Goal: Task Accomplishment & Management: Manage account settings

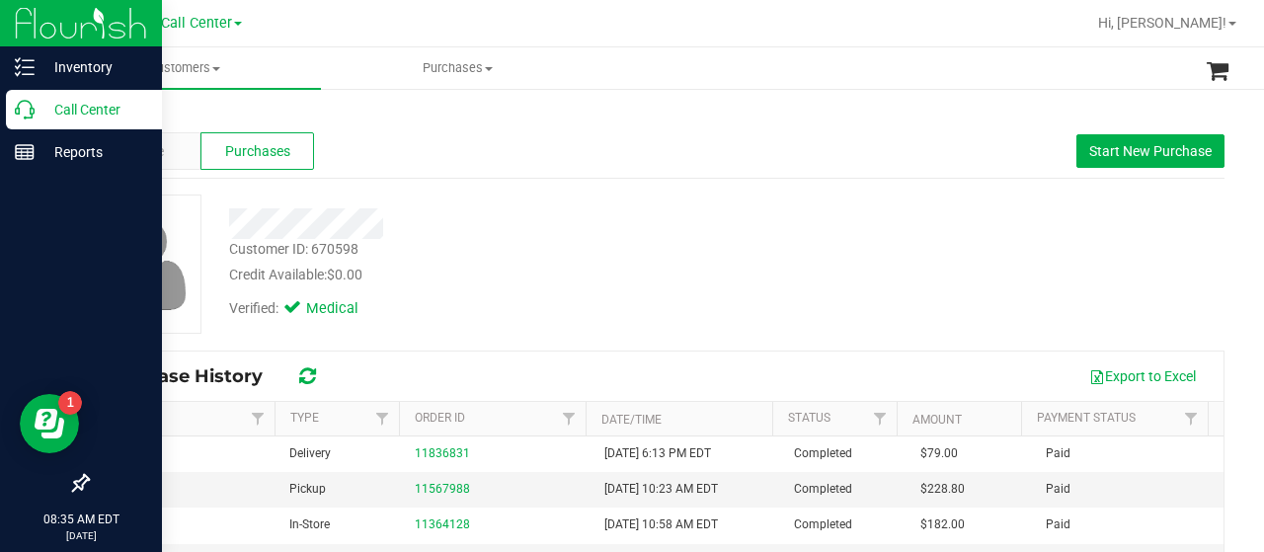
click at [28, 108] on icon at bounding box center [25, 110] width 20 height 20
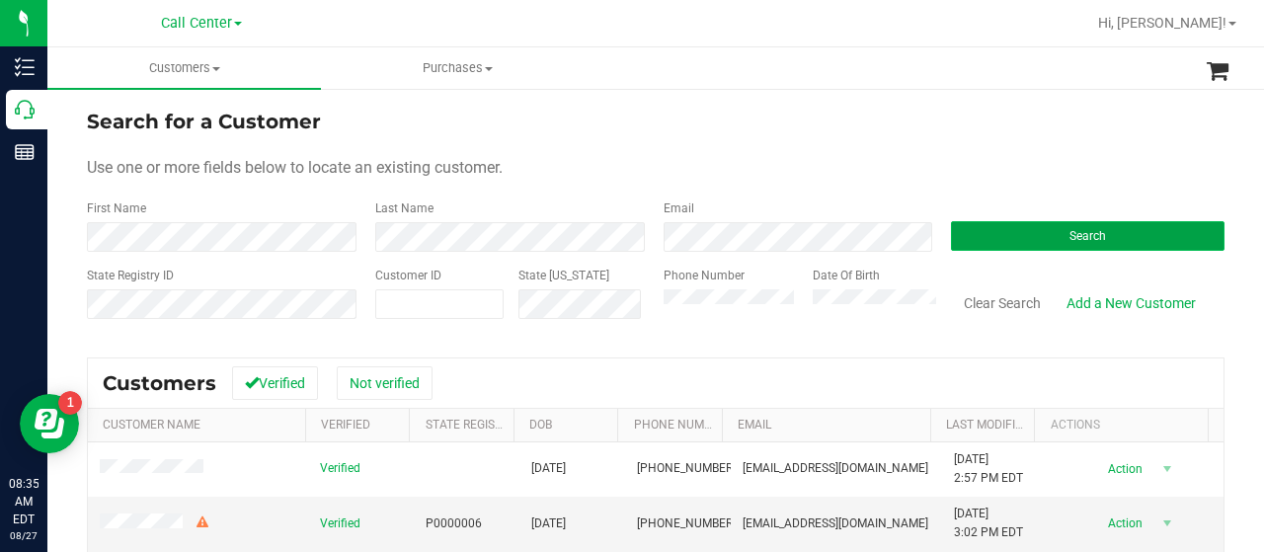
click at [1011, 224] on button "Search" at bounding box center [1088, 236] width 274 height 30
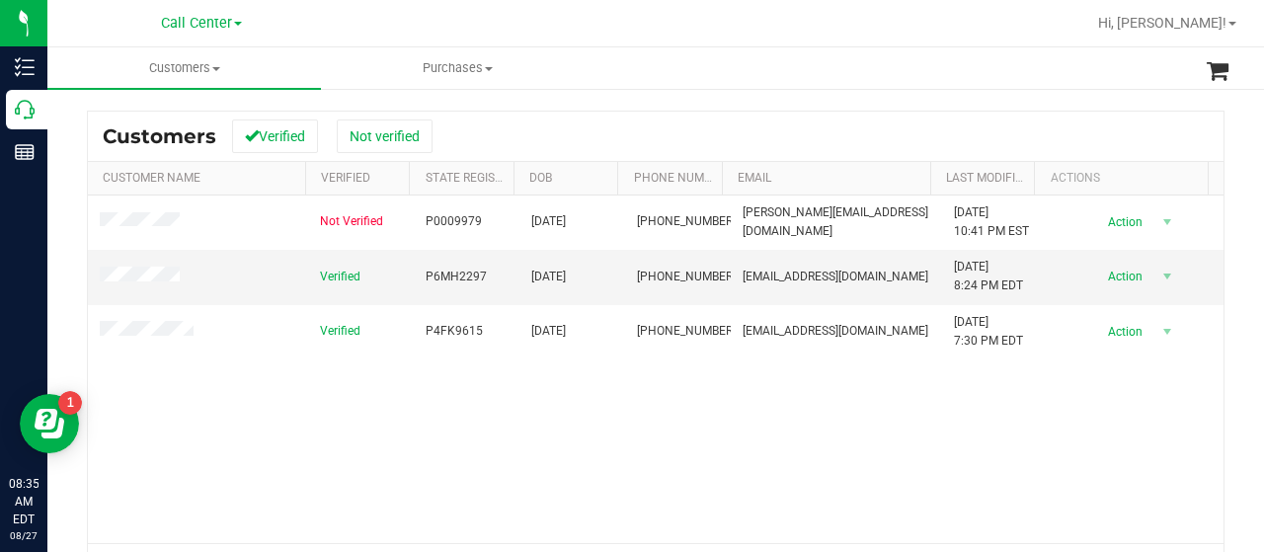
scroll to position [296, 0]
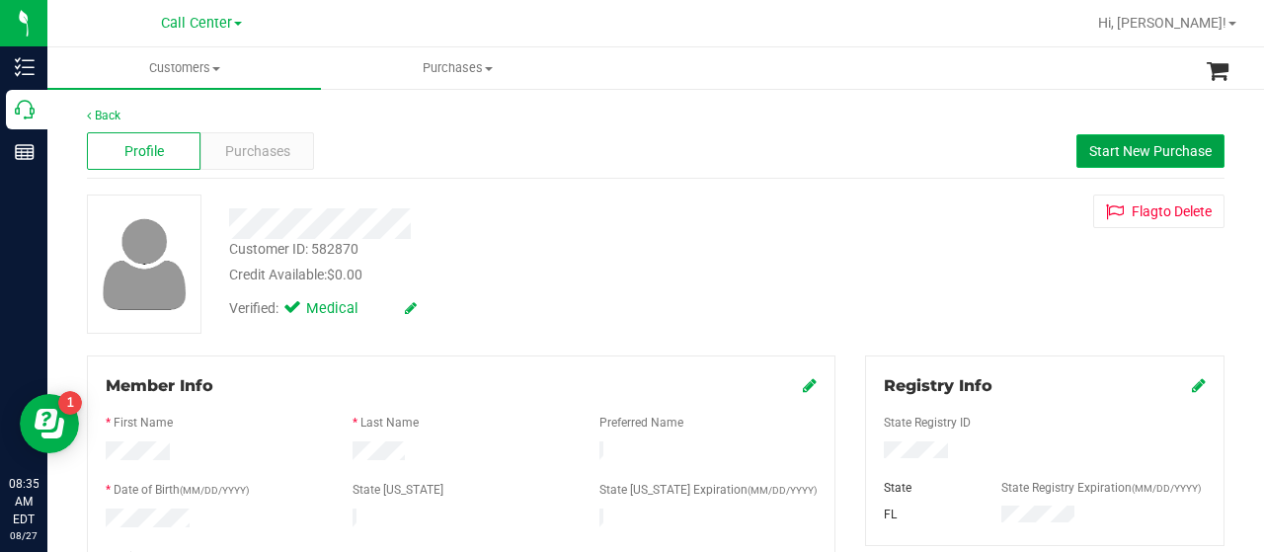
click at [1181, 141] on button "Start New Purchase" at bounding box center [1150, 151] width 148 height 34
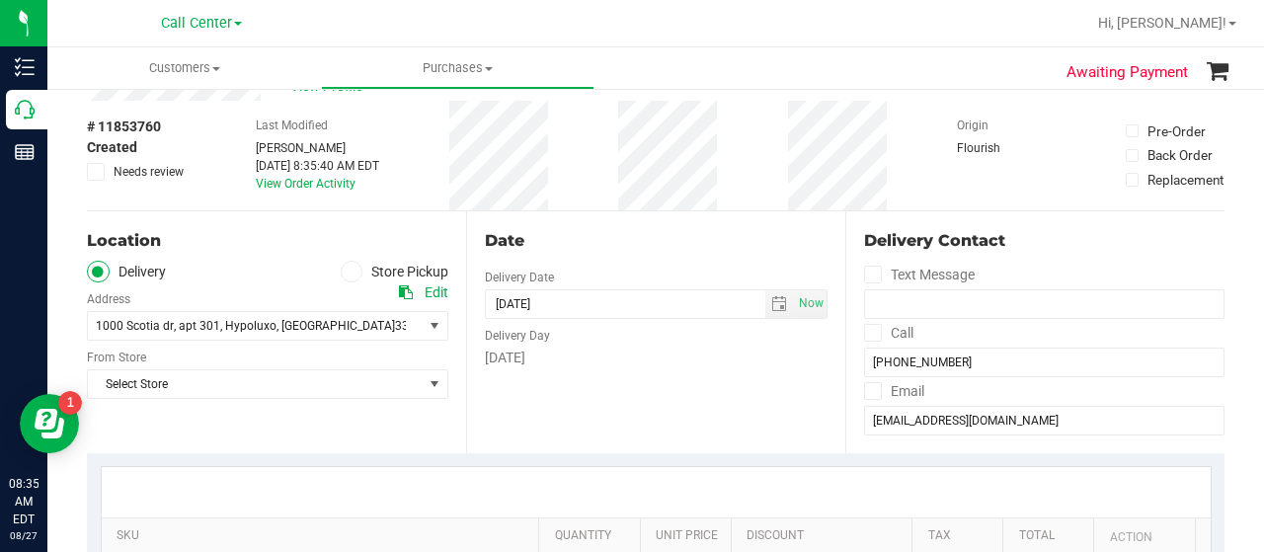
scroll to position [197, 0]
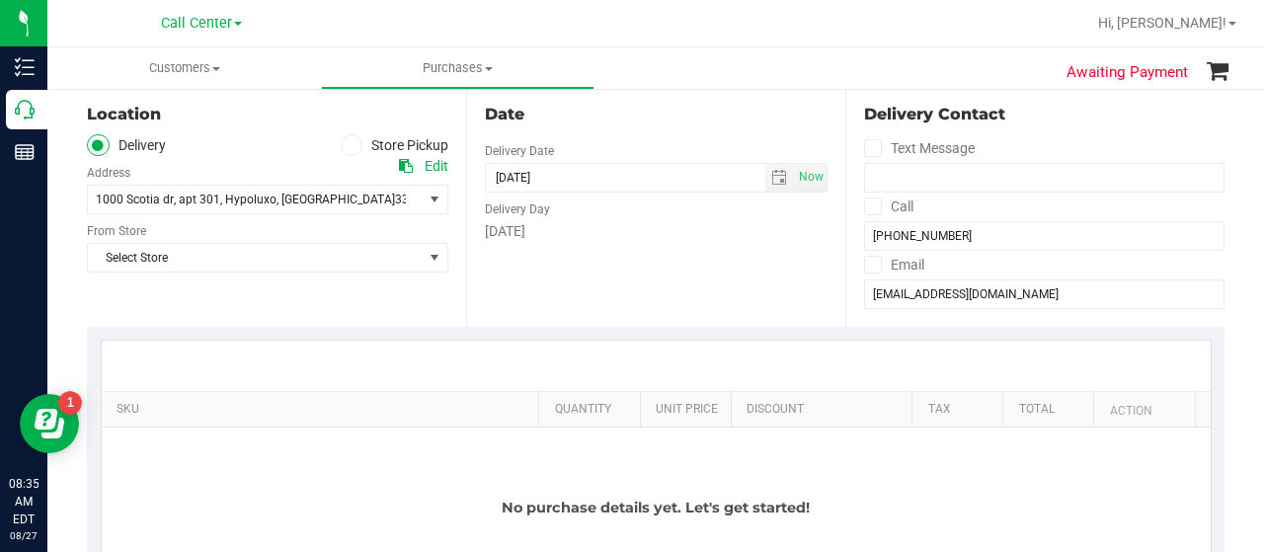
click at [346, 145] on icon at bounding box center [352, 145] width 12 height 0
click at [0, 0] on input "Store Pickup" at bounding box center [0, 0] width 0 height 0
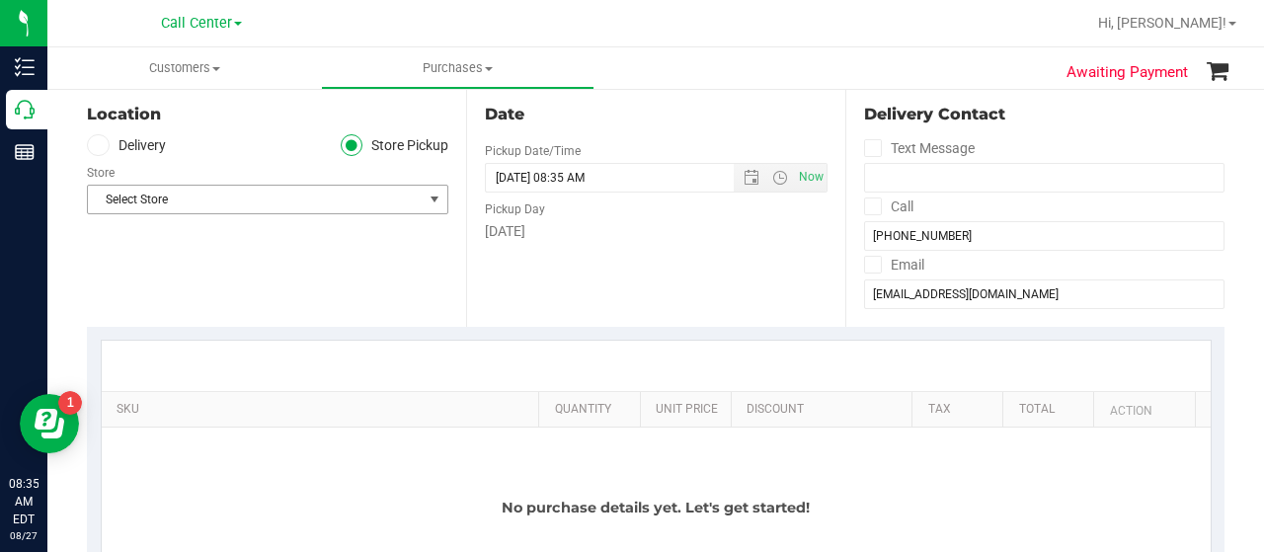
drag, startPoint x: 268, startPoint y: 195, endPoint x: 255, endPoint y: 192, distance: 13.2
click at [267, 195] on span "Select Store" at bounding box center [255, 200] width 335 height 28
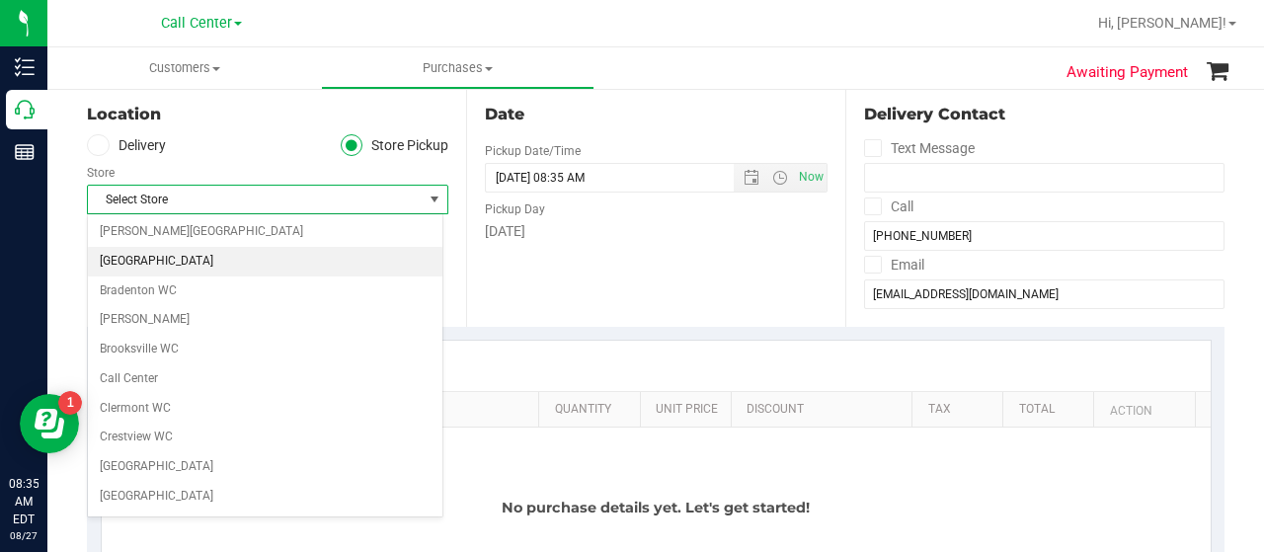
click at [176, 265] on li "[GEOGRAPHIC_DATA]" at bounding box center [265, 262] width 355 height 30
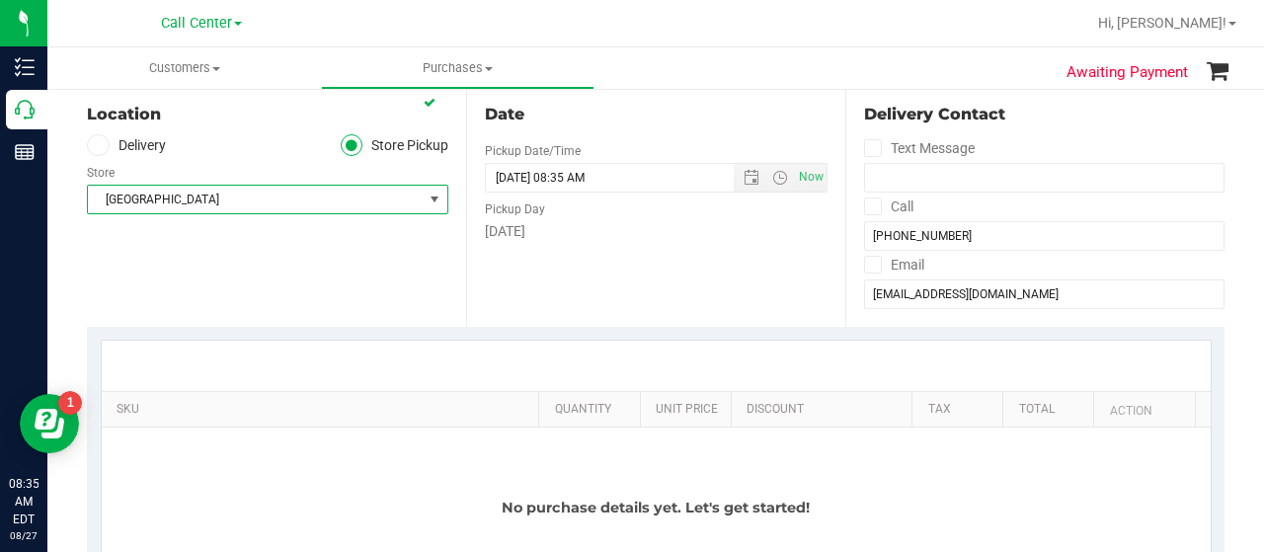
click at [267, 301] on div "Location Delivery Store Pickup Store Boynton Beach WC Select Store Bonita Sprin…" at bounding box center [276, 206] width 379 height 242
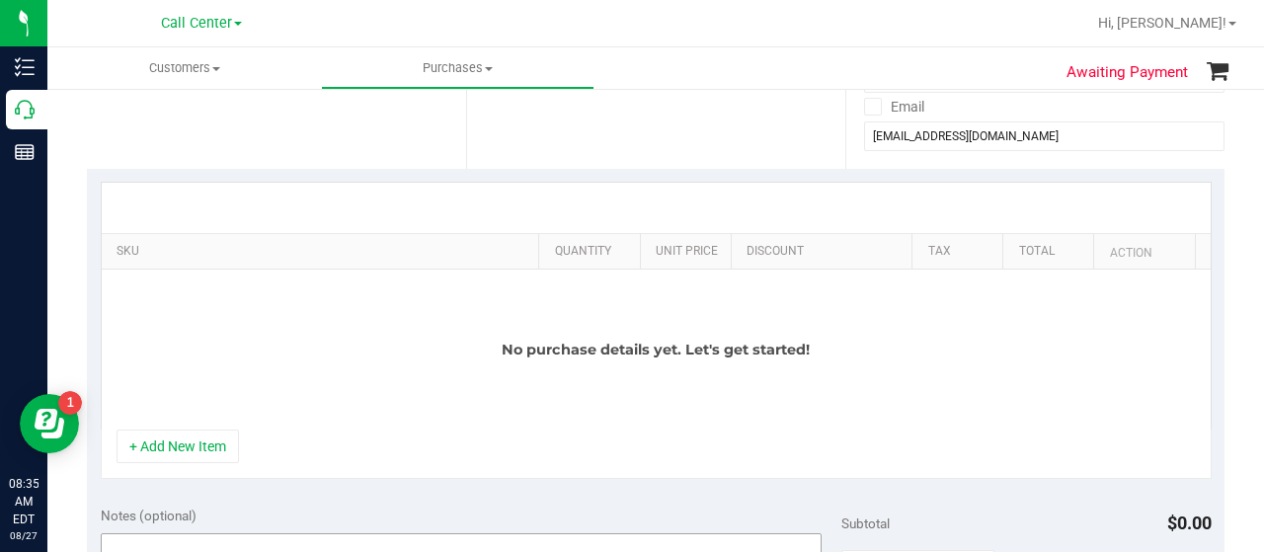
scroll to position [592, 0]
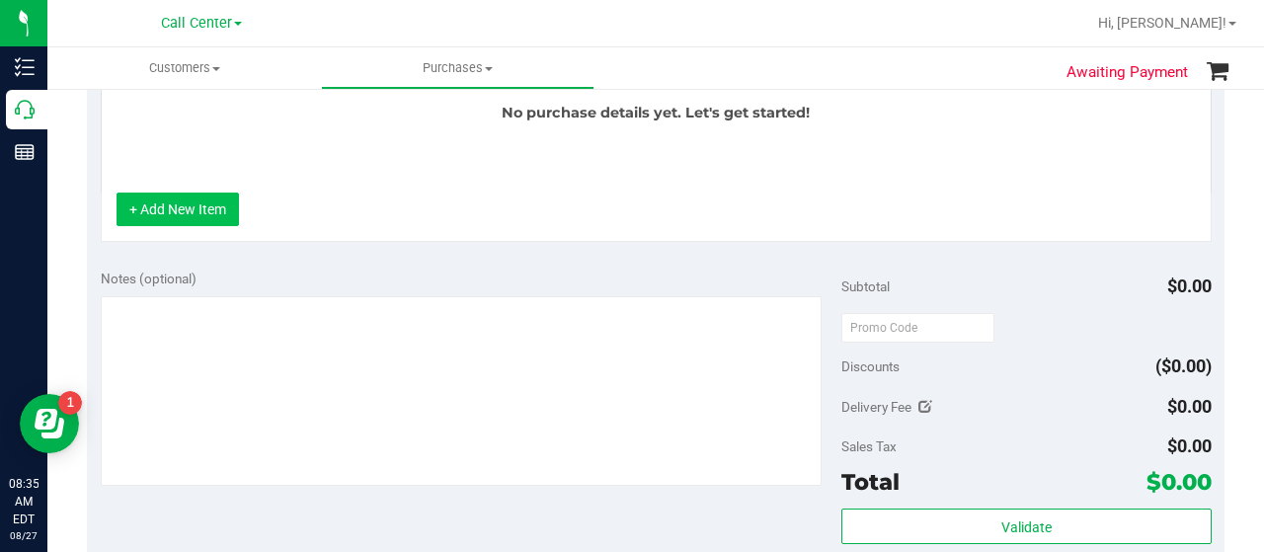
click at [196, 218] on button "+ Add New Item" at bounding box center [178, 210] width 122 height 34
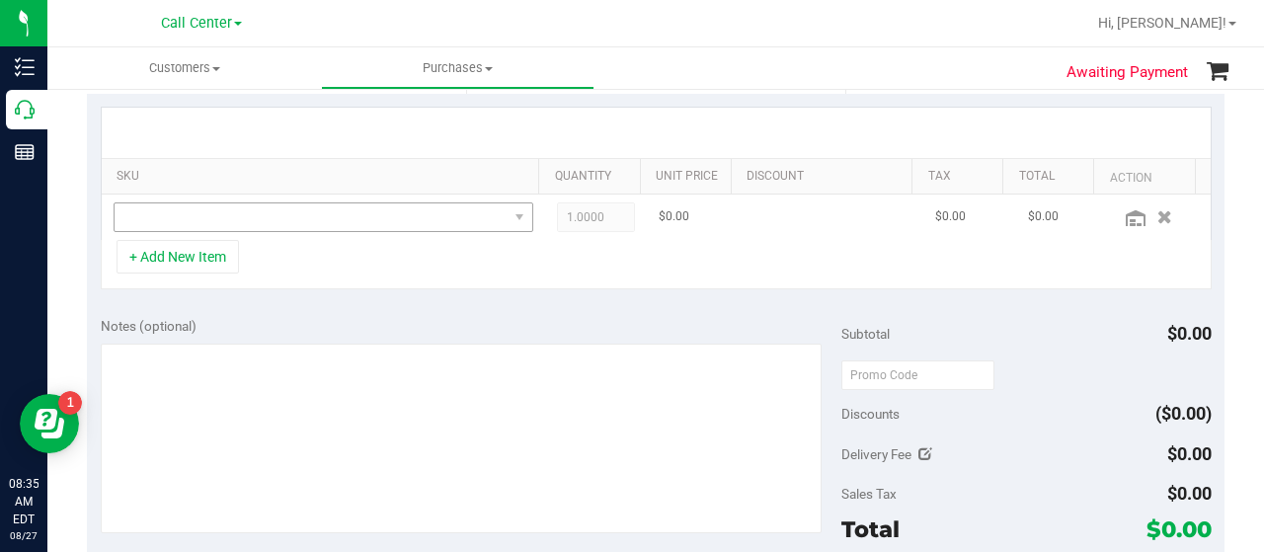
scroll to position [388, 0]
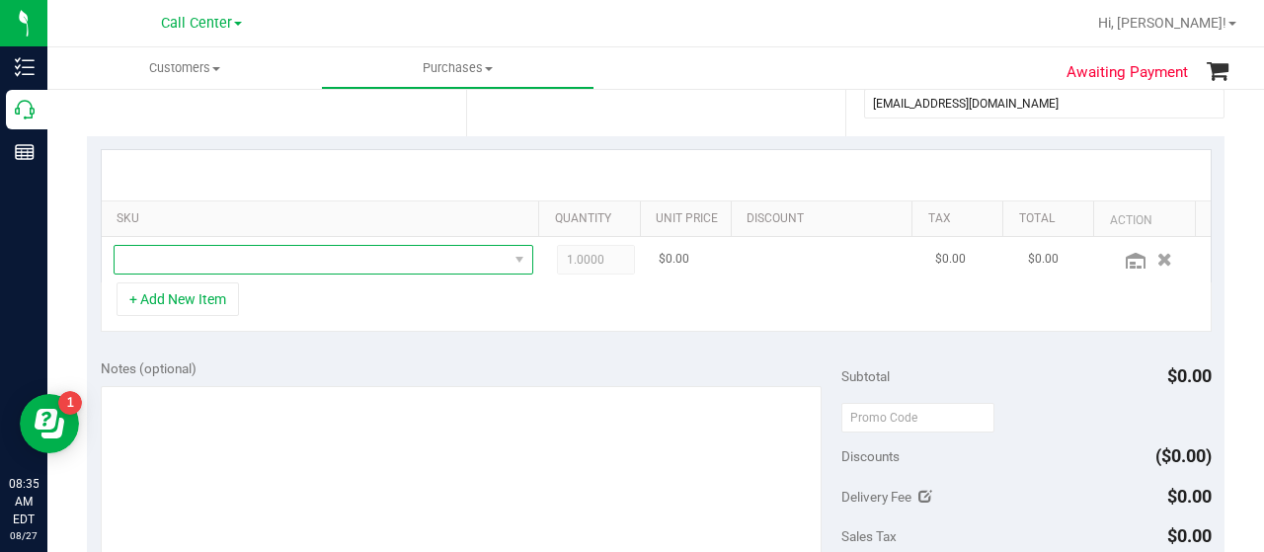
click at [250, 264] on span "NO DATA FOUND" at bounding box center [311, 260] width 393 height 28
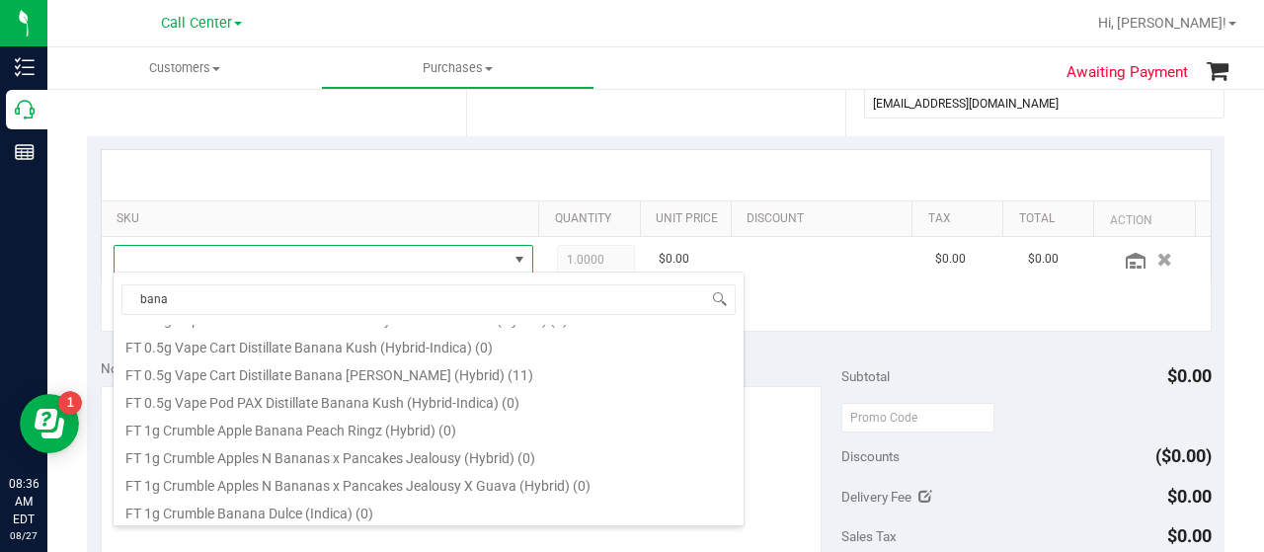
scroll to position [987, 0]
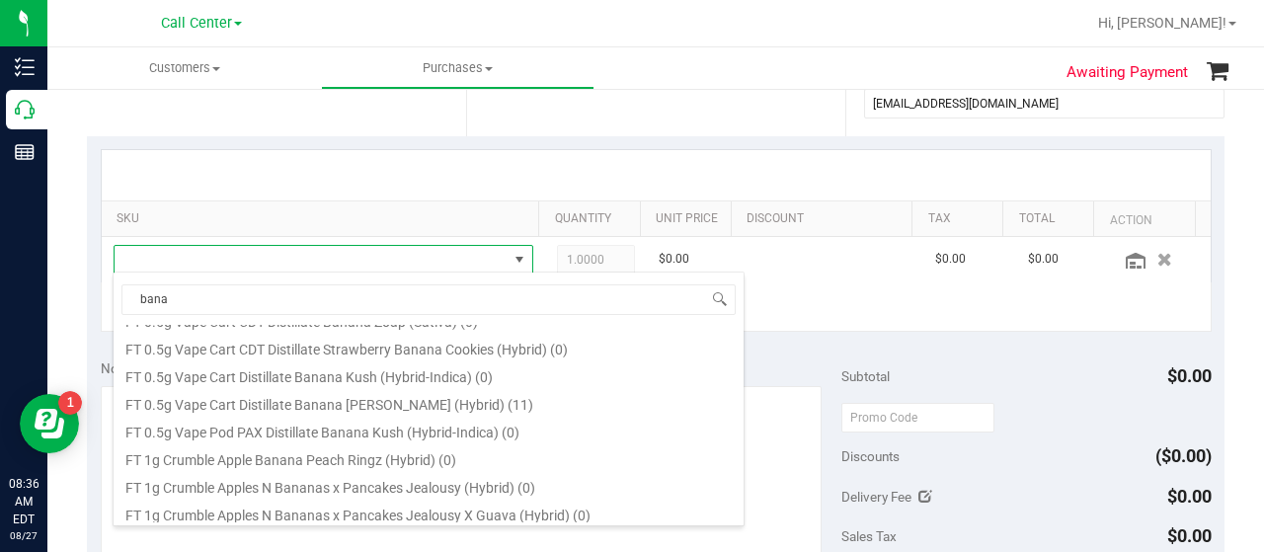
type input "bana"
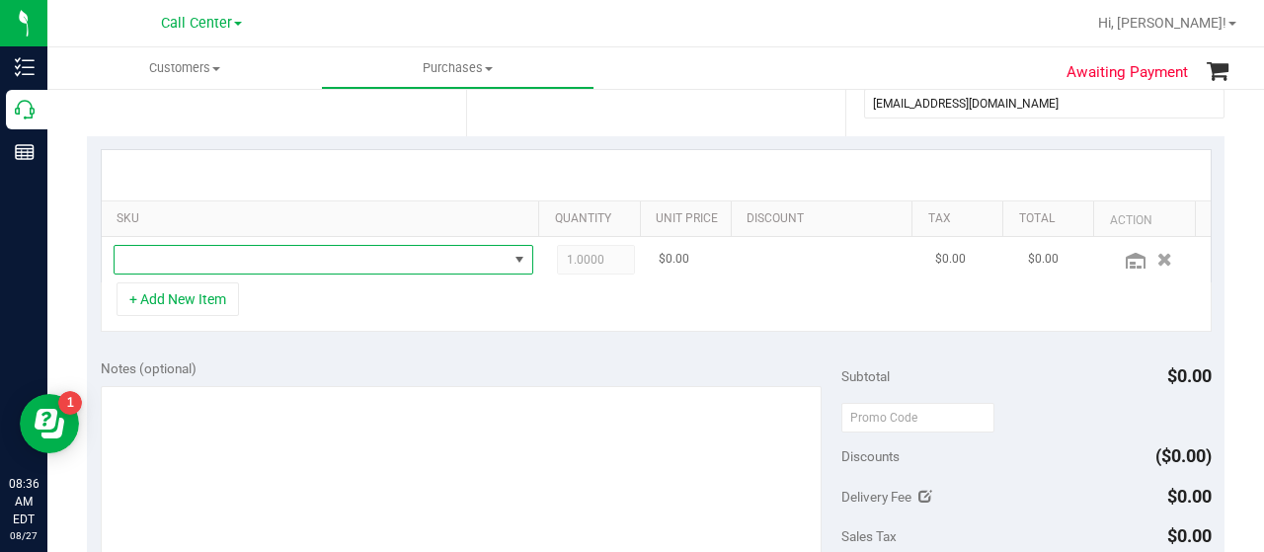
click at [178, 248] on span "NO DATA FOUND" at bounding box center [311, 260] width 393 height 28
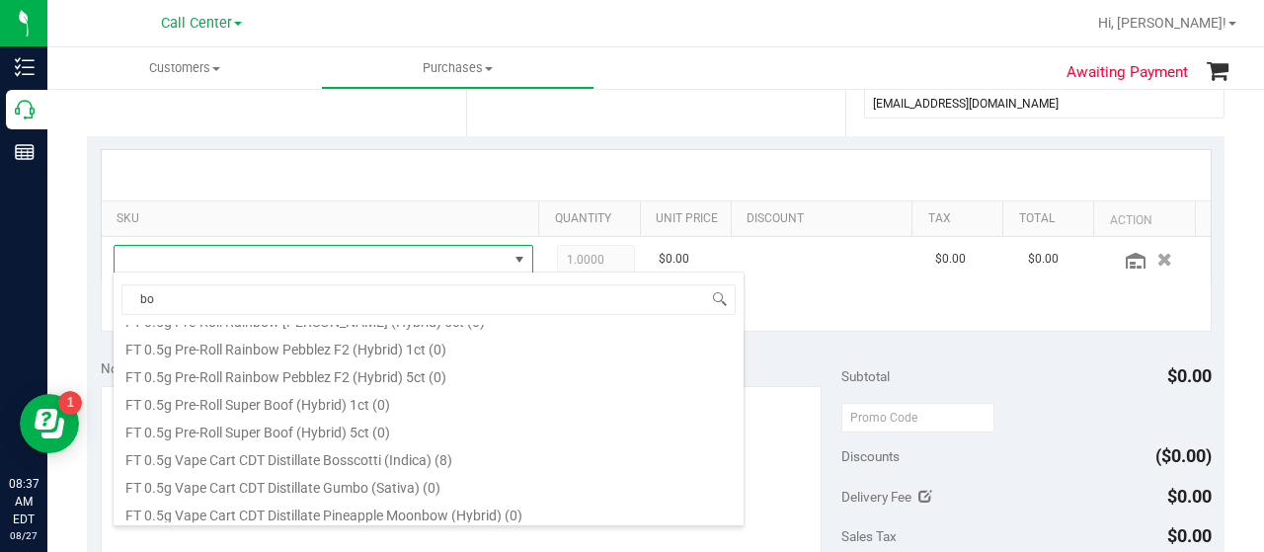
type input "b"
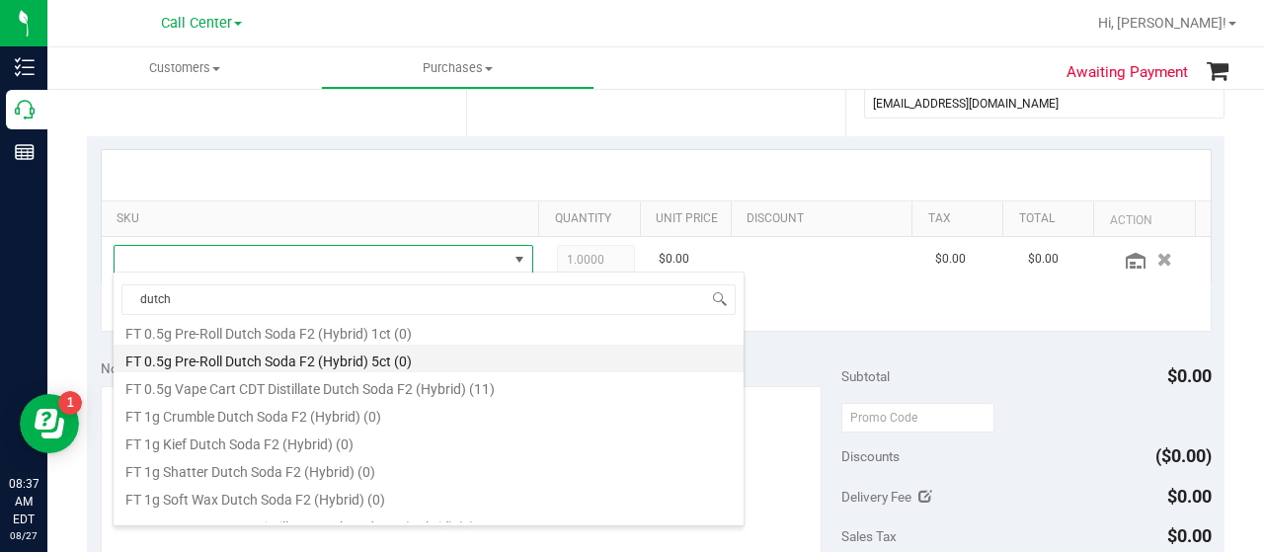
scroll to position [51, 0]
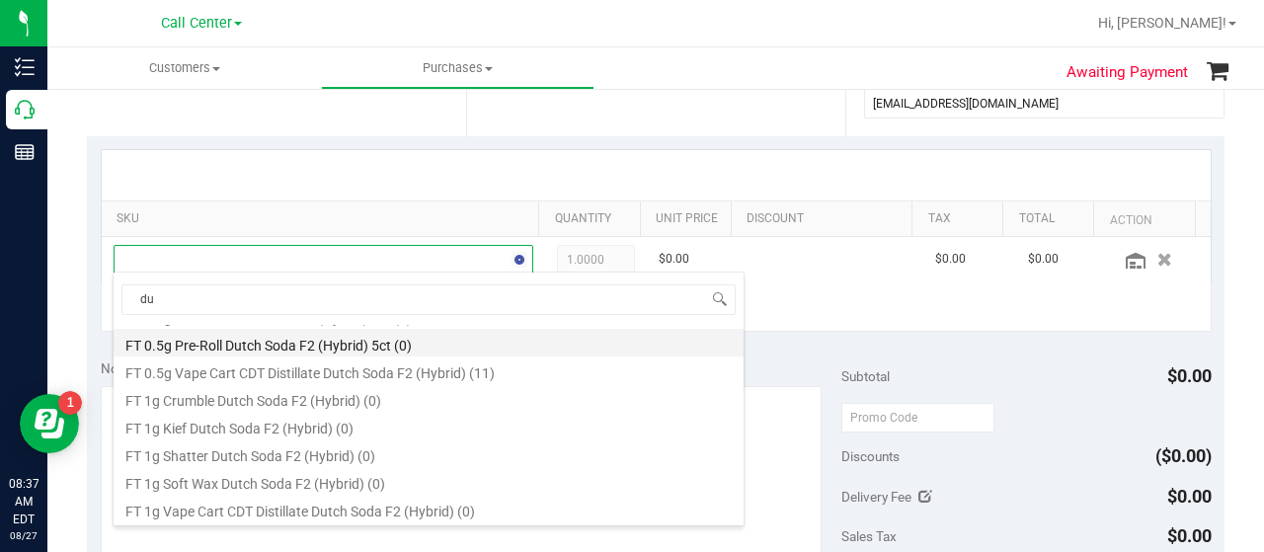
type input "d"
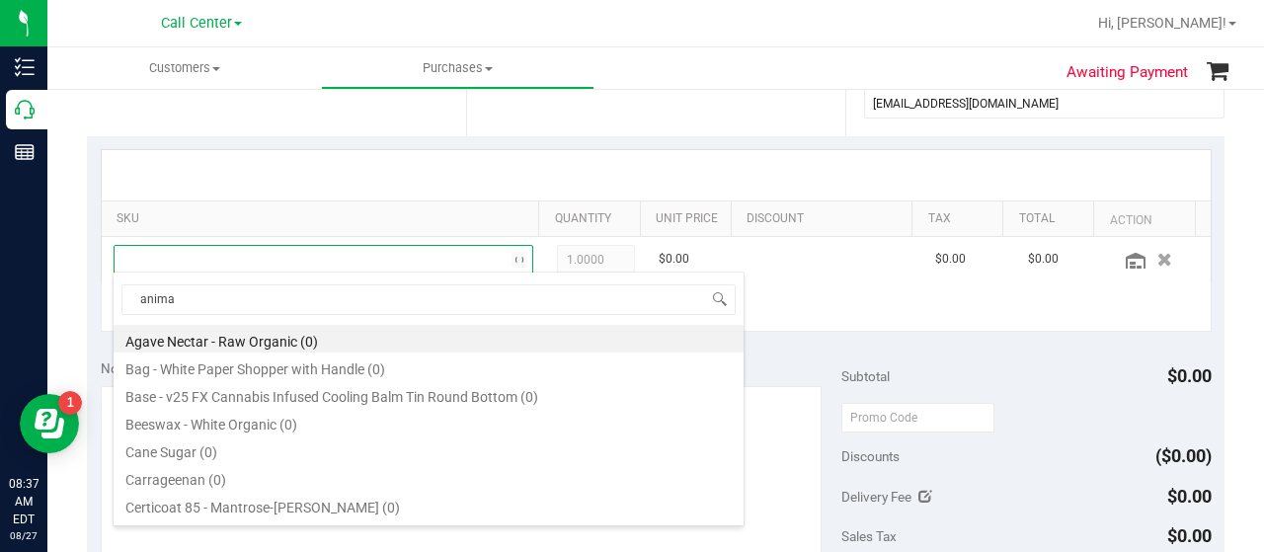
type input "animal"
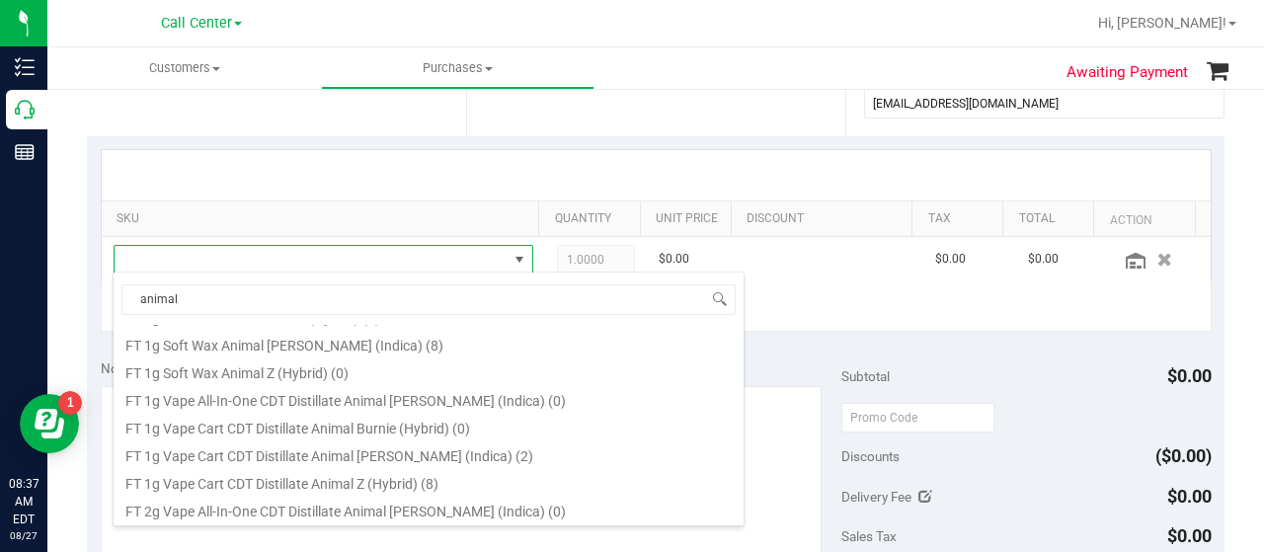
scroll to position [691, 0]
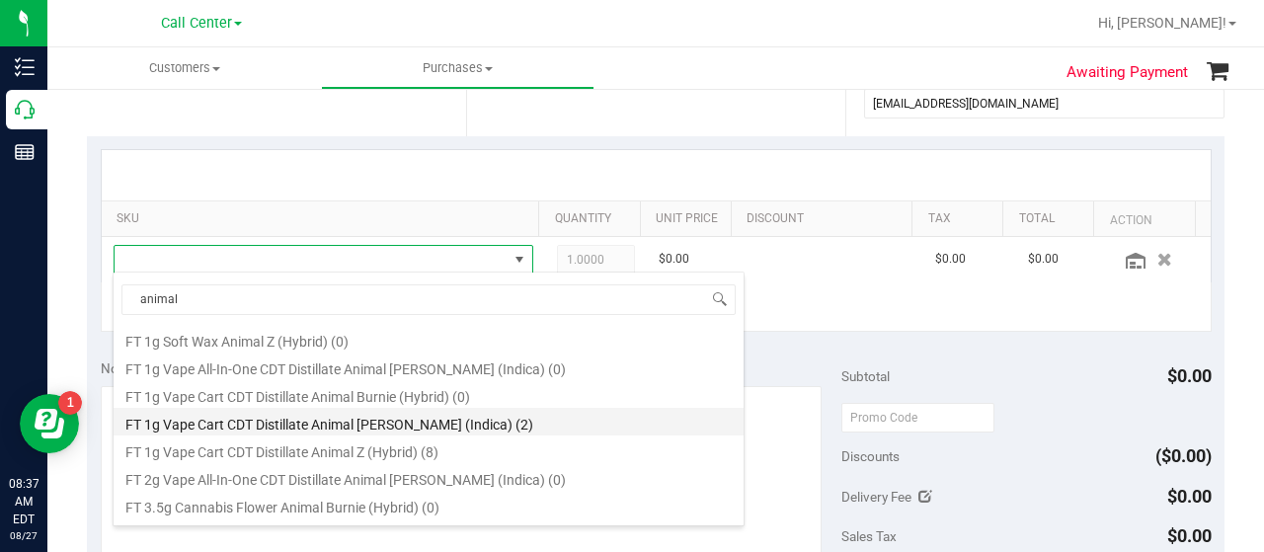
click at [383, 424] on li "FT 1g Vape Cart CDT Distillate Animal Larry (Indica) (2)" at bounding box center [429, 422] width 630 height 28
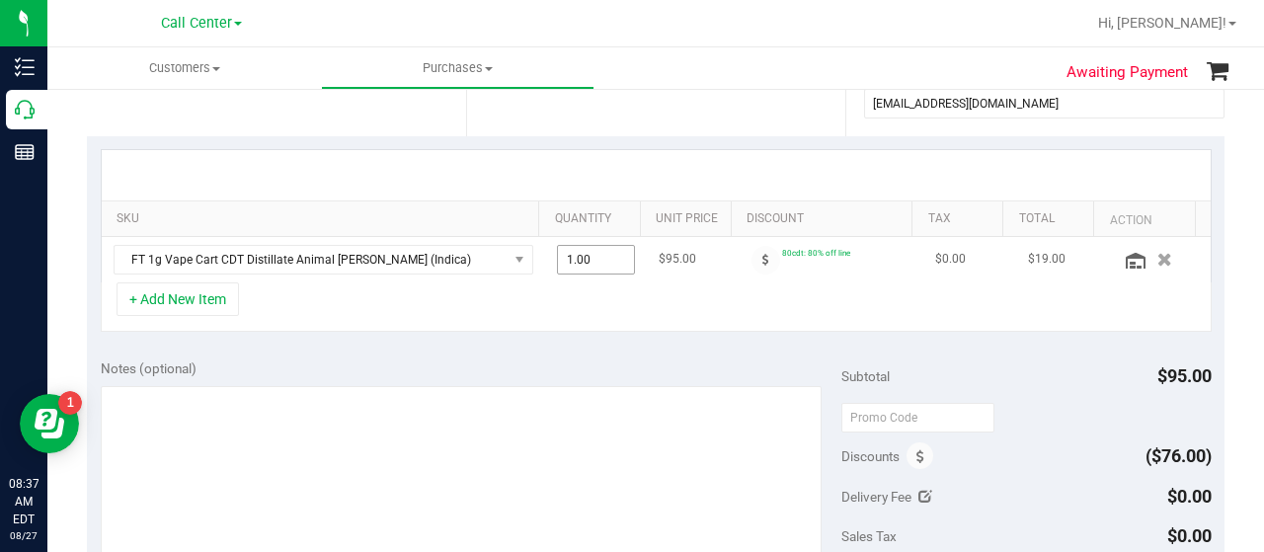
click at [598, 263] on span "1.00 1" at bounding box center [596, 260] width 79 height 30
type input "2"
type input "2.00"
click at [594, 289] on div "+ Add New Item" at bounding box center [656, 306] width 1111 height 49
click at [148, 305] on button "+ Add New Item" at bounding box center [178, 299] width 122 height 34
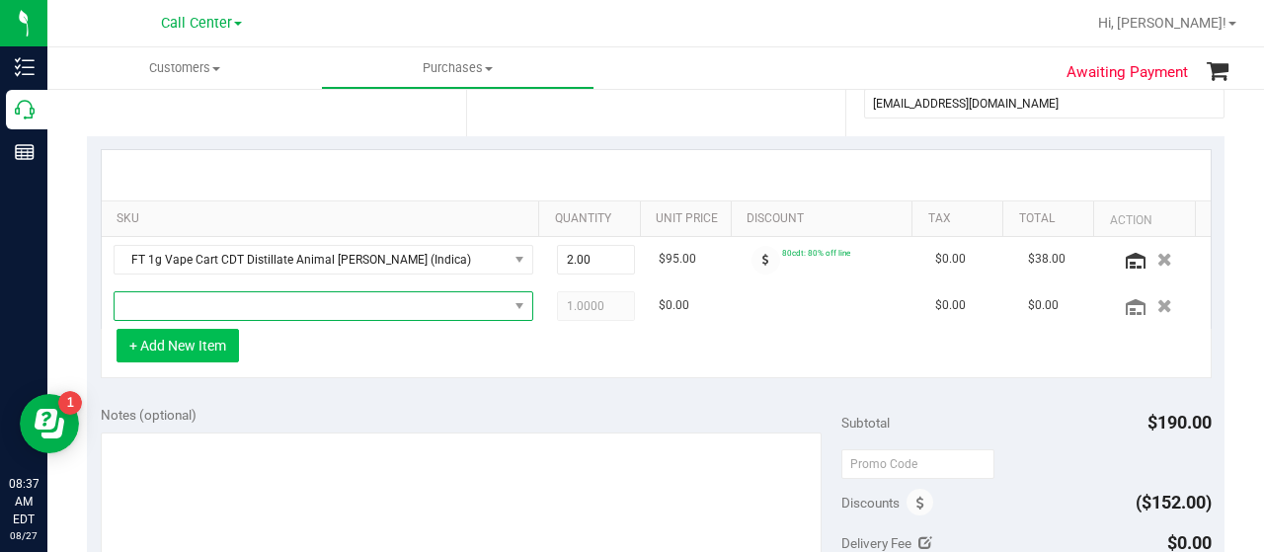
click at [148, 305] on span "NO DATA FOUND" at bounding box center [311, 306] width 393 height 28
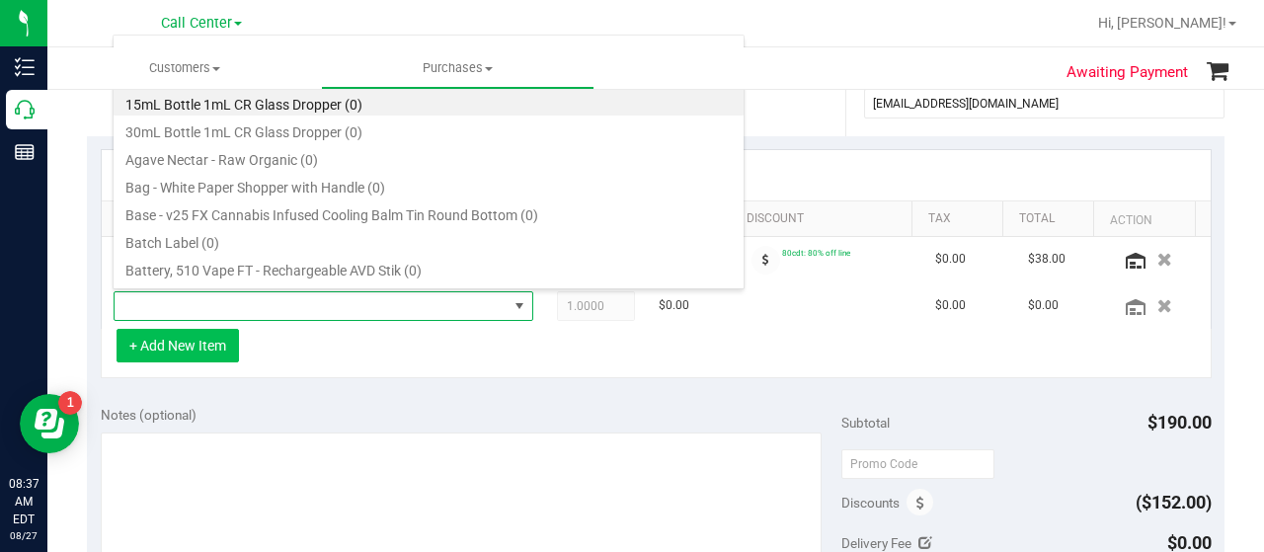
scroll to position [29, 398]
type input "animal z"
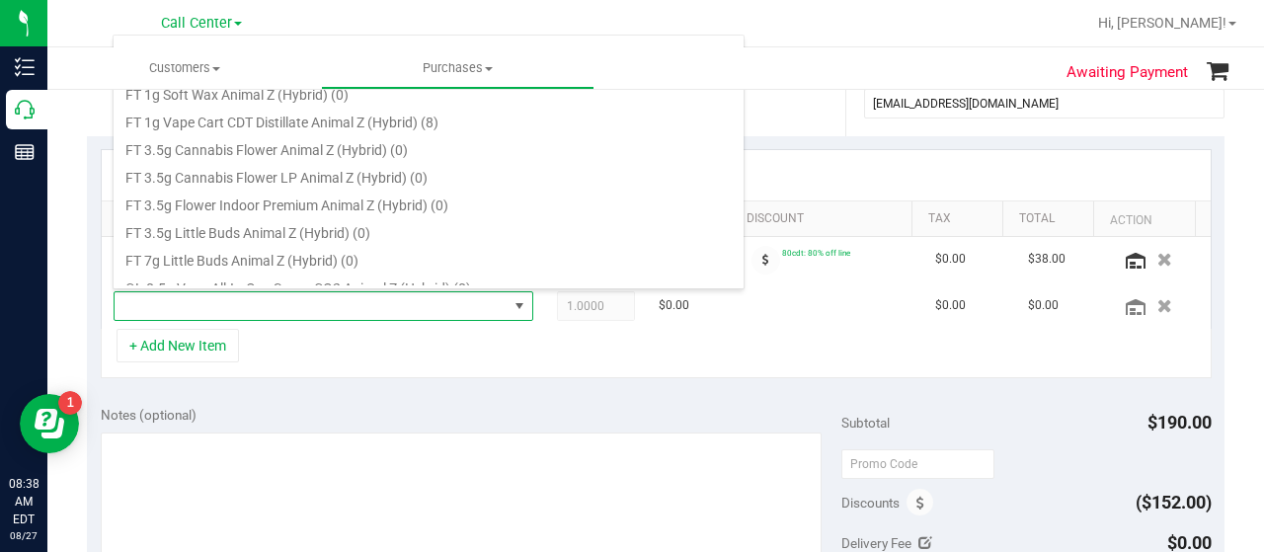
scroll to position [174, 0]
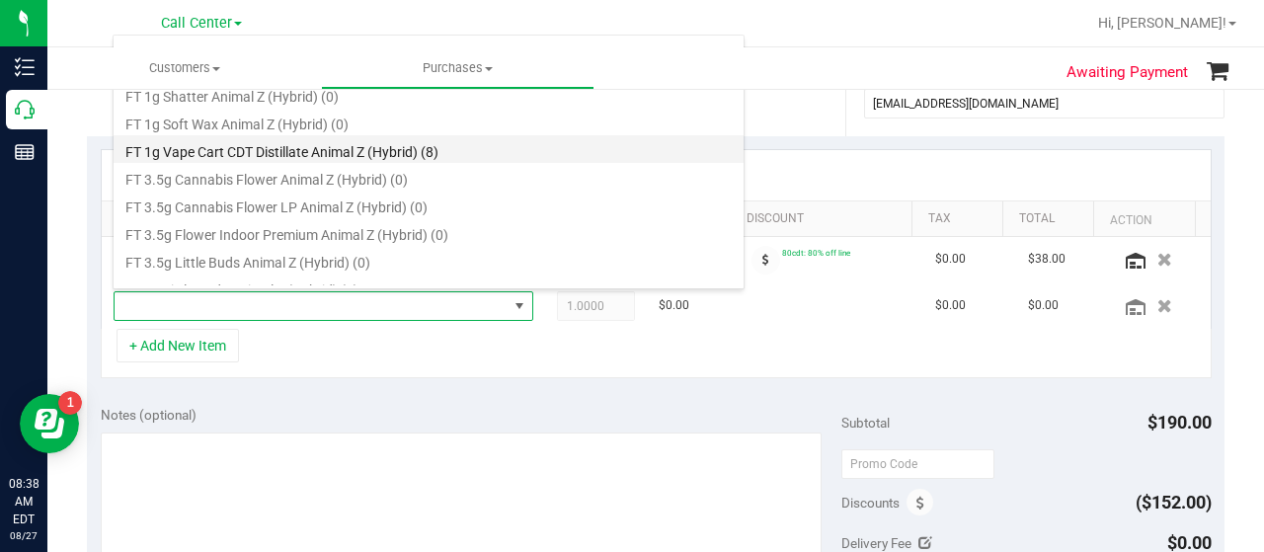
click at [343, 159] on li "FT 1g Vape Cart CDT Distillate Animal Z (Hybrid) (8)" at bounding box center [429, 149] width 630 height 28
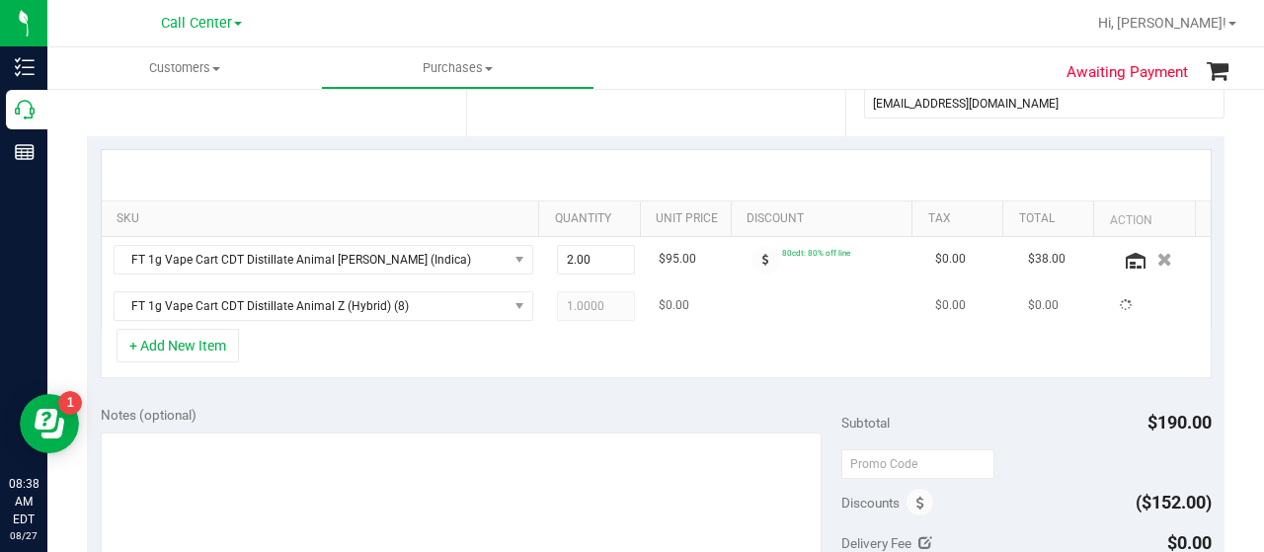
click at [342, 318] on td "FT 1g Vape Cart CDT Distillate Animal Z (Hybrid) (8)" at bounding box center [323, 305] width 443 height 45
click at [389, 357] on div "+ Add New Item" at bounding box center [656, 353] width 1111 height 49
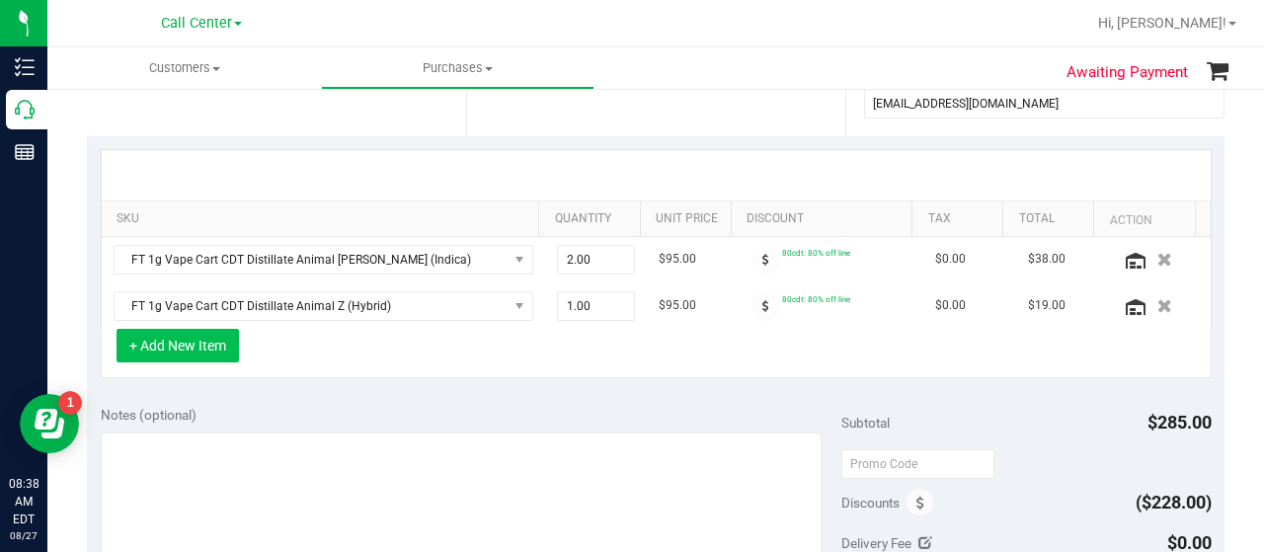
click at [164, 354] on button "+ Add New Item" at bounding box center [178, 346] width 122 height 34
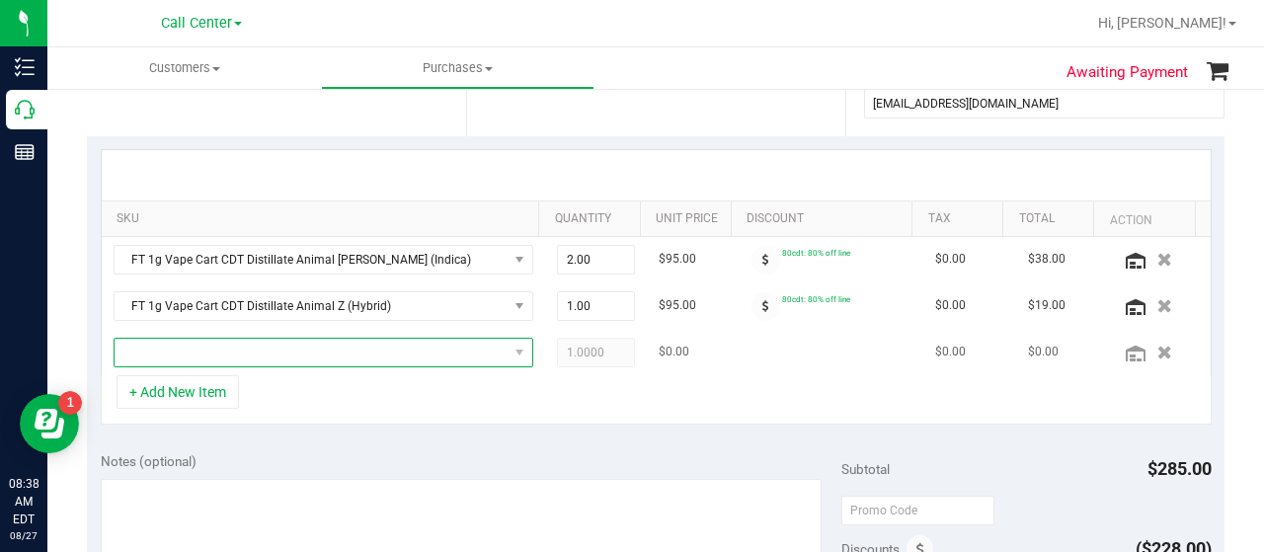
click at [176, 339] on span "NO DATA FOUND" at bounding box center [311, 353] width 393 height 28
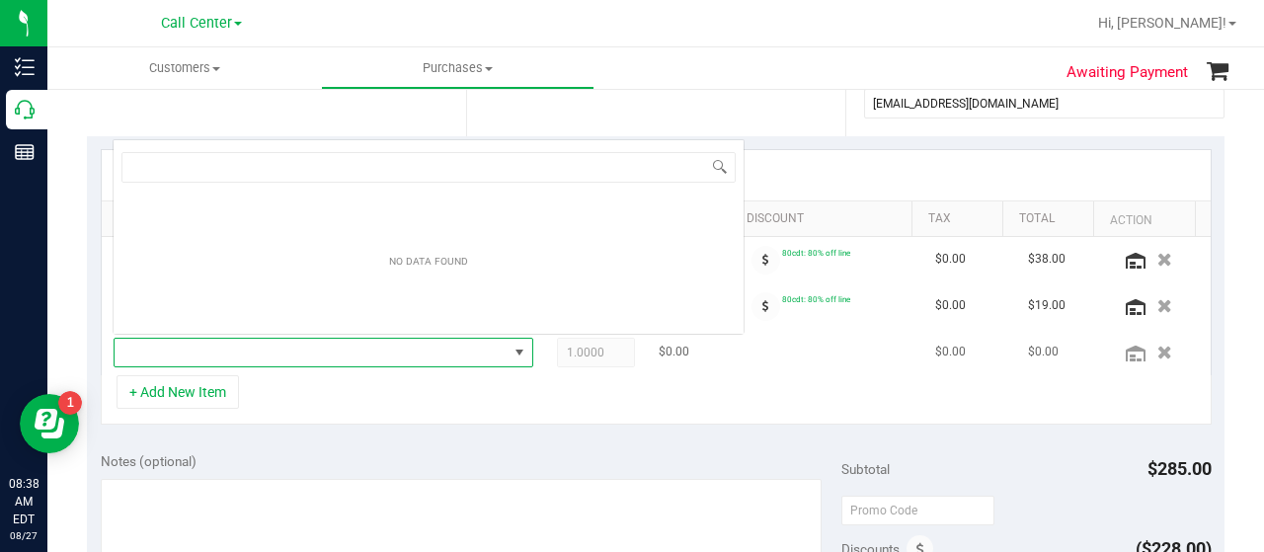
scroll to position [29, 398]
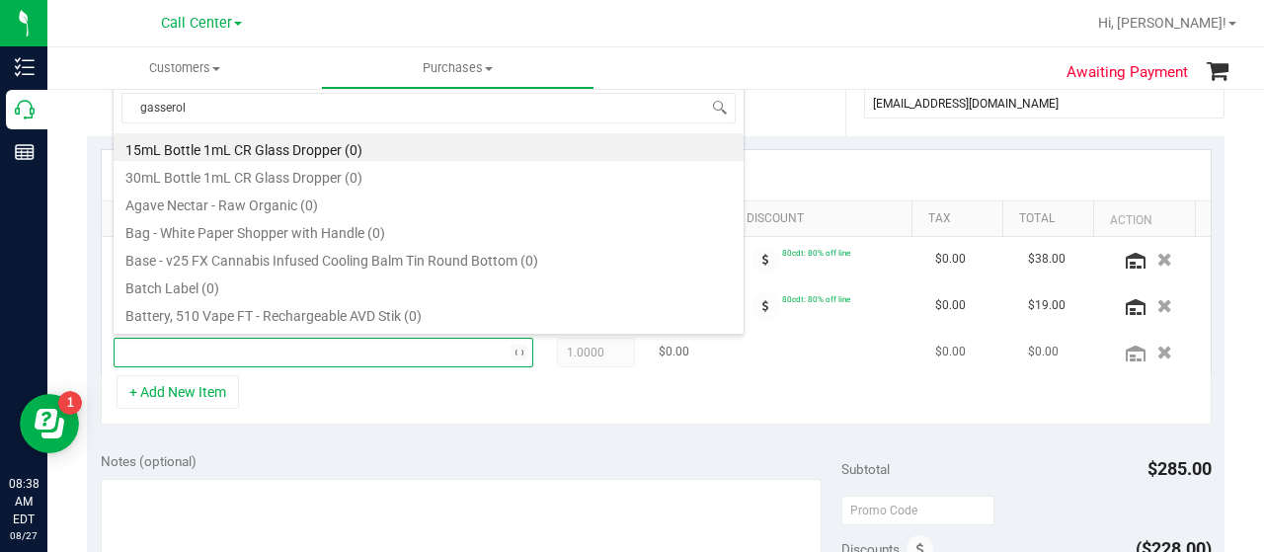
type input "gasserole"
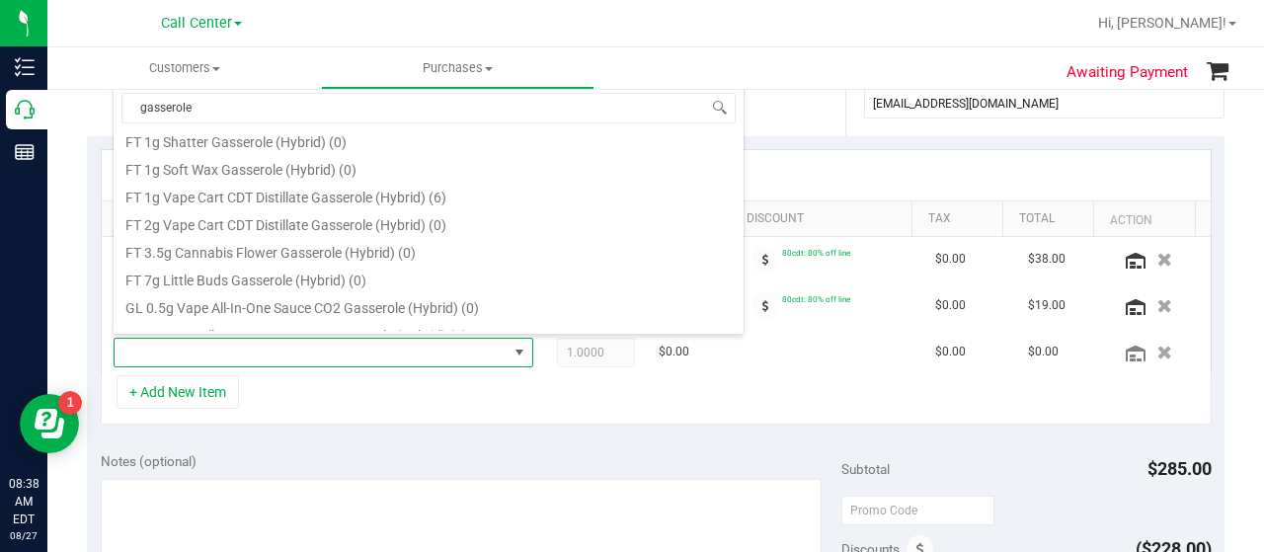
scroll to position [162, 0]
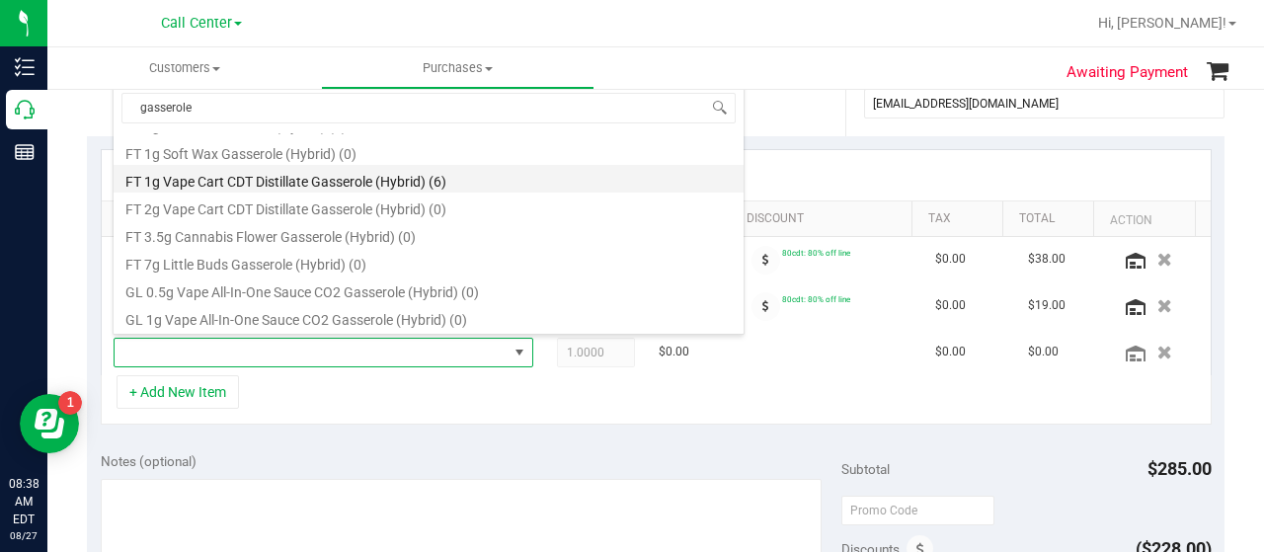
click at [362, 180] on li "FT 1g Vape Cart CDT Distillate Gasserole (Hybrid) (6)" at bounding box center [429, 179] width 630 height 28
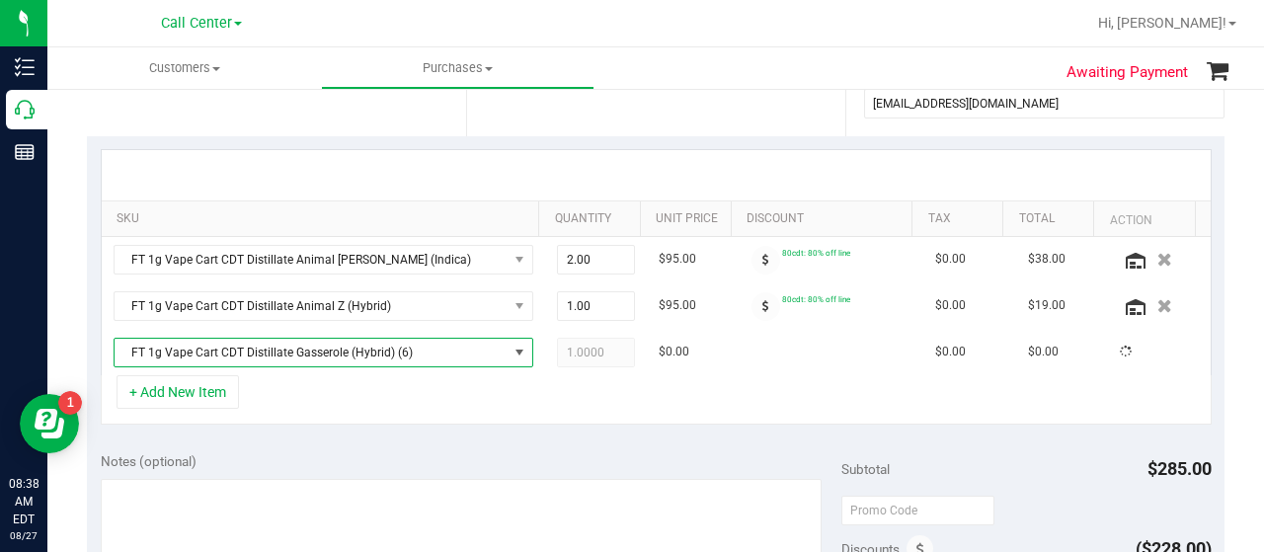
click at [355, 397] on div "+ Add New Item" at bounding box center [656, 399] width 1111 height 49
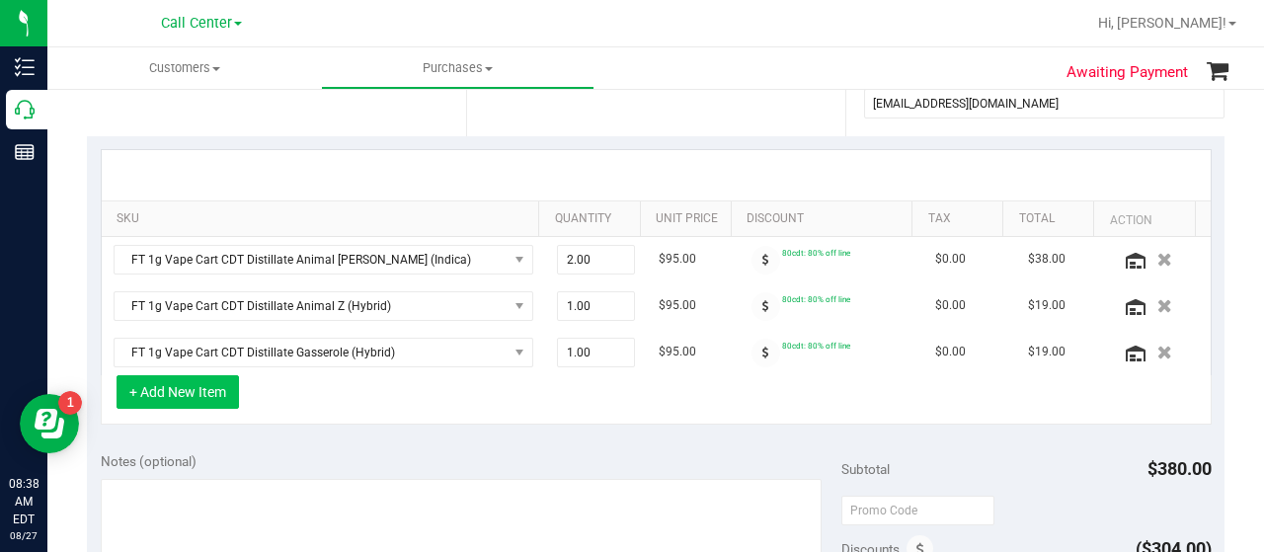
click at [213, 384] on button "+ Add New Item" at bounding box center [178, 392] width 122 height 34
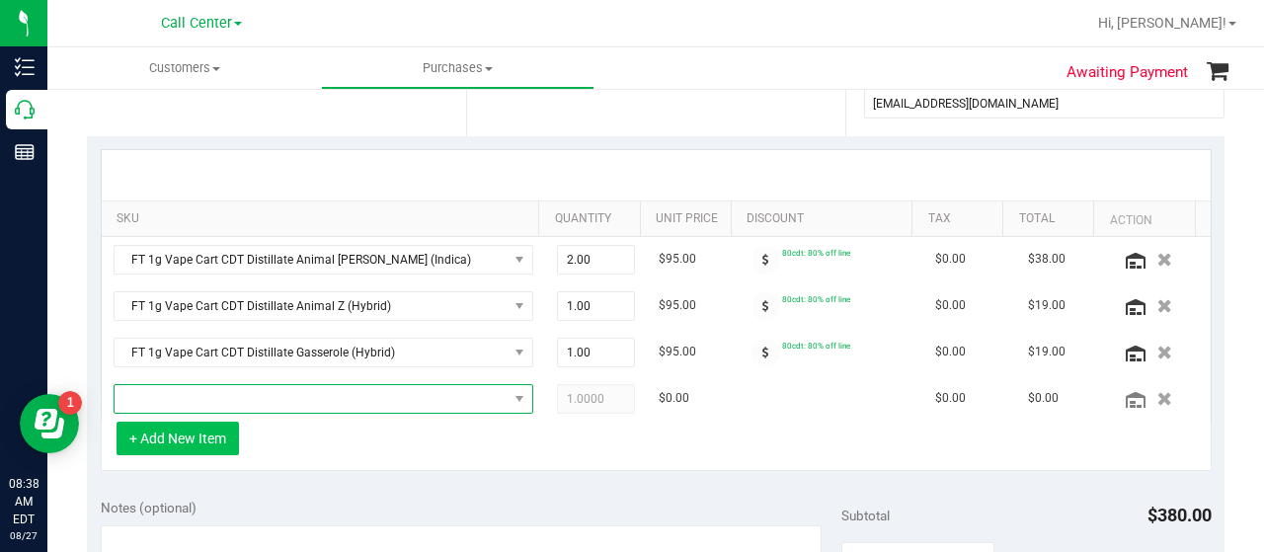
click at [213, 385] on span "NO DATA FOUND" at bounding box center [311, 399] width 393 height 28
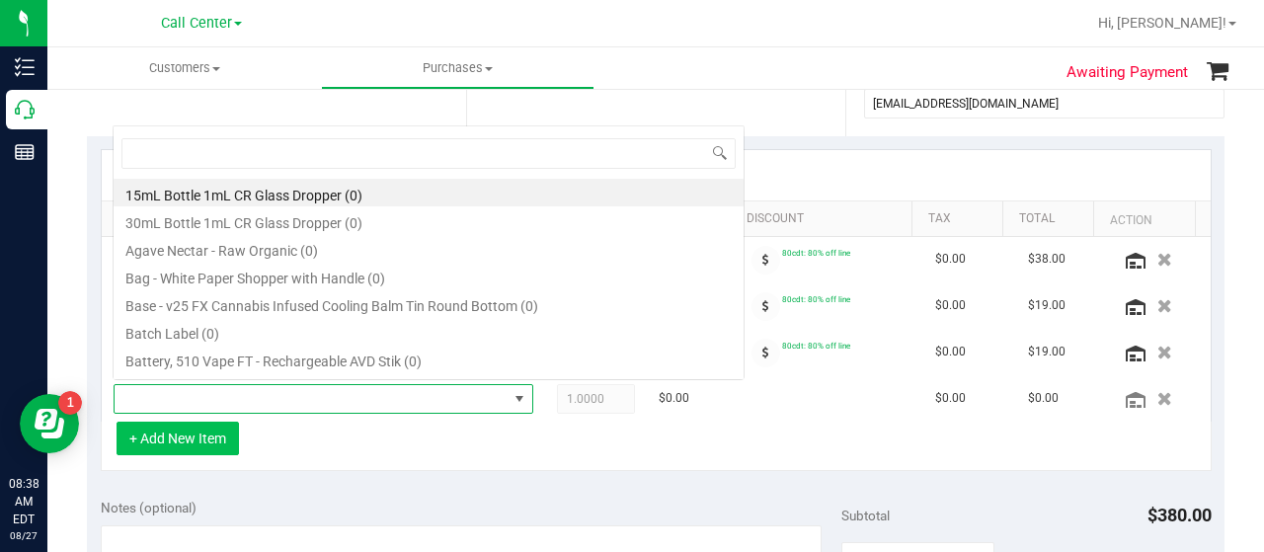
scroll to position [29, 398]
type input "truffle"
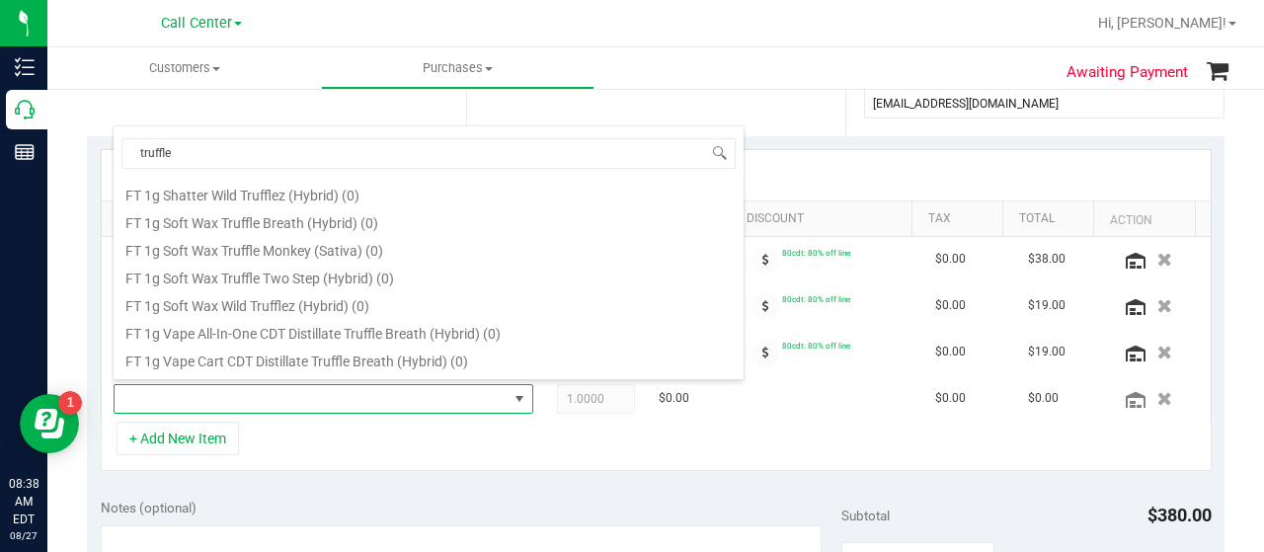
scroll to position [790, 0]
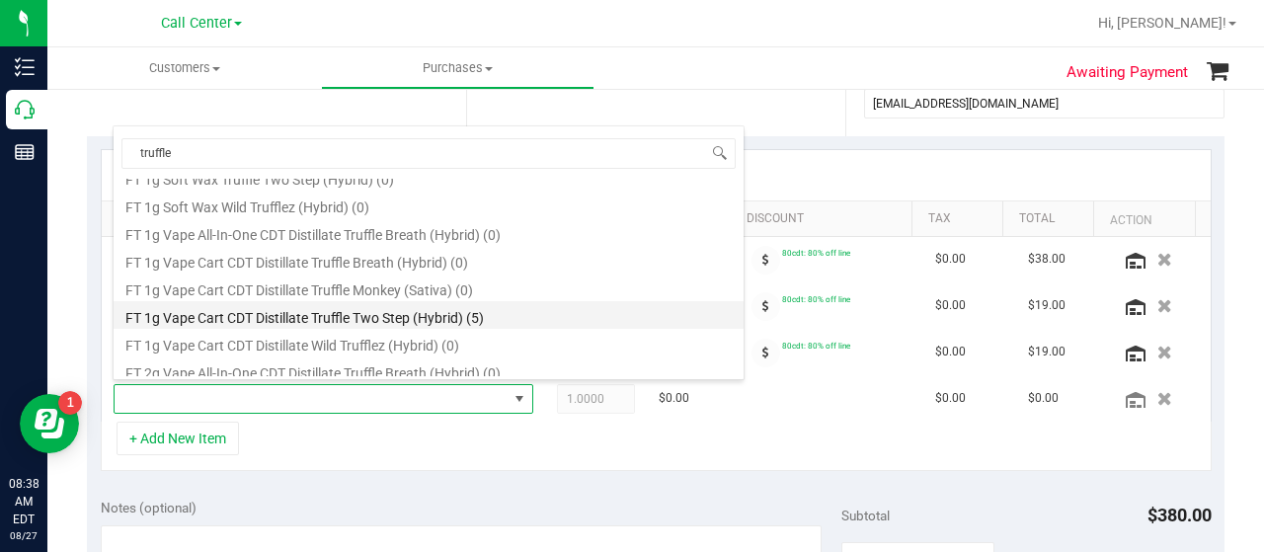
click at [285, 308] on li "FT 1g Vape Cart CDT Distillate Truffle Two Step (Hybrid) (5)" at bounding box center [429, 315] width 630 height 28
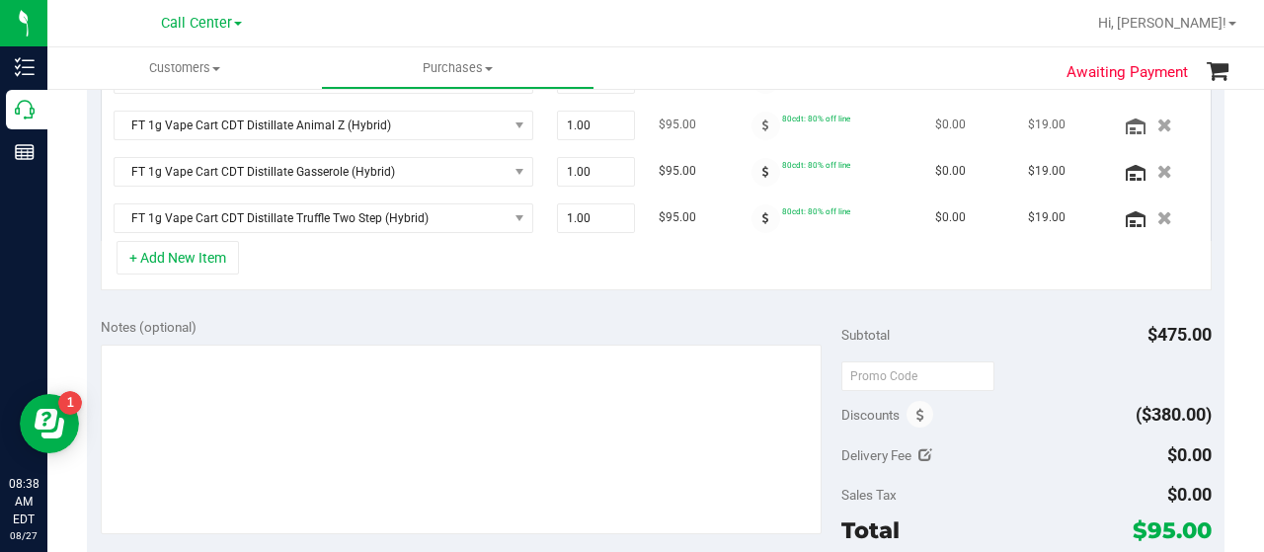
scroll to position [684, 0]
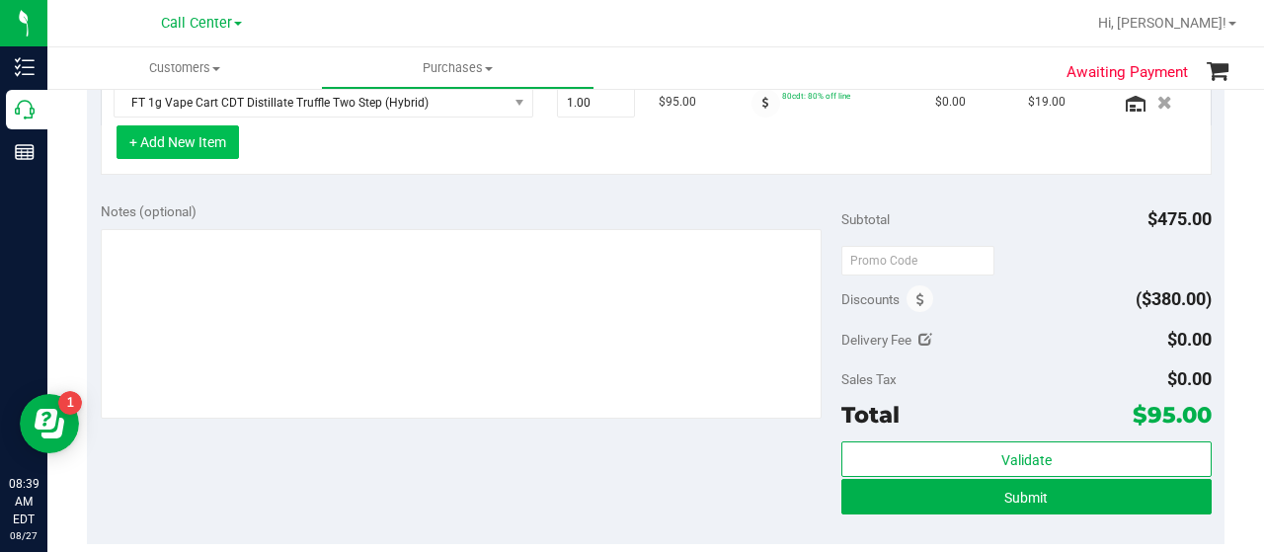
click at [211, 142] on button "+ Add New Item" at bounding box center [178, 142] width 122 height 34
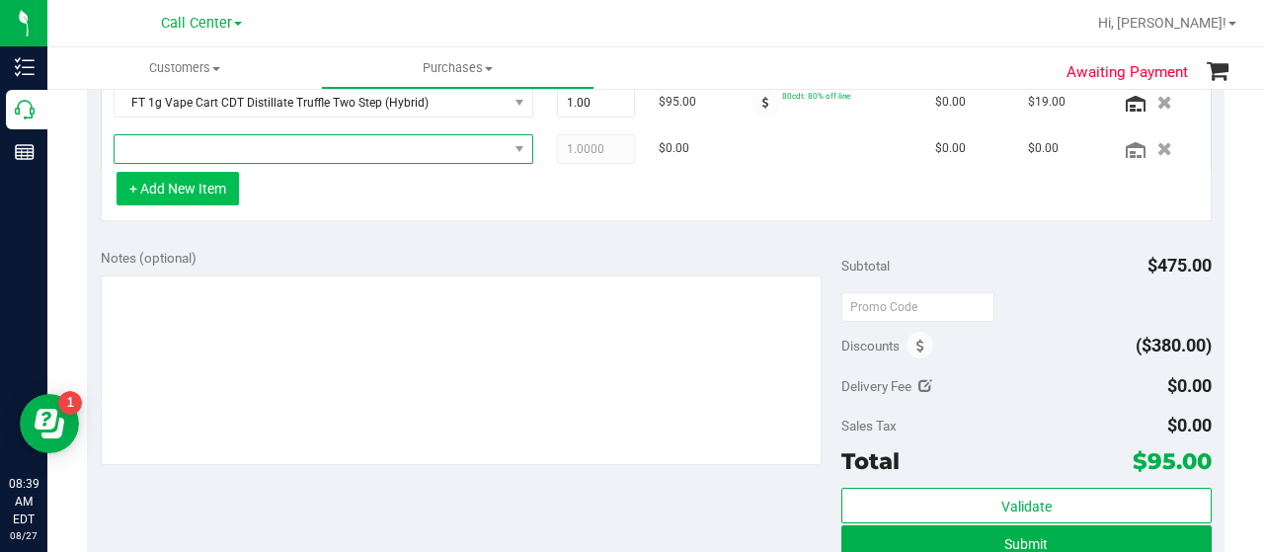
click at [211, 142] on span "NO DATA FOUND" at bounding box center [311, 149] width 393 height 28
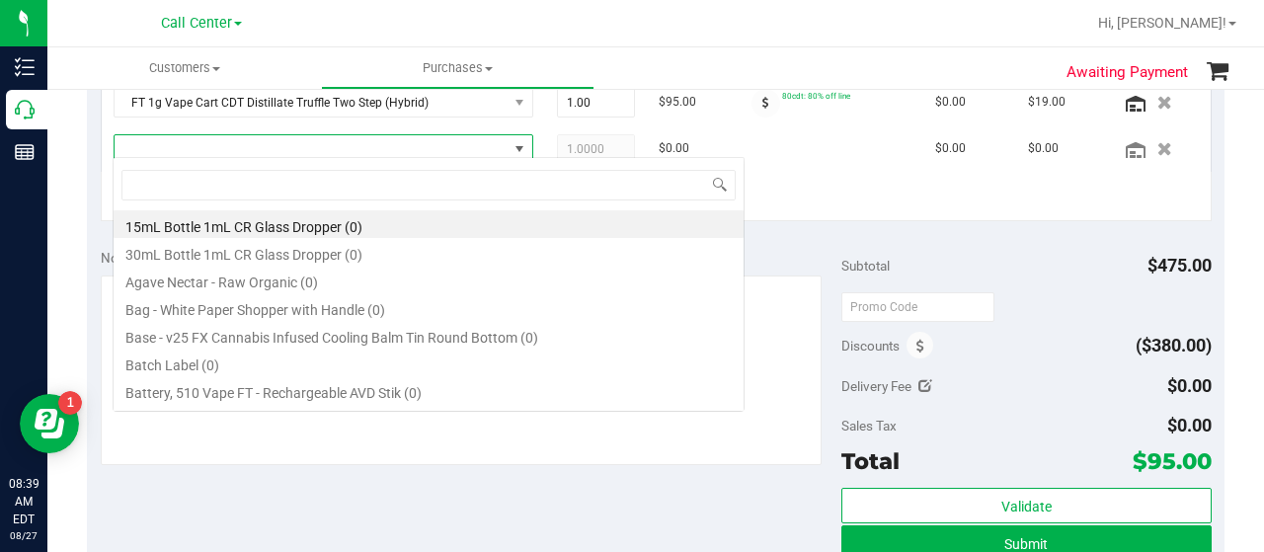
scroll to position [29, 408]
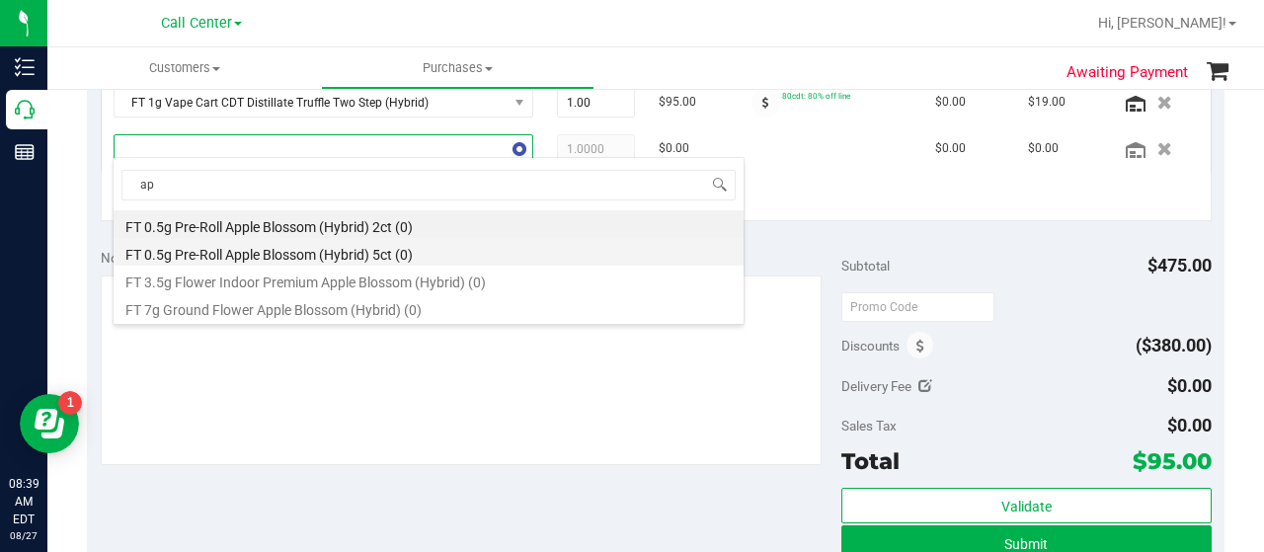
type input "a"
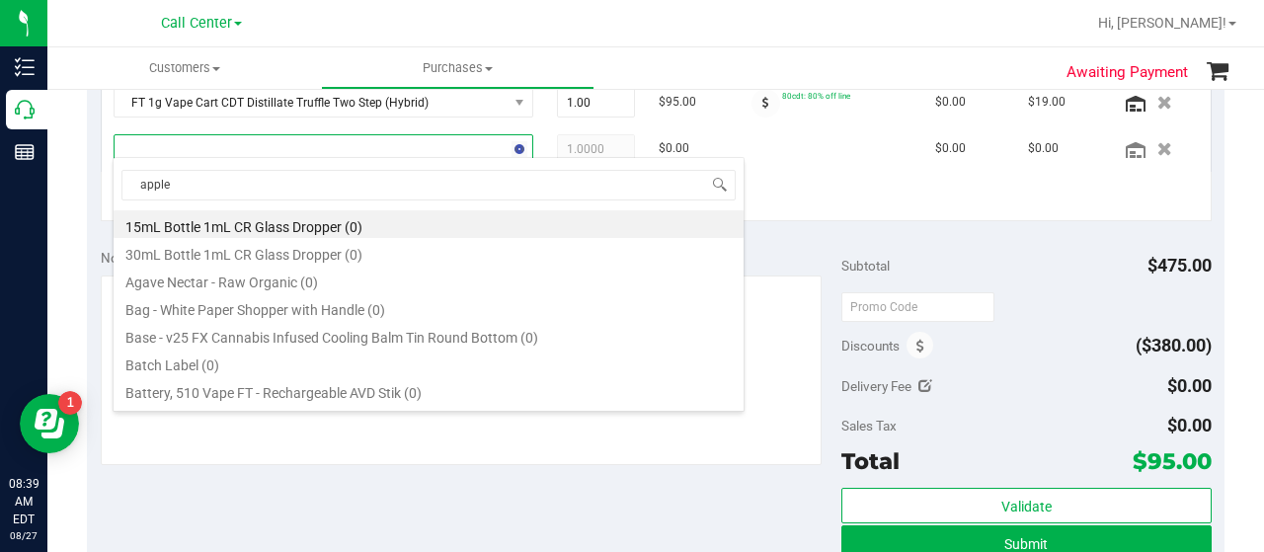
type input "apples"
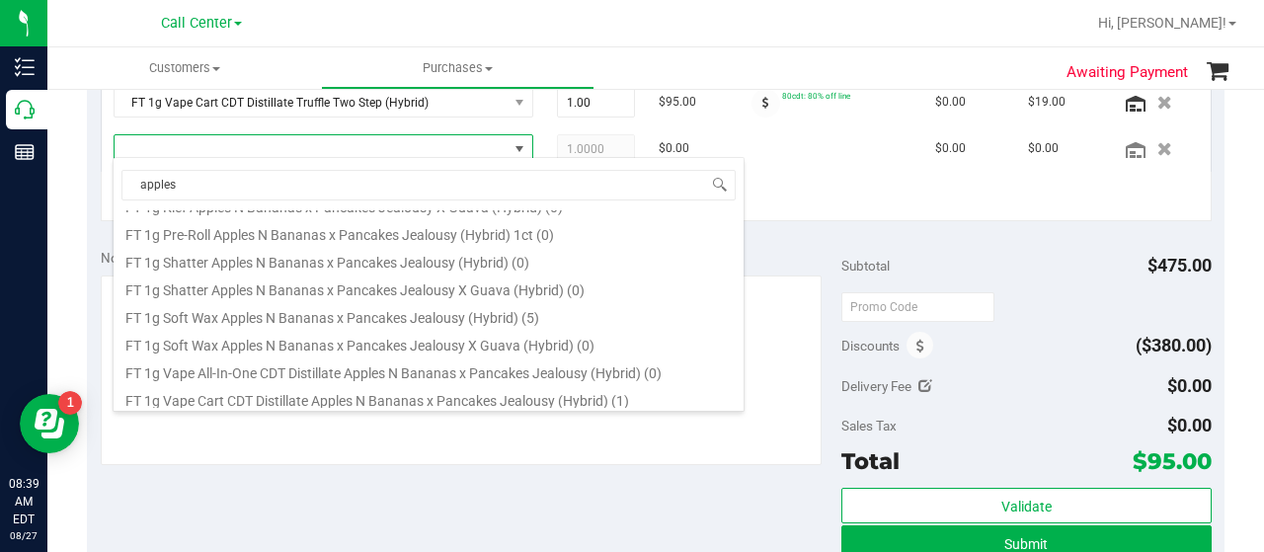
scroll to position [395, 0]
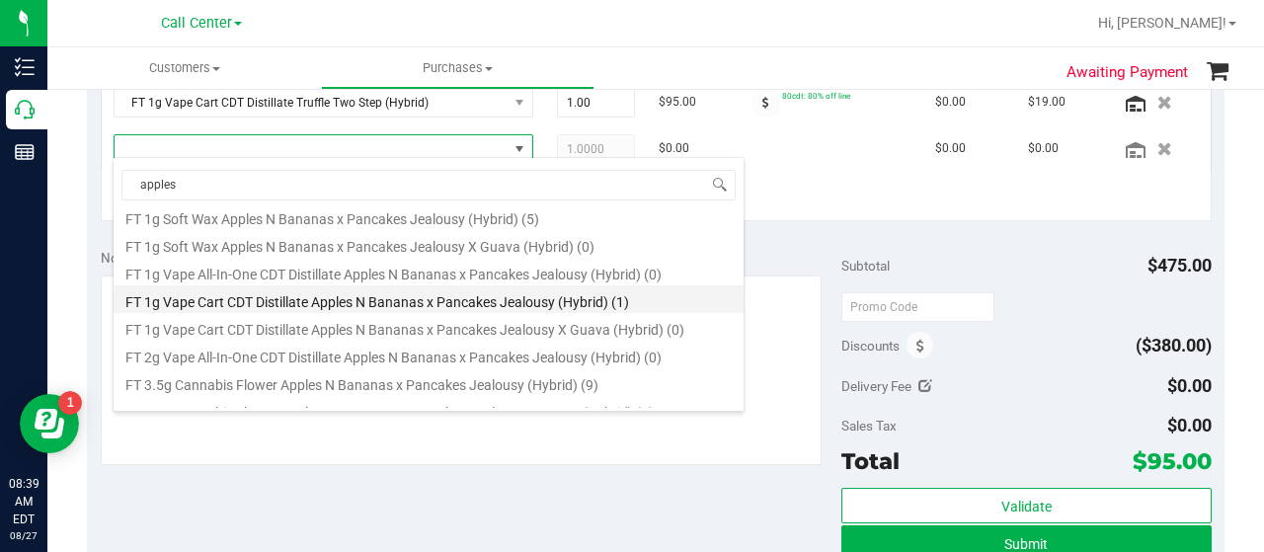
click at [401, 301] on li "FT 1g Vape Cart CDT Distillate Apples N Bananas x Pancakes Jealousy (Hybrid) (1)" at bounding box center [429, 299] width 630 height 28
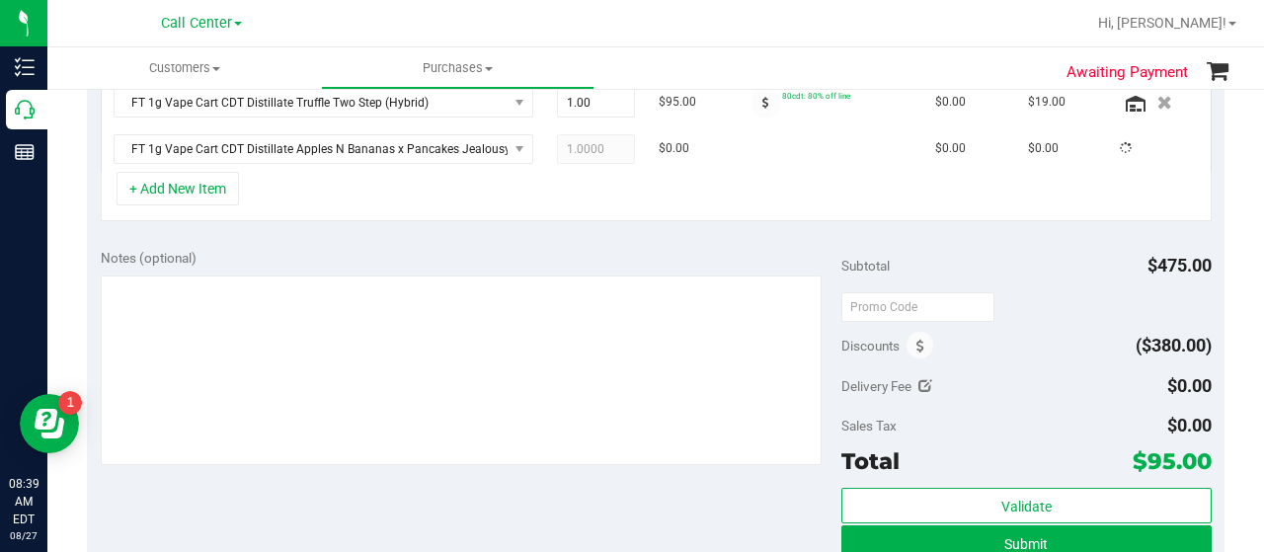
click at [316, 197] on div "+ Add New Item" at bounding box center [656, 196] width 1111 height 49
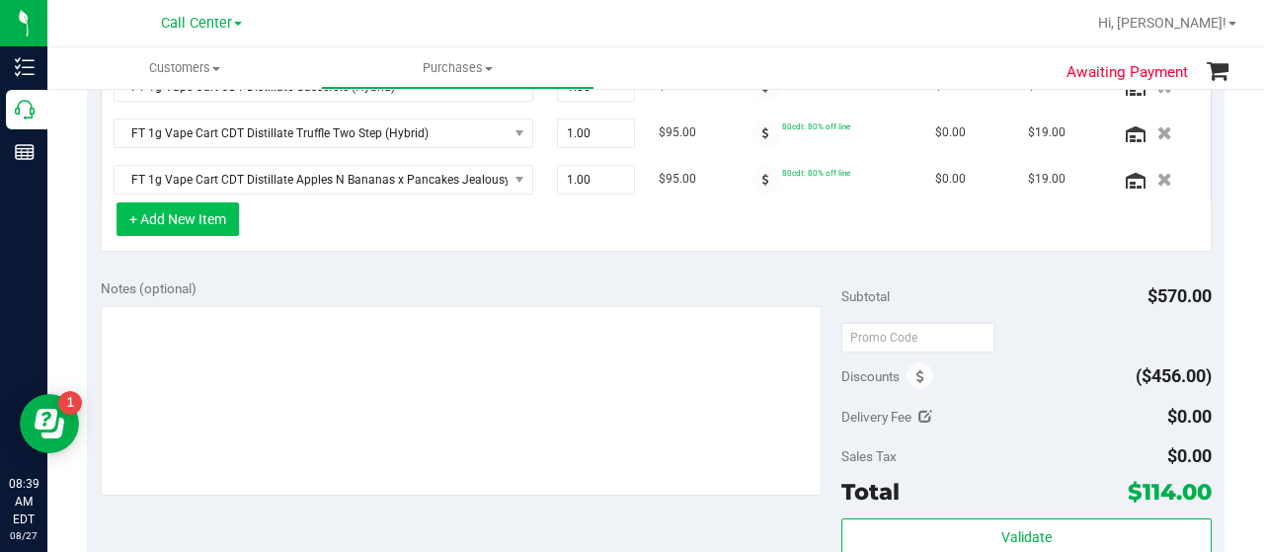
click at [169, 204] on button "+ Add New Item" at bounding box center [178, 219] width 122 height 34
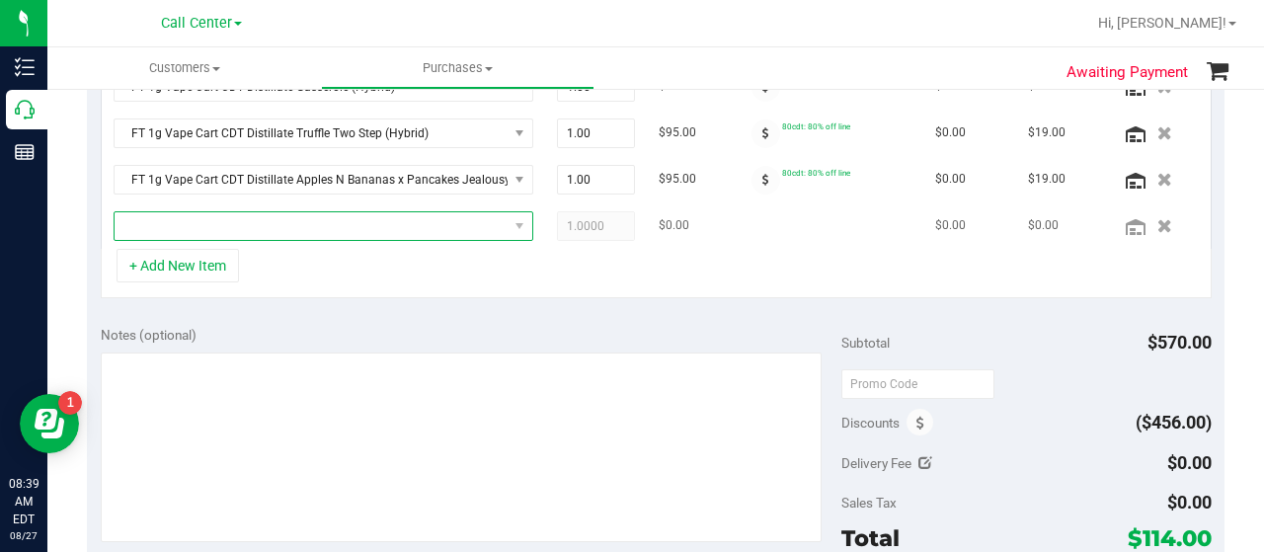
click at [176, 230] on span "NO DATA FOUND" at bounding box center [311, 226] width 393 height 28
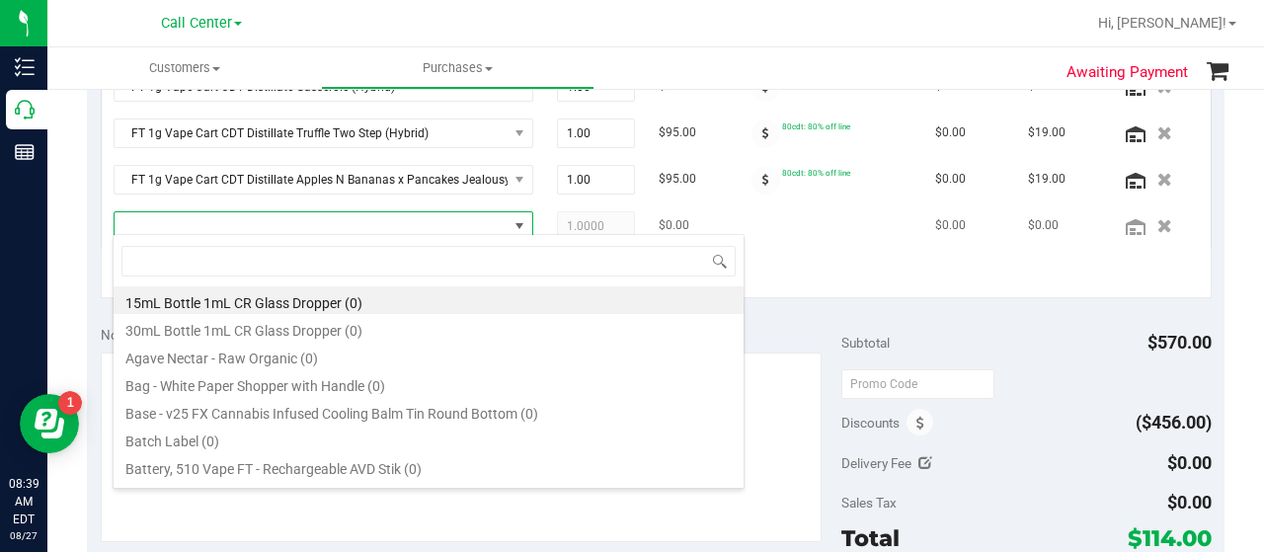
scroll to position [29, 398]
type input "ckz"
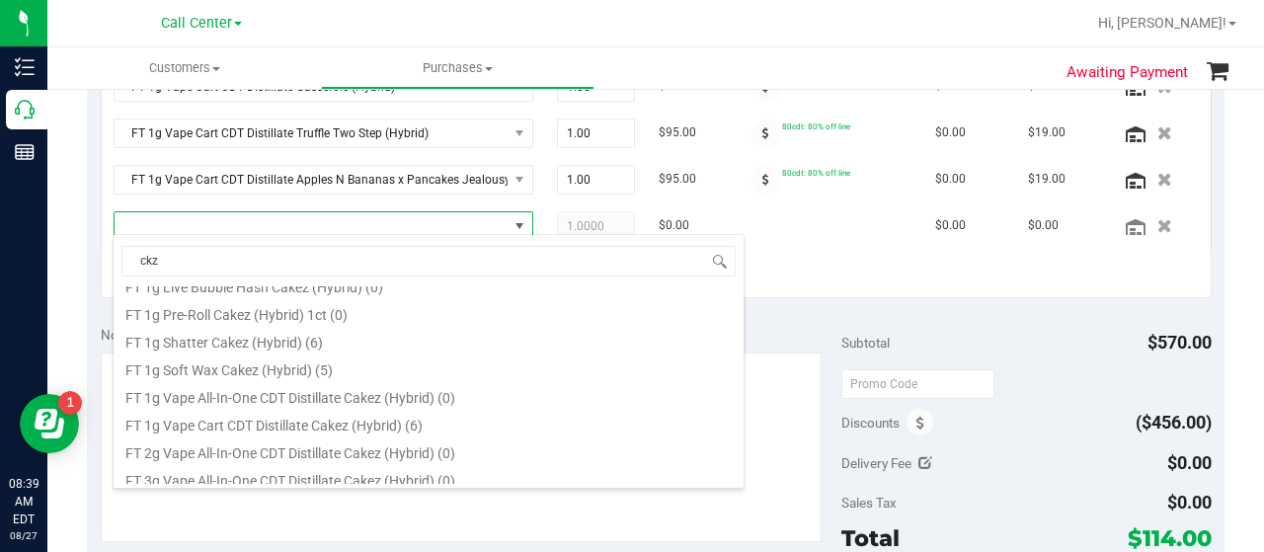
scroll to position [296, 0]
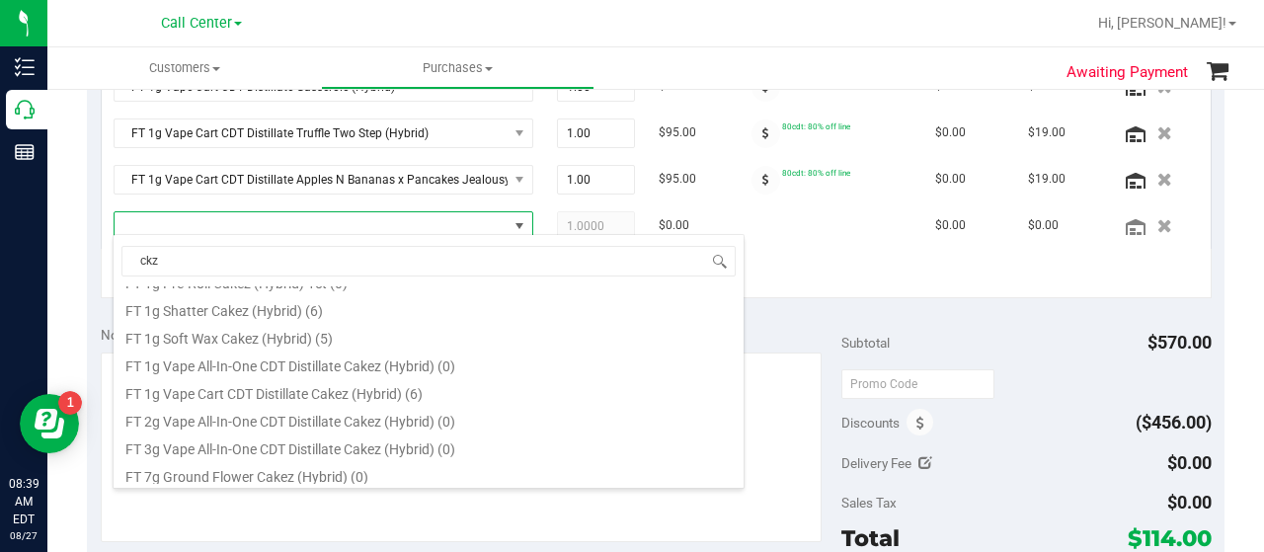
click at [348, 389] on li "FT 1g Vape Cart CDT Distillate Cakez (Hybrid) (6)" at bounding box center [429, 391] width 630 height 28
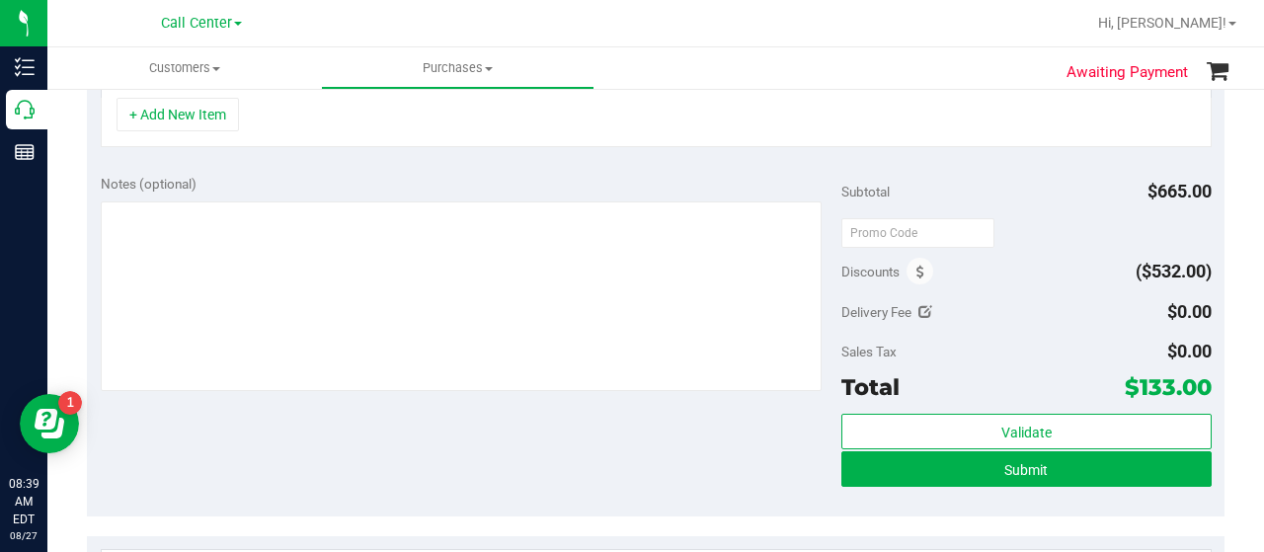
scroll to position [820, 0]
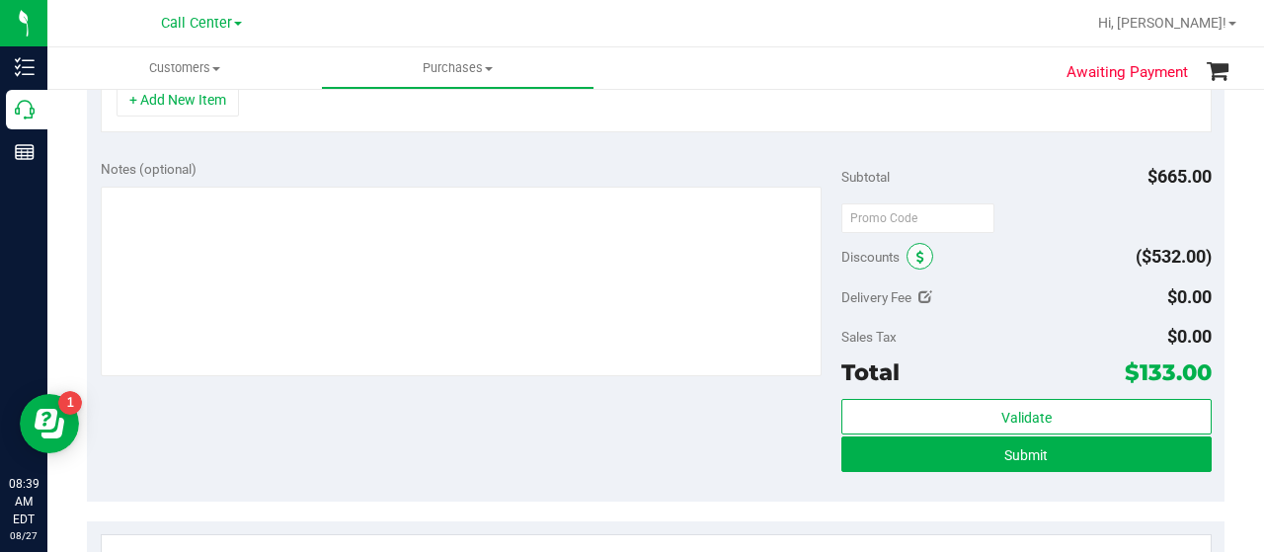
click at [916, 252] on icon at bounding box center [920, 258] width 8 height 14
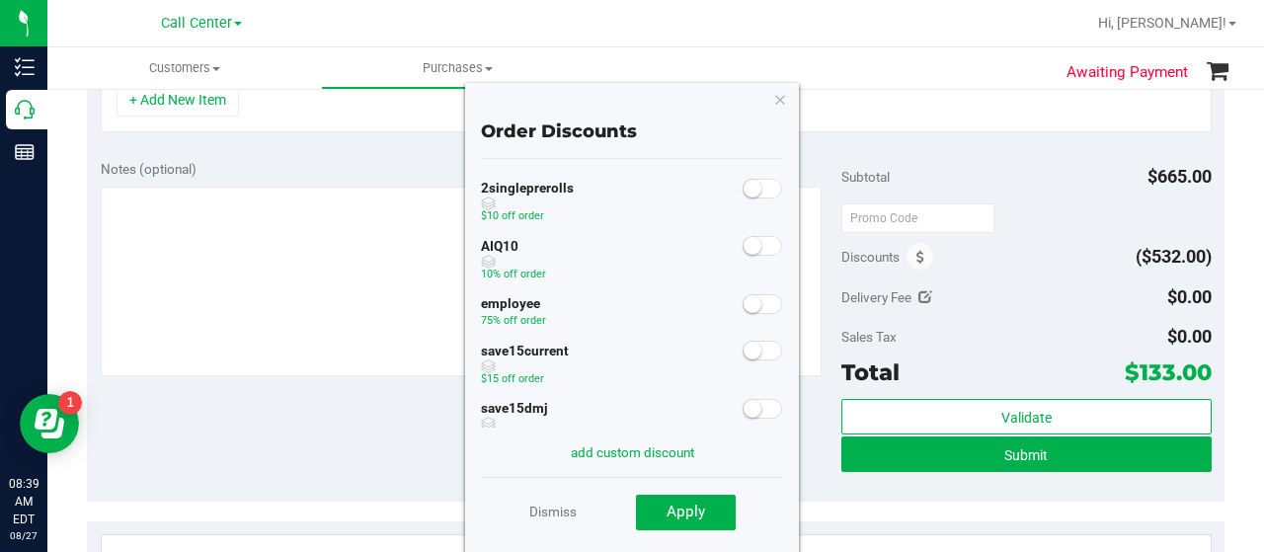
click at [744, 250] on small at bounding box center [753, 246] width 18 height 18
click at [701, 513] on span "Apply" at bounding box center [686, 512] width 39 height 18
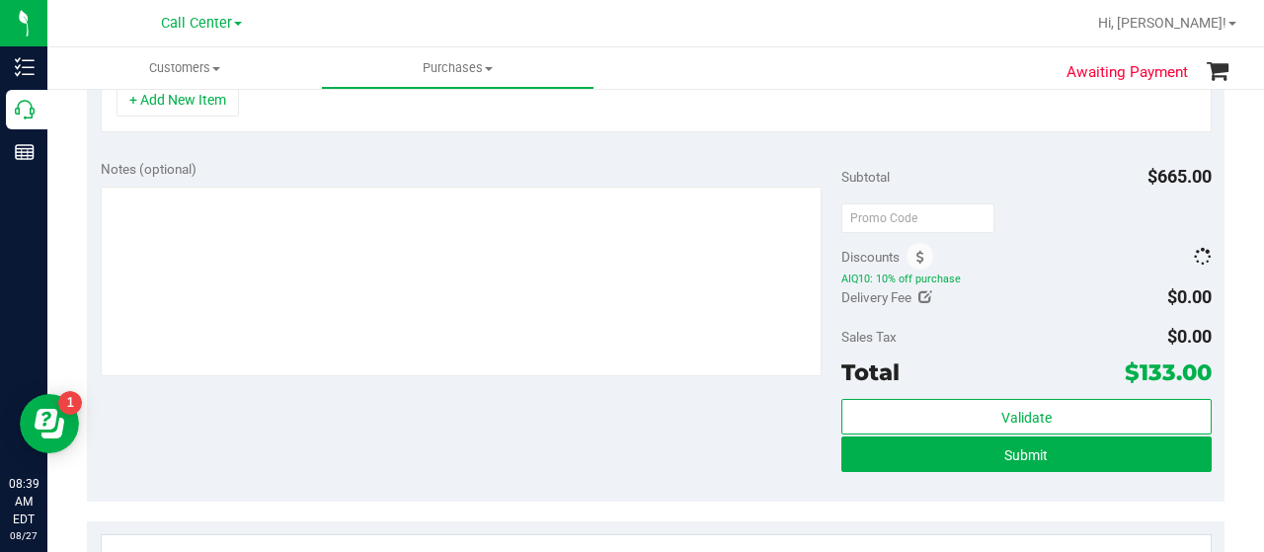
scroll to position [789, 0]
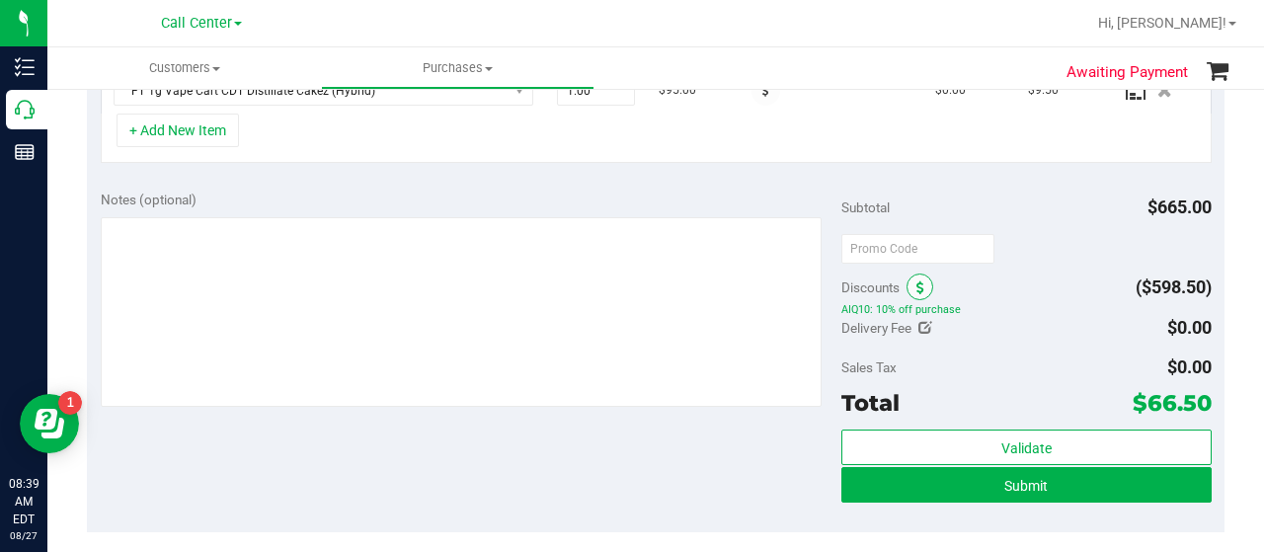
click at [916, 281] on icon at bounding box center [920, 288] width 8 height 14
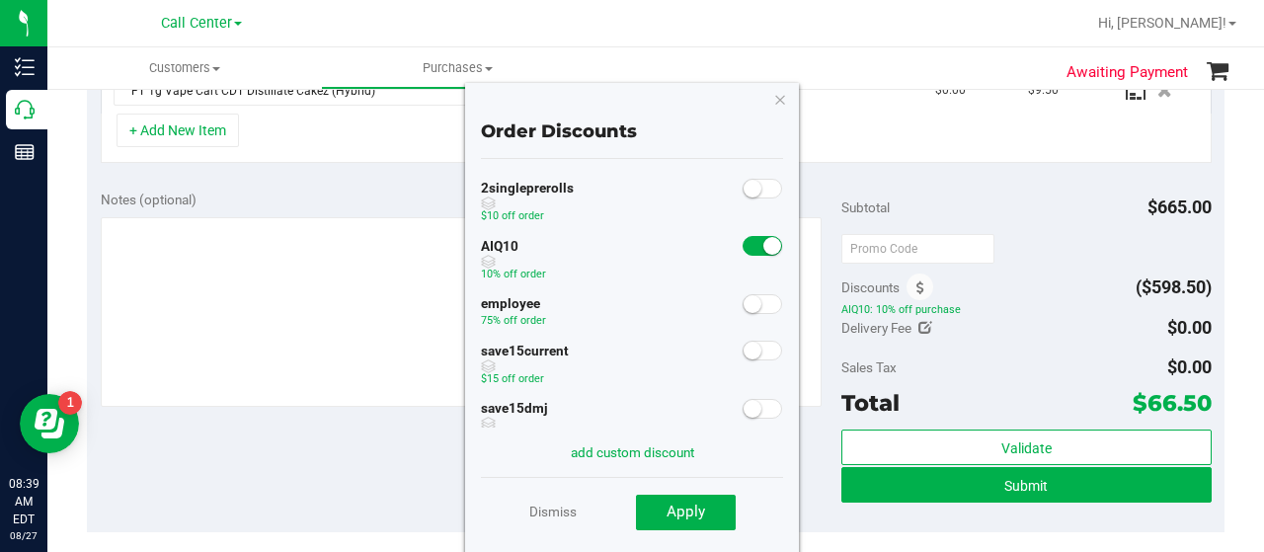
click at [763, 243] on small at bounding box center [772, 246] width 18 height 18
click at [684, 509] on span "Apply" at bounding box center [686, 512] width 39 height 18
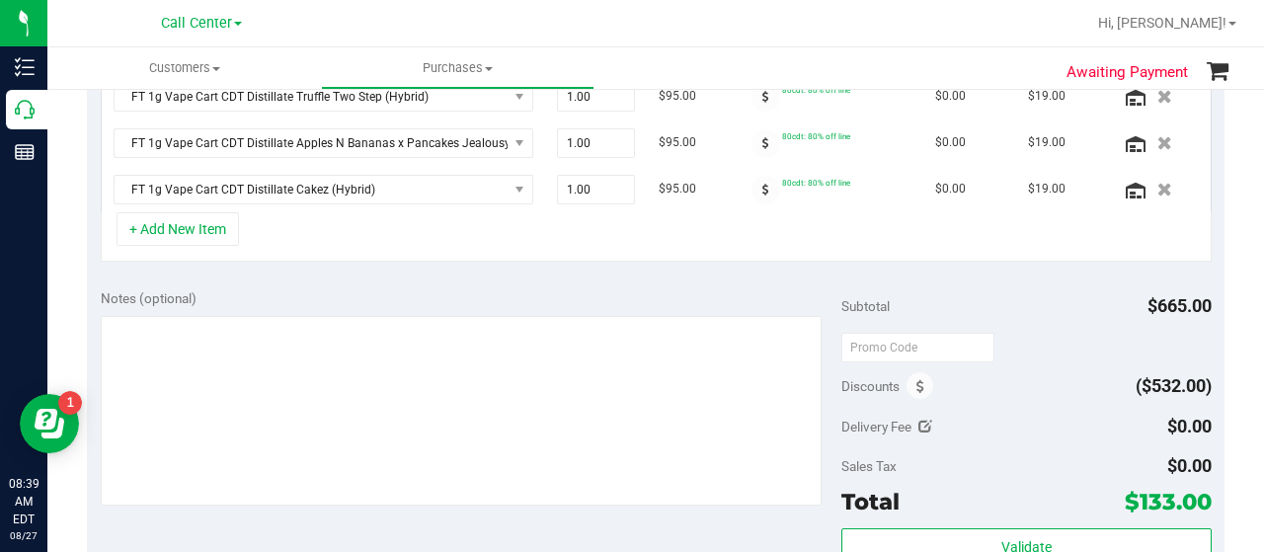
scroll to position [561, 0]
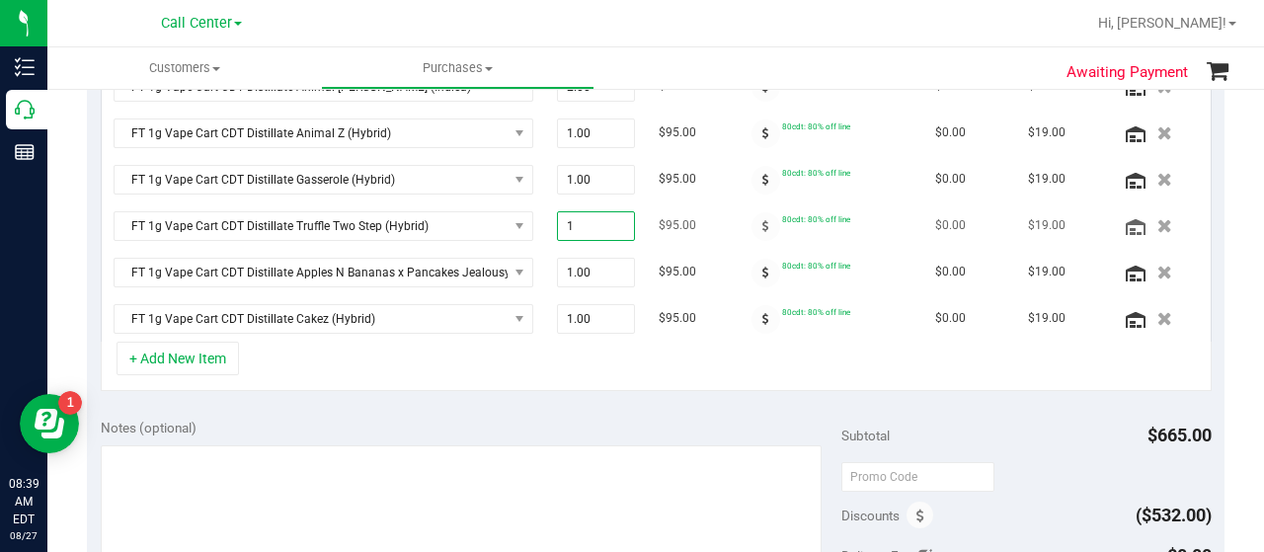
click at [581, 214] on span "1.00 1" at bounding box center [596, 226] width 79 height 30
click at [606, 365] on div "+ Add New Item" at bounding box center [656, 366] width 1111 height 49
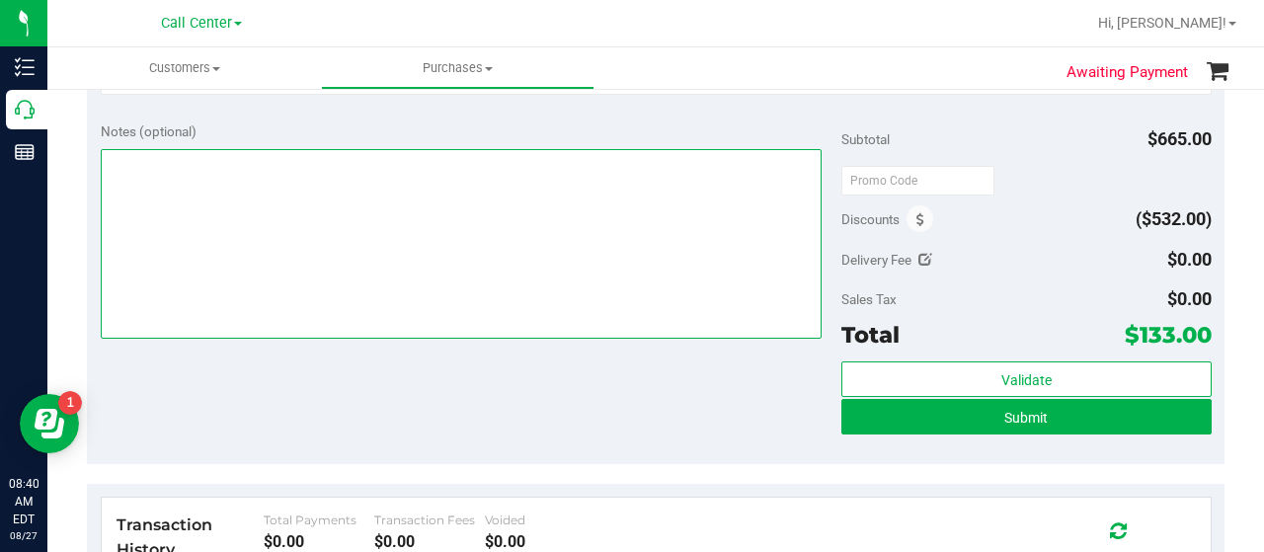
click at [335, 202] on textarea at bounding box center [461, 244] width 721 height 190
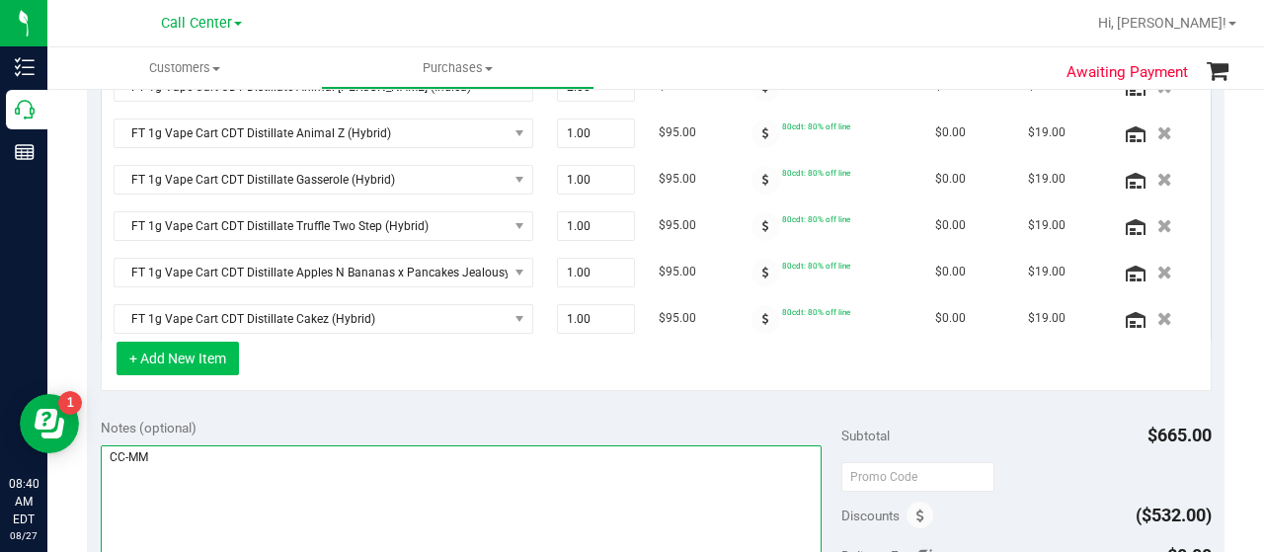
type textarea "CC-MM"
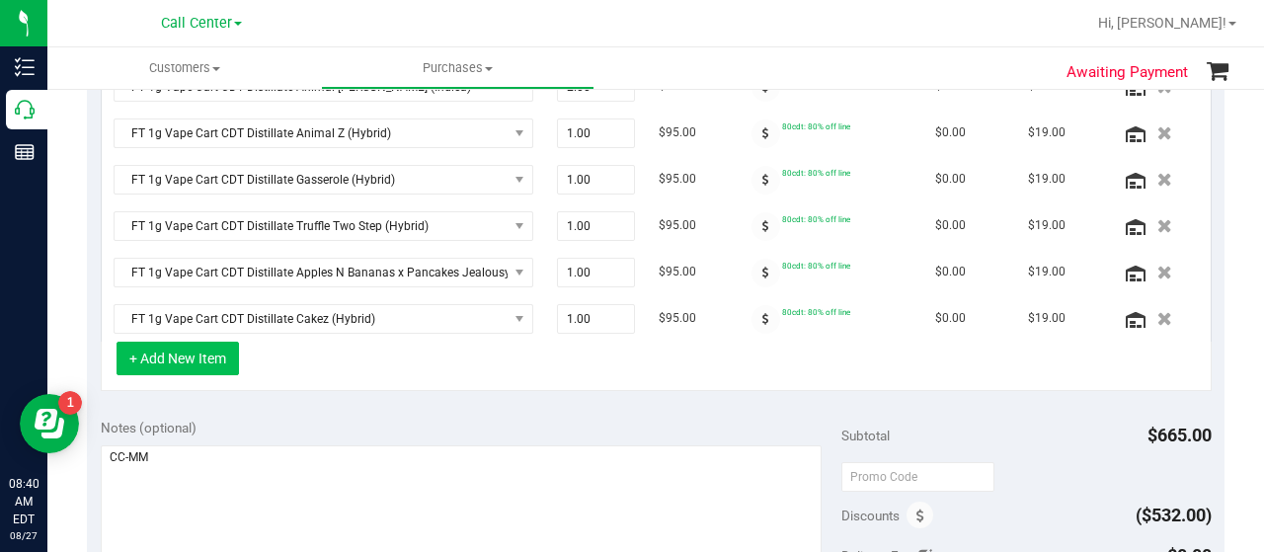
click at [227, 347] on button "+ Add New Item" at bounding box center [178, 359] width 122 height 34
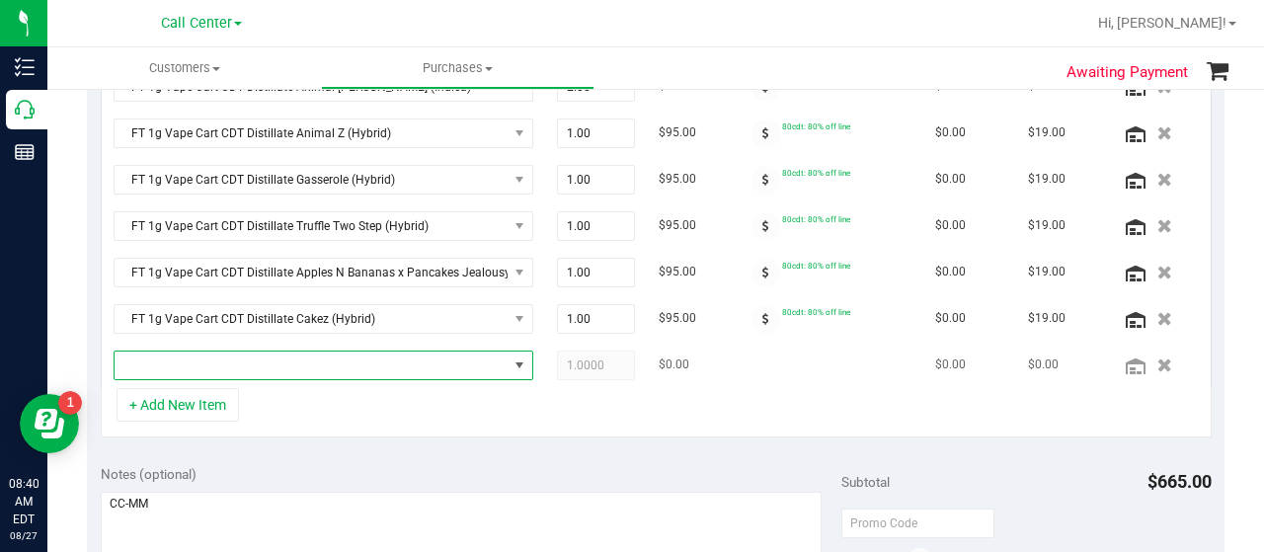
click at [232, 355] on span "NO DATA FOUND" at bounding box center [311, 366] width 393 height 28
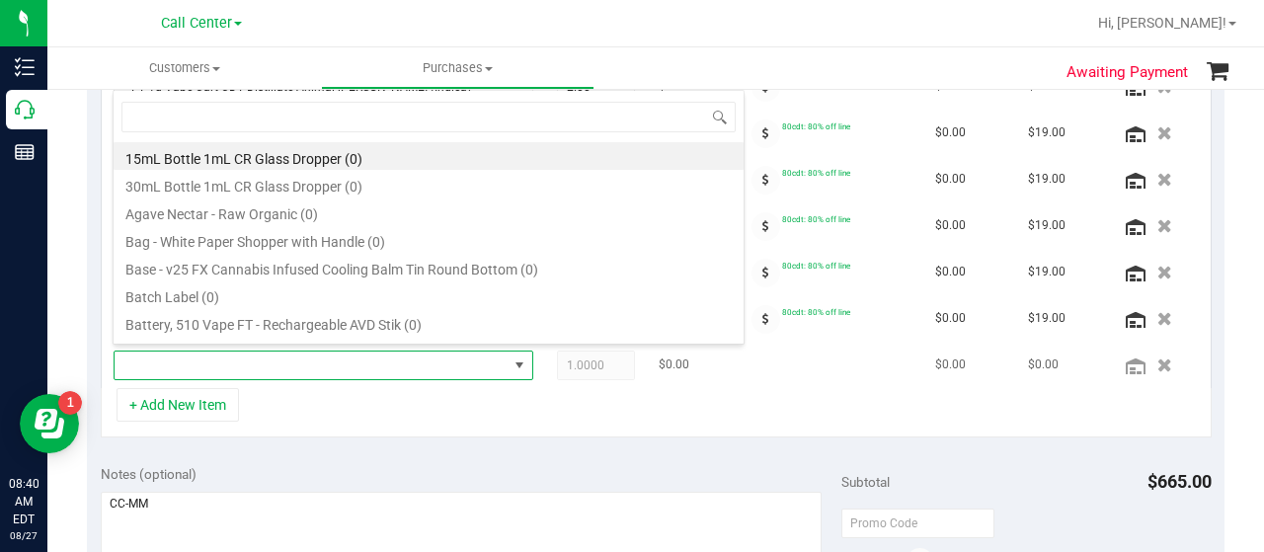
scroll to position [29, 398]
type input "caramel"
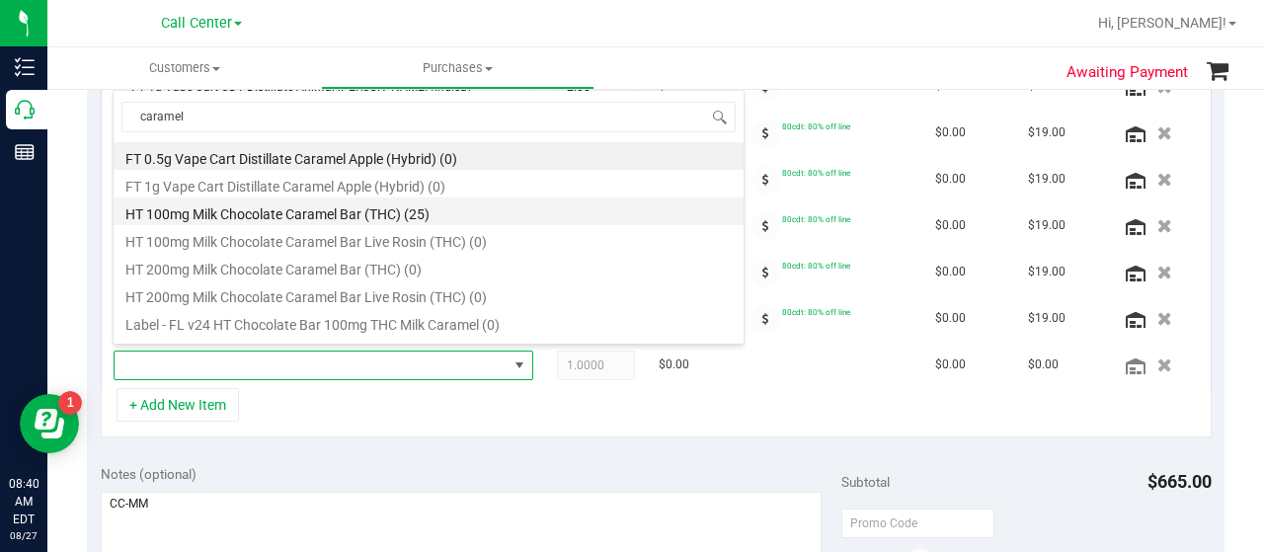
click at [409, 210] on li "HT 100mg Milk Chocolate Caramel Bar (THC) (25)" at bounding box center [429, 211] width 630 height 28
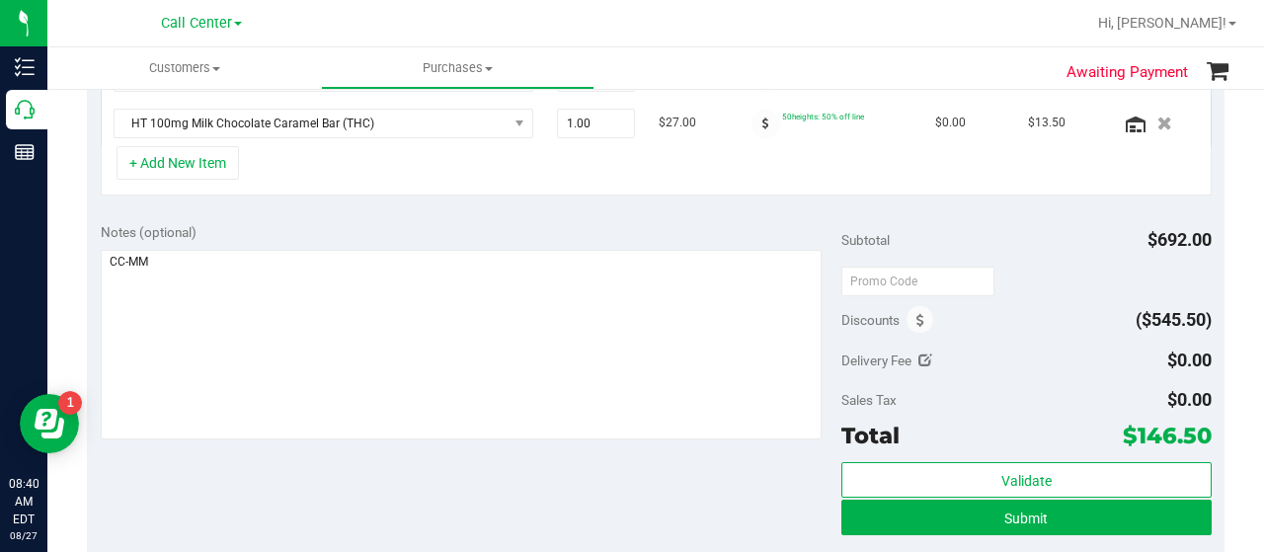
scroll to position [761, 0]
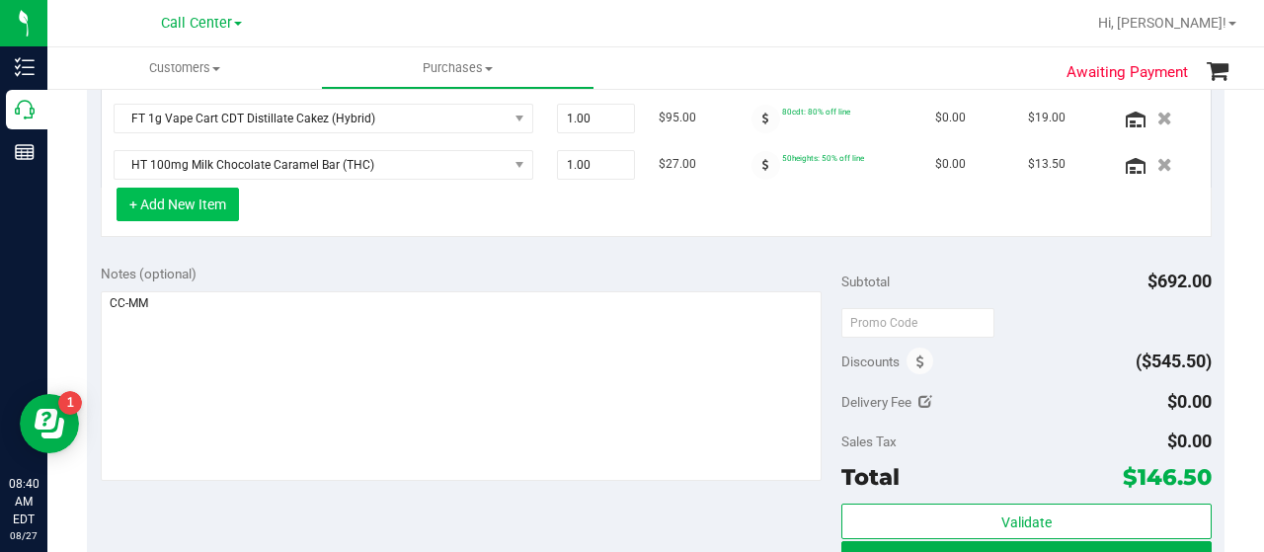
click at [227, 206] on button "+ Add New Item" at bounding box center [178, 205] width 122 height 34
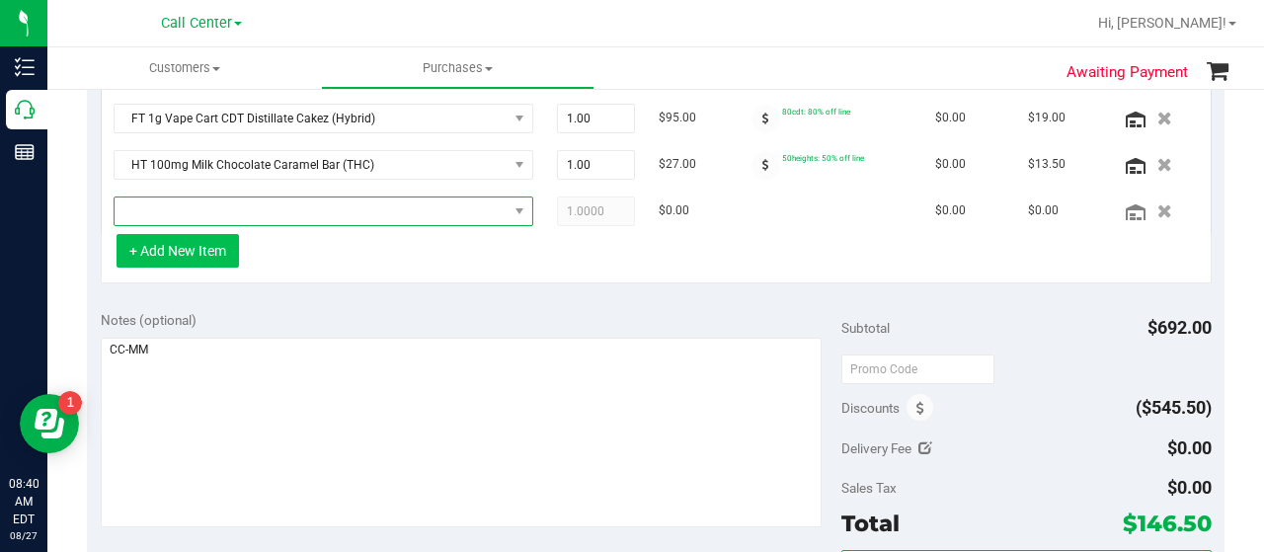
click at [227, 206] on span "NO DATA FOUND" at bounding box center [311, 211] width 393 height 28
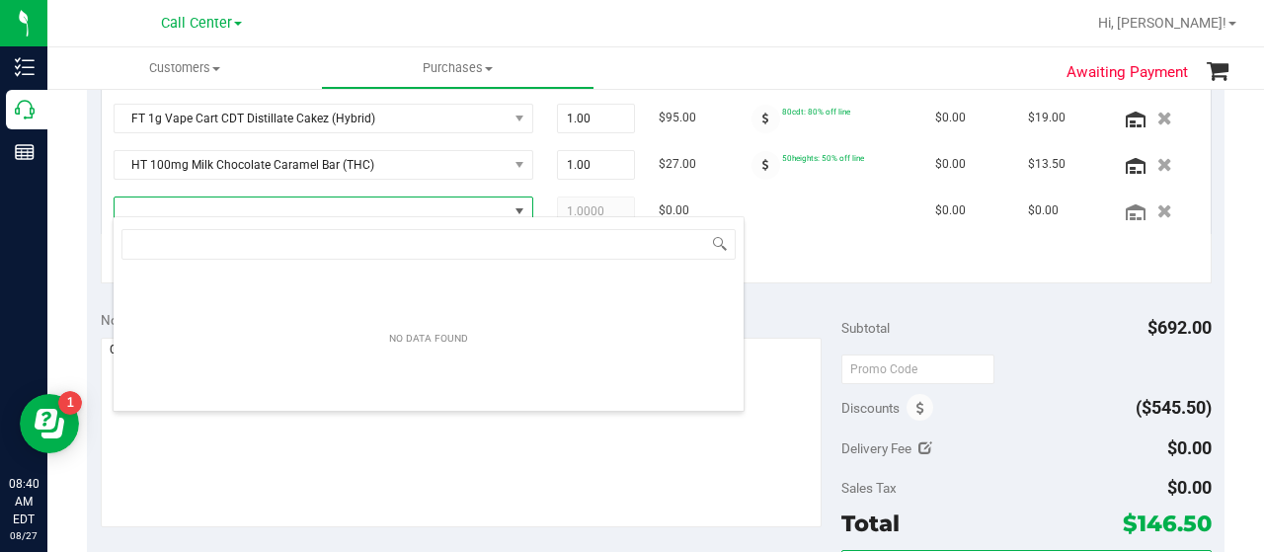
scroll to position [29, 398]
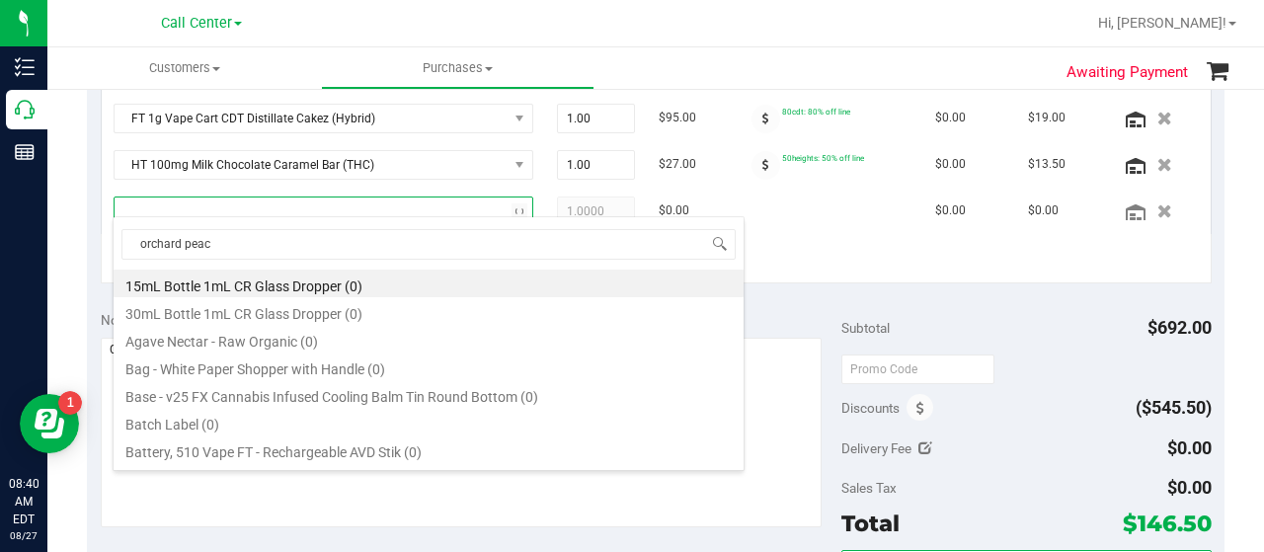
type input "orchard peach"
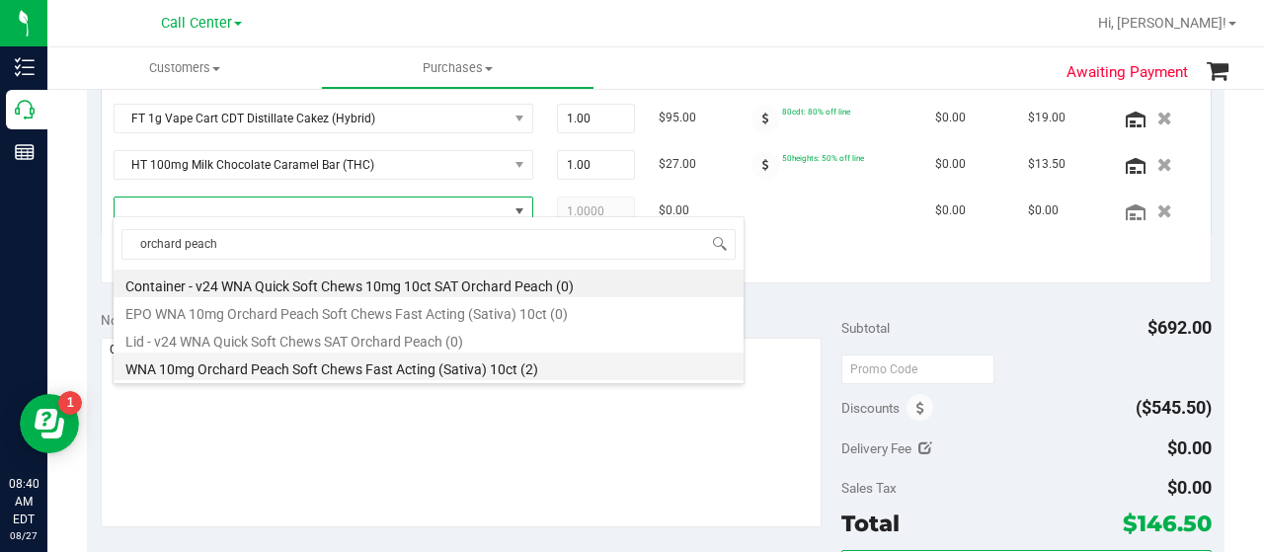
click at [333, 365] on li "WNA 10mg Orchard Peach Soft Chews Fast Acting (Sativa) 10ct (2)" at bounding box center [429, 367] width 630 height 28
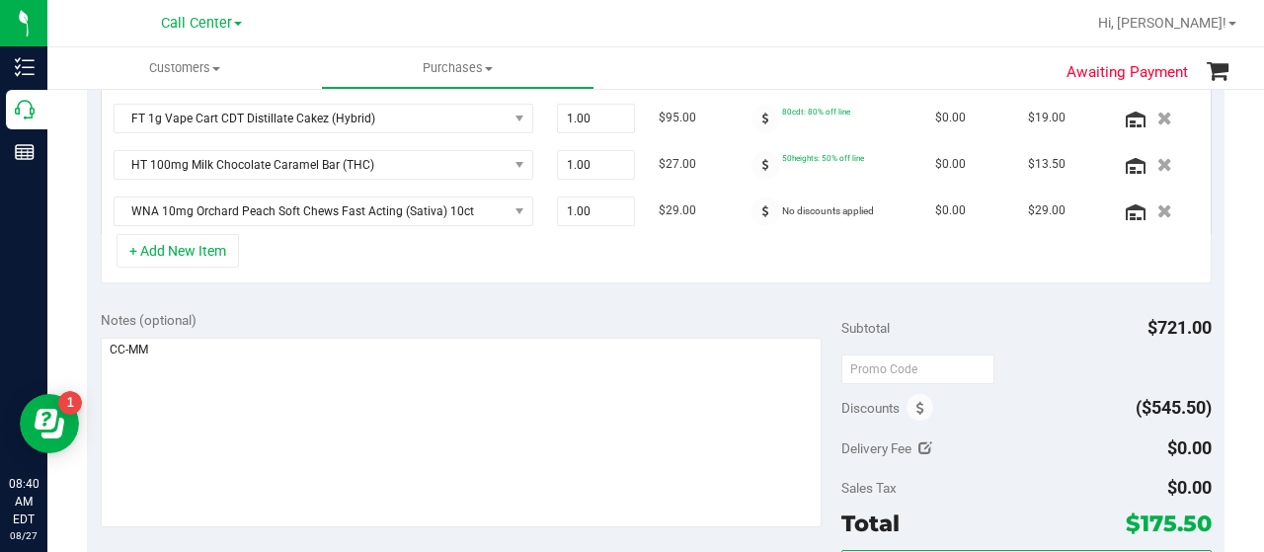
scroll to position [731, 0]
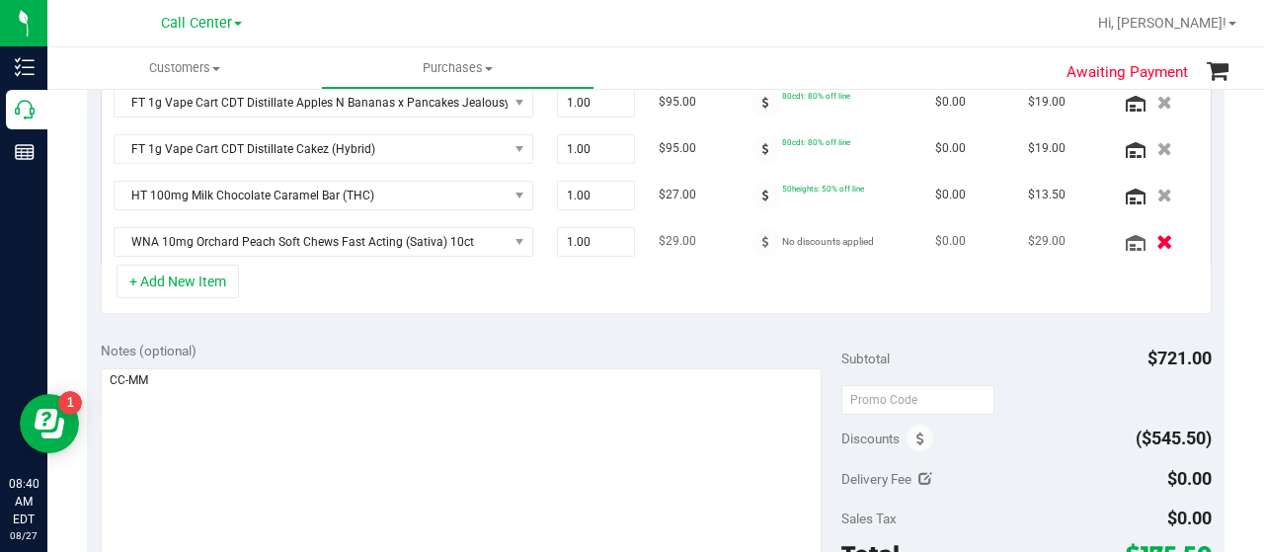
click at [1147, 236] on button "button" at bounding box center [1164, 241] width 34 height 21
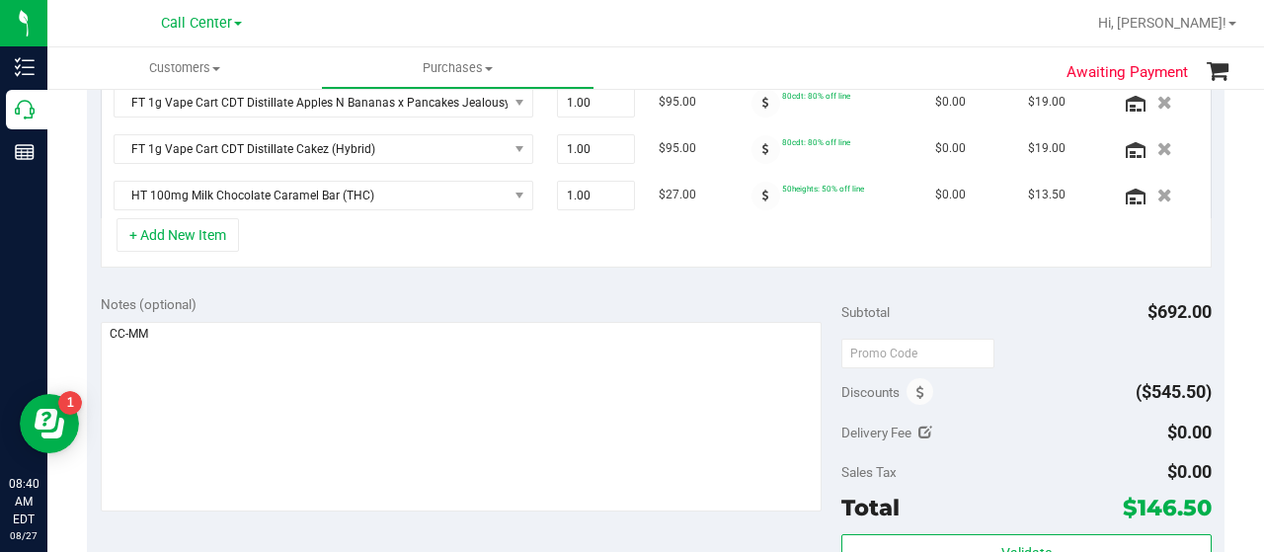
scroll to position [699, 0]
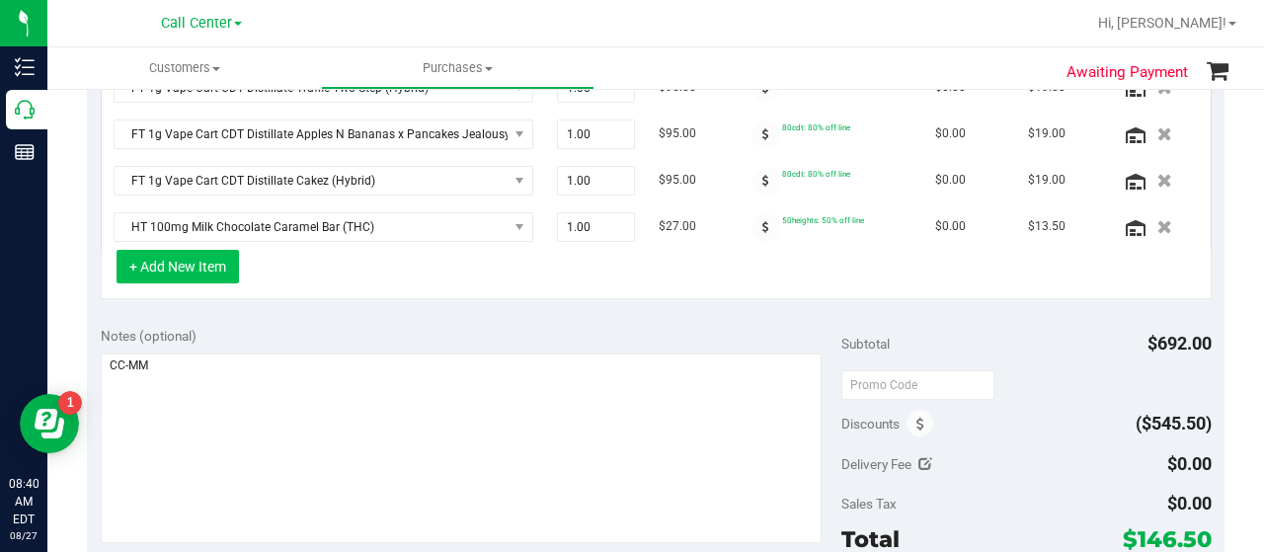
click at [207, 265] on button "+ Add New Item" at bounding box center [178, 267] width 122 height 34
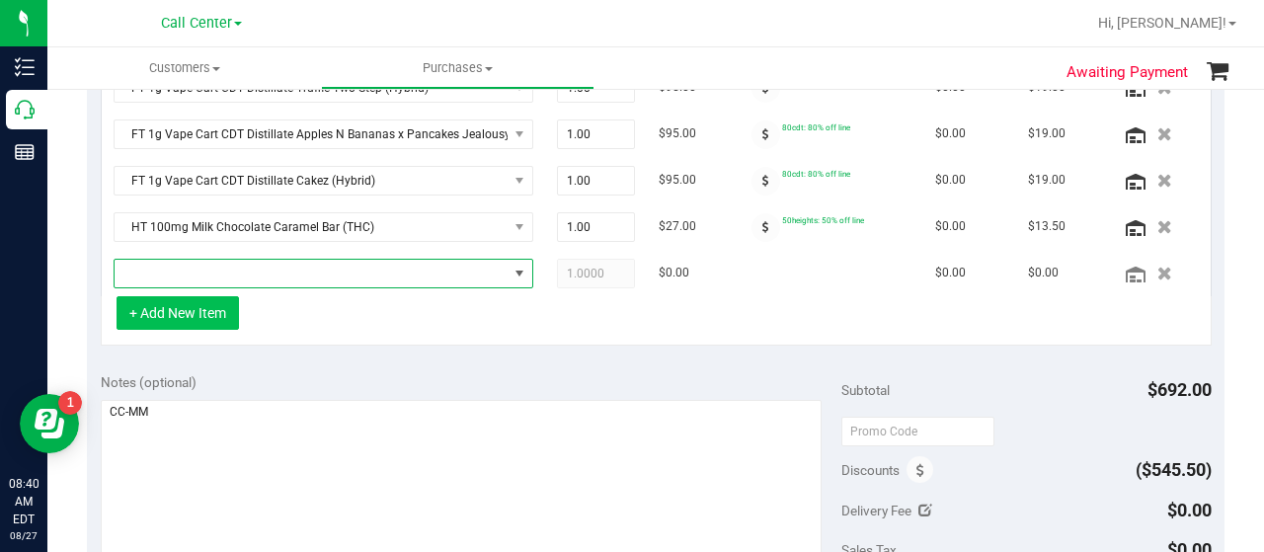
click at [207, 265] on span "NO DATA FOUND" at bounding box center [311, 274] width 393 height 28
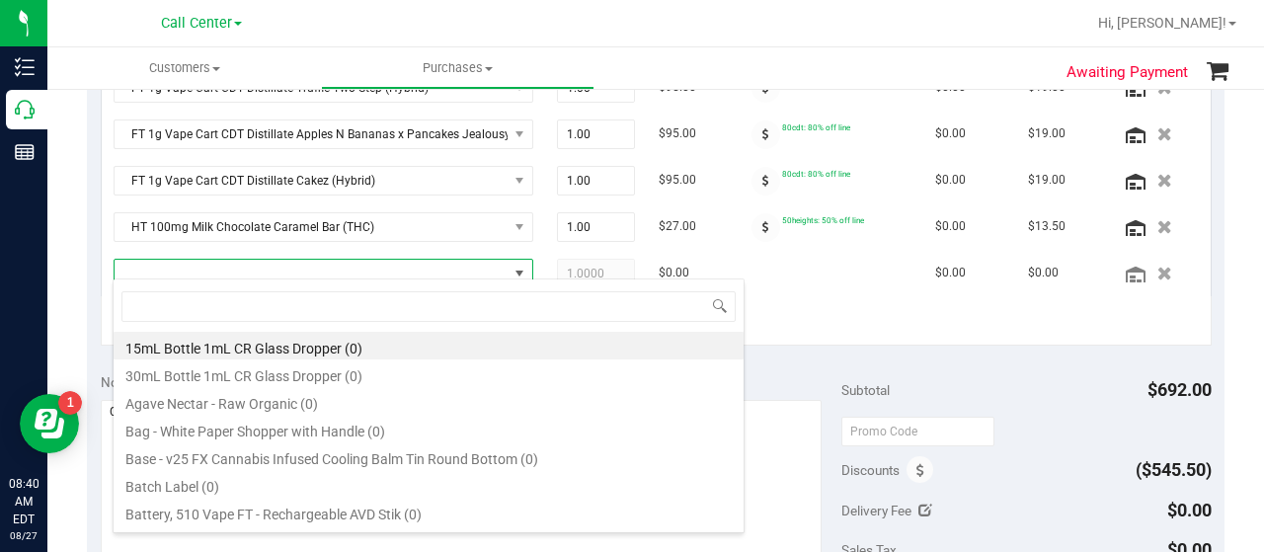
scroll to position [29, 398]
type input "orchard"
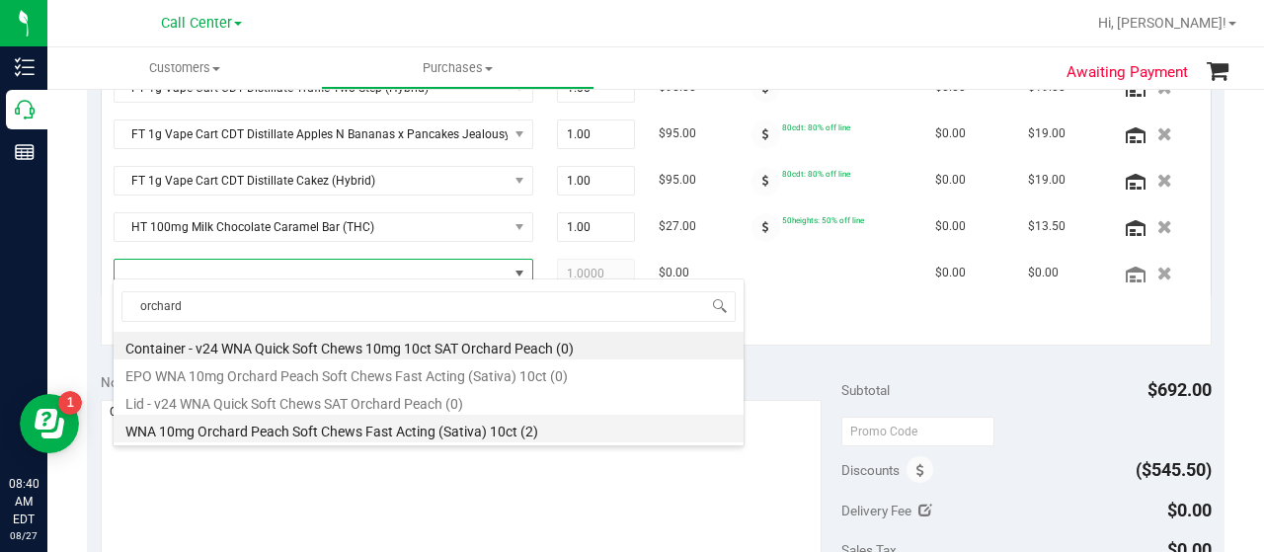
click at [269, 434] on li "WNA 10mg Orchard Peach Soft Chews Fast Acting (Sativa) 10ct (2)" at bounding box center [429, 429] width 630 height 28
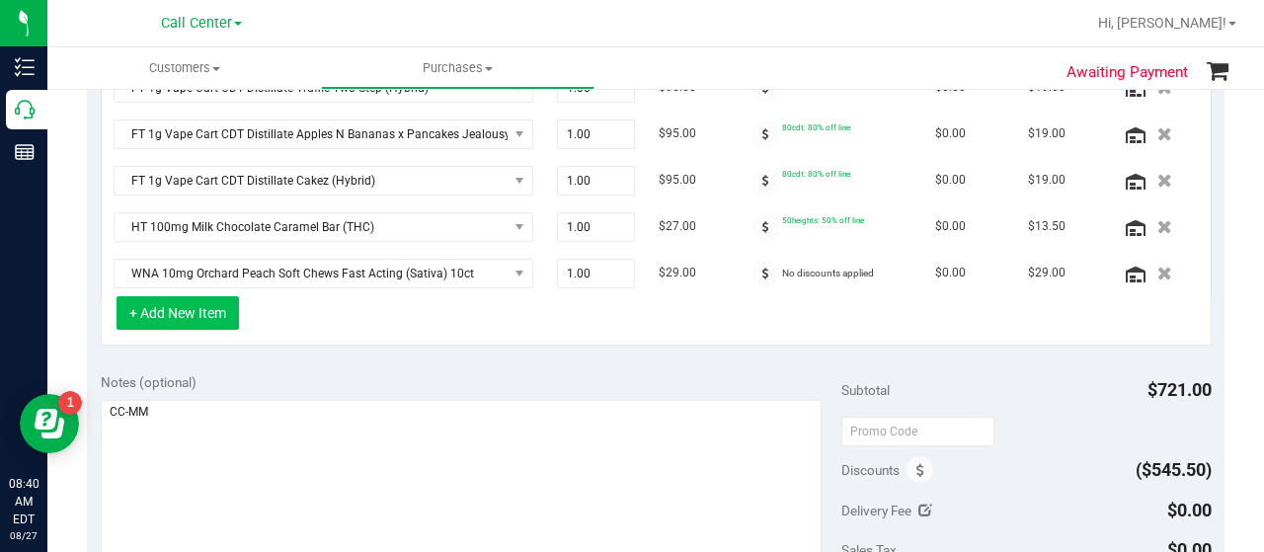
scroll to position [669, 0]
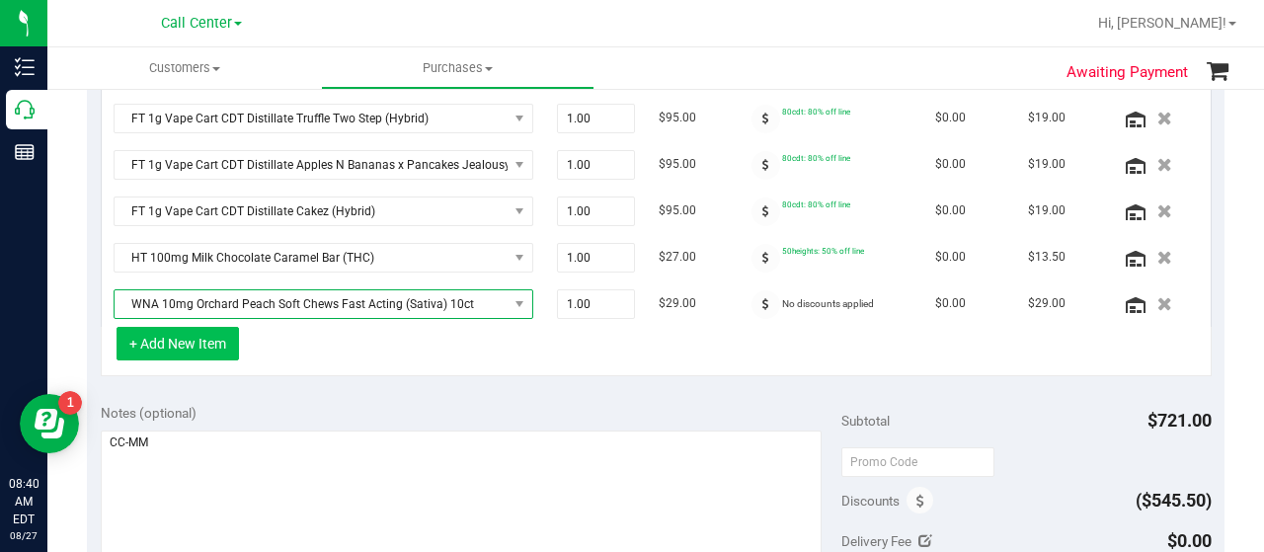
click at [197, 309] on span "WNA 10mg Orchard Peach Soft Chews Fast Acting (Sativa) 10ct" at bounding box center [324, 304] width 420 height 30
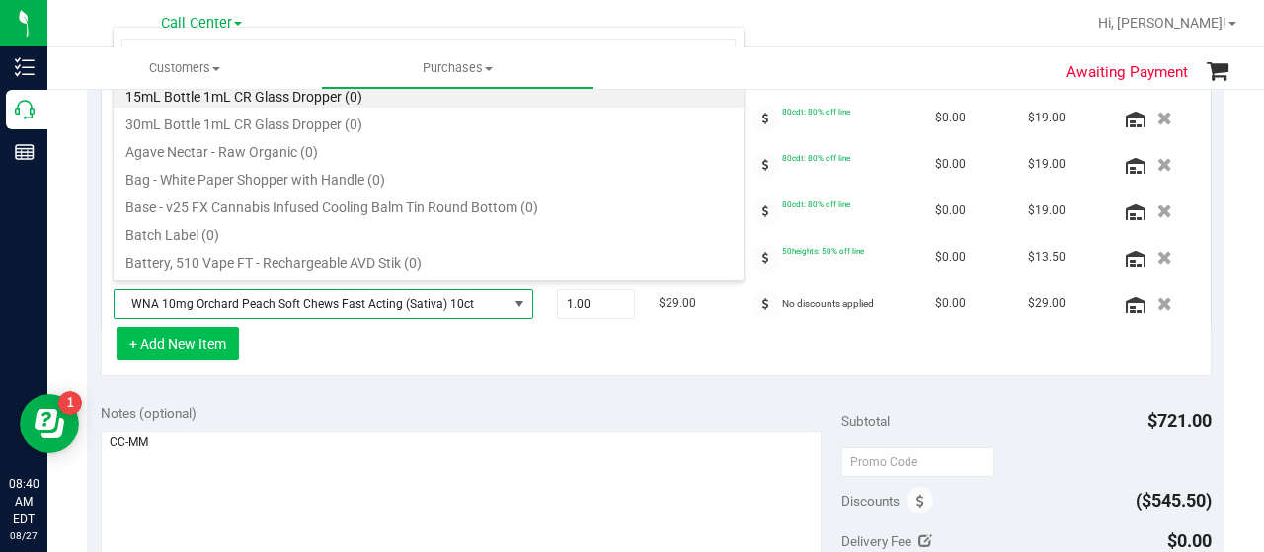
scroll to position [29, 398]
click at [188, 333] on button "+ Add New Item" at bounding box center [178, 344] width 122 height 34
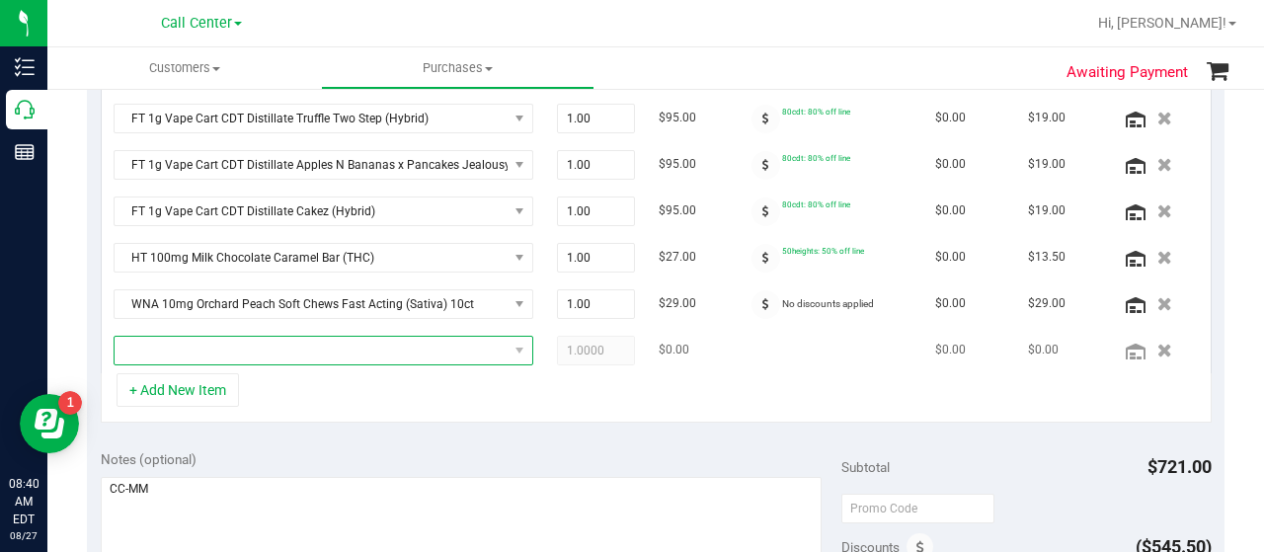
click at [190, 338] on span "NO DATA FOUND" at bounding box center [311, 351] width 393 height 28
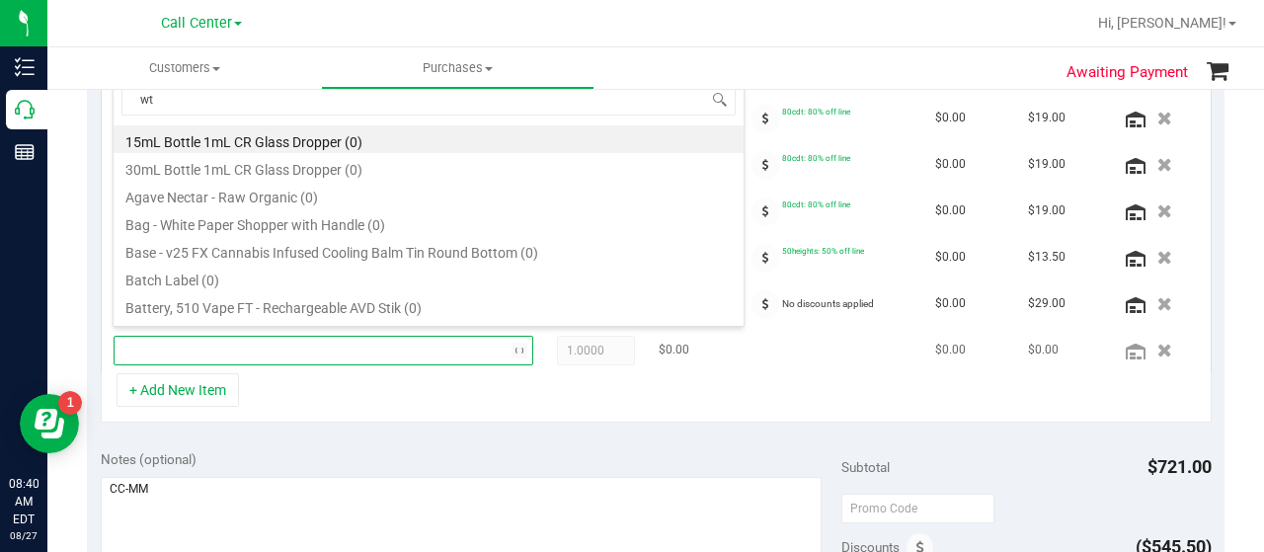
type input "w"
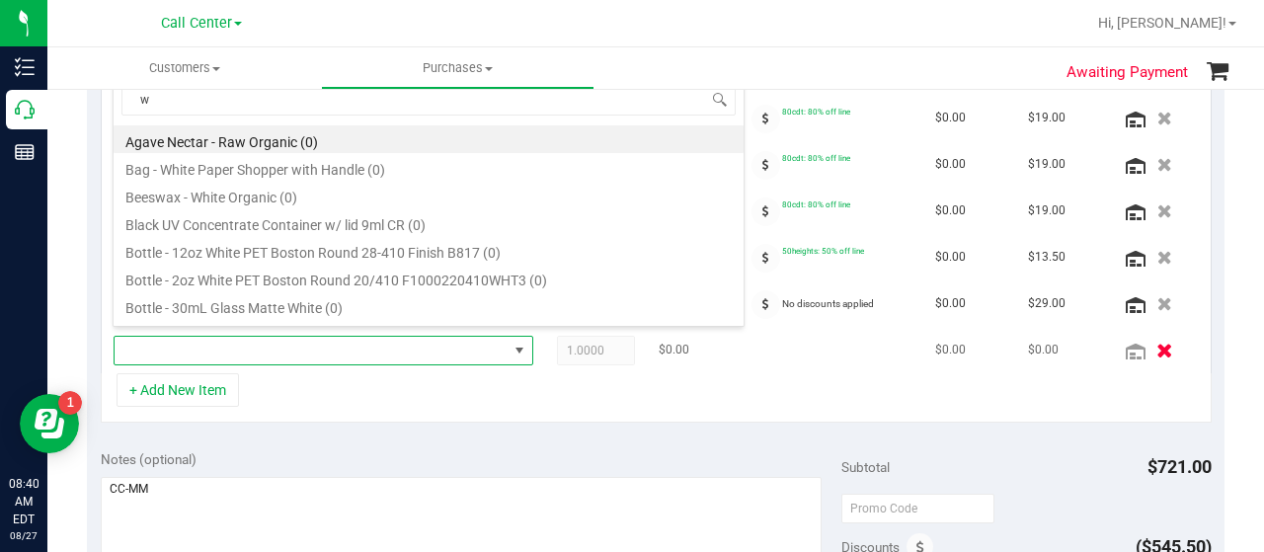
click at [1156, 343] on icon "button" at bounding box center [1164, 350] width 17 height 15
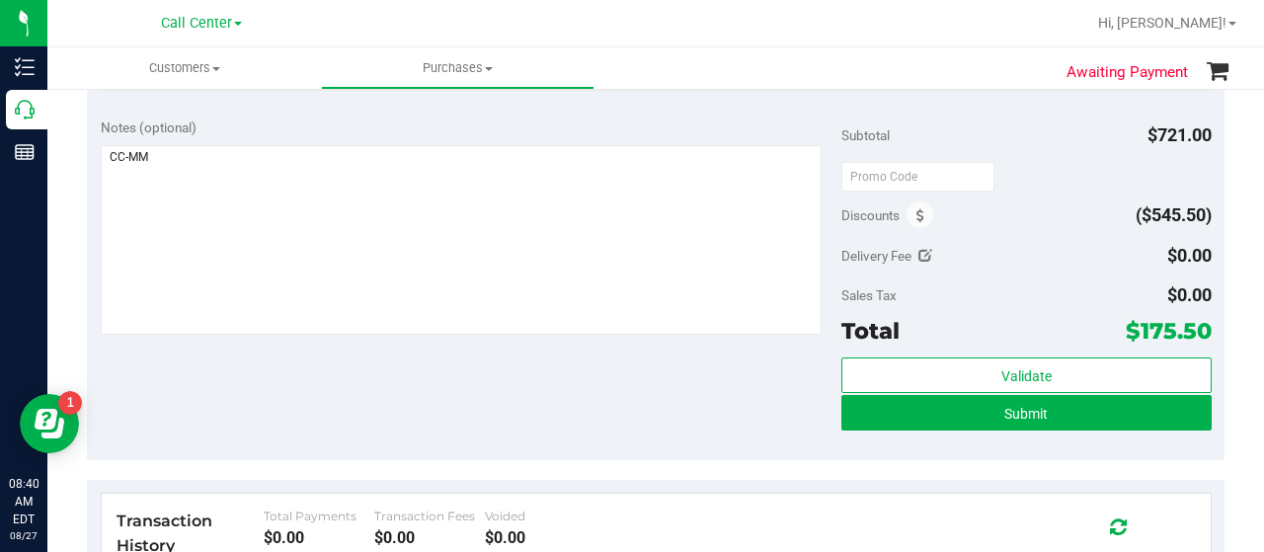
scroll to position [965, 0]
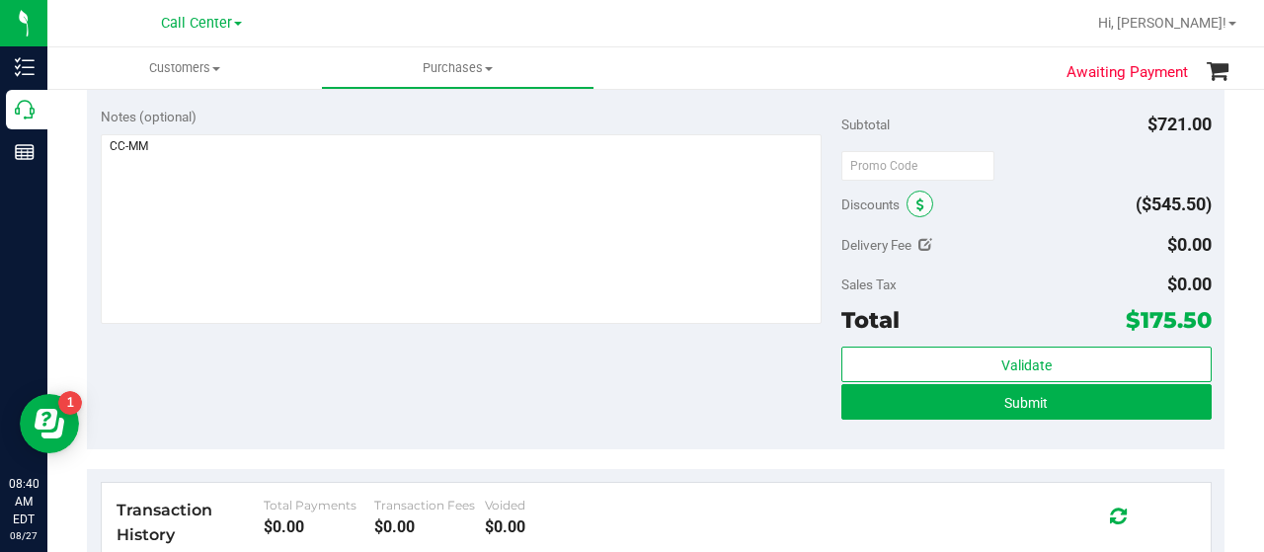
click at [907, 192] on span at bounding box center [920, 204] width 27 height 27
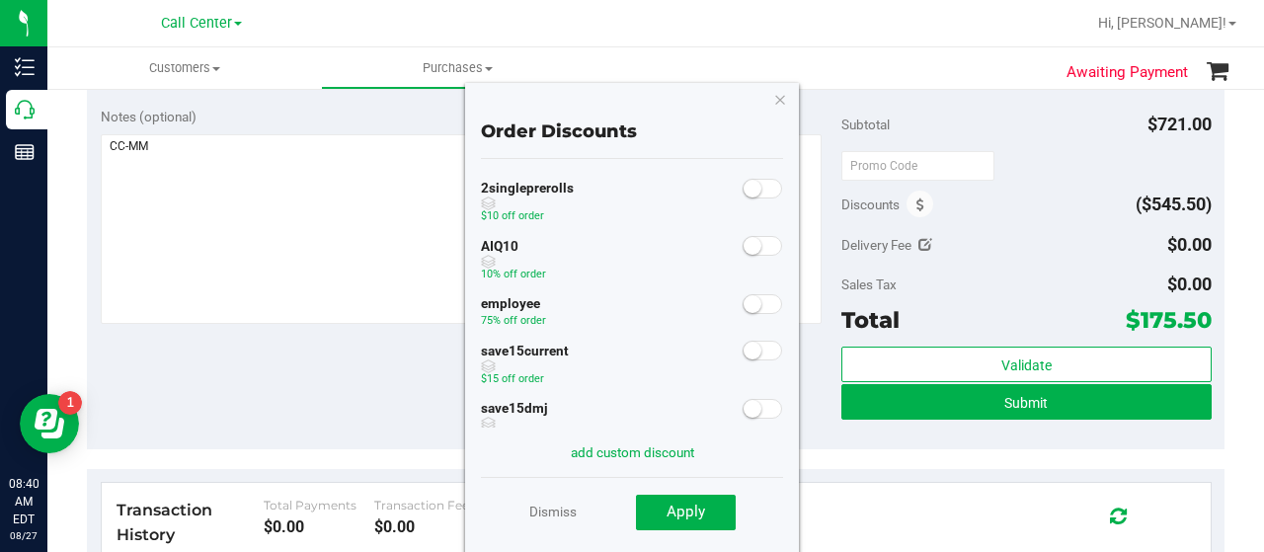
click at [744, 250] on small at bounding box center [753, 246] width 18 height 18
click at [707, 513] on button "Apply" at bounding box center [686, 513] width 100 height 36
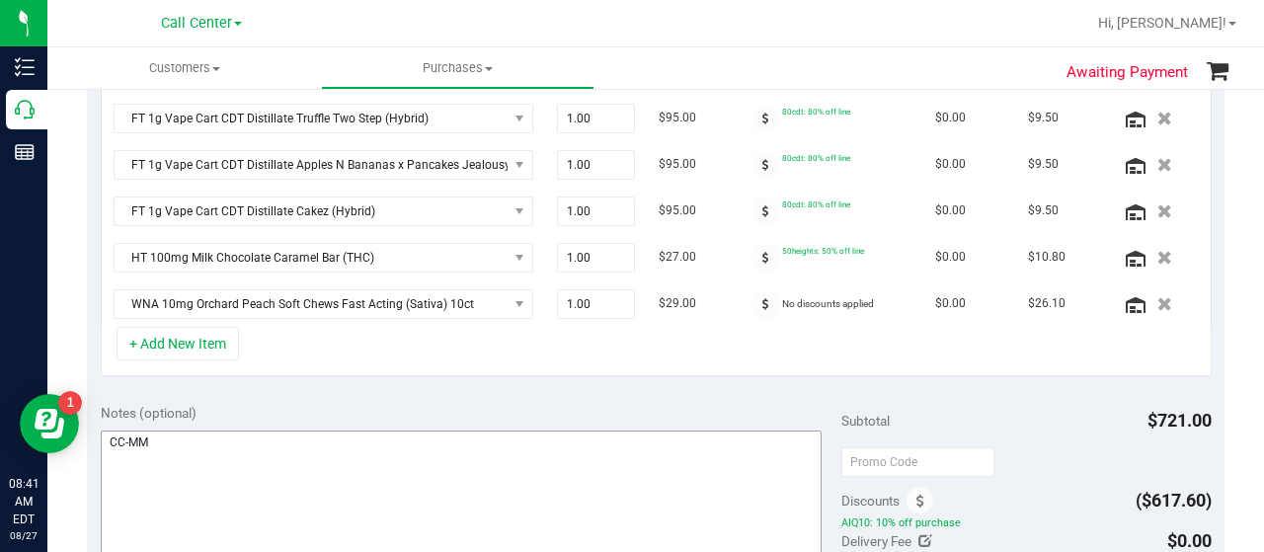
scroll to position [866, 0]
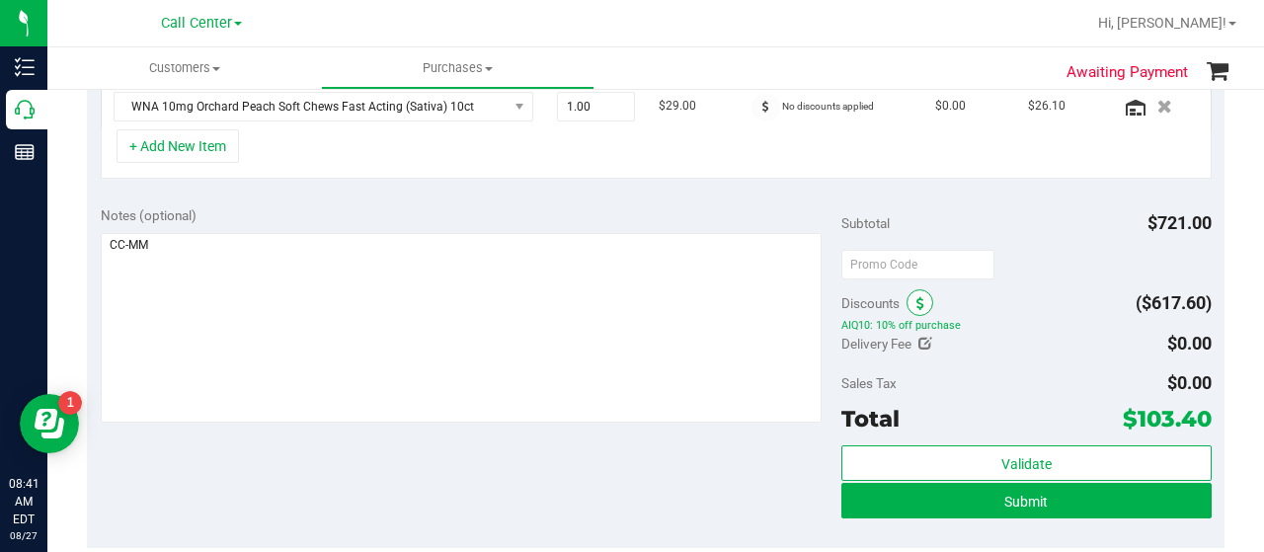
click at [916, 297] on icon at bounding box center [920, 304] width 8 height 14
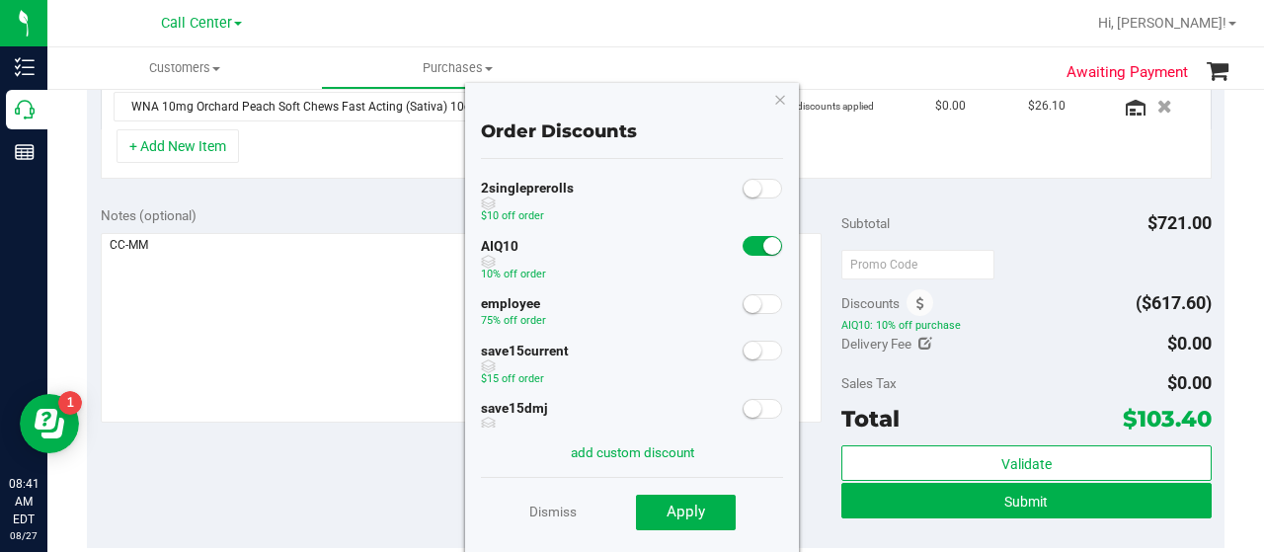
click at [763, 246] on small at bounding box center [772, 246] width 18 height 18
click at [658, 507] on button "Apply" at bounding box center [686, 513] width 100 height 36
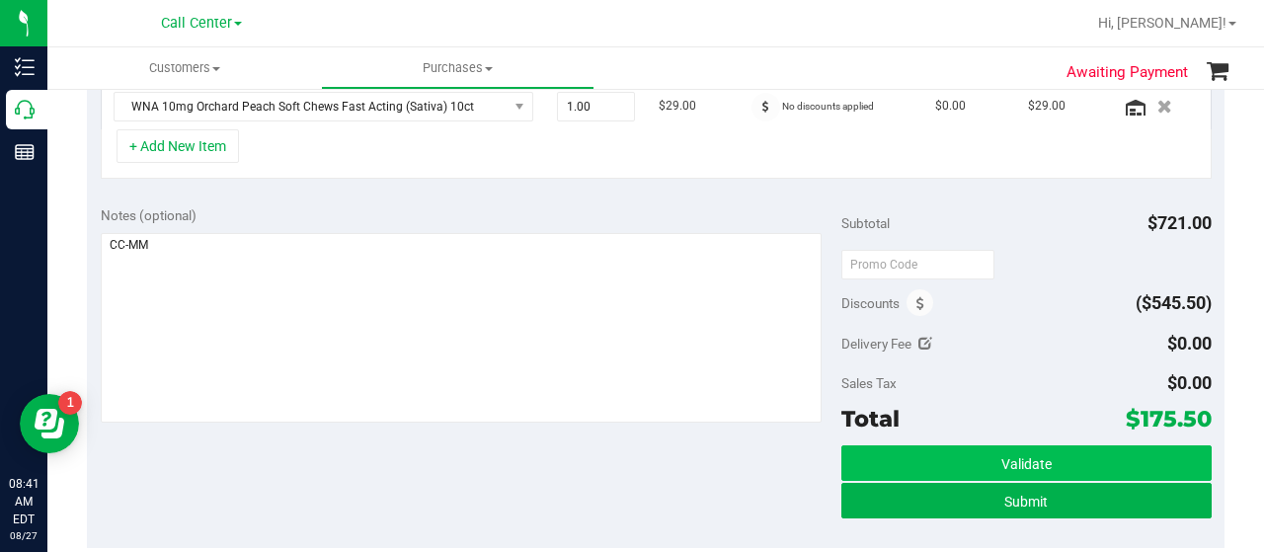
scroll to position [835, 0]
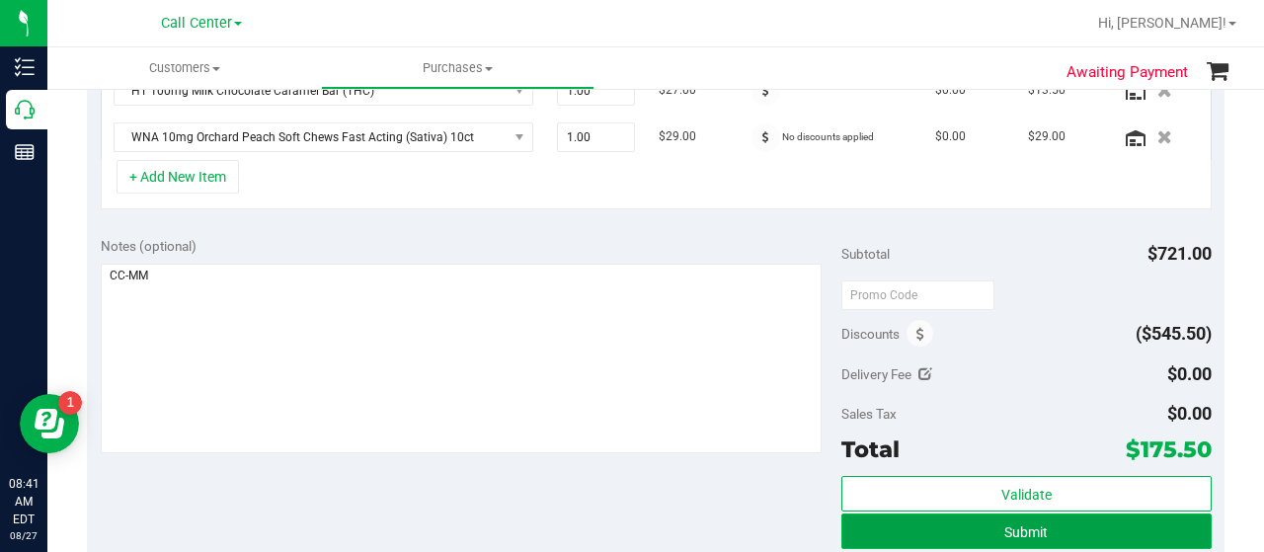
click at [979, 516] on button "Submit" at bounding box center [1026, 531] width 370 height 36
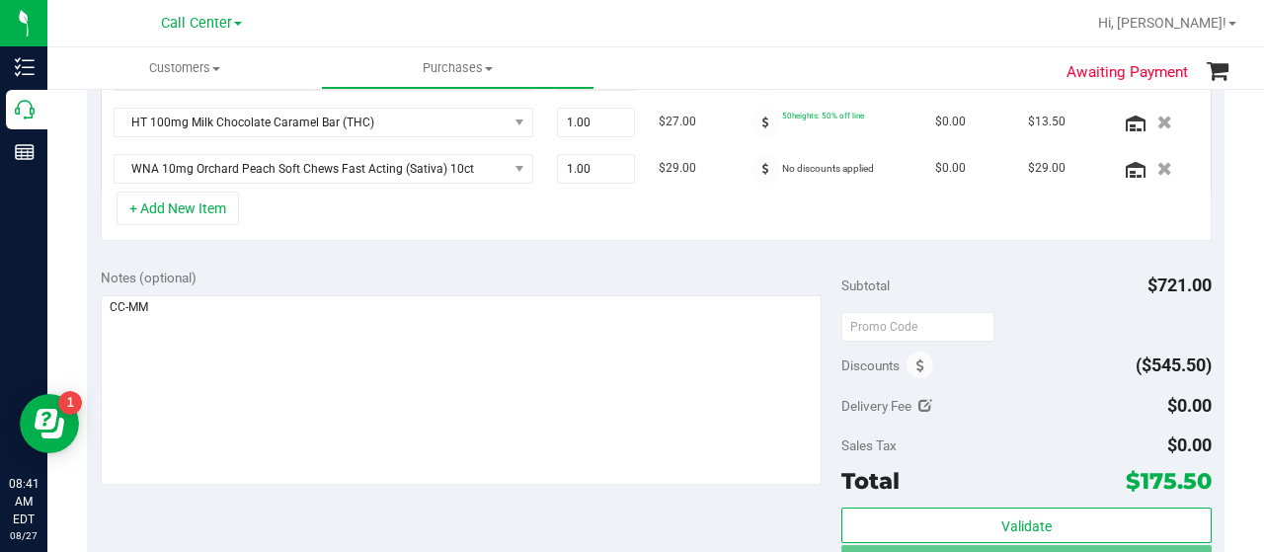
scroll to position [773, 0]
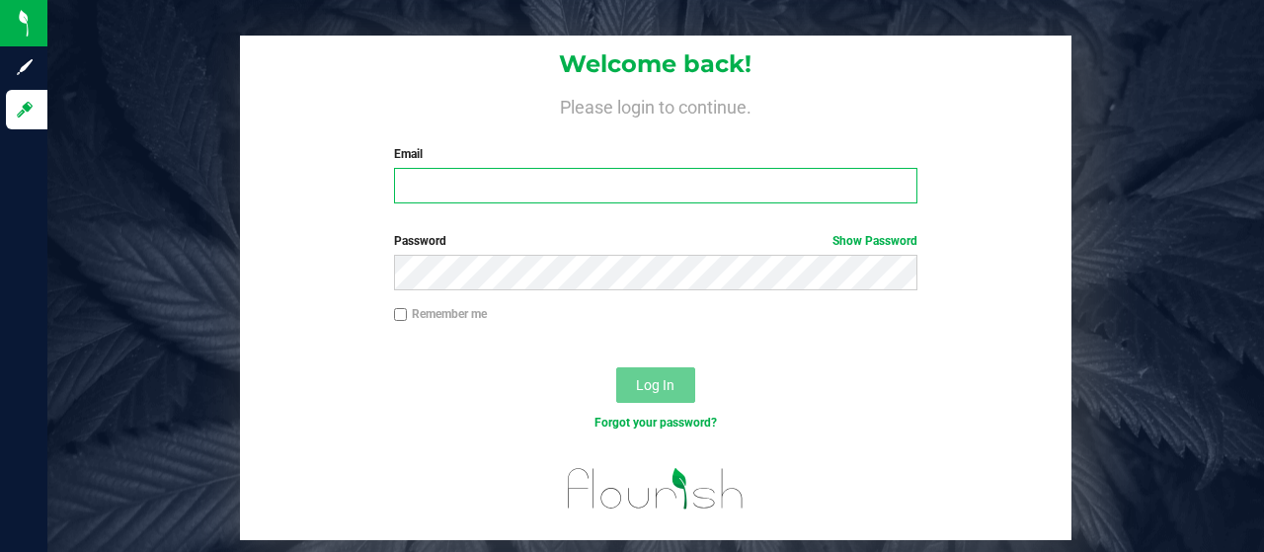
type input "MMOSER@LIVEPARALLEL.COM"
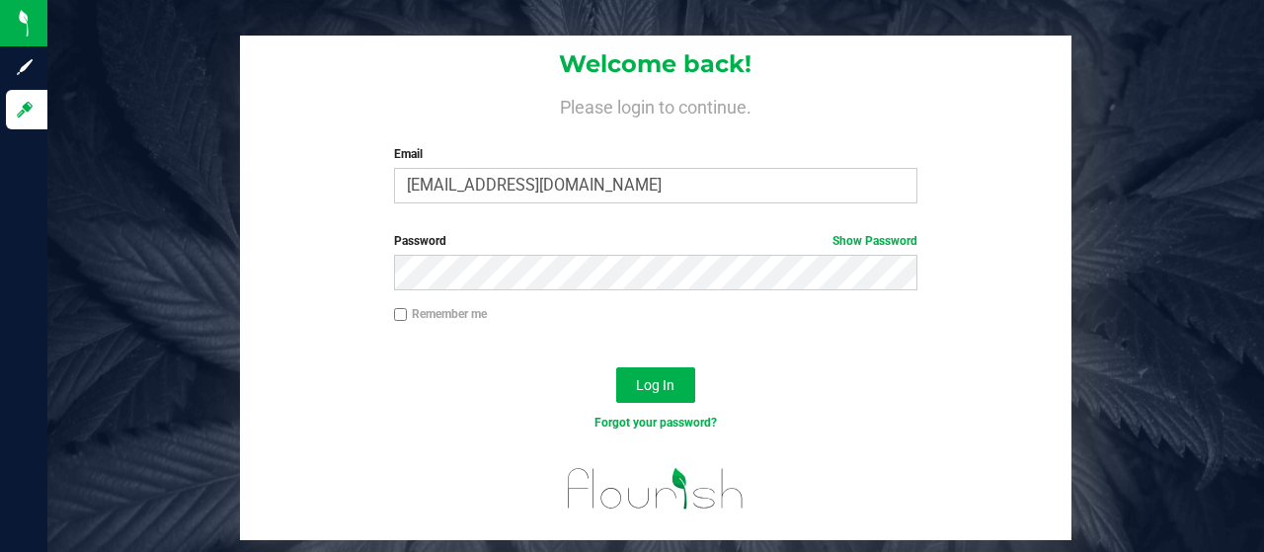
click at [826, 295] on div "Password Show Password" at bounding box center [655, 268] width 830 height 73
click at [683, 379] on button "Log In" at bounding box center [655, 385] width 79 height 36
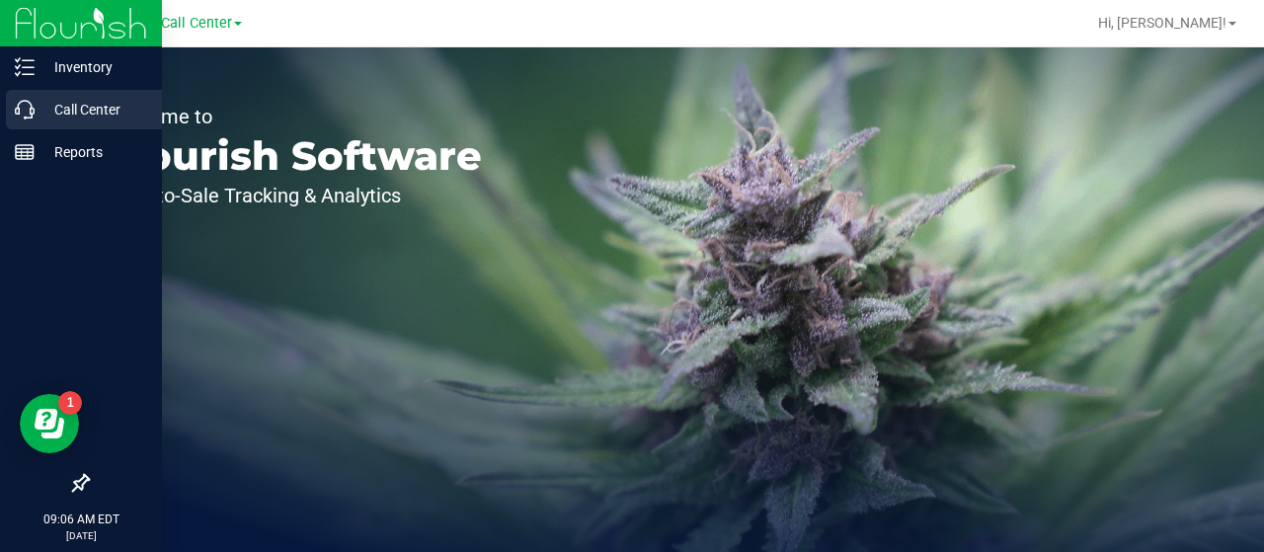
click at [41, 114] on p "Call Center" at bounding box center [94, 110] width 118 height 24
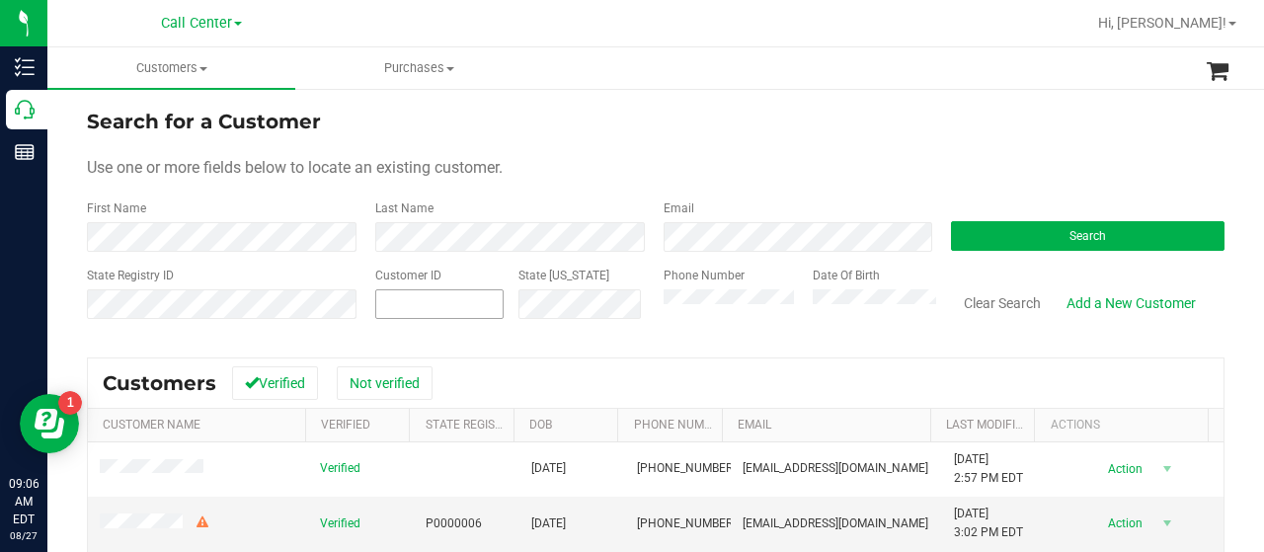
click at [0, 0] on input "text" at bounding box center [0, 0] width 0 height 0
paste input "text"
click at [389, 297] on input "text" at bounding box center [439, 304] width 126 height 28
paste input "text"
click at [269, 259] on form "Search for a Customer Use one or more fields below to locate an existing custom…" at bounding box center [656, 222] width 1138 height 230
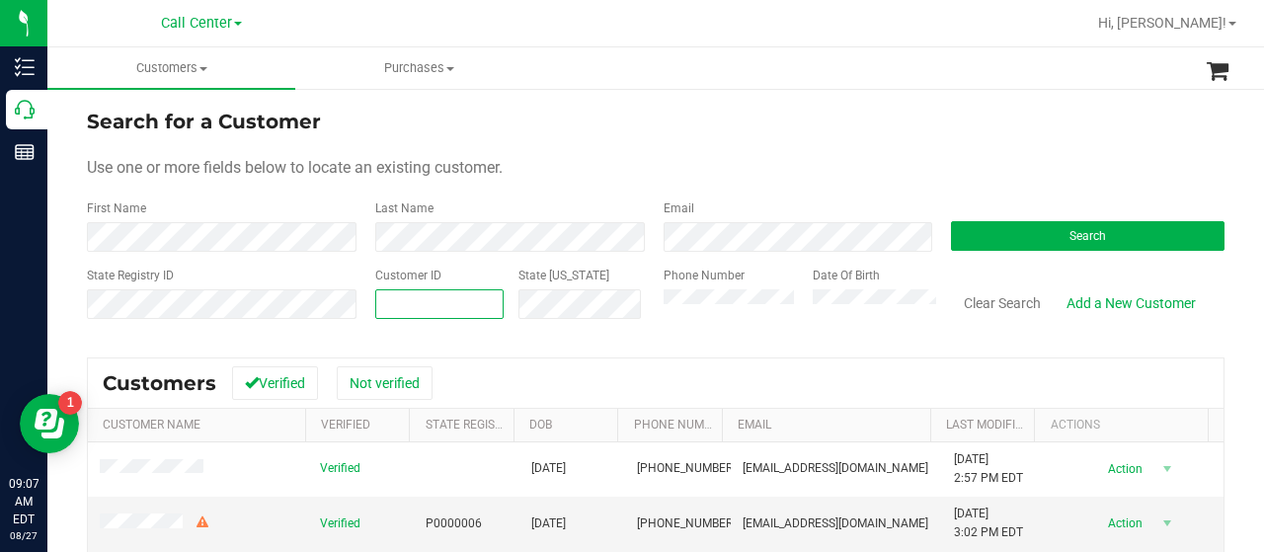
click at [402, 298] on span at bounding box center [439, 304] width 128 height 30
paste input "25615"
type input "25615"
click at [1104, 218] on div "Search" at bounding box center [1080, 225] width 288 height 52
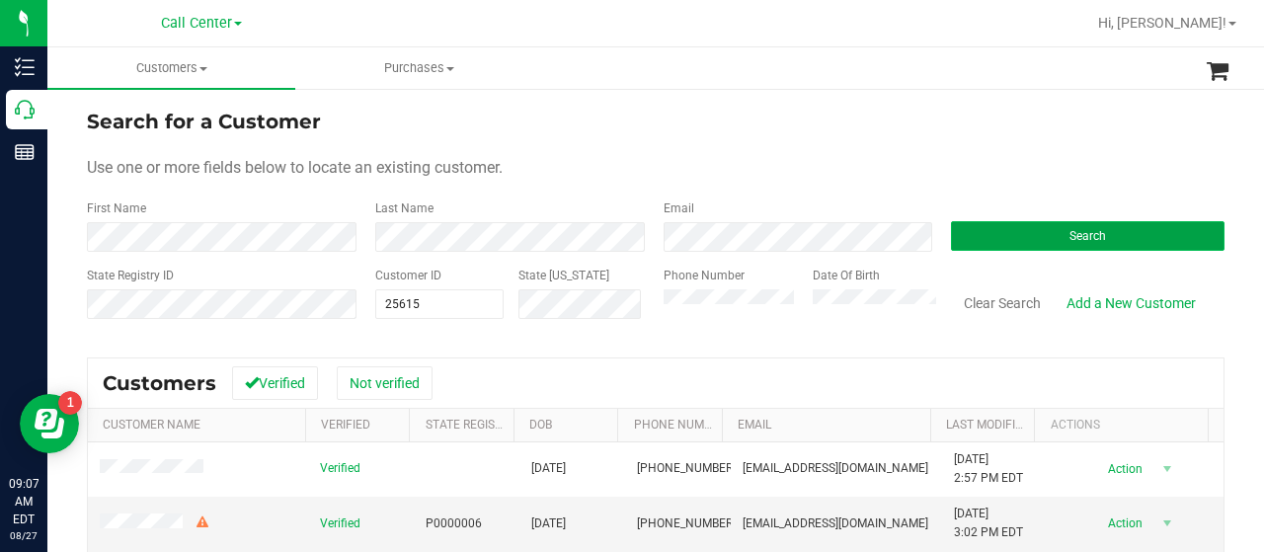
click at [1092, 231] on button "Search" at bounding box center [1088, 236] width 274 height 30
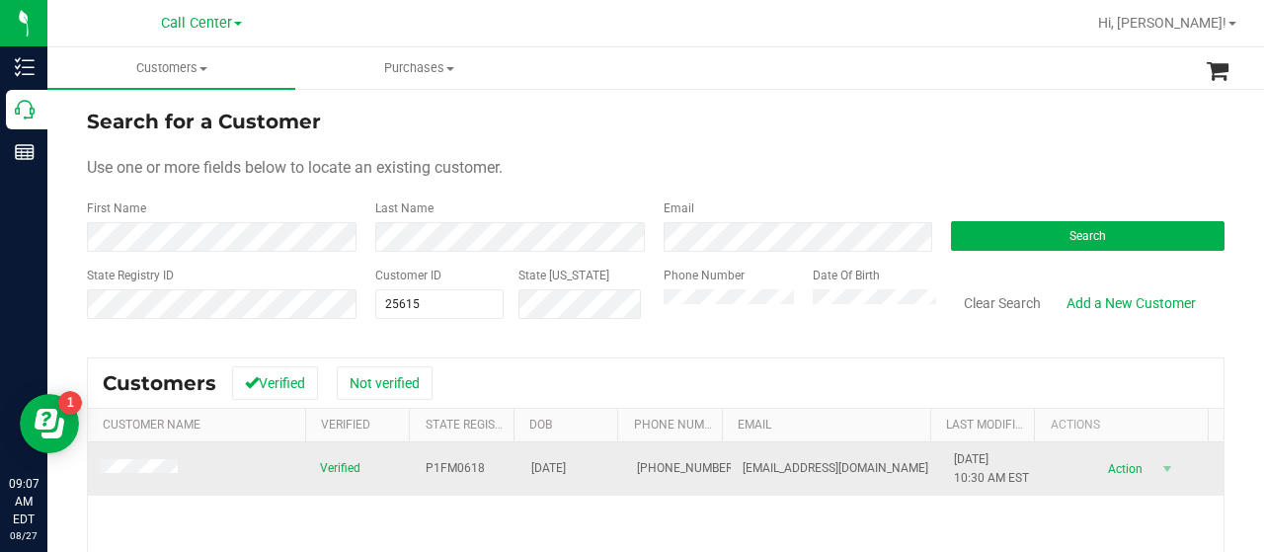
click at [241, 469] on td at bounding box center [198, 468] width 220 height 53
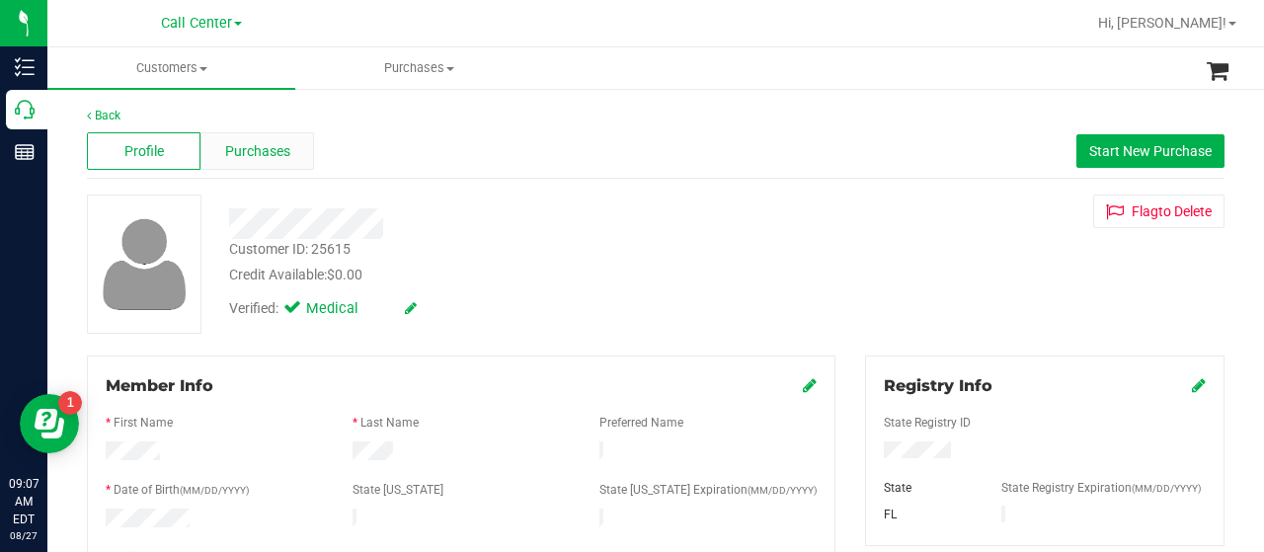
click at [288, 143] on div "Purchases" at bounding box center [257, 151] width 114 height 38
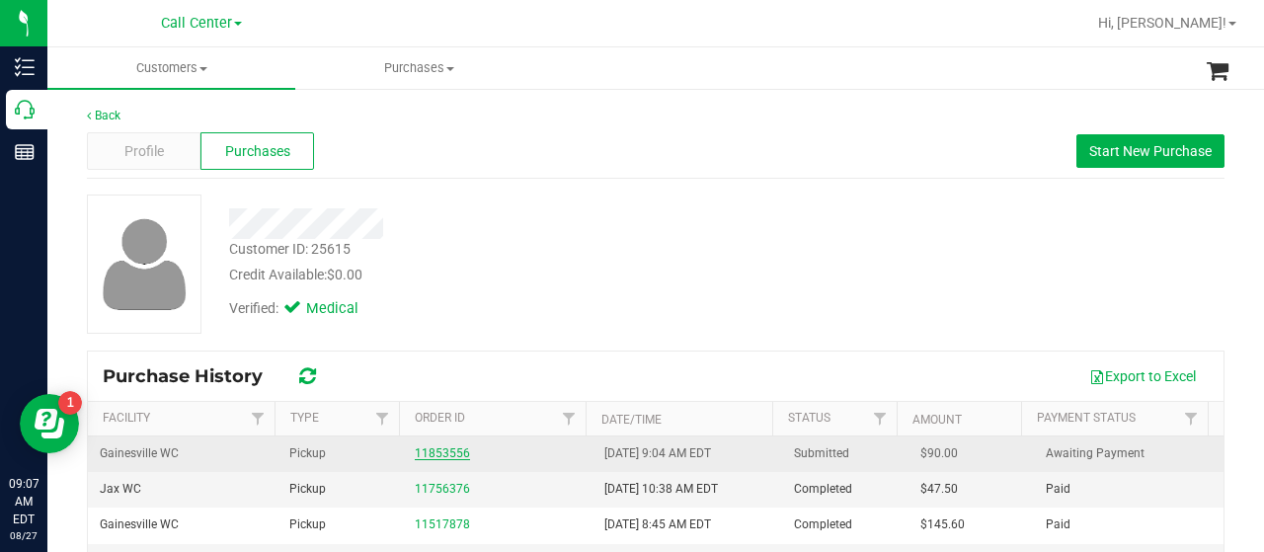
click at [439, 446] on link "11853556" at bounding box center [442, 453] width 55 height 14
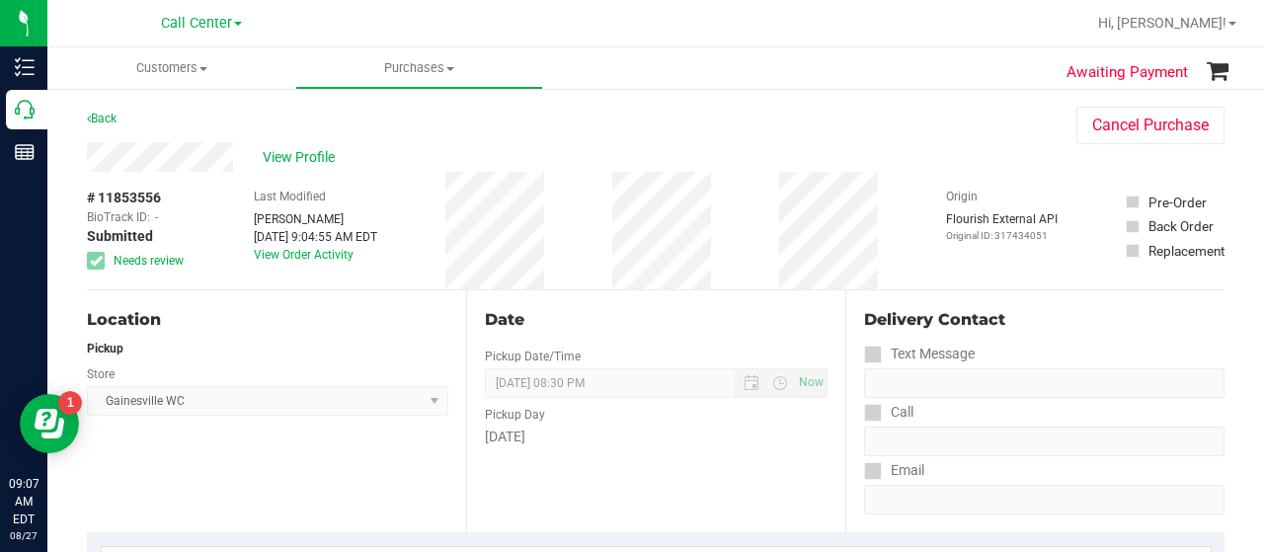
click at [272, 438] on div "Location Pickup Store Gainesville WC Select Store Bonita Springs WC Boynton Bea…" at bounding box center [276, 411] width 379 height 242
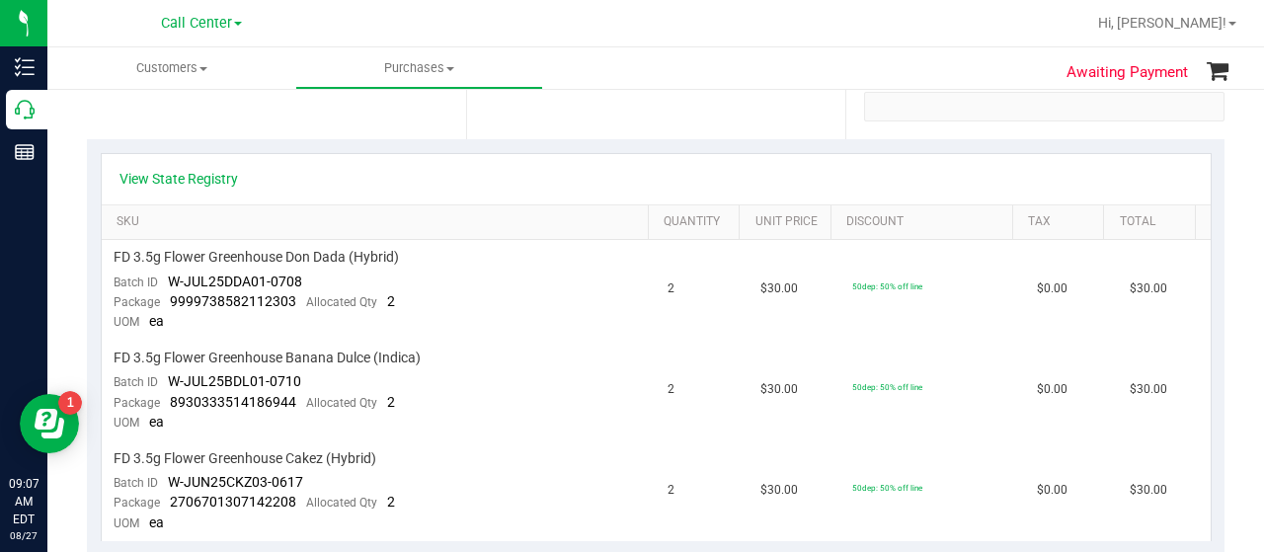
scroll to position [395, 0]
click at [225, 179] on link "View State Registry" at bounding box center [178, 177] width 118 height 20
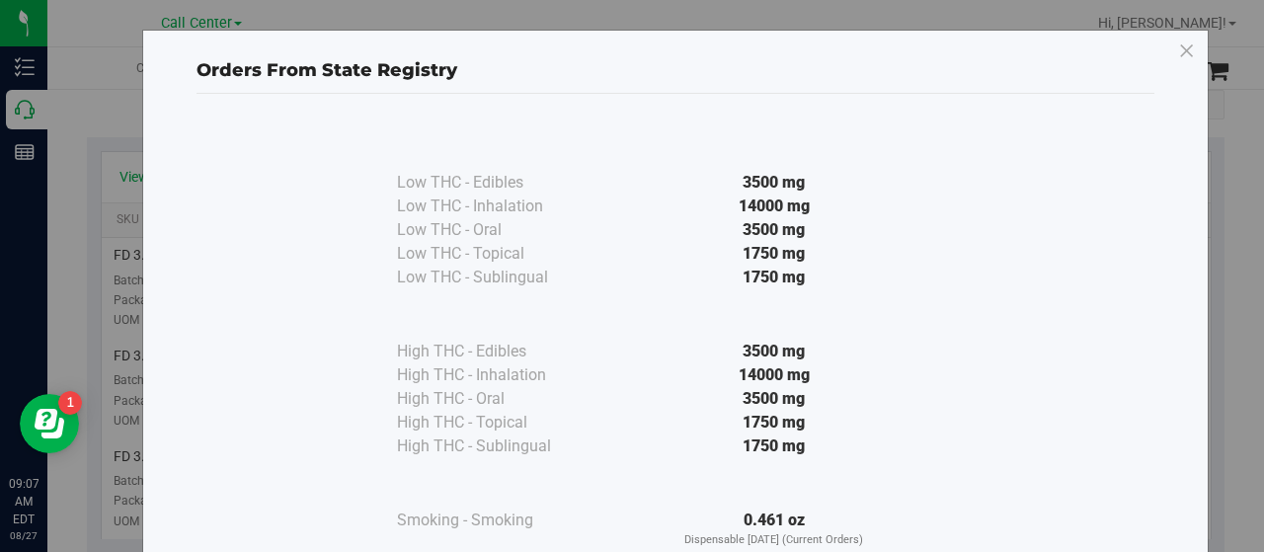
scroll to position [99, 0]
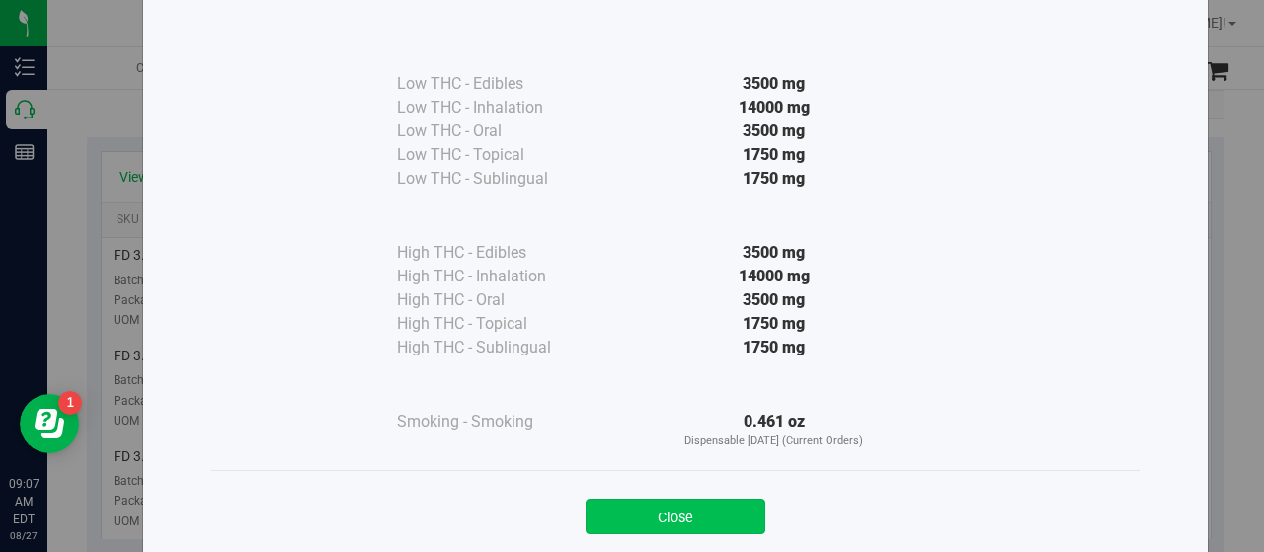
click at [677, 508] on button "Close" at bounding box center [676, 517] width 180 height 36
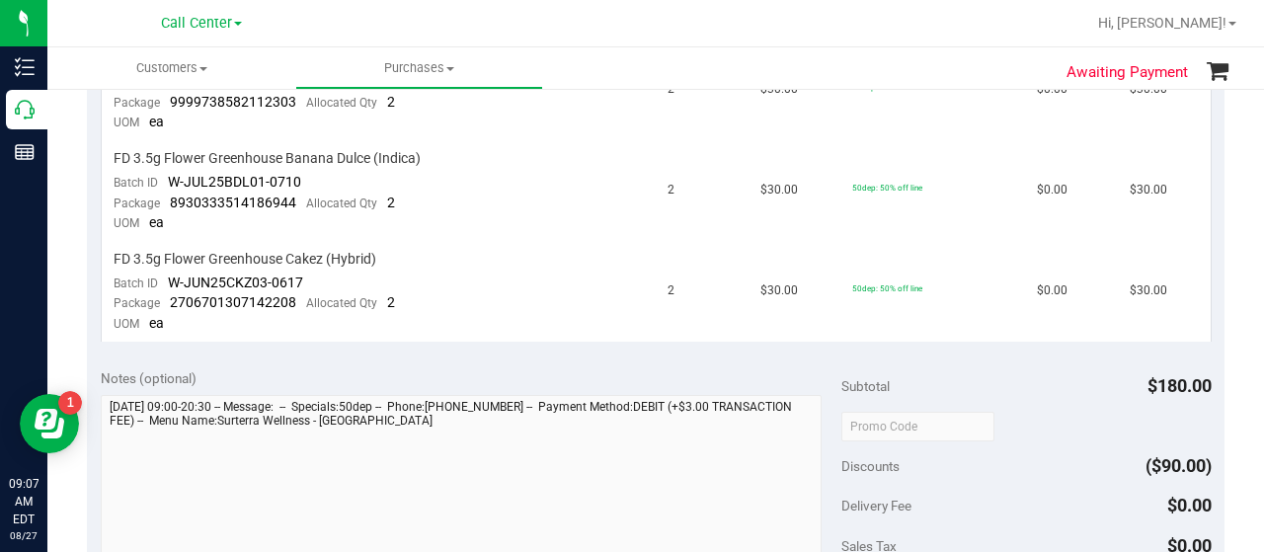
scroll to position [296, 0]
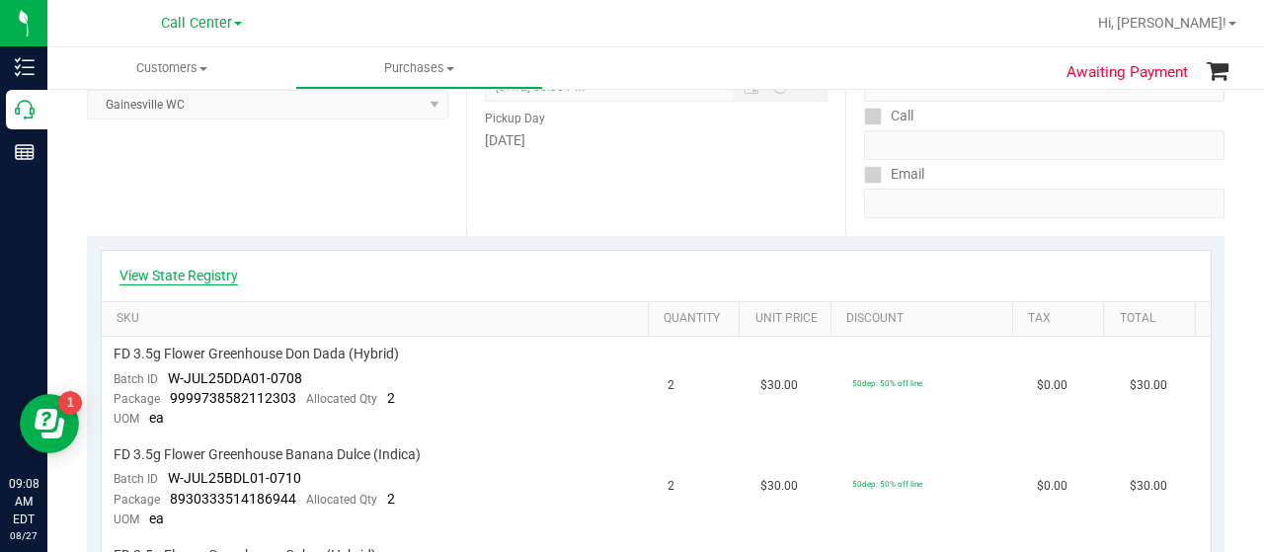
click at [181, 268] on link "View State Registry" at bounding box center [178, 276] width 118 height 20
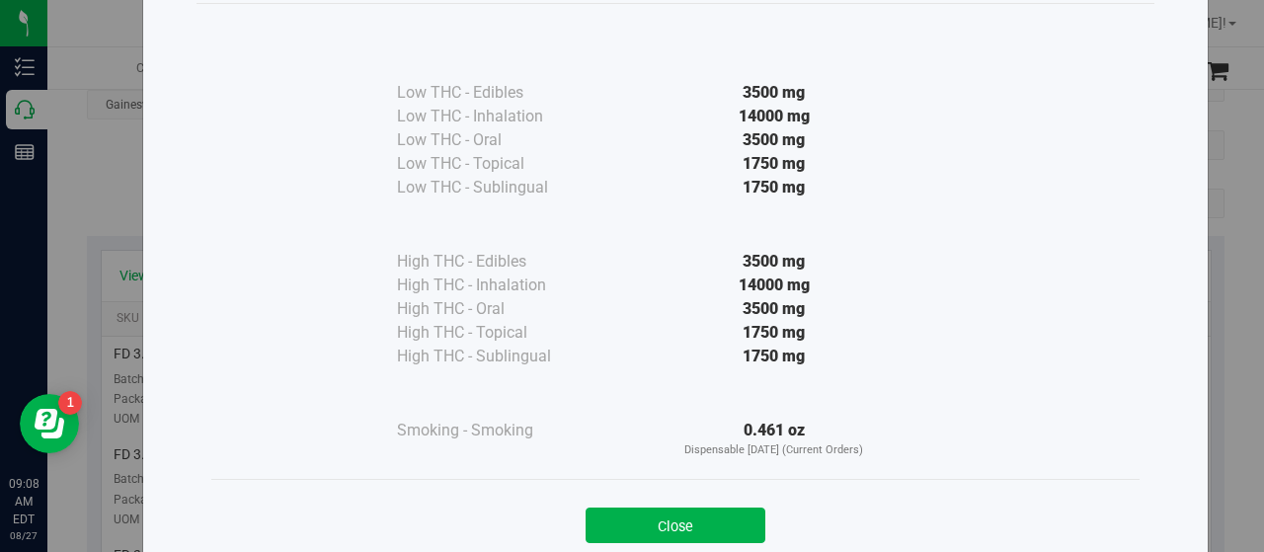
scroll to position [146, 0]
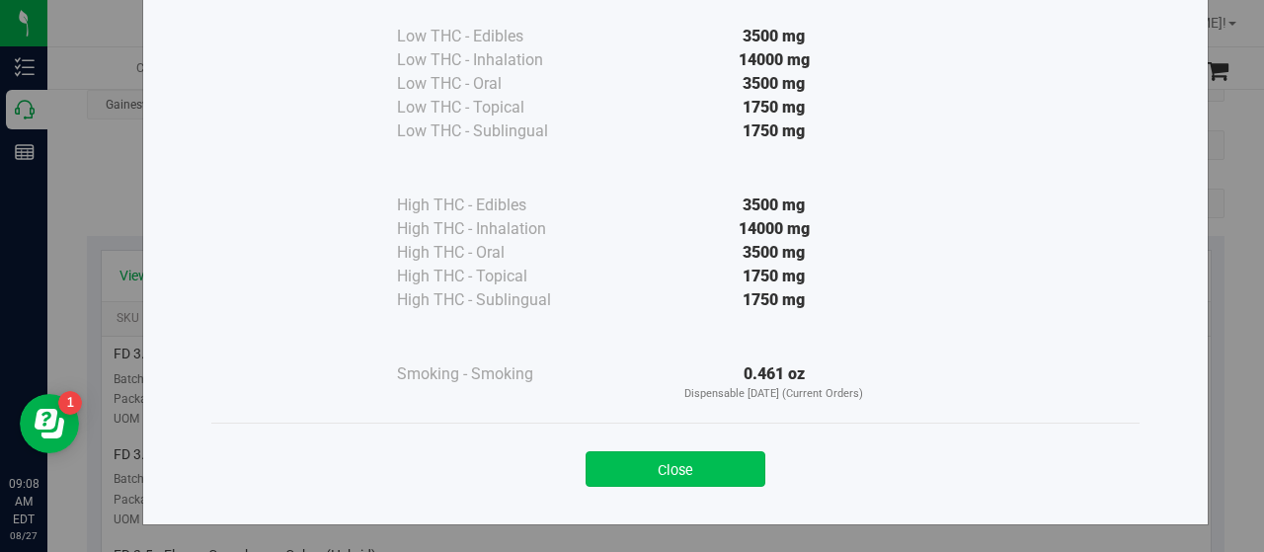
click at [670, 473] on button "Close" at bounding box center [676, 469] width 180 height 36
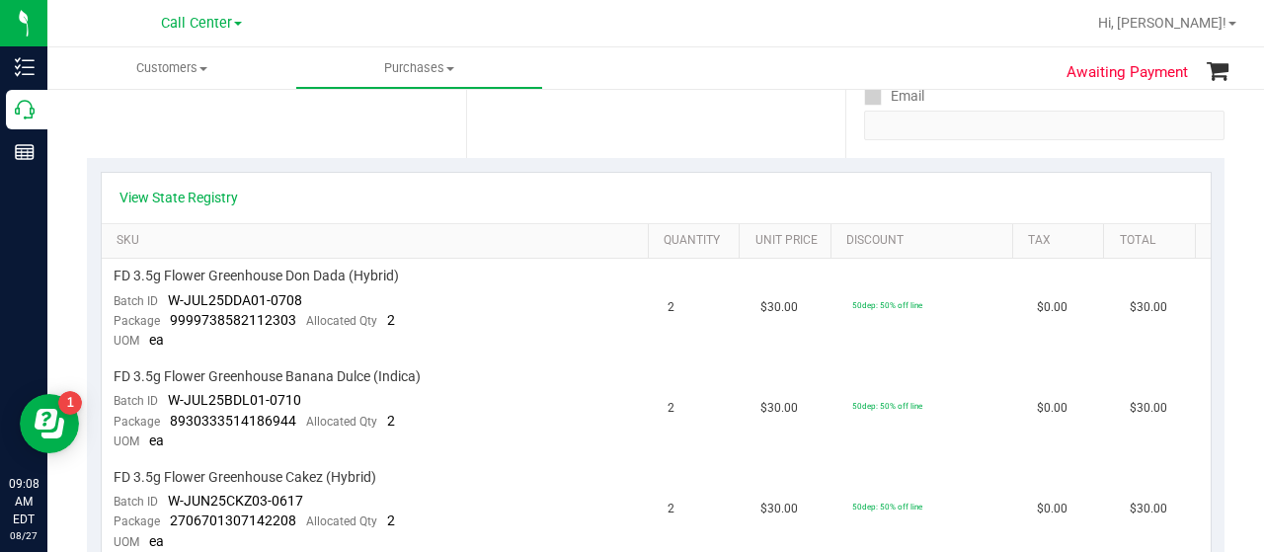
scroll to position [790, 0]
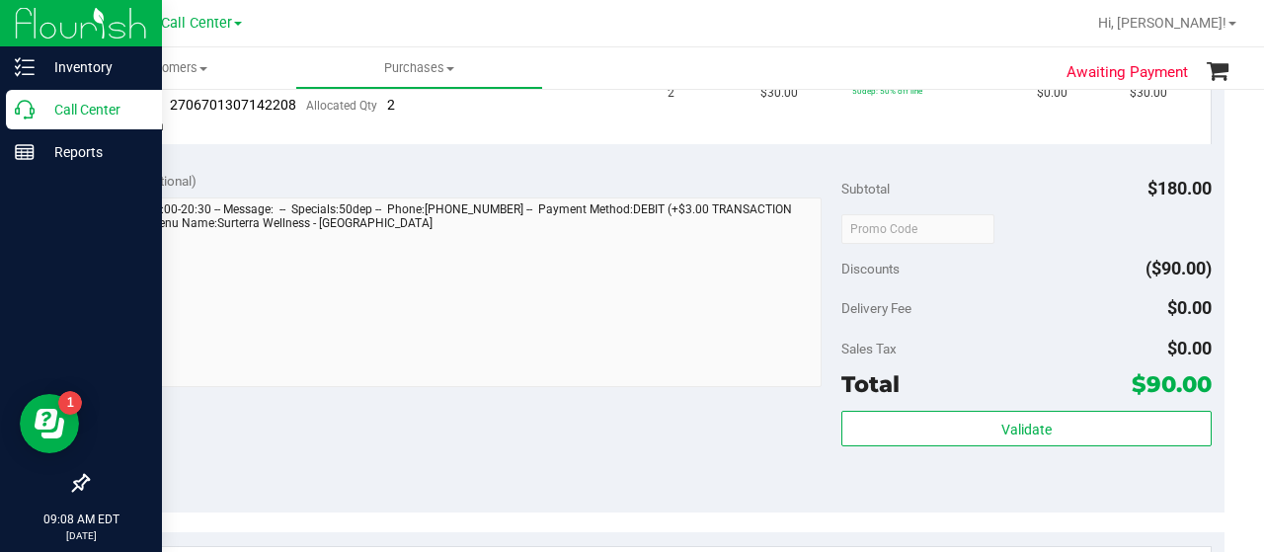
drag, startPoint x: 28, startPoint y: 97, endPoint x: 49, endPoint y: 104, distance: 22.8
click at [29, 98] on div "Call Center" at bounding box center [84, 109] width 156 height 39
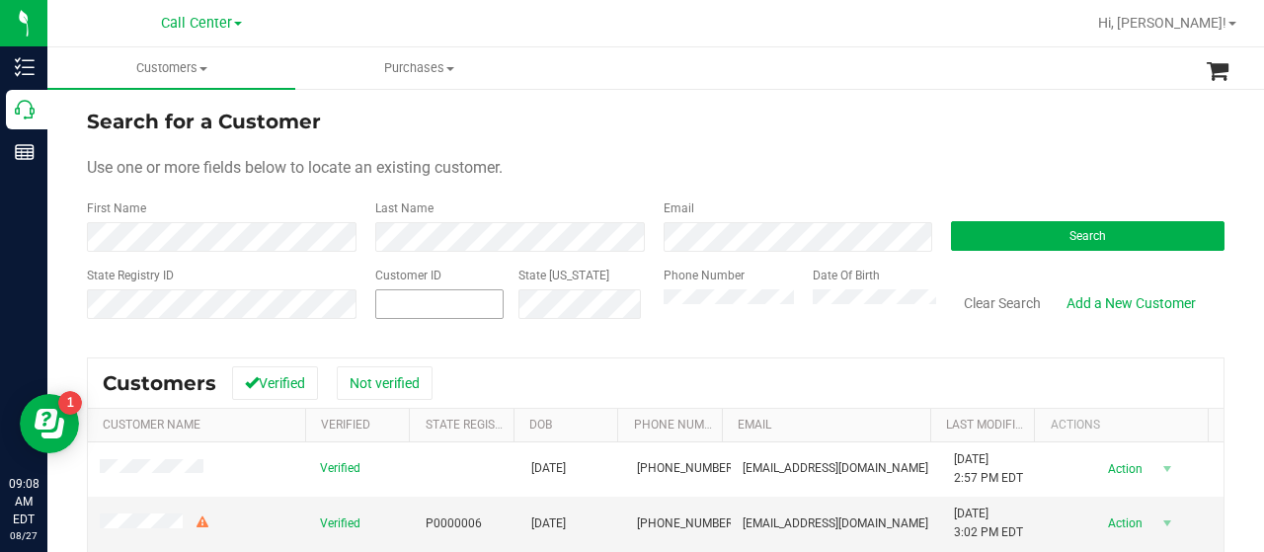
click at [431, 299] on span at bounding box center [439, 304] width 128 height 30
paste input "8560"
type input "8560"
click at [966, 235] on button "Search" at bounding box center [1088, 236] width 274 height 30
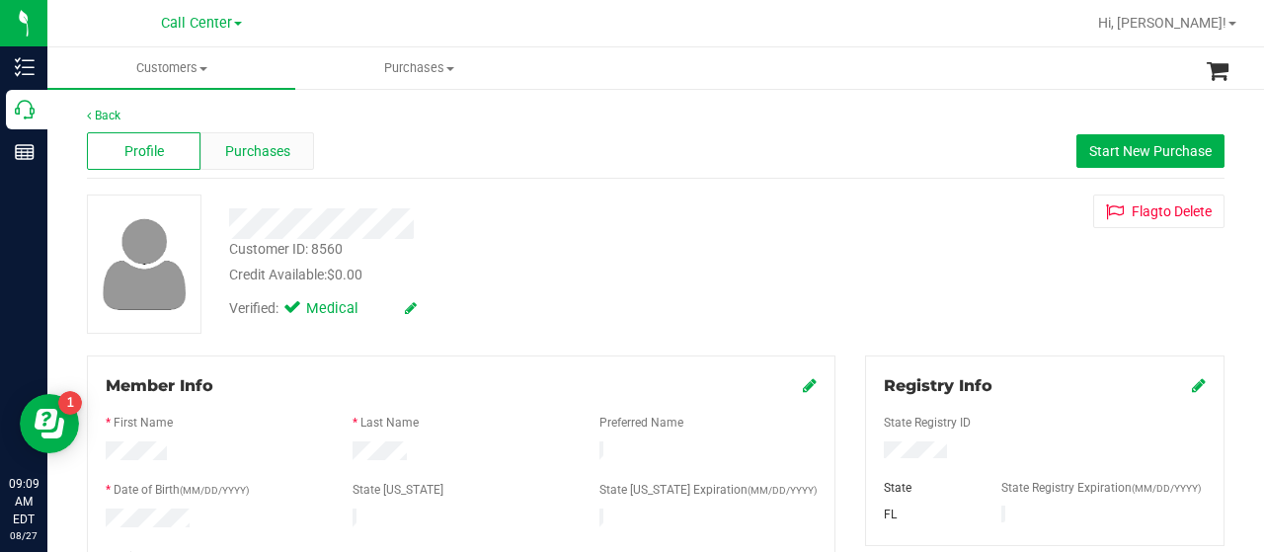
click at [267, 168] on div "Purchases" at bounding box center [257, 151] width 114 height 38
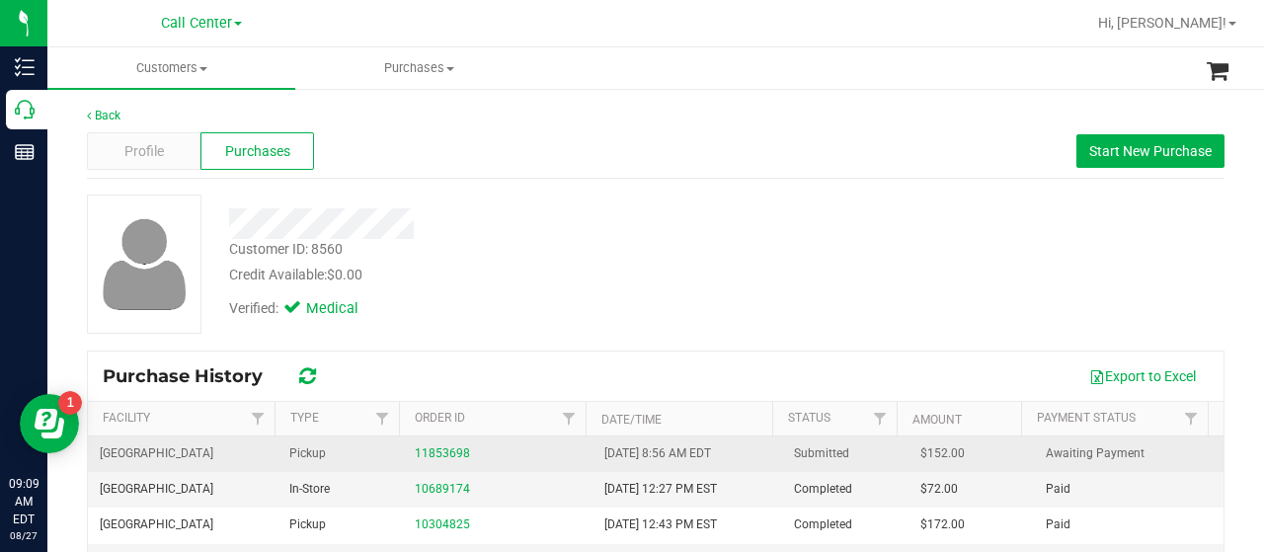
click at [423, 459] on div "11853698" at bounding box center [498, 453] width 166 height 19
click at [422, 451] on link "11853698" at bounding box center [442, 453] width 55 height 14
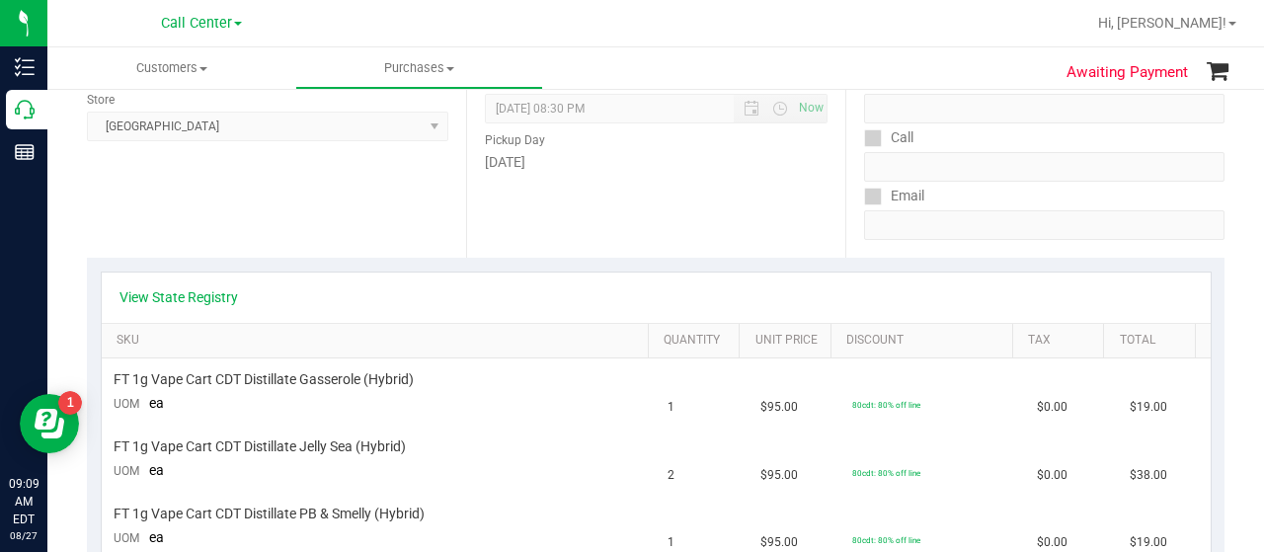
scroll to position [197, 0]
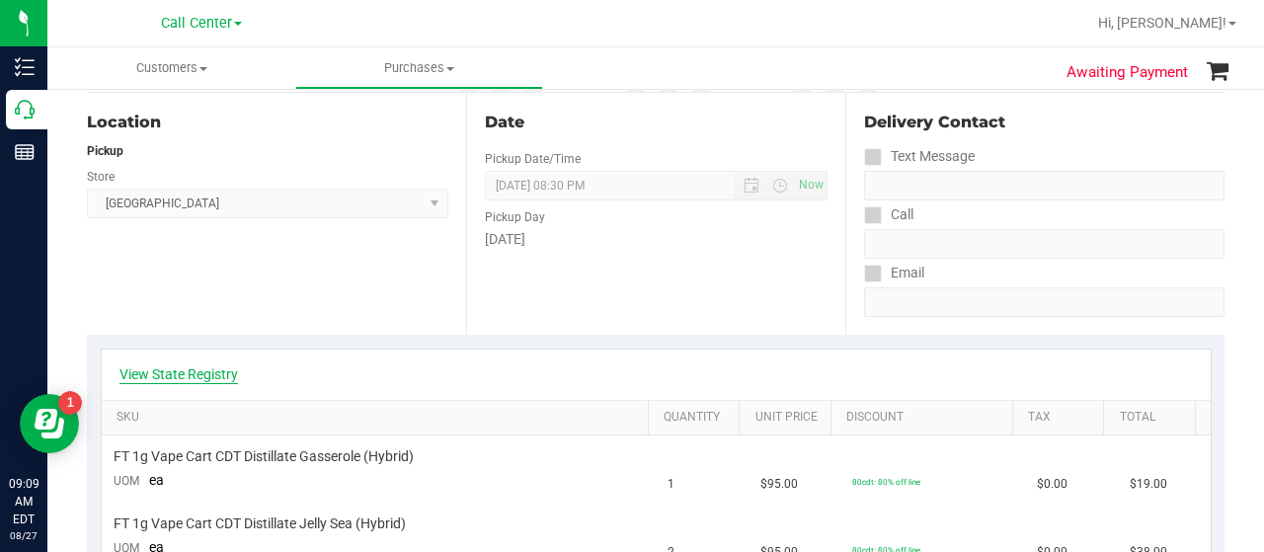
click at [178, 370] on link "View State Registry" at bounding box center [178, 374] width 118 height 20
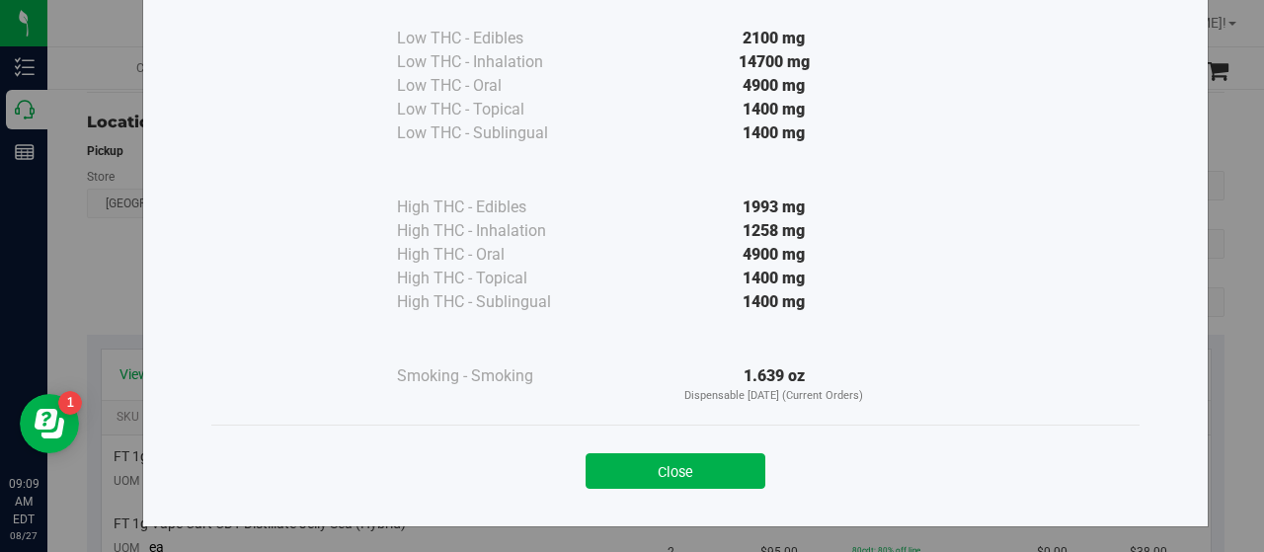
scroll to position [146, 0]
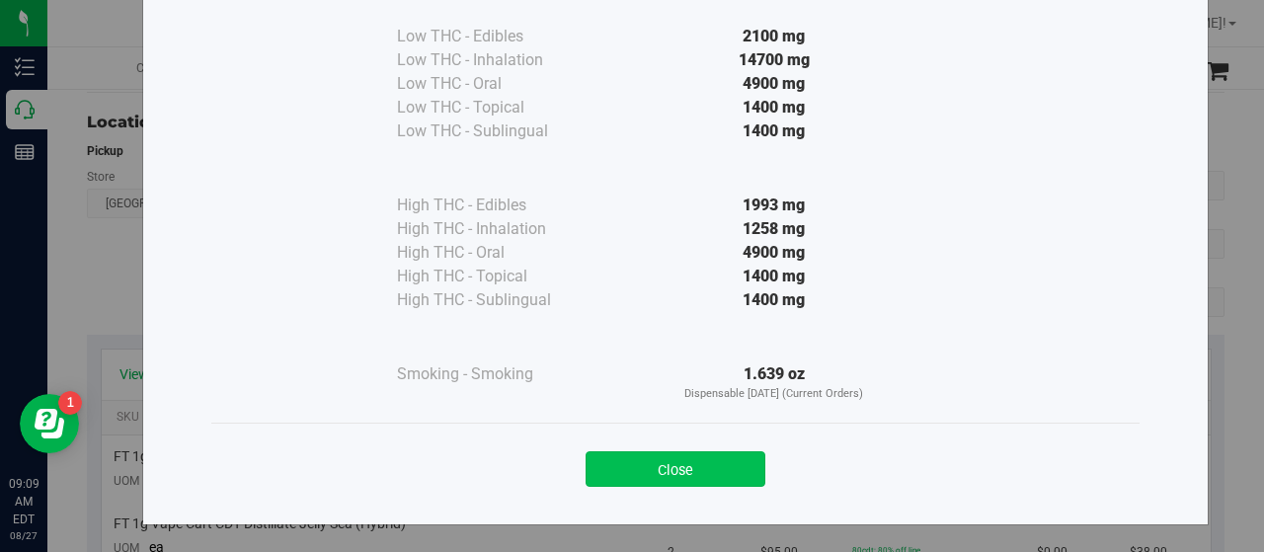
click at [655, 459] on button "Close" at bounding box center [676, 469] width 180 height 36
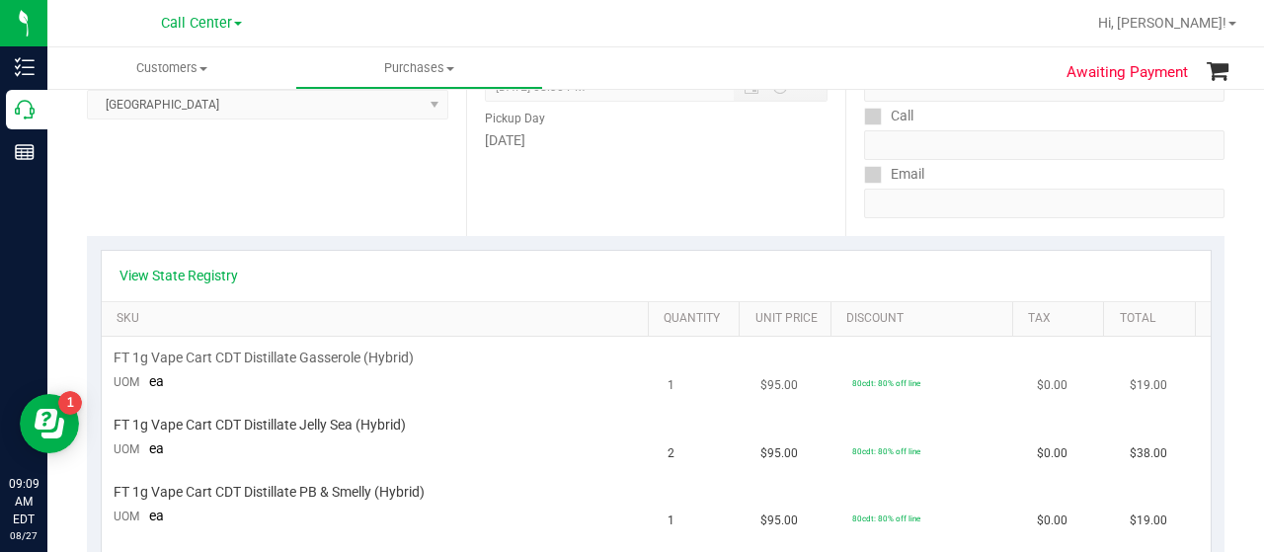
scroll to position [296, 0]
click at [210, 280] on link "View State Registry" at bounding box center [178, 276] width 118 height 20
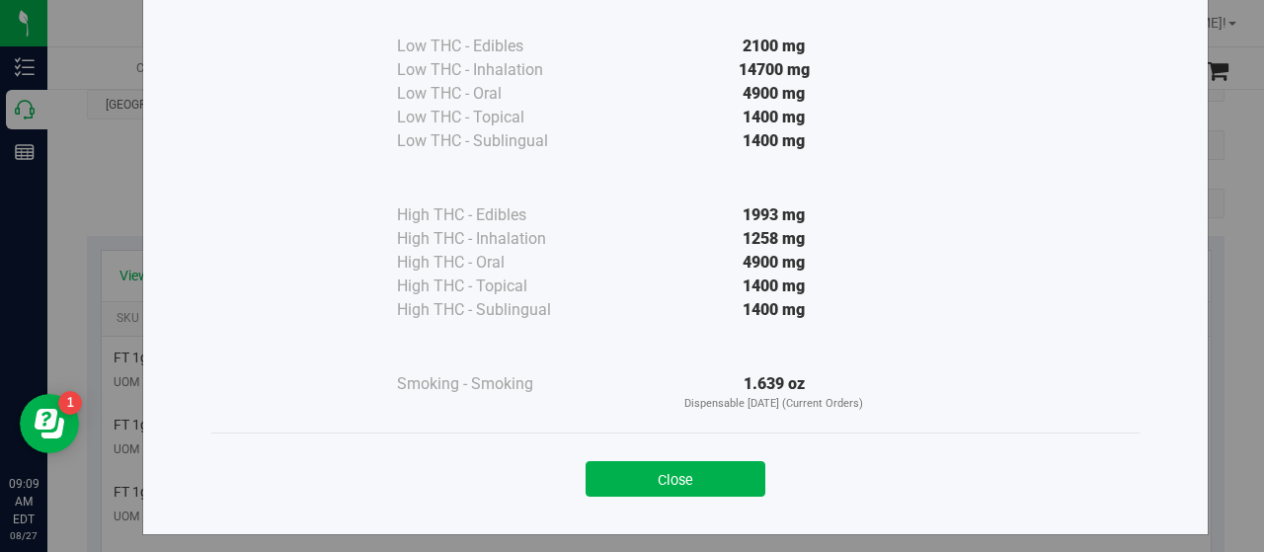
scroll to position [146, 0]
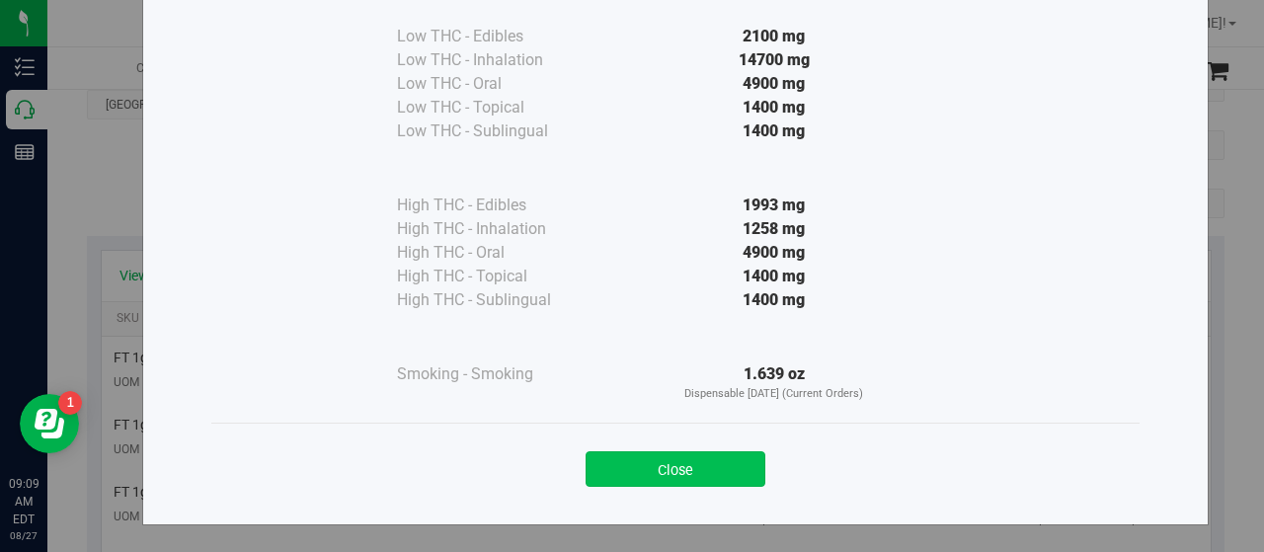
click at [684, 453] on button "Close" at bounding box center [676, 469] width 180 height 36
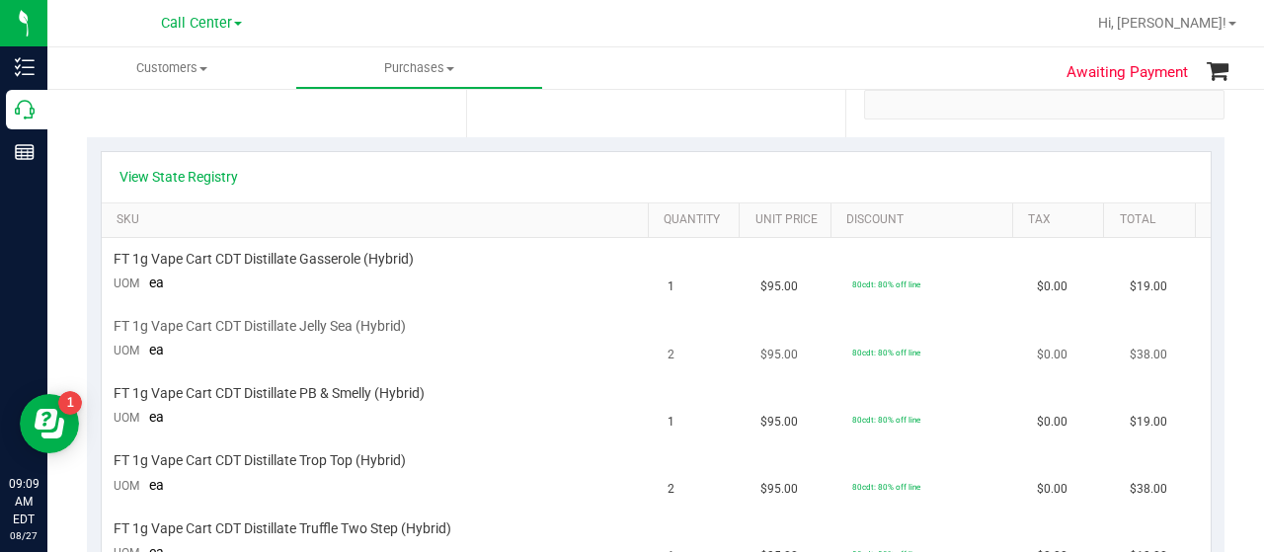
scroll to position [197, 0]
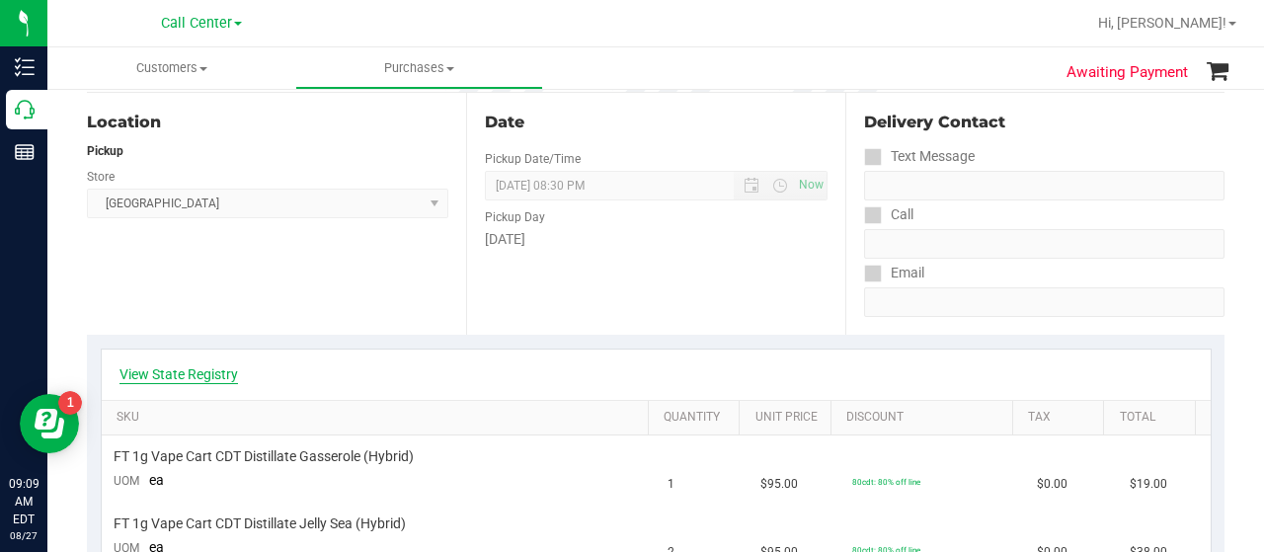
click at [182, 382] on link "View State Registry" at bounding box center [178, 374] width 118 height 20
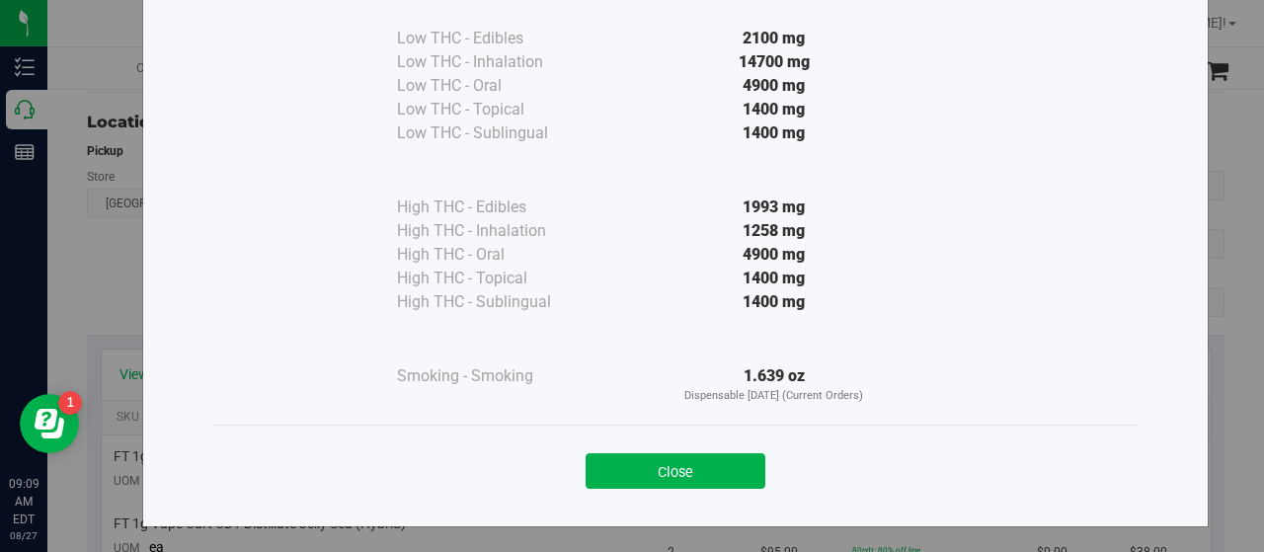
scroll to position [146, 0]
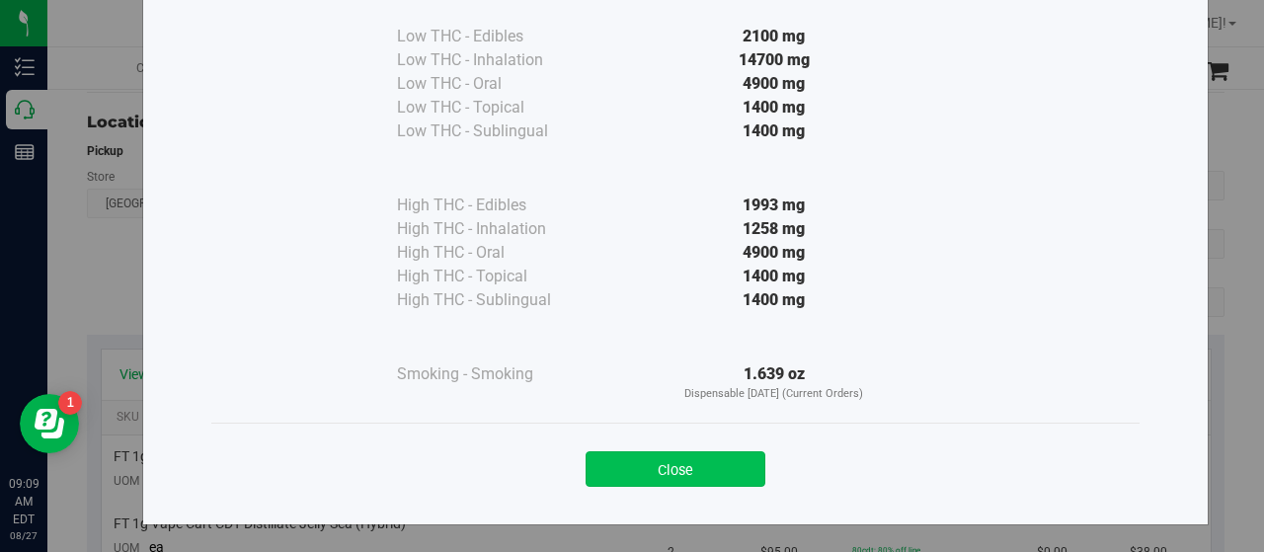
click at [666, 463] on button "Close" at bounding box center [676, 469] width 180 height 36
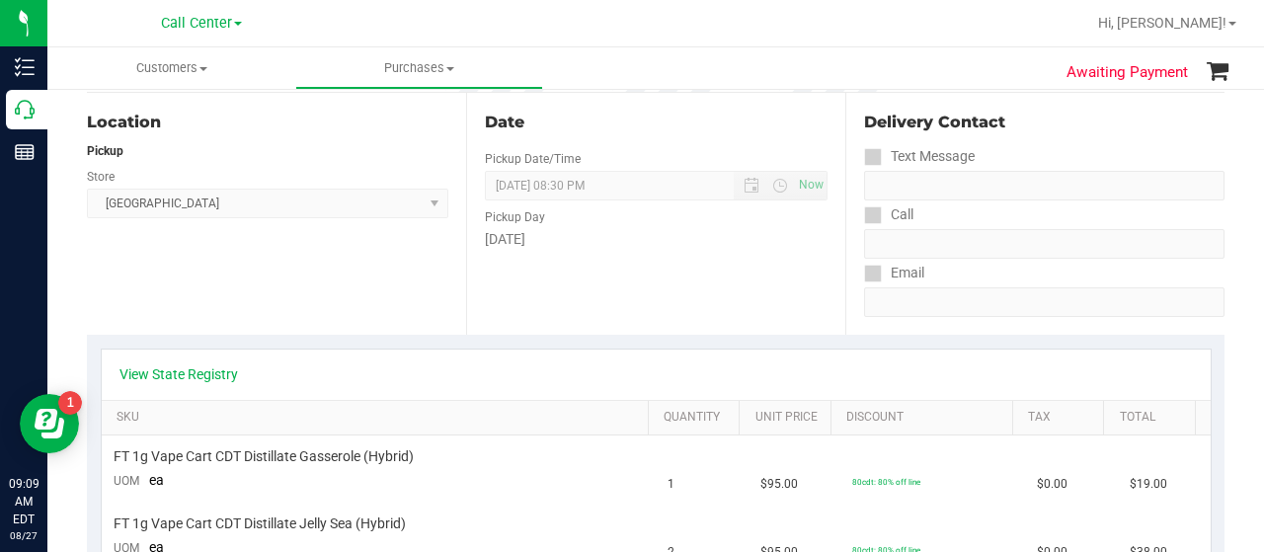
click at [238, 242] on div "Location Pickup Store North Port WC Select Store Bonita Springs WC Boynton Beac…" at bounding box center [276, 214] width 379 height 242
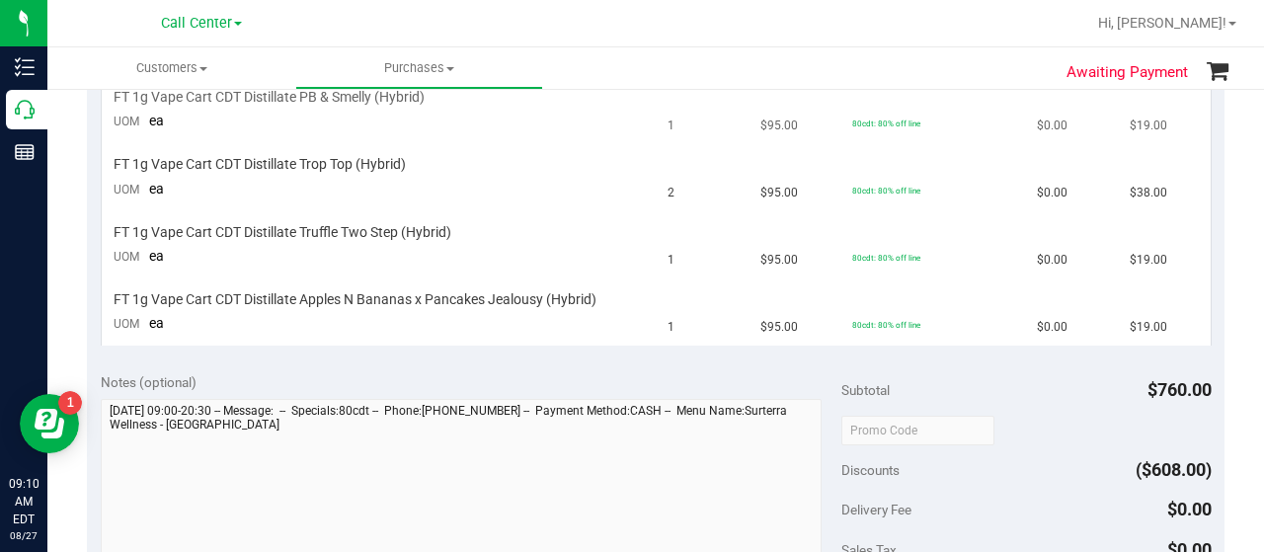
click at [282, 122] on td "FT 1g Vape Cart CDT Distillate PB & Smelly (Hybrid) UOM ea" at bounding box center [379, 110] width 555 height 67
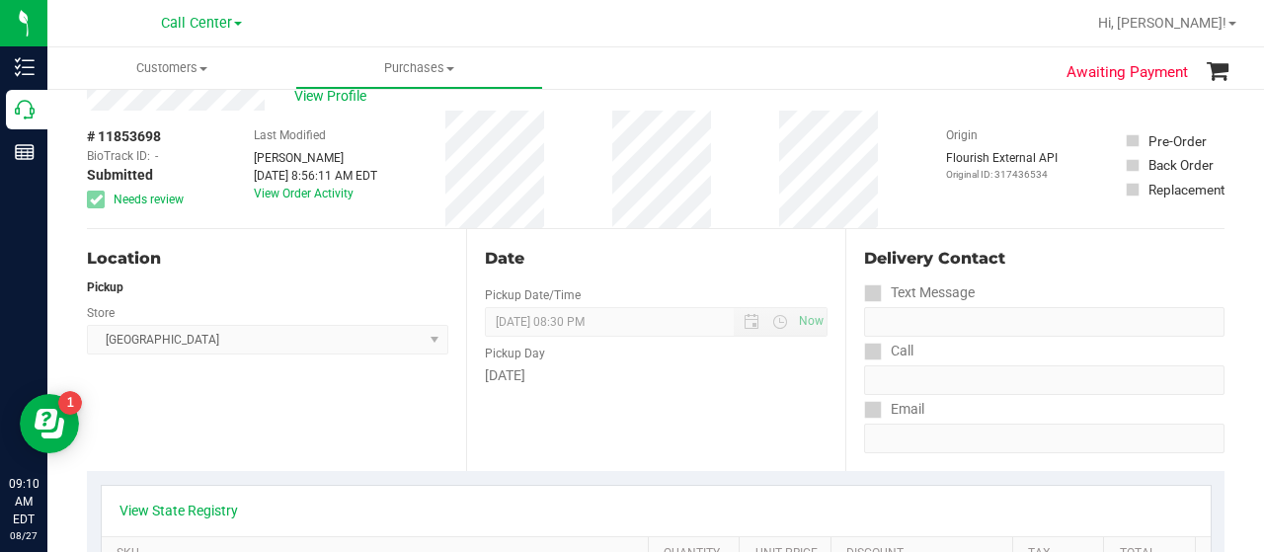
scroll to position [0, 0]
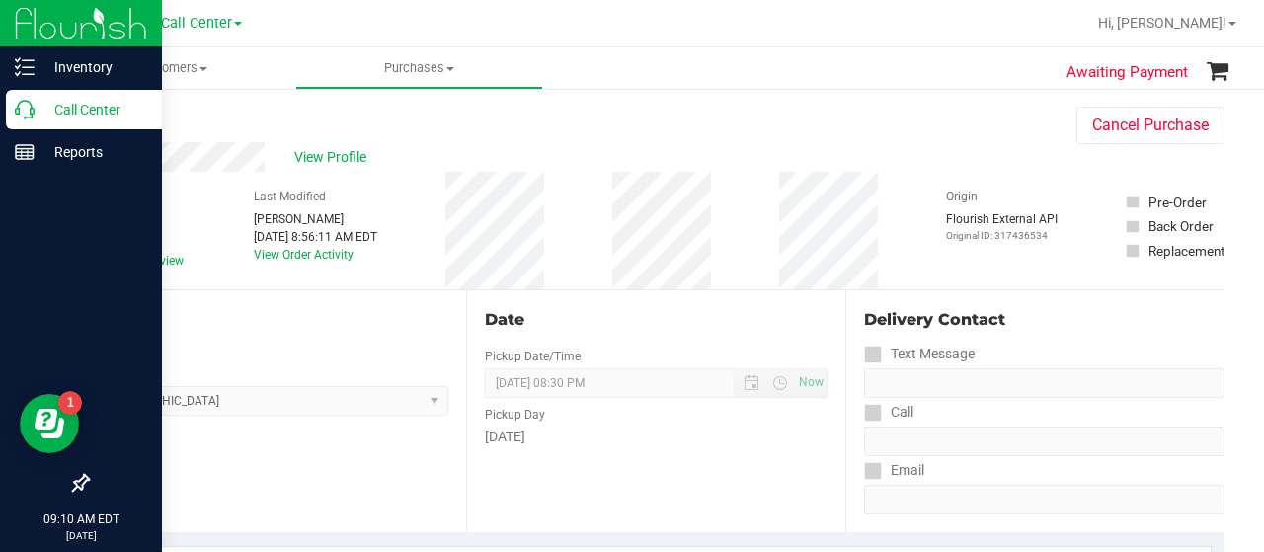
click at [36, 118] on p "Call Center" at bounding box center [94, 110] width 118 height 24
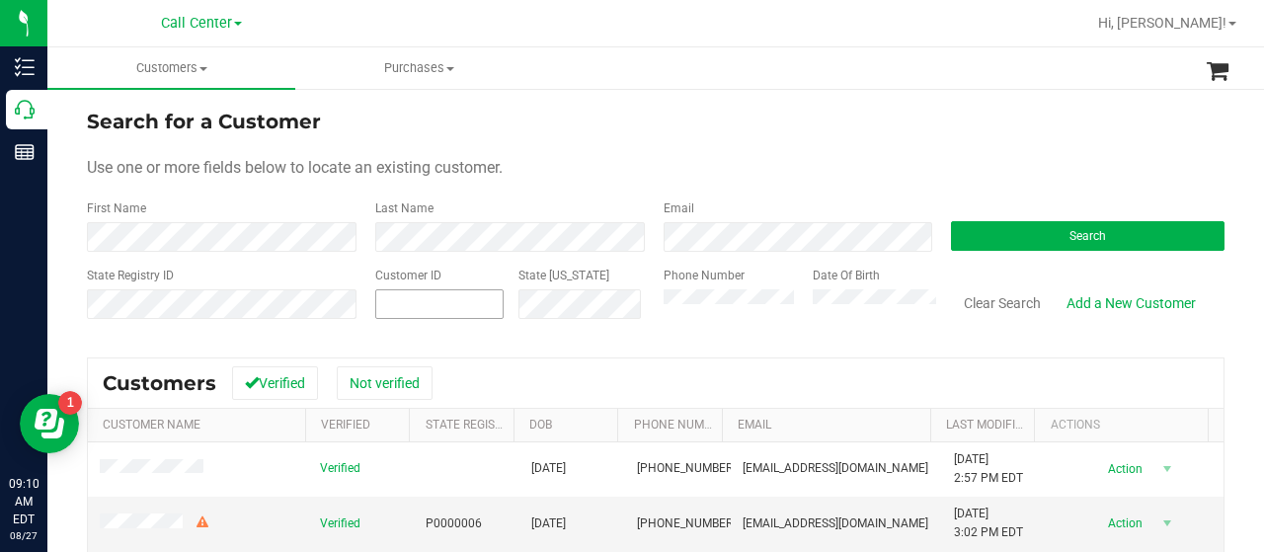
click at [428, 295] on span at bounding box center [439, 304] width 128 height 30
paste input "1592145"
type input "1592145"
click at [962, 228] on button "Search" at bounding box center [1088, 236] width 274 height 30
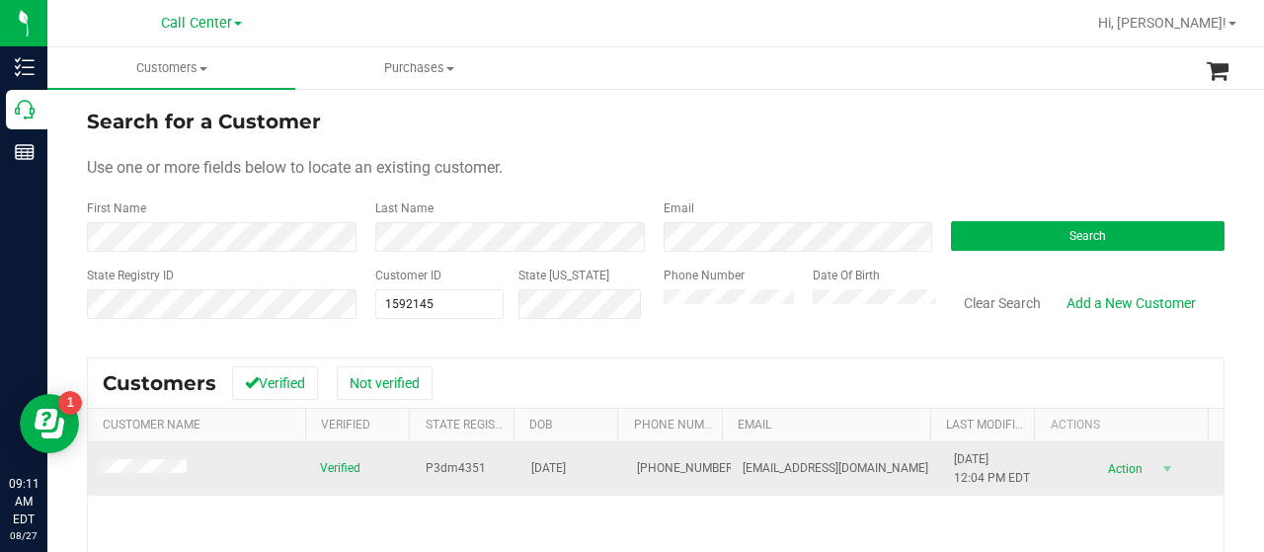
click at [290, 462] on td at bounding box center [198, 468] width 220 height 53
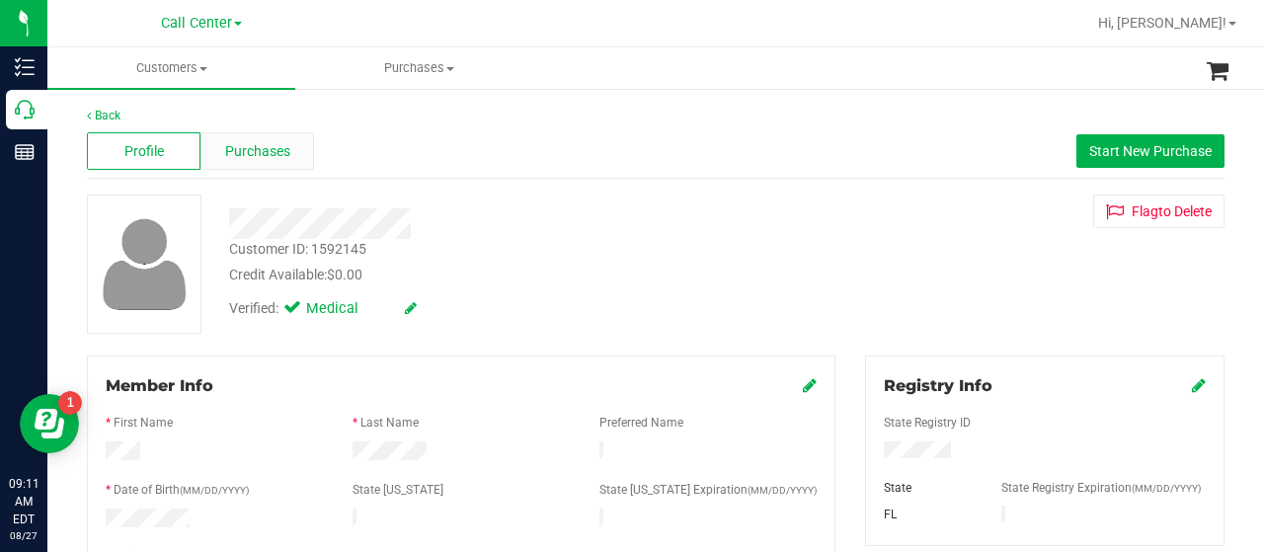
click at [257, 167] on div "Purchases" at bounding box center [257, 151] width 114 height 38
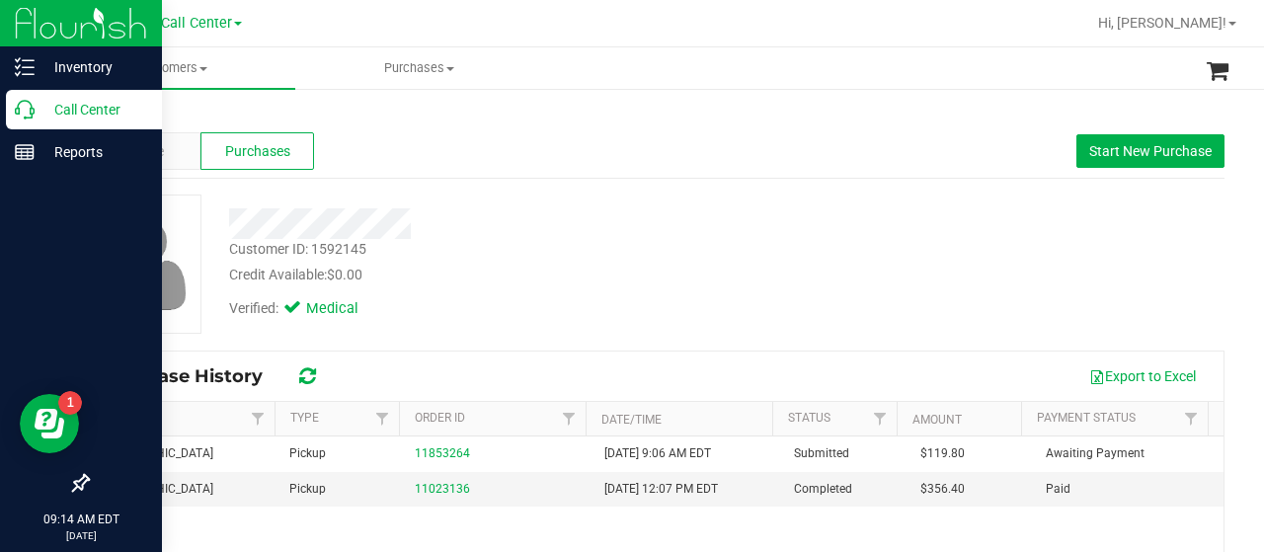
click at [18, 120] on div "Call Center" at bounding box center [84, 109] width 156 height 39
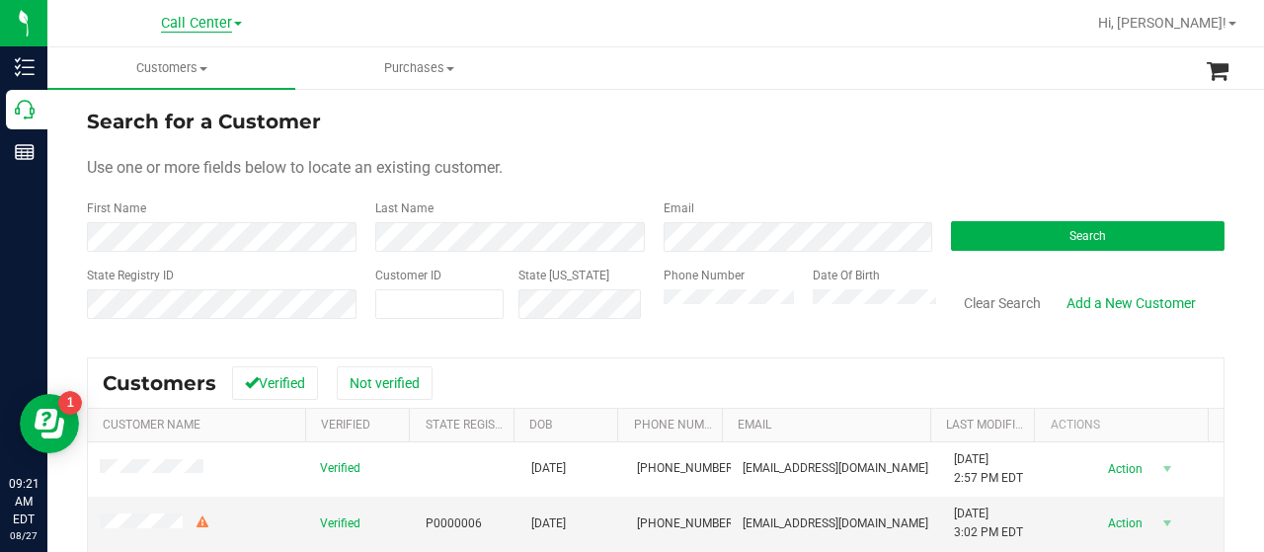
click at [217, 29] on span "Call Center" at bounding box center [196, 24] width 71 height 18
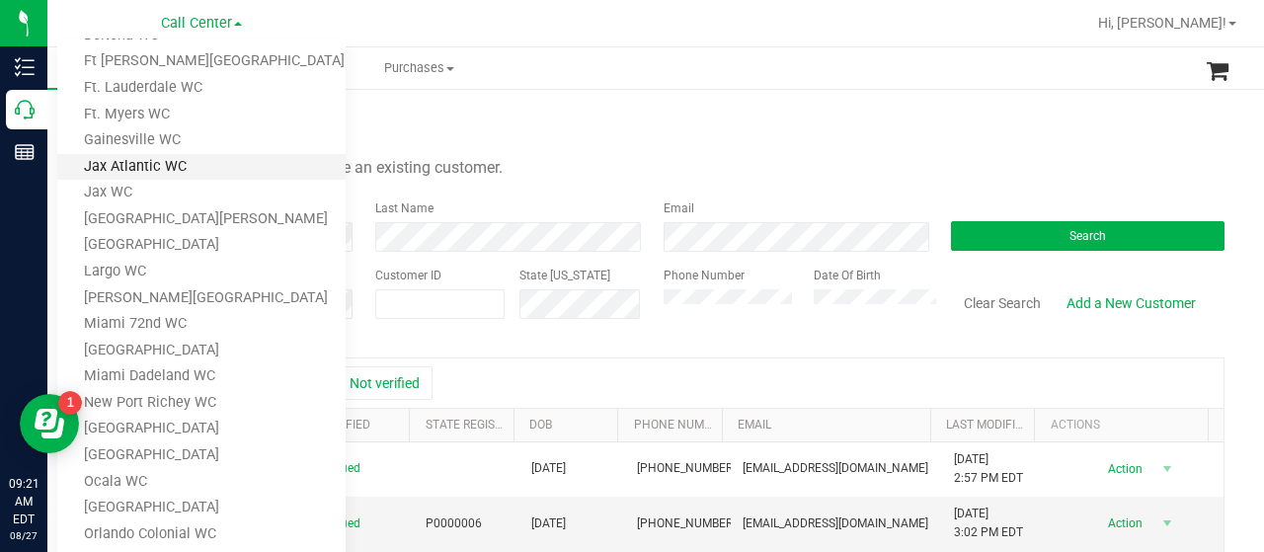
scroll to position [197, 0]
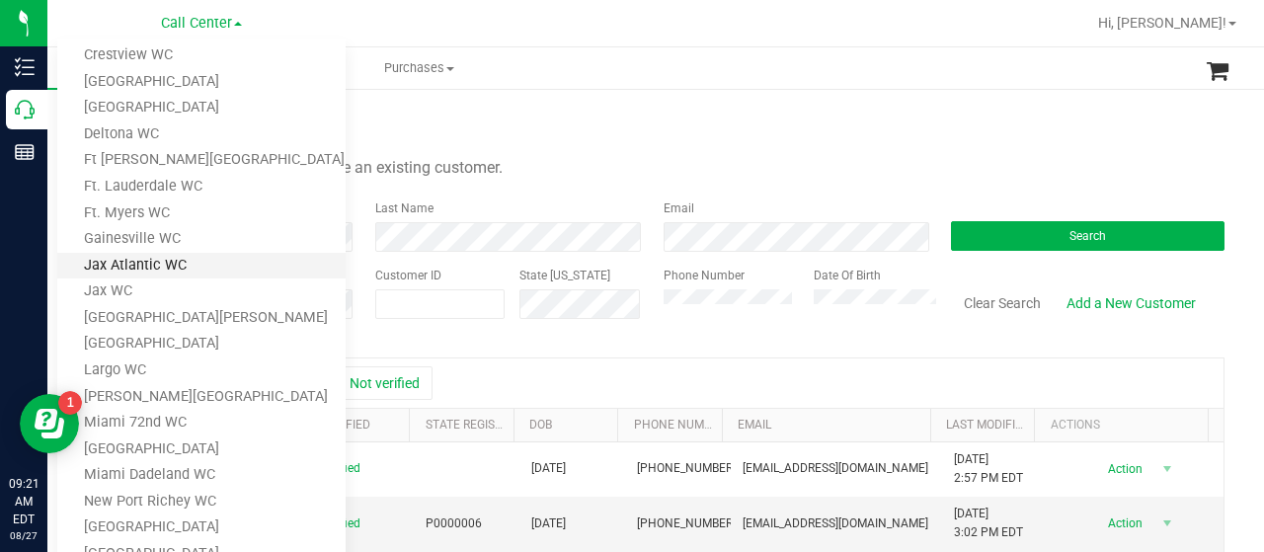
click at [178, 162] on link "Ft [PERSON_NAME][GEOGRAPHIC_DATA]" at bounding box center [201, 160] width 288 height 27
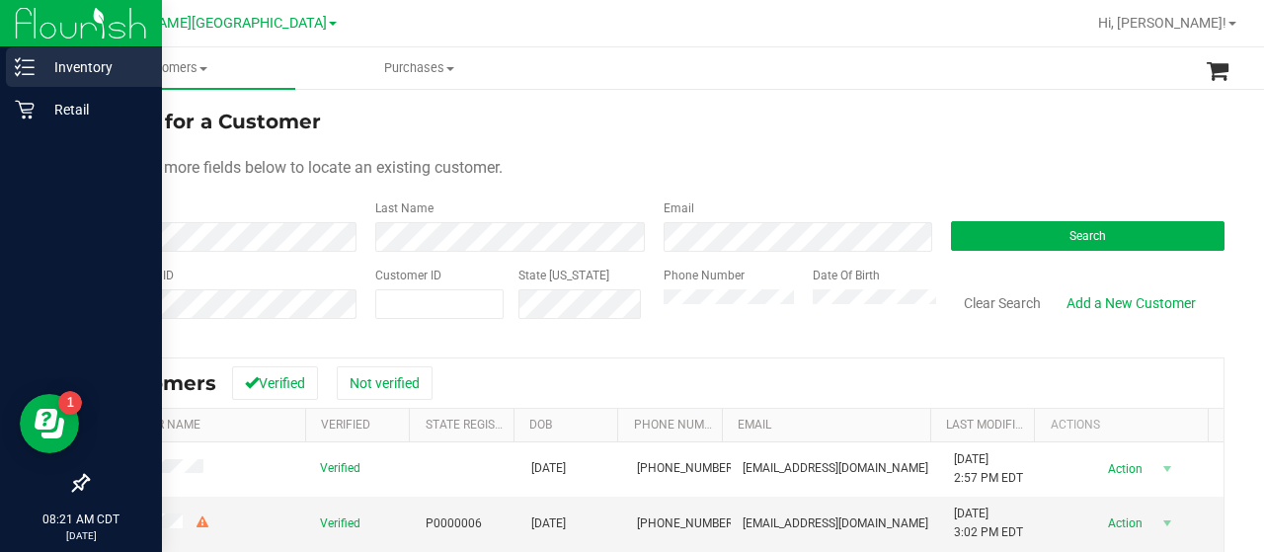
click at [34, 74] on line at bounding box center [28, 74] width 11 height 0
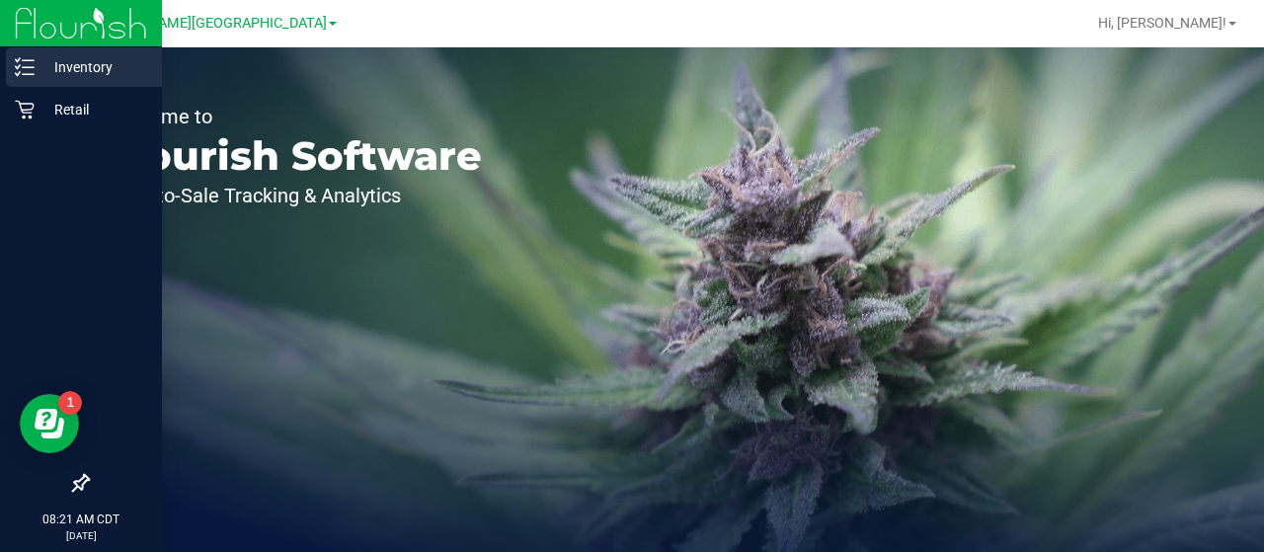
click at [81, 62] on p "Inventory" at bounding box center [94, 67] width 118 height 24
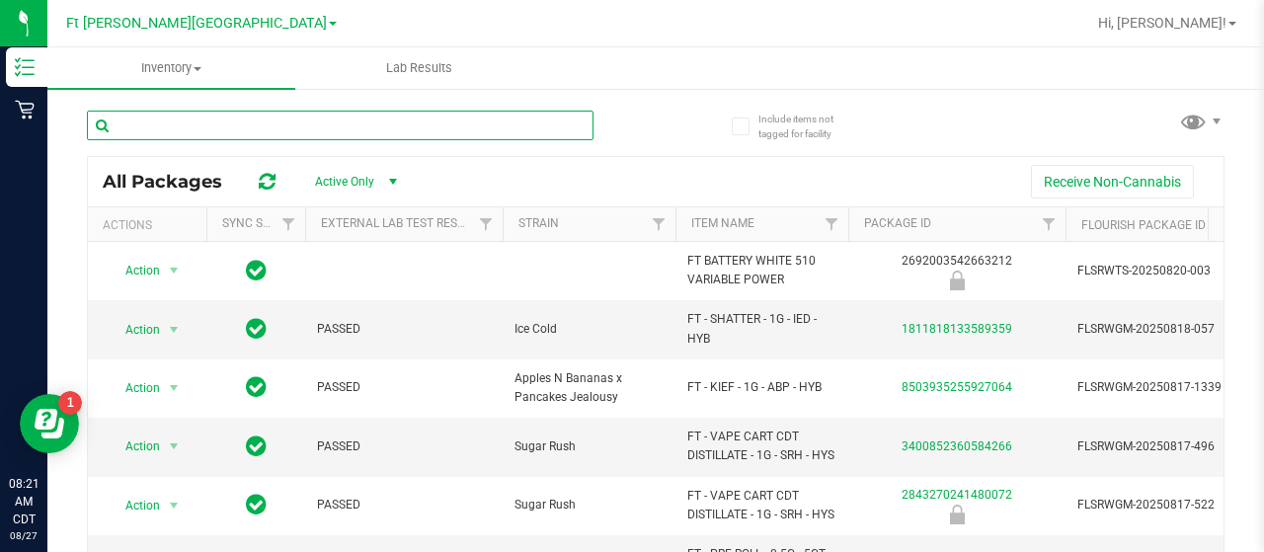
click at [192, 127] on input "text" at bounding box center [340, 126] width 507 height 30
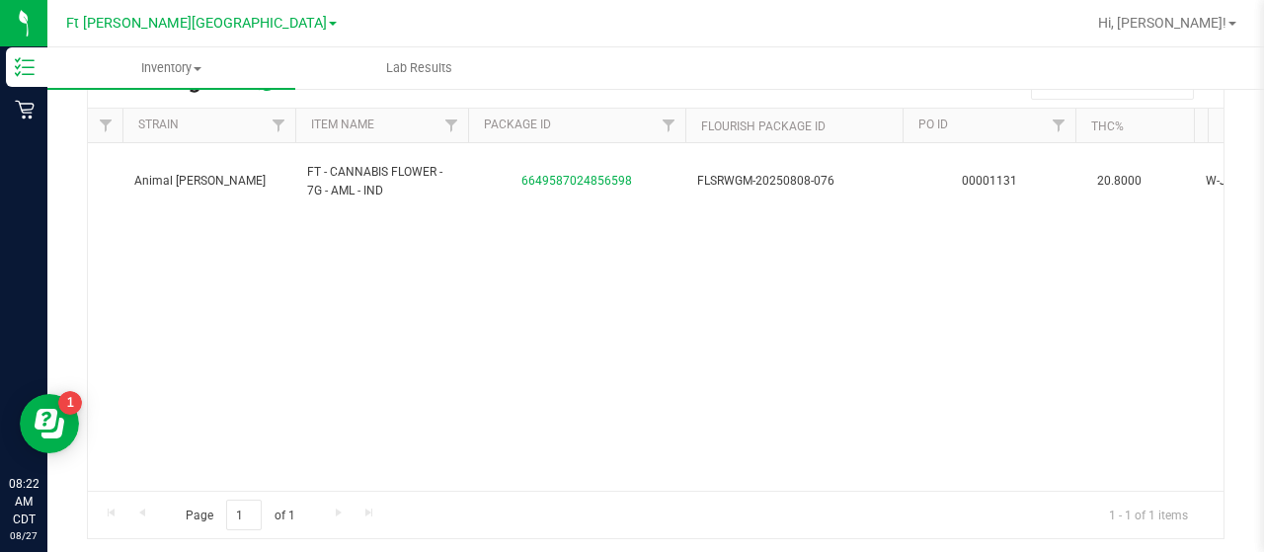
scroll to position [0, 377]
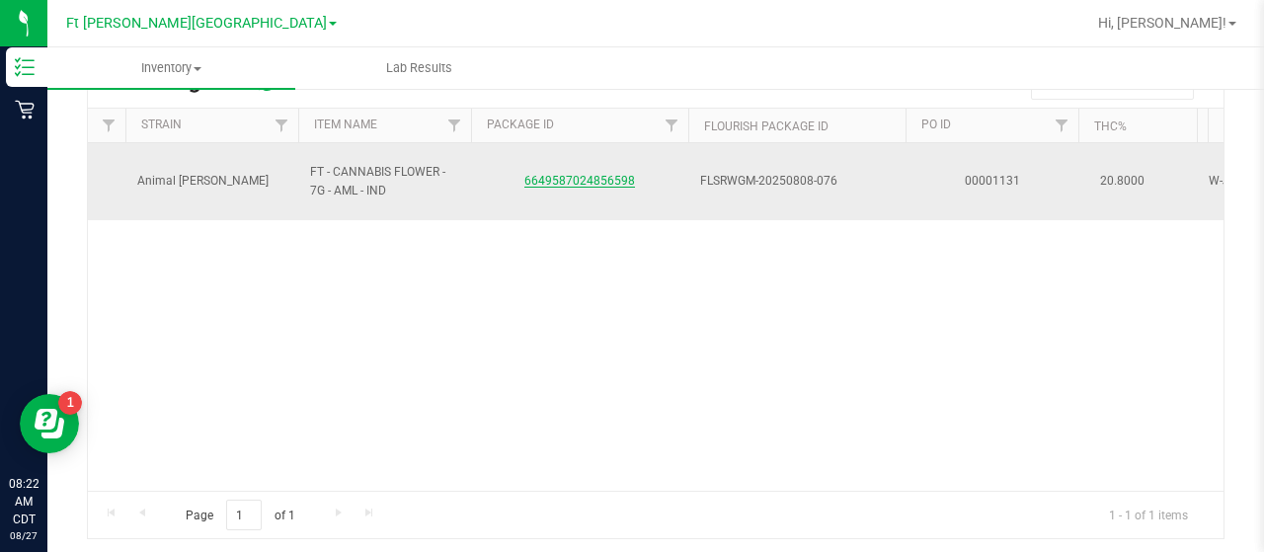
type input "animal larry"
click at [545, 177] on link "6649587024856598" at bounding box center [579, 181] width 111 height 14
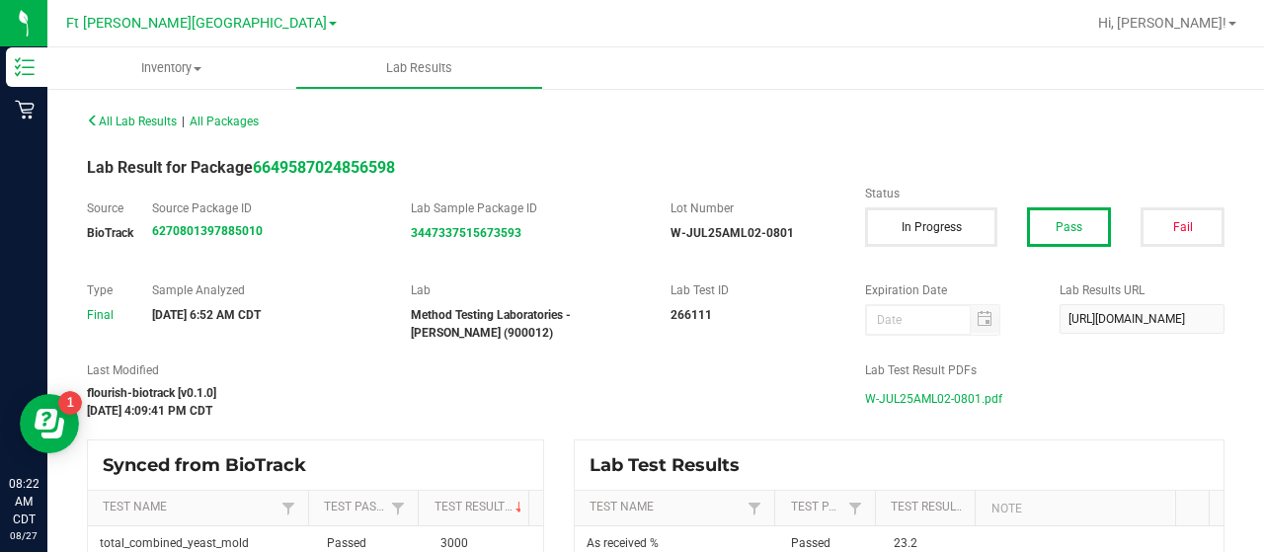
click at [881, 396] on span "W-JUL25AML02-0801.pdf" at bounding box center [933, 399] width 137 height 30
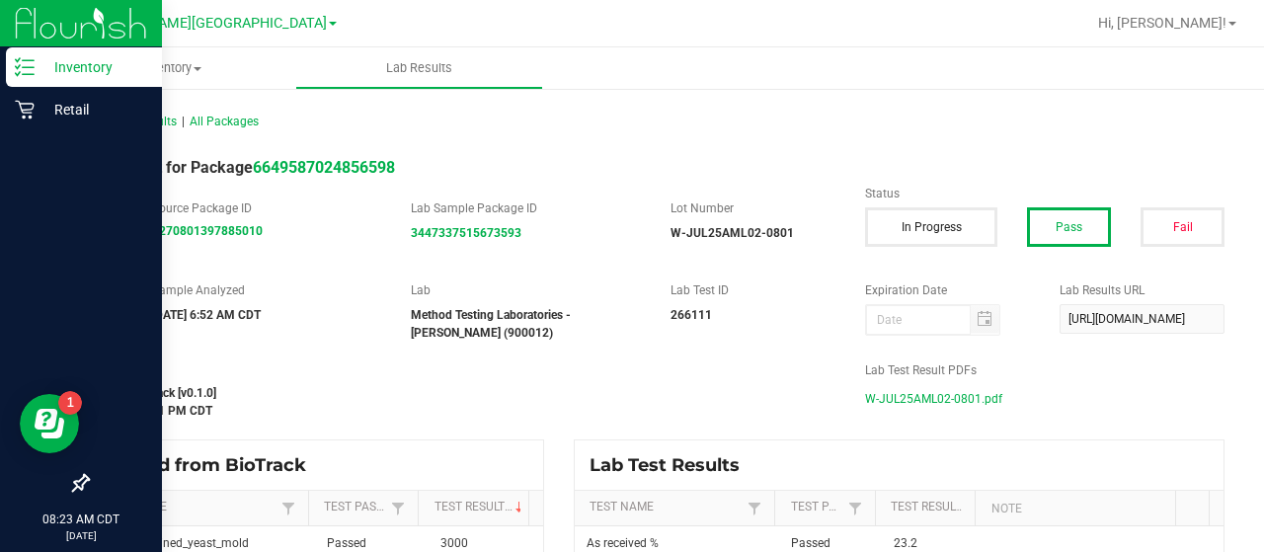
click at [38, 70] on p "Inventory" at bounding box center [94, 67] width 118 height 24
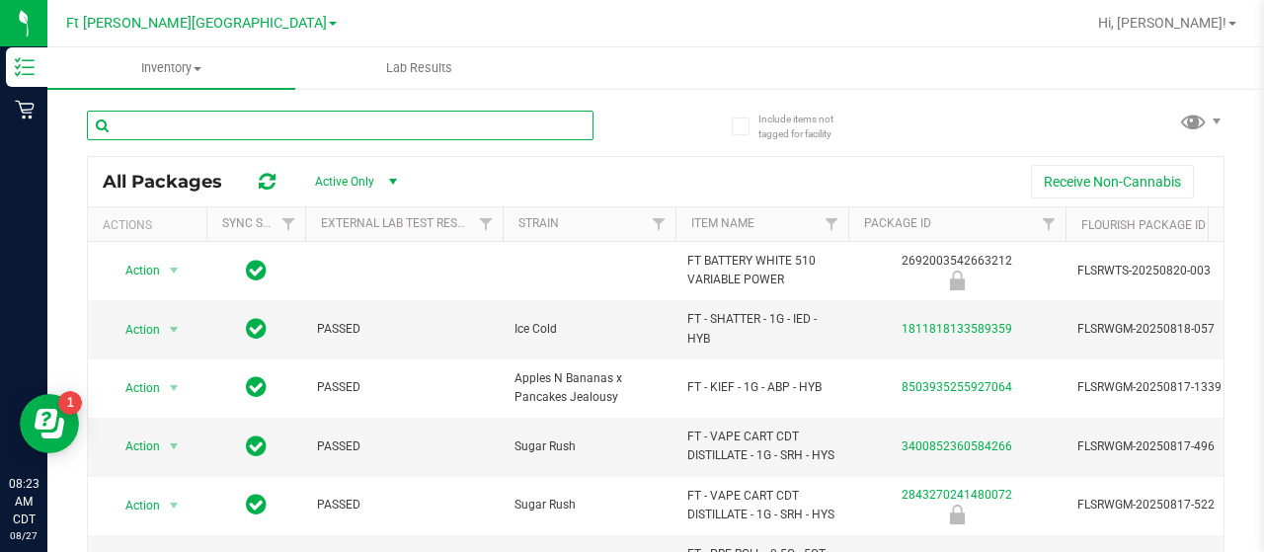
click at [199, 129] on input "text" at bounding box center [340, 126] width 507 height 30
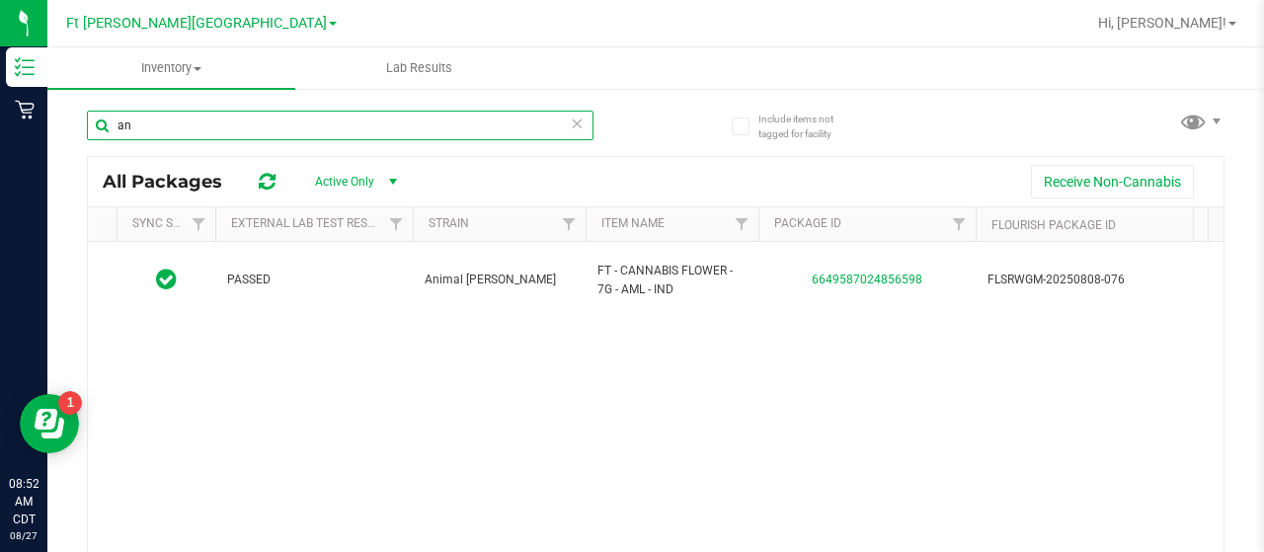
type input "a"
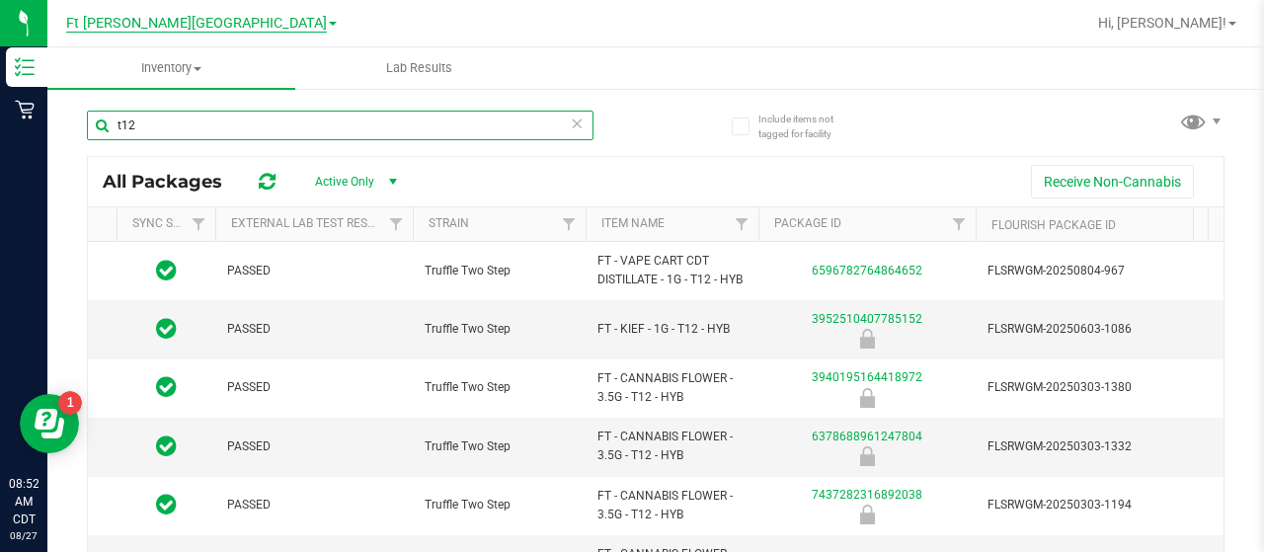
type input "t12"
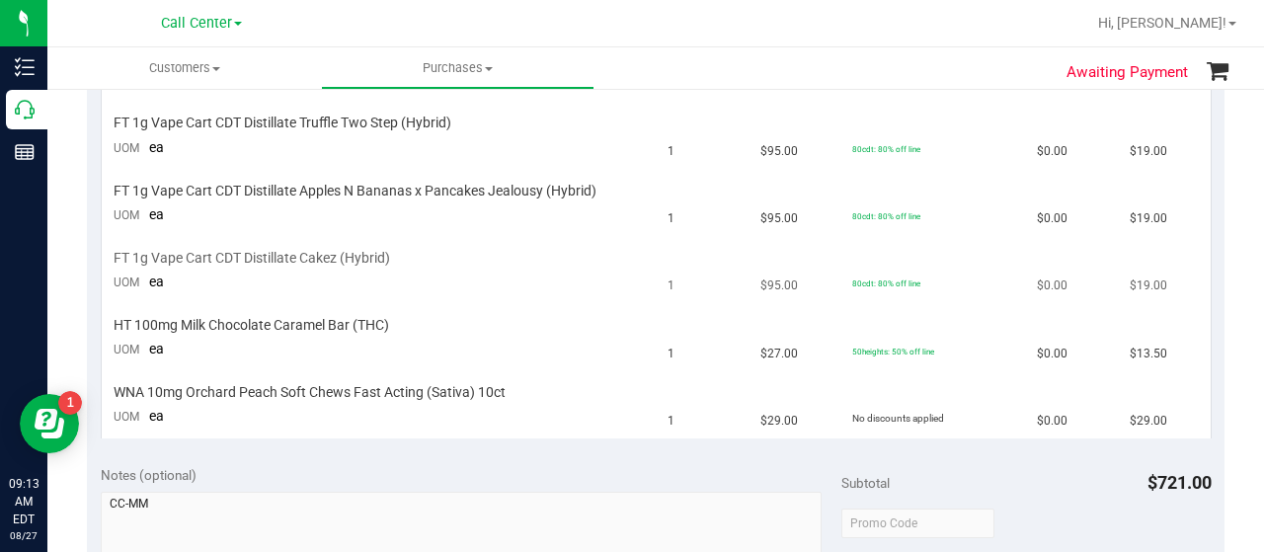
scroll to position [239, 0]
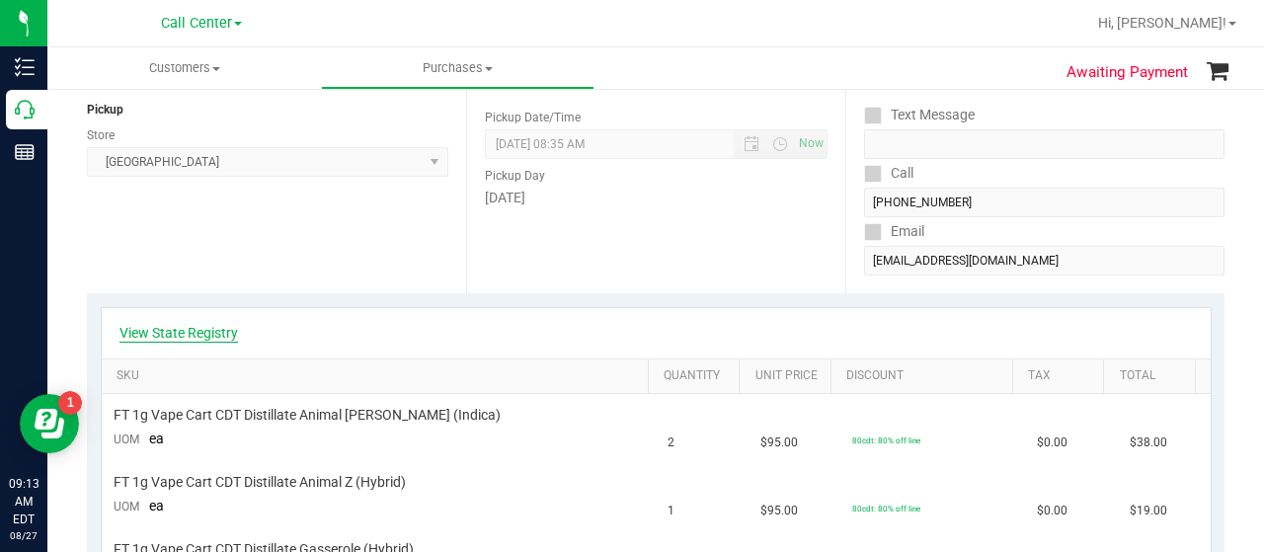
click at [173, 334] on link "View State Registry" at bounding box center [178, 333] width 118 height 20
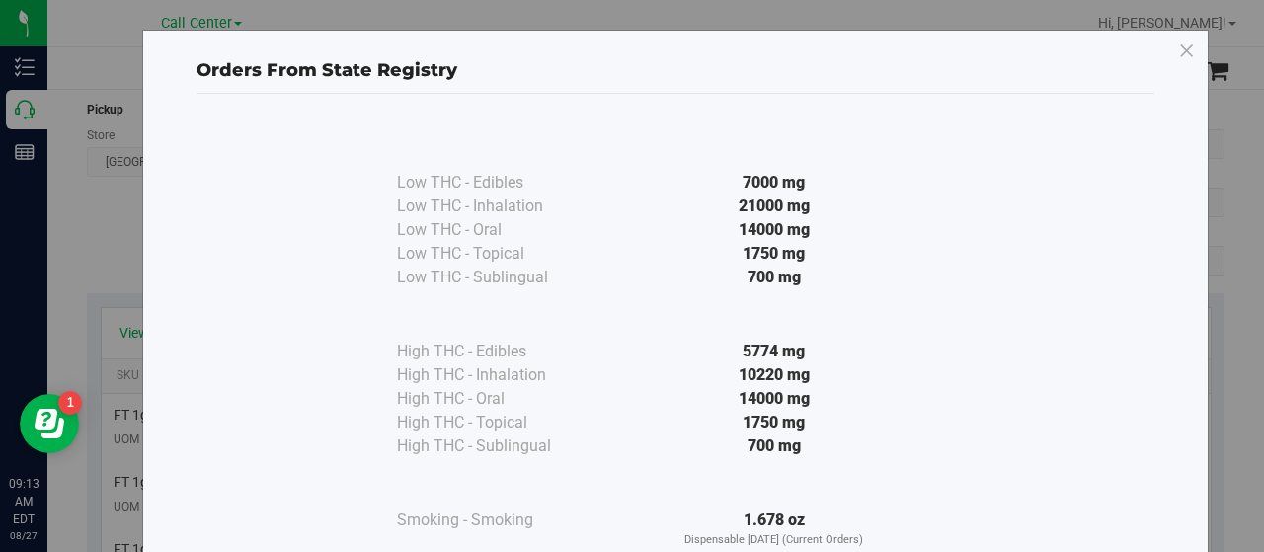
scroll to position [99, 0]
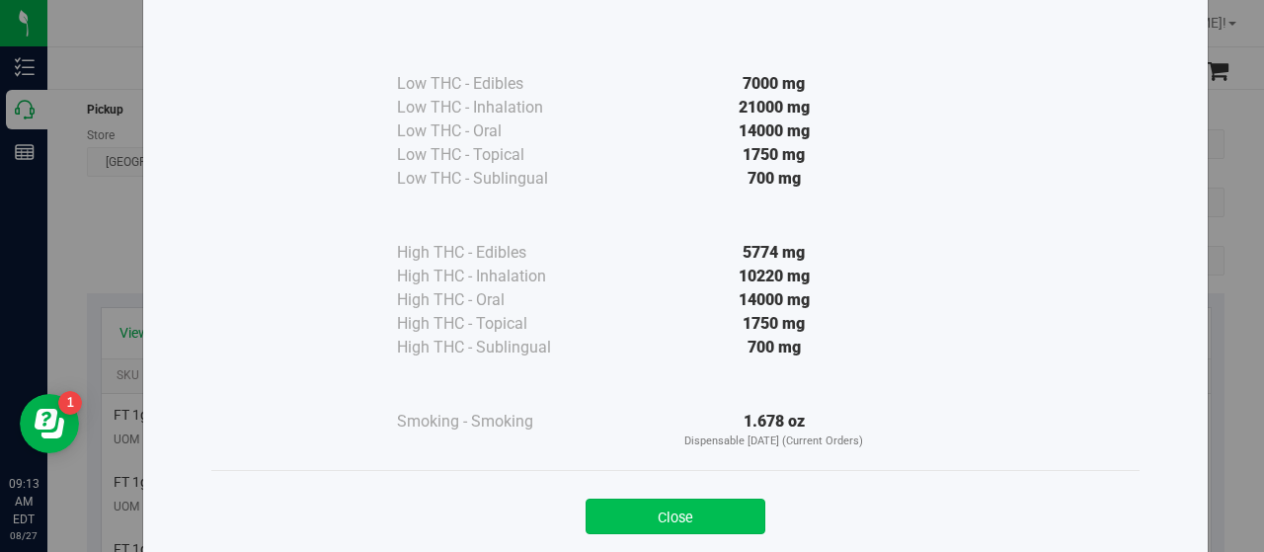
click at [650, 510] on button "Close" at bounding box center [676, 517] width 180 height 36
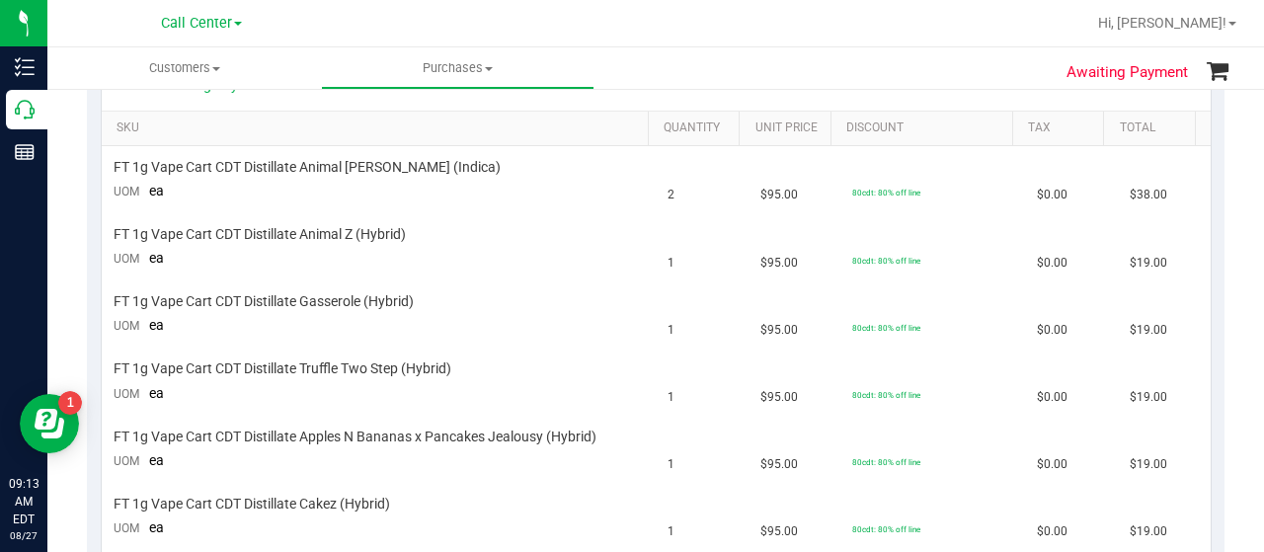
scroll to position [338, 0]
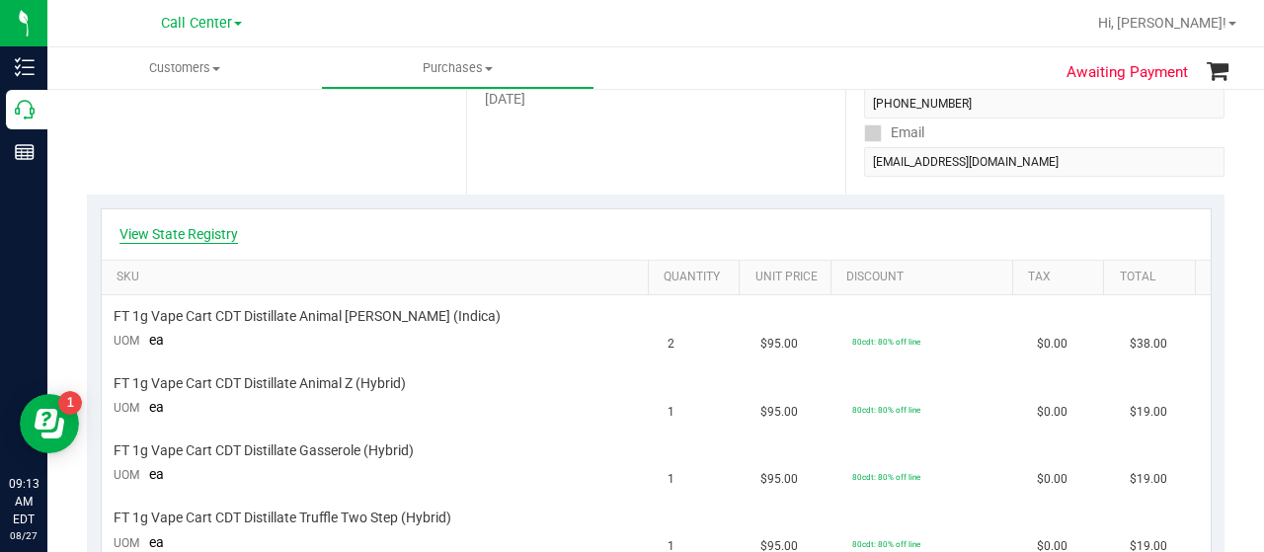
click at [163, 224] on link "View State Registry" at bounding box center [178, 234] width 118 height 20
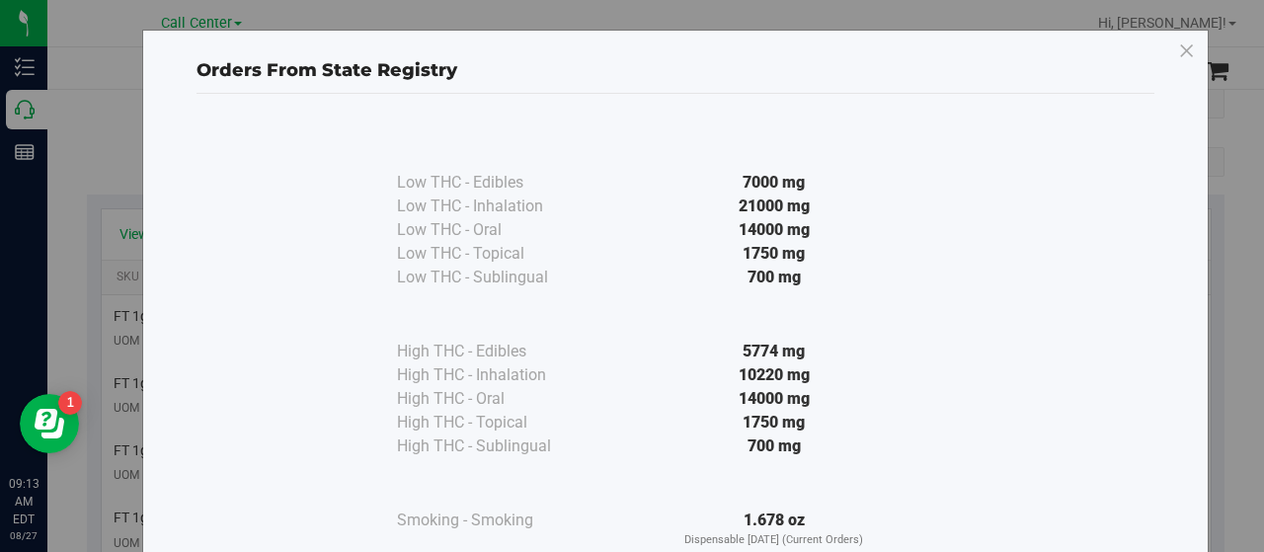
scroll to position [146, 0]
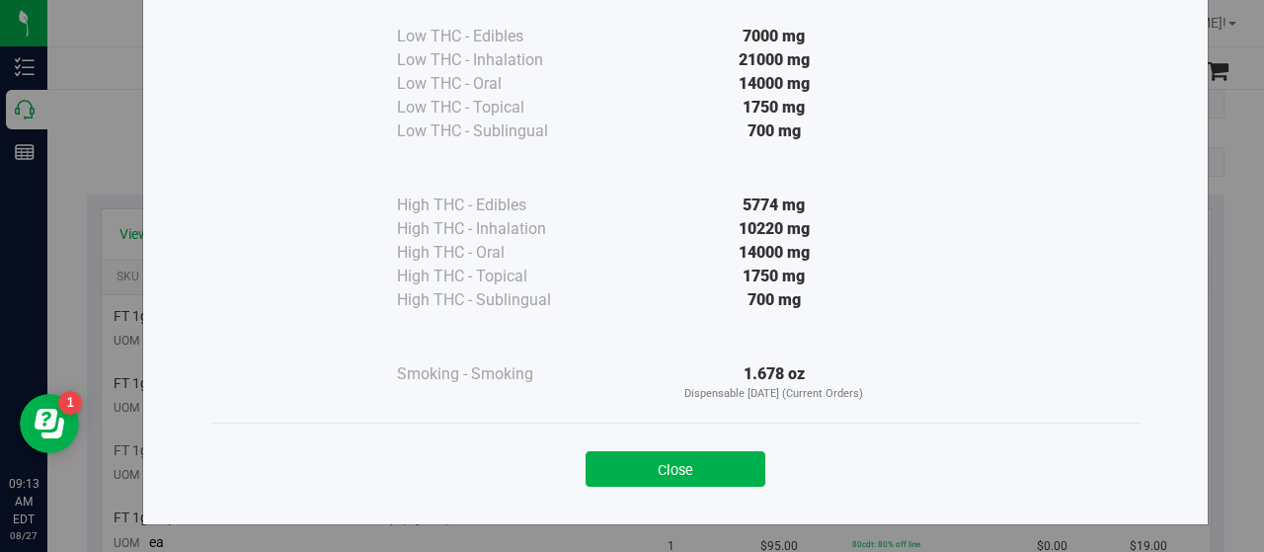
click at [720, 458] on button "Close" at bounding box center [676, 469] width 180 height 36
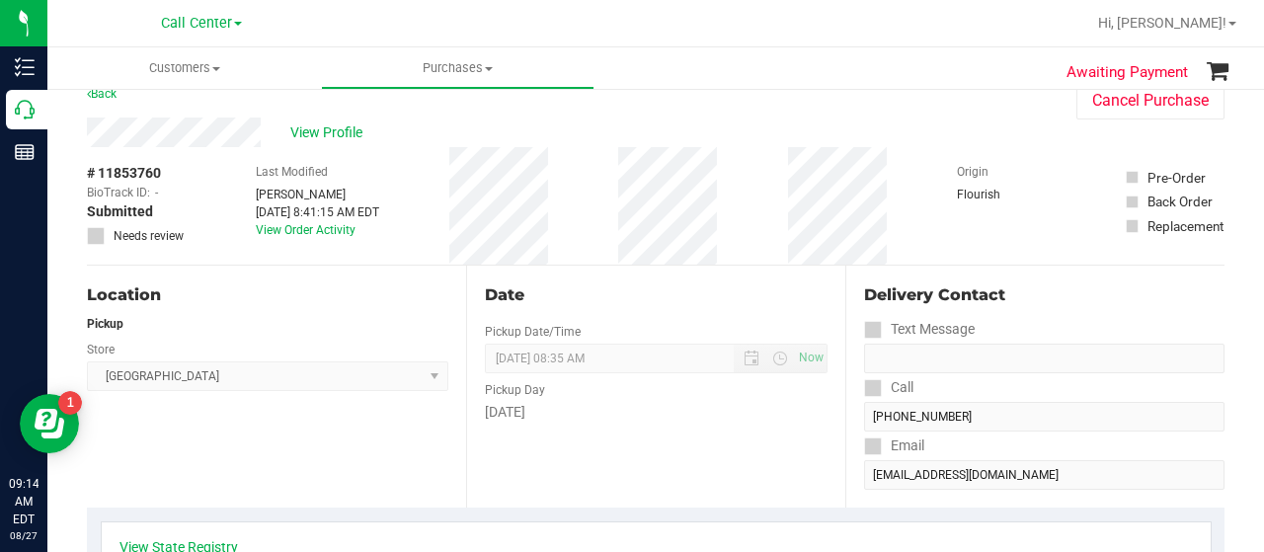
scroll to position [0, 0]
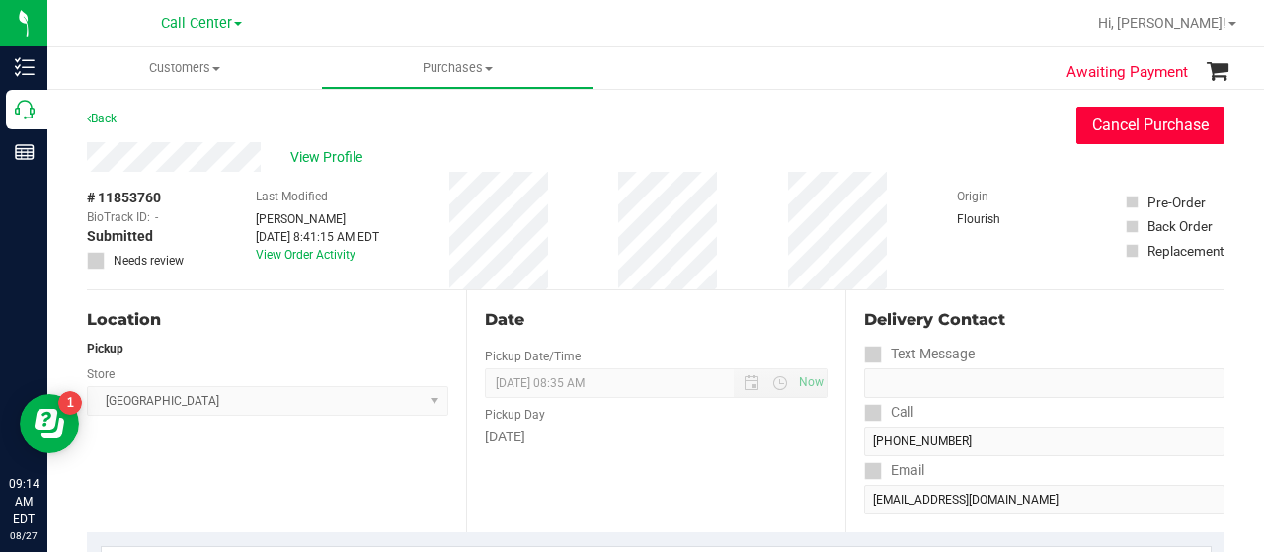
click at [1099, 141] on button "Cancel Purchase" at bounding box center [1150, 126] width 148 height 38
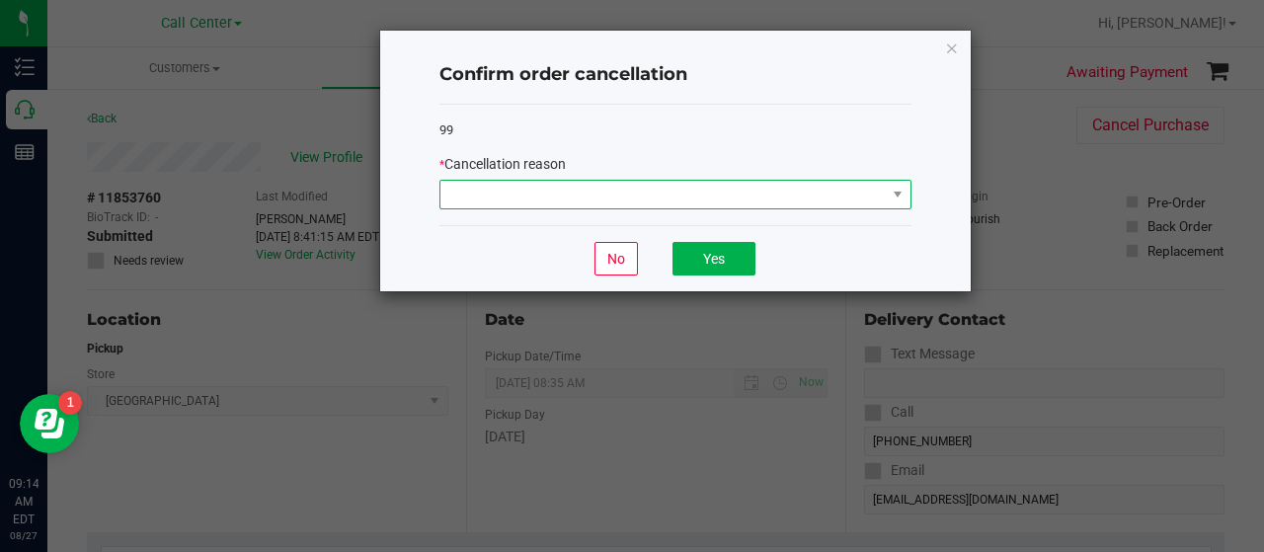
click at [683, 186] on span at bounding box center [662, 195] width 445 height 28
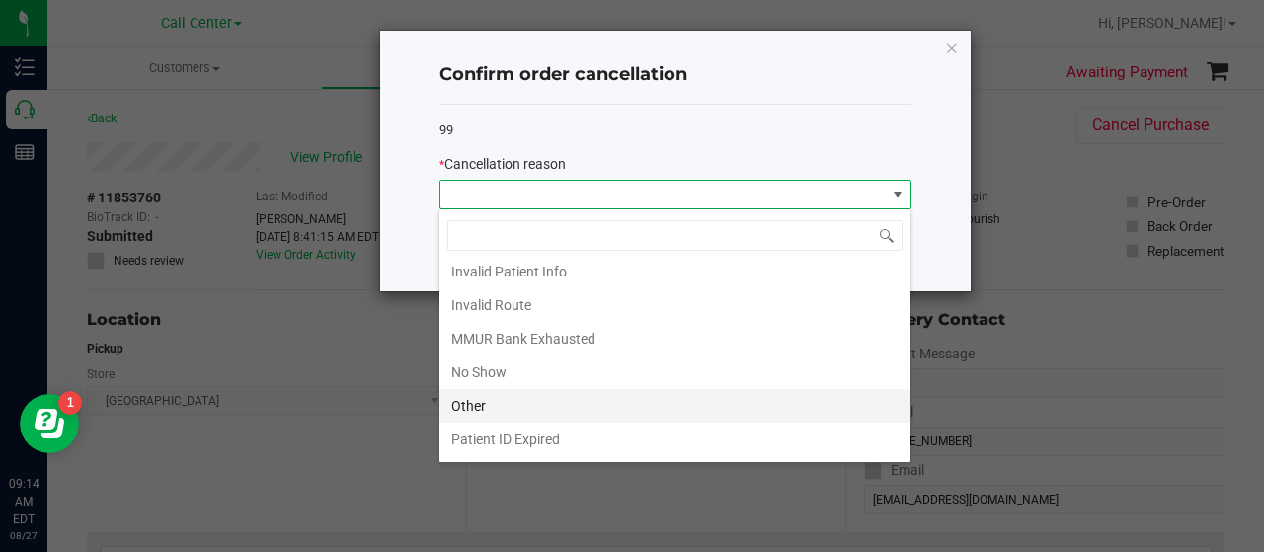
scroll to position [99, 0]
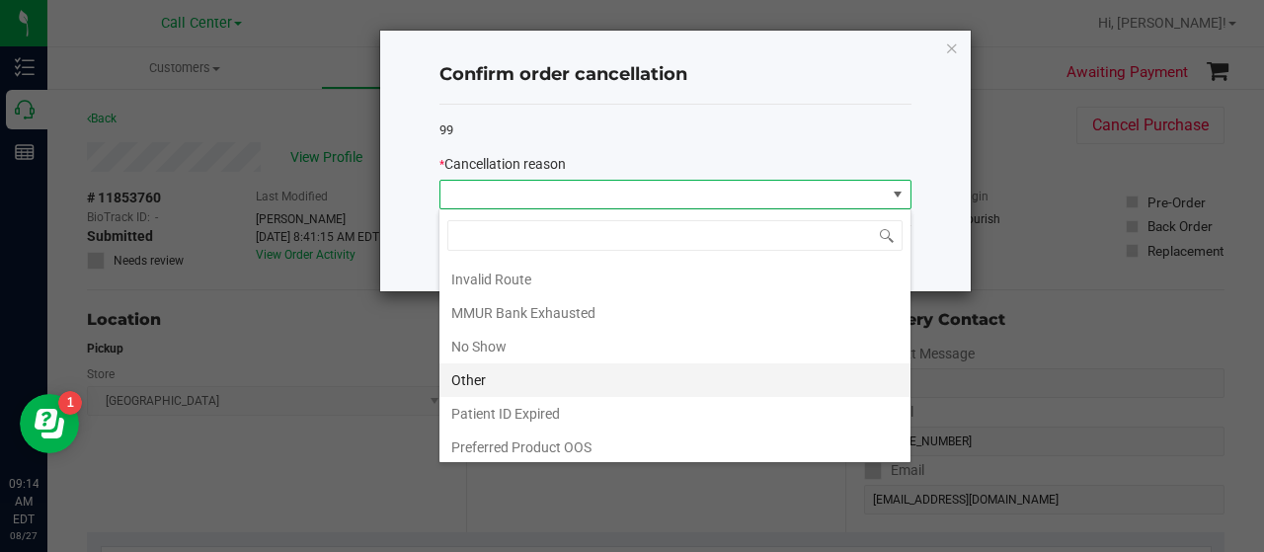
click at [520, 375] on li "Other" at bounding box center [674, 380] width 471 height 34
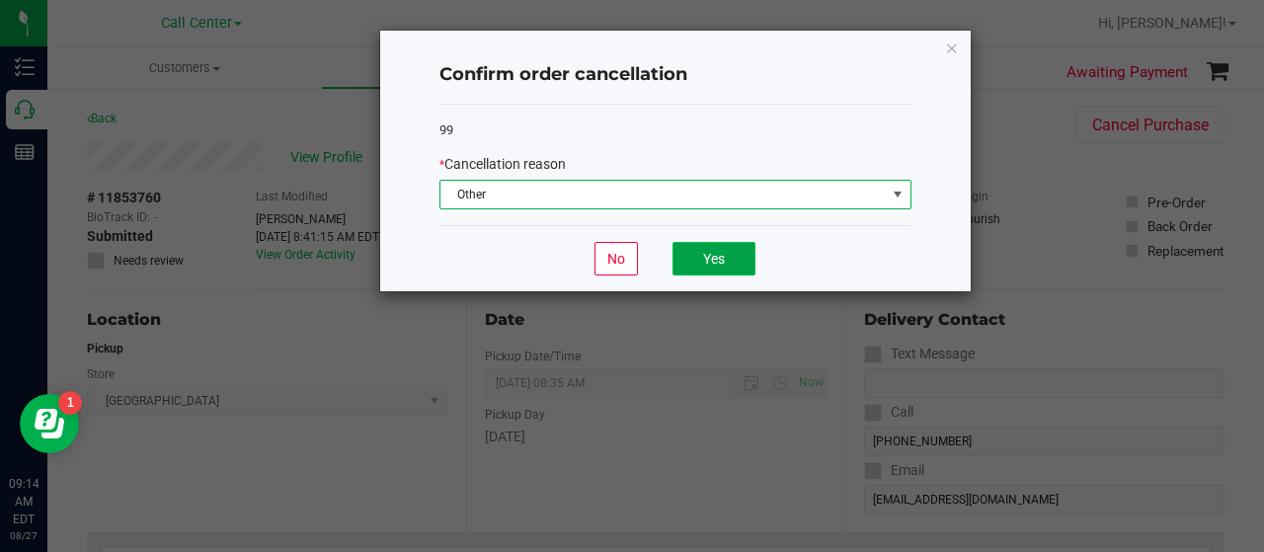
click at [691, 272] on button "Yes" at bounding box center [713, 259] width 83 height 34
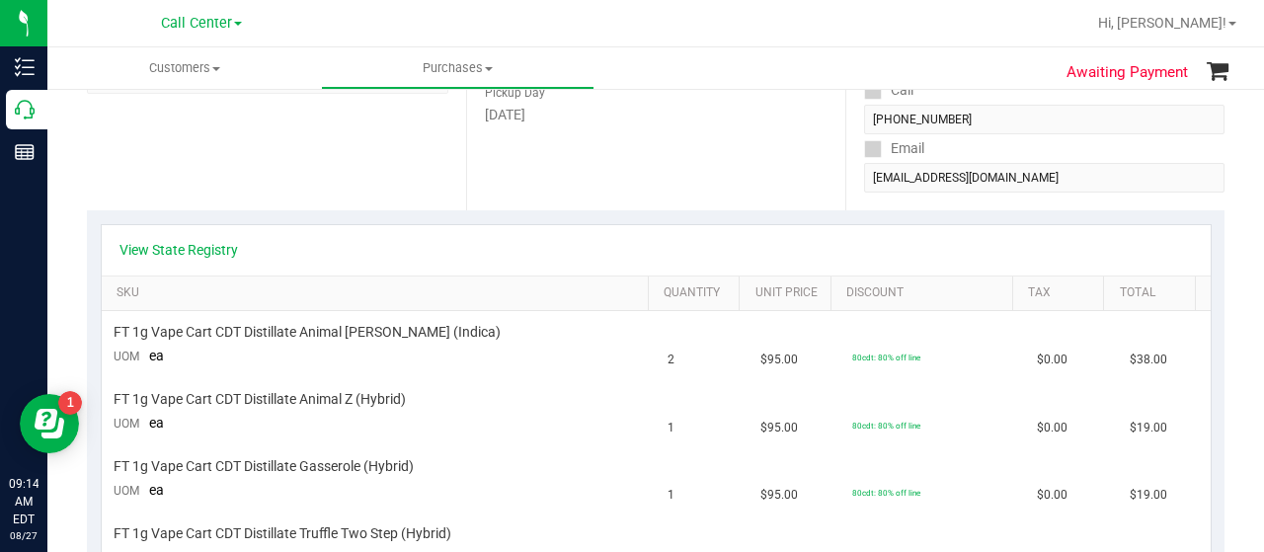
scroll to position [691, 0]
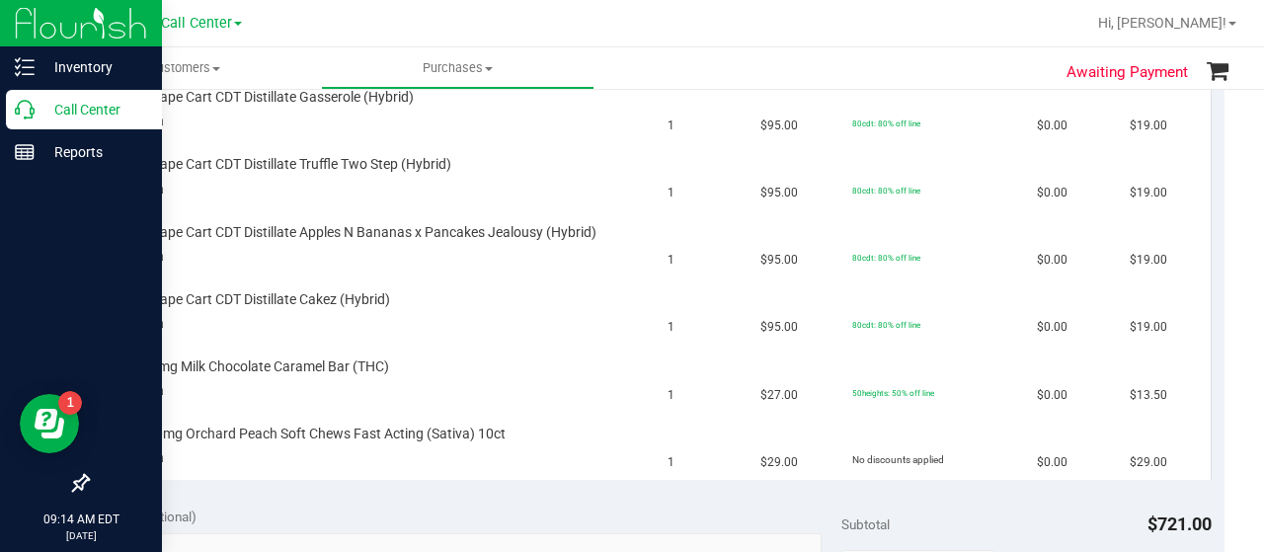
click at [46, 115] on p "Call Center" at bounding box center [94, 110] width 118 height 24
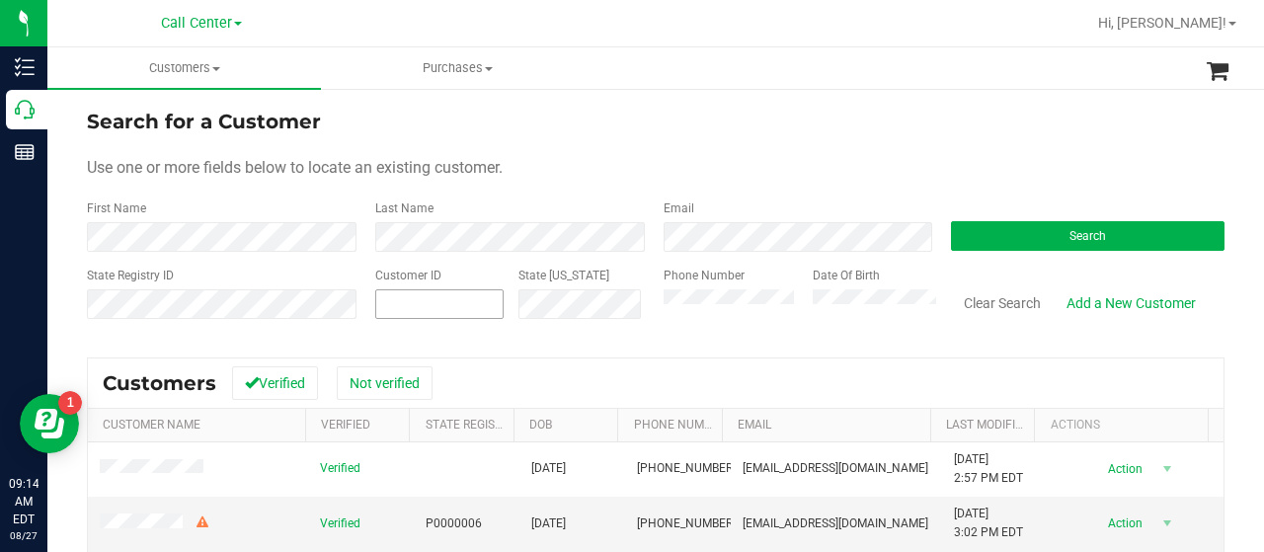
click at [450, 298] on span at bounding box center [439, 304] width 128 height 30
paste input "596891"
type input "596891"
click at [951, 224] on button "Search" at bounding box center [1088, 236] width 274 height 30
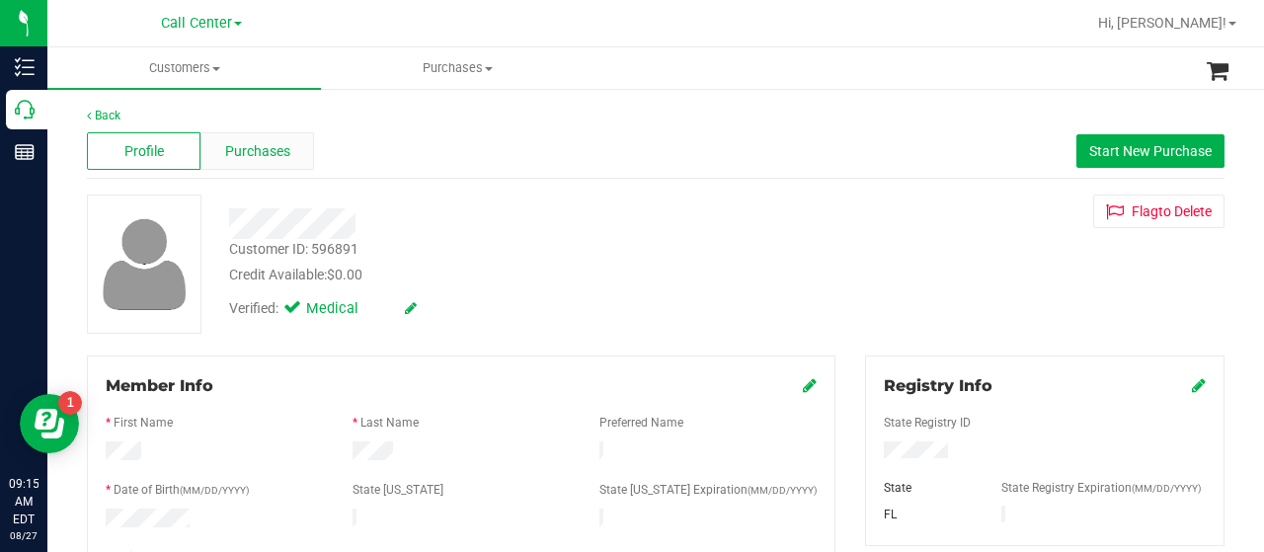
click at [234, 163] on div "Purchases" at bounding box center [257, 151] width 114 height 38
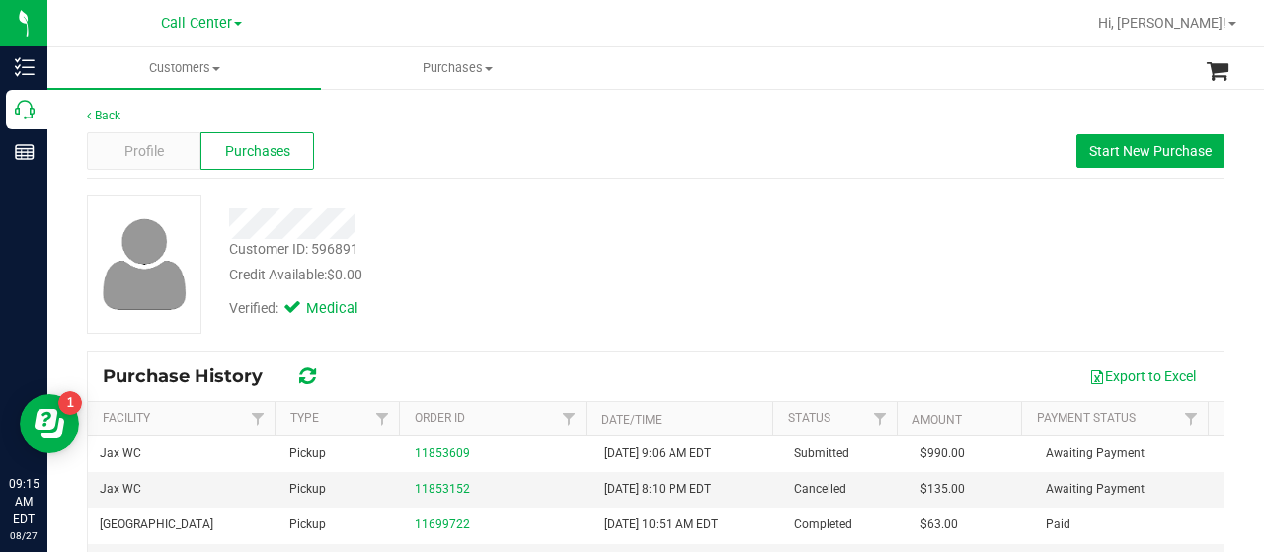
scroll to position [99, 0]
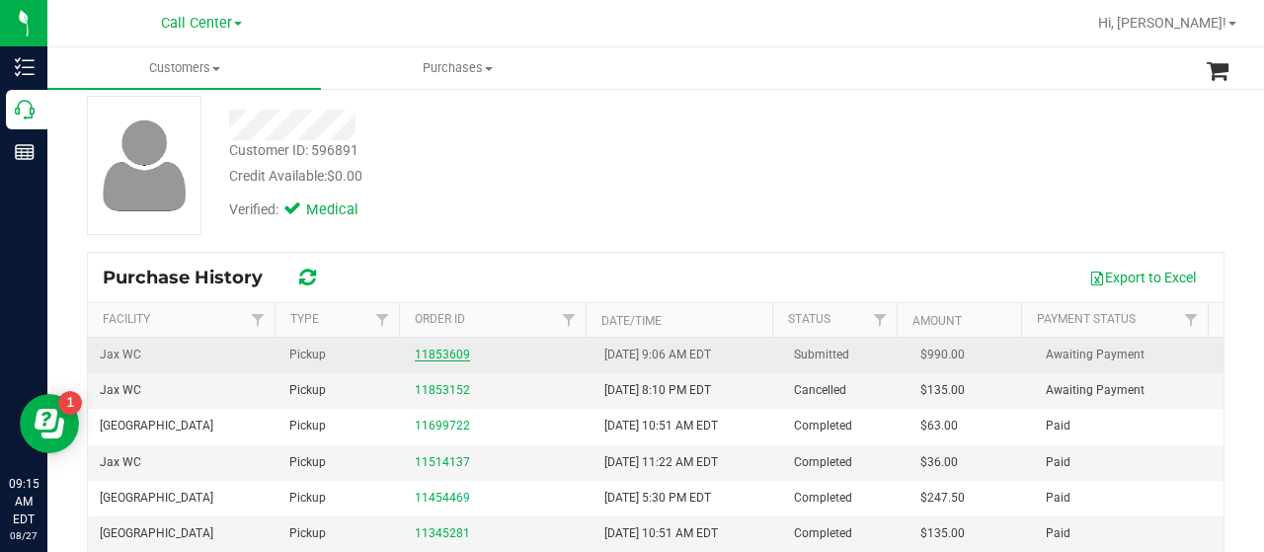
click at [453, 351] on link "11853609" at bounding box center [442, 355] width 55 height 14
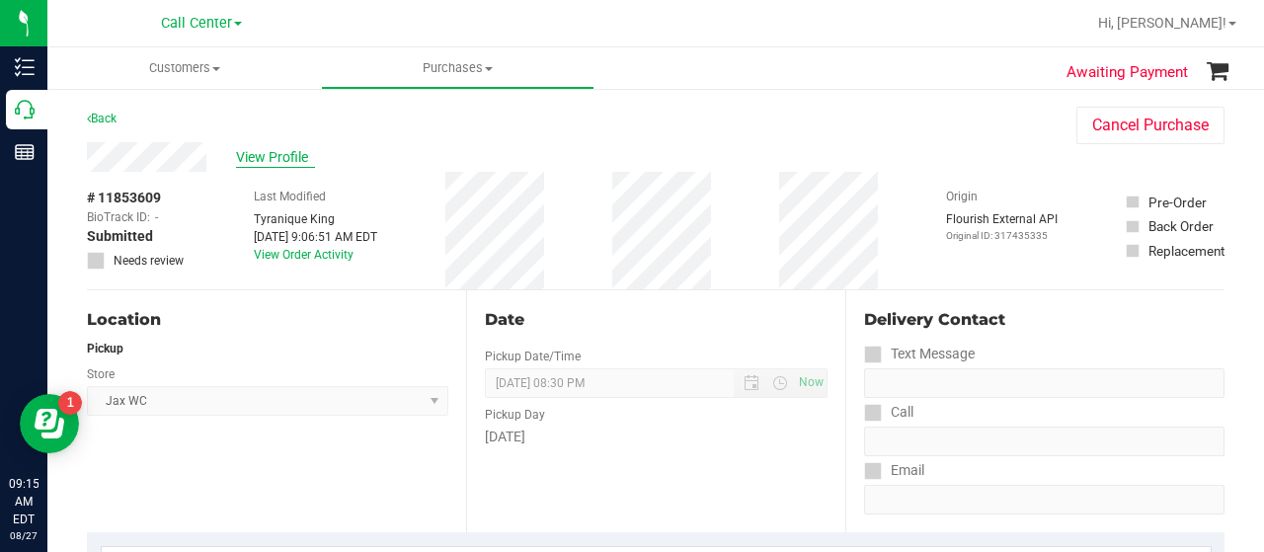
click at [301, 165] on span "View Profile" at bounding box center [275, 157] width 79 height 21
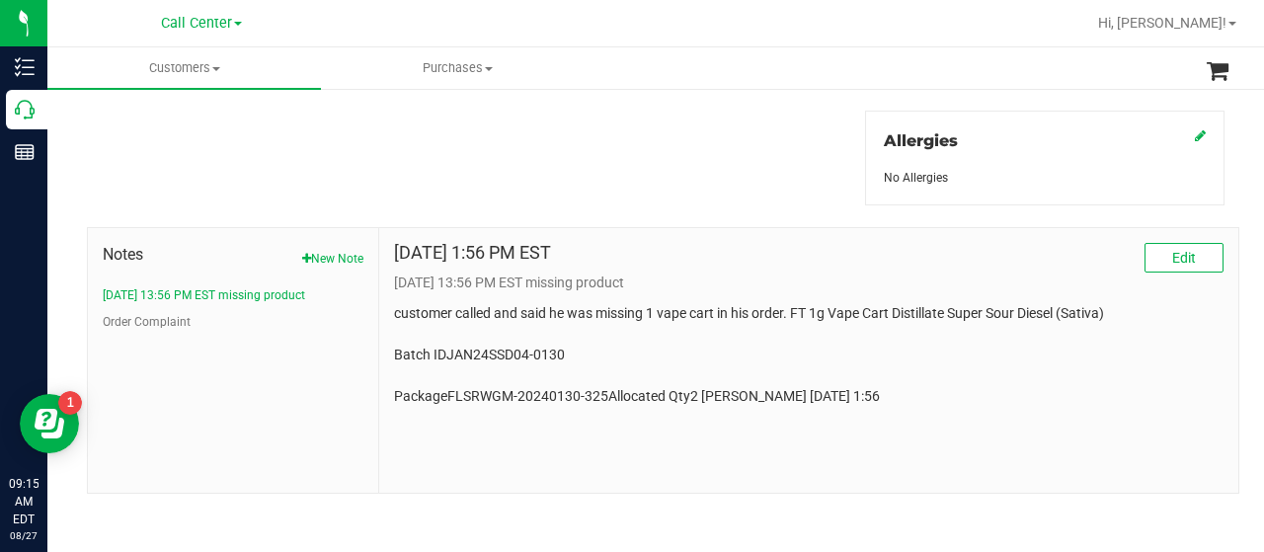
scroll to position [180, 0]
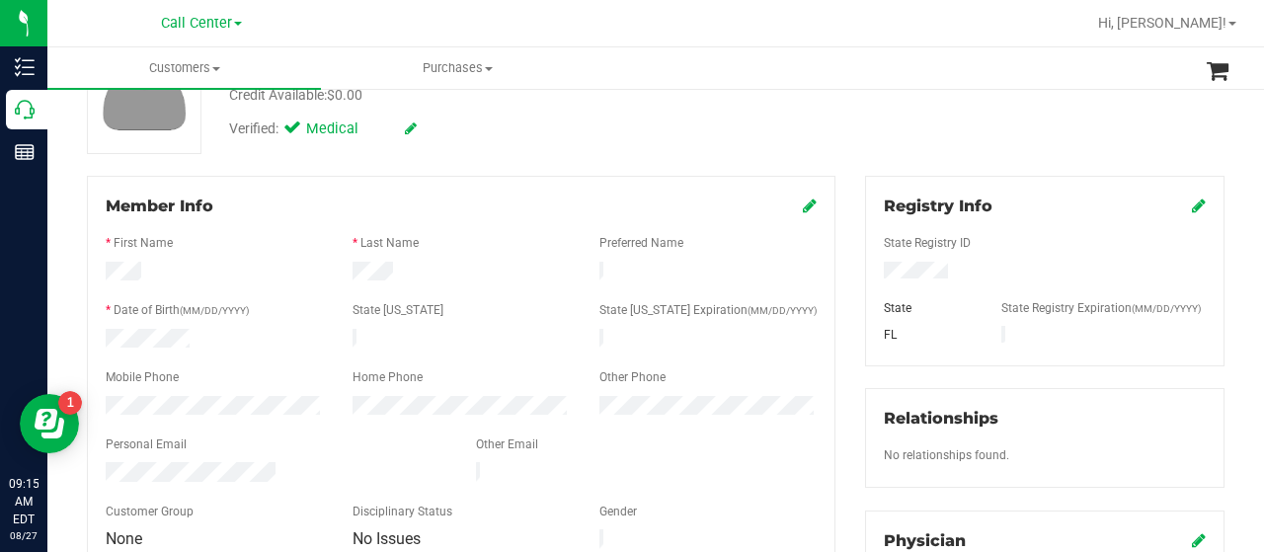
click at [267, 221] on div at bounding box center [461, 226] width 711 height 16
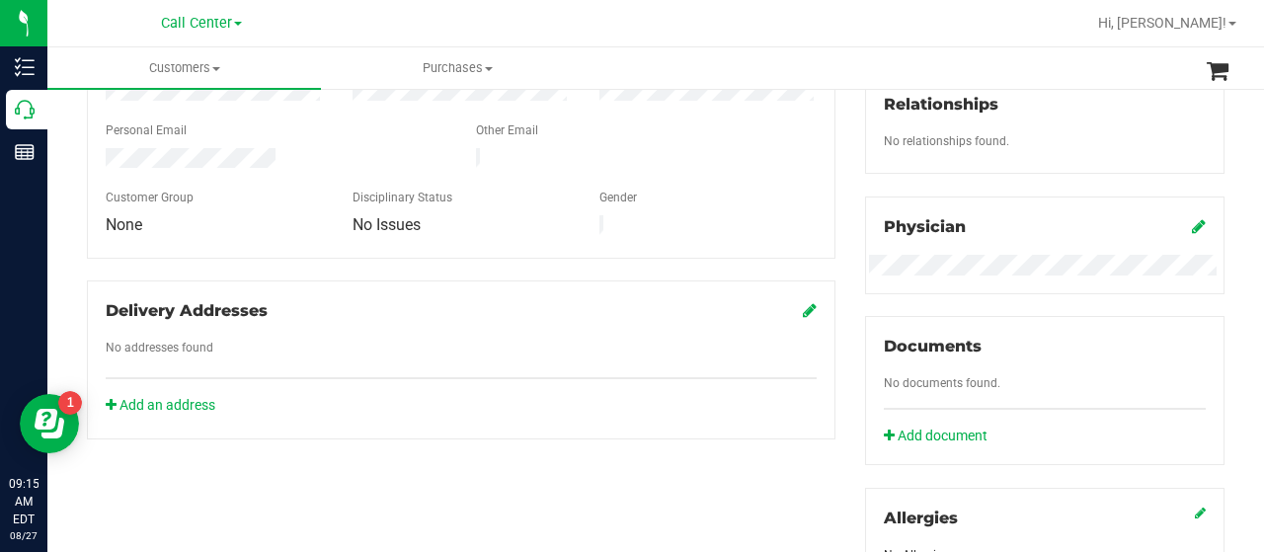
scroll to position [0, 0]
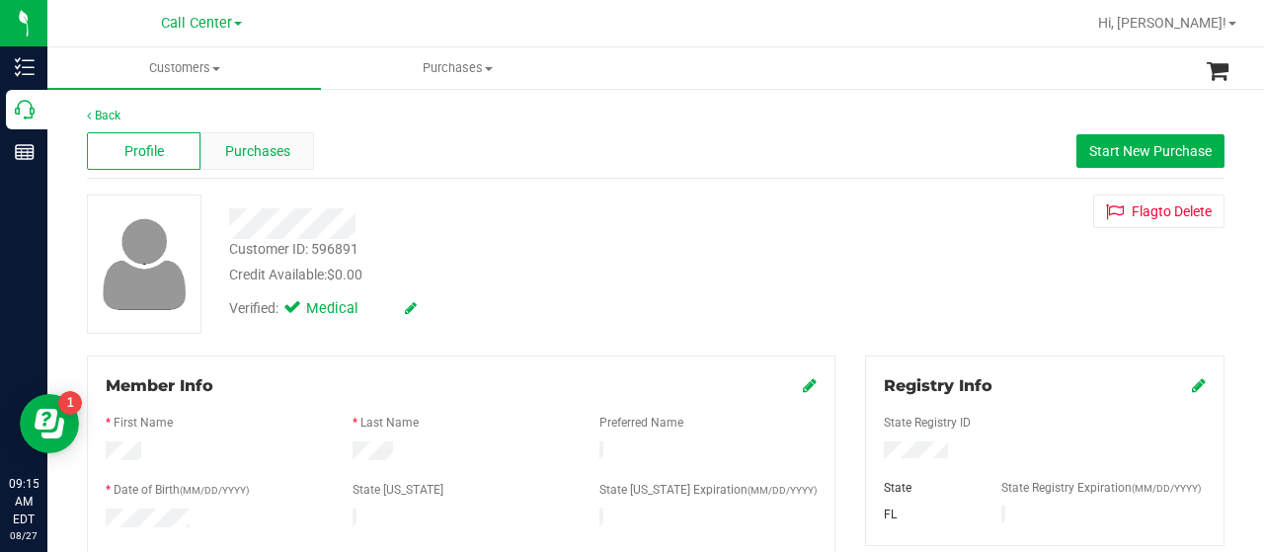
click at [295, 167] on div "Purchases" at bounding box center [257, 151] width 114 height 38
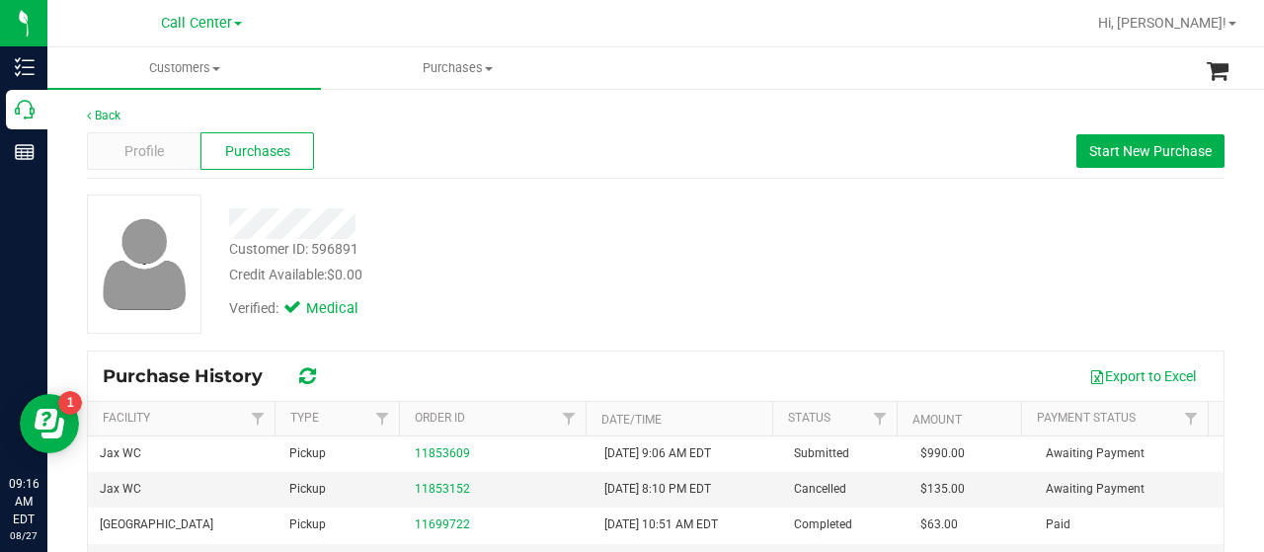
click at [308, 324] on div "Verified: Medical" at bounding box center [311, 313] width 195 height 31
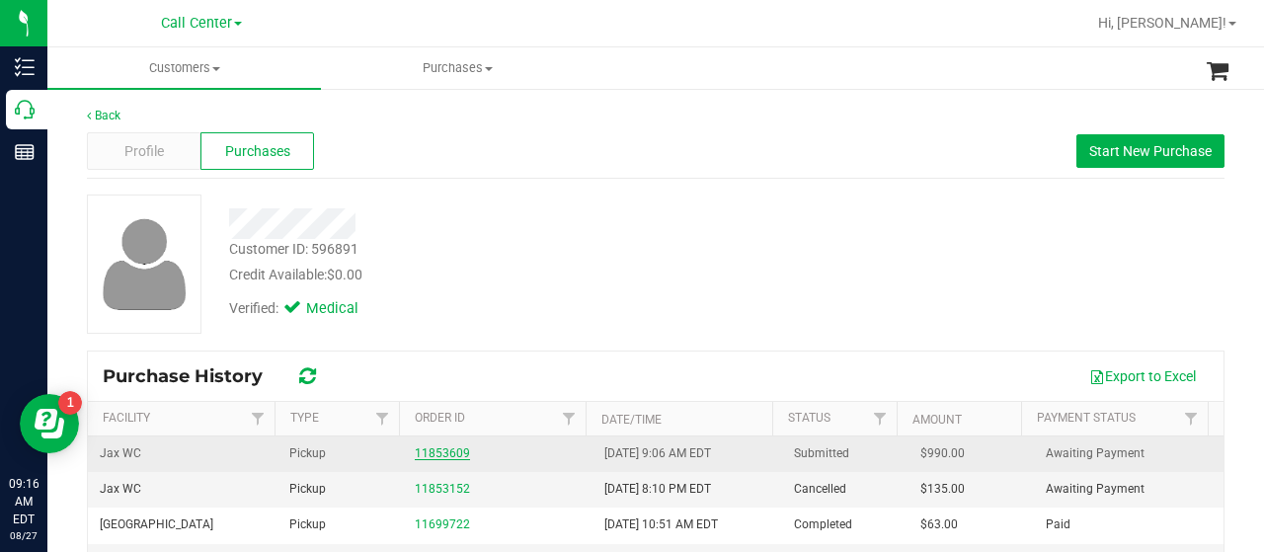
click at [447, 451] on link "11853609" at bounding box center [442, 453] width 55 height 14
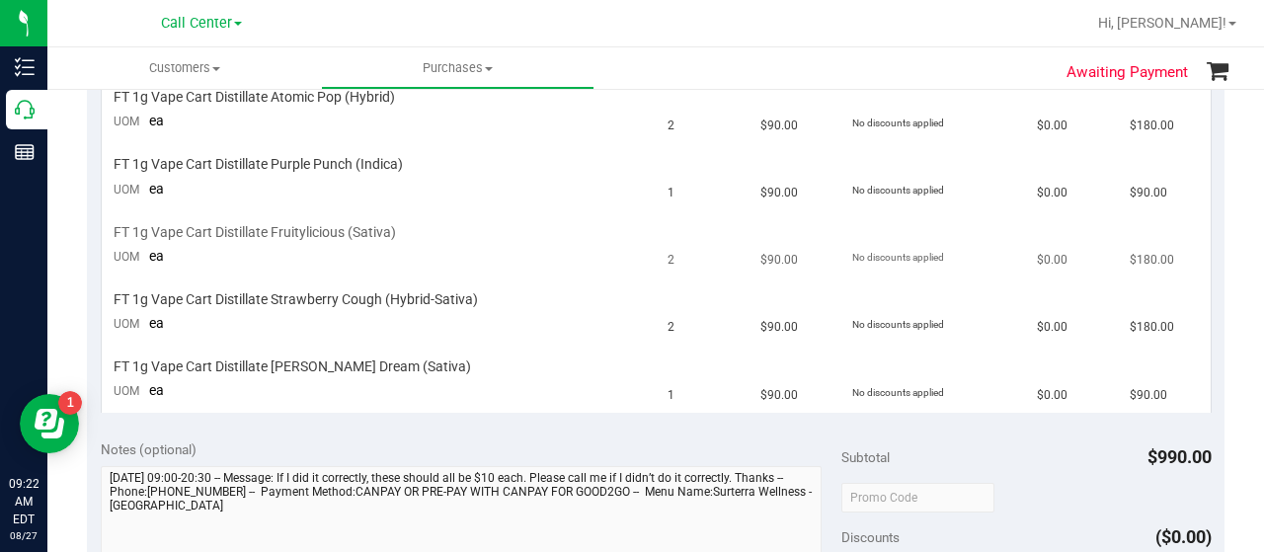
scroll to position [197, 0]
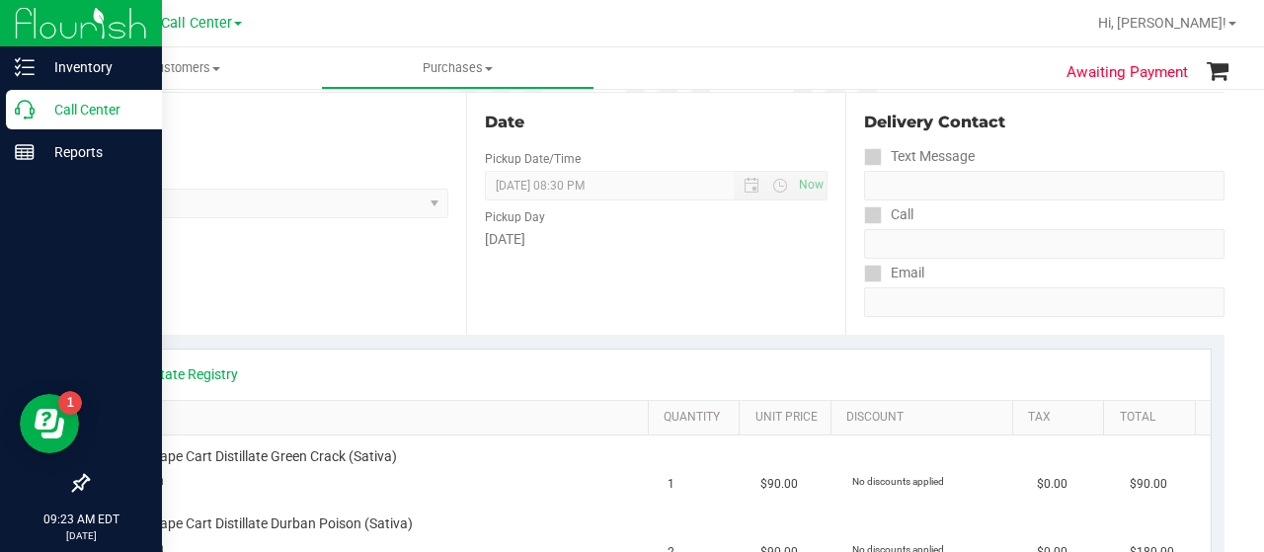
click at [27, 122] on div "Call Center" at bounding box center [84, 109] width 156 height 39
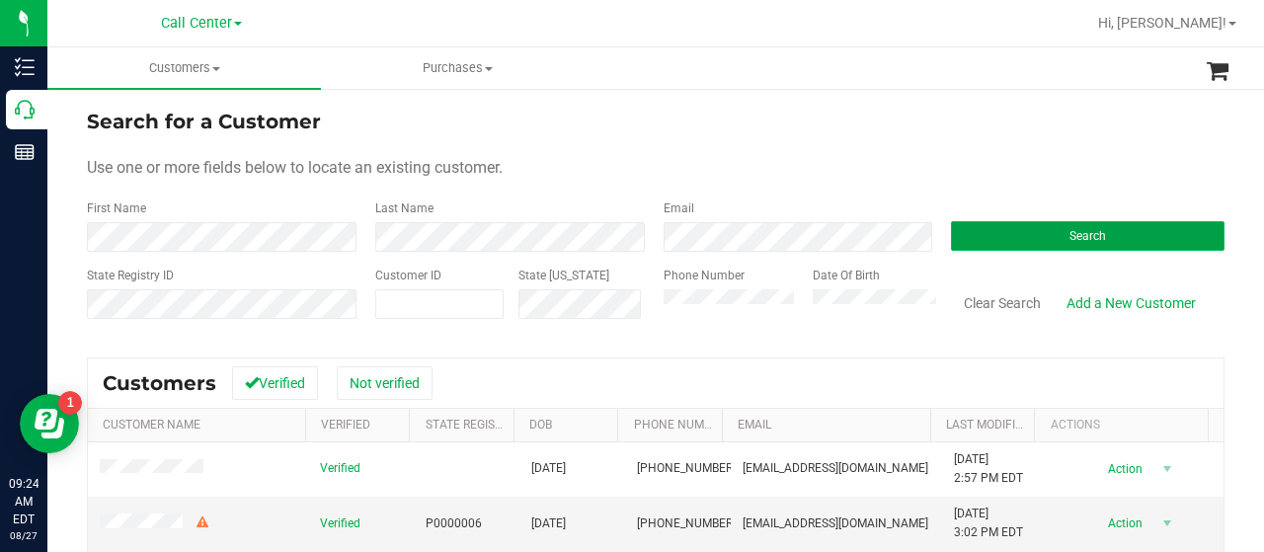
click at [982, 242] on button "Search" at bounding box center [1088, 236] width 274 height 30
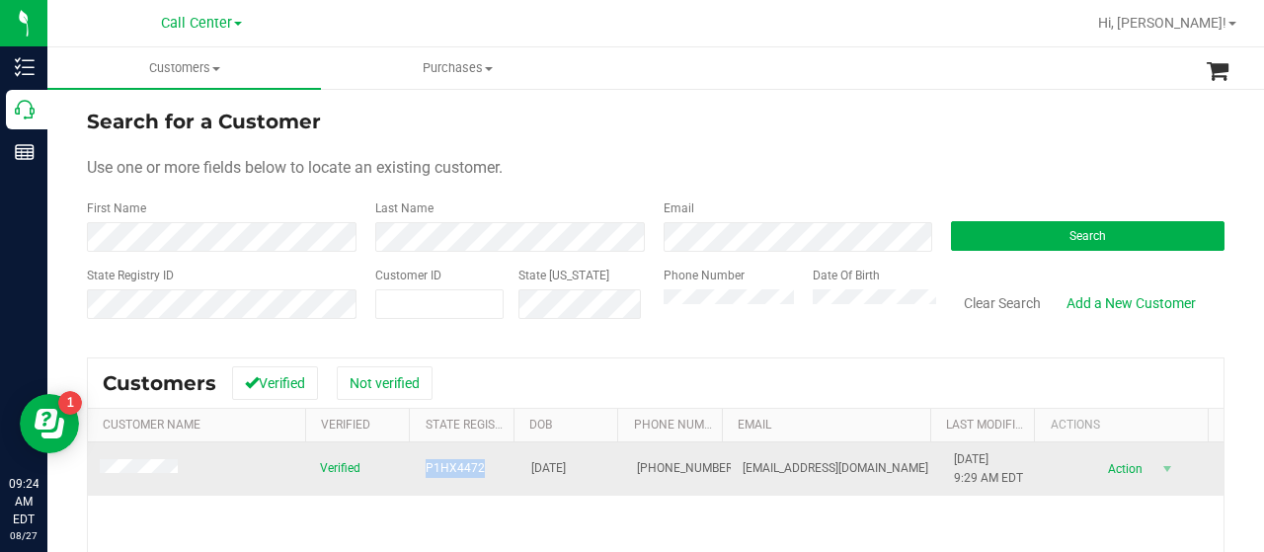
drag, startPoint x: 394, startPoint y: 465, endPoint x: 478, endPoint y: 474, distance: 84.4
click at [478, 474] on tr "Verified P1HX4472 11/02/1975 (850) 217-2889 peterszuba2@netzero.com 3/17/2023 9…" at bounding box center [656, 468] width 1136 height 53
copy tr "P1HX4472"
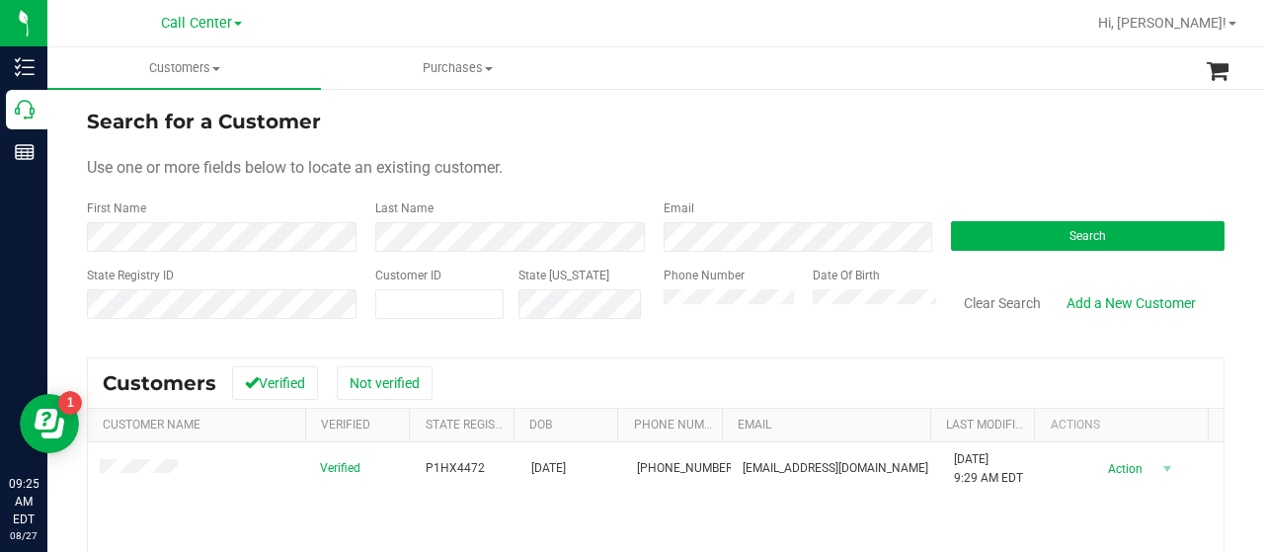
click at [654, 309] on div "Phone Number Date Of Birth" at bounding box center [793, 302] width 288 height 70
click at [963, 221] on button "Search" at bounding box center [1088, 236] width 274 height 30
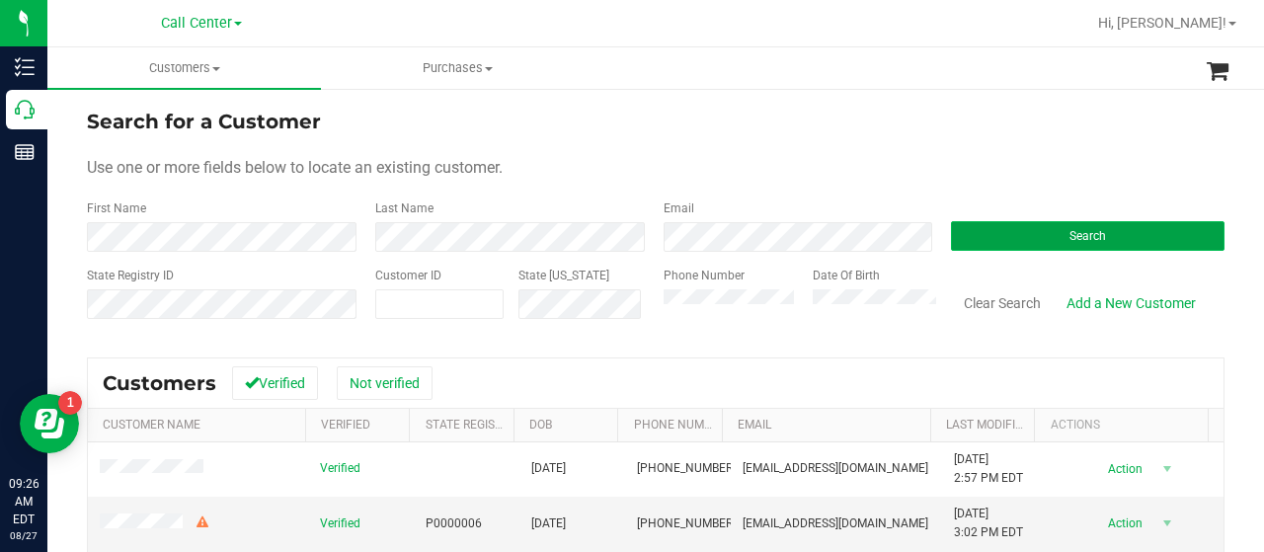
click at [974, 249] on button "Search" at bounding box center [1088, 236] width 274 height 30
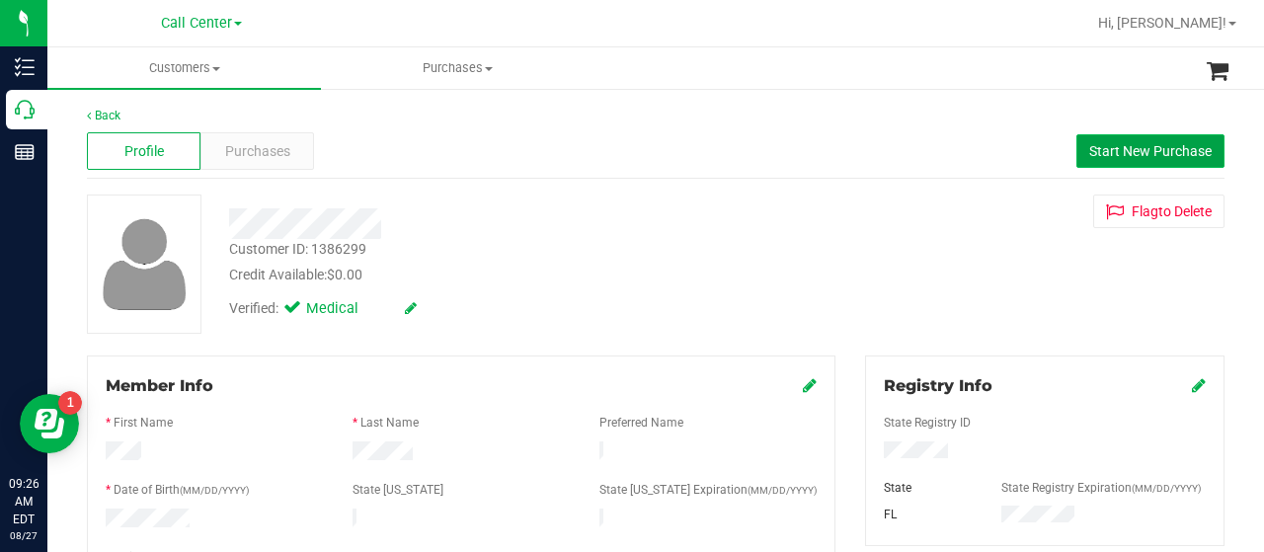
click at [1082, 140] on button "Start New Purchase" at bounding box center [1150, 151] width 148 height 34
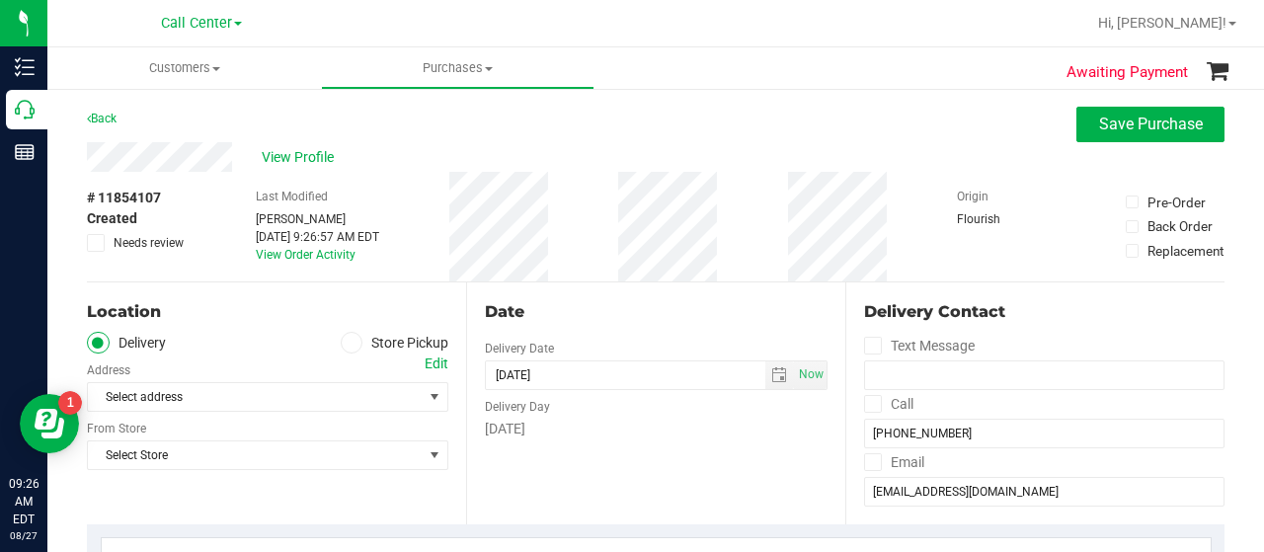
click at [346, 343] on icon at bounding box center [352, 343] width 12 height 0
click at [0, 0] on input "Store Pickup" at bounding box center [0, 0] width 0 height 0
click at [304, 388] on span "Select Store" at bounding box center [255, 397] width 335 height 28
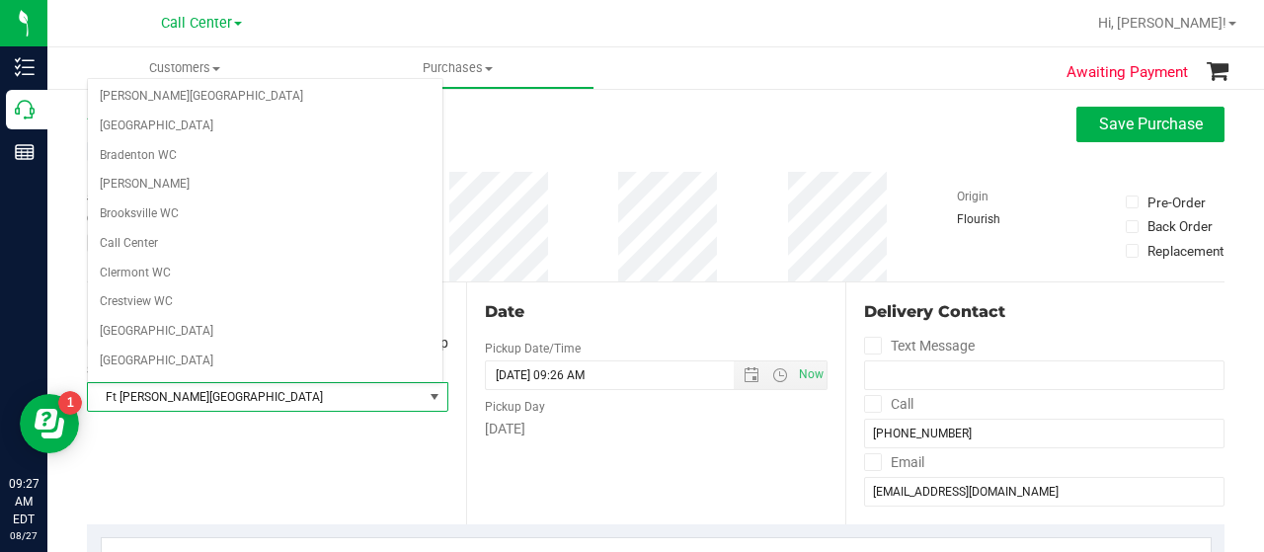
scroll to position [48, 0]
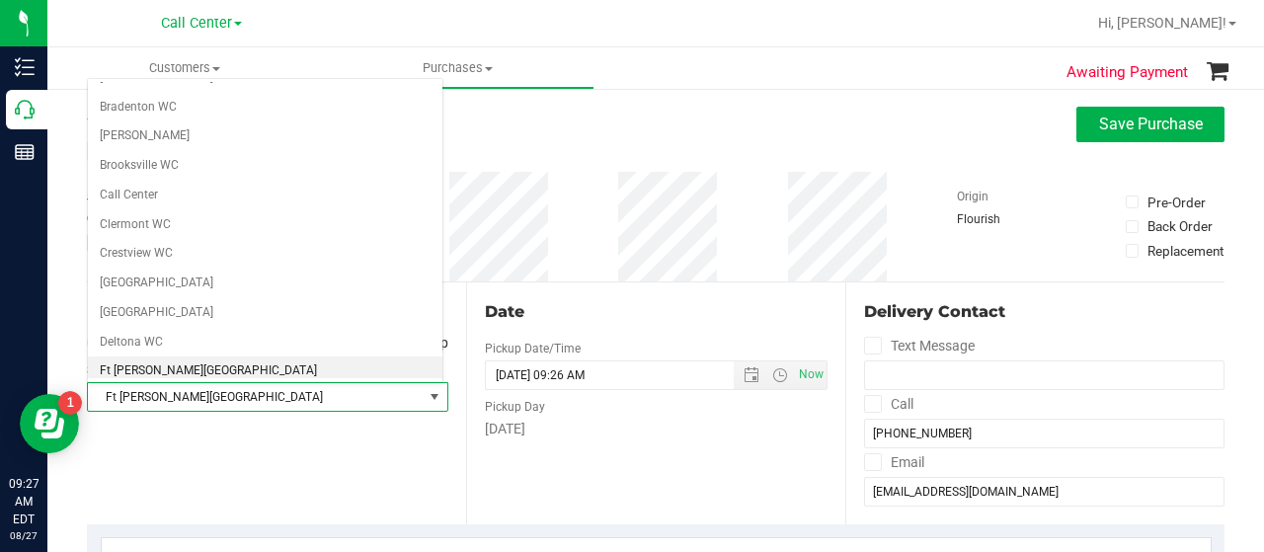
click at [178, 359] on li "Ft Walton Beach WC" at bounding box center [265, 371] width 355 height 30
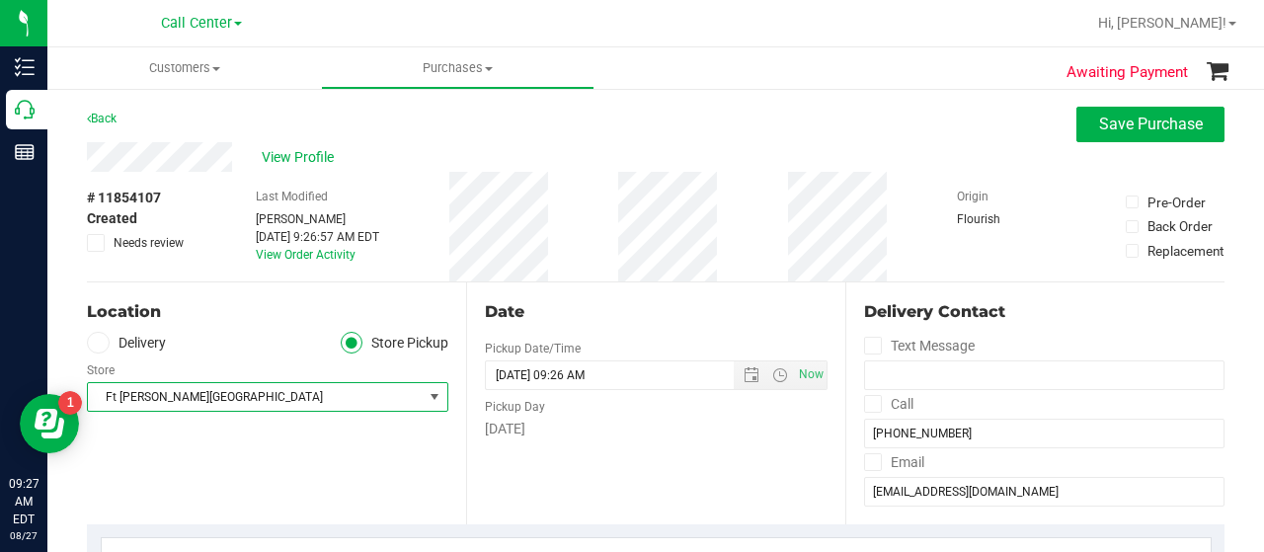
click at [269, 492] on div "Location Delivery Store Pickup Store Ft Walton Beach WC Select Store Bonita Spr…" at bounding box center [276, 403] width 379 height 242
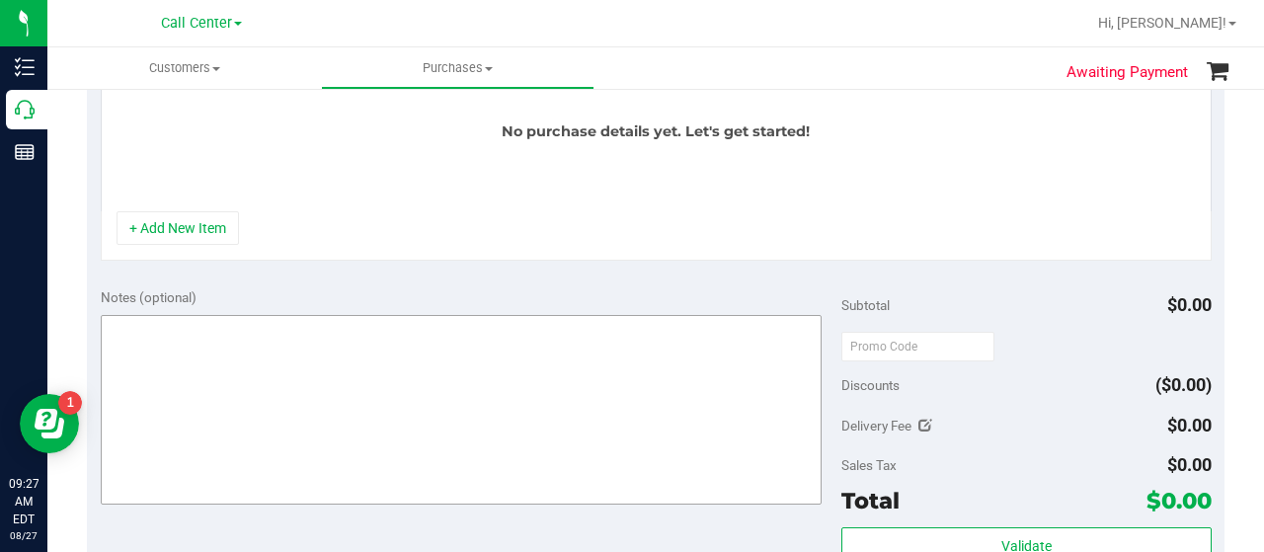
scroll to position [592, 0]
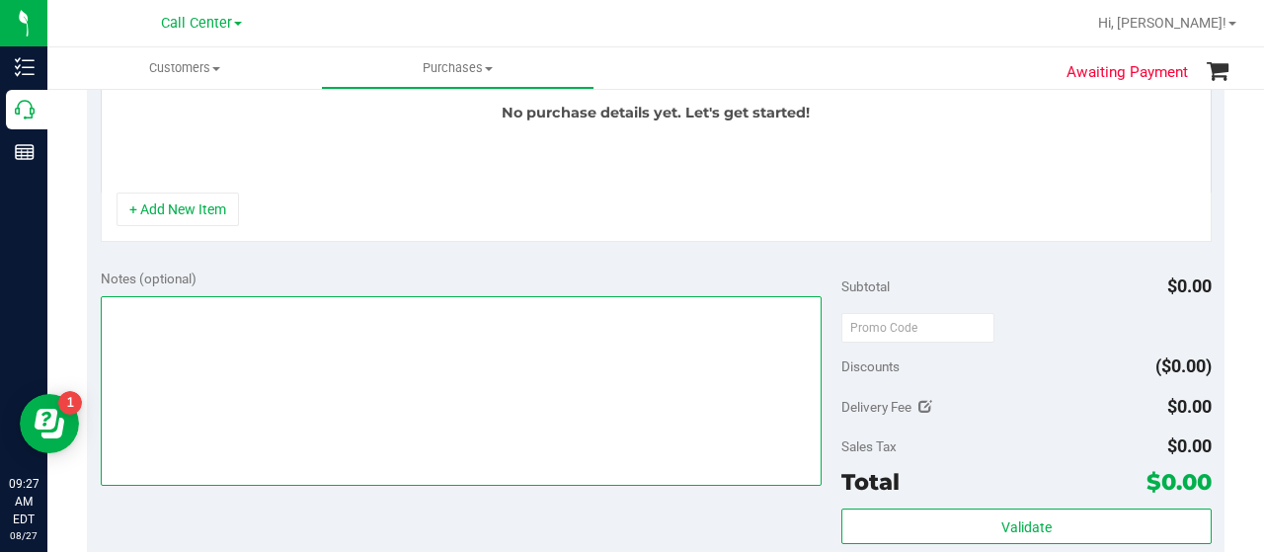
click at [332, 442] on textarea at bounding box center [461, 391] width 721 height 190
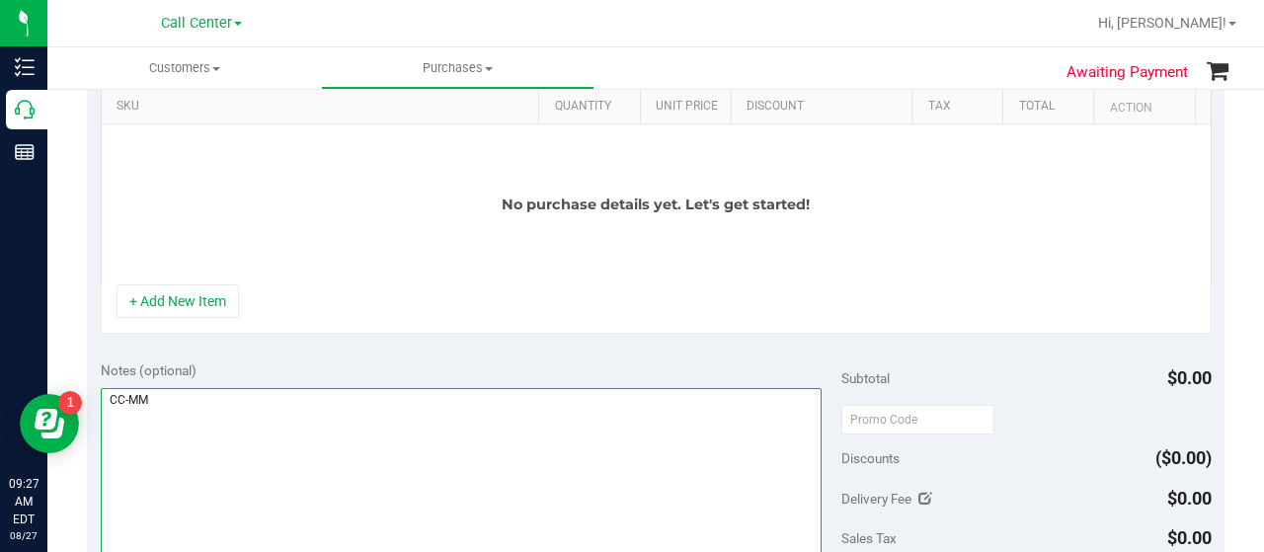
scroll to position [395, 0]
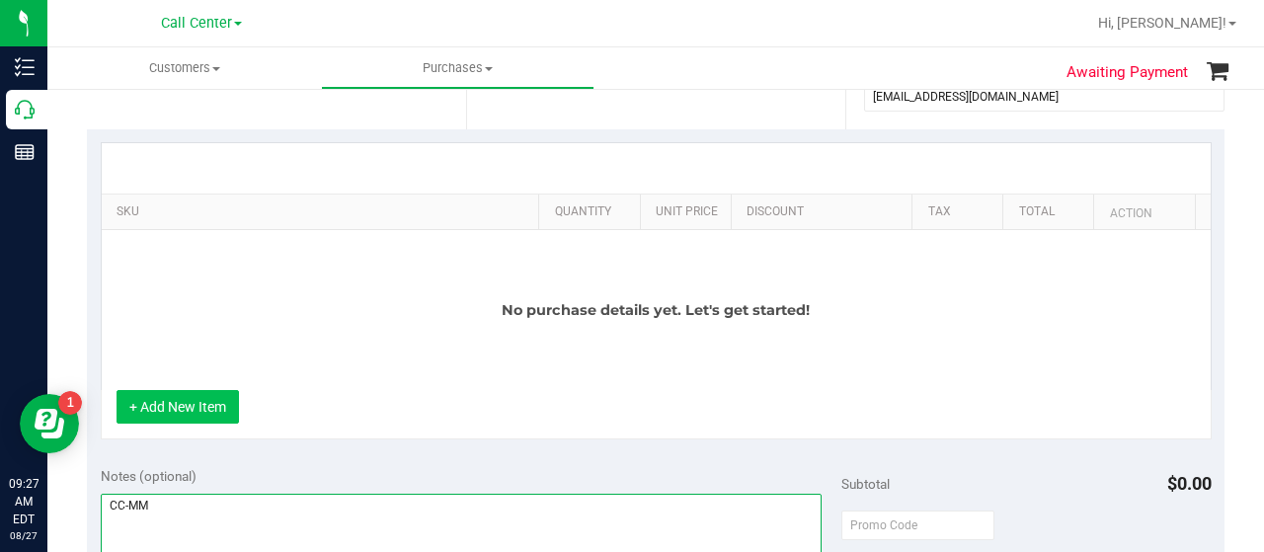
type textarea "CC-MM"
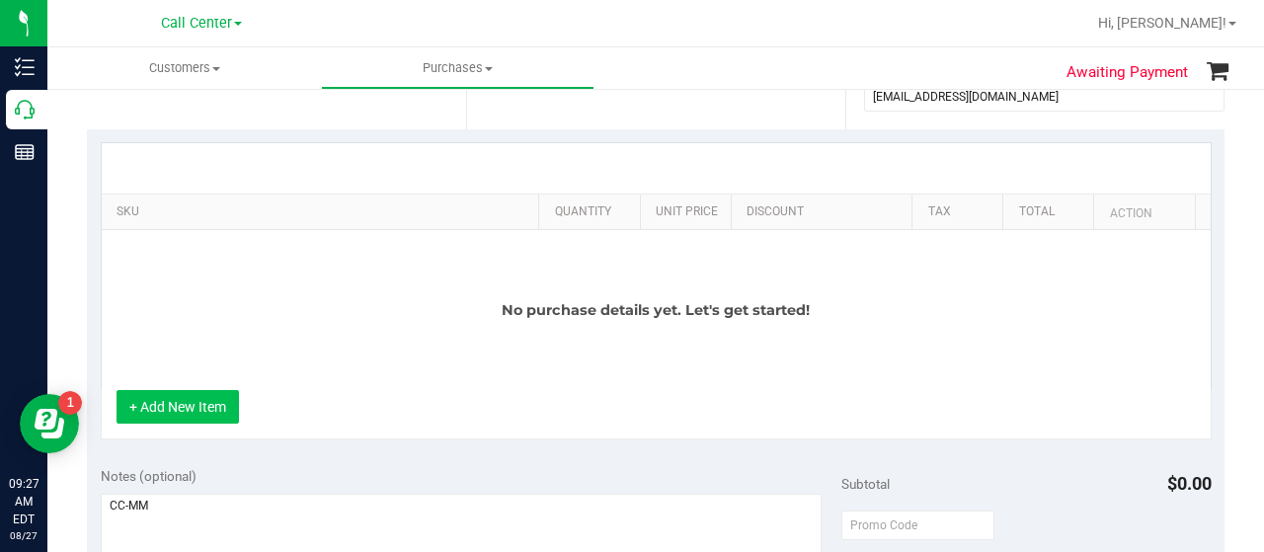
click at [160, 400] on button "+ Add New Item" at bounding box center [178, 407] width 122 height 34
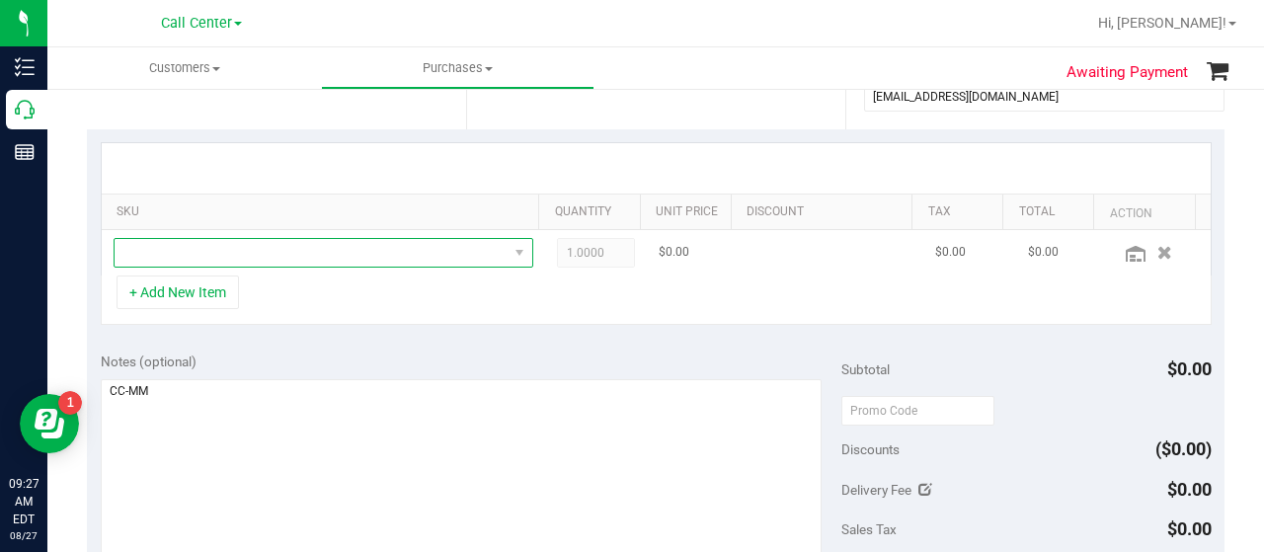
click at [234, 255] on span "NO DATA FOUND" at bounding box center [311, 253] width 393 height 28
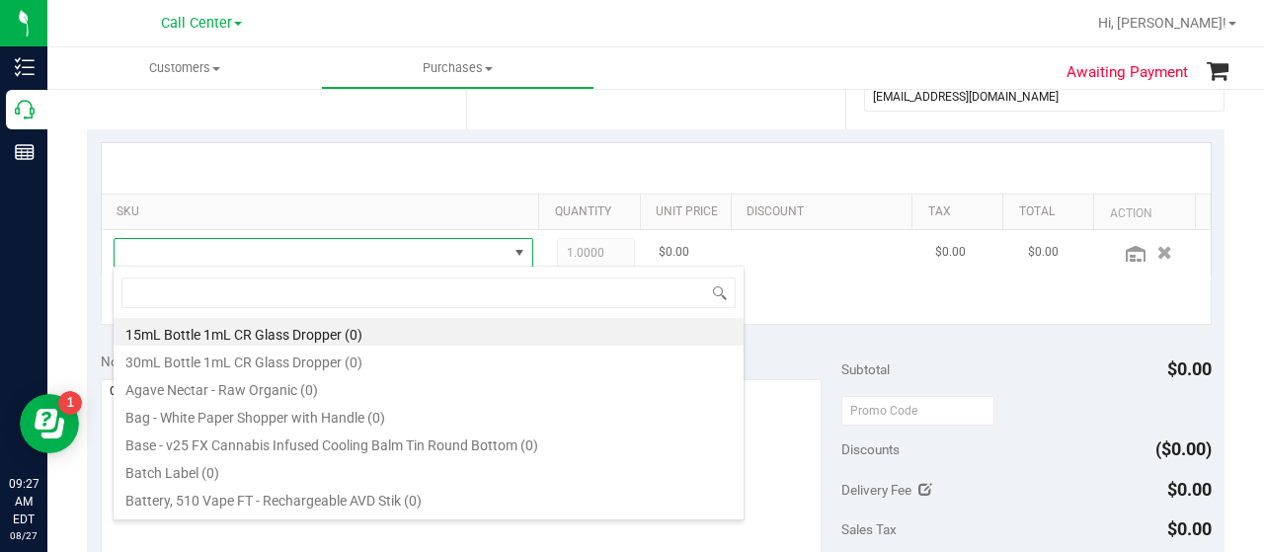
scroll to position [29, 398]
type input "anima"
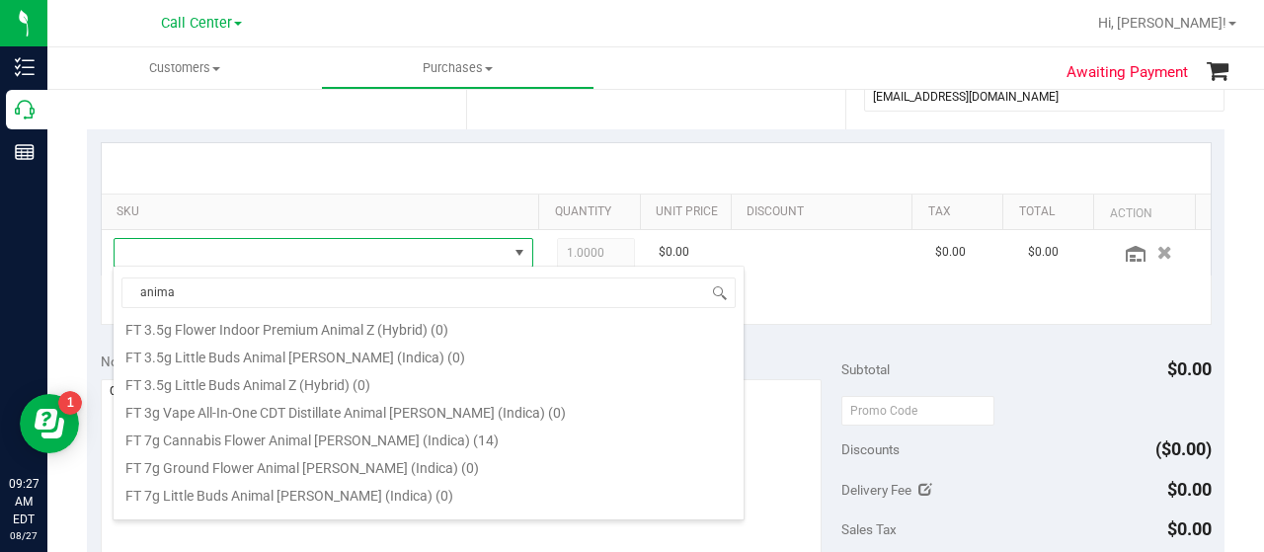
scroll to position [1086, 0]
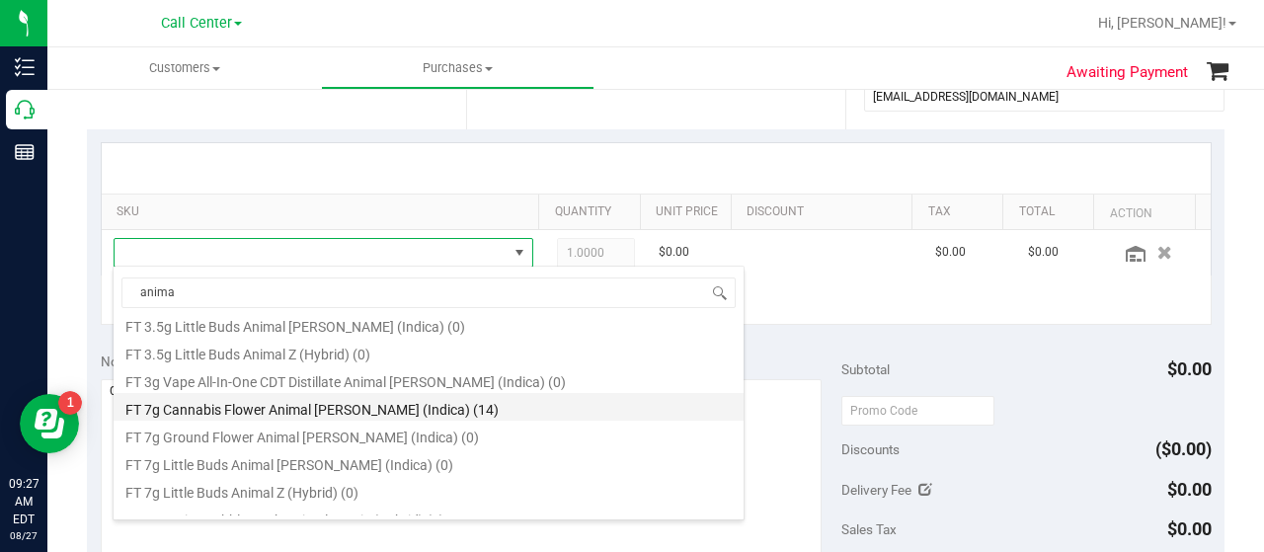
click at [314, 410] on li "FT 7g Cannabis Flower Animal Larry (Indica) (14)" at bounding box center [429, 407] width 630 height 28
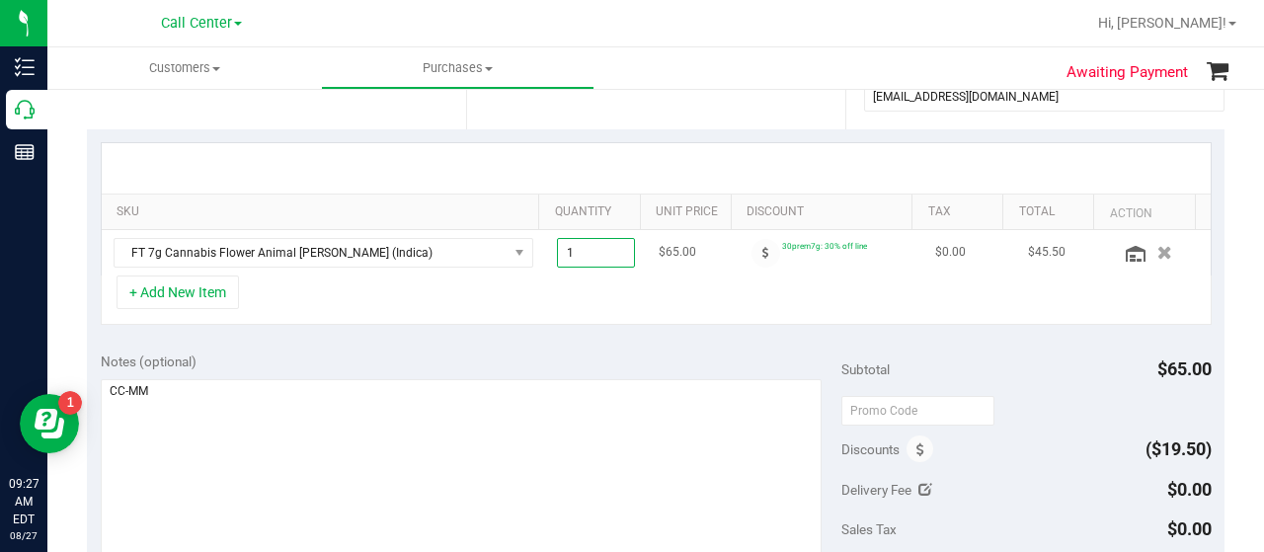
click at [594, 251] on span "1.00 1" at bounding box center [596, 253] width 79 height 30
type input "12"
type input "12.00"
click at [641, 339] on div "Notes (optional) Subtotal $65.00 Discounts ($19.50) Delivery Fee $0.00 Sales Ta…" at bounding box center [656, 516] width 1138 height 355
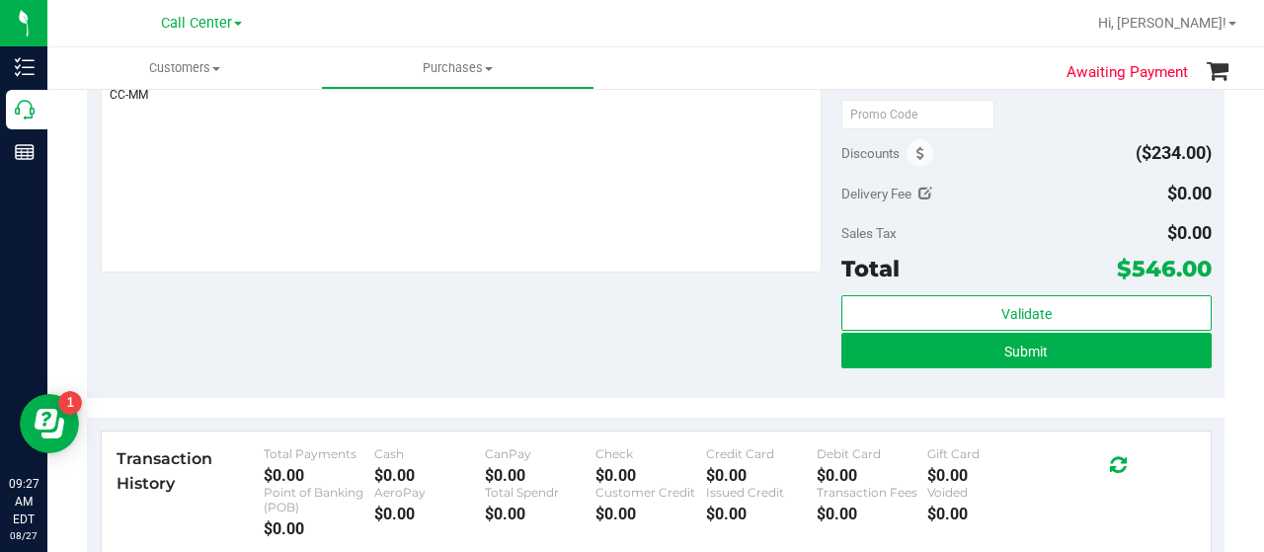
scroll to position [494, 0]
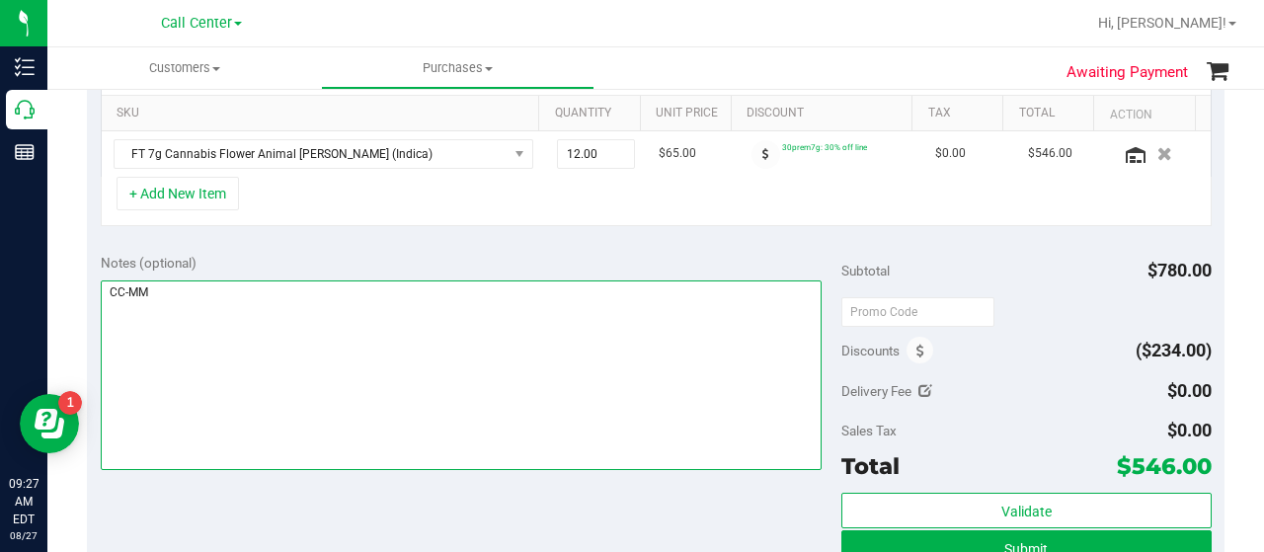
click at [396, 345] on textarea at bounding box center [461, 375] width 721 height 190
click at [344, 343] on textarea at bounding box center [461, 375] width 721 height 190
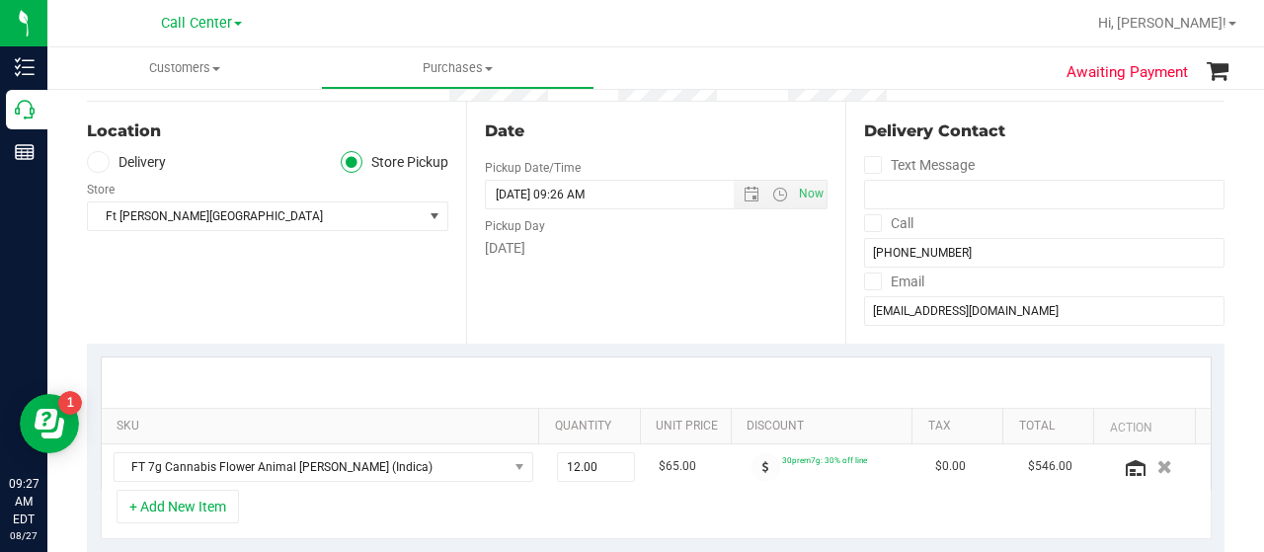
scroll to position [0, 0]
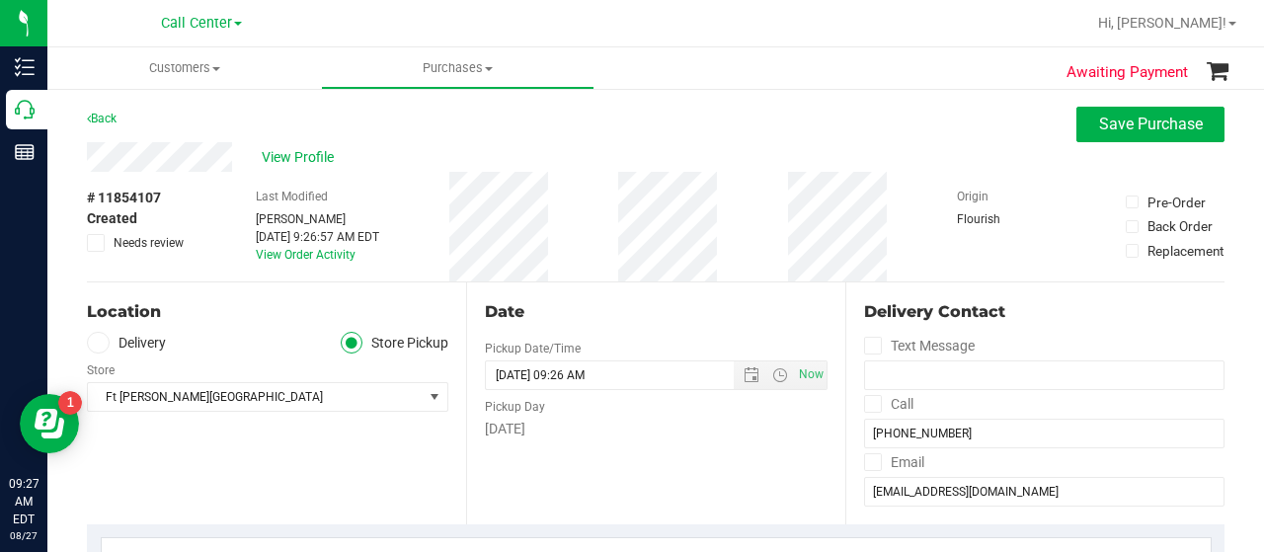
click at [626, 218] on div "# 11854107 Created Needs review Last Modified Melissa Moser Aug 27, 2025 9:26:5…" at bounding box center [656, 227] width 1138 height 110
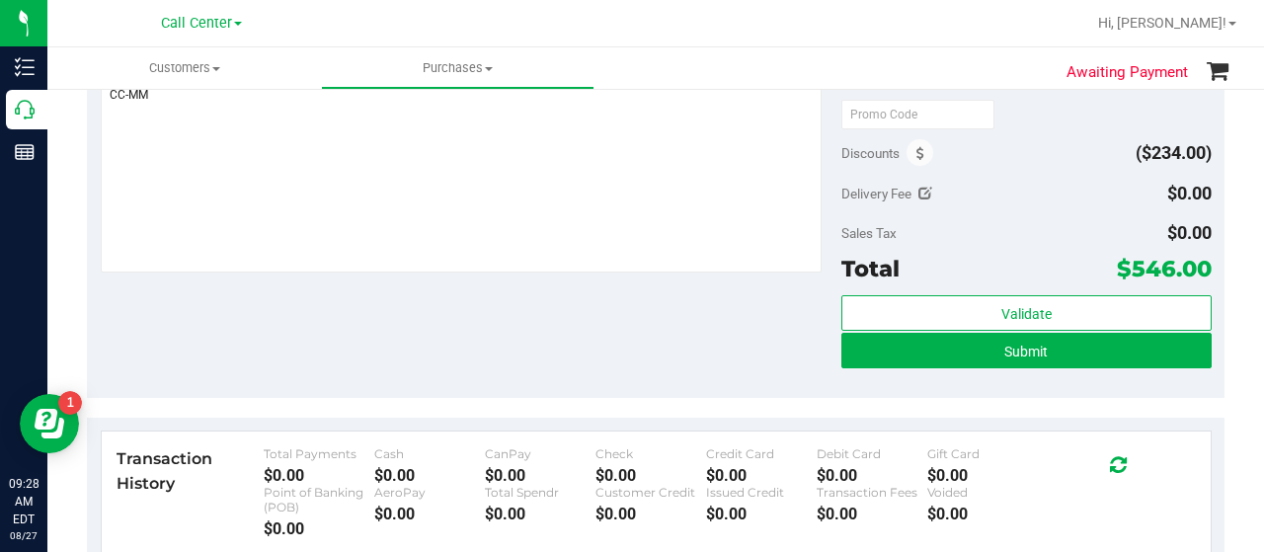
scroll to position [197, 0]
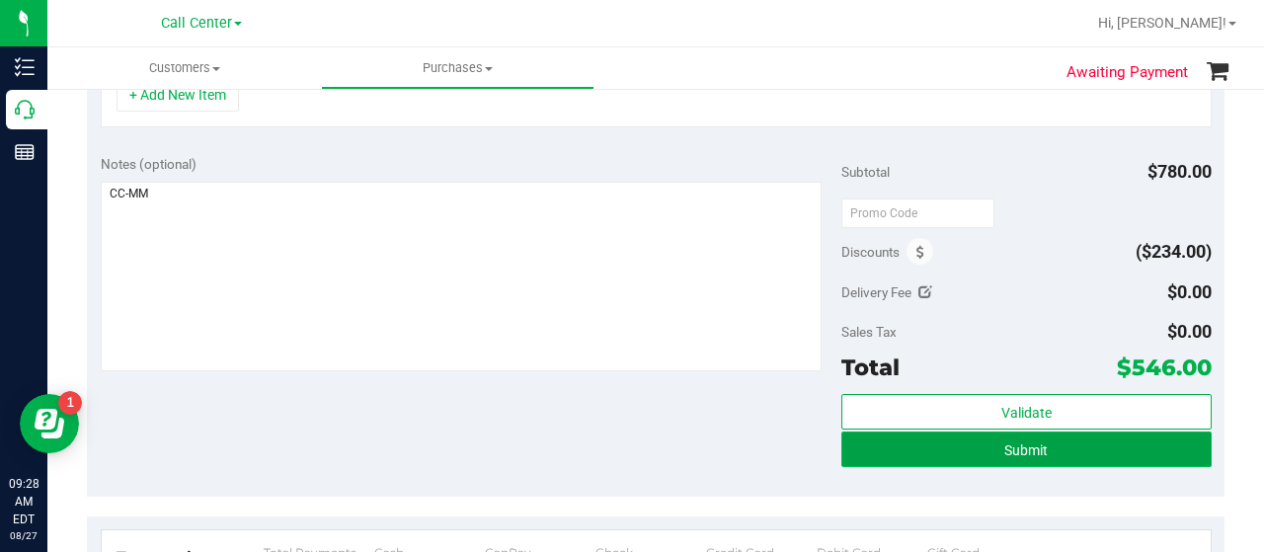
click at [1097, 439] on button "Submit" at bounding box center [1026, 450] width 370 height 36
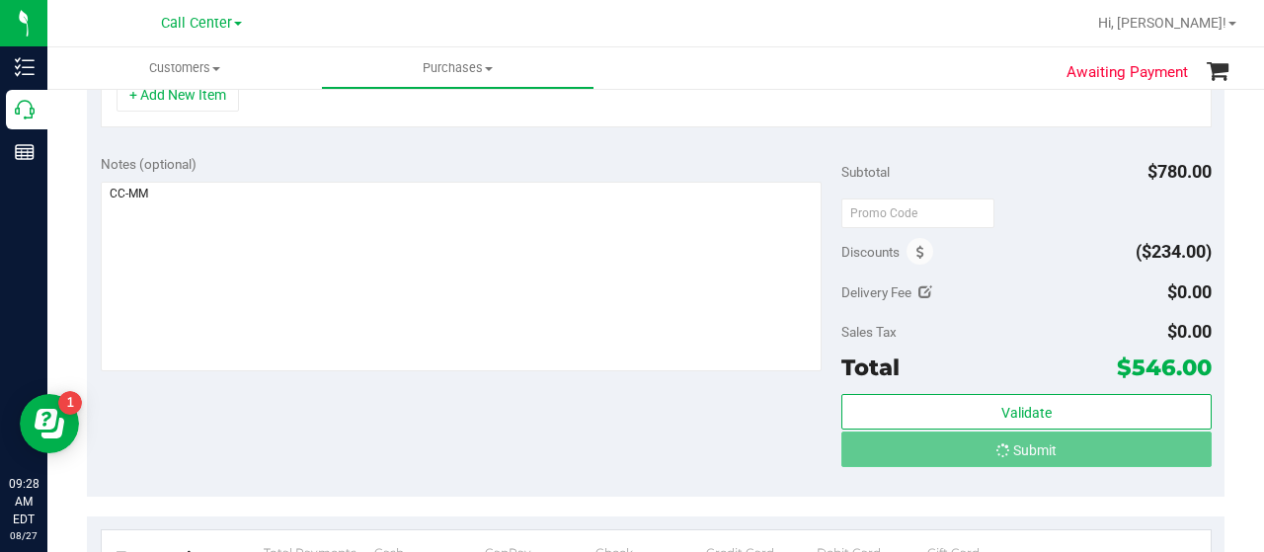
scroll to position [561, 0]
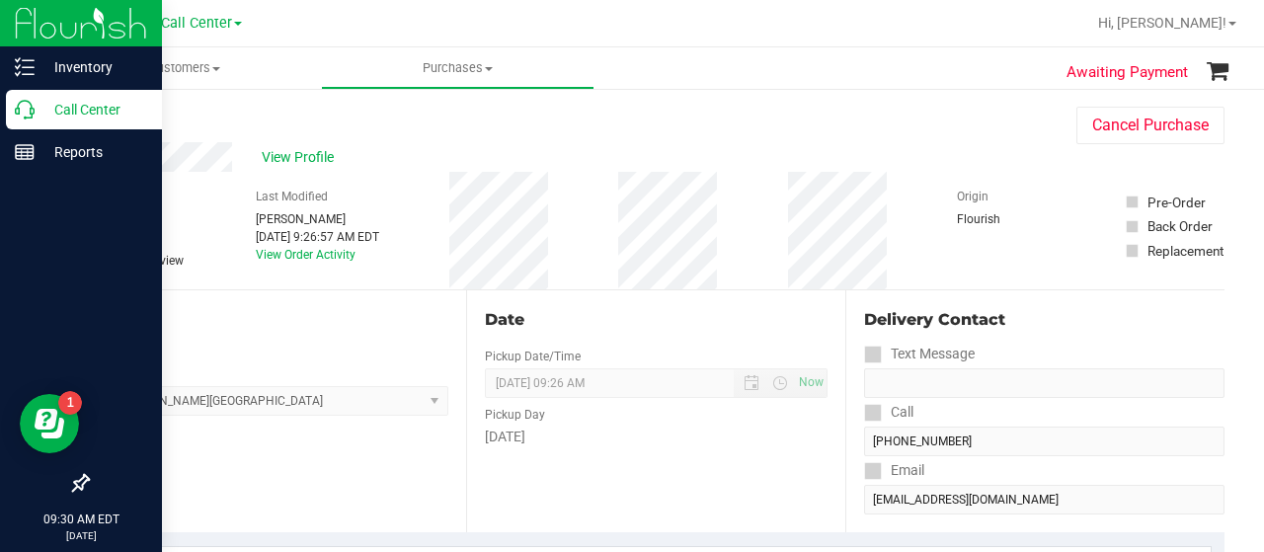
click at [42, 108] on p "Call Center" at bounding box center [94, 110] width 118 height 24
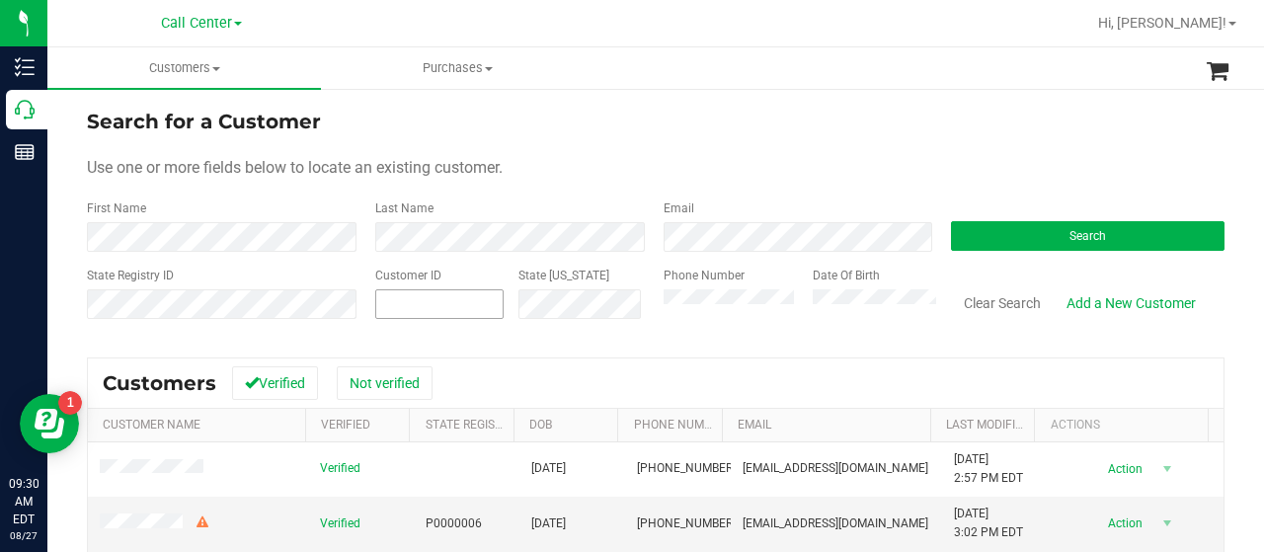
click at [0, 0] on input "text" at bounding box center [0, 0] width 0 height 0
paste input "662730"
type input "662730"
click at [984, 216] on div "Search" at bounding box center [1080, 225] width 288 height 52
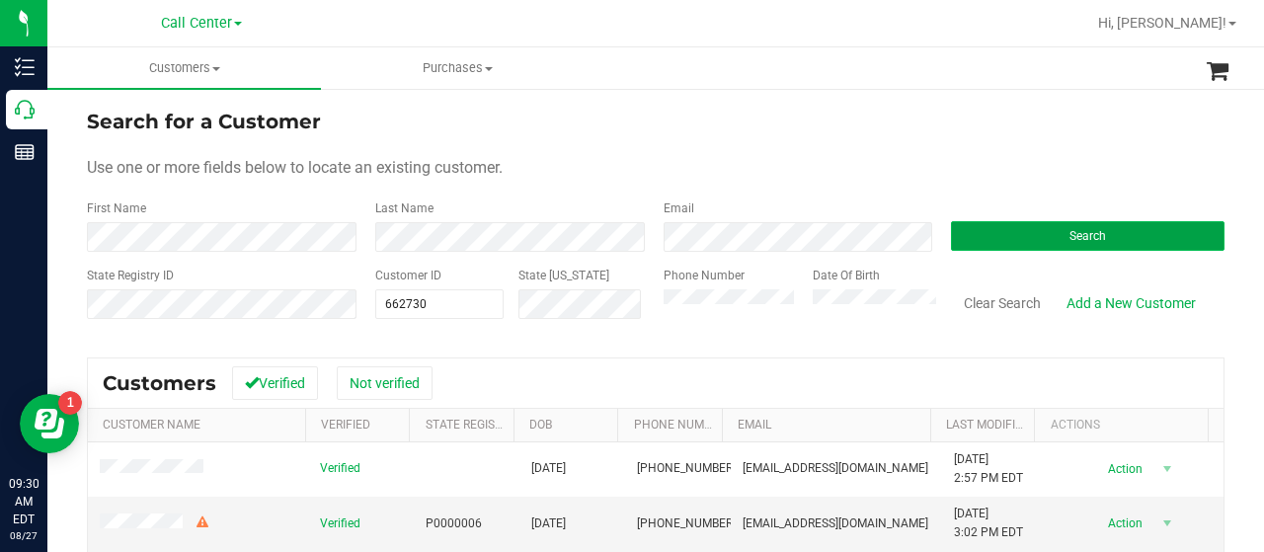
click at [983, 228] on button "Search" at bounding box center [1088, 236] width 274 height 30
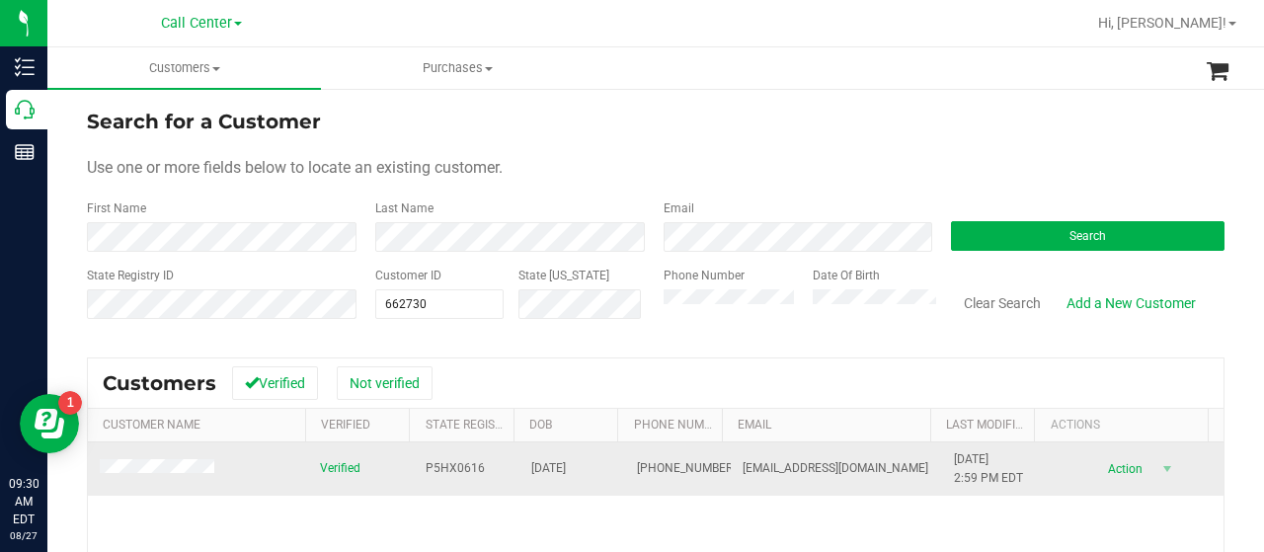
click at [169, 458] on td at bounding box center [198, 468] width 220 height 53
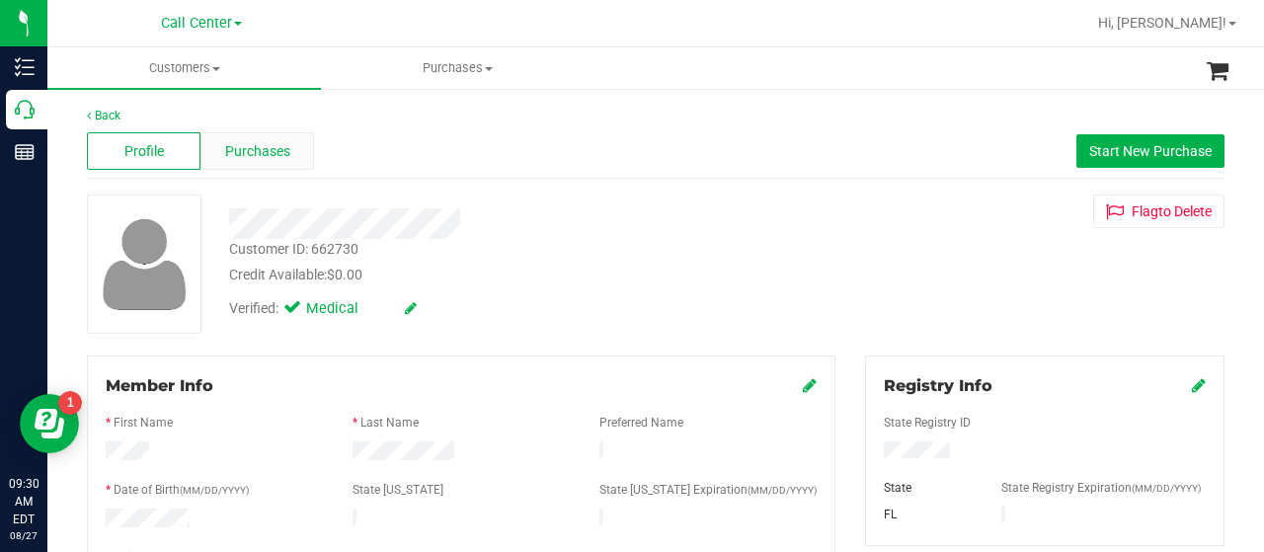
click at [243, 137] on div "Purchases" at bounding box center [257, 151] width 114 height 38
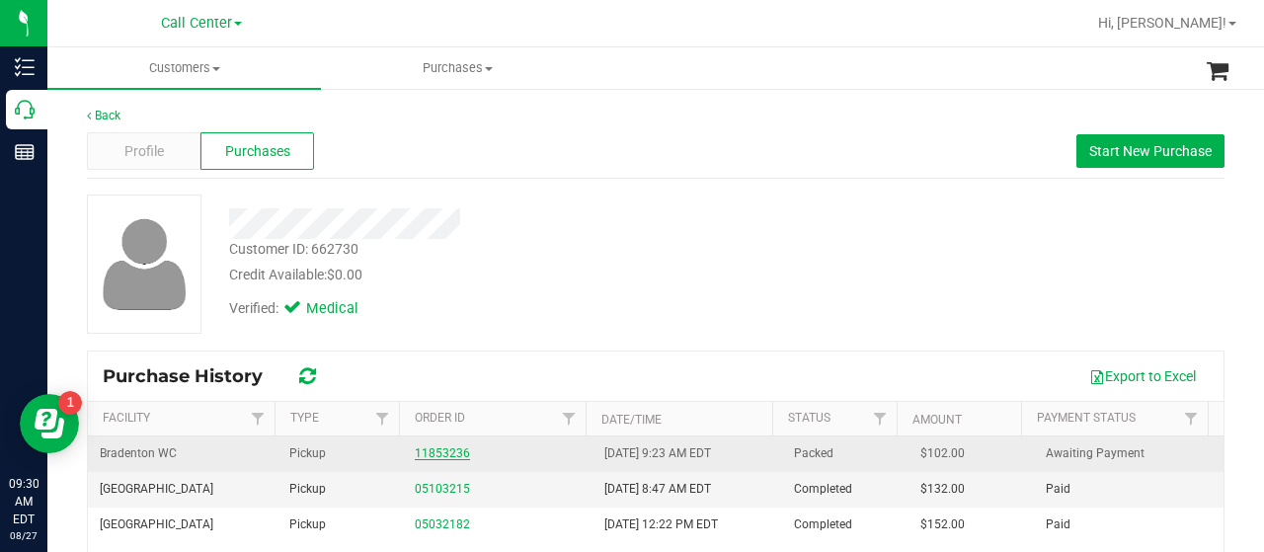
click at [442, 447] on link "11853236" at bounding box center [442, 453] width 55 height 14
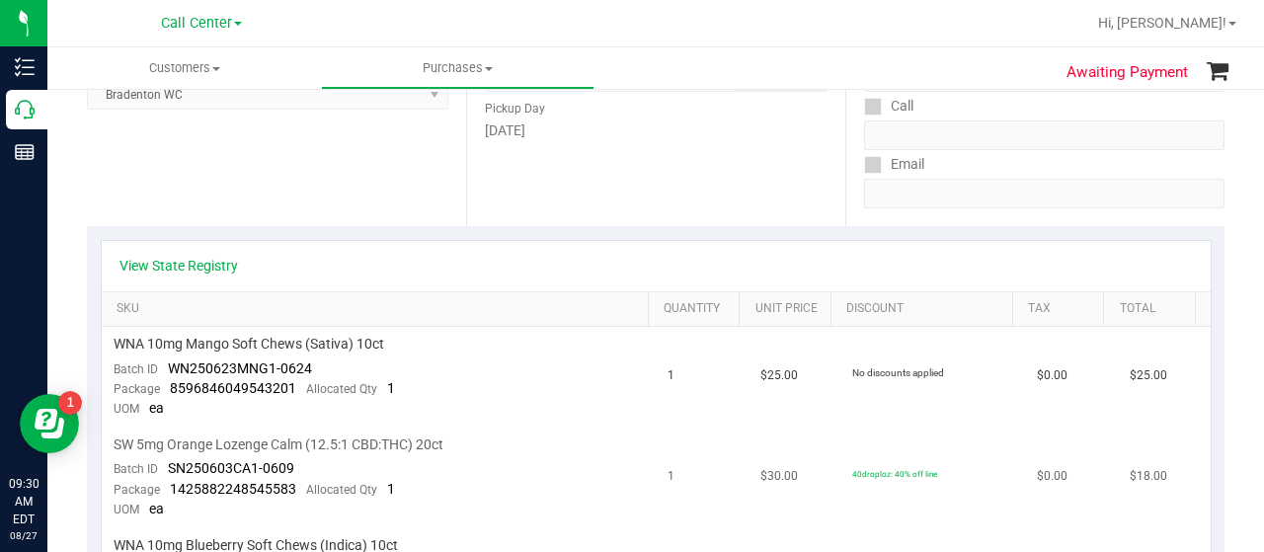
scroll to position [296, 0]
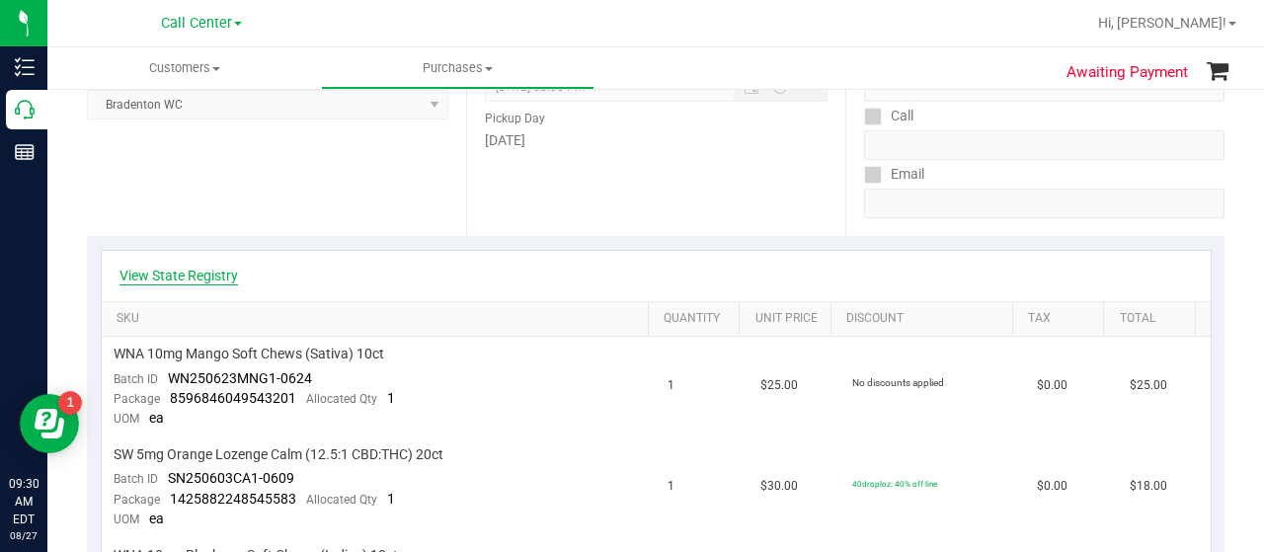
click at [214, 276] on link "View State Registry" at bounding box center [178, 276] width 118 height 20
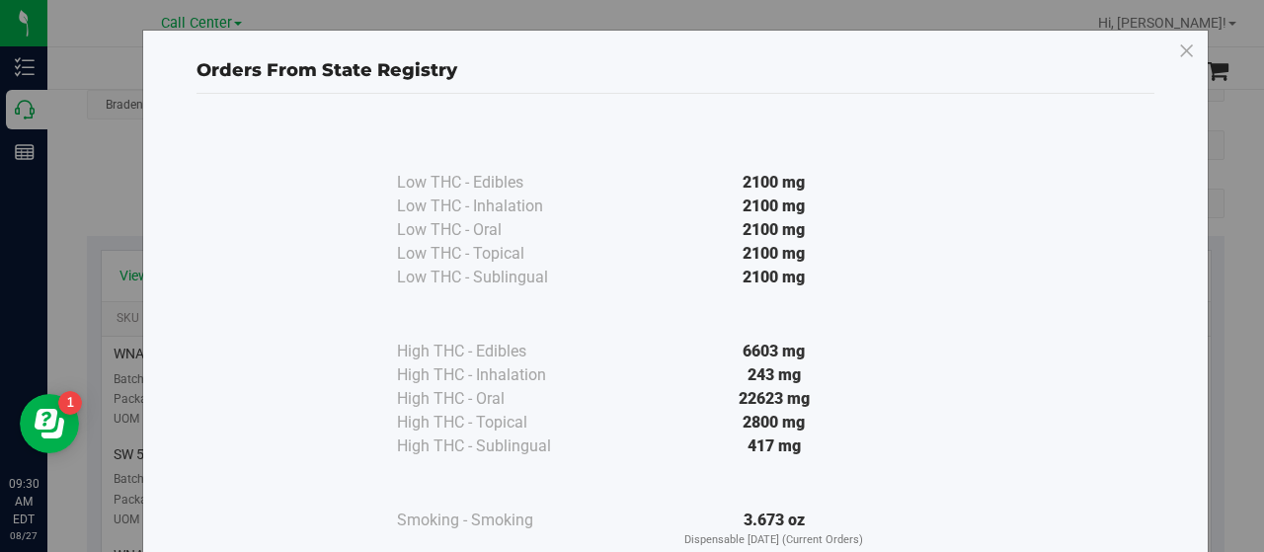
scroll to position [146, 0]
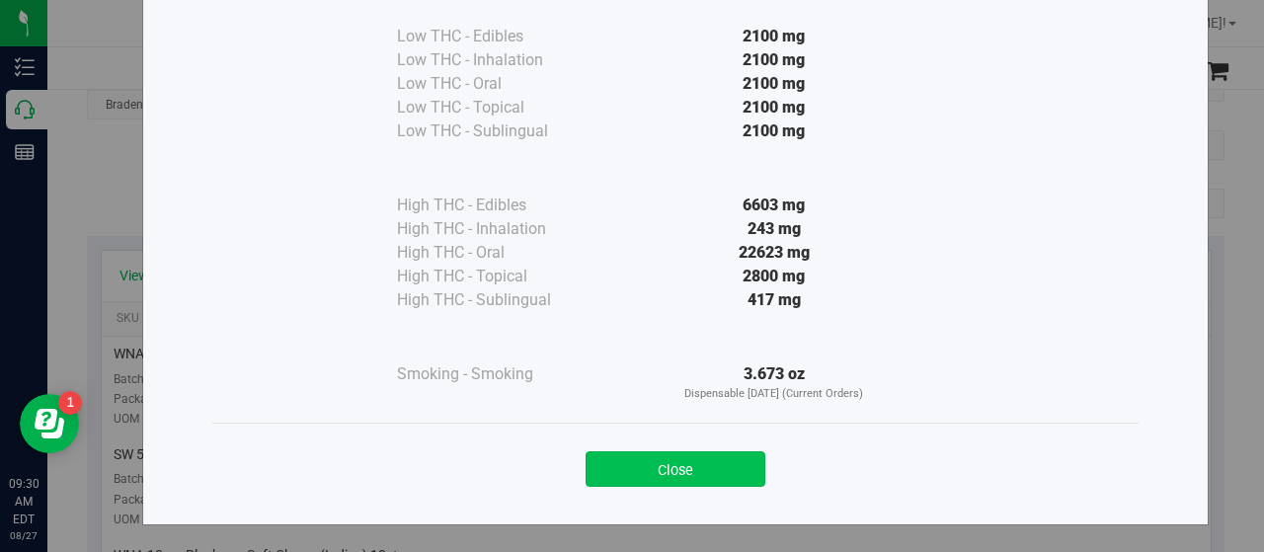
click at [624, 459] on button "Close" at bounding box center [676, 469] width 180 height 36
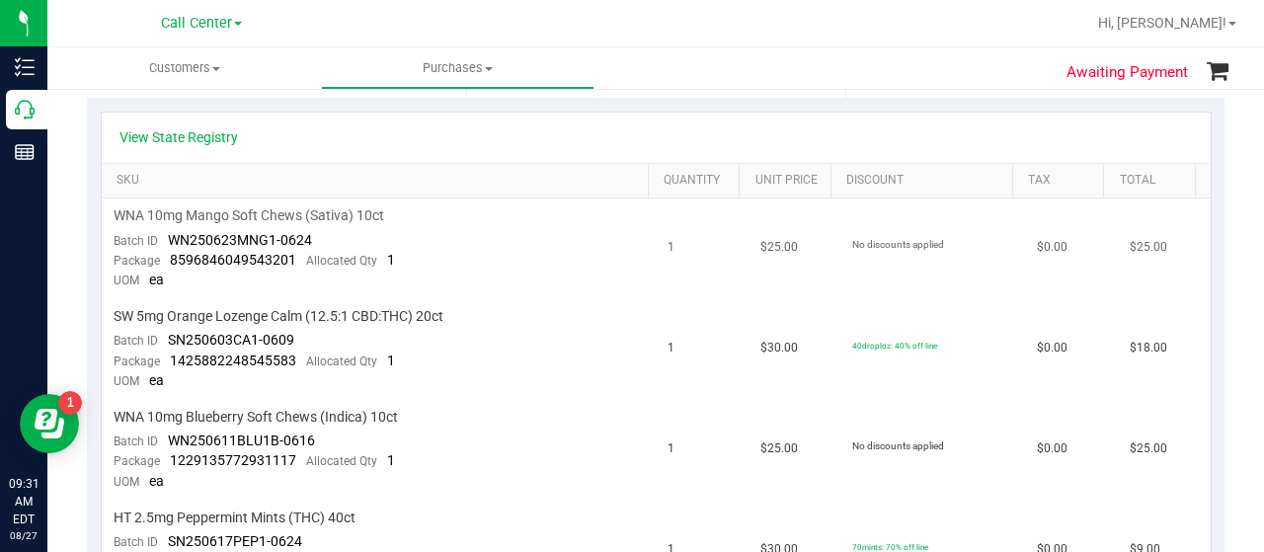
scroll to position [395, 0]
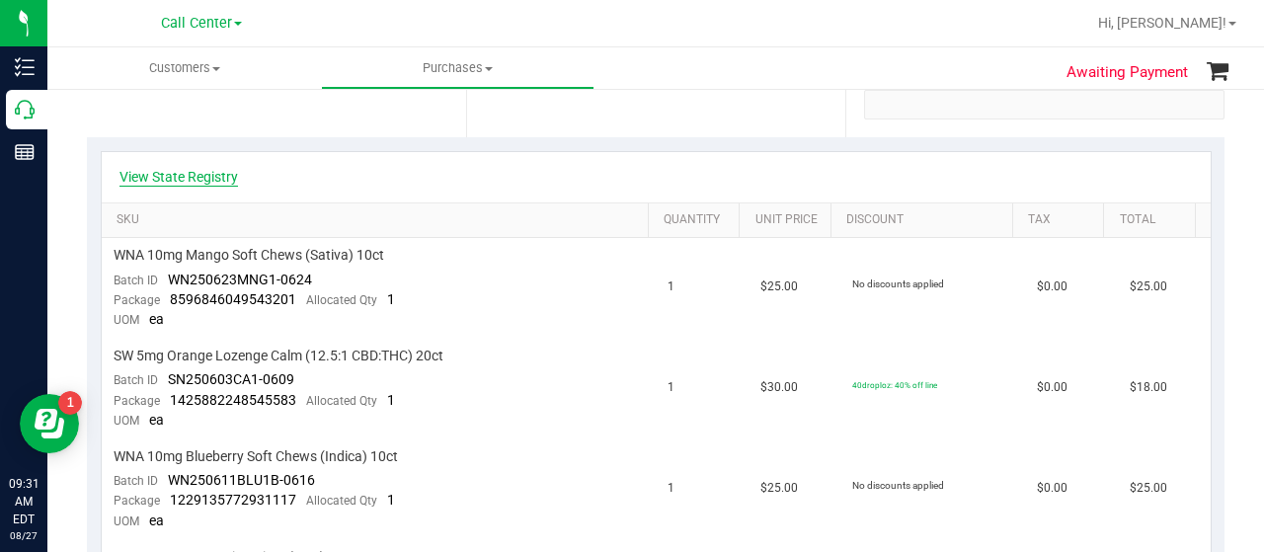
click at [191, 181] on link "View State Registry" at bounding box center [178, 177] width 118 height 20
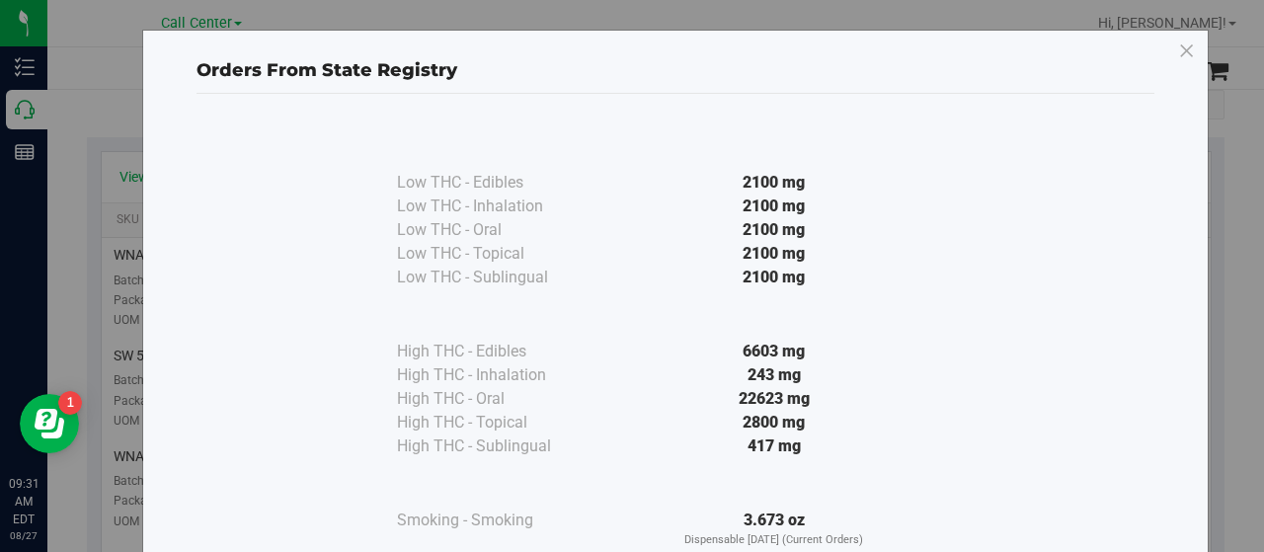
scroll to position [146, 0]
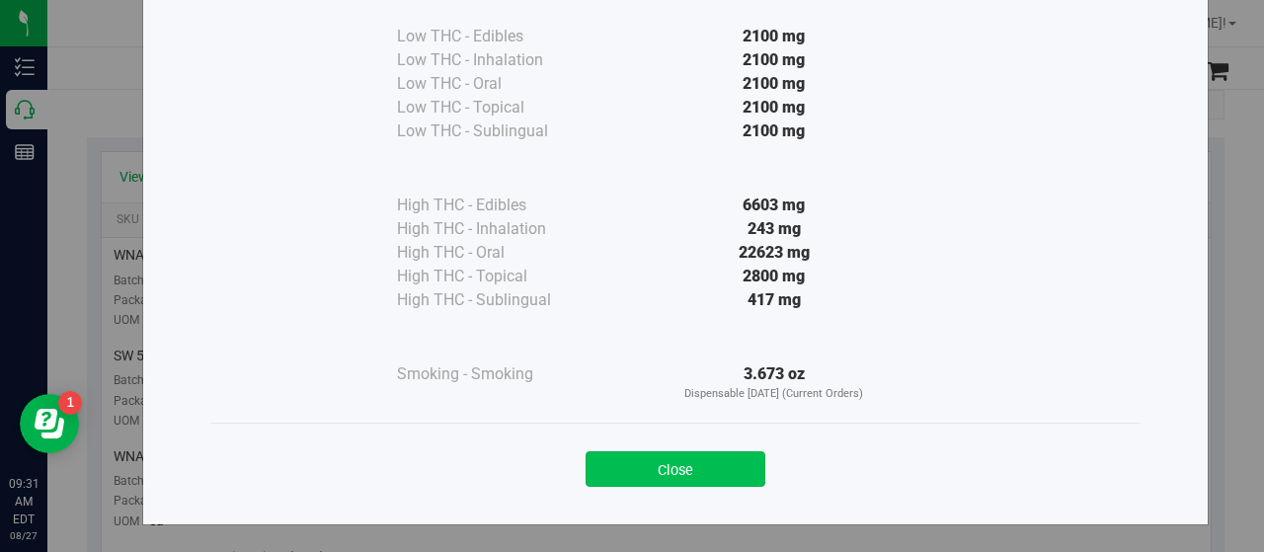
click at [592, 456] on button "Close" at bounding box center [676, 469] width 180 height 36
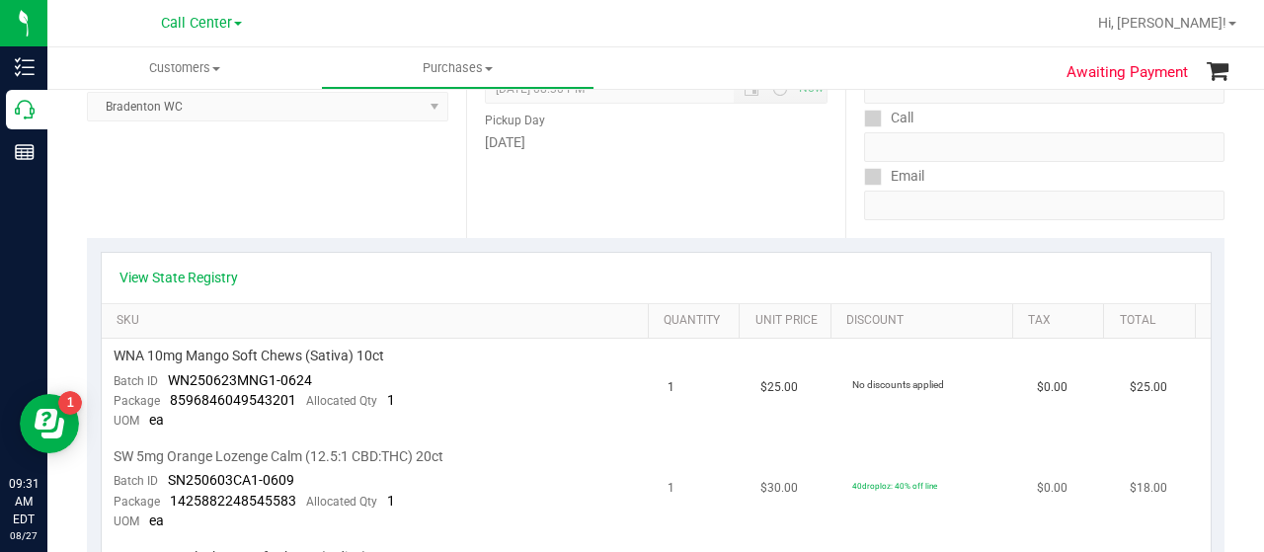
scroll to position [0, 0]
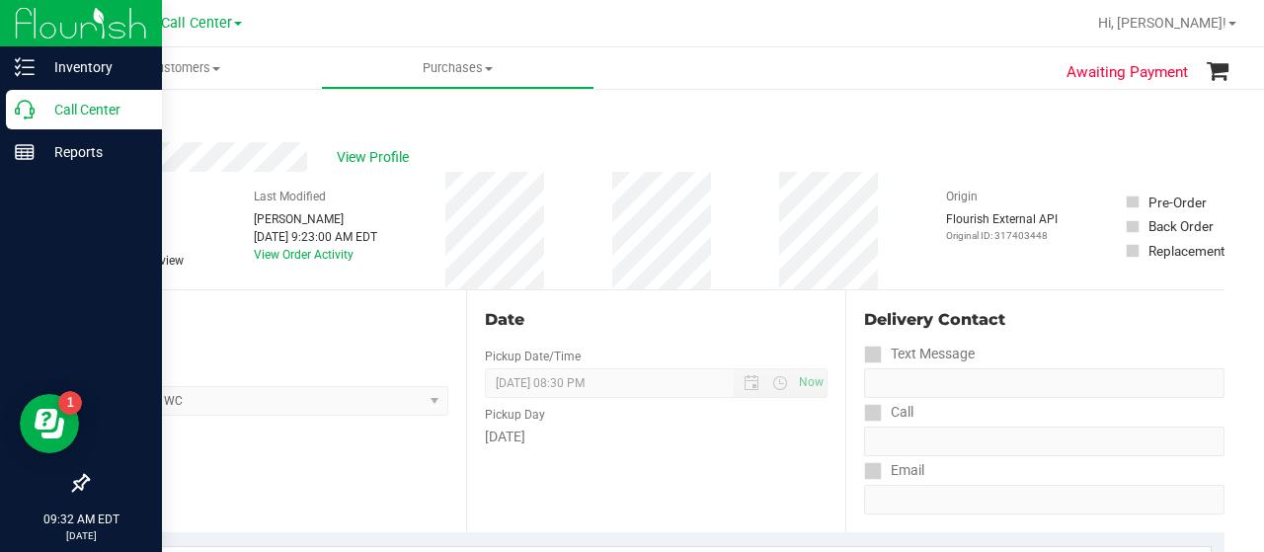
click at [35, 106] on p "Call Center" at bounding box center [94, 110] width 118 height 24
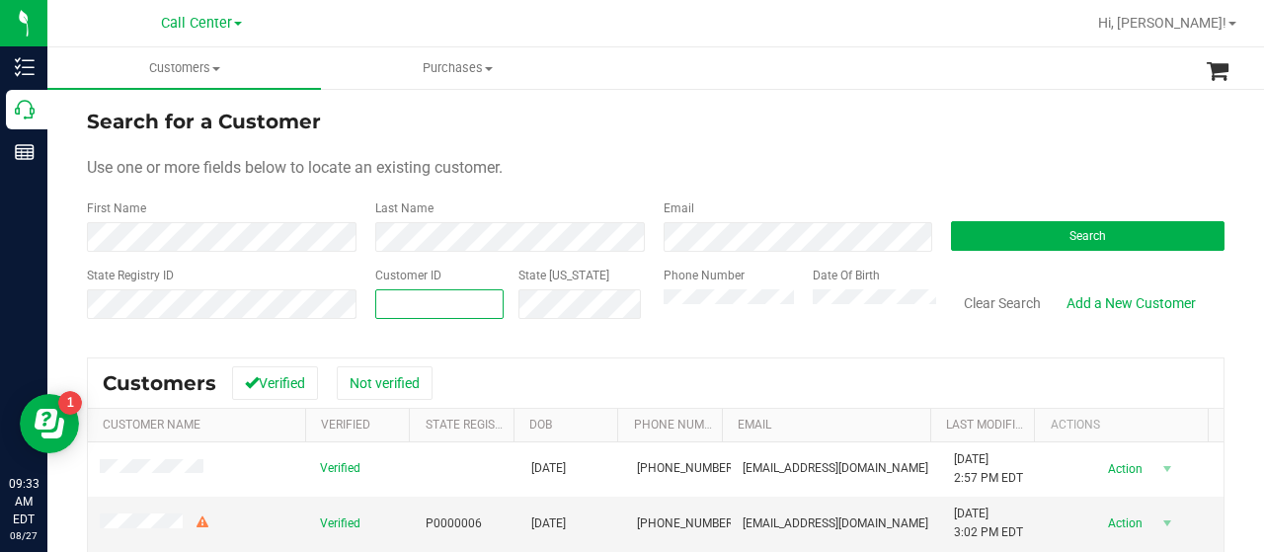
click at [393, 305] on span at bounding box center [439, 304] width 128 height 30
paste input "681738"
type input "681738"
click at [998, 246] on button "Search" at bounding box center [1088, 236] width 274 height 30
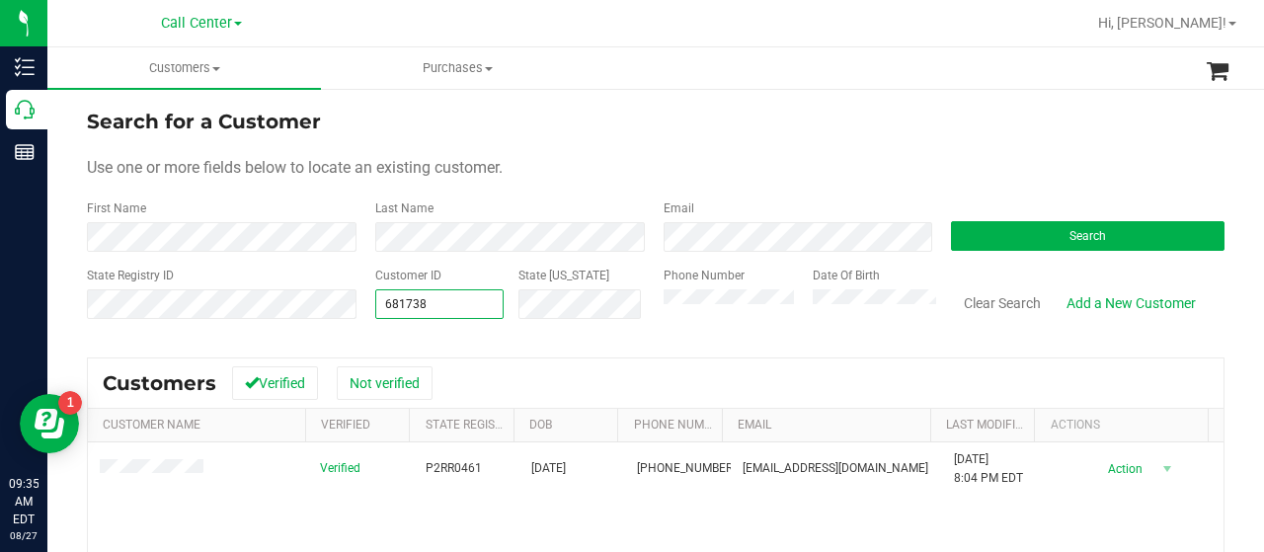
drag, startPoint x: 436, startPoint y: 305, endPoint x: 355, endPoint y: 308, distance: 81.0
click at [360, 307] on div "Customer ID 681738 681738 State ID" at bounding box center [504, 302] width 288 height 70
click at [404, 305] on input "text" at bounding box center [439, 304] width 126 height 28
paste input "574383"
type input "574383"
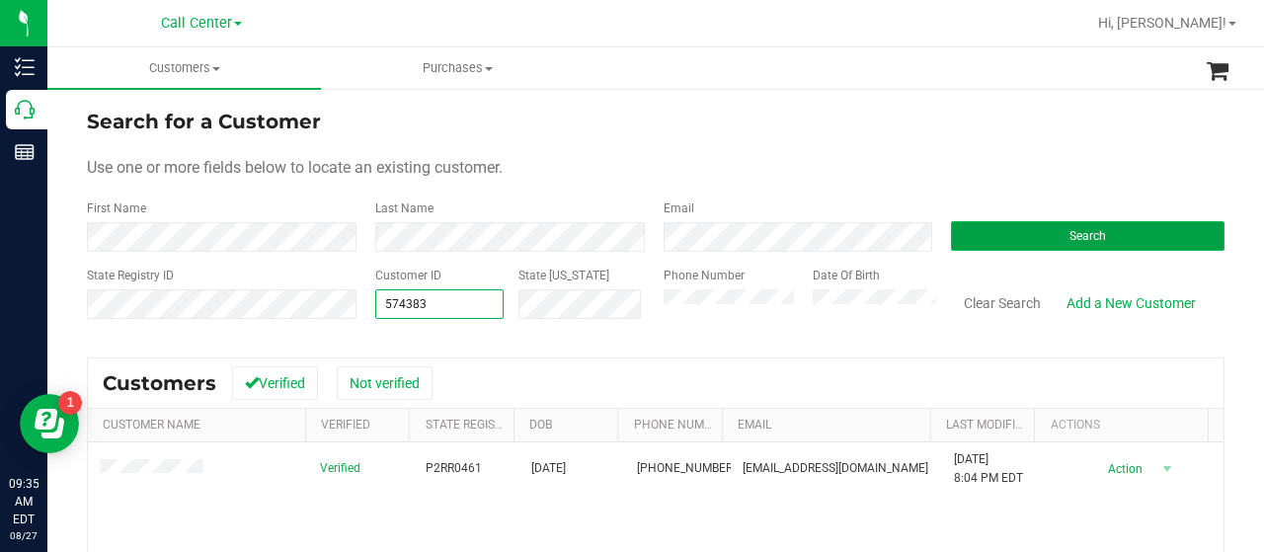
type input "574383"
click at [1000, 233] on button "Search" at bounding box center [1088, 236] width 274 height 30
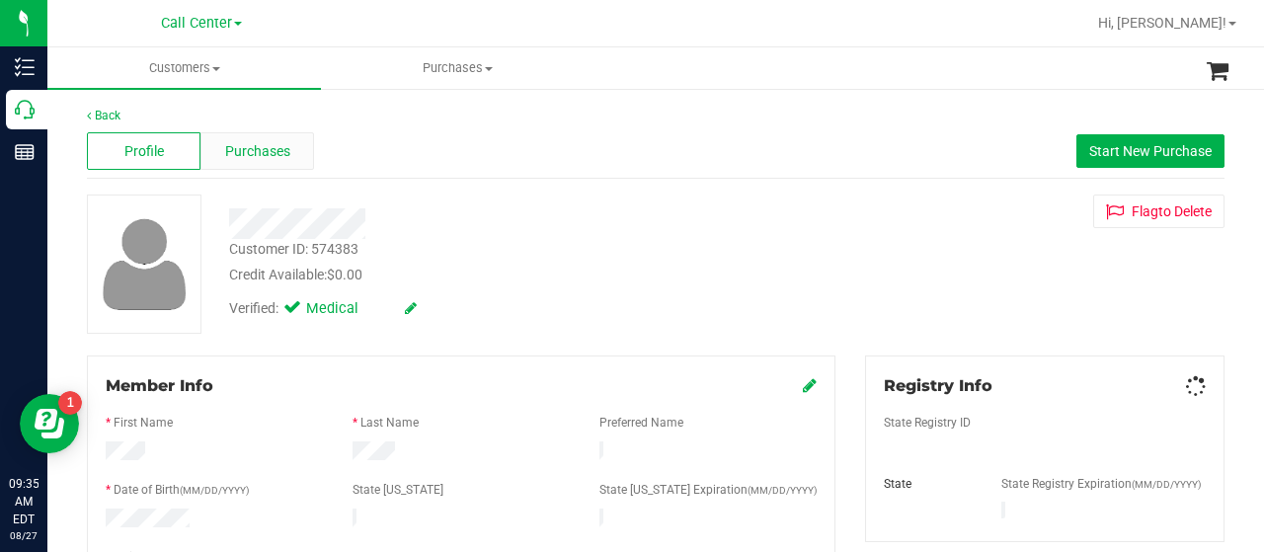
click at [237, 156] on span "Purchases" at bounding box center [257, 151] width 65 height 21
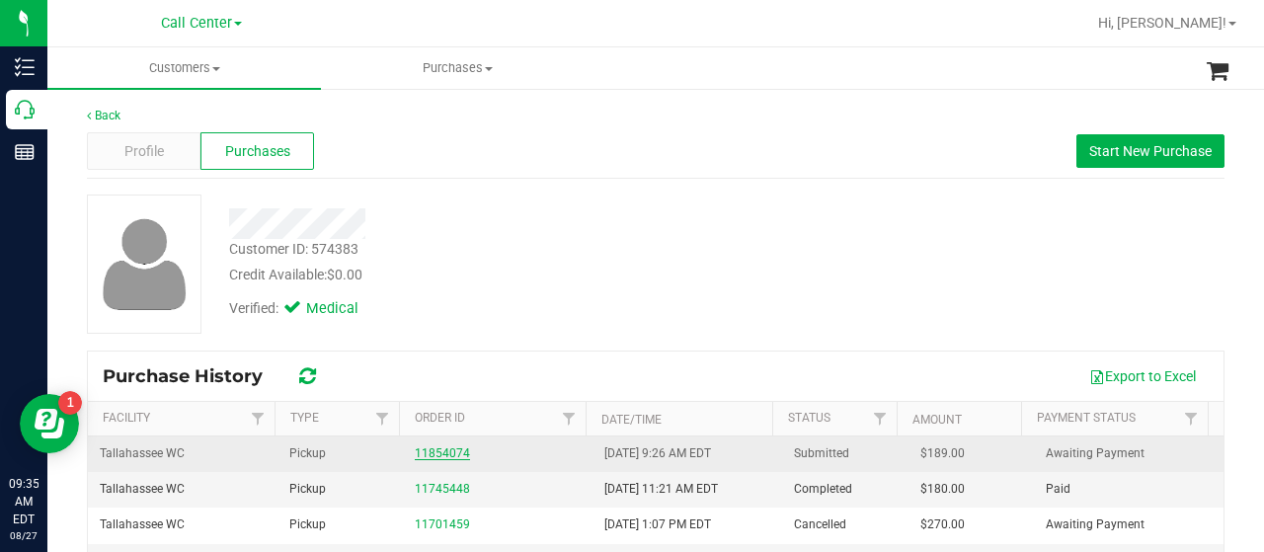
click at [444, 457] on link "11854074" at bounding box center [442, 453] width 55 height 14
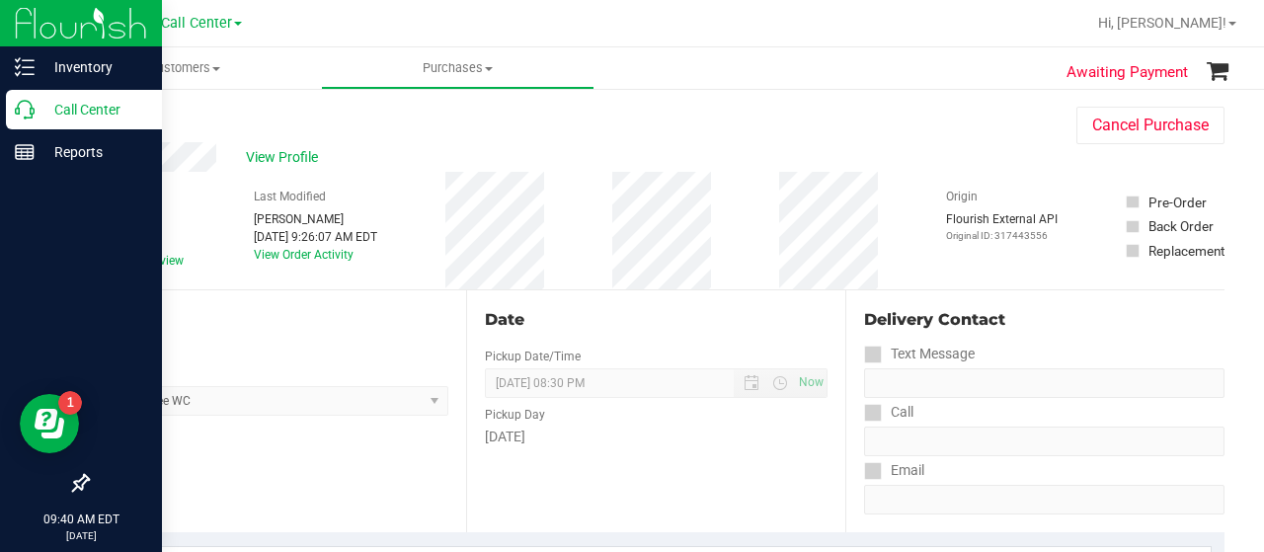
click at [36, 105] on p "Call Center" at bounding box center [94, 110] width 118 height 24
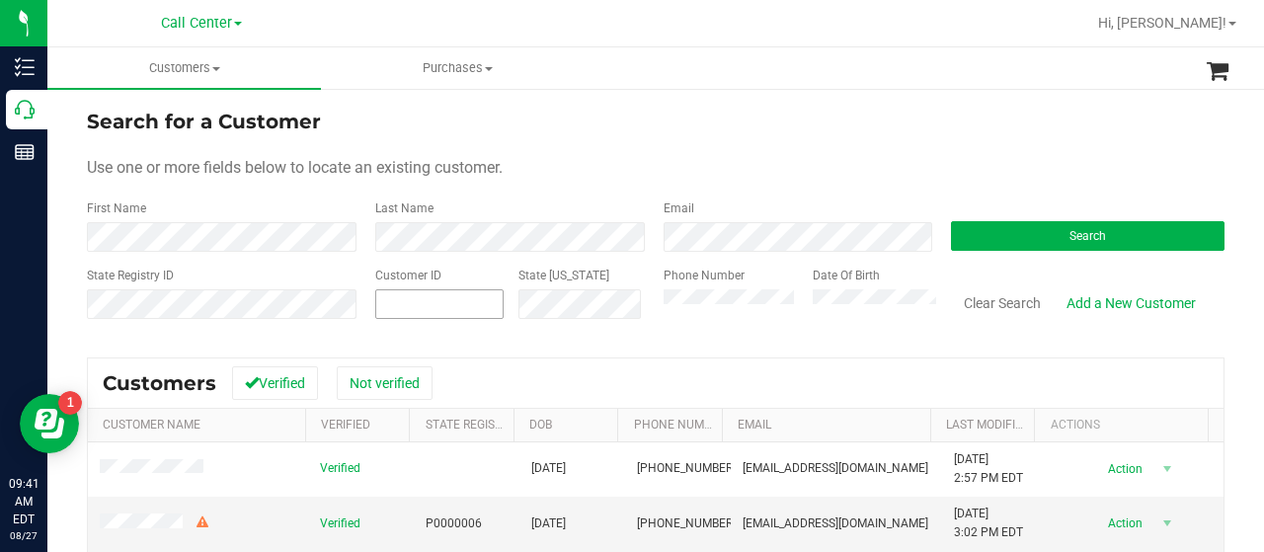
click at [417, 302] on span at bounding box center [439, 304] width 128 height 30
paste input "43863"
type input "43863"
click at [960, 239] on button "Search" at bounding box center [1088, 236] width 274 height 30
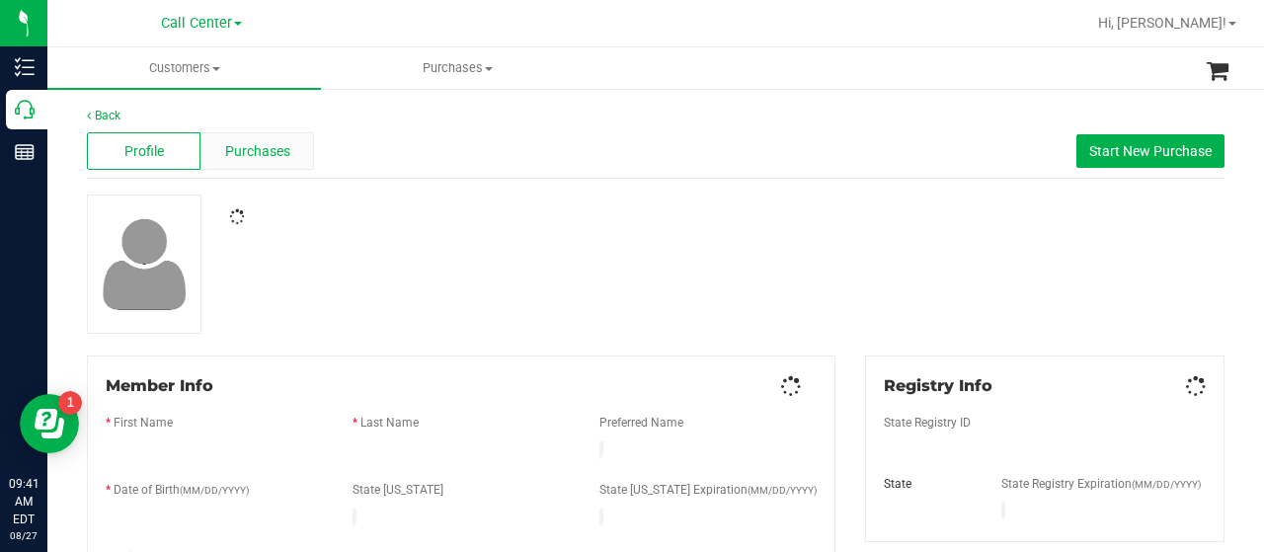
click at [283, 156] on span "Purchases" at bounding box center [257, 151] width 65 height 21
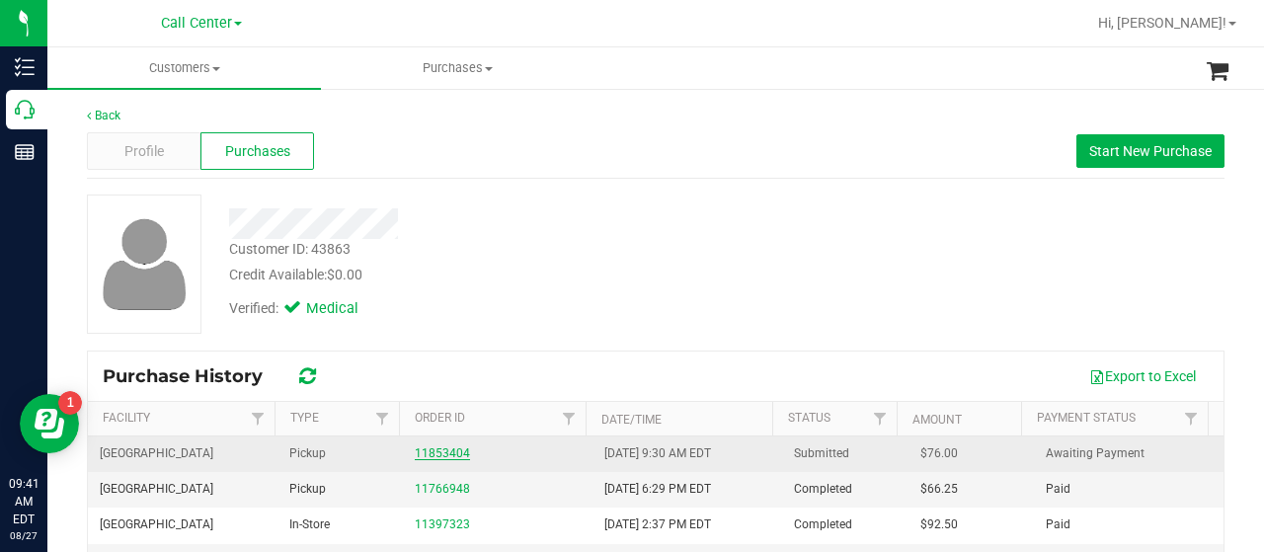
click at [453, 452] on link "11853404" at bounding box center [442, 453] width 55 height 14
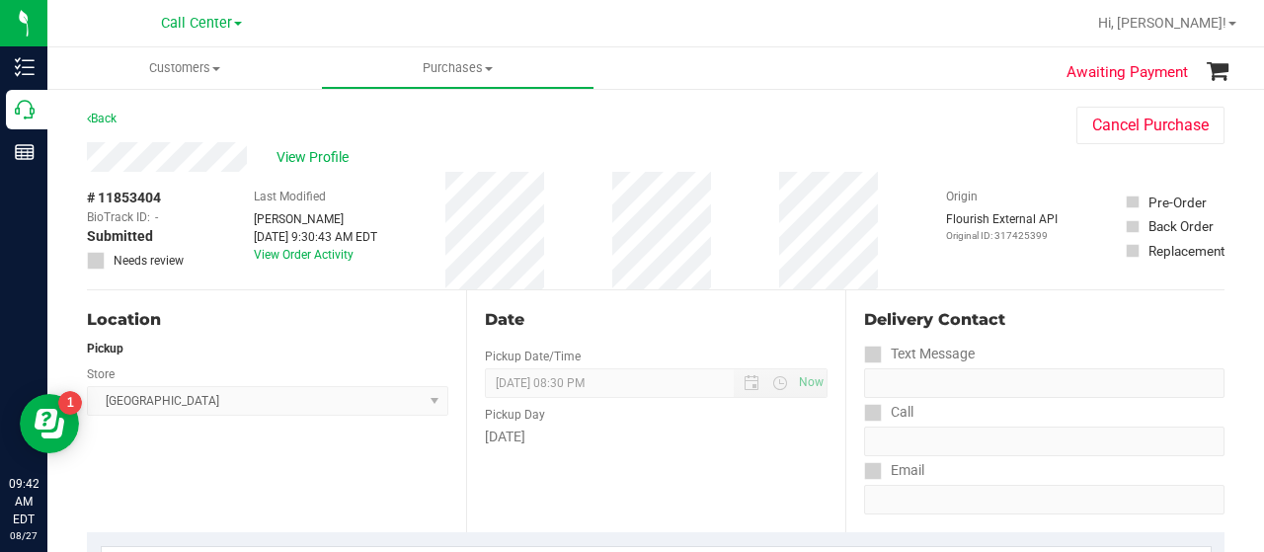
scroll to position [395, 0]
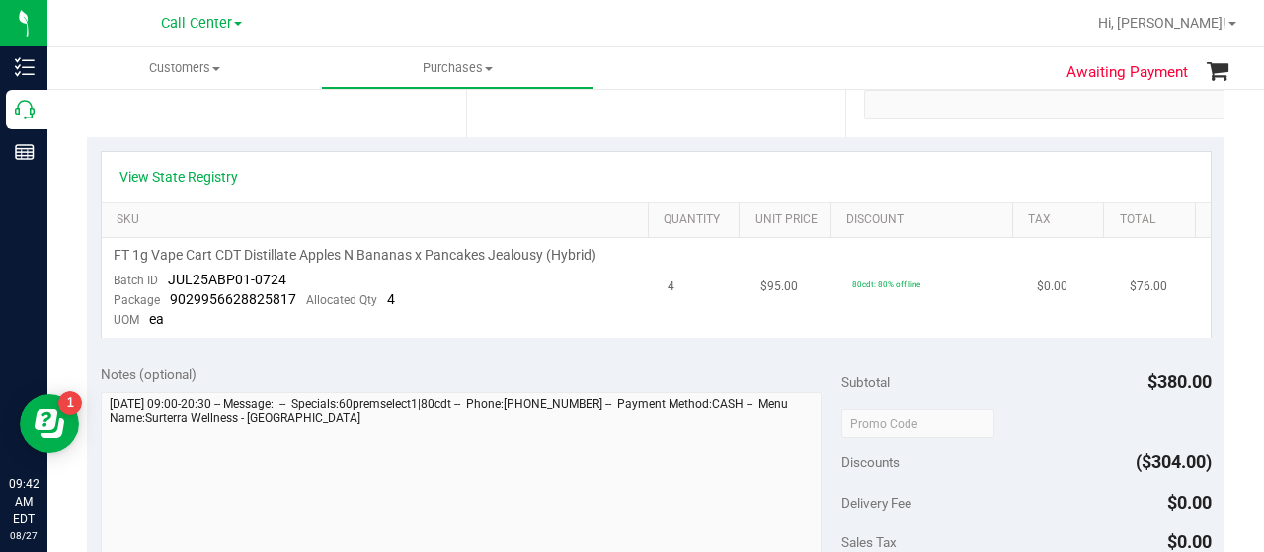
click at [343, 325] on td "FT 1g Vape Cart CDT Distillate Apples N Bananas x Pancakes Jealousy (Hybrid) Ba…" at bounding box center [379, 288] width 555 height 100
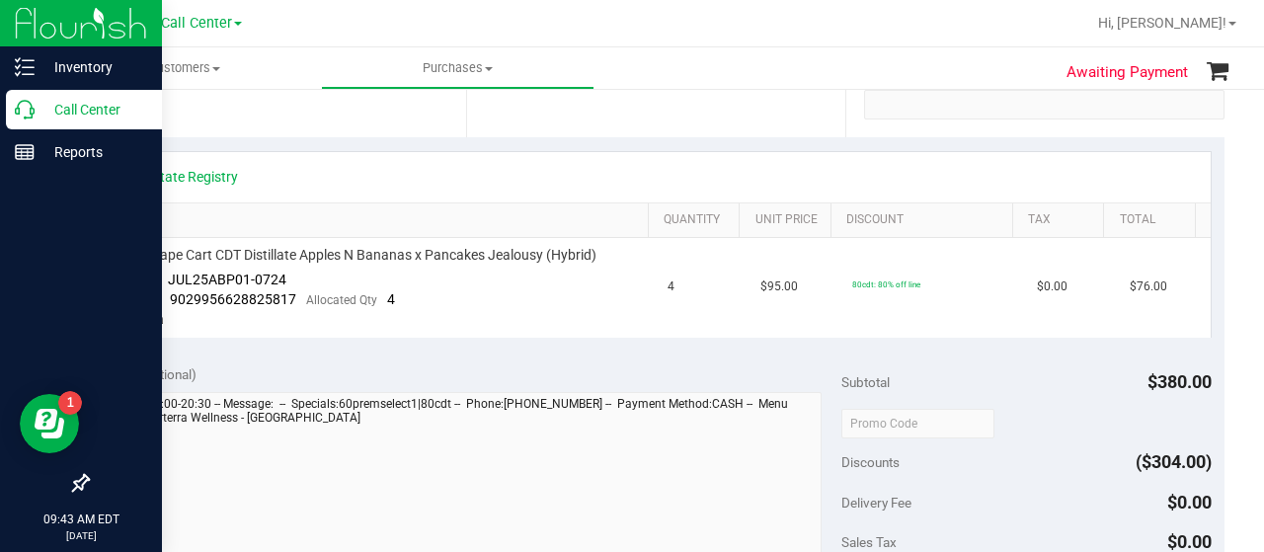
click at [28, 114] on icon at bounding box center [25, 110] width 20 height 20
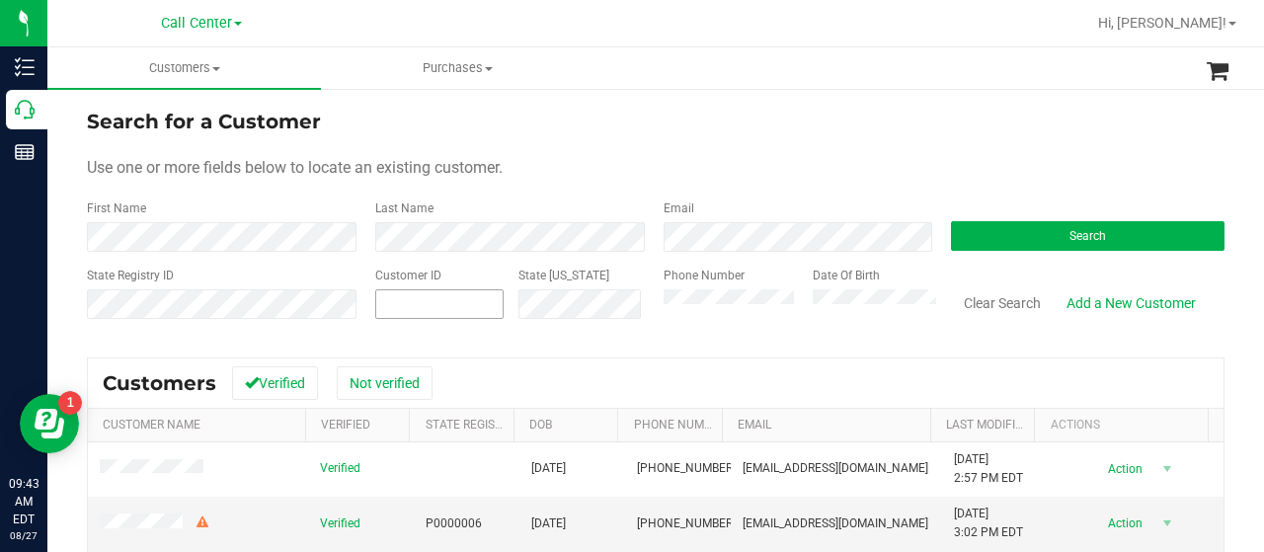
click at [429, 300] on span at bounding box center [439, 304] width 128 height 30
paste input "436686"
type input "436686"
click at [978, 239] on button "Search" at bounding box center [1088, 236] width 274 height 30
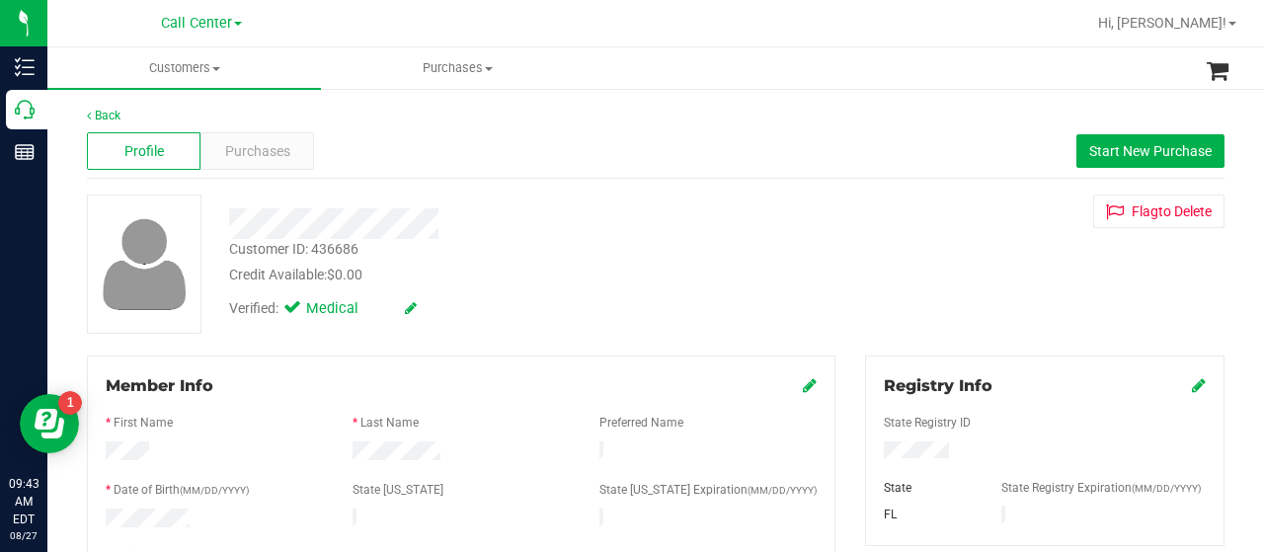
click at [231, 170] on div "Profile Purchases Start New Purchase" at bounding box center [656, 151] width 1138 height 54
click at [252, 166] on div "Purchases" at bounding box center [257, 151] width 114 height 38
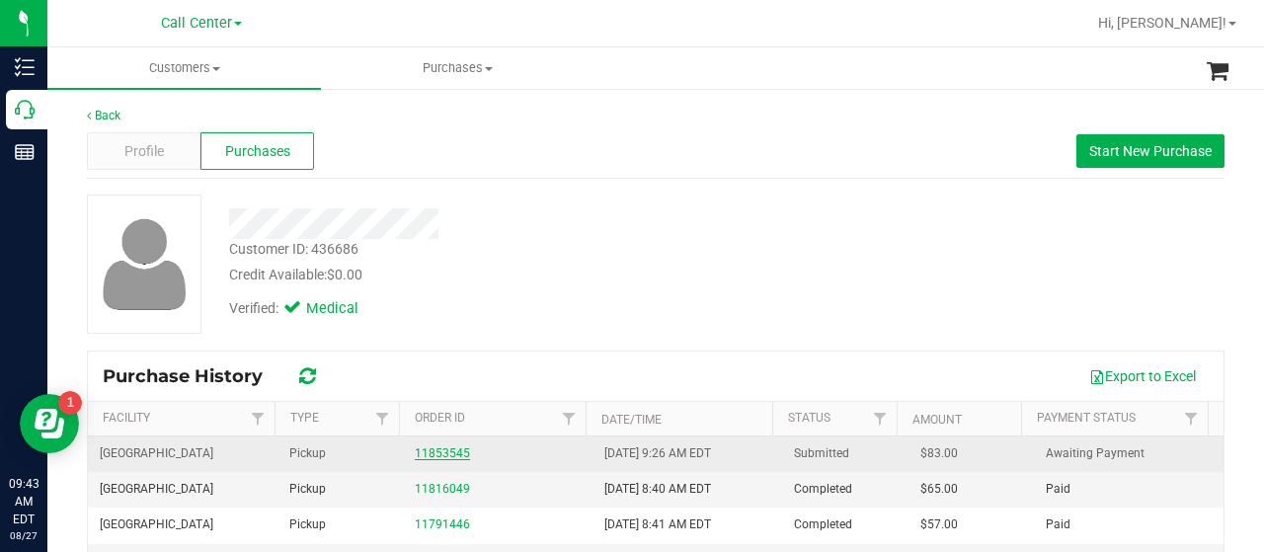
click at [446, 451] on link "11853545" at bounding box center [442, 453] width 55 height 14
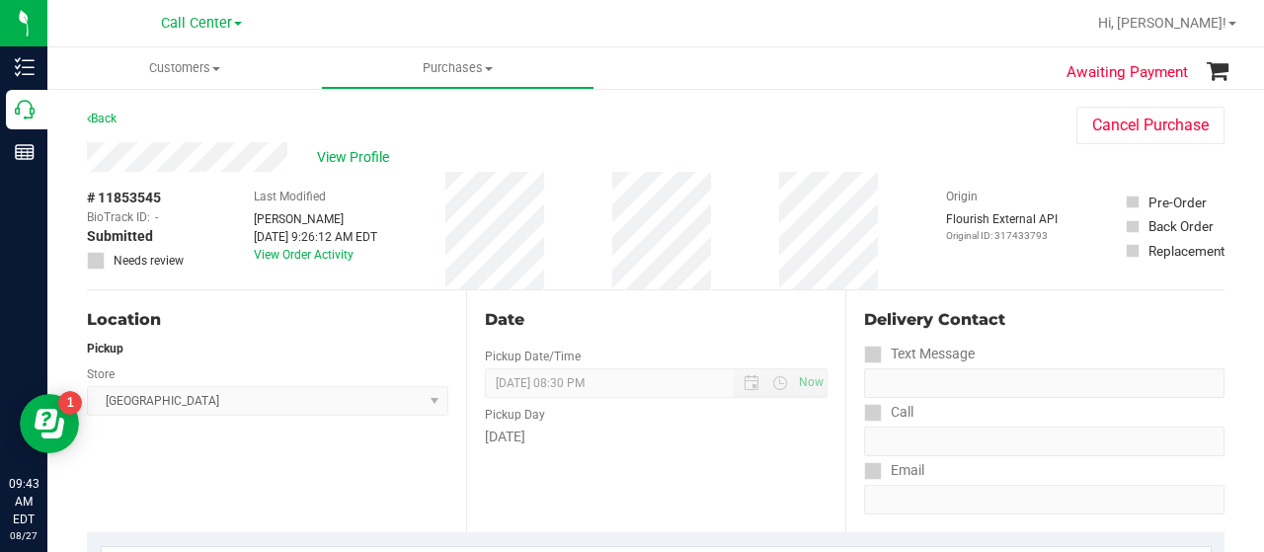
click at [243, 455] on div "Location Pickup Store Deerfield Beach WC Select Store Bonita Springs WC Boynton…" at bounding box center [276, 411] width 379 height 242
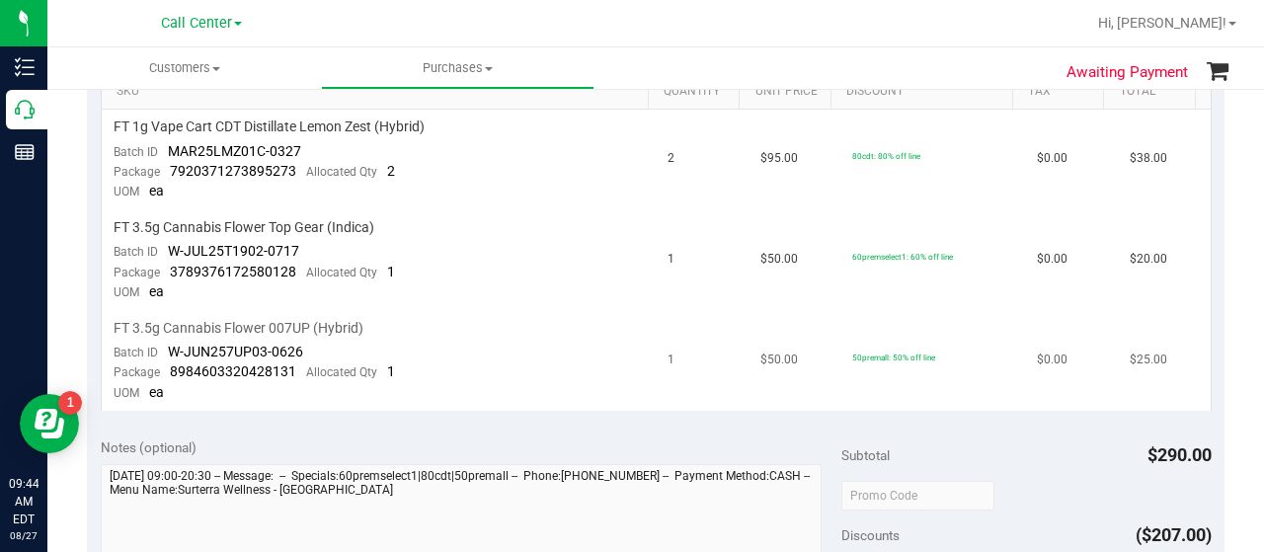
scroll to position [494, 0]
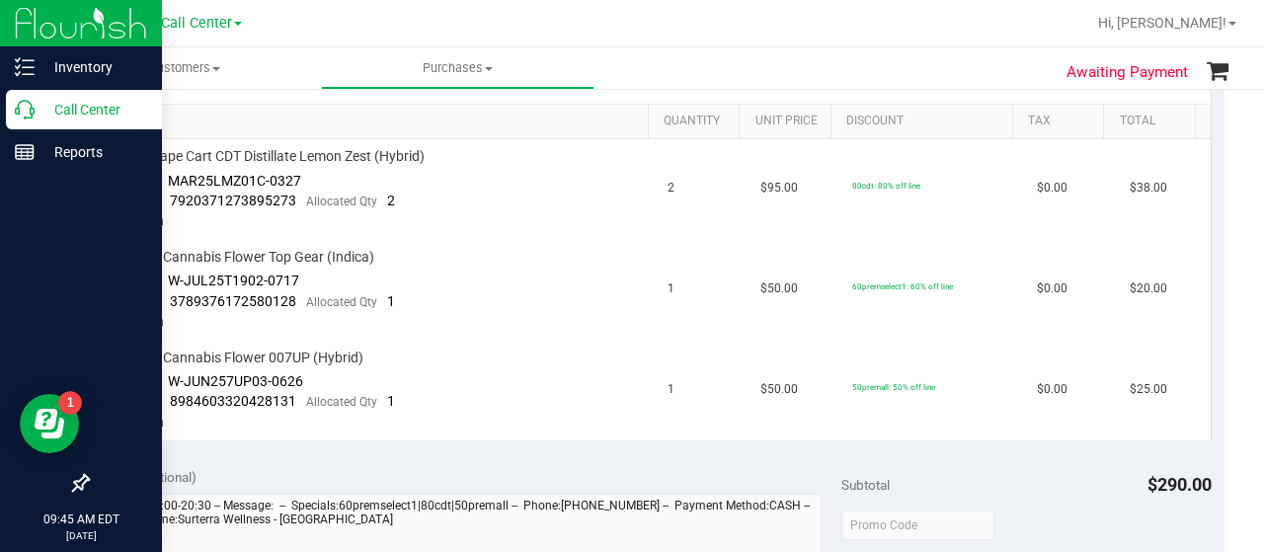
click at [25, 123] on div "Call Center" at bounding box center [84, 109] width 156 height 39
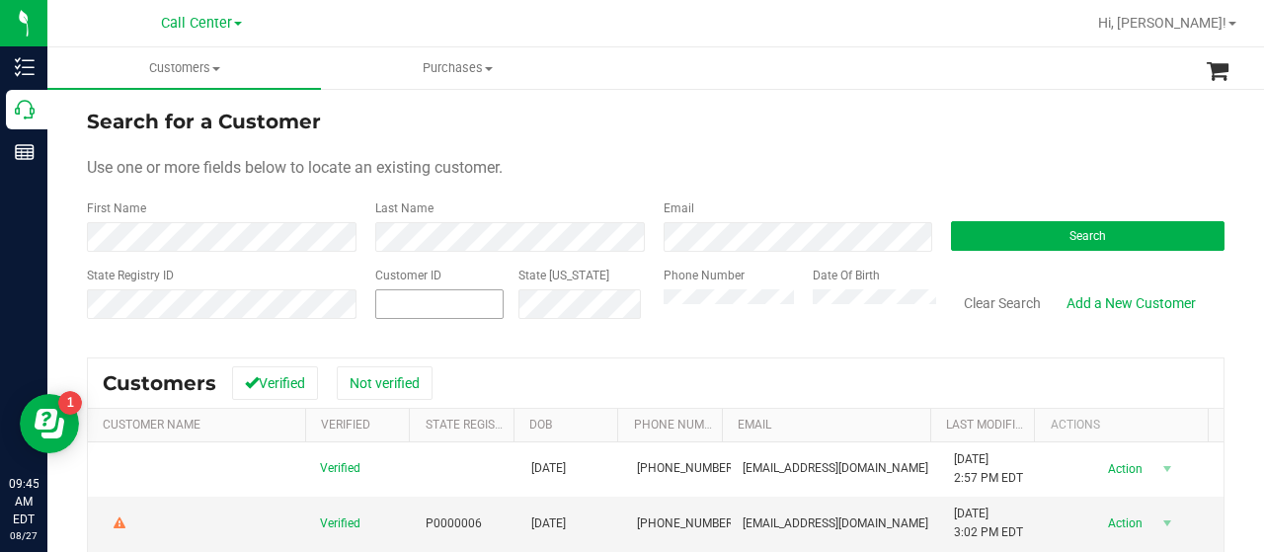
click at [381, 303] on span at bounding box center [439, 304] width 128 height 30
paste input "607344"
type input "607344"
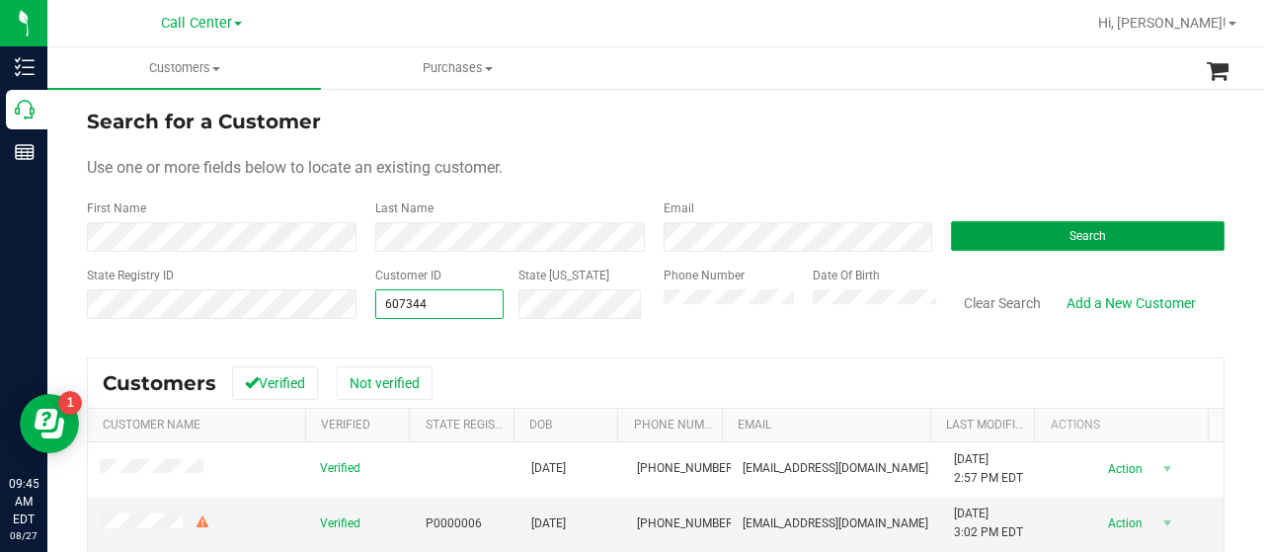
type input "607344"
click at [970, 245] on button "Search" at bounding box center [1088, 236] width 274 height 30
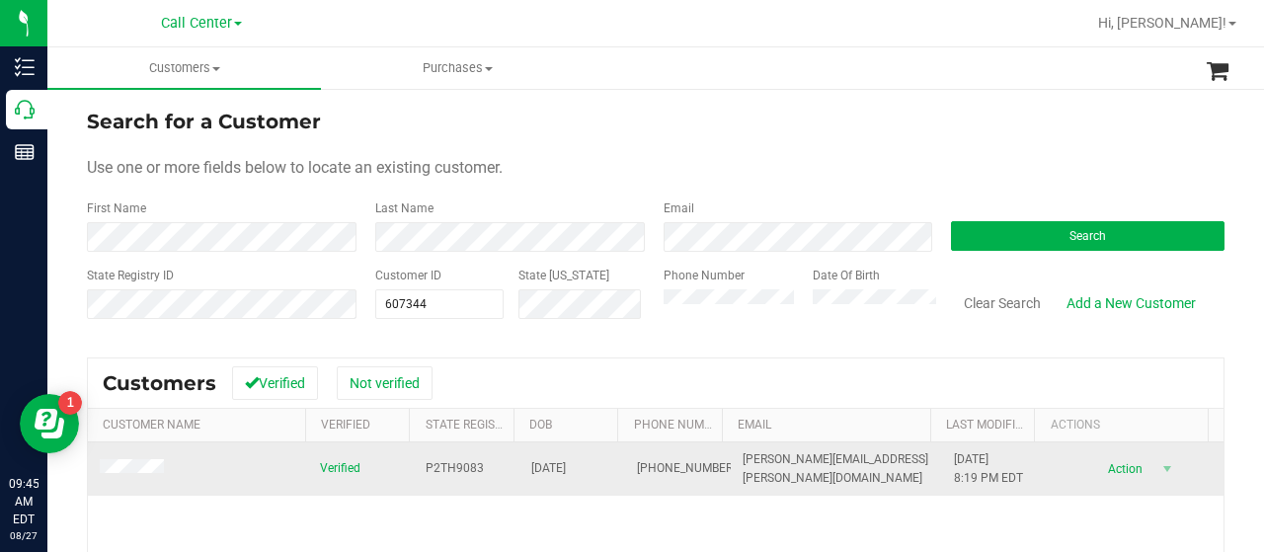
drag, startPoint x: 226, startPoint y: 503, endPoint x: 172, endPoint y: 463, distance: 67.2
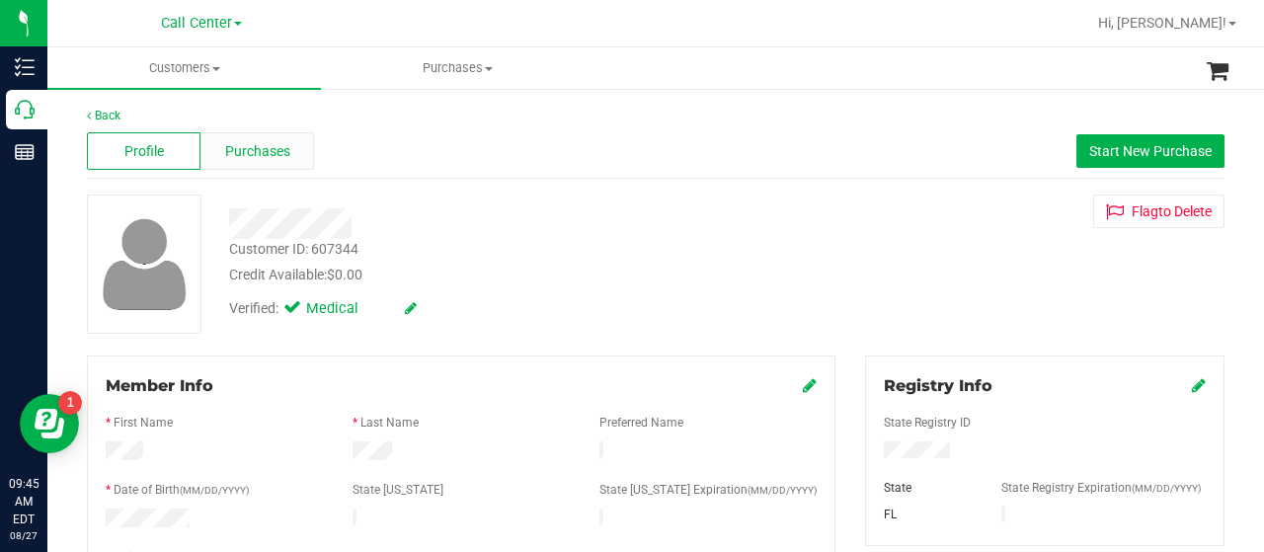
click at [290, 157] on div "Purchases" at bounding box center [257, 151] width 114 height 38
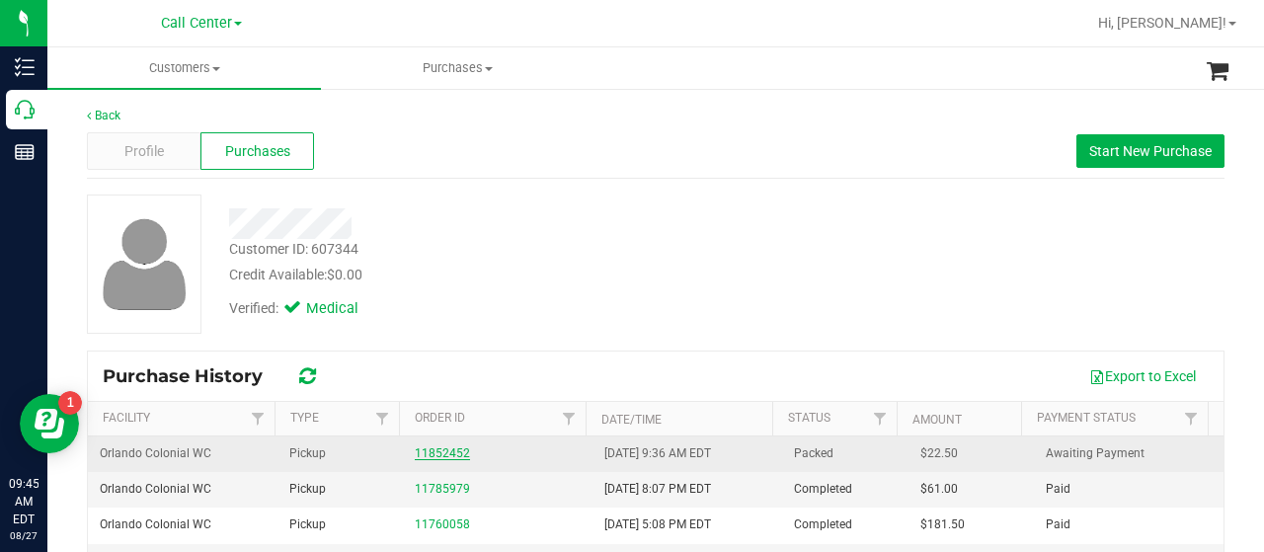
click at [429, 449] on link "11852452" at bounding box center [442, 453] width 55 height 14
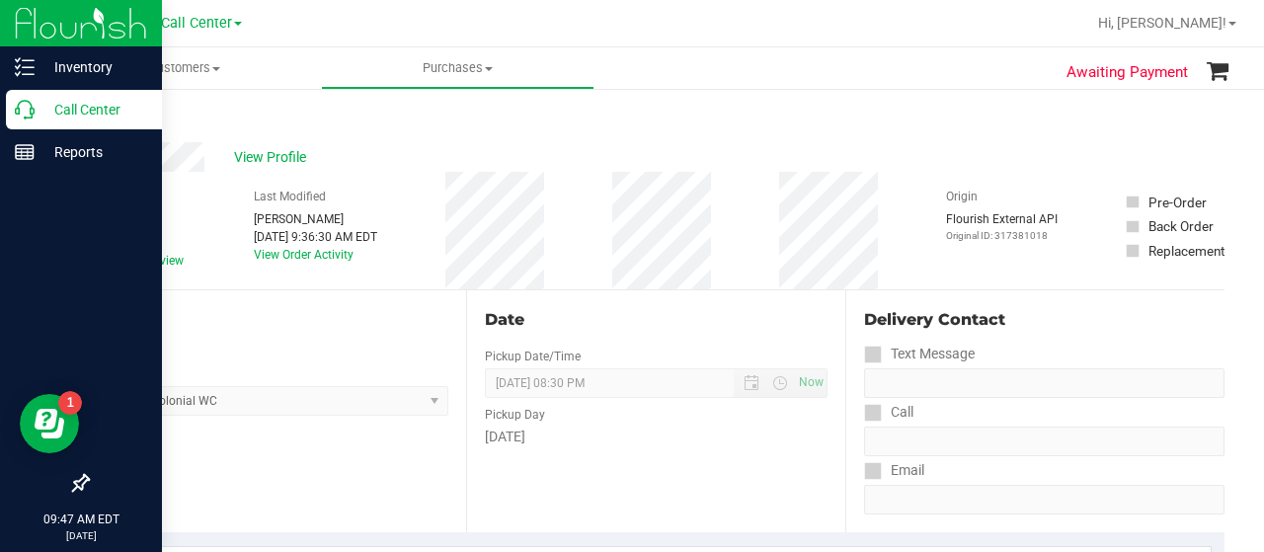
click at [35, 117] on p "Call Center" at bounding box center [94, 110] width 118 height 24
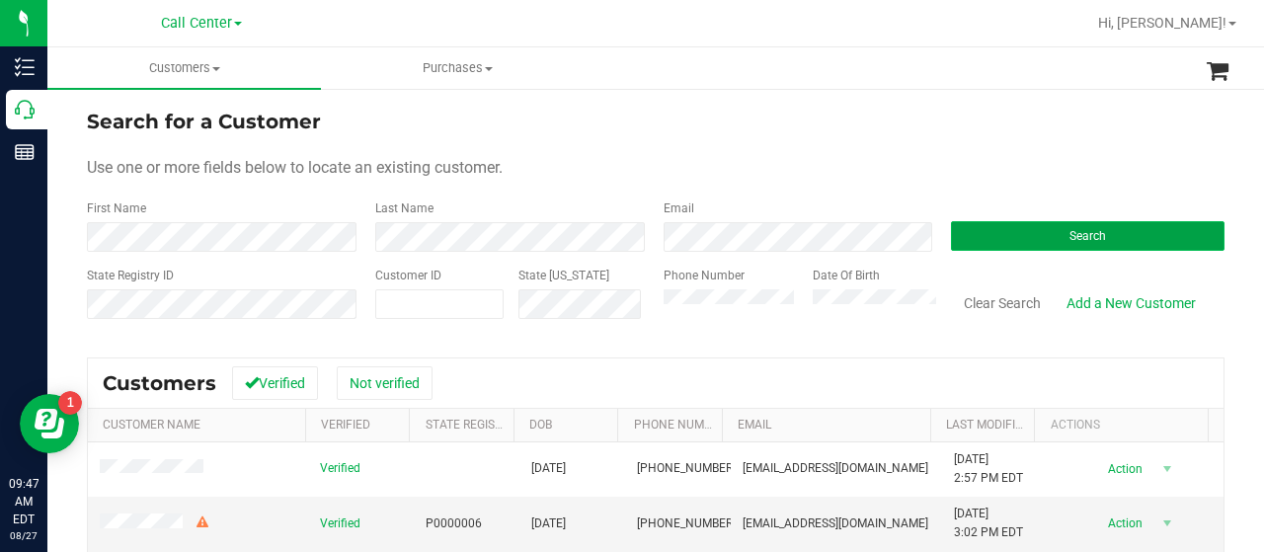
click at [986, 236] on button "Search" at bounding box center [1088, 236] width 274 height 30
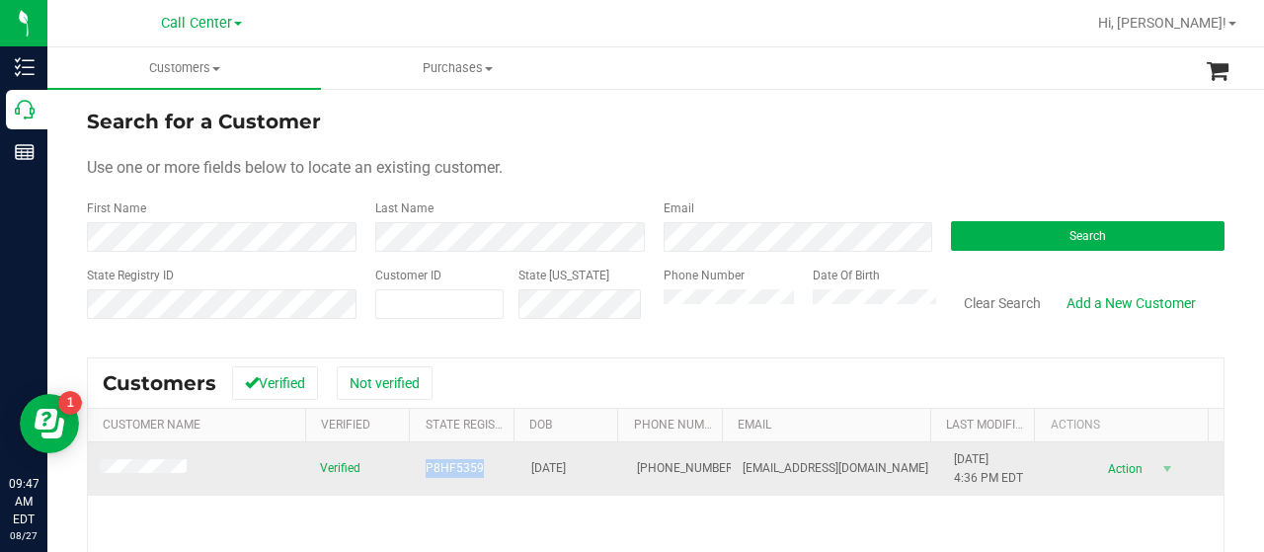
drag, startPoint x: 416, startPoint y: 470, endPoint x: 476, endPoint y: 471, distance: 60.2
click at [476, 471] on td "P8HF5359" at bounding box center [467, 468] width 106 height 53
copy span "P8HF5359"
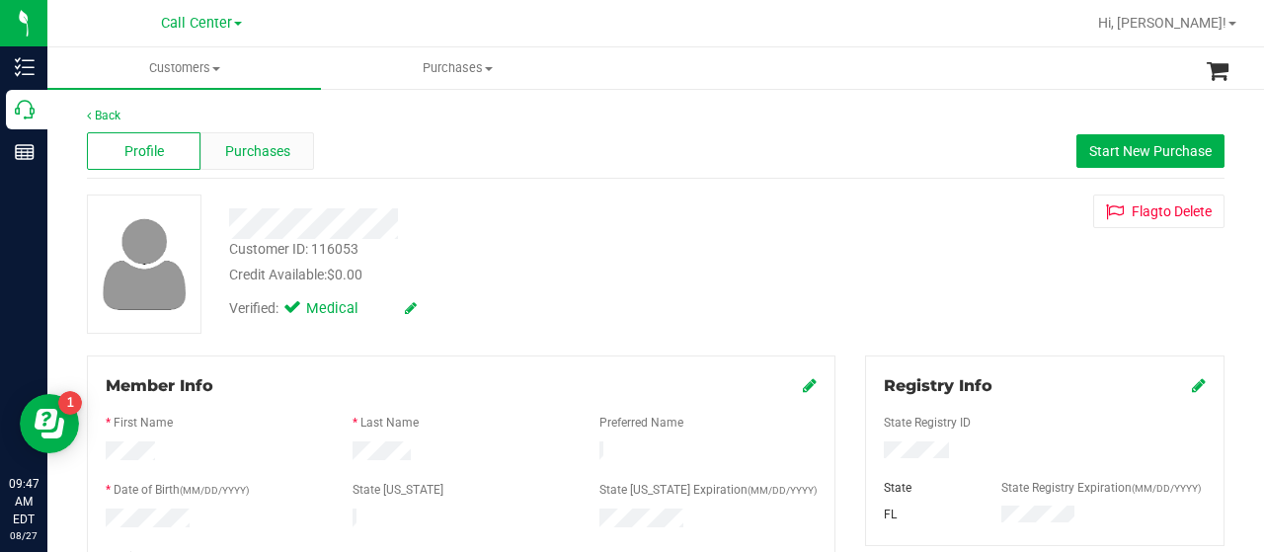
click at [267, 131] on div "Profile Purchases Start New Purchase" at bounding box center [656, 151] width 1138 height 54
click at [275, 160] on span "Purchases" at bounding box center [257, 151] width 65 height 21
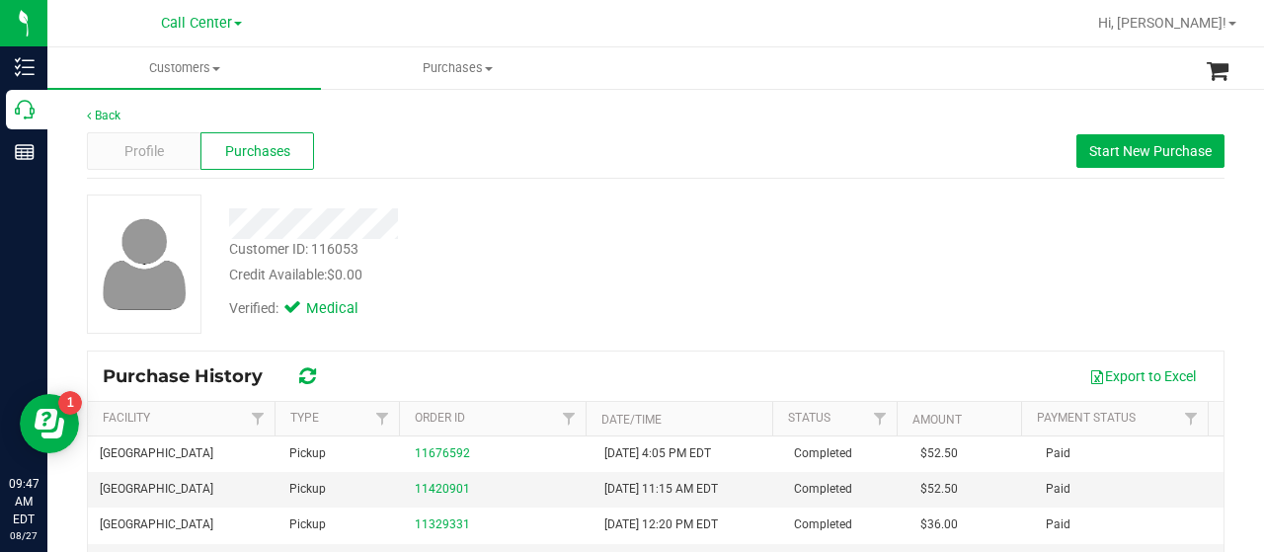
click at [1076, 167] on div "Profile Purchases Start New Purchase" at bounding box center [656, 151] width 1138 height 54
click at [1089, 155] on span "Start New Purchase" at bounding box center [1150, 151] width 122 height 16
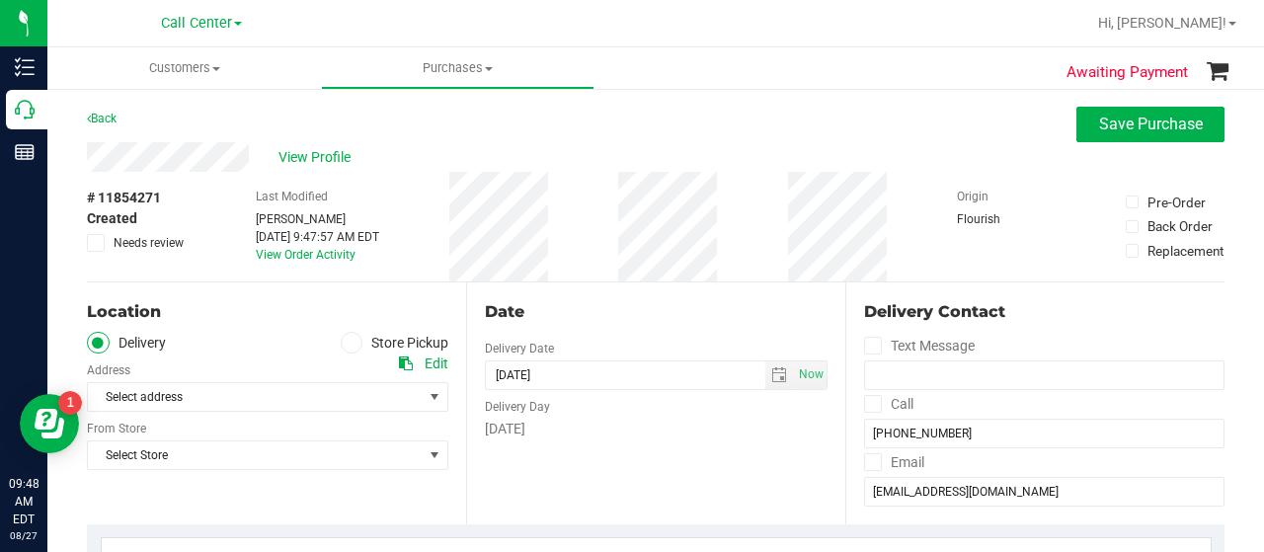
click at [353, 343] on span at bounding box center [352, 343] width 23 height 23
click at [0, 0] on input "Store Pickup" at bounding box center [0, 0] width 0 height 0
click at [332, 401] on span "Select Store" at bounding box center [255, 397] width 335 height 28
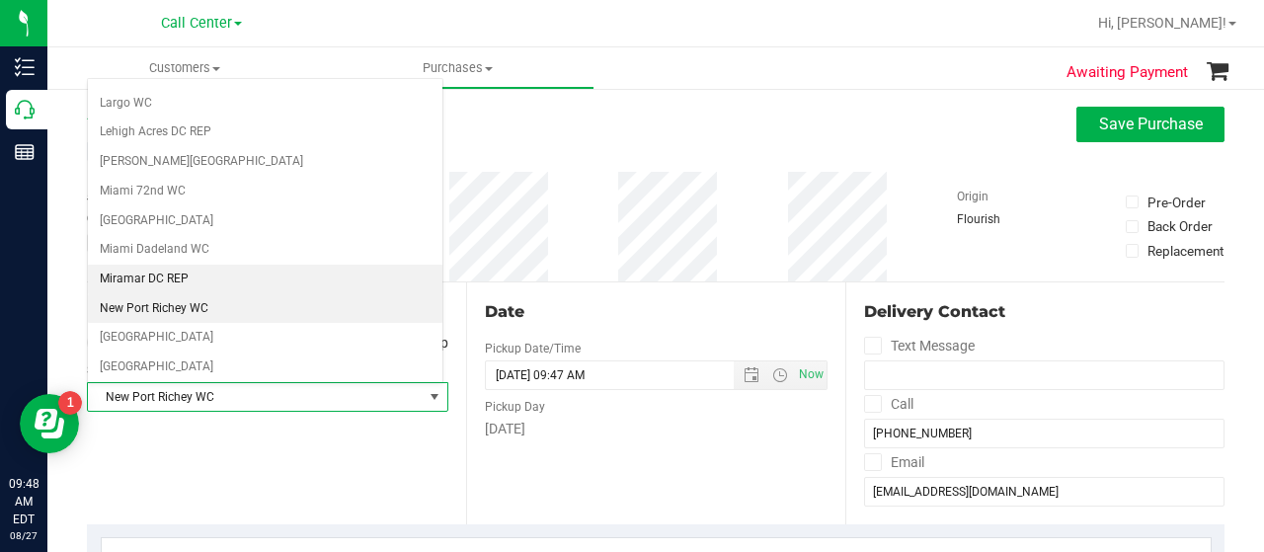
scroll to position [605, 0]
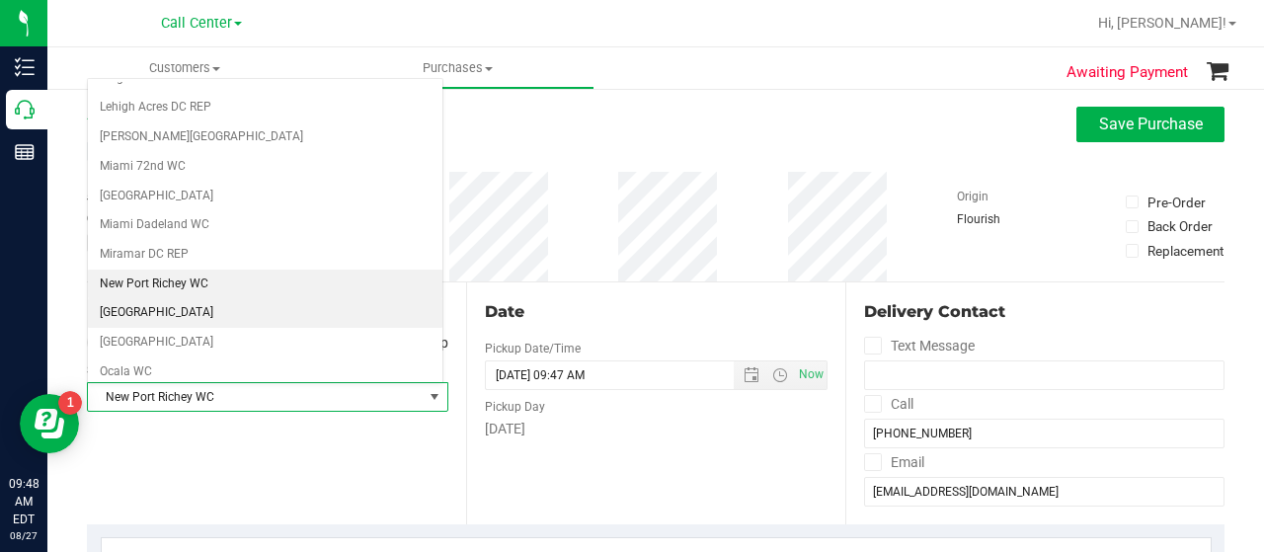
click at [190, 306] on li "[GEOGRAPHIC_DATA]" at bounding box center [265, 313] width 355 height 30
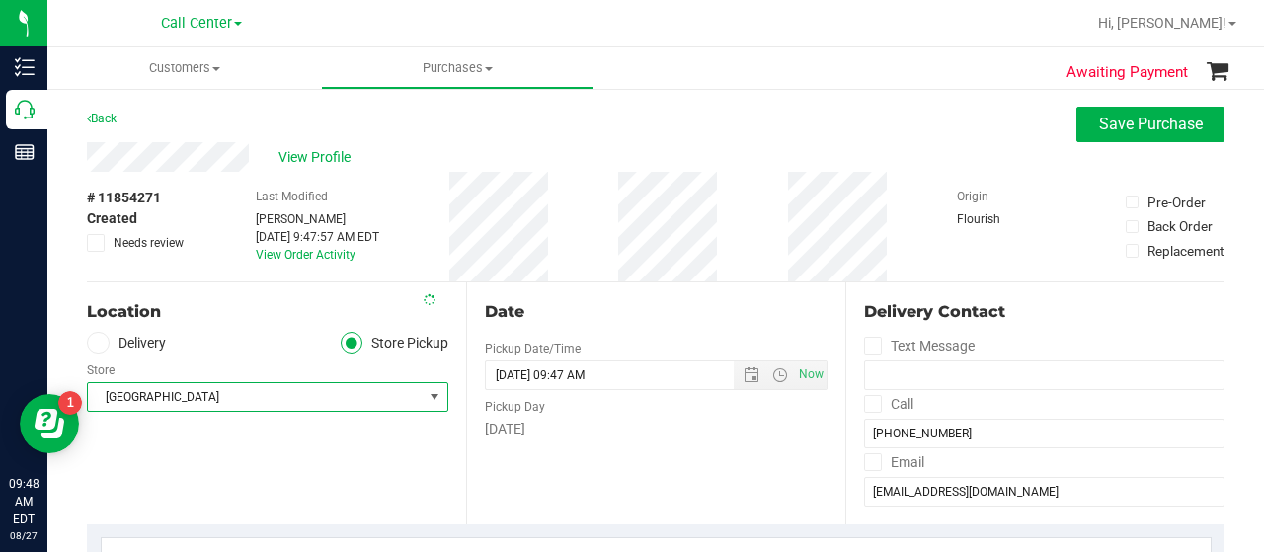
click at [203, 445] on div "Location Delivery Store Pickup Store North Palm Beach WC Select Store Bonita Sp…" at bounding box center [276, 403] width 379 height 242
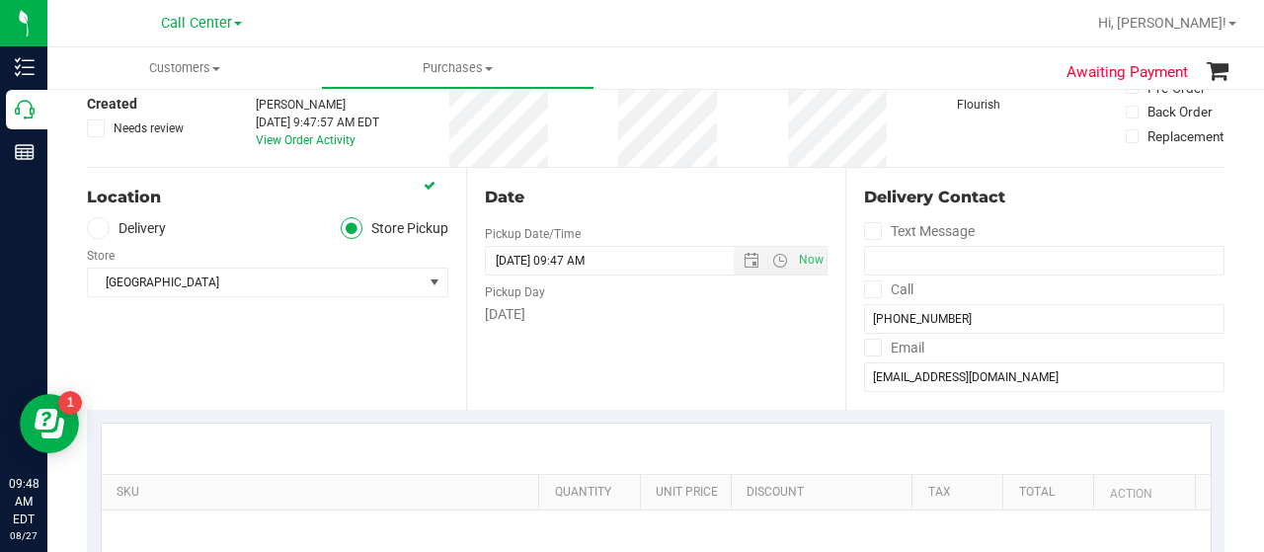
scroll to position [296, 0]
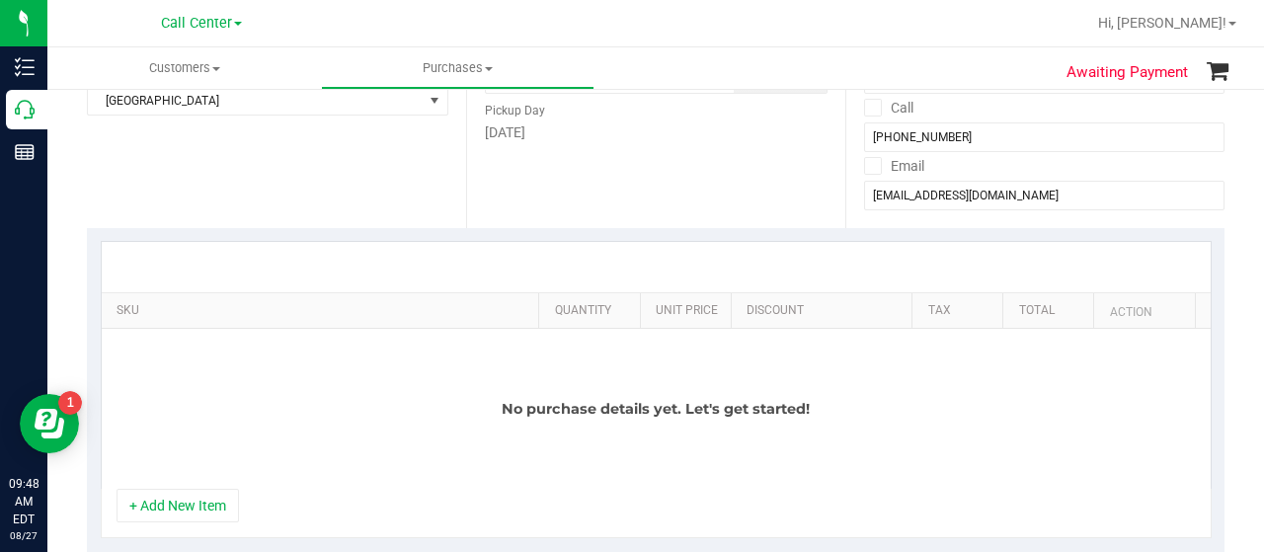
click at [205, 497] on button "+ Add New Item" at bounding box center [178, 506] width 122 height 34
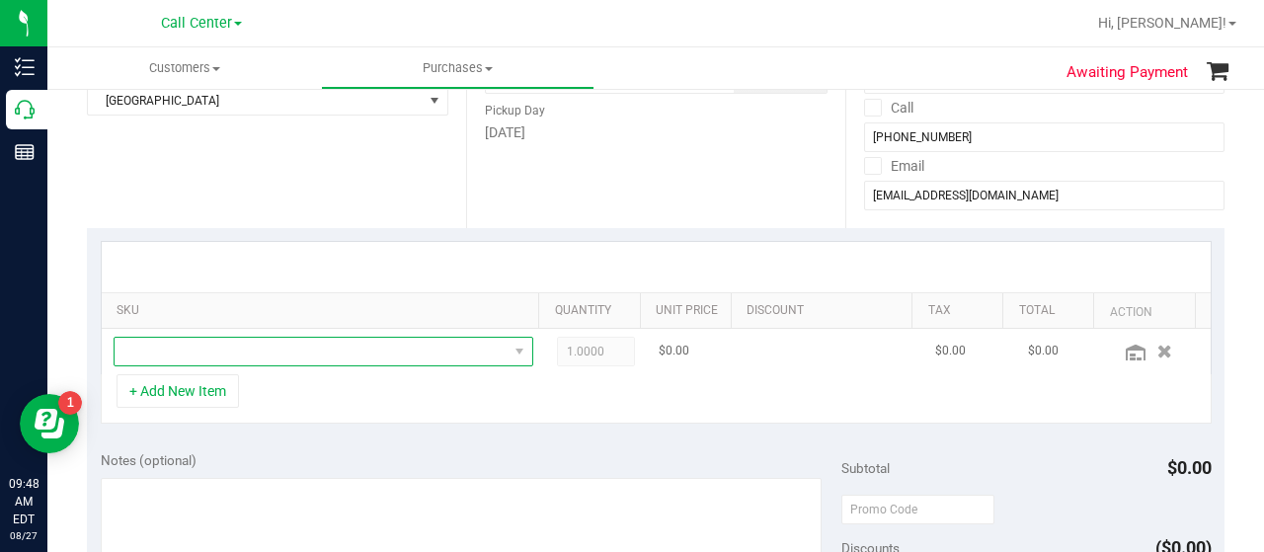
click at [226, 358] on span "NO DATA FOUND" at bounding box center [311, 352] width 393 height 28
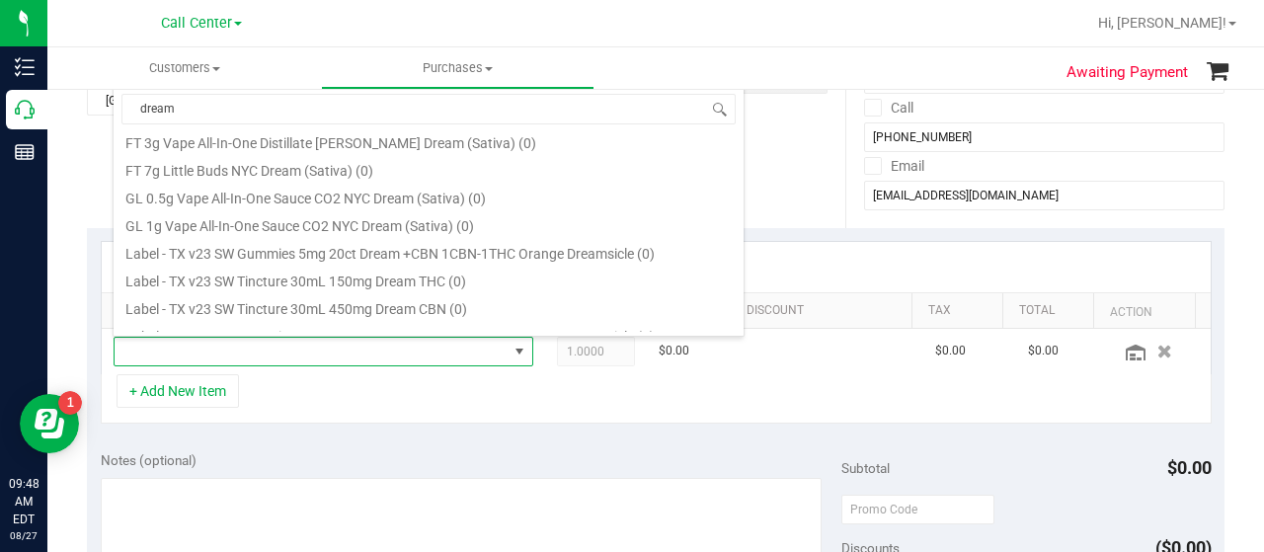
scroll to position [987, 0]
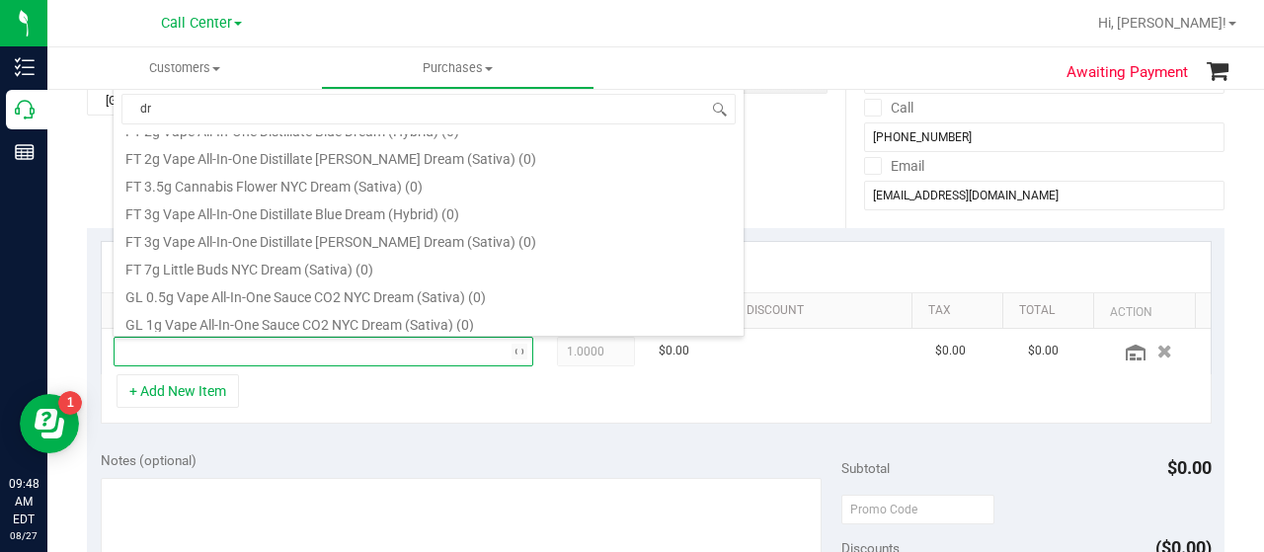
type input "d"
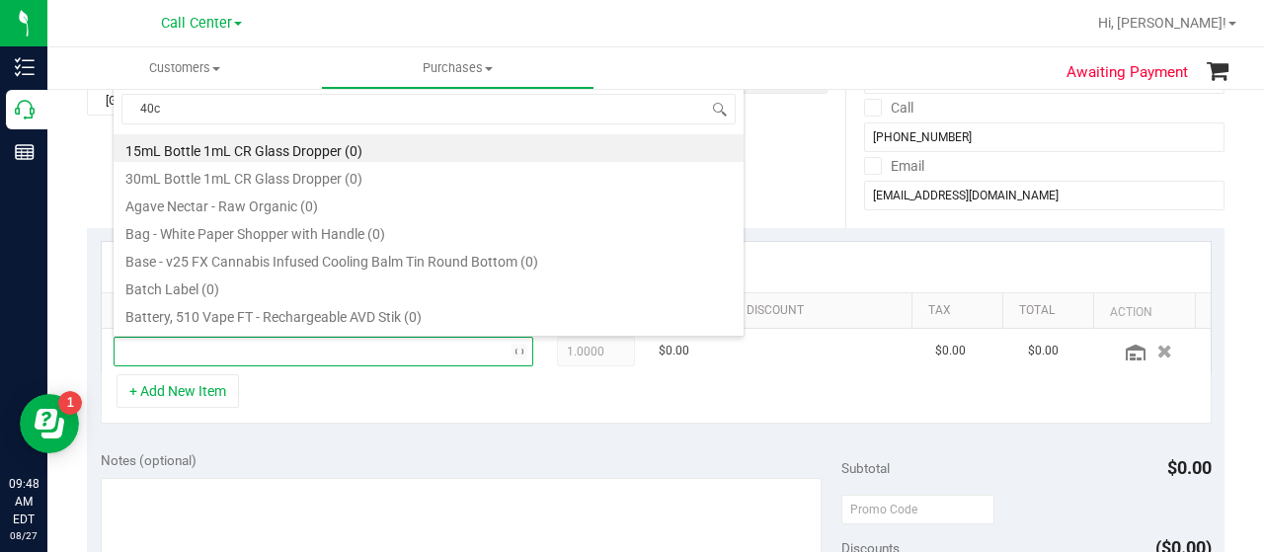
type input "40ct"
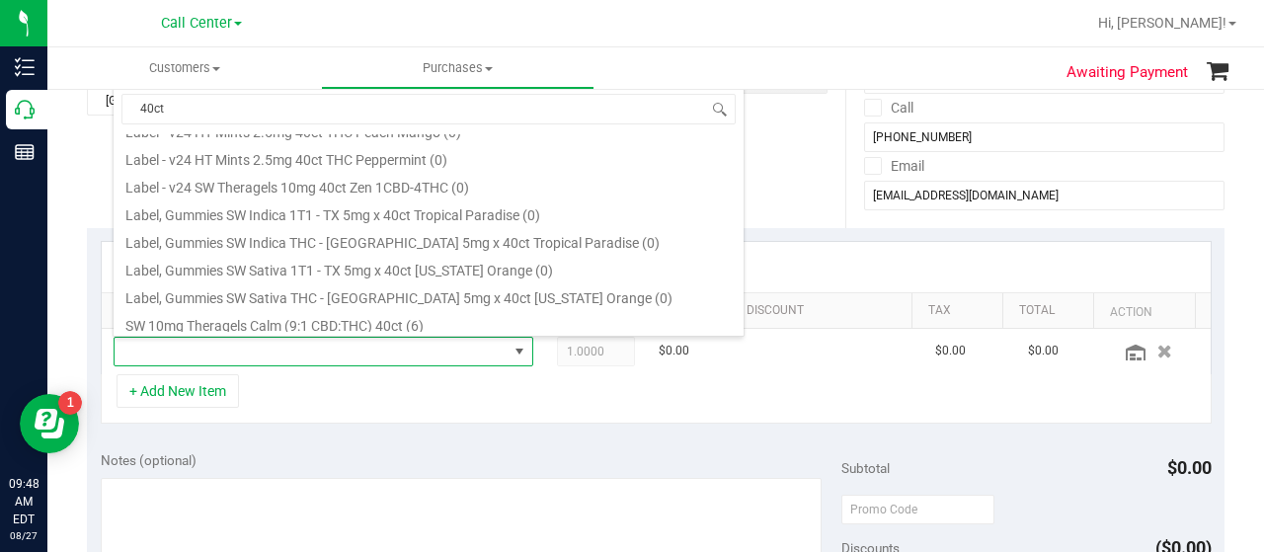
scroll to position [1086, 0]
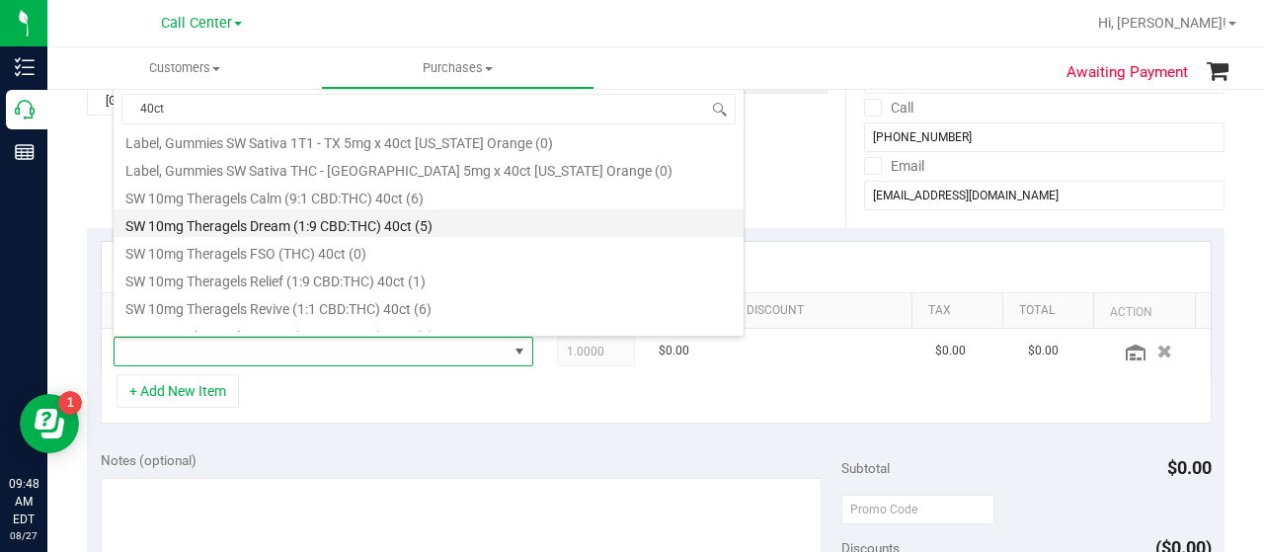
click at [392, 217] on li "SW 10mg Theragels Dream (1:9 CBD:THC) 40ct (5)" at bounding box center [429, 223] width 630 height 28
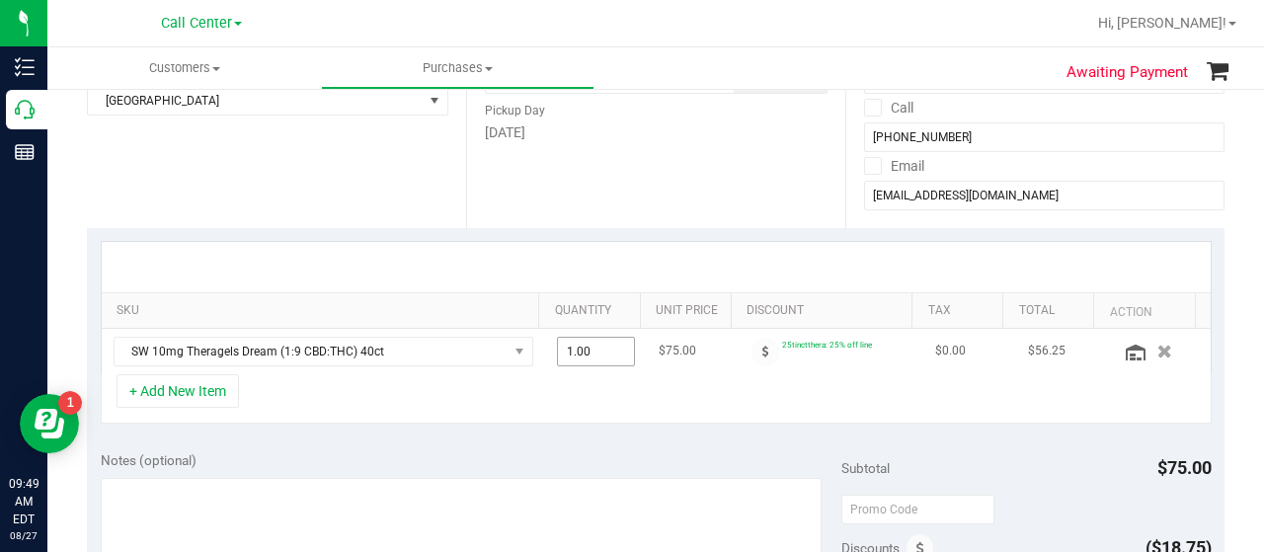
click at [583, 360] on span "1.00 1" at bounding box center [596, 352] width 79 height 30
type input "2"
type input "2.00"
click at [589, 392] on div "+ Add New Item" at bounding box center [656, 398] width 1111 height 49
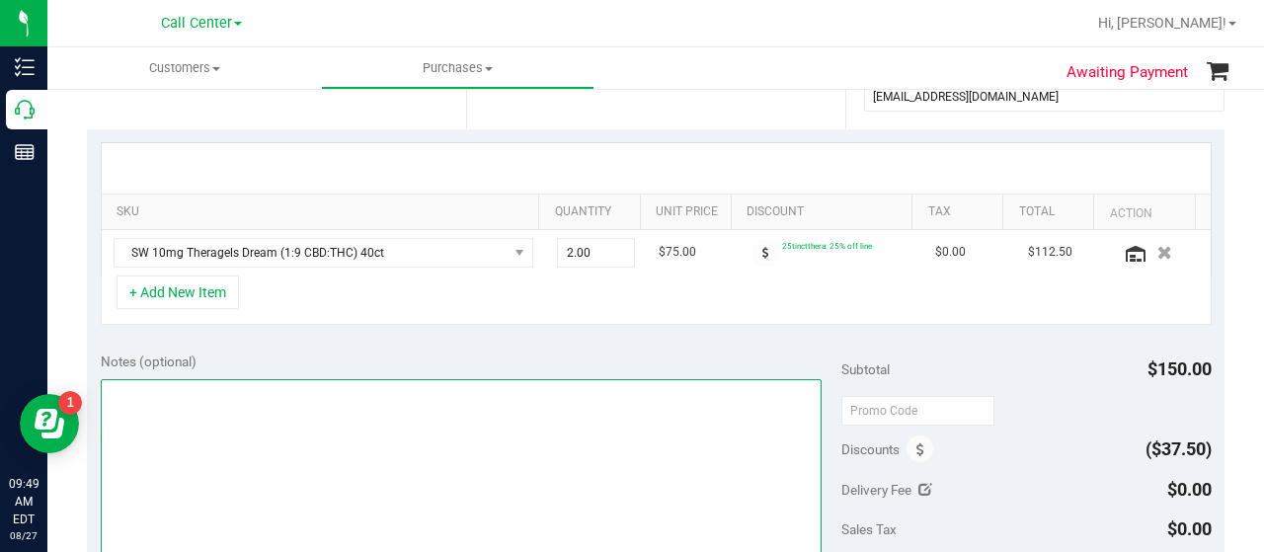
click at [548, 430] on textarea at bounding box center [461, 474] width 721 height 190
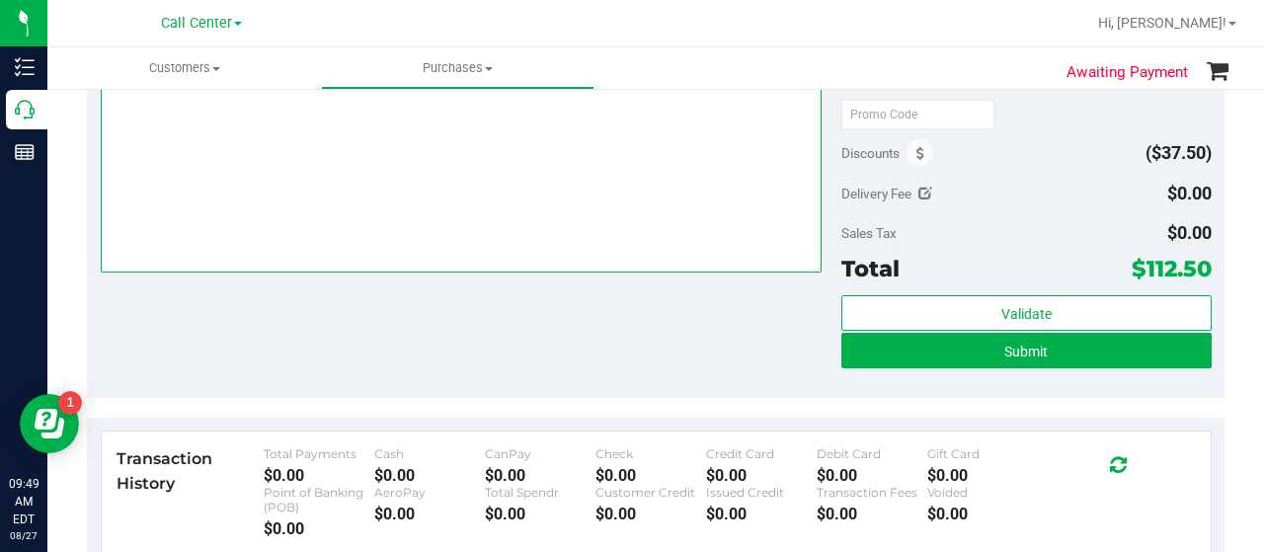
scroll to position [592, 0]
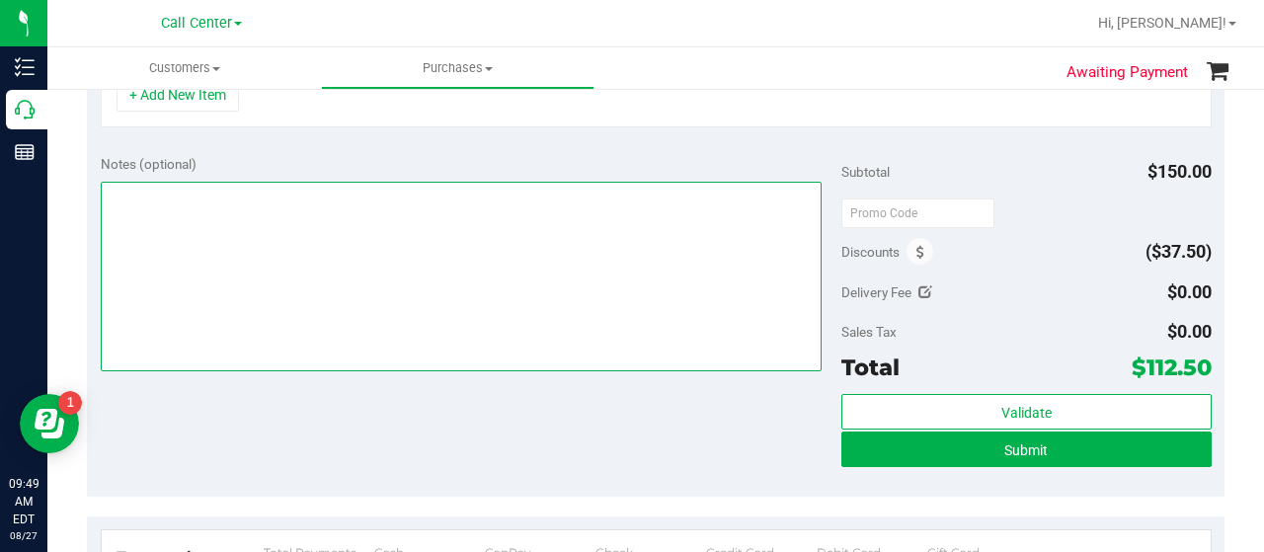
click at [385, 250] on textarea at bounding box center [461, 277] width 721 height 190
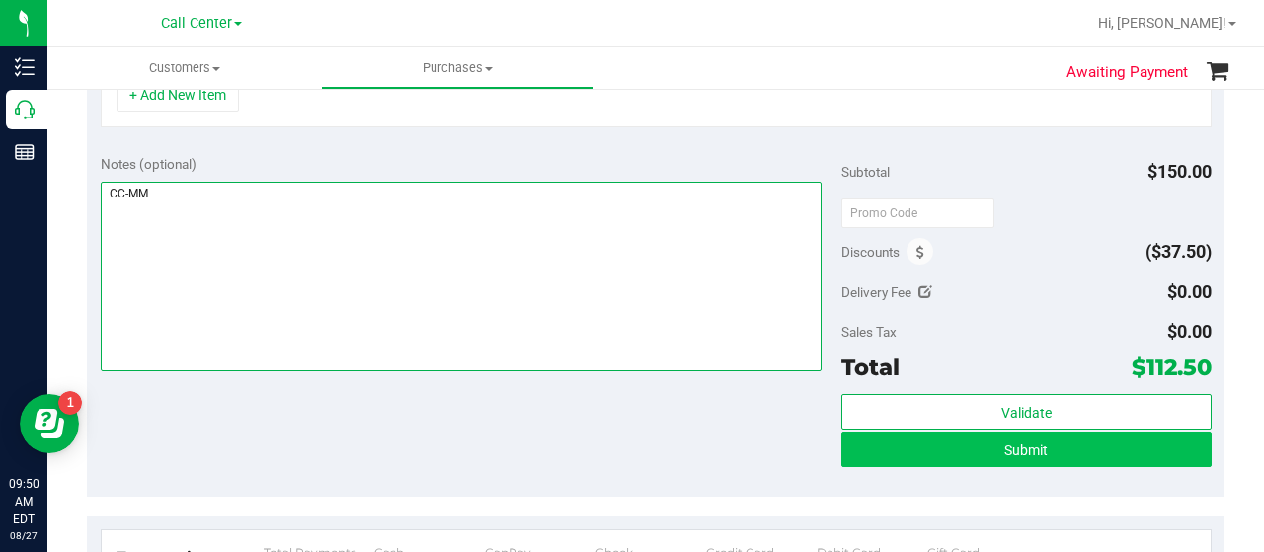
type textarea "CC-MM"
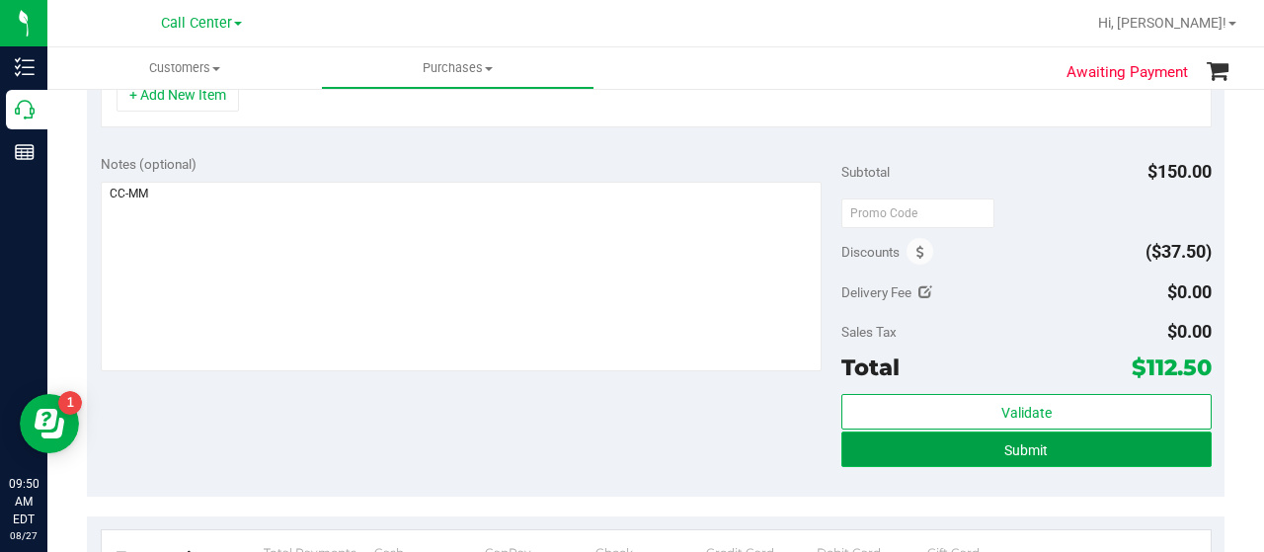
click at [945, 453] on button "Submit" at bounding box center [1026, 450] width 370 height 36
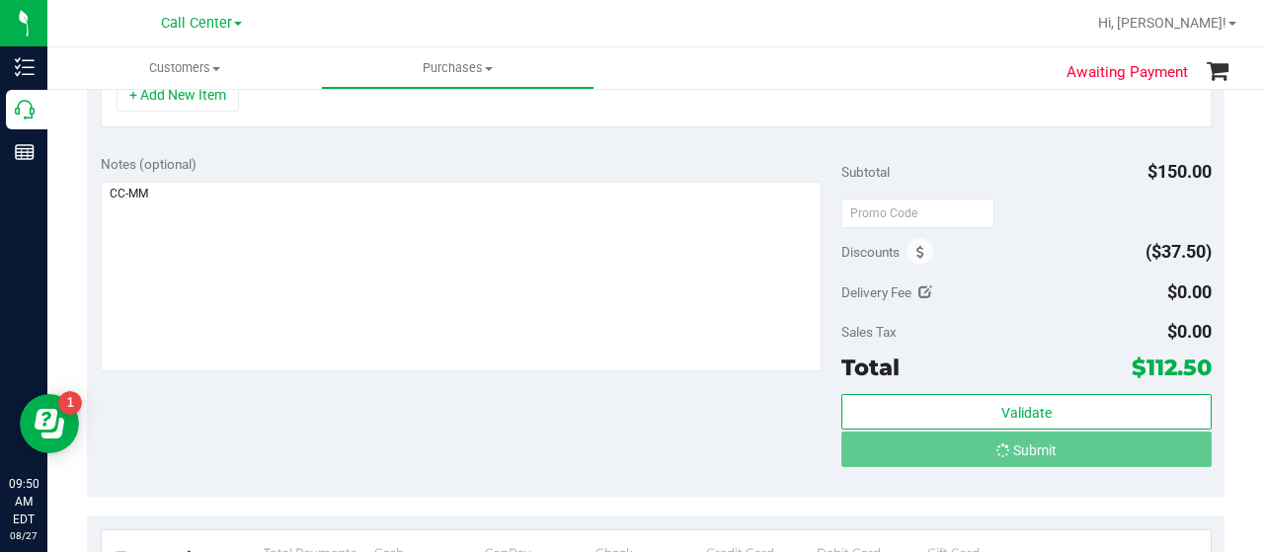
scroll to position [561, 0]
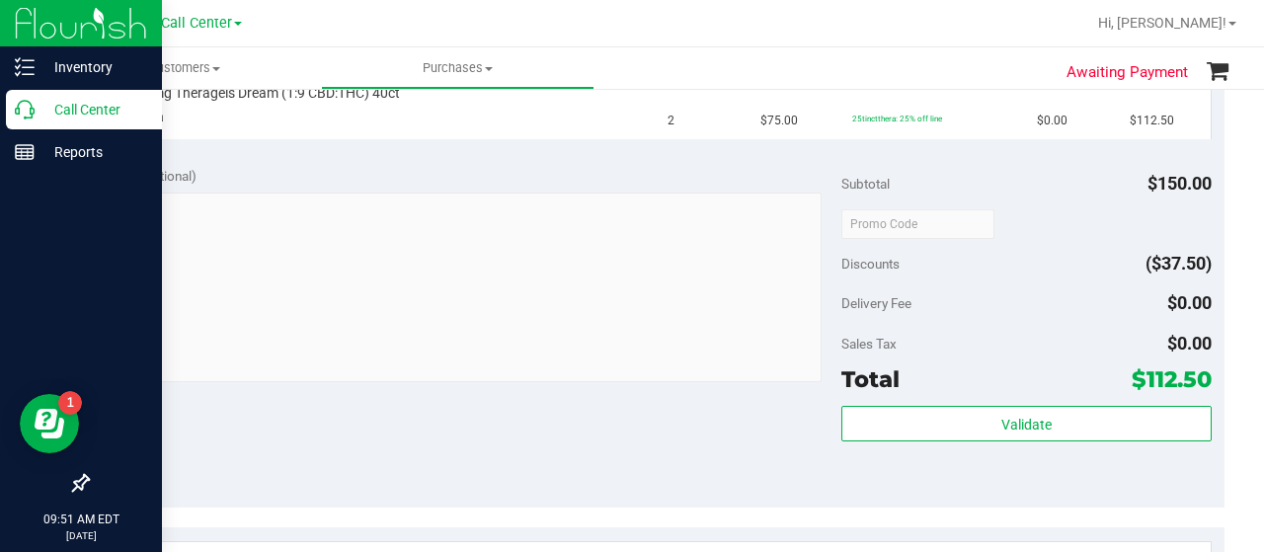
click at [39, 118] on p "Call Center" at bounding box center [94, 110] width 118 height 24
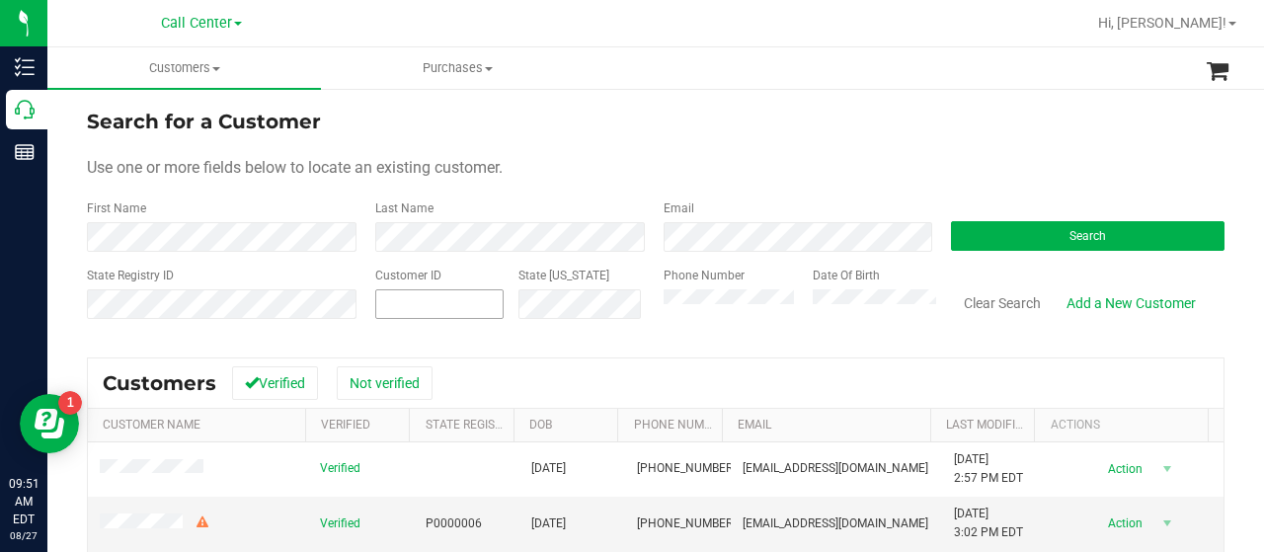
click at [472, 309] on span at bounding box center [439, 304] width 128 height 30
paste input "99044"
type input "99044"
click at [960, 236] on button "Search" at bounding box center [1088, 236] width 274 height 30
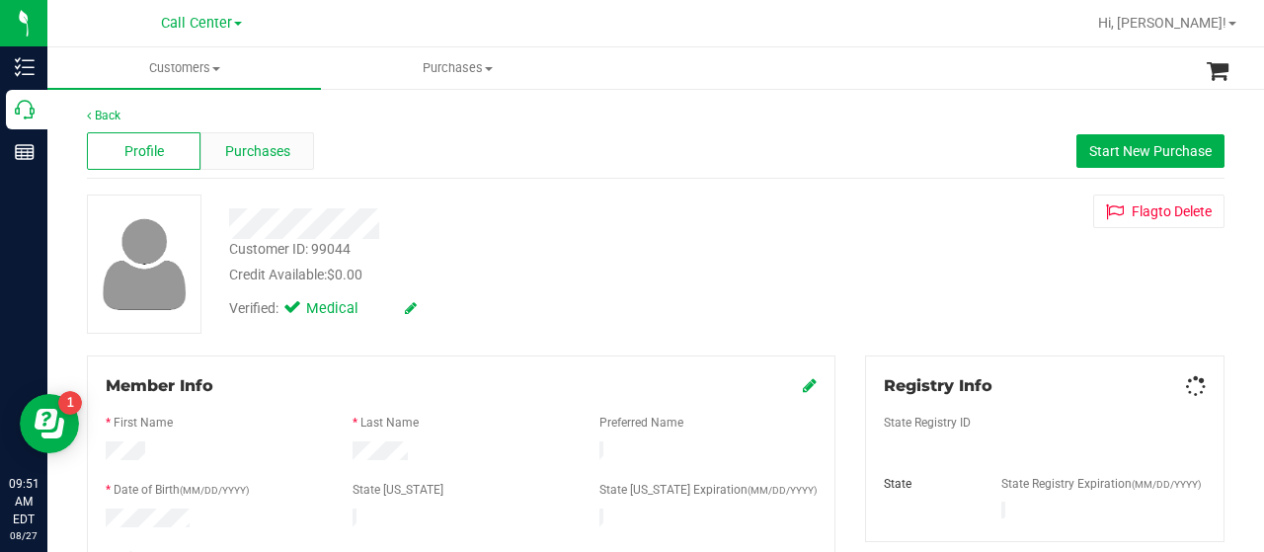
click at [264, 150] on span "Purchases" at bounding box center [257, 151] width 65 height 21
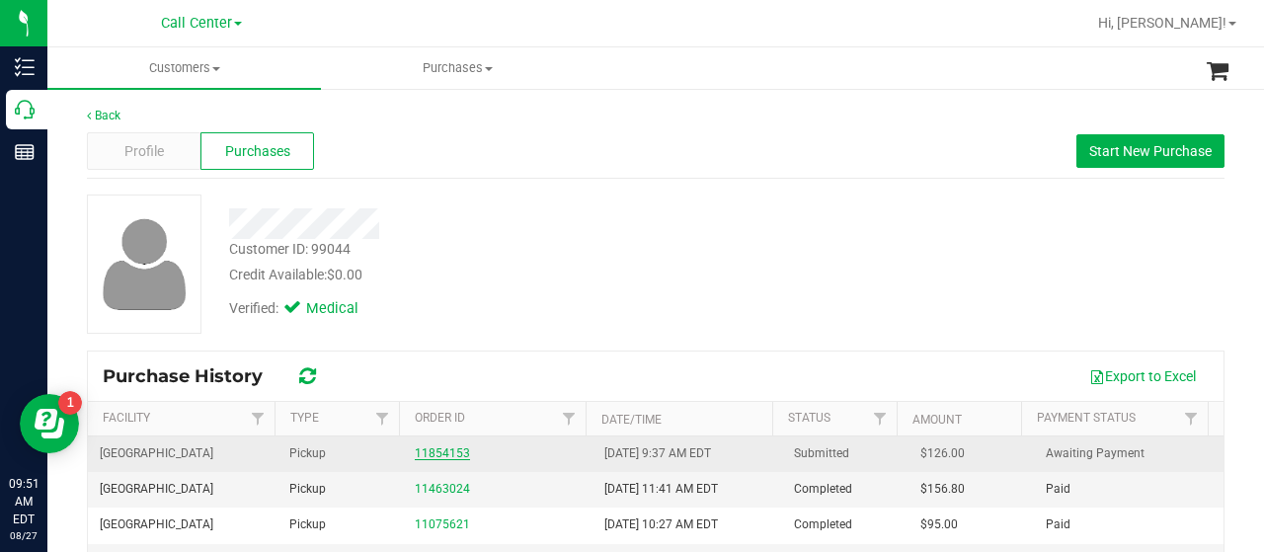
click at [431, 449] on link "11854153" at bounding box center [442, 453] width 55 height 14
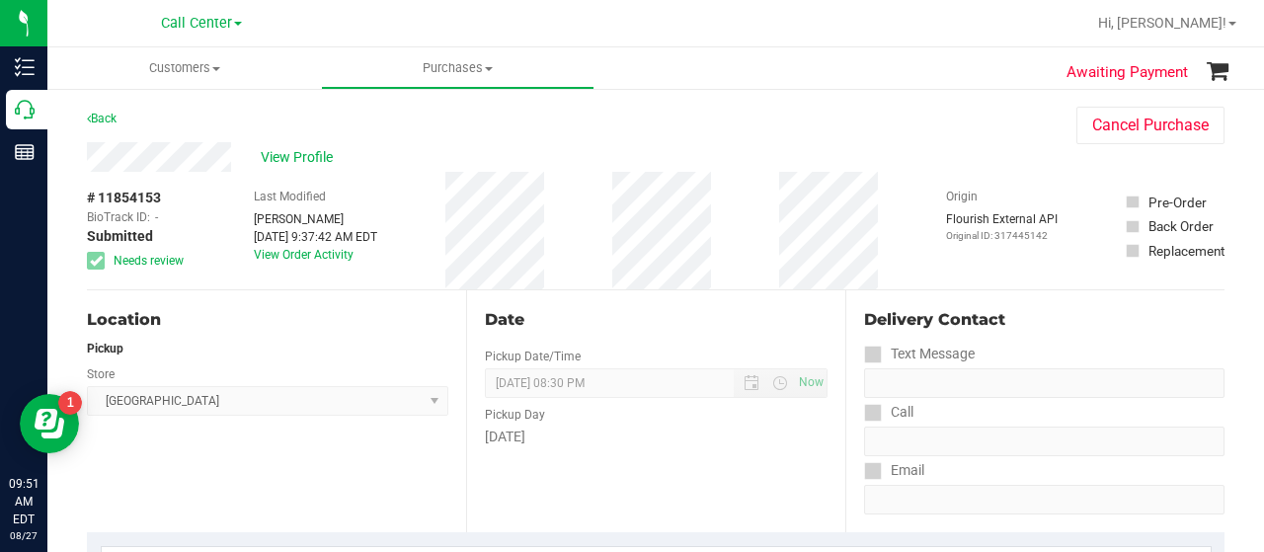
click at [216, 355] on div "Pickup" at bounding box center [267, 349] width 361 height 18
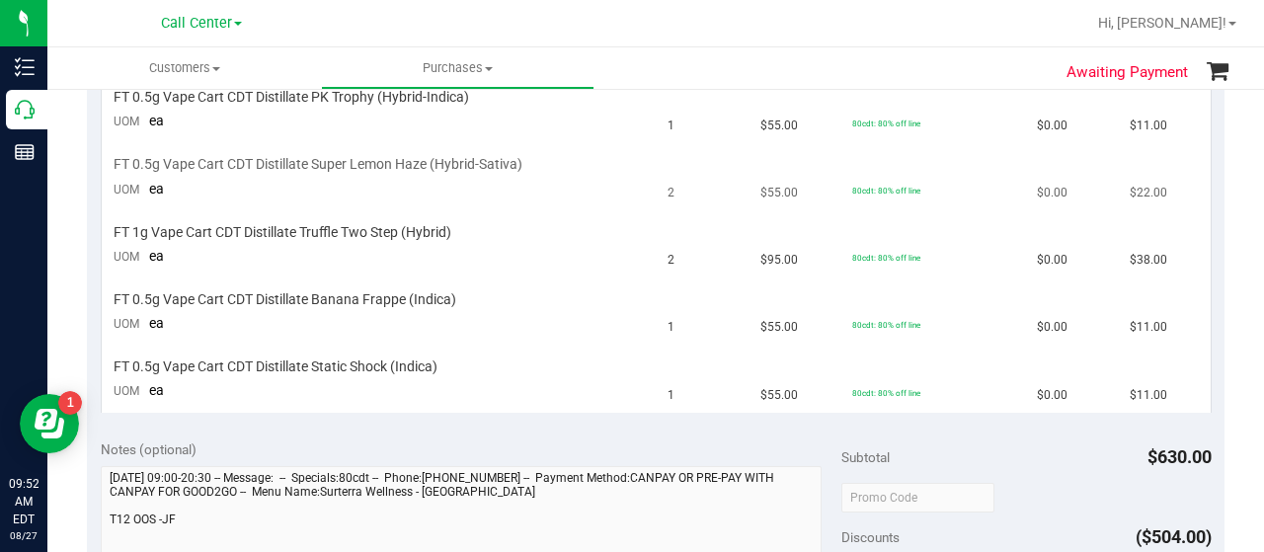
scroll to position [790, 0]
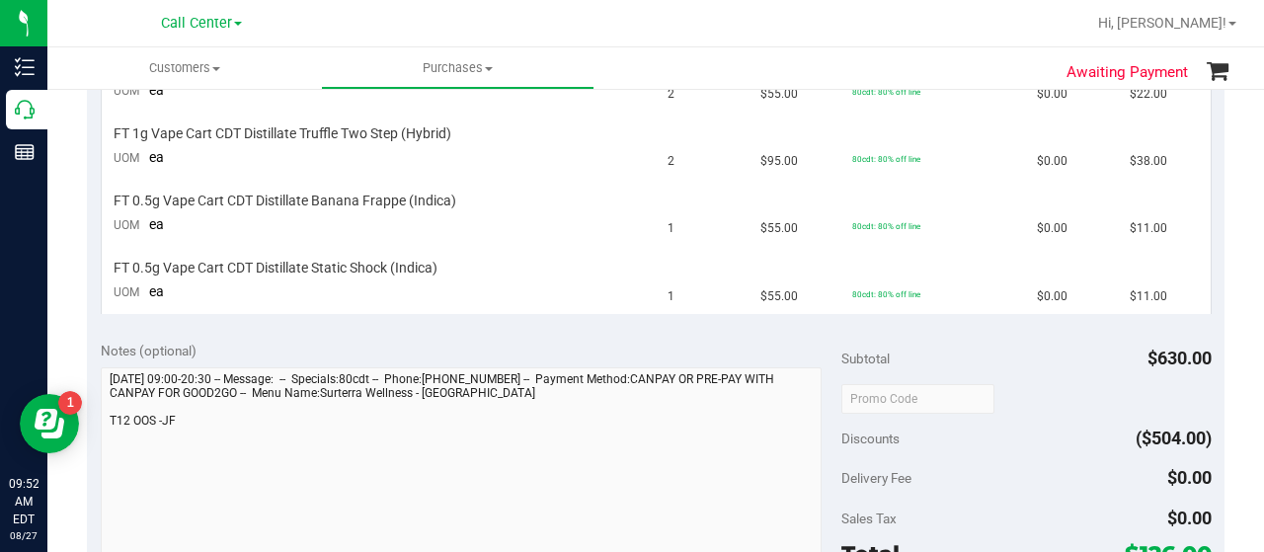
click at [248, 322] on div "View State Registry SKU Quantity Unit Price Discount Tax Total FT 0.5g Vape Car…" at bounding box center [656, 34] width 1138 height 585
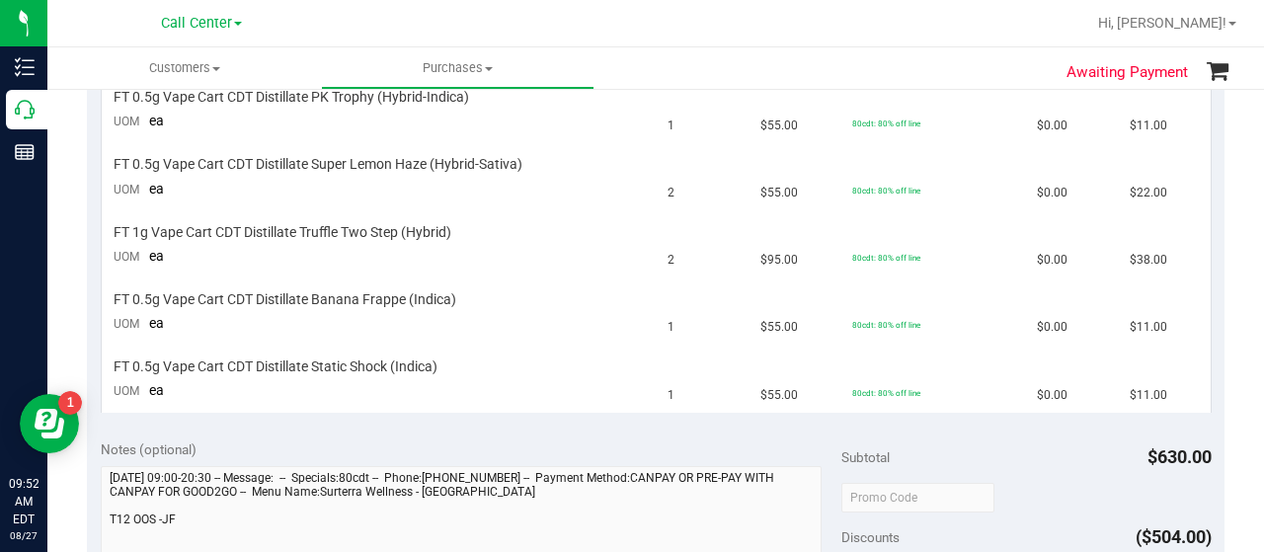
click at [259, 32] on div "Call Center" at bounding box center [201, 23] width 288 height 31
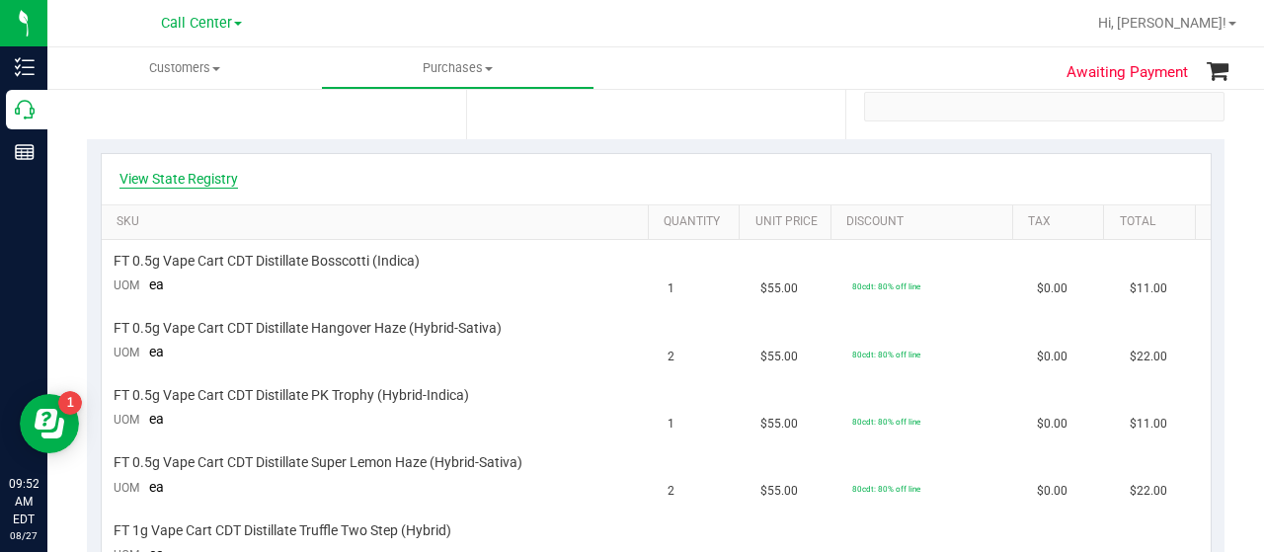
scroll to position [296, 0]
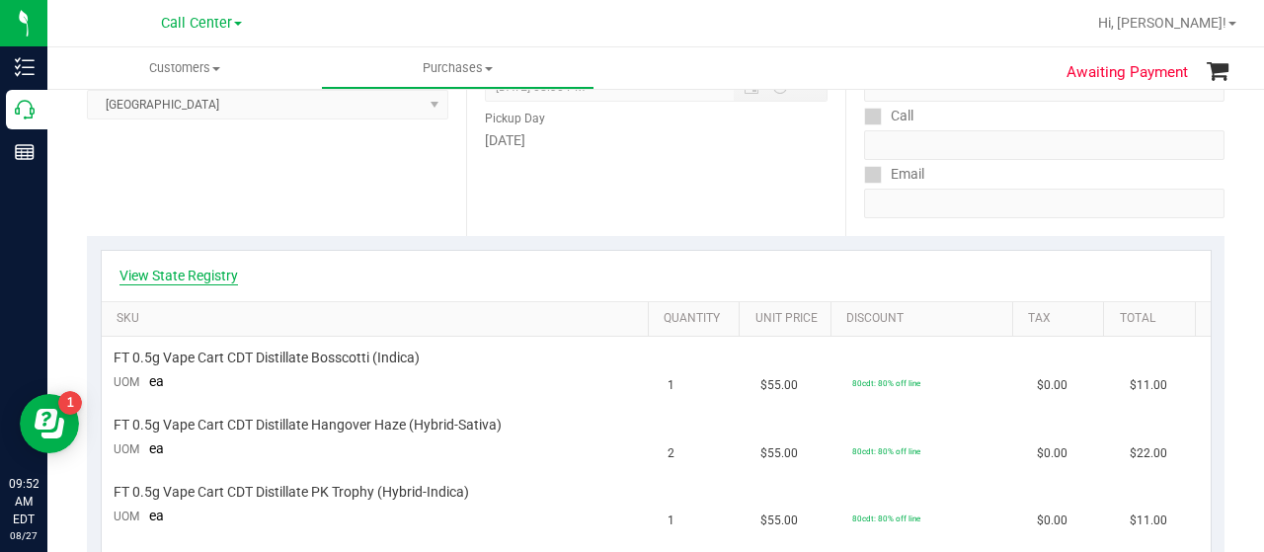
click at [197, 276] on link "View State Registry" at bounding box center [178, 276] width 118 height 20
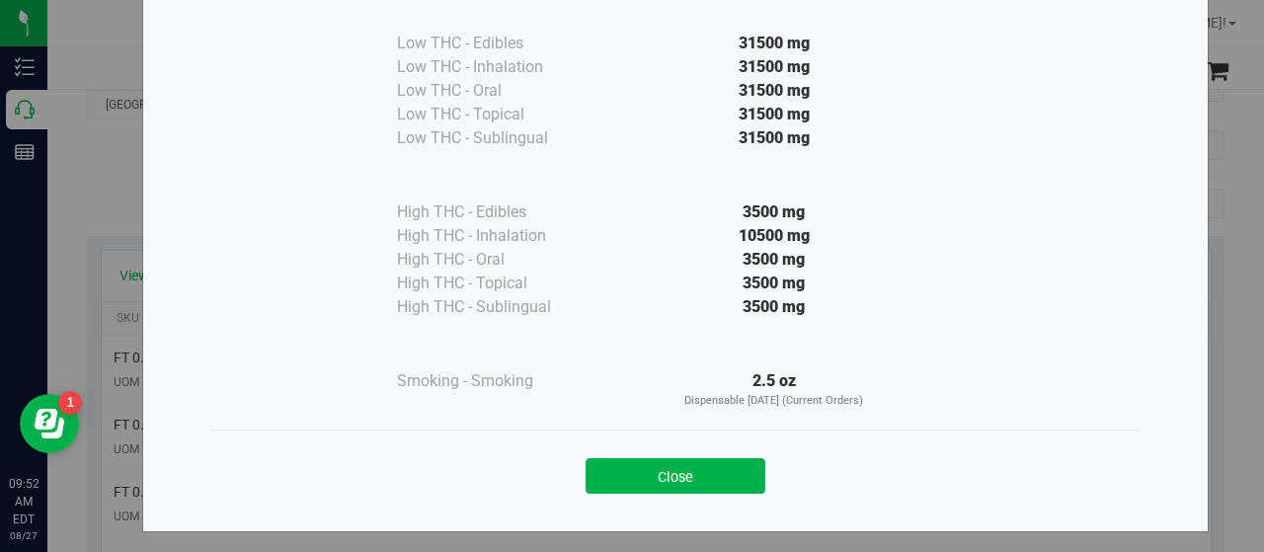
scroll to position [146, 0]
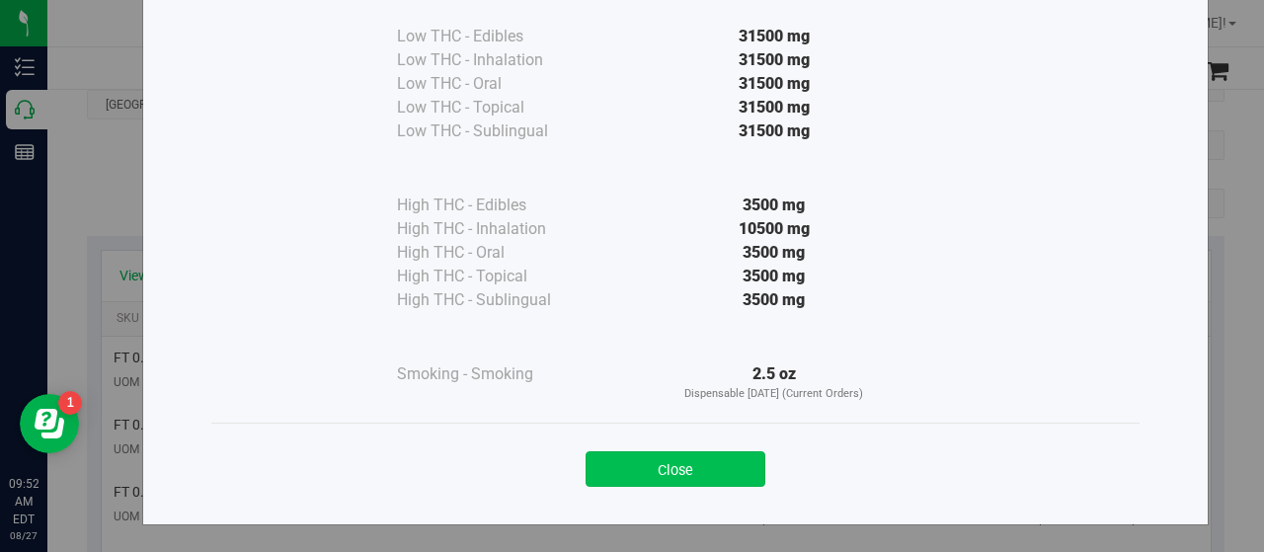
click at [593, 455] on button "Close" at bounding box center [676, 469] width 180 height 36
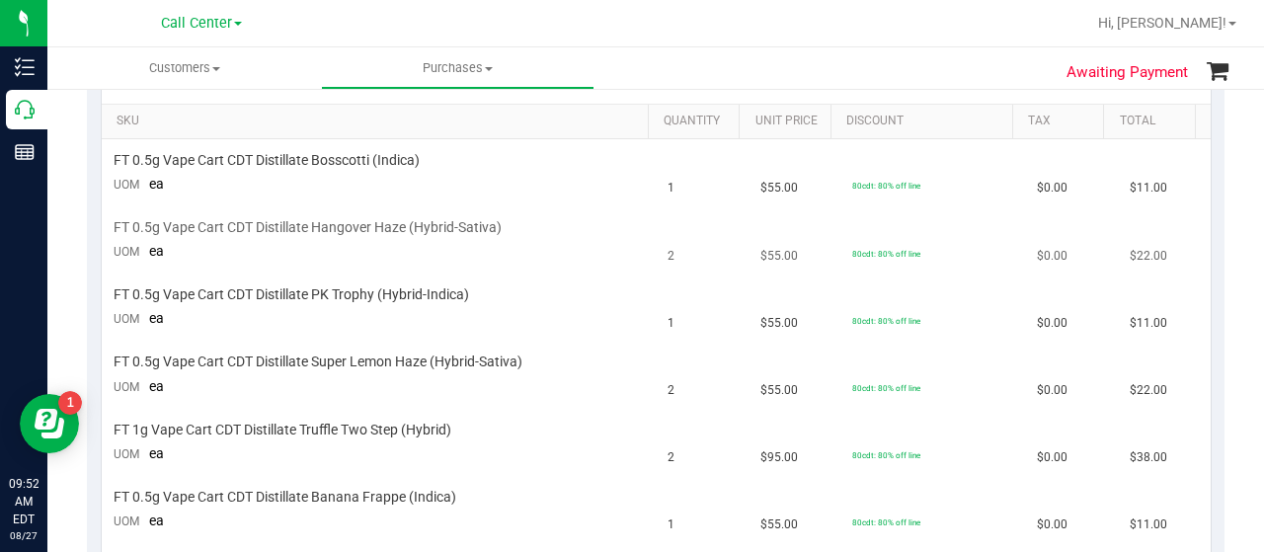
scroll to position [296, 0]
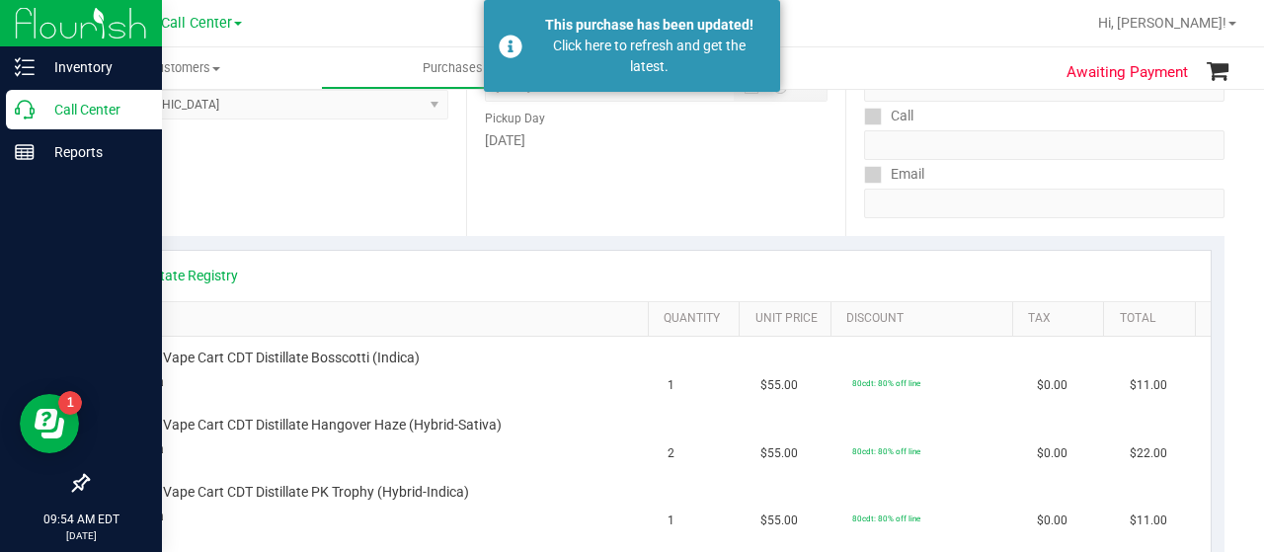
click at [26, 123] on div "Call Center" at bounding box center [84, 109] width 156 height 39
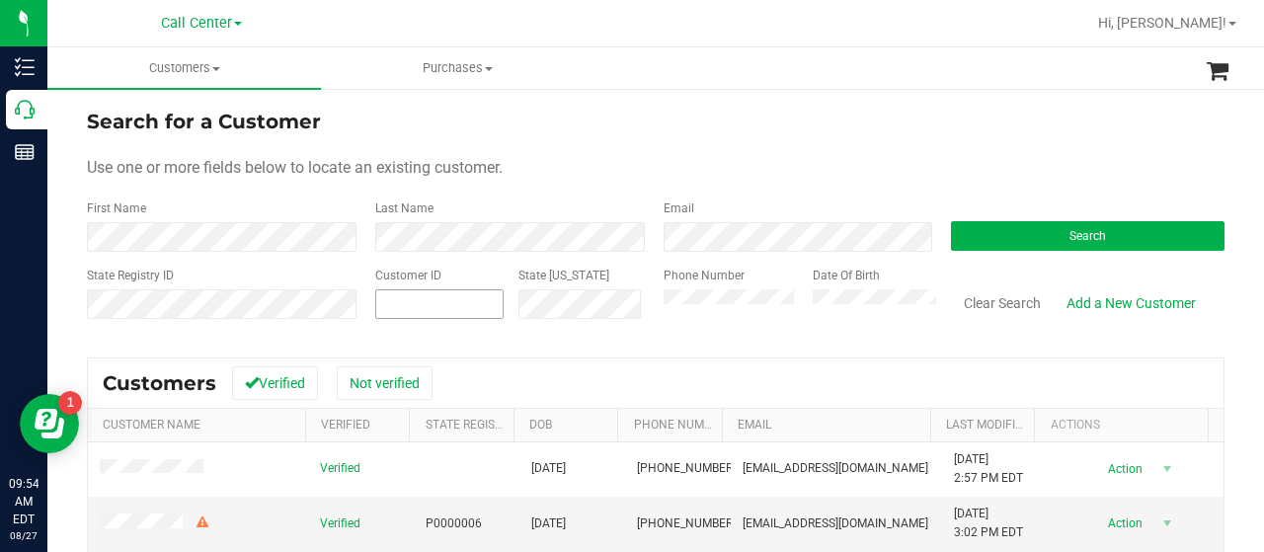
click at [385, 296] on span at bounding box center [439, 304] width 128 height 30
paste input "262067"
type input "262067"
click at [998, 227] on button "Search" at bounding box center [1088, 236] width 274 height 30
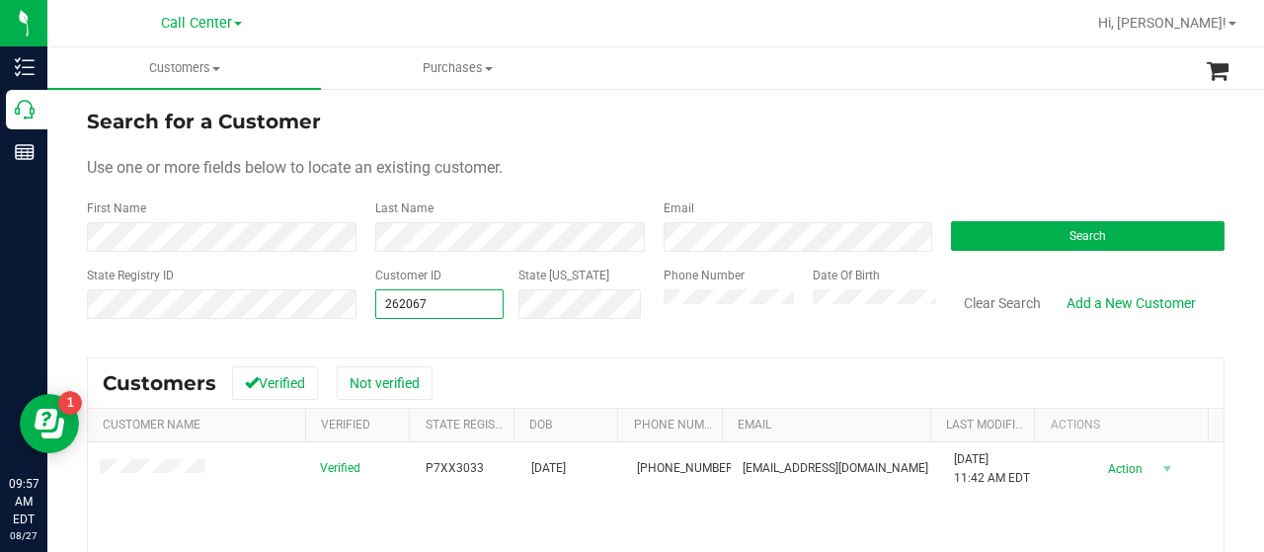
click at [354, 305] on div "State Registry ID Customer ID 262067 262067 State ID Phone Number Date Of Birth…" at bounding box center [656, 302] width 1138 height 70
drag, startPoint x: 427, startPoint y: 305, endPoint x: 700, endPoint y: 288, distance: 274.0
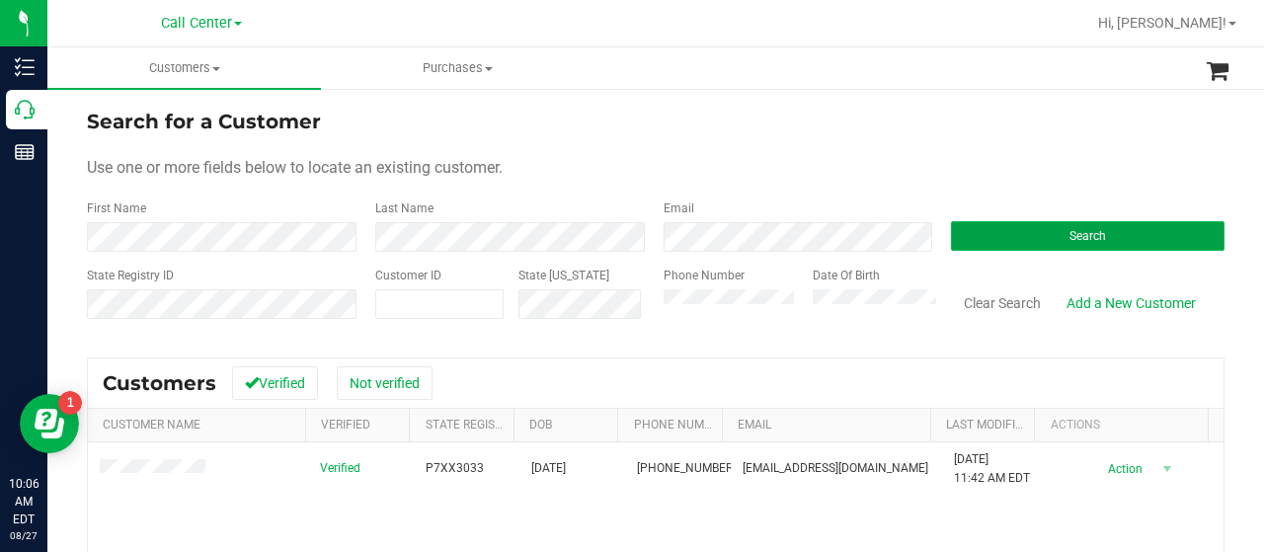
click at [960, 241] on button "Search" at bounding box center [1088, 236] width 274 height 30
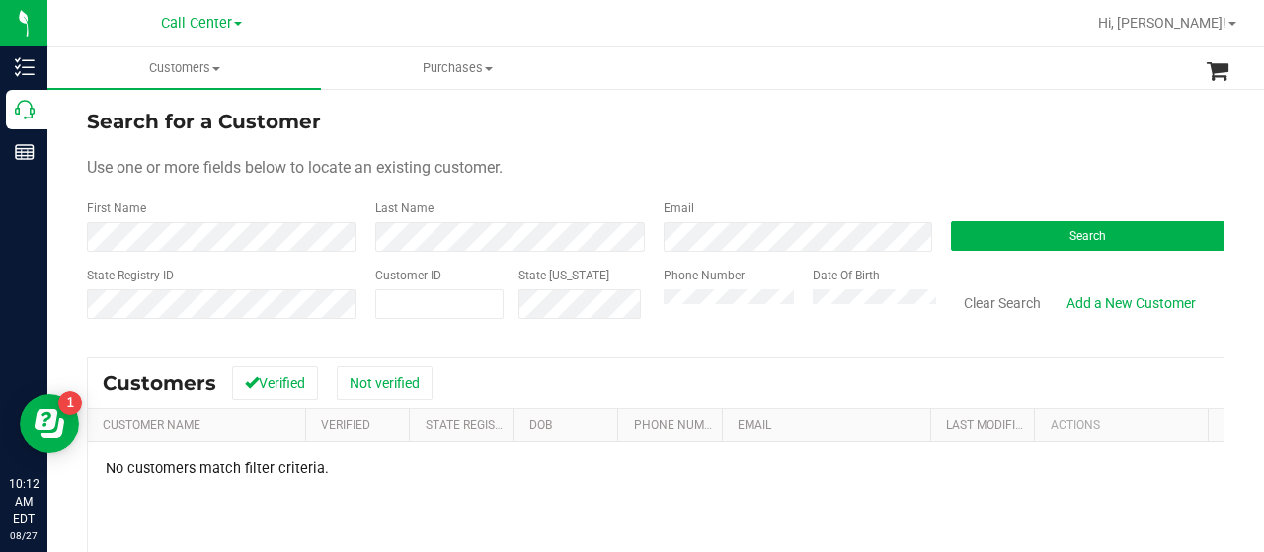
click at [637, 301] on div "State Registry ID Customer ID State ID Phone Number Date Of Birth Clear Search …" at bounding box center [656, 302] width 1138 height 70
click at [509, 317] on div "State ID" at bounding box center [576, 302] width 144 height 70
click at [211, 191] on form "Search for a Customer Use one or more fields below to locate an existing custom…" at bounding box center [656, 222] width 1138 height 230
click at [407, 305] on span at bounding box center [439, 304] width 128 height 30
paste input "71123"
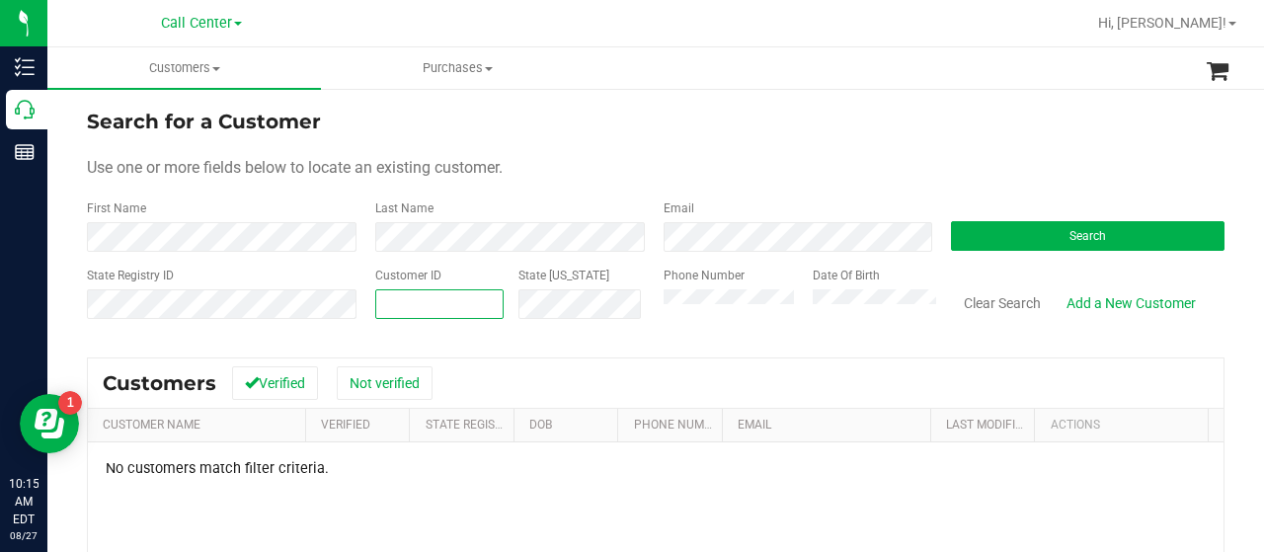
type input "71123"
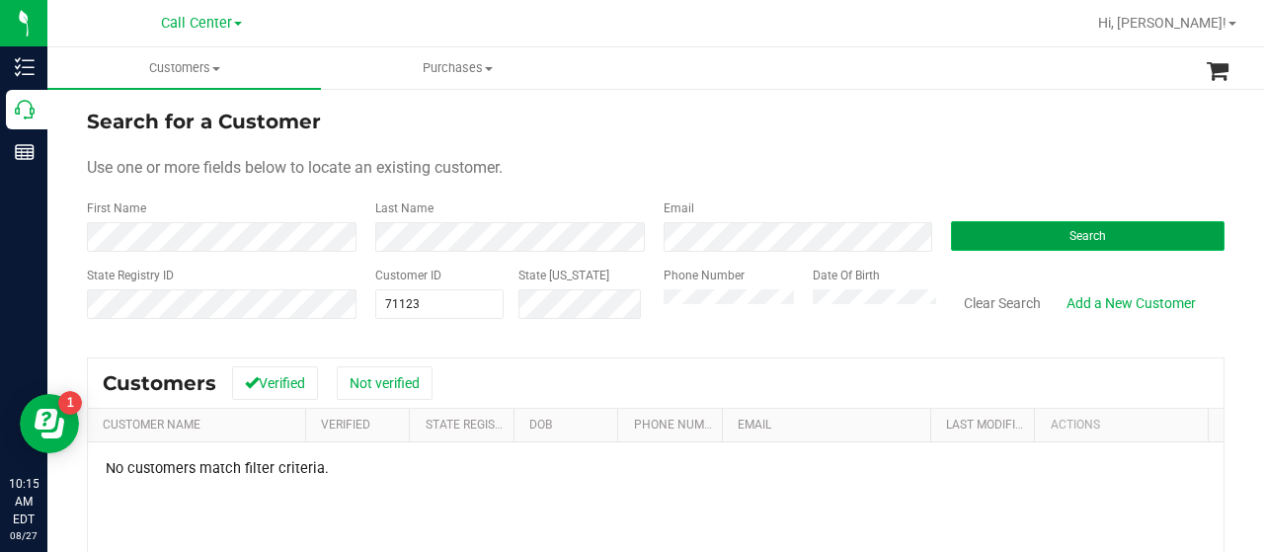
click at [952, 240] on button "Search" at bounding box center [1088, 236] width 274 height 30
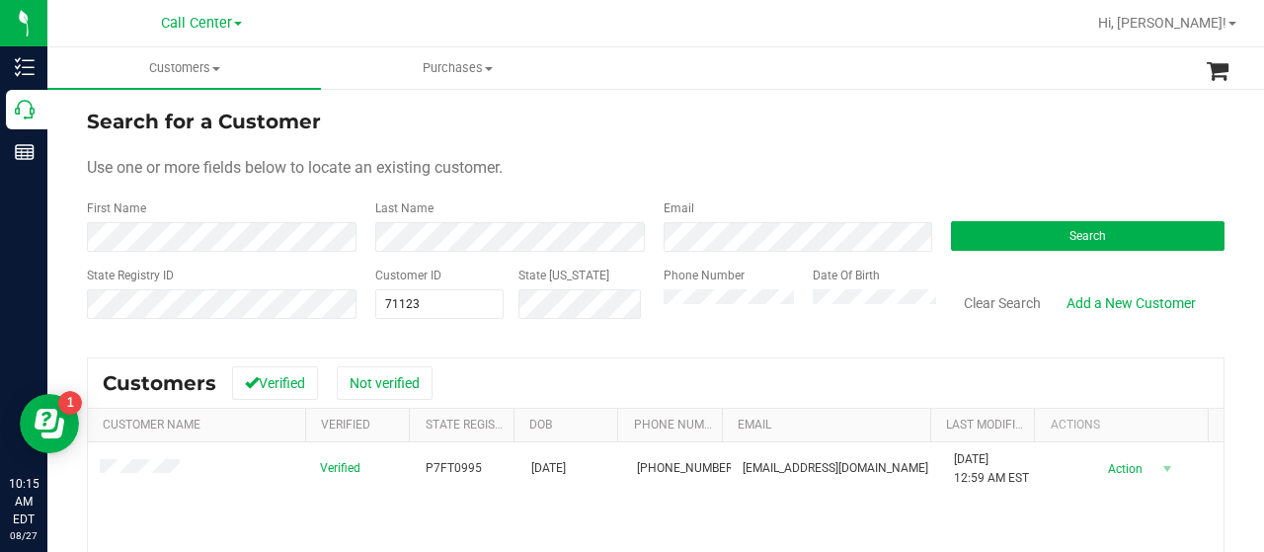
scroll to position [304, 0]
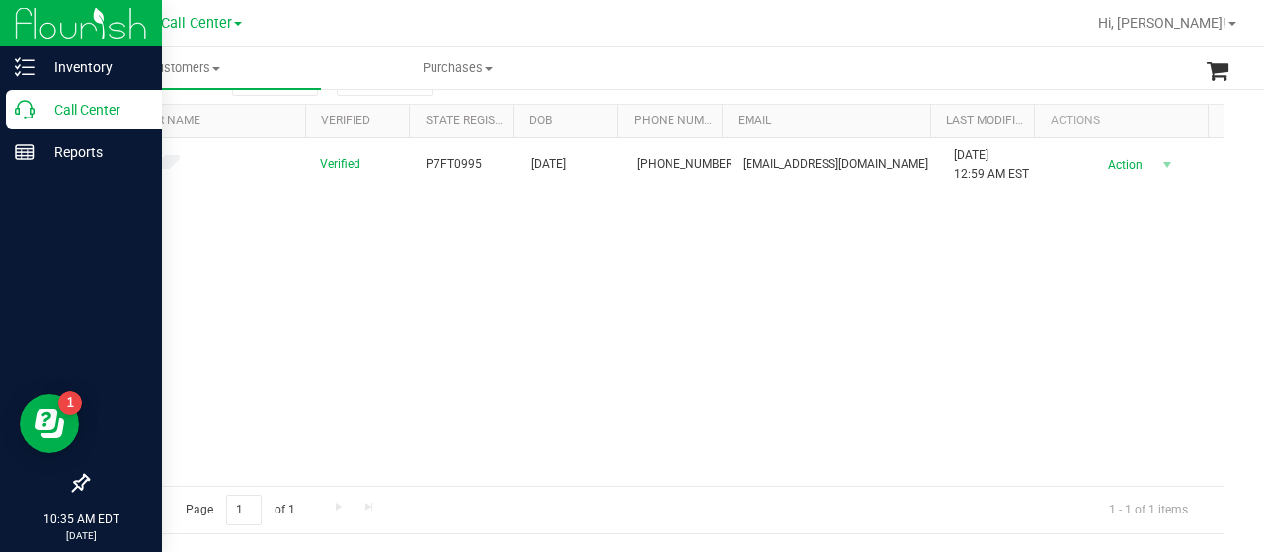
click at [25, 108] on icon at bounding box center [25, 110] width 20 height 20
click at [91, 114] on p "Call Center" at bounding box center [94, 110] width 118 height 24
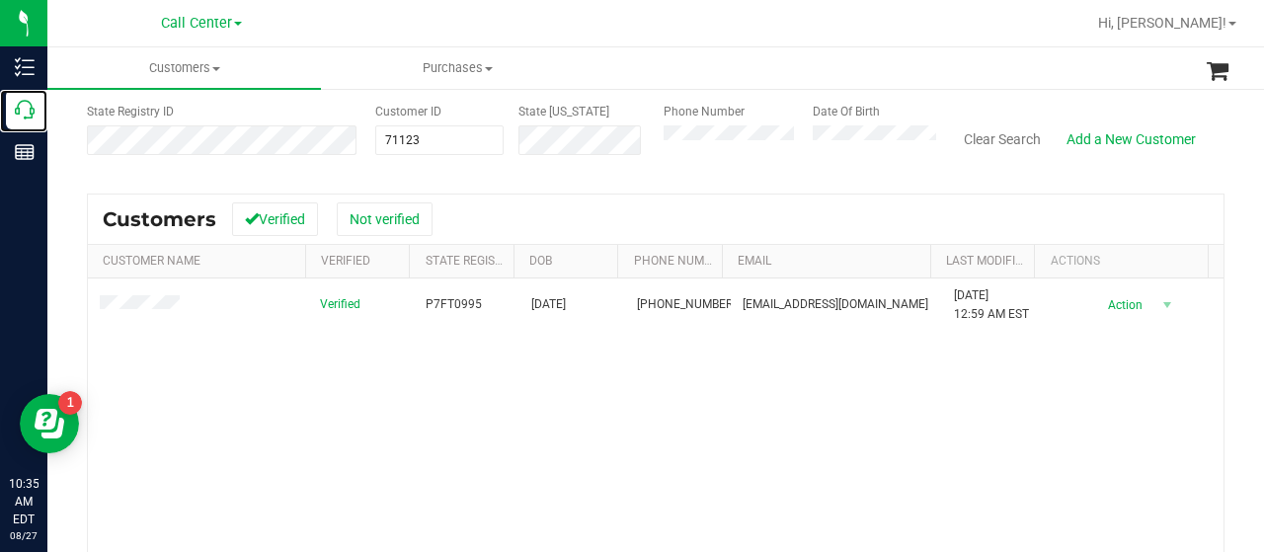
scroll to position [0, 0]
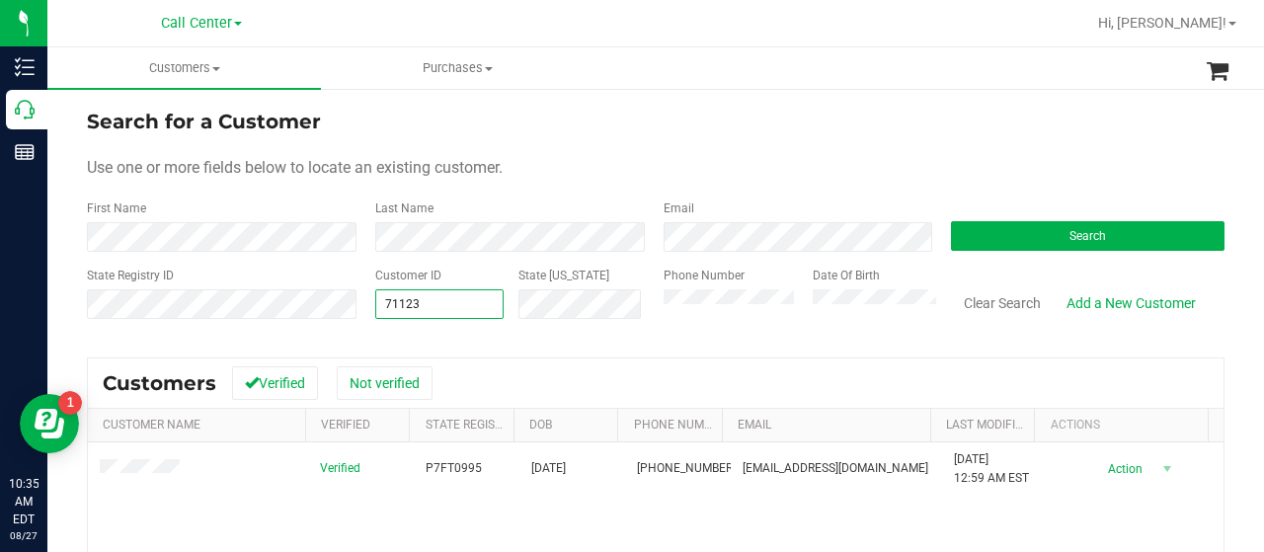
click at [346, 304] on div "State Registry ID Customer ID 71123 71123 State ID Phone Number Date Of Birth C…" at bounding box center [656, 302] width 1138 height 70
click at [423, 309] on input "text" at bounding box center [439, 304] width 126 height 28
paste input "681738"
type input "681738"
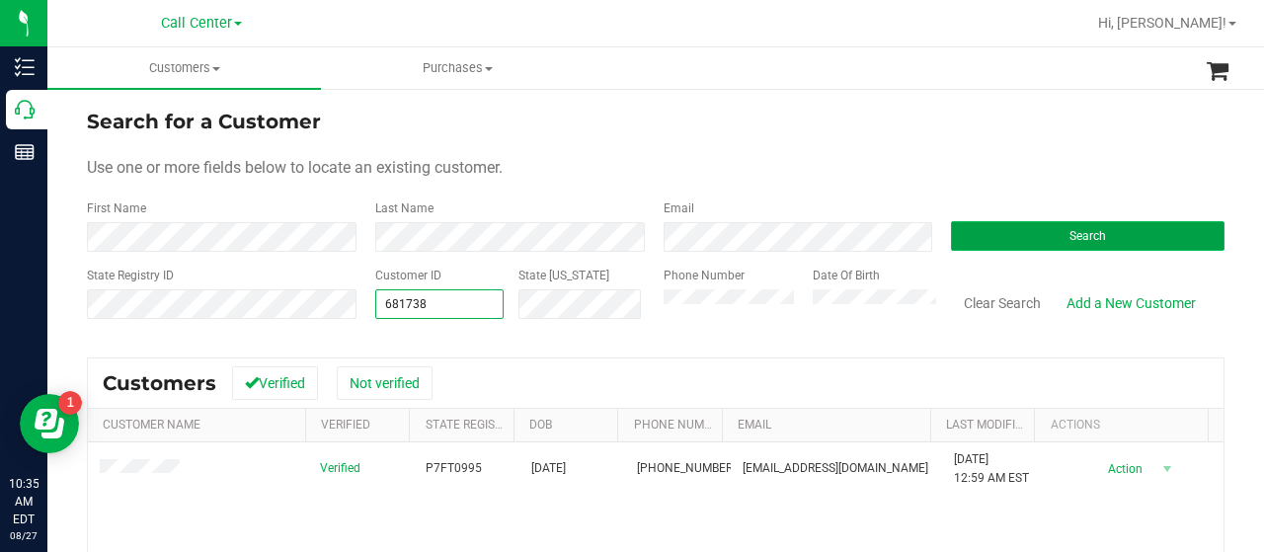
click at [1017, 230] on button "Search" at bounding box center [1088, 236] width 274 height 30
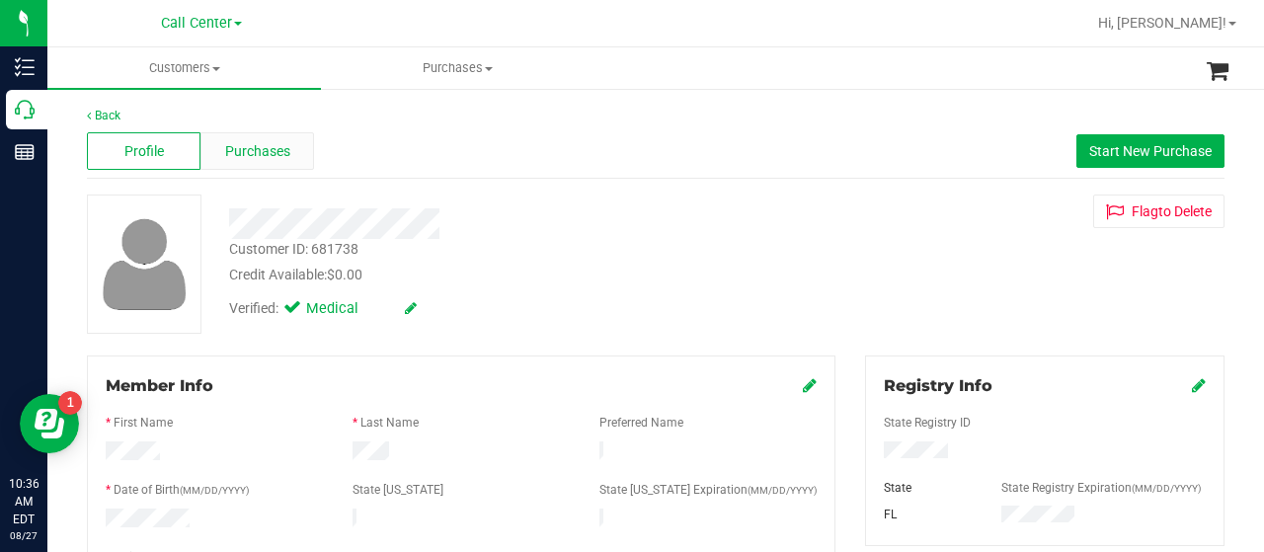
click at [286, 137] on div "Purchases" at bounding box center [257, 151] width 114 height 38
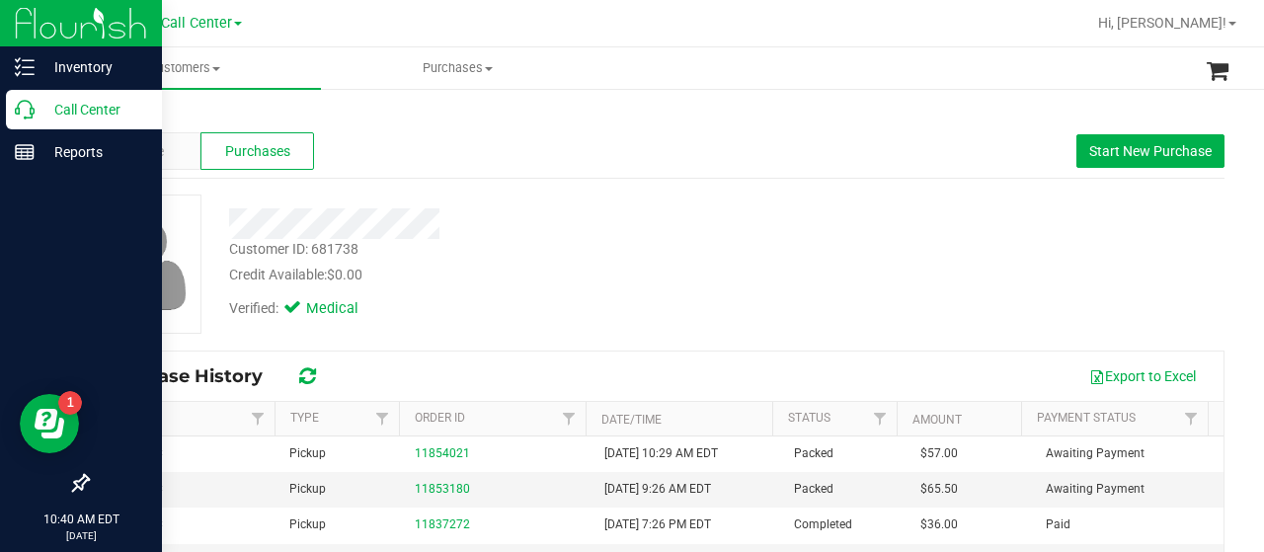
click at [36, 106] on p "Call Center" at bounding box center [94, 110] width 118 height 24
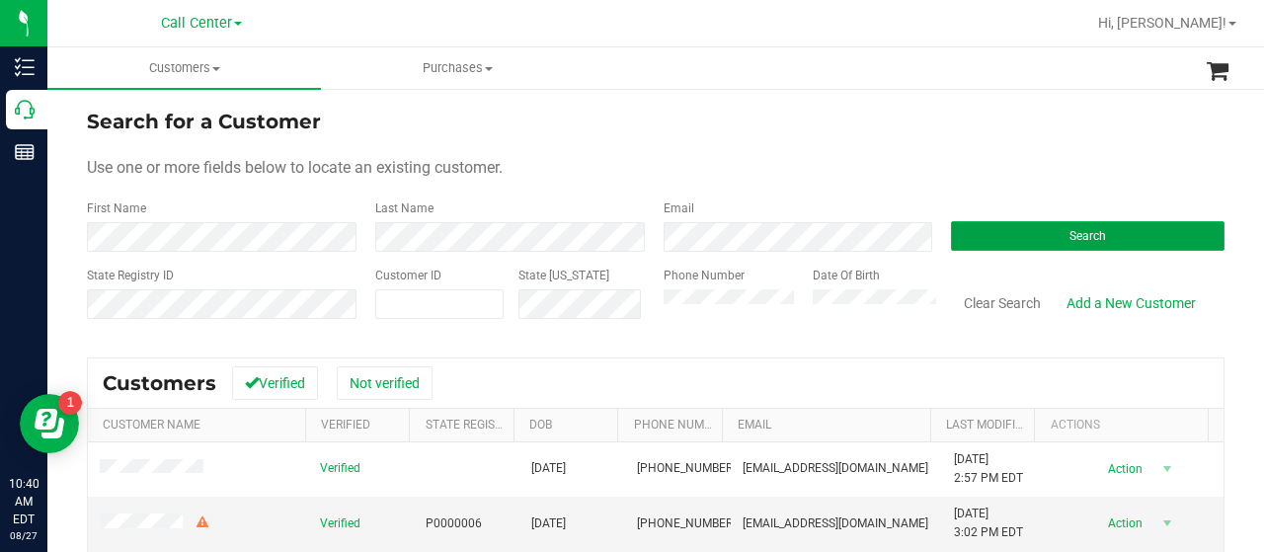
click at [970, 248] on button "Search" at bounding box center [1088, 236] width 274 height 30
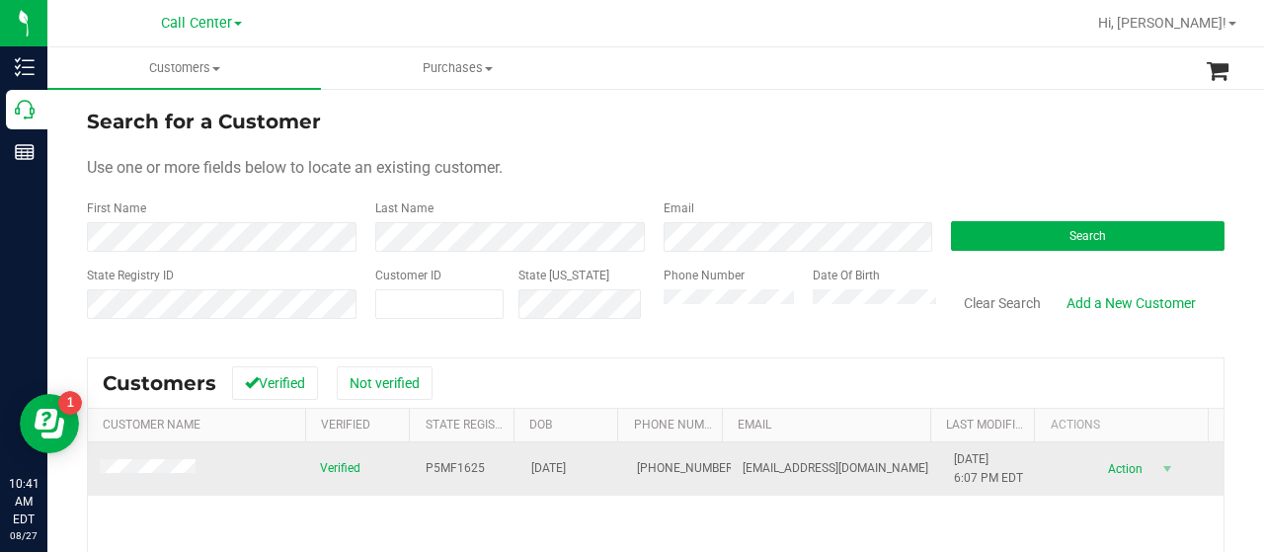
click at [258, 487] on td at bounding box center [198, 468] width 220 height 53
drag, startPoint x: 717, startPoint y: 469, endPoint x: 852, endPoint y: 473, distance: 135.3
click at [852, 473] on td "melly2920@yahoo.com" at bounding box center [836, 468] width 211 height 53
drag, startPoint x: 545, startPoint y: 486, endPoint x: 438, endPoint y: 477, distance: 107.0
click at [537, 487] on td "10/13/1978" at bounding box center [572, 468] width 106 height 53
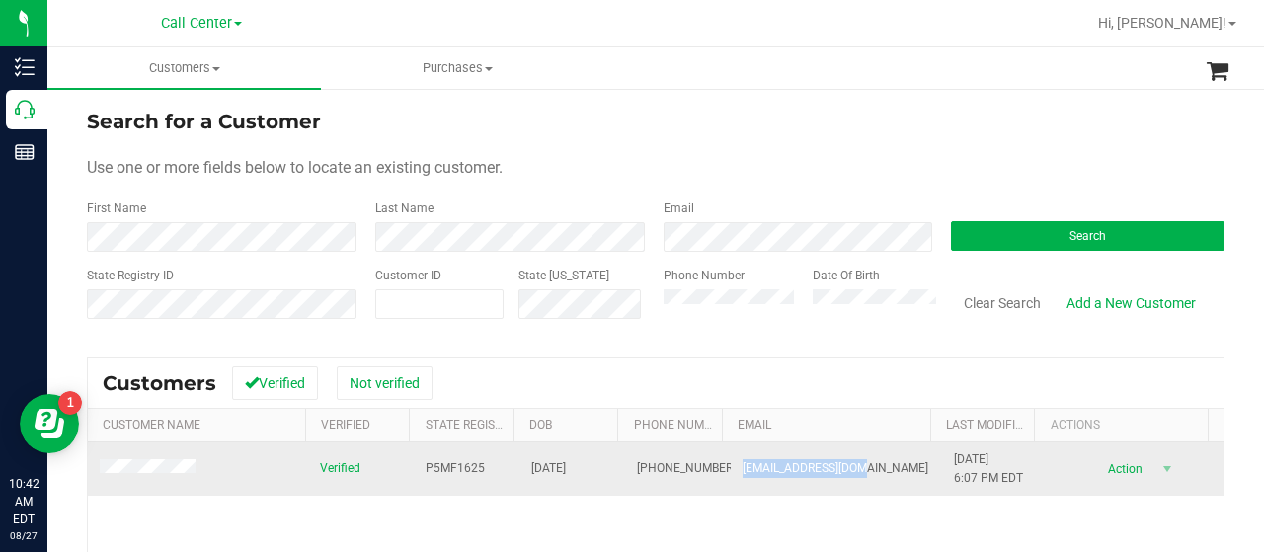
drag, startPoint x: 727, startPoint y: 465, endPoint x: 845, endPoint y: 467, distance: 118.5
click at [845, 467] on span "melly2920@yahoo.com" at bounding box center [836, 468] width 186 height 19
copy span "melly2920@yahoo.com"
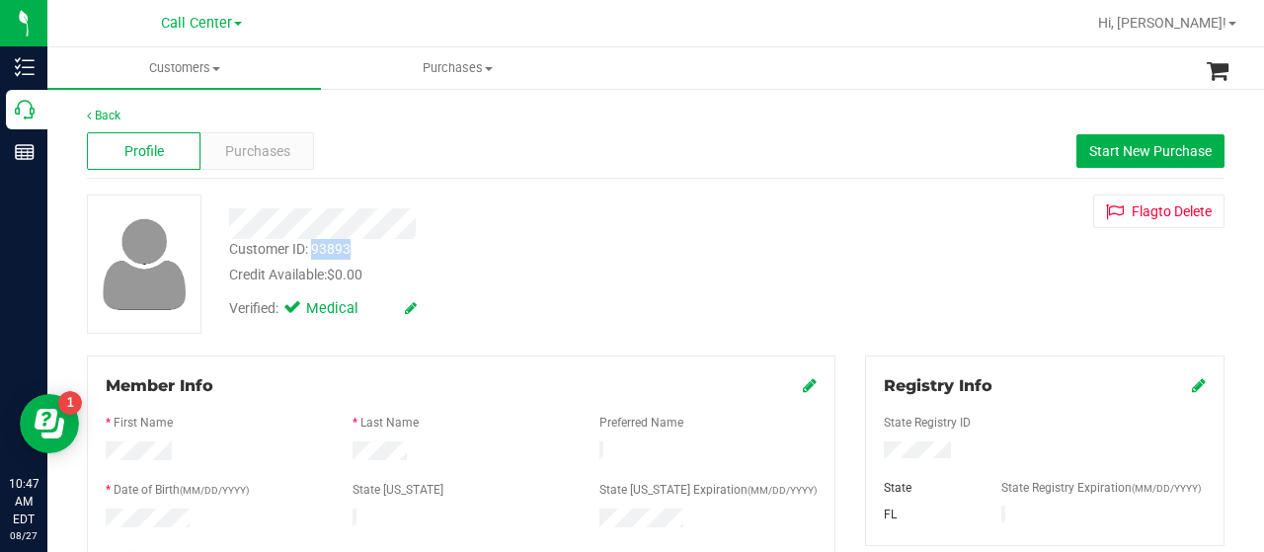
drag, startPoint x: 312, startPoint y: 253, endPoint x: 354, endPoint y: 253, distance: 41.5
click at [354, 253] on div "Customer ID: 93893 Credit Available: $0.00" at bounding box center [506, 262] width 584 height 46
copy div "93893"
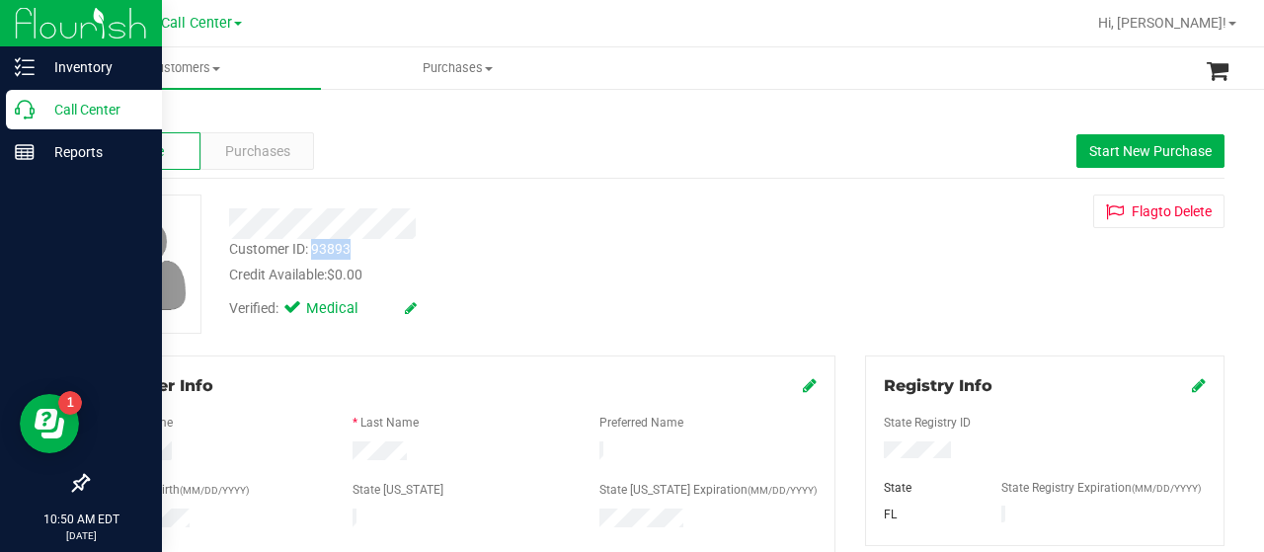
click at [36, 115] on p "Call Center" at bounding box center [94, 110] width 118 height 24
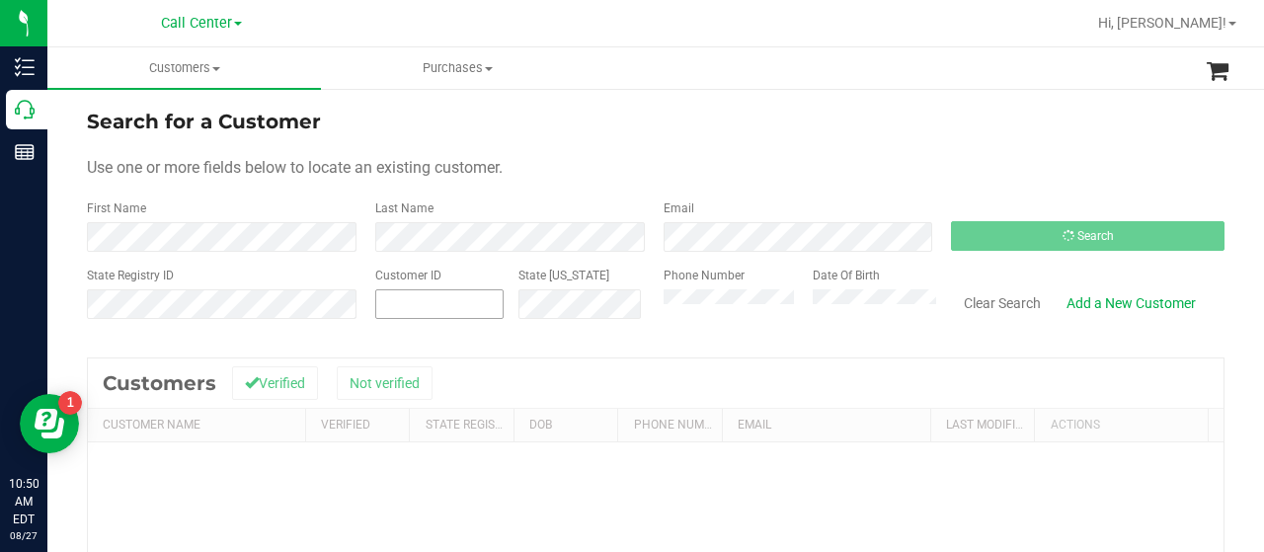
click at [441, 307] on span at bounding box center [439, 304] width 128 height 30
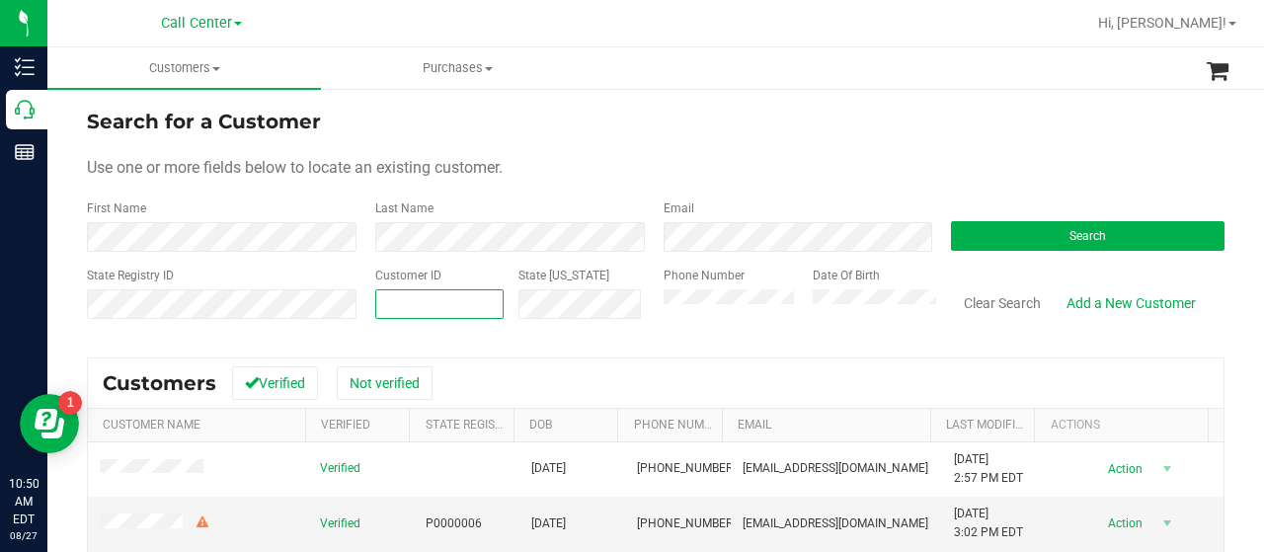
paste input "636635"
type input "636635"
click at [956, 232] on button "Search" at bounding box center [1088, 236] width 274 height 30
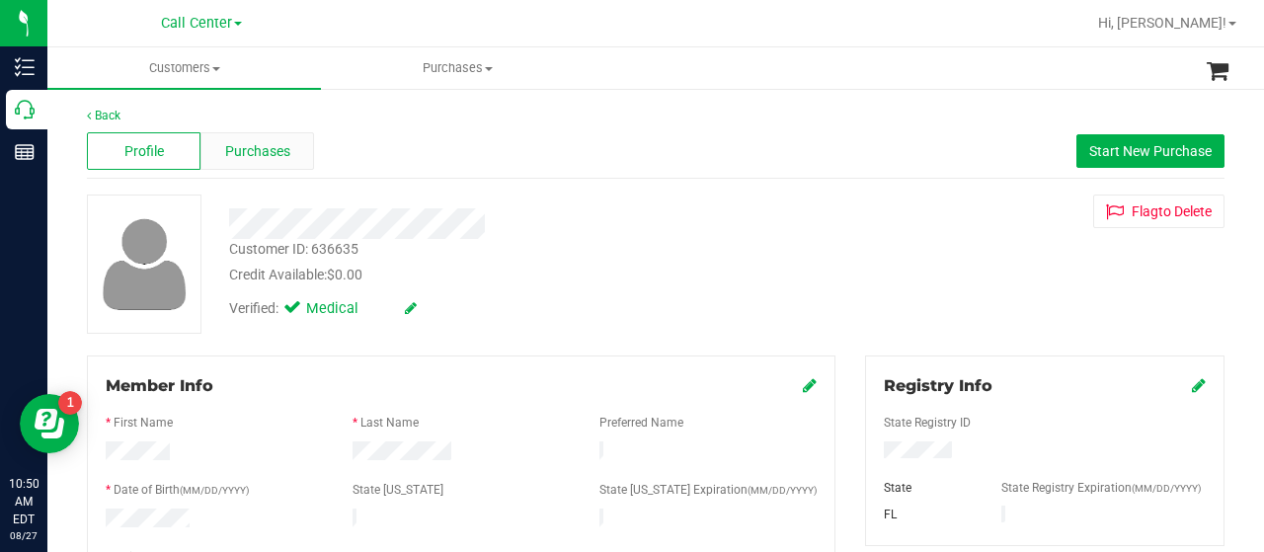
click at [247, 139] on div "Purchases" at bounding box center [257, 151] width 114 height 38
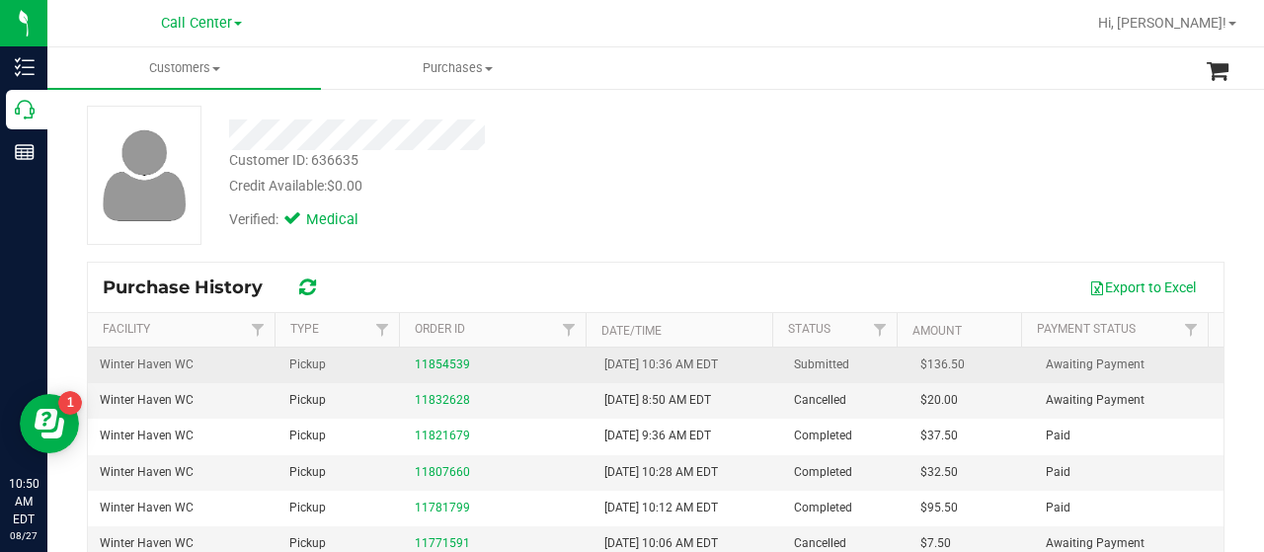
scroll to position [99, 0]
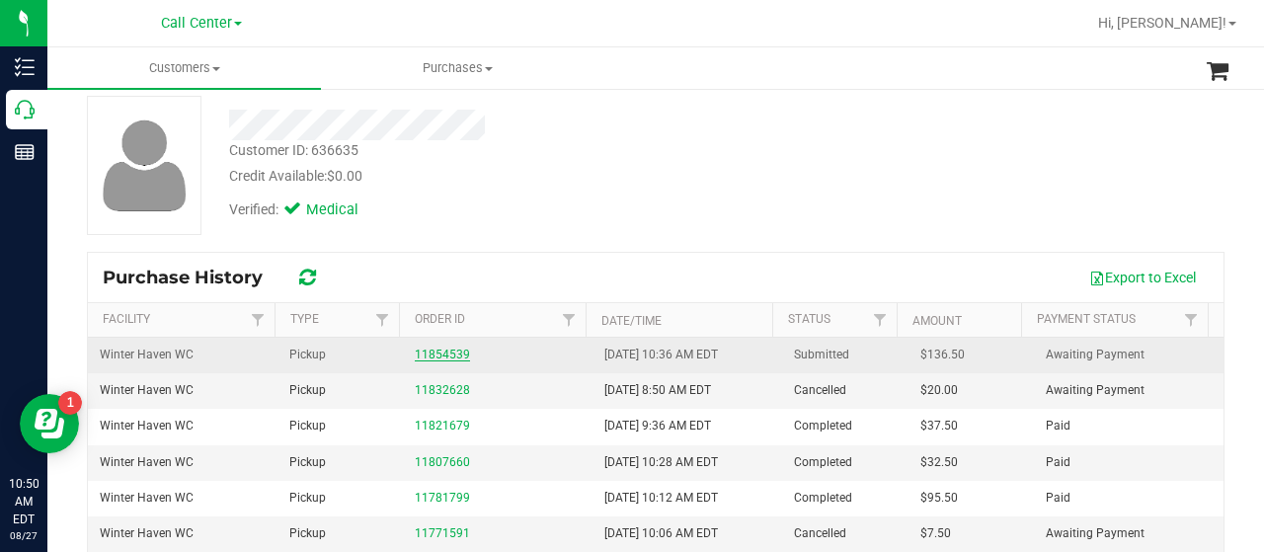
click at [423, 352] on link "11854539" at bounding box center [442, 355] width 55 height 14
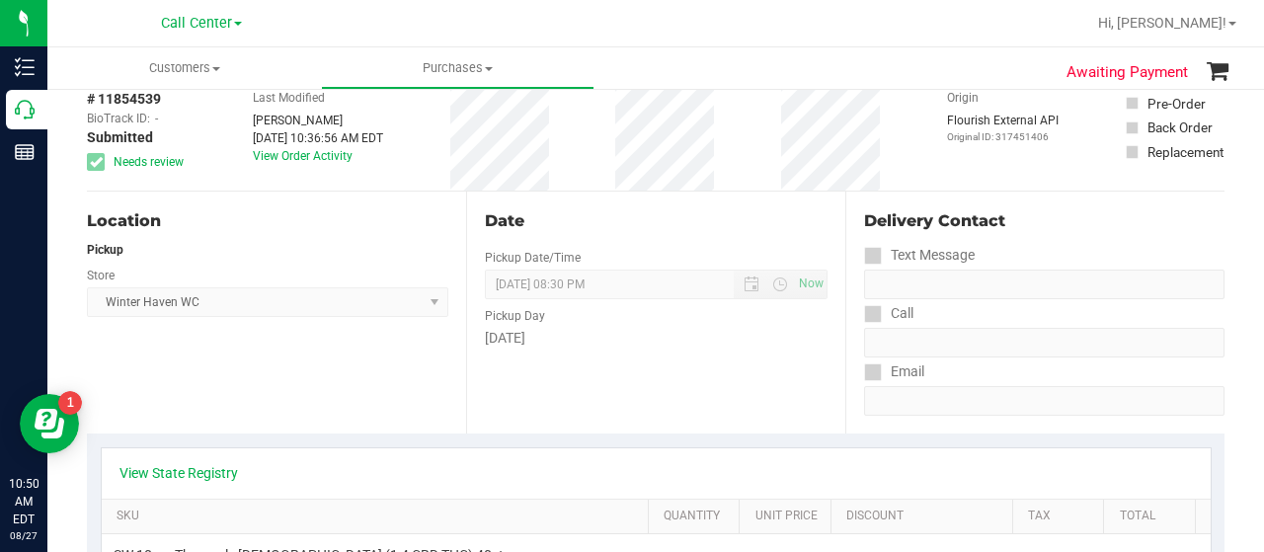
click at [148, 396] on div "Location Pickup Store Winter Haven WC Select Store Bonita Springs WC Boynton Be…" at bounding box center [276, 313] width 379 height 242
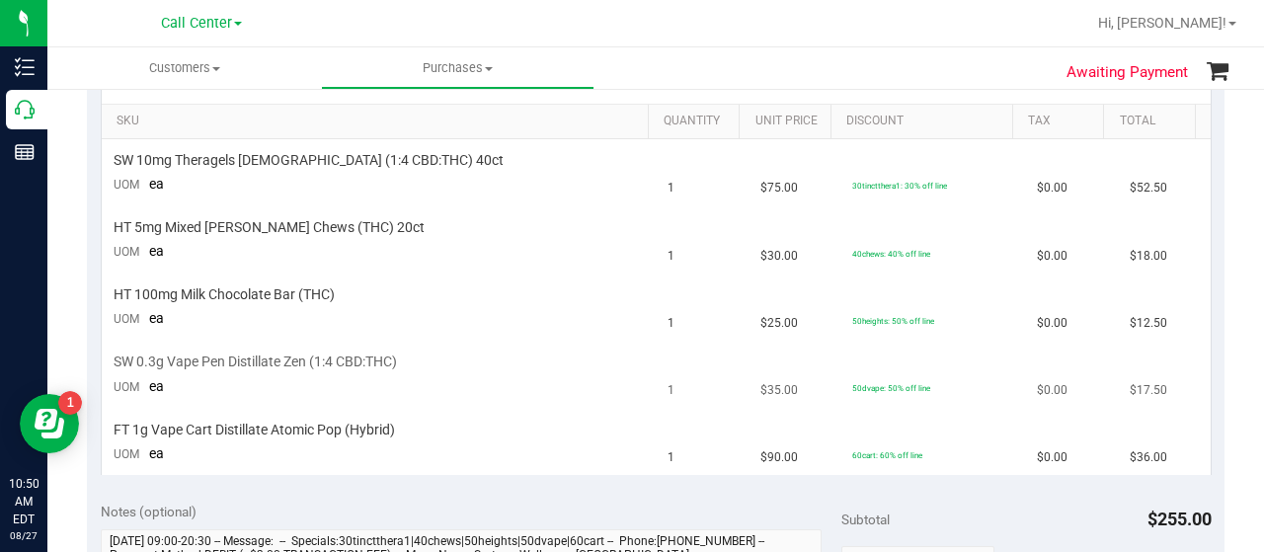
scroll to position [395, 0]
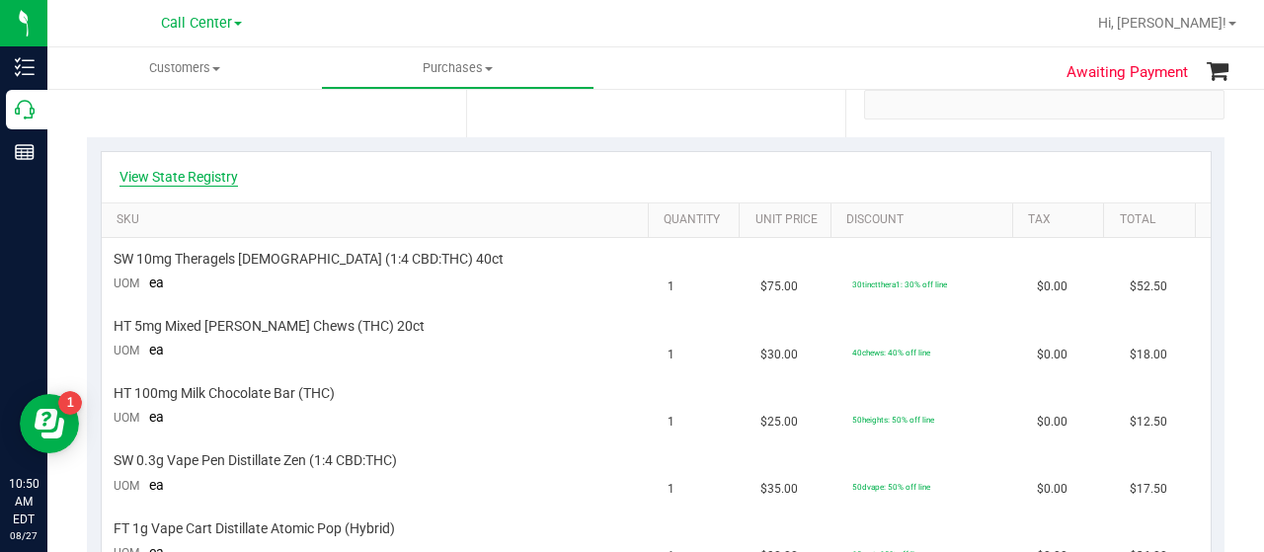
click at [175, 167] on link "View State Registry" at bounding box center [178, 177] width 118 height 20
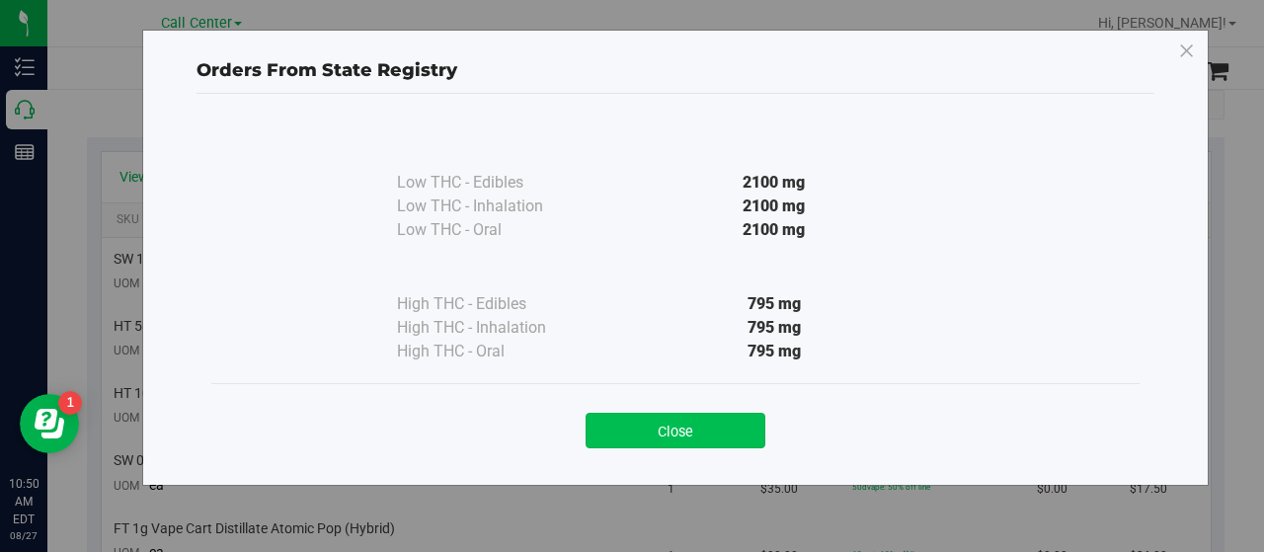
click at [618, 435] on button "Close" at bounding box center [676, 431] width 180 height 36
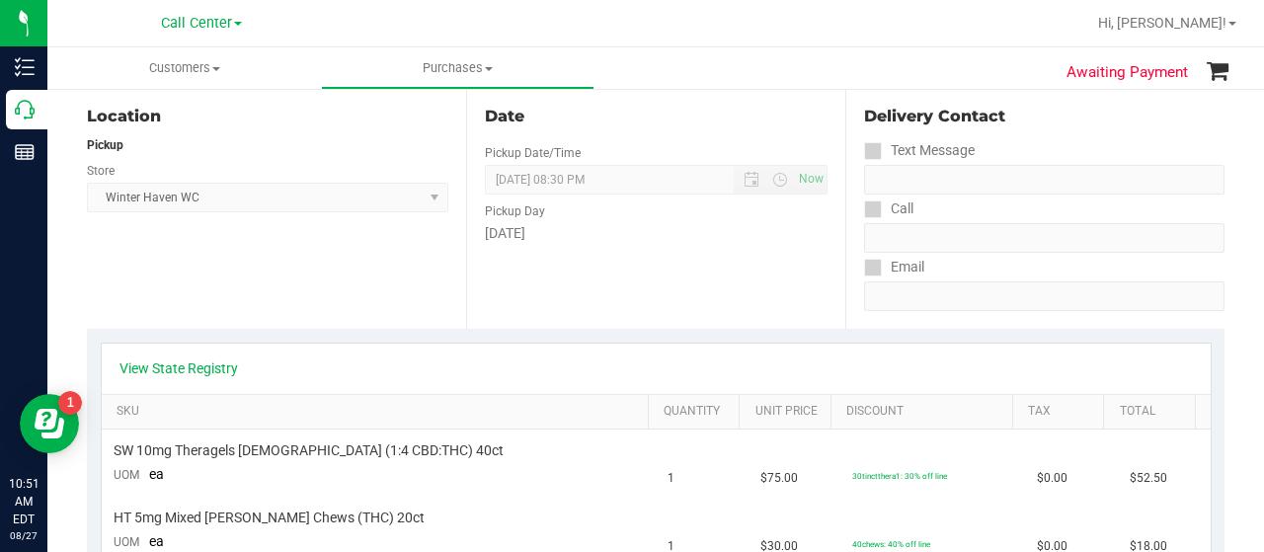
scroll to position [0, 0]
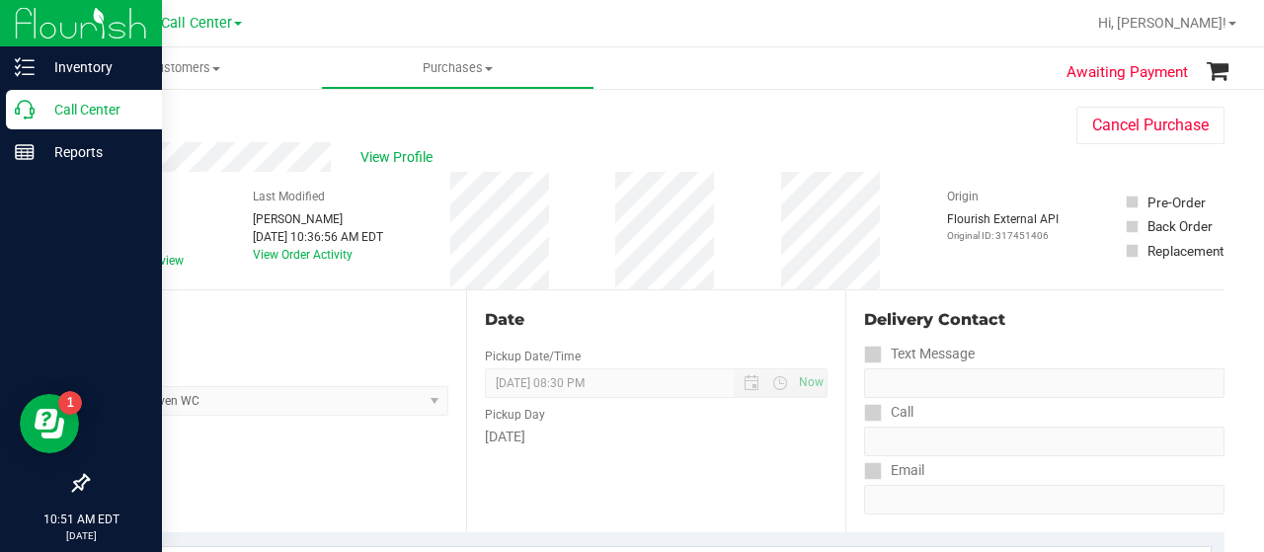
click at [23, 106] on icon at bounding box center [25, 110] width 20 height 20
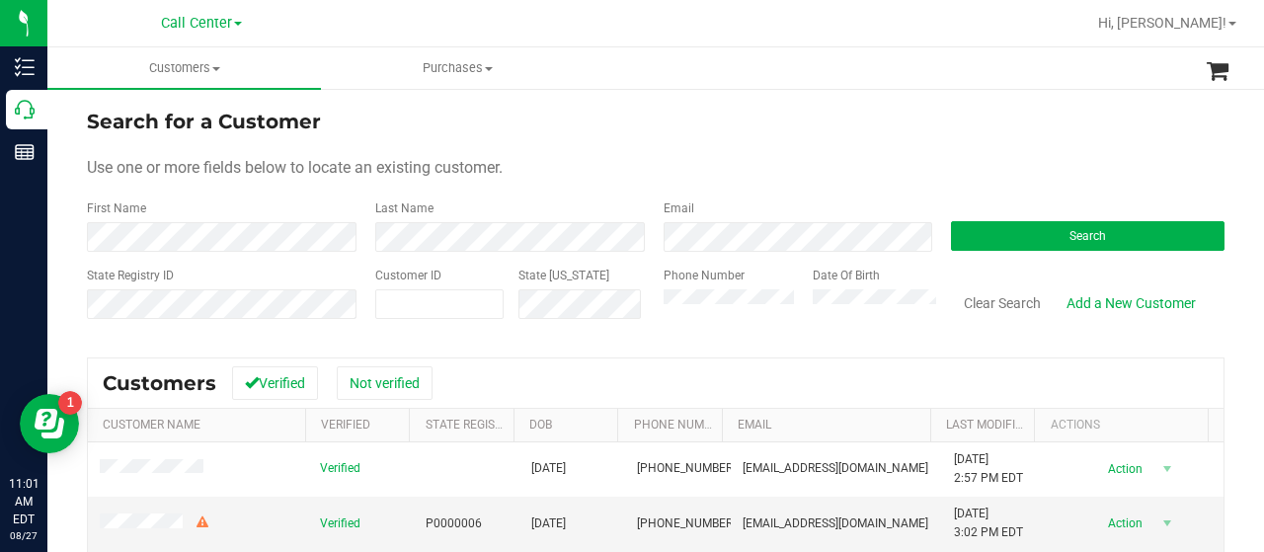
drag, startPoint x: 125, startPoint y: 189, endPoint x: 451, endPoint y: 347, distance: 362.2
click at [130, 192] on form "Search for a Customer Use one or more fields below to locate an existing custom…" at bounding box center [656, 222] width 1138 height 230
click at [444, 305] on span at bounding box center [439, 304] width 128 height 30
paste input "93893"
type input "93893"
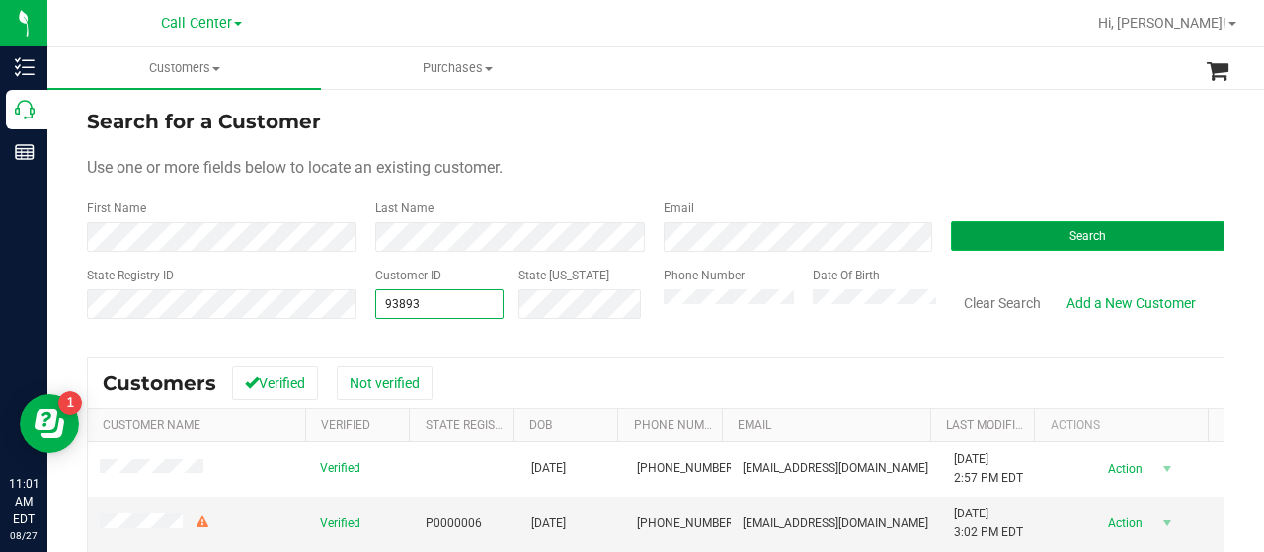
type input "93893"
click at [974, 230] on button "Search" at bounding box center [1088, 236] width 274 height 30
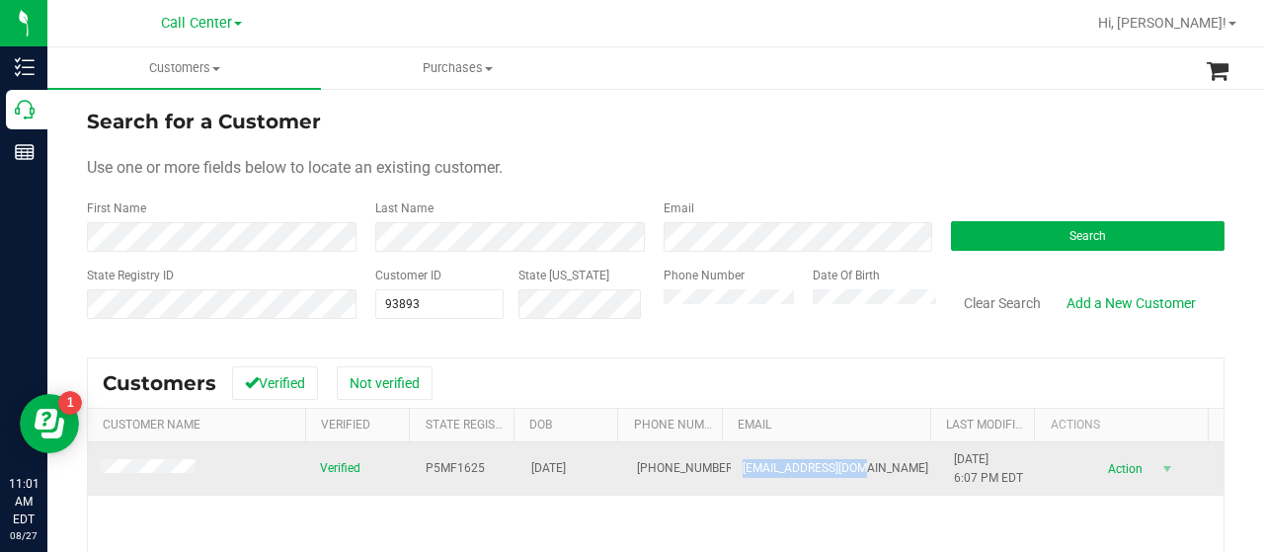
drag, startPoint x: 720, startPoint y: 462, endPoint x: 849, endPoint y: 470, distance: 129.6
click at [849, 470] on td "melly2920@yahoo.com" at bounding box center [836, 468] width 211 height 53
copy span "melly2920@yahoo.com"
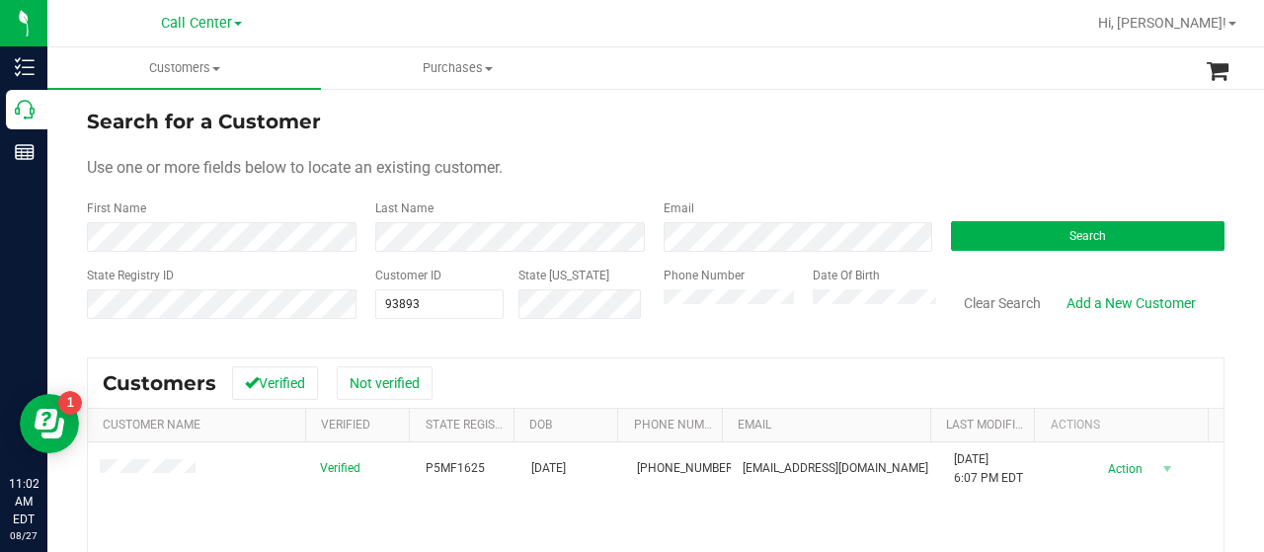
click at [117, 112] on span "Search for a Customer" at bounding box center [204, 122] width 234 height 24
drag, startPoint x: 134, startPoint y: 161, endPoint x: 161, endPoint y: 184, distance: 35.0
click at [141, 172] on span "Use one or more fields below to locate an existing customer." at bounding box center [295, 167] width 416 height 19
drag, startPoint x: 439, startPoint y: 312, endPoint x: 372, endPoint y: 305, distance: 67.5
click at [375, 305] on span "93893 93893" at bounding box center [439, 304] width 128 height 30
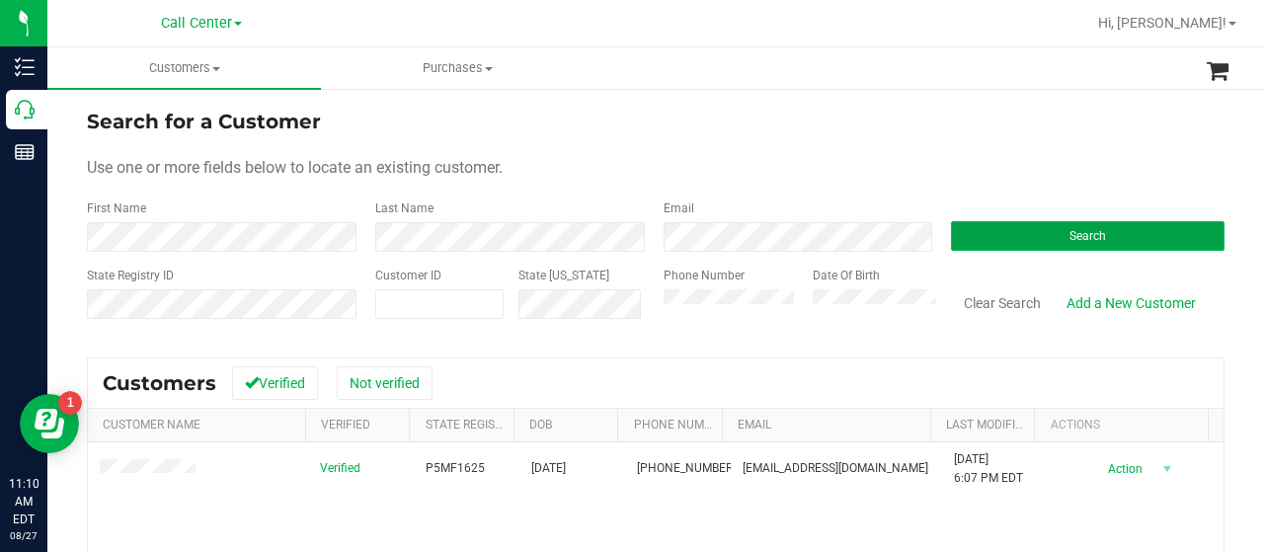
click at [965, 228] on button "Search" at bounding box center [1088, 236] width 274 height 30
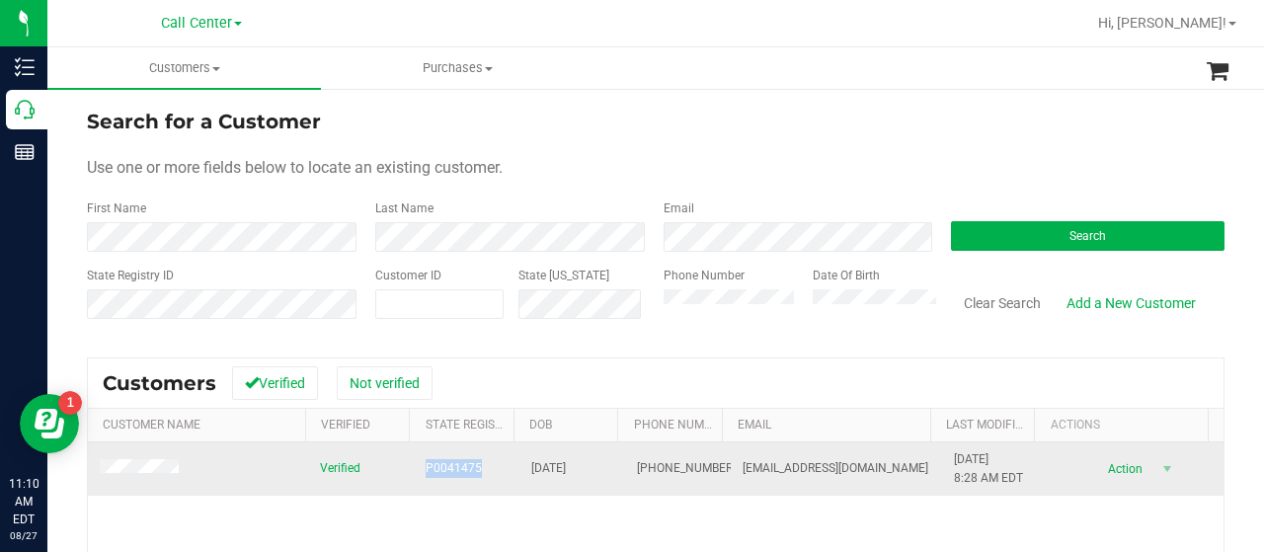
drag, startPoint x: 412, startPoint y: 471, endPoint x: 471, endPoint y: 471, distance: 59.2
click at [471, 471] on td "P0041475" at bounding box center [467, 468] width 106 height 53
copy span "P0041475"
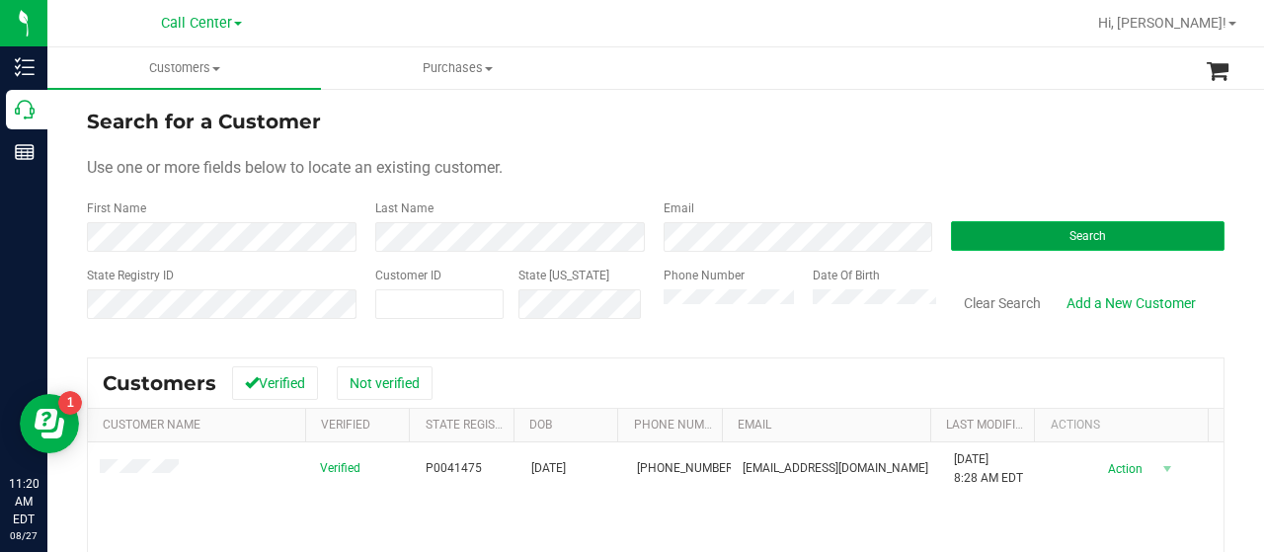
click at [952, 235] on button "Search" at bounding box center [1088, 236] width 274 height 30
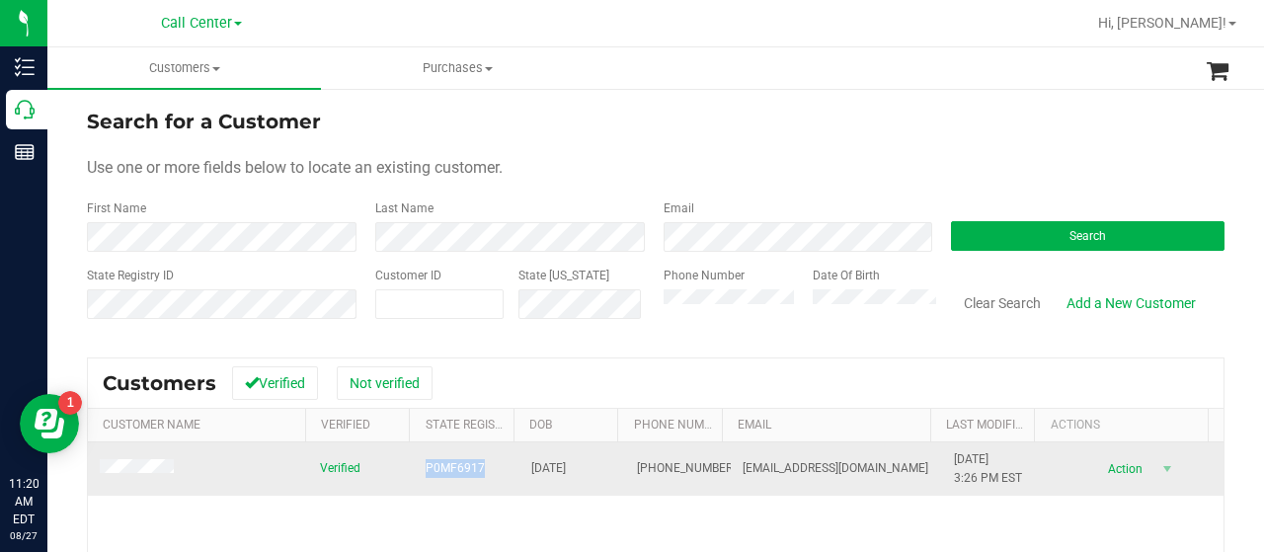
drag, startPoint x: 409, startPoint y: 464, endPoint x: 484, endPoint y: 469, distance: 75.2
click at [484, 469] on td "P0MF6917" at bounding box center [467, 468] width 106 height 53
copy span "P0MF6917"
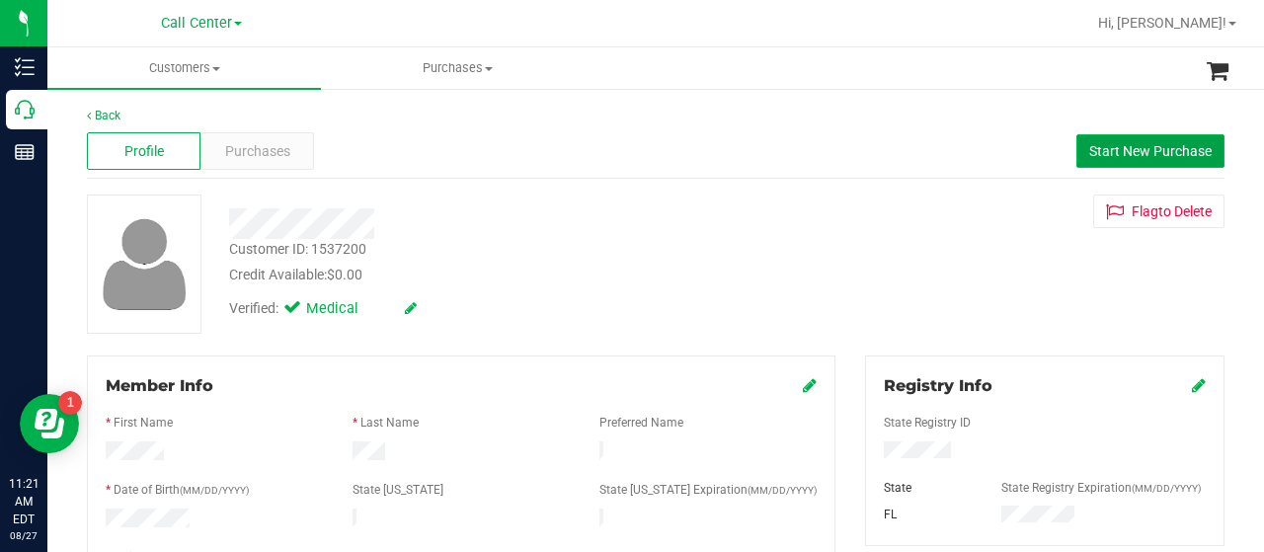
click at [1119, 157] on span "Start New Purchase" at bounding box center [1150, 151] width 122 height 16
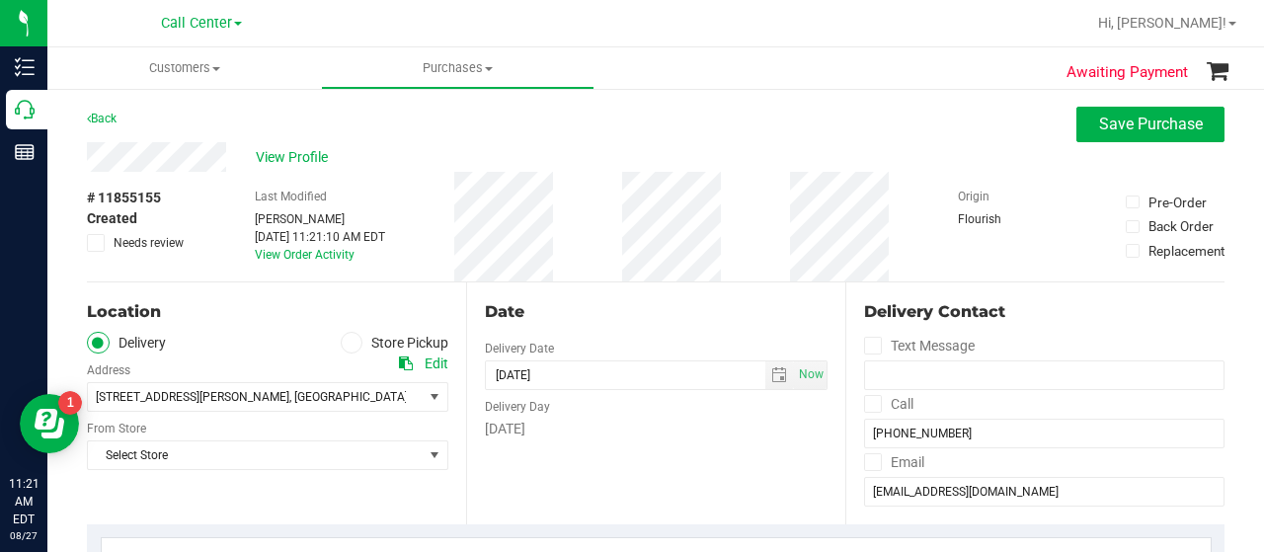
click at [350, 343] on icon at bounding box center [352, 343] width 12 height 0
click at [0, 0] on input "Store Pickup" at bounding box center [0, 0] width 0 height 0
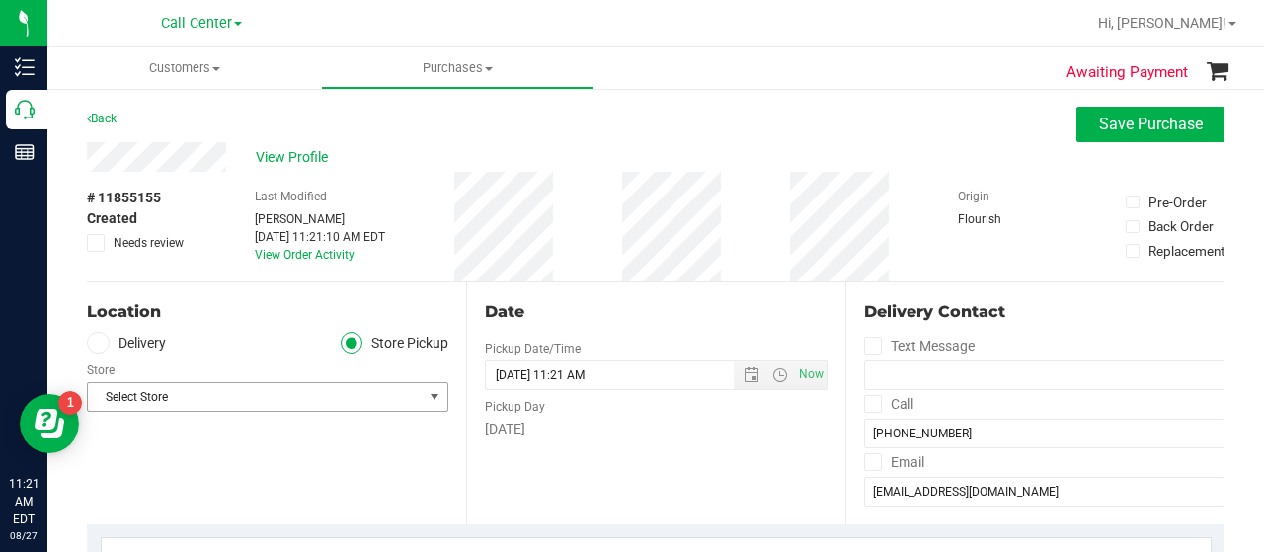
click at [325, 400] on span "Select Store" at bounding box center [255, 397] width 335 height 28
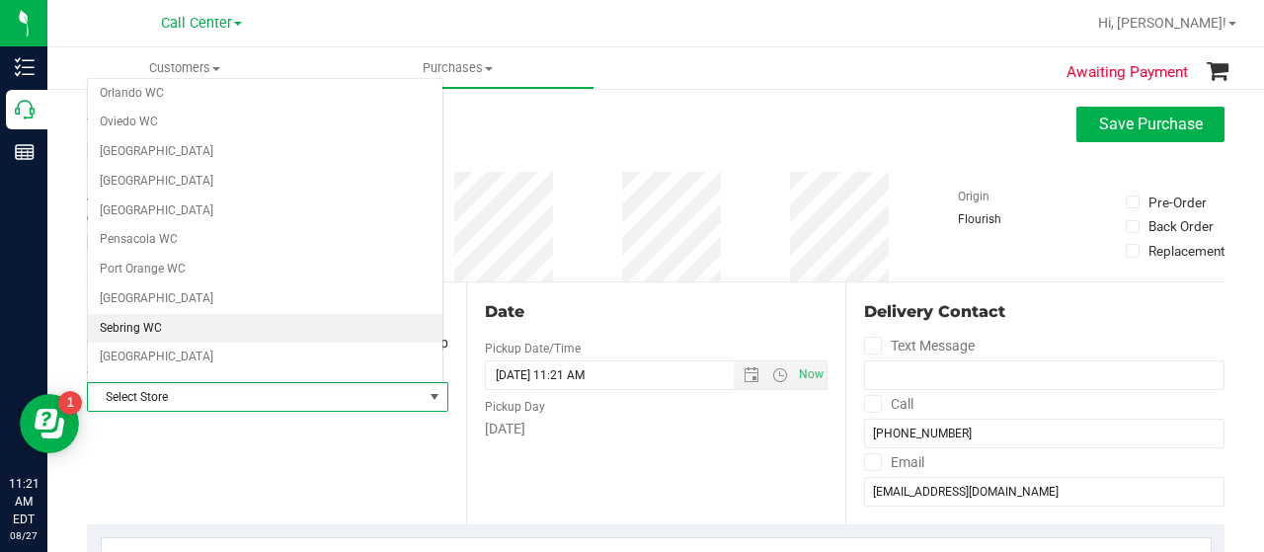
scroll to position [903, 0]
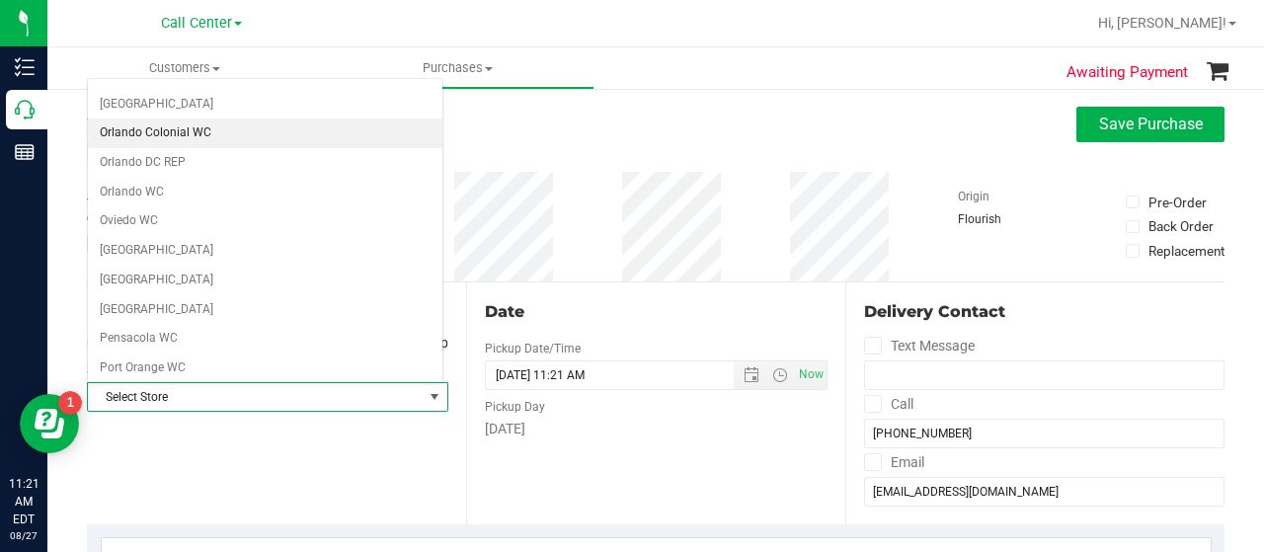
click at [190, 118] on li "Orlando Colonial WC" at bounding box center [265, 133] width 355 height 30
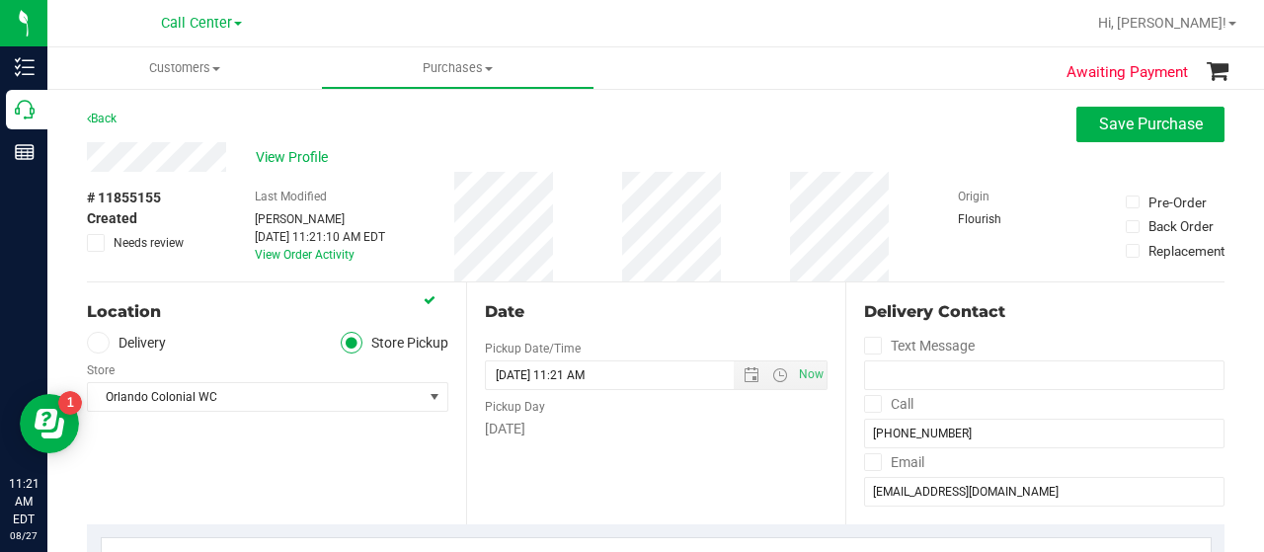
click at [250, 429] on div "Location Delivery Store Pickup Store Orlando Colonial WC Select Store Bonita Sp…" at bounding box center [276, 403] width 379 height 242
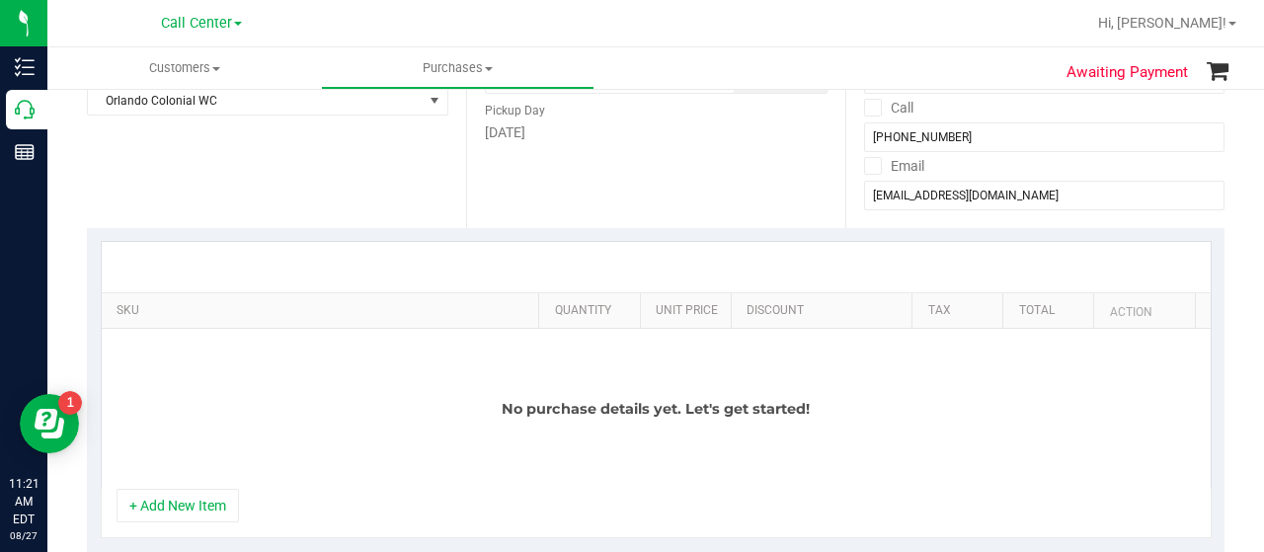
scroll to position [494, 0]
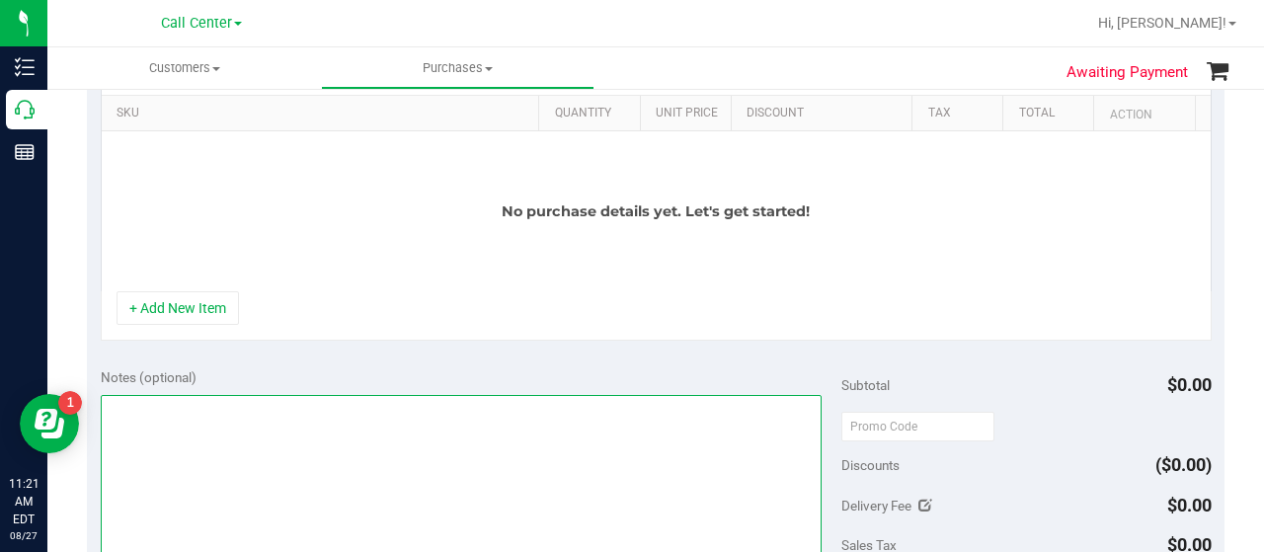
click at [233, 406] on textarea at bounding box center [461, 490] width 721 height 190
type textarea "CC-MM"
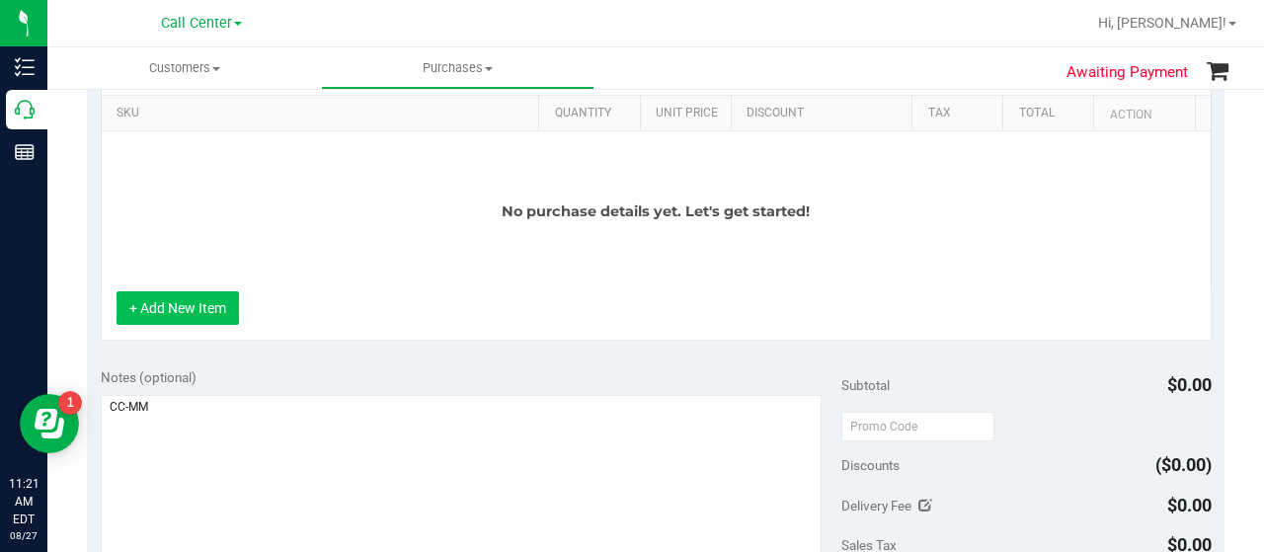
click at [204, 305] on button "+ Add New Item" at bounding box center [178, 308] width 122 height 34
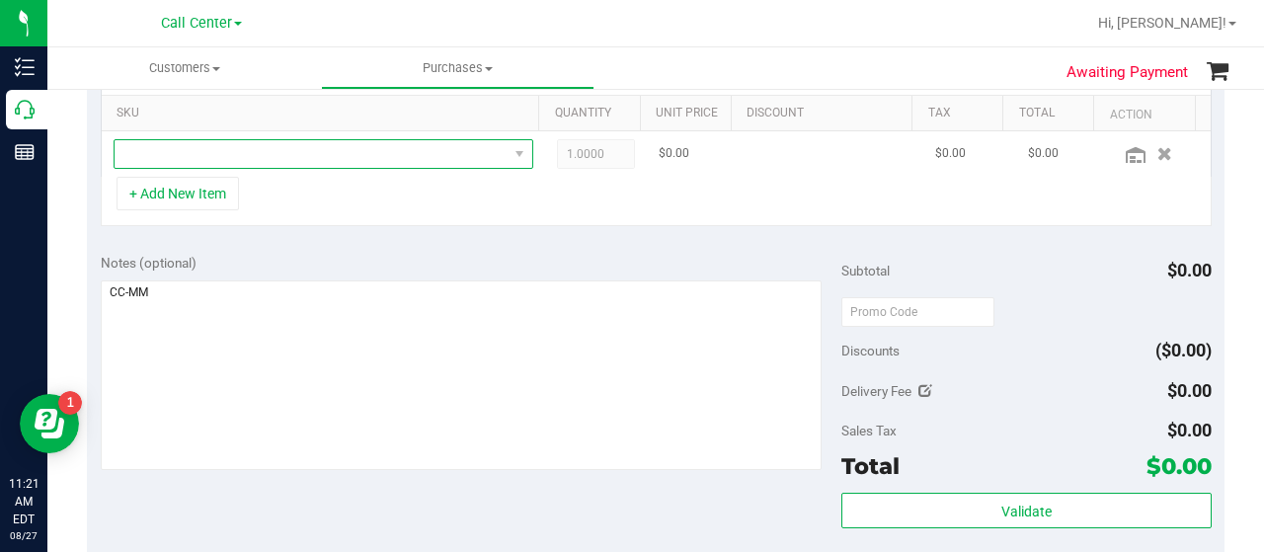
click at [261, 160] on span "NO DATA FOUND" at bounding box center [311, 154] width 393 height 28
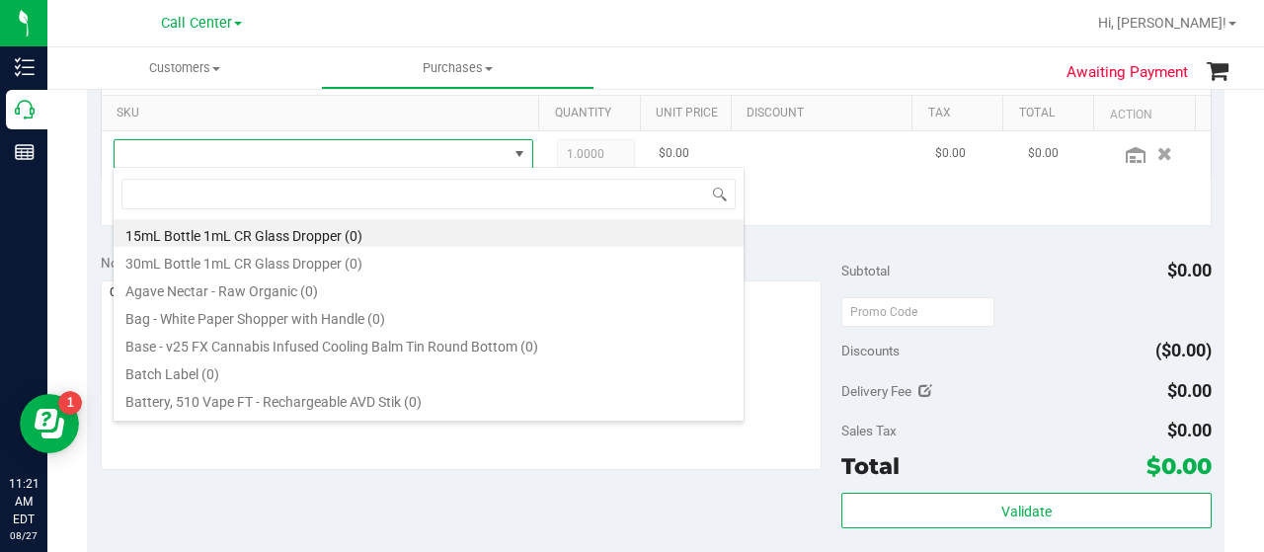
scroll to position [29, 398]
type input "gpe"
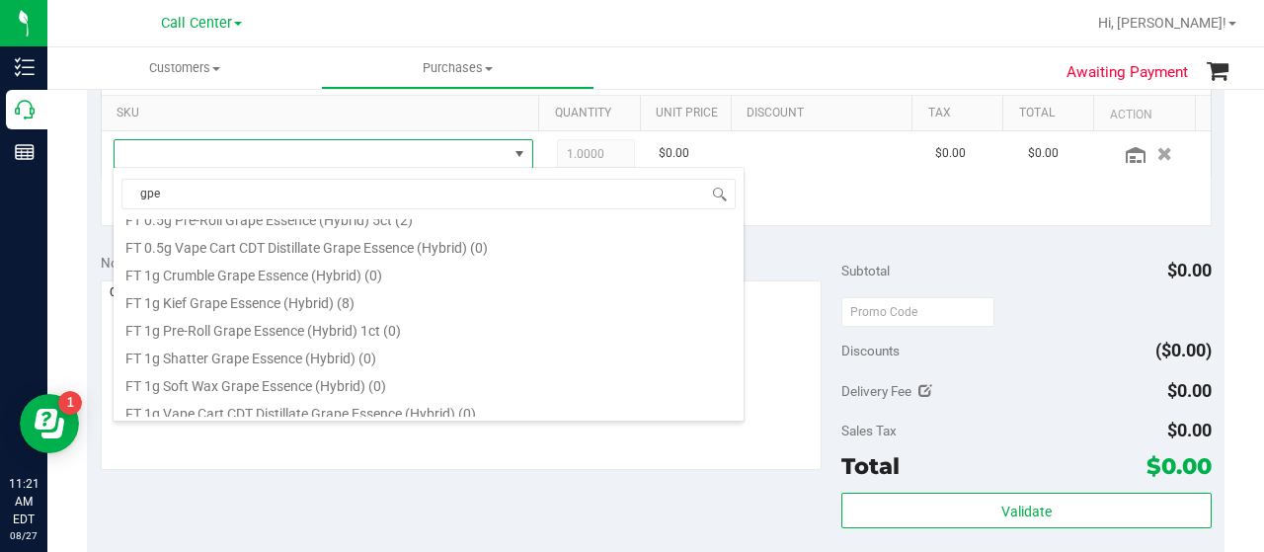
scroll to position [99, 0]
click at [308, 270] on li "FT 1g Kief Grape Essence (Hybrid) (8)" at bounding box center [429, 273] width 630 height 28
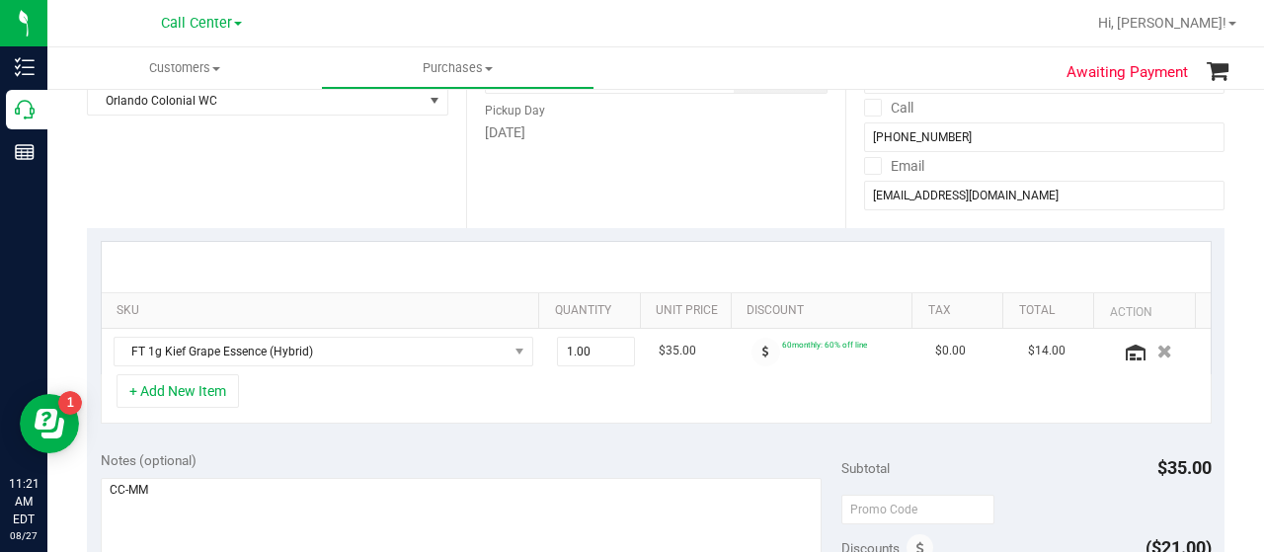
scroll to position [494, 0]
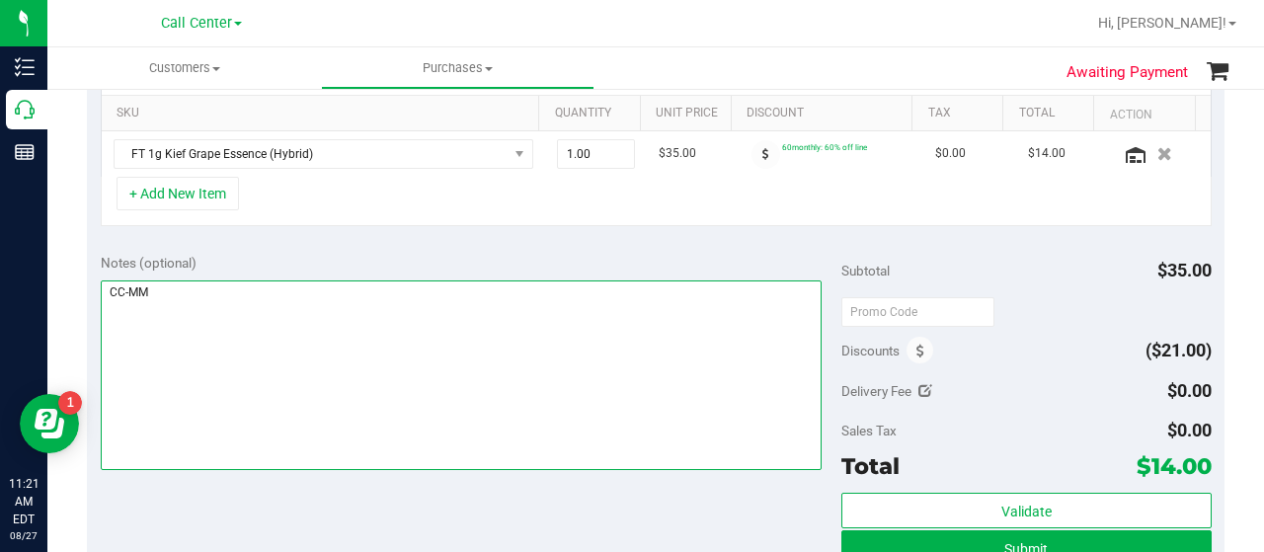
click at [355, 320] on textarea at bounding box center [461, 375] width 721 height 190
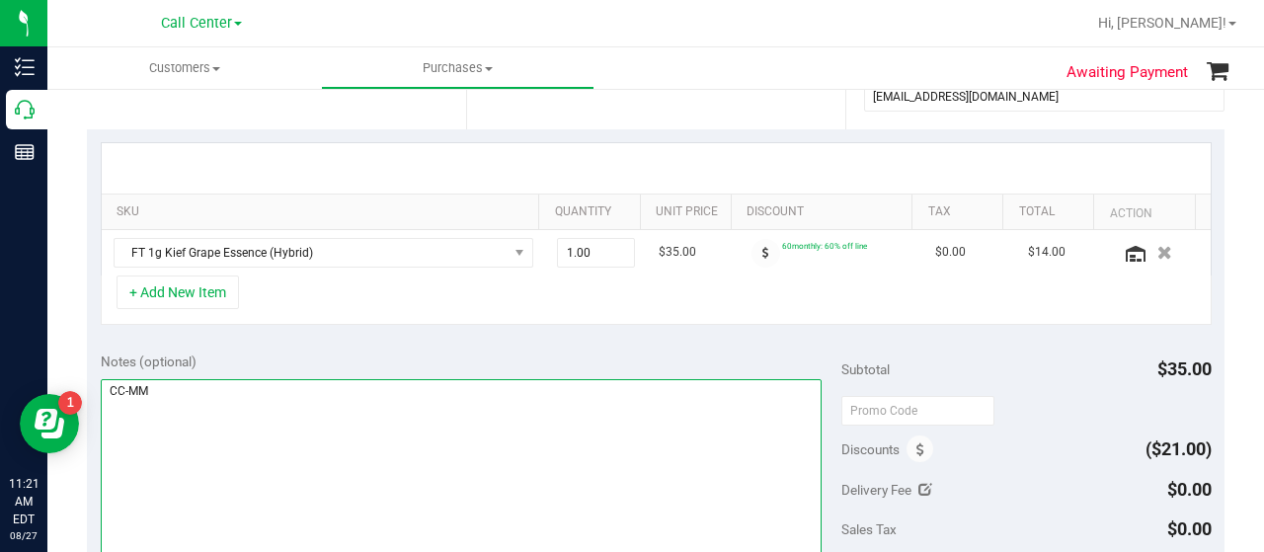
scroll to position [691, 0]
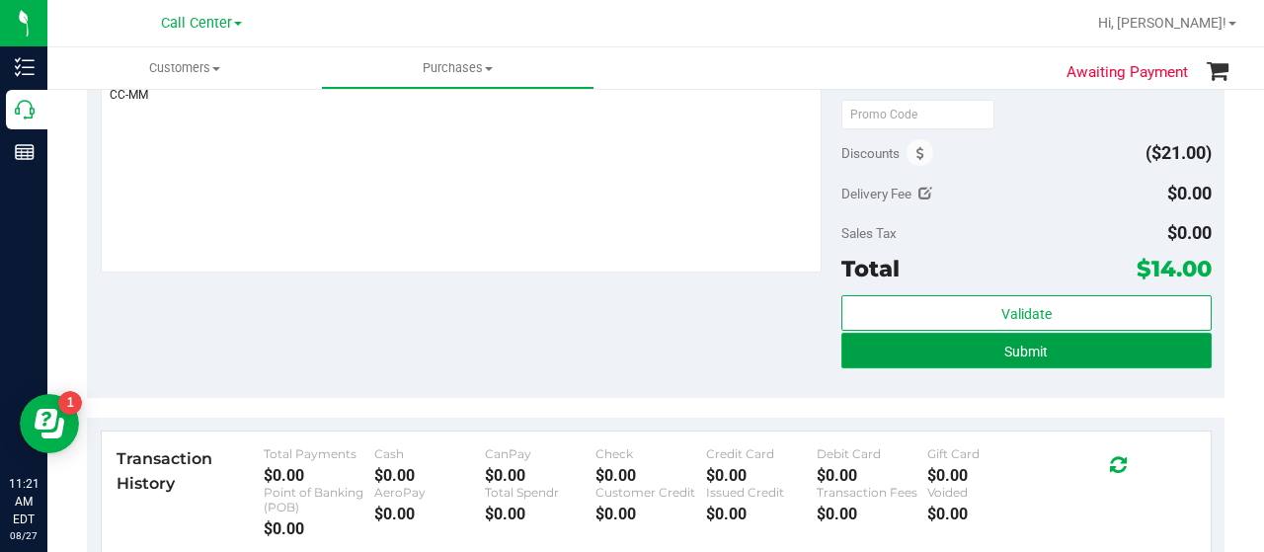
click at [924, 351] on button "Submit" at bounding box center [1026, 351] width 370 height 36
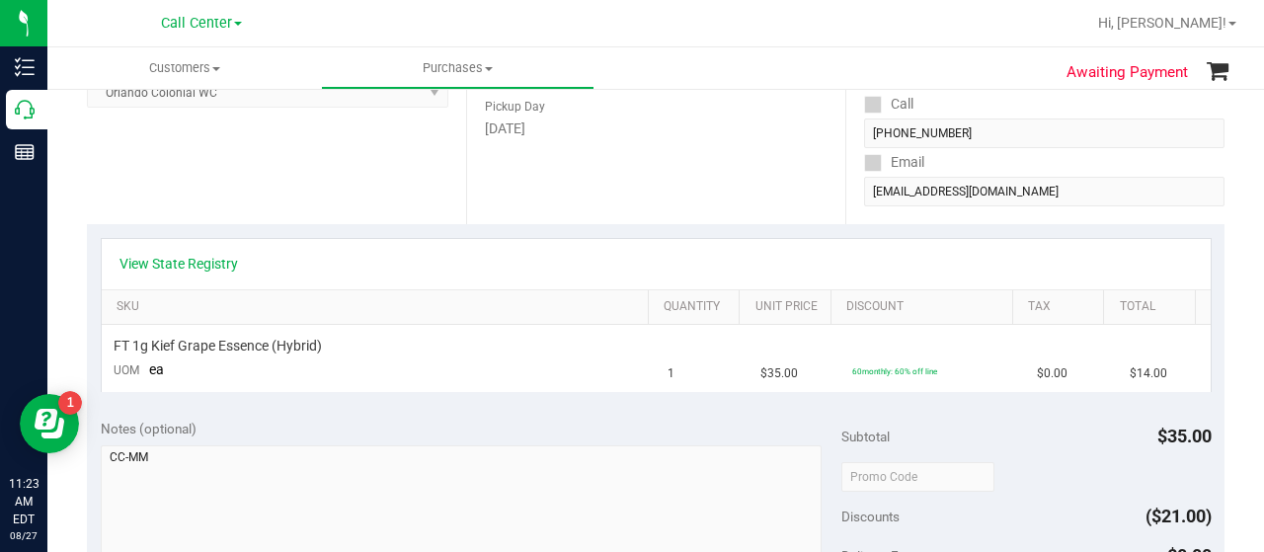
scroll to position [296, 0]
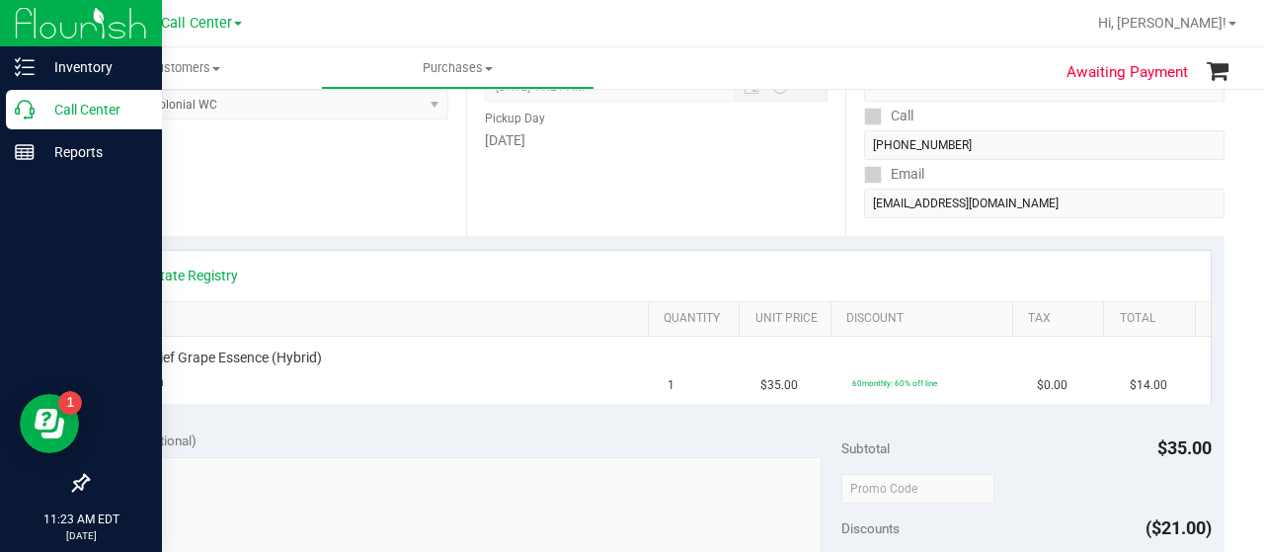
click at [30, 104] on icon at bounding box center [25, 110] width 20 height 20
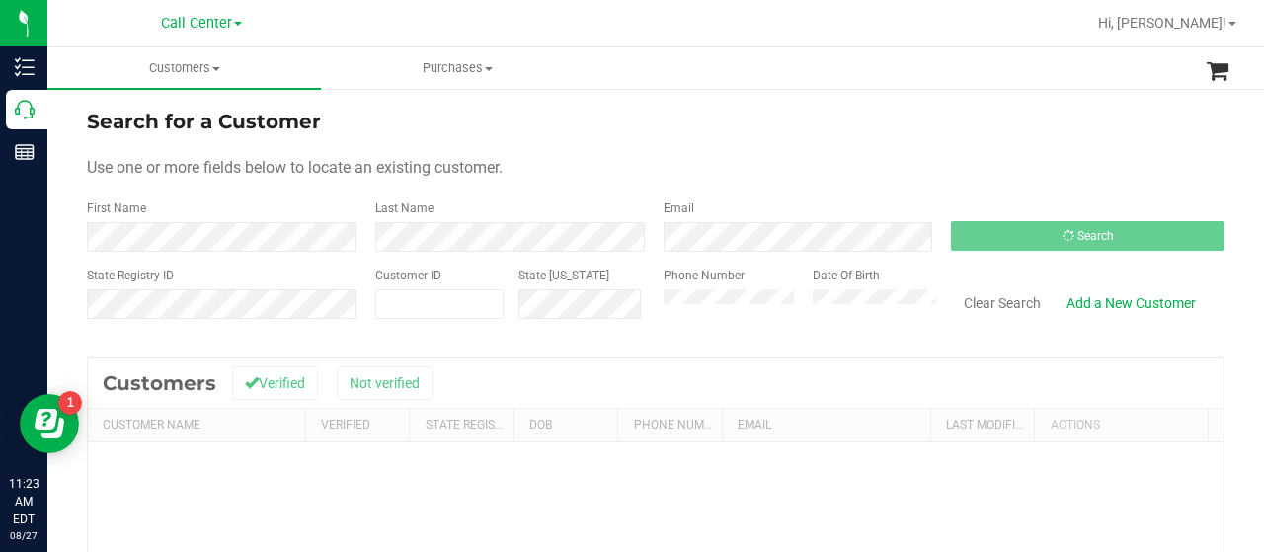
click at [379, 319] on div "Customer ID" at bounding box center [439, 302] width 128 height 70
click at [383, 311] on input "text" at bounding box center [439, 304] width 126 height 28
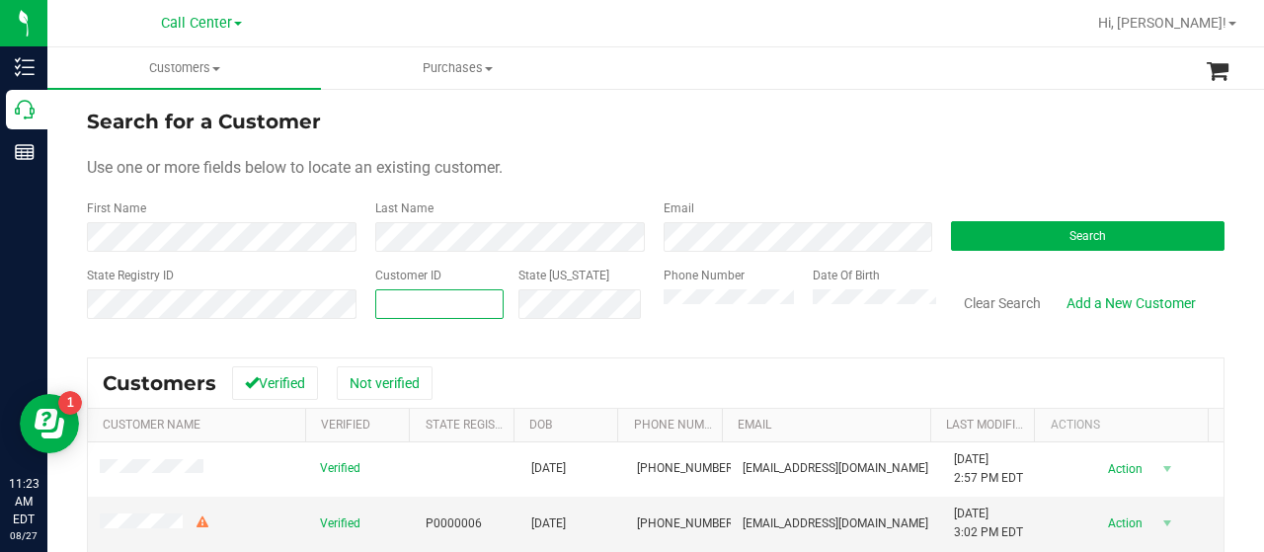
paste input "592211"
type input "592211"
click at [972, 232] on button "Search" at bounding box center [1088, 236] width 274 height 30
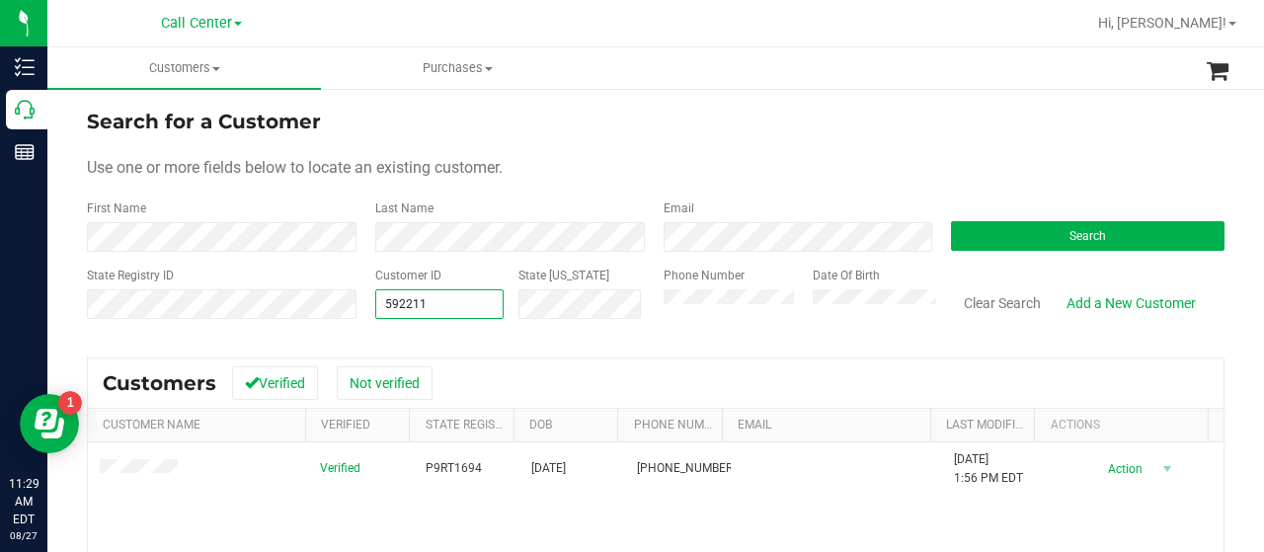
drag, startPoint x: 426, startPoint y: 304, endPoint x: 358, endPoint y: 317, distance: 68.4
click at [360, 321] on div "Customer ID 592211 592211 State ID" at bounding box center [504, 302] width 288 height 70
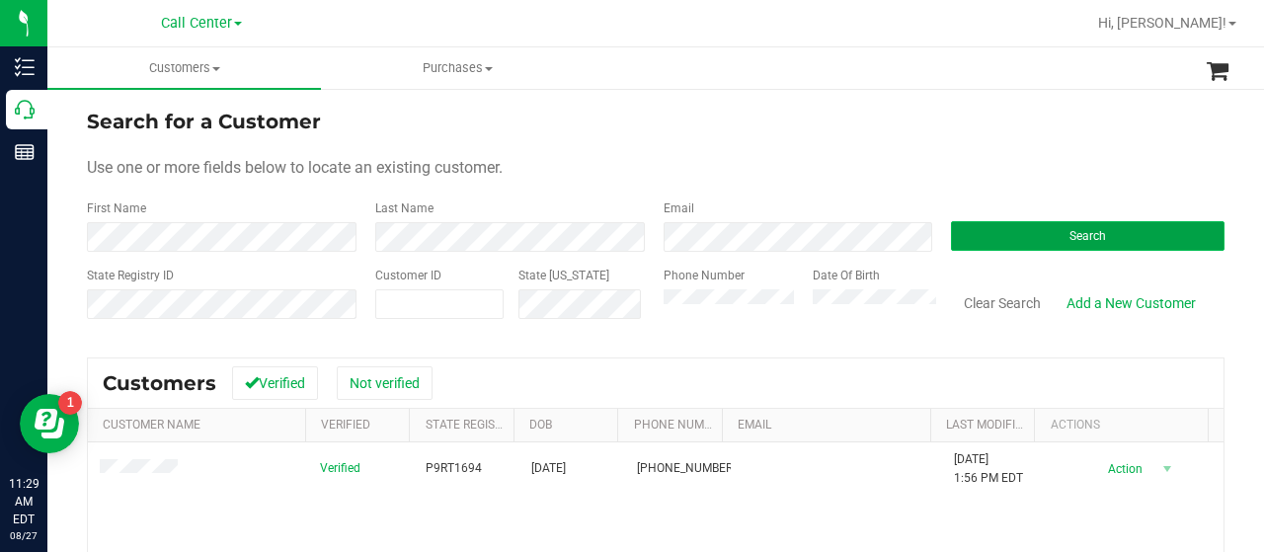
click at [957, 247] on button "Search" at bounding box center [1088, 236] width 274 height 30
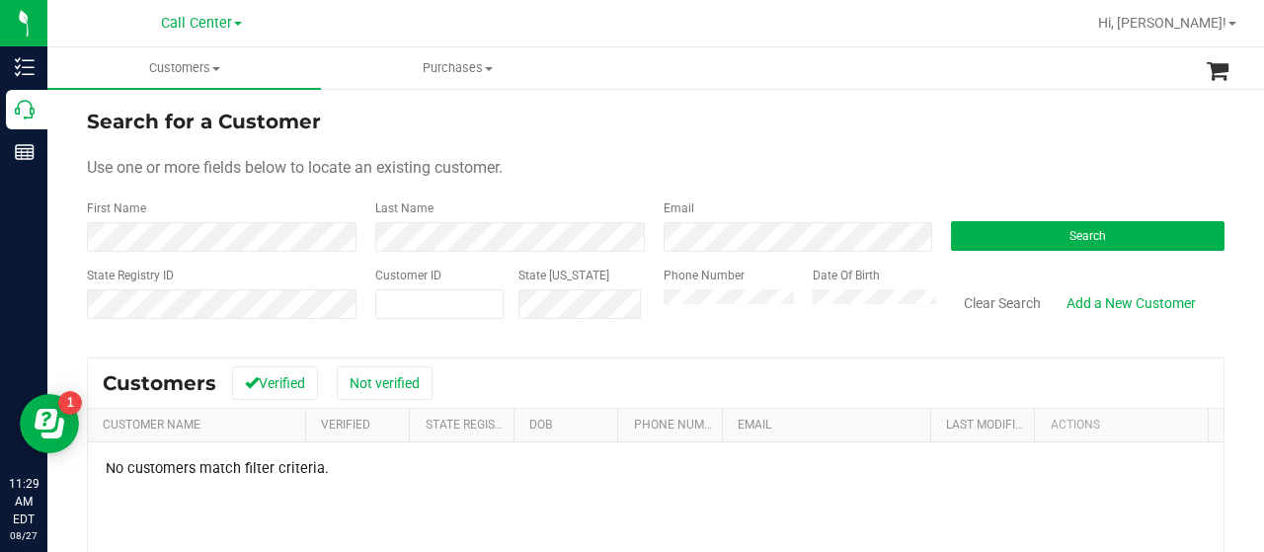
click at [636, 309] on div "State Registry ID Customer ID State ID Phone Number Date Of Birth Clear Search …" at bounding box center [656, 302] width 1138 height 70
click at [636, 307] on div "State Registry ID Customer ID State ID Phone Number Date Of Birth Clear Search …" at bounding box center [656, 302] width 1138 height 70
click at [991, 221] on button "Search" at bounding box center [1088, 236] width 274 height 30
click at [957, 244] on button "Search" at bounding box center [1088, 236] width 274 height 30
click at [52, 317] on div "Search for a Customer Use one or more fields below to locate an existing custom…" at bounding box center [655, 472] width 1217 height 771
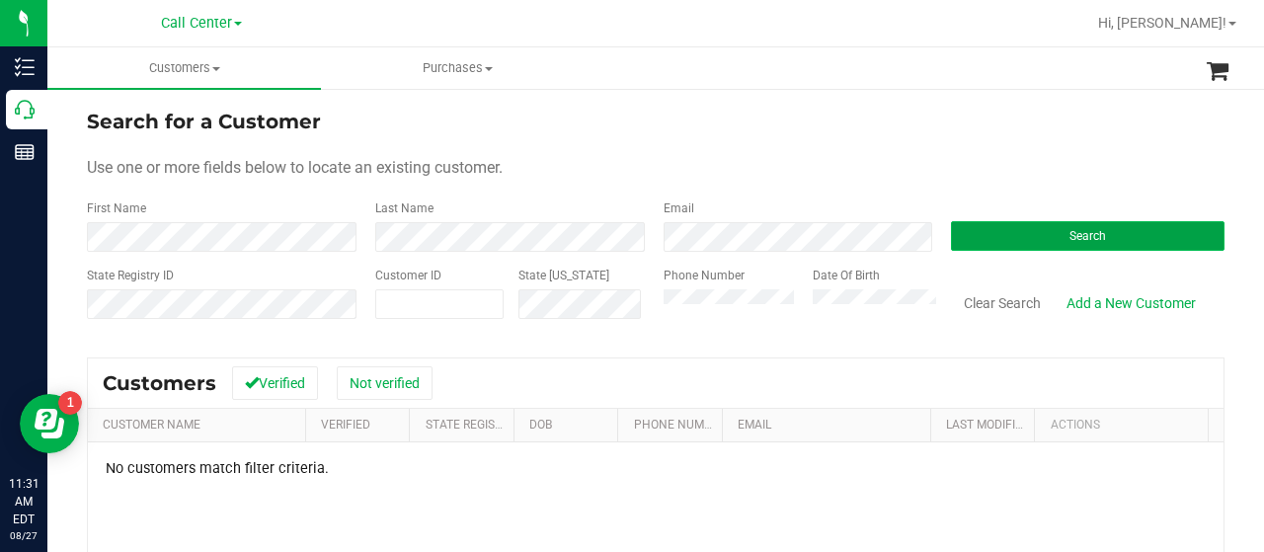
click at [978, 233] on button "Search" at bounding box center [1088, 236] width 274 height 30
click at [1070, 246] on button "Search" at bounding box center [1088, 236] width 274 height 30
click at [1024, 244] on button "Search" at bounding box center [1088, 236] width 274 height 30
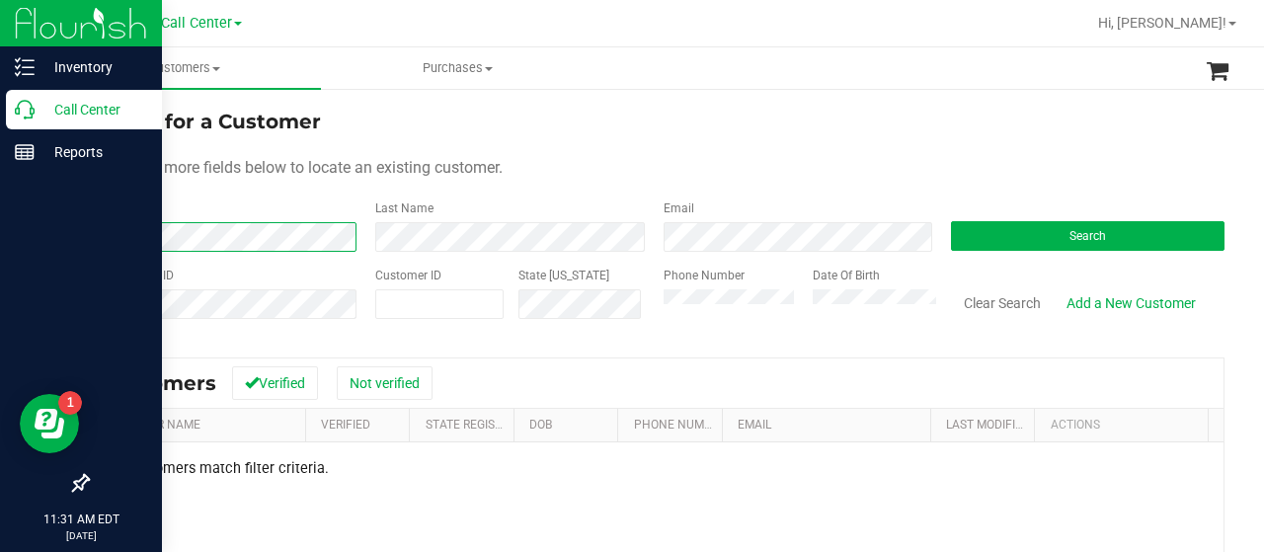
click at [41, 224] on div "Inventory Call Center Reports 11:31 AM EDT 08/27/2025 08/27 Call Center Hi, Mel…" at bounding box center [632, 276] width 1264 height 552
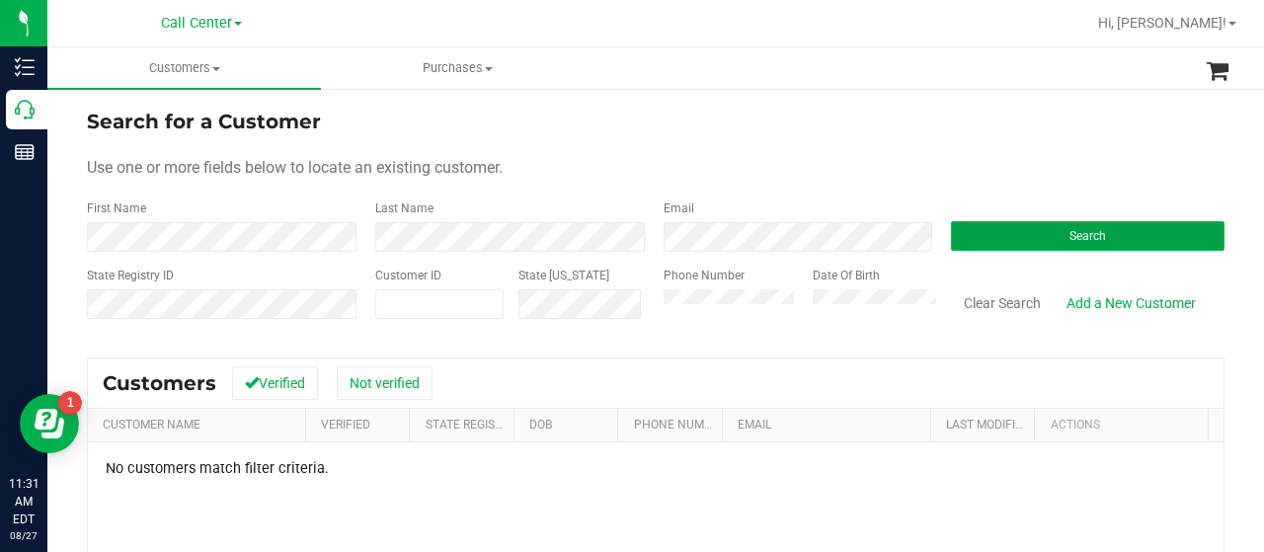
click at [999, 238] on button "Search" at bounding box center [1088, 236] width 274 height 30
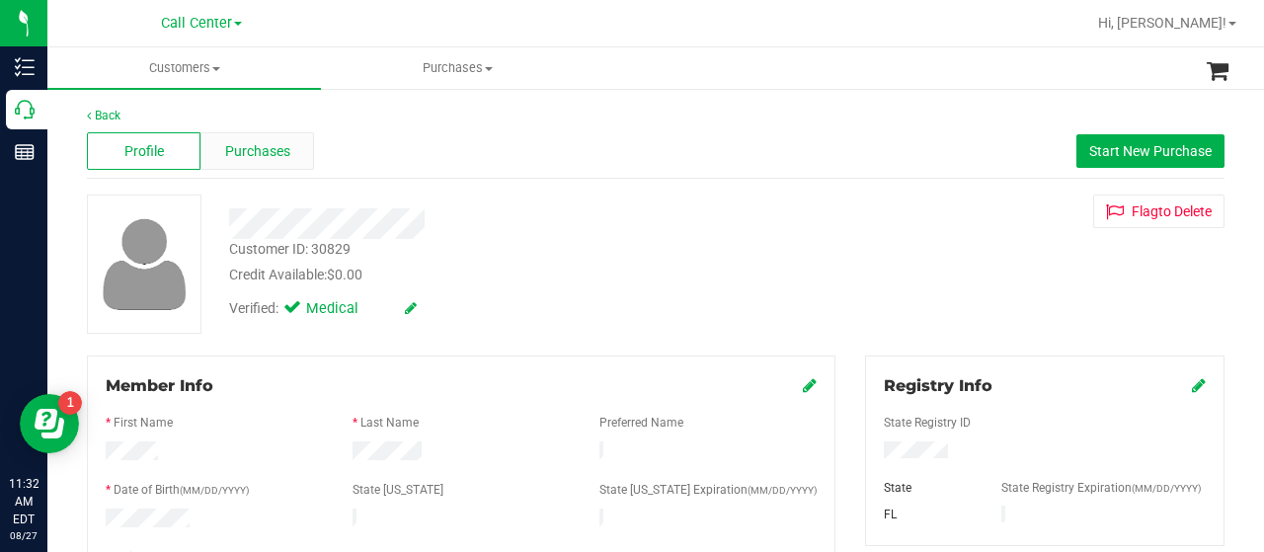
click at [249, 166] on div "Purchases" at bounding box center [257, 151] width 114 height 38
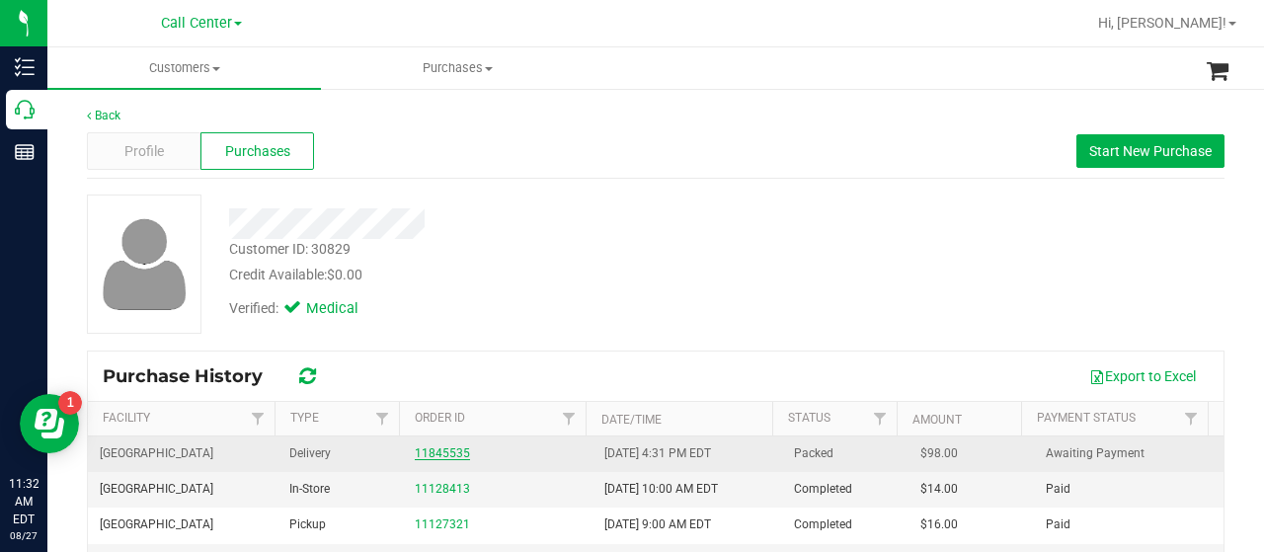
click at [422, 447] on link "11845535" at bounding box center [442, 453] width 55 height 14
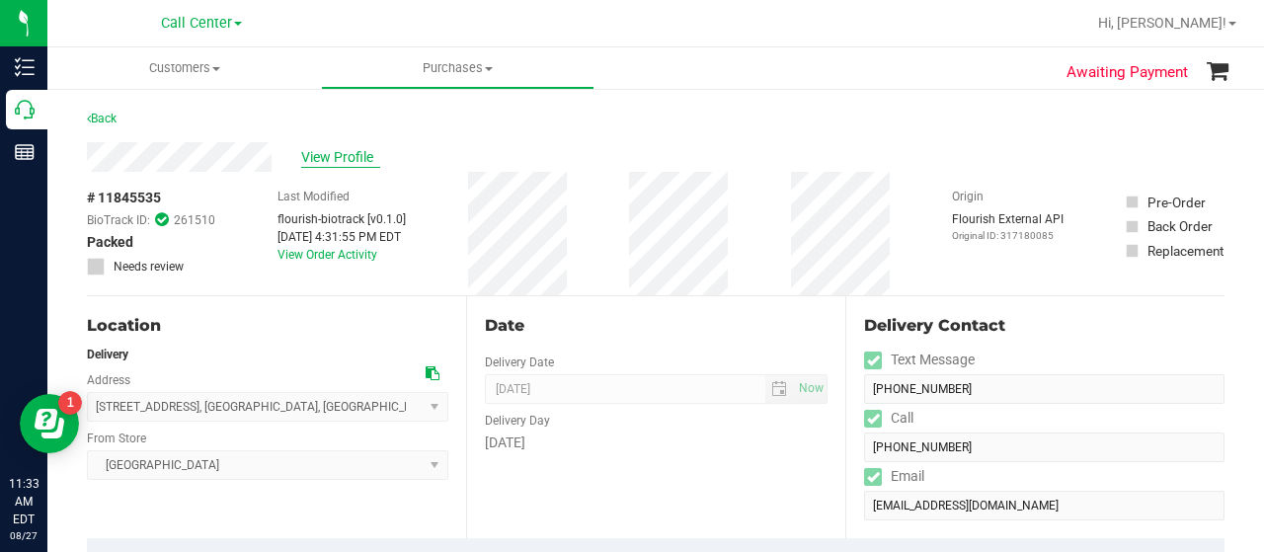
click at [332, 150] on span "View Profile" at bounding box center [340, 157] width 79 height 21
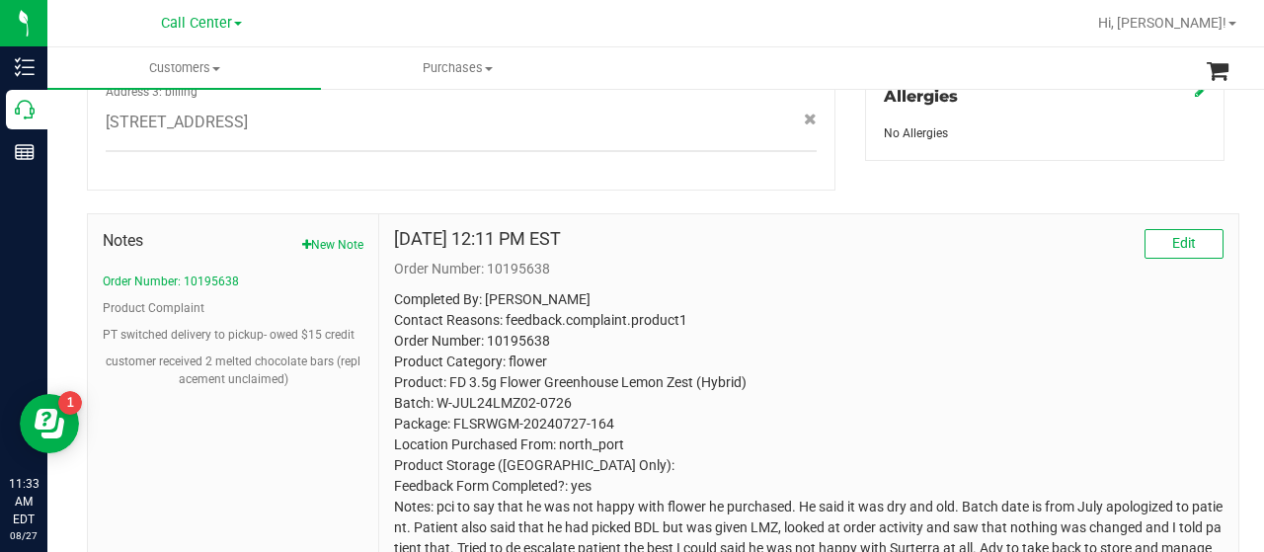
scroll to position [889, 0]
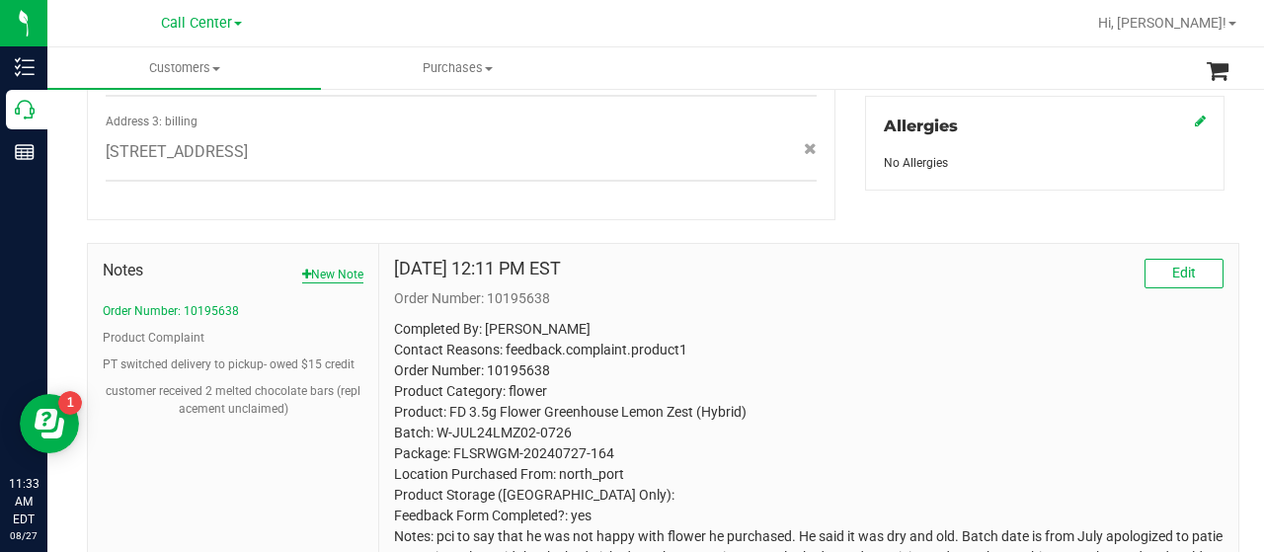
click at [348, 266] on button "New Note" at bounding box center [332, 275] width 61 height 18
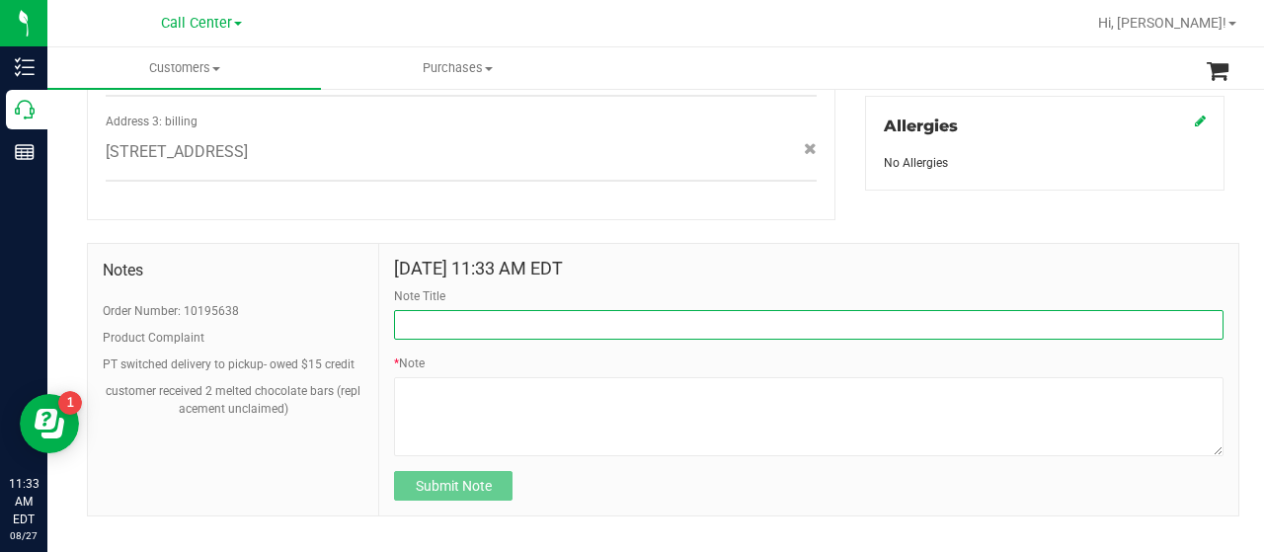
click at [450, 310] on input "Note Title" at bounding box center [808, 325] width 829 height 30
type input "HEADS UP"
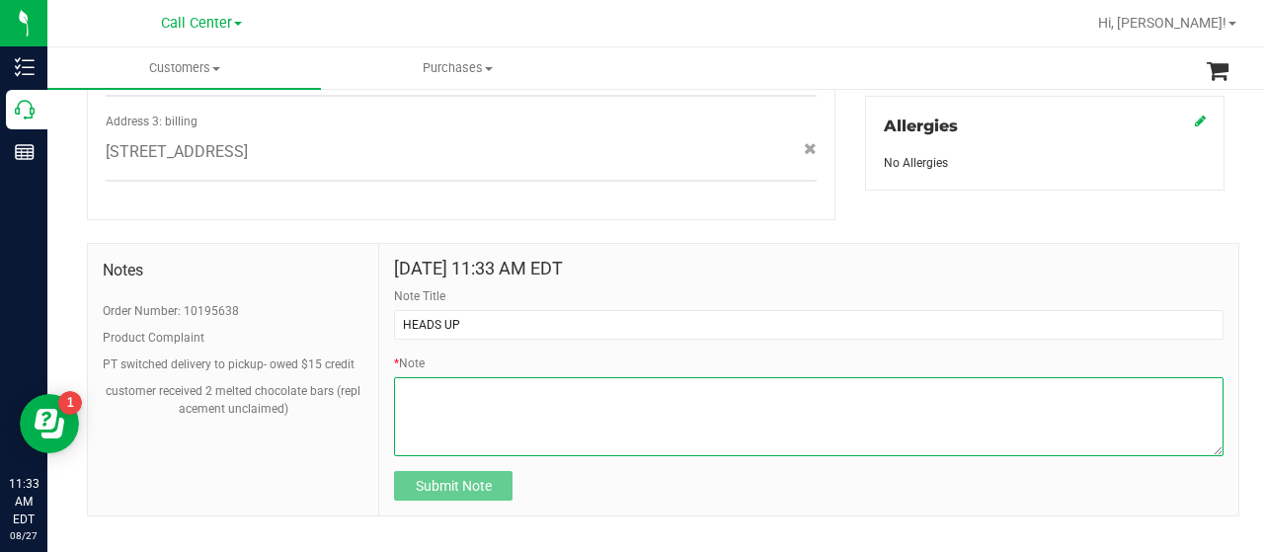
click at [450, 415] on textarea "* Note" at bounding box center [808, 416] width 829 height 79
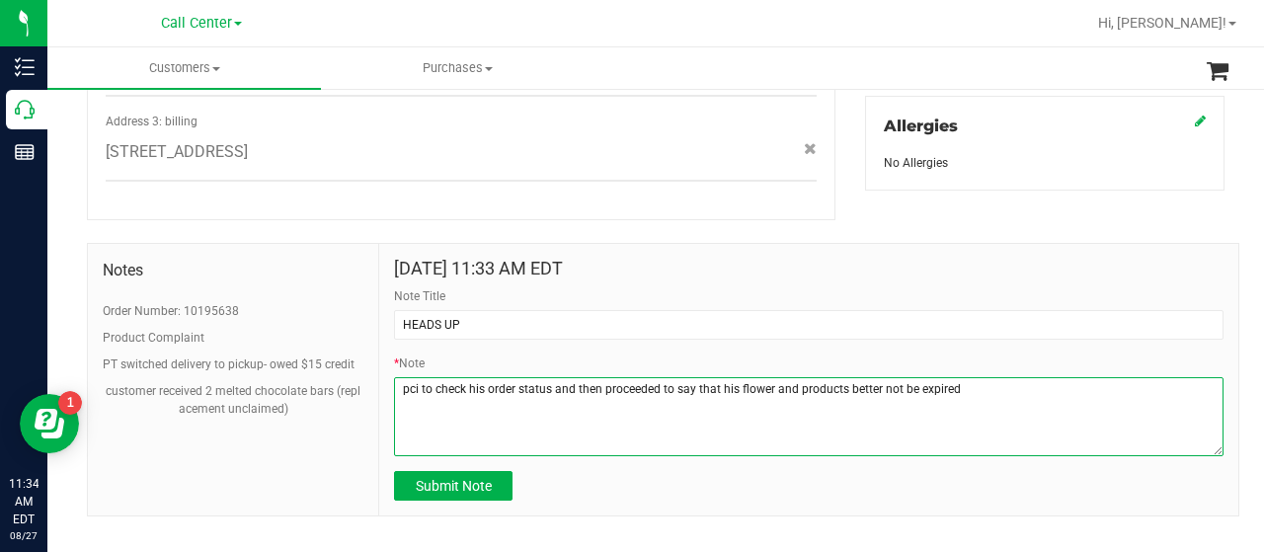
click at [1017, 377] on textarea "* Note" at bounding box center [808, 416] width 829 height 79
click at [930, 377] on textarea "* Note" at bounding box center [808, 416] width 829 height 79
type textarea "p"
type textarea "t"
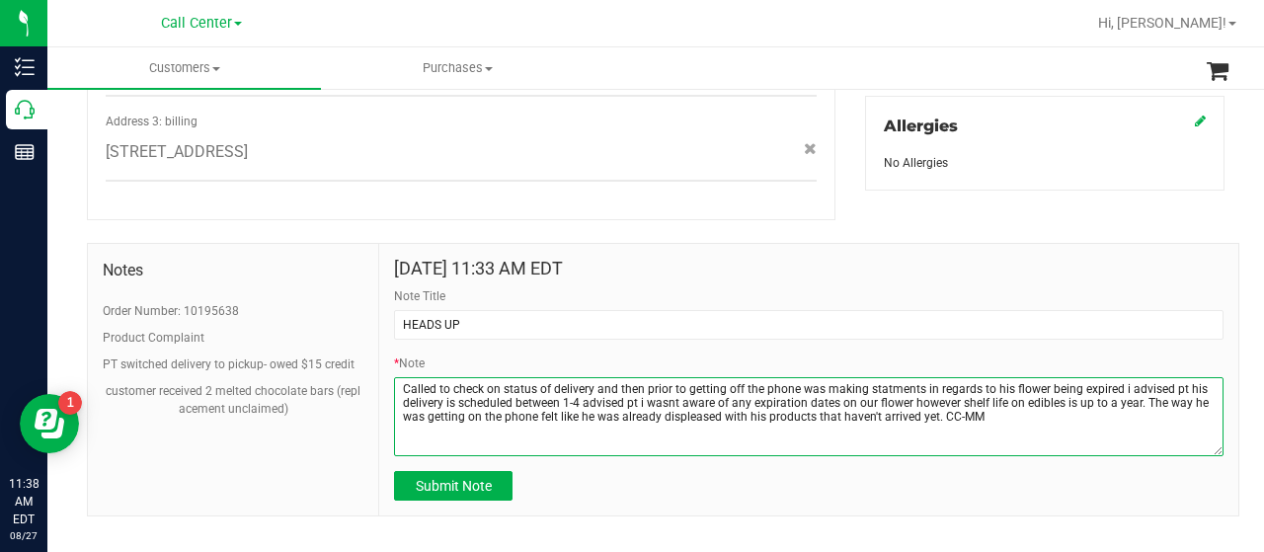
click at [891, 377] on textarea "* Note" at bounding box center [808, 416] width 829 height 79
click at [658, 386] on textarea "* Note" at bounding box center [808, 416] width 829 height 79
click at [670, 385] on textarea "* Note" at bounding box center [808, 416] width 829 height 79
click at [884, 377] on textarea "* Note" at bounding box center [808, 416] width 829 height 79
click at [985, 405] on textarea "* Note" at bounding box center [808, 416] width 829 height 79
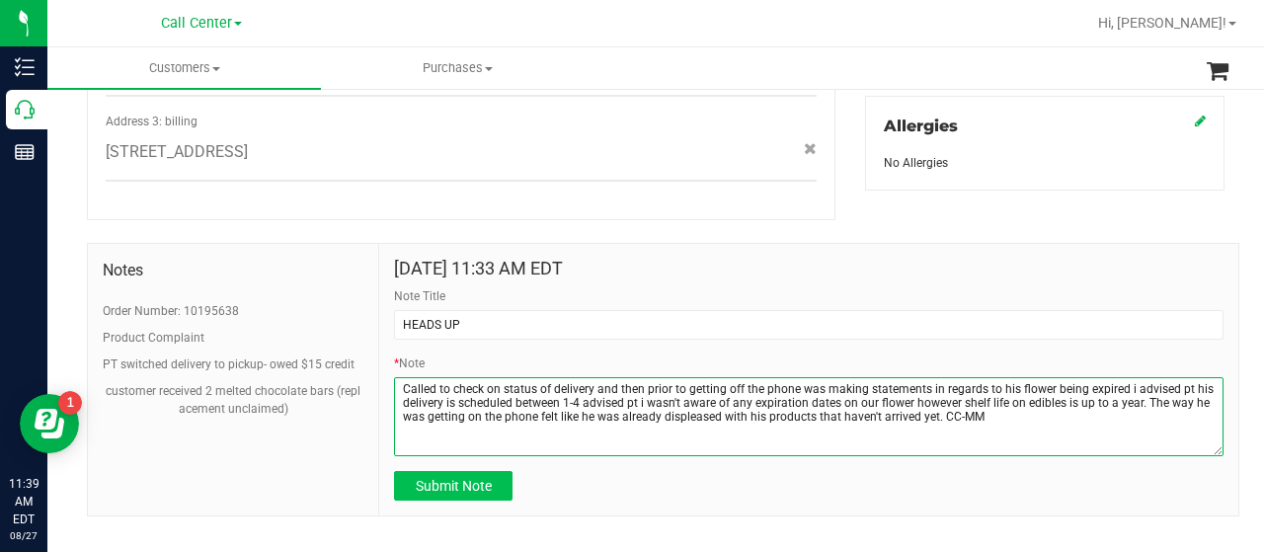
type textarea "Called to check on status of delivery and then prior to getting off the phone w…"
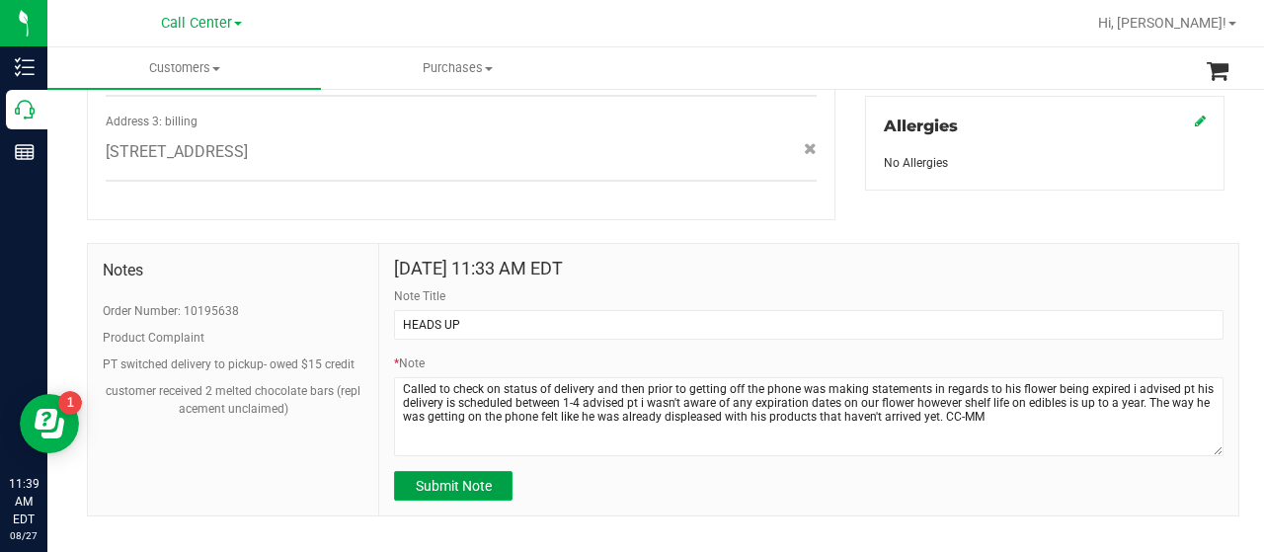
click at [496, 471] on button "Submit Note" at bounding box center [453, 486] width 118 height 30
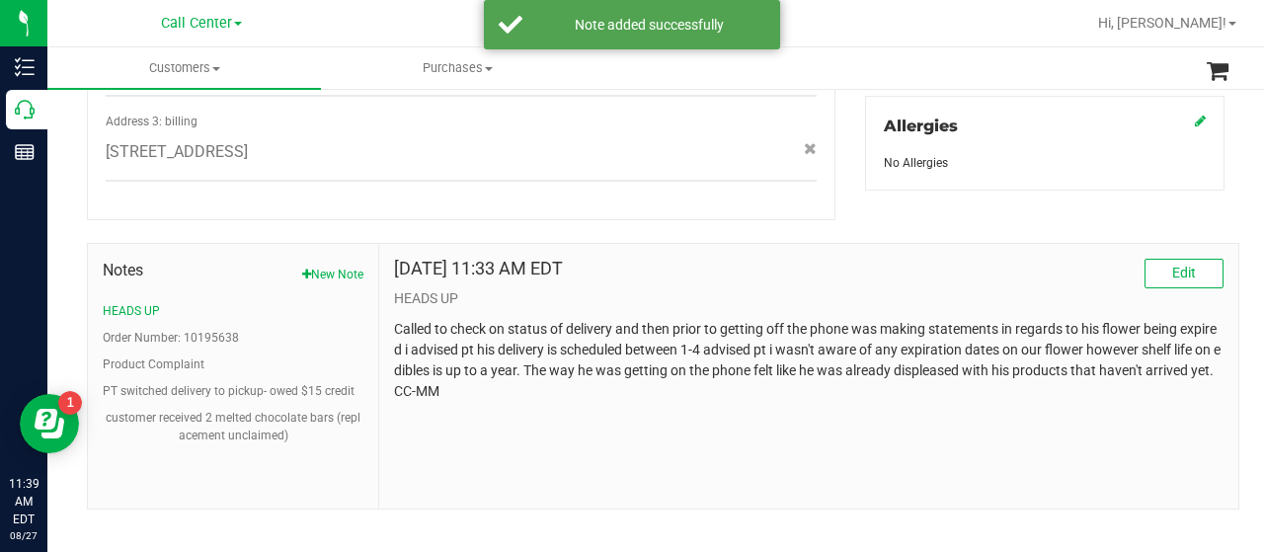
scroll to position [888, 0]
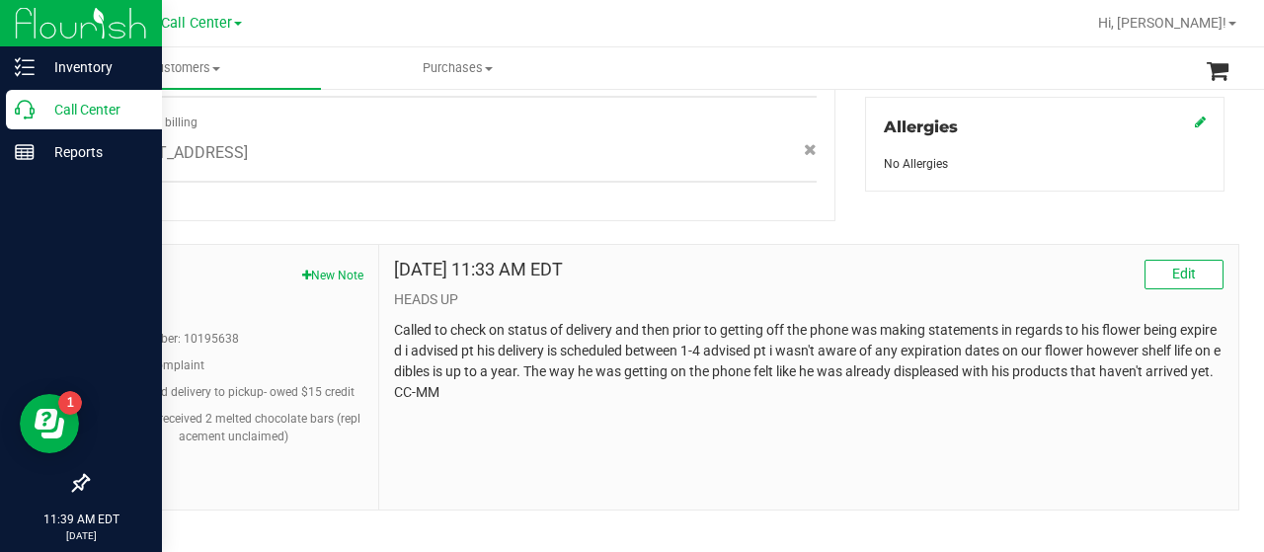
click at [22, 114] on icon at bounding box center [25, 110] width 20 height 20
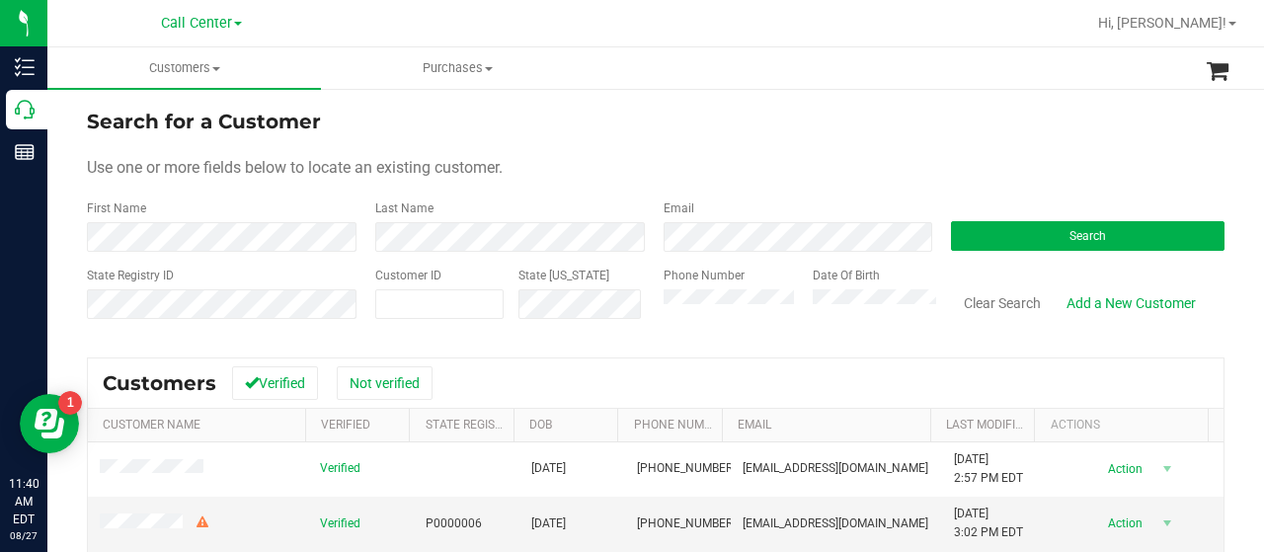
click at [213, 191] on form "Search for a Customer Use one or more fields below to locate an existing custom…" at bounding box center [656, 222] width 1138 height 230
click at [425, 295] on span at bounding box center [439, 304] width 128 height 30
paste input "1517018"
type input "1517018"
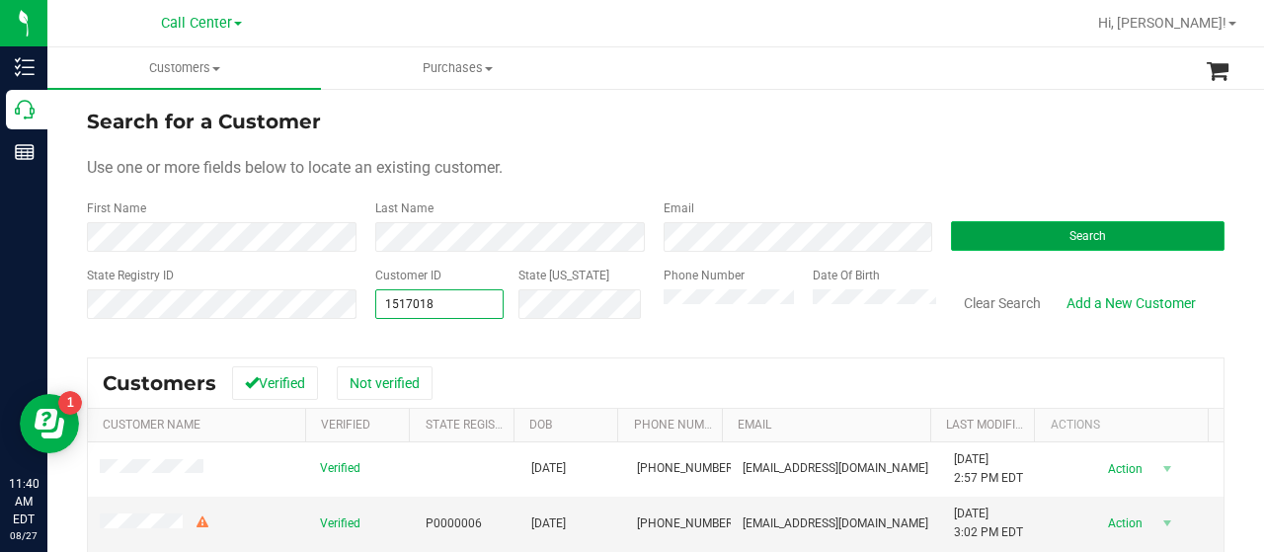
type input "1517018"
click at [963, 230] on button "Search" at bounding box center [1088, 236] width 274 height 30
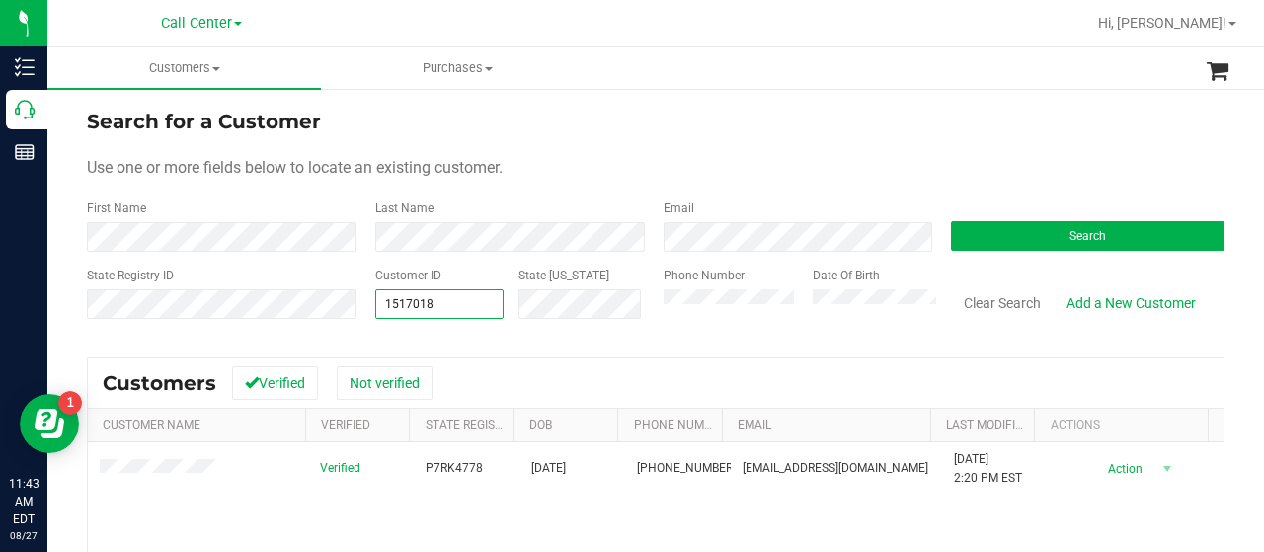
drag, startPoint x: 477, startPoint y: 305, endPoint x: 368, endPoint y: 305, distance: 108.6
click at [368, 305] on div "Customer ID 1517018 1517018 State ID" at bounding box center [504, 302] width 288 height 70
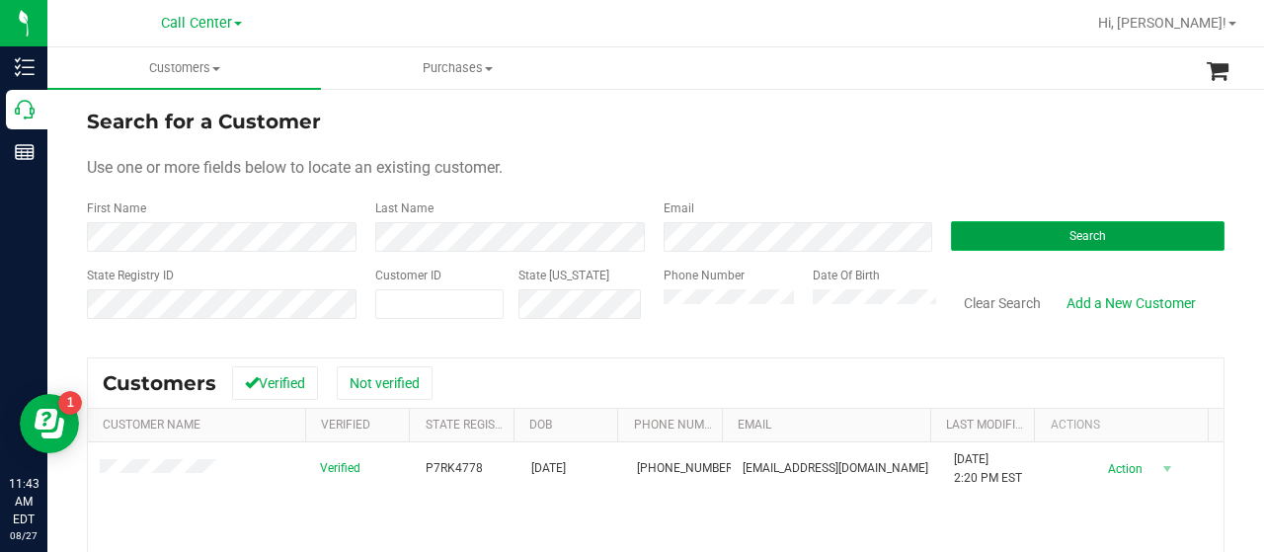
click at [995, 227] on button "Search" at bounding box center [1088, 236] width 274 height 30
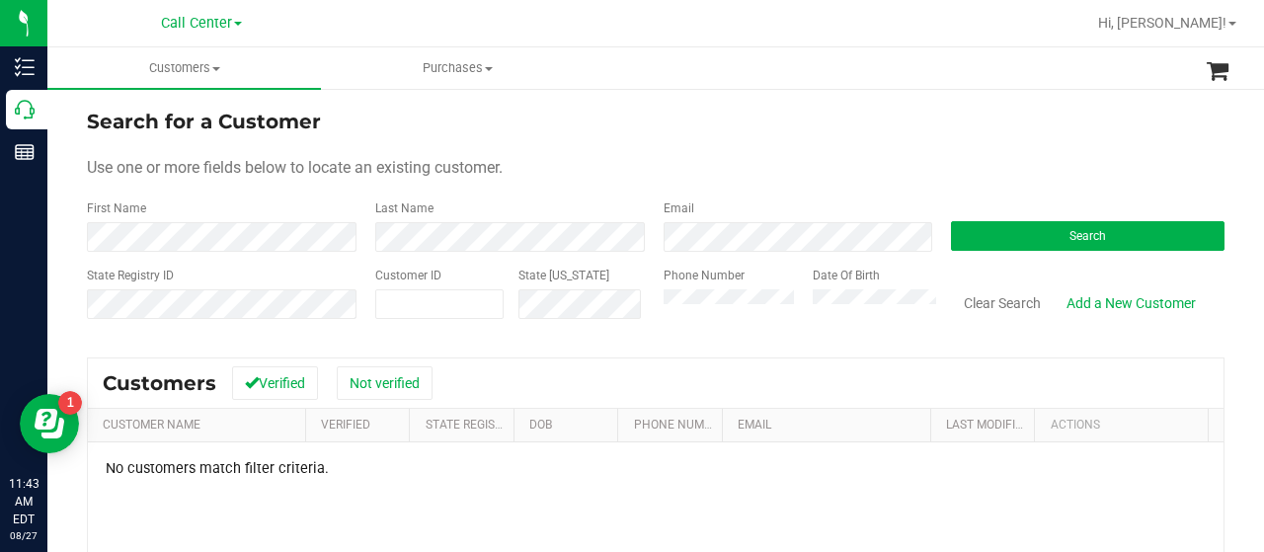
click at [622, 314] on div "State Registry ID Customer ID State ID Phone Number Date Of Birth Clear Search …" at bounding box center [656, 302] width 1138 height 70
drag, startPoint x: 316, startPoint y: 268, endPoint x: 338, endPoint y: 280, distance: 25.2
click at [316, 268] on div "State Registry ID" at bounding box center [224, 302] width 274 height 70
click at [438, 310] on span at bounding box center [439, 304] width 128 height 30
paste input "336561"
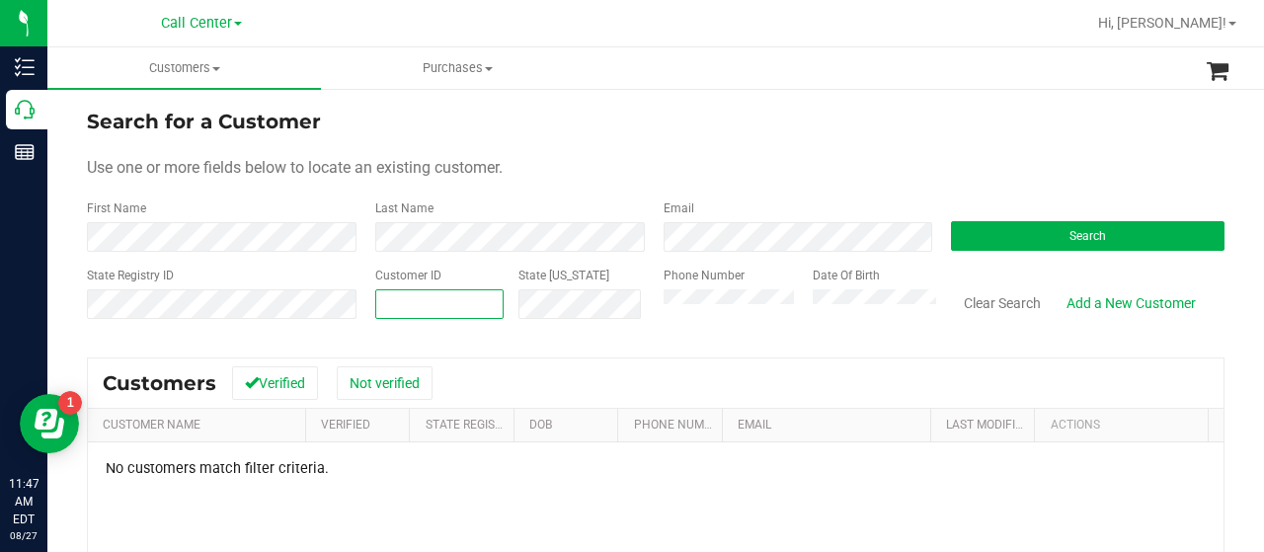
type input "336561"
click at [1039, 226] on button "Search" at bounding box center [1088, 236] width 274 height 30
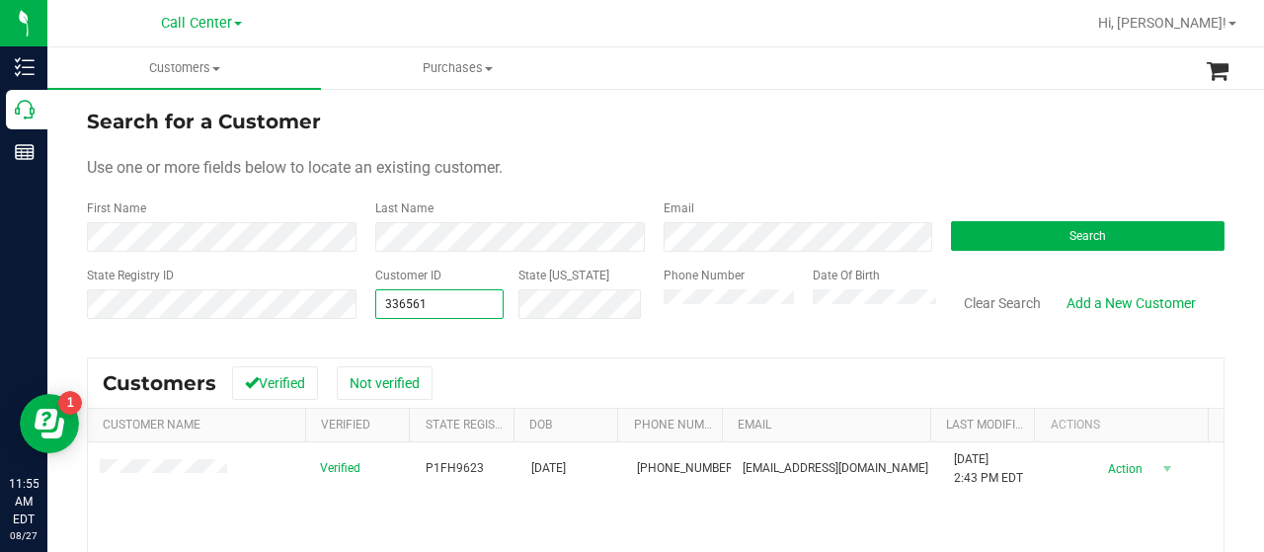
click at [314, 309] on div "State Registry ID Customer ID 336561 336561 State ID Phone Number Date Of Birth…" at bounding box center [656, 302] width 1138 height 70
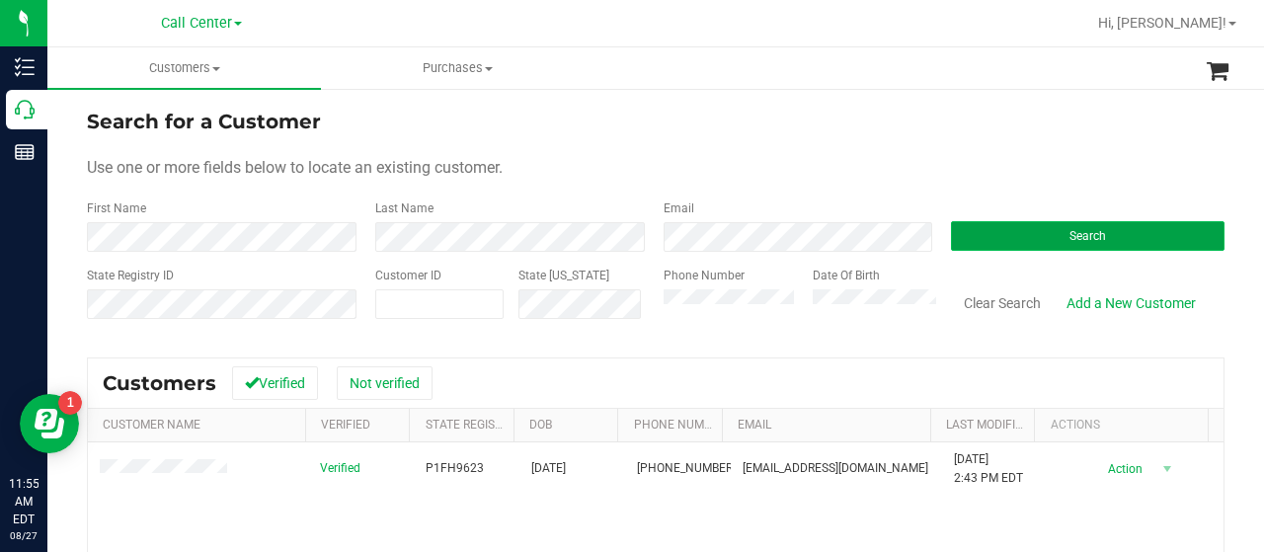
click at [1033, 237] on button "Search" at bounding box center [1088, 236] width 274 height 30
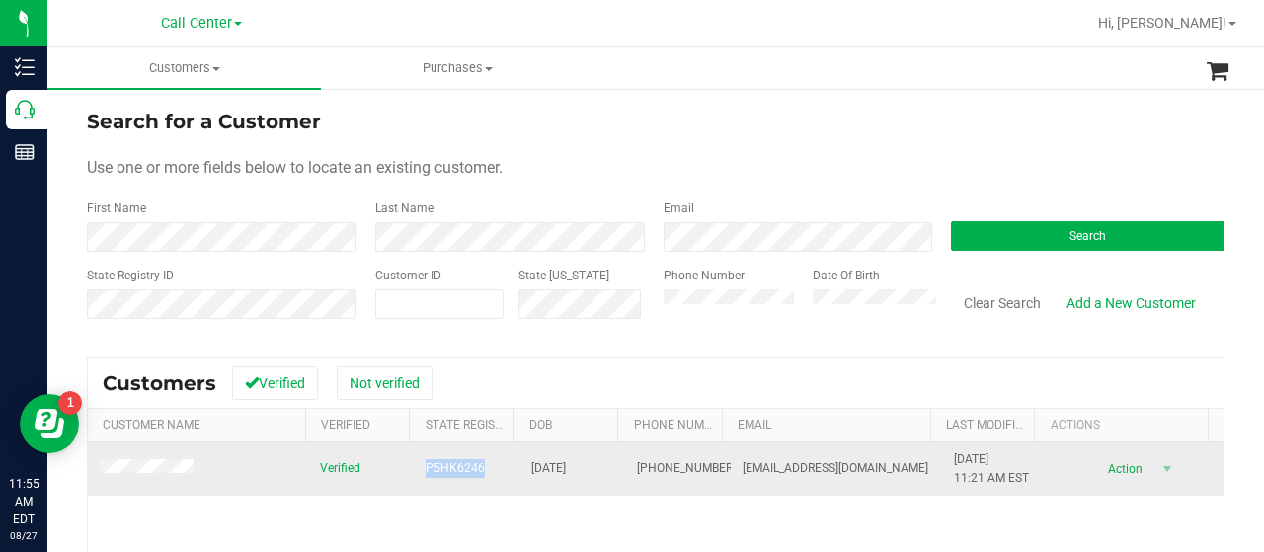
drag, startPoint x: 402, startPoint y: 468, endPoint x: 462, endPoint y: 471, distance: 60.3
click at [478, 471] on tr "Verified P5HK6246 11/18/1960 (850) 532-8207 pastdigger1@gmail.com 12/15/2023 11…" at bounding box center [656, 468] width 1136 height 53
copy tr "P5HK6246"
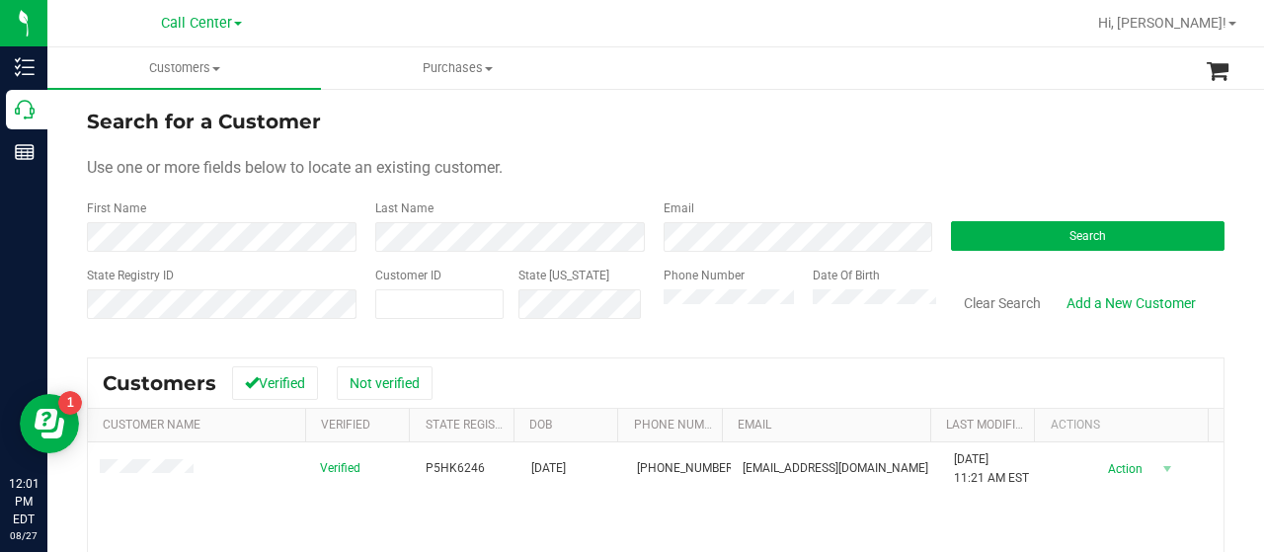
click at [637, 306] on div "State Registry ID Customer ID State ID Phone Number Date Of Birth Clear Search …" at bounding box center [656, 302] width 1138 height 70
click at [1050, 238] on button "Search" at bounding box center [1088, 236] width 274 height 30
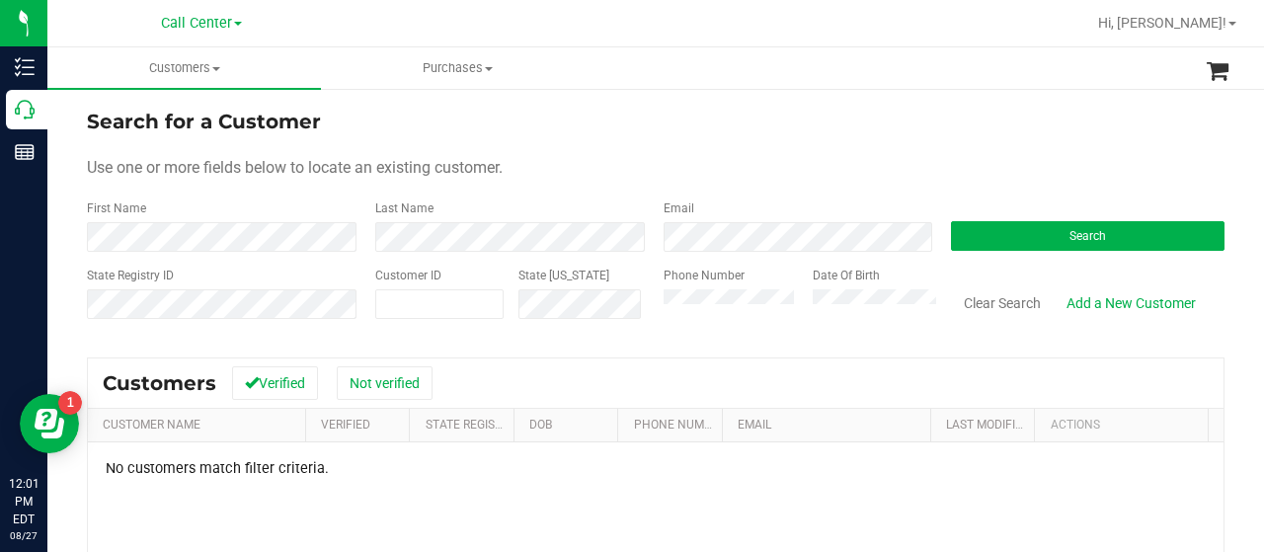
click at [636, 307] on div "State Registry ID Customer ID State ID Phone Number Date Of Birth Clear Search …" at bounding box center [656, 302] width 1138 height 70
click at [557, 220] on div "Last Name" at bounding box center [504, 225] width 288 height 52
click at [984, 221] on div "Search" at bounding box center [1080, 225] width 288 height 52
click at [984, 223] on button "Search" at bounding box center [1088, 236] width 274 height 30
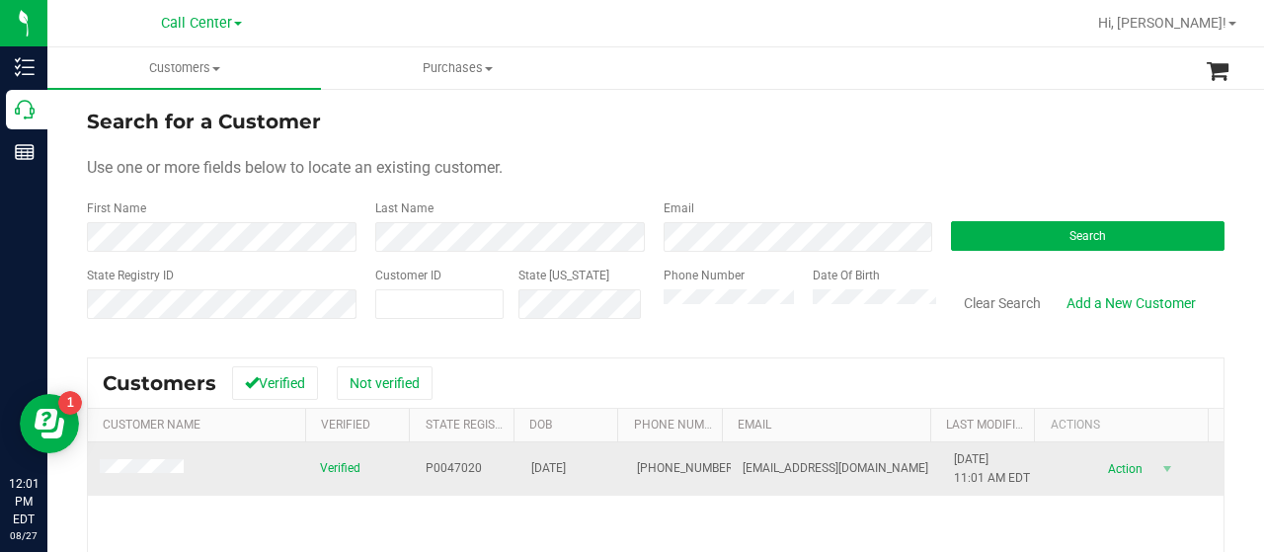
click at [97, 466] on td at bounding box center [198, 468] width 220 height 53
drag, startPoint x: 399, startPoint y: 466, endPoint x: 500, endPoint y: 468, distance: 100.7
click at [500, 467] on tr "Verified P0047020 07/07/1993 (772) 300-7459 duartenichole77@gmail.com 9/27/2024…" at bounding box center [656, 468] width 1136 height 53
copy tr "P0047020"
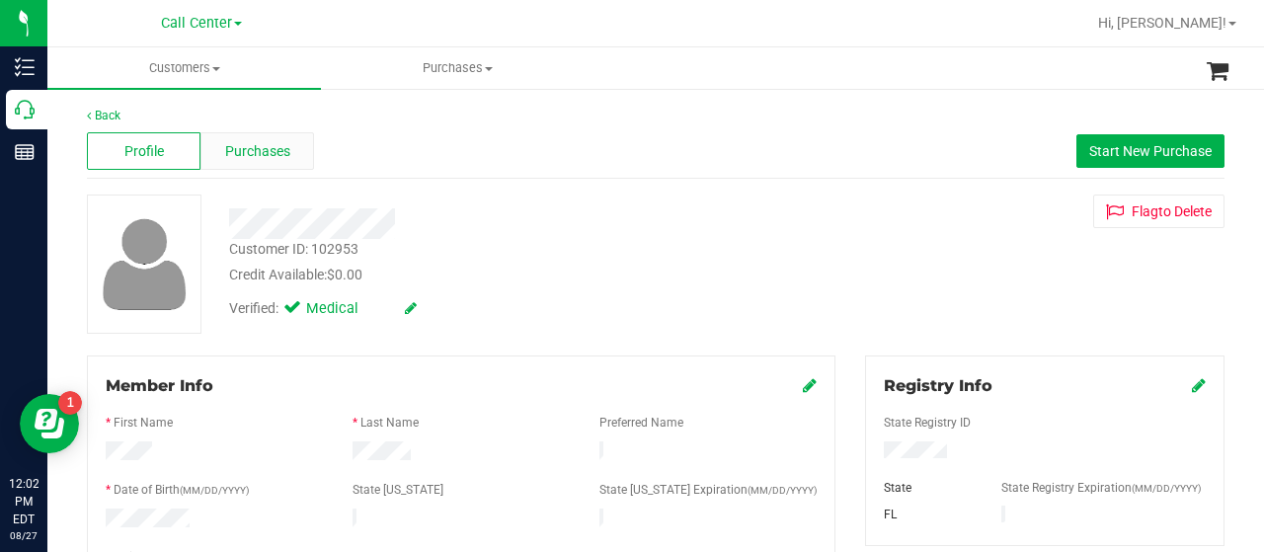
click at [235, 150] on span "Purchases" at bounding box center [257, 151] width 65 height 21
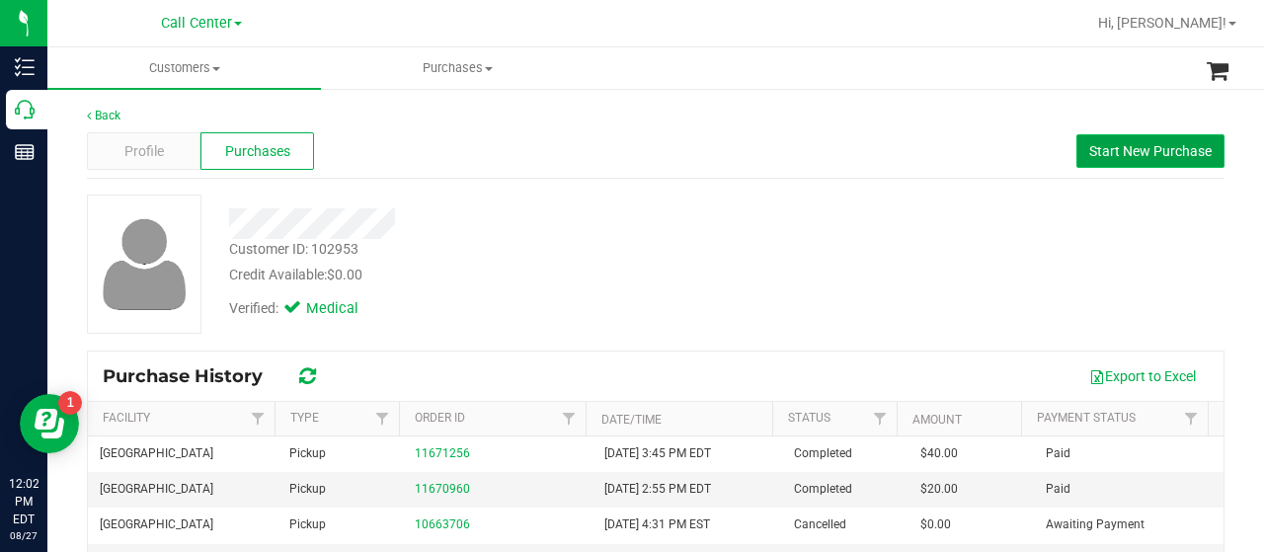
click at [1163, 154] on span "Start New Purchase" at bounding box center [1150, 151] width 122 height 16
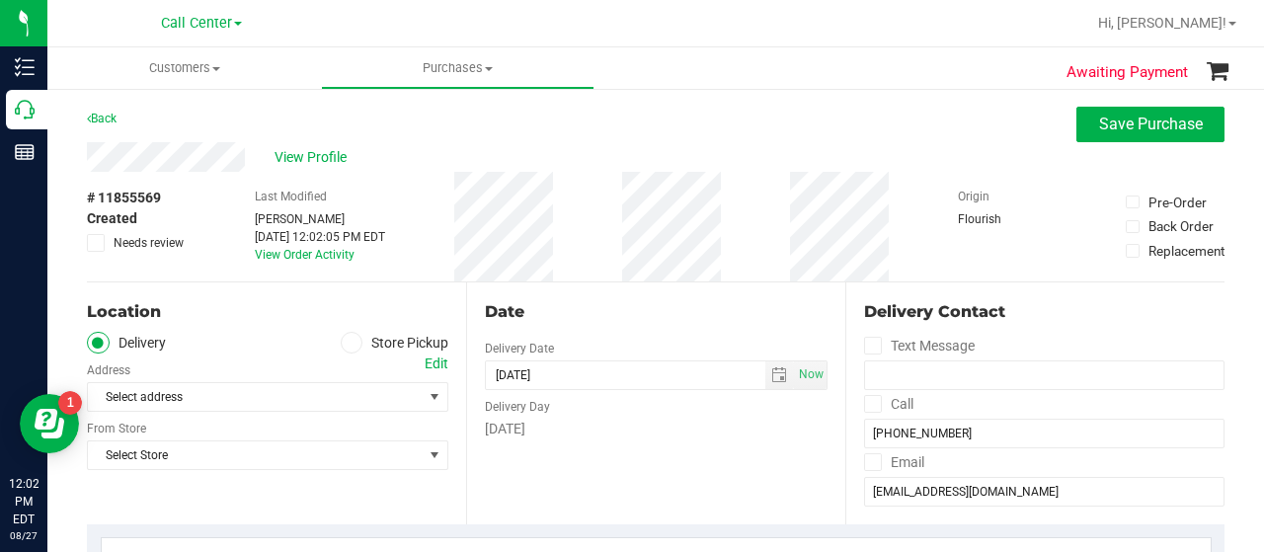
click at [348, 343] on icon at bounding box center [352, 343] width 12 height 0
click at [0, 0] on input "Store Pickup" at bounding box center [0, 0] width 0 height 0
click at [297, 392] on span "Select Store" at bounding box center [255, 397] width 335 height 28
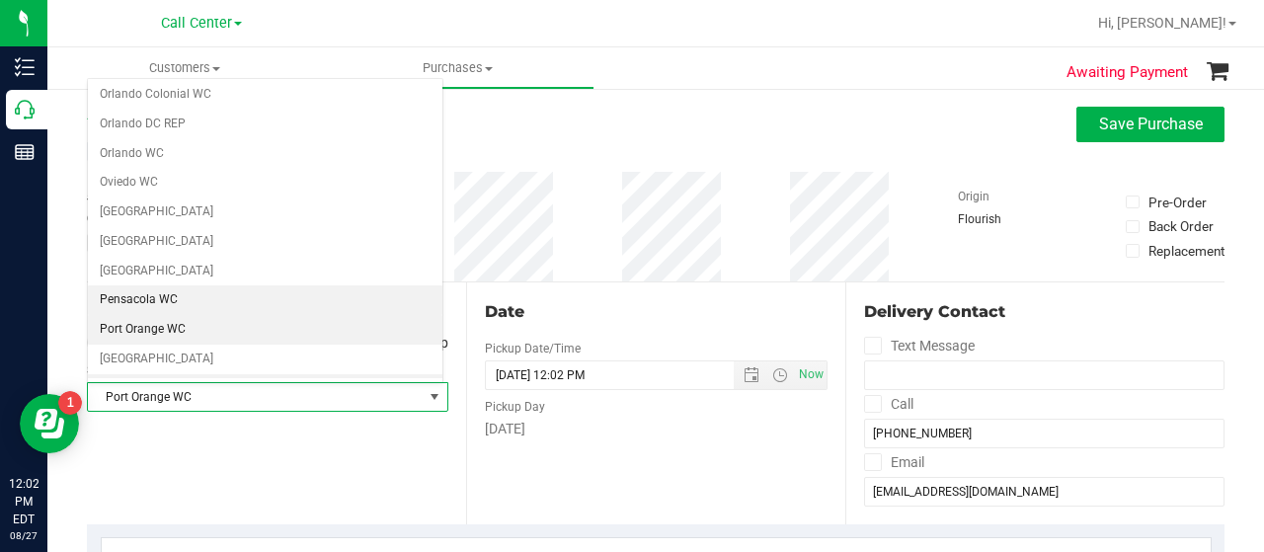
scroll to position [979, 0]
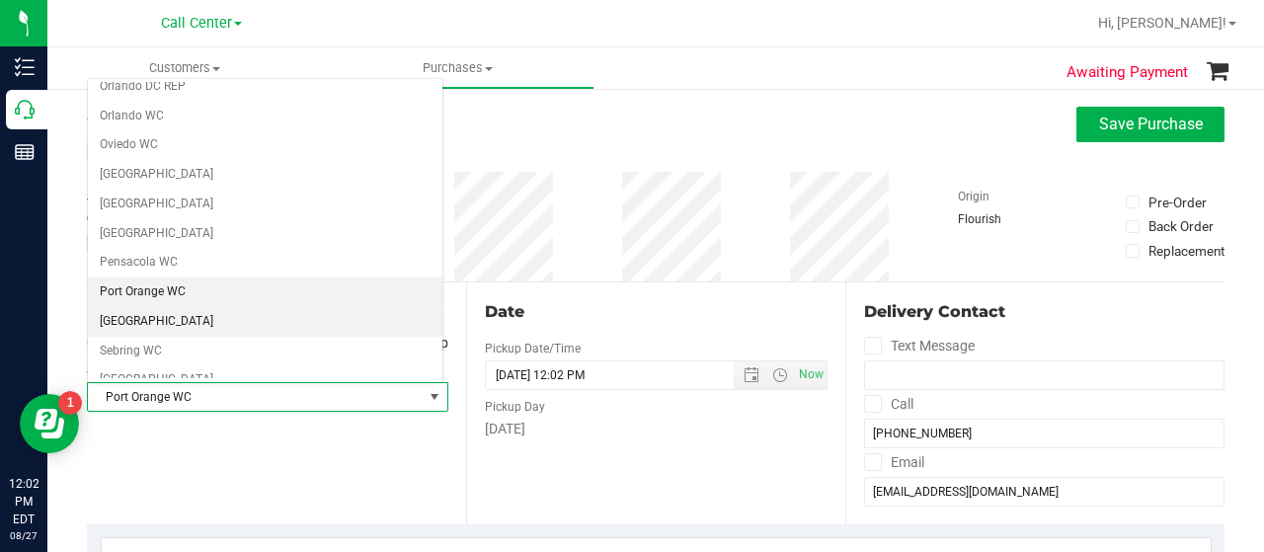
click at [192, 307] on li "[GEOGRAPHIC_DATA]" at bounding box center [265, 322] width 355 height 30
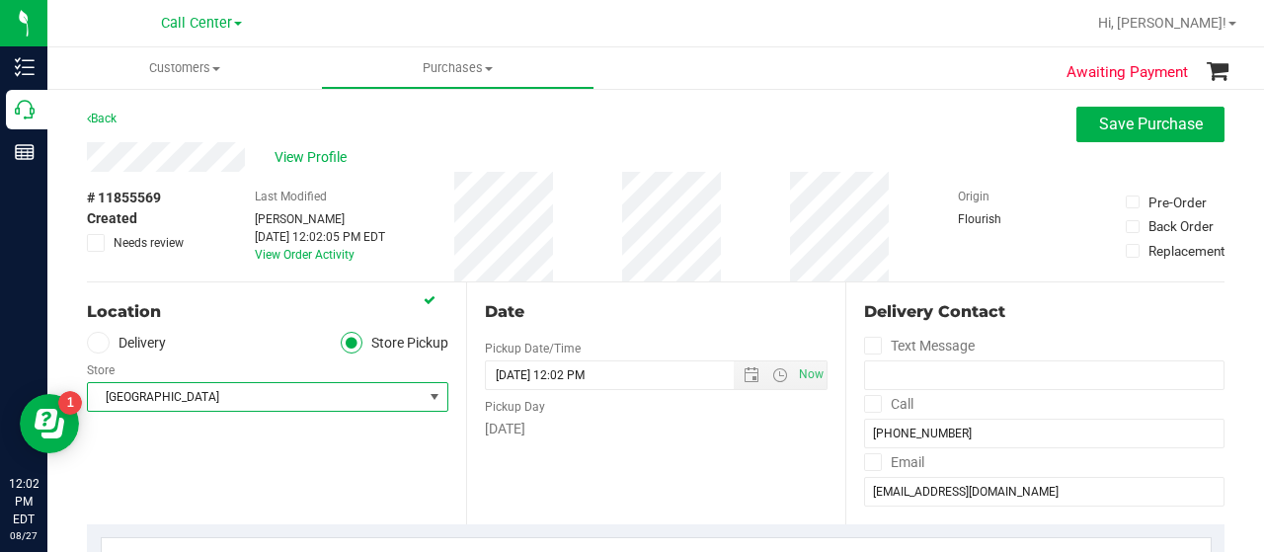
click at [208, 455] on div "Location Delivery Store Pickup Store Port St. Lucie WC Select Store Bonita Spri…" at bounding box center [276, 403] width 379 height 242
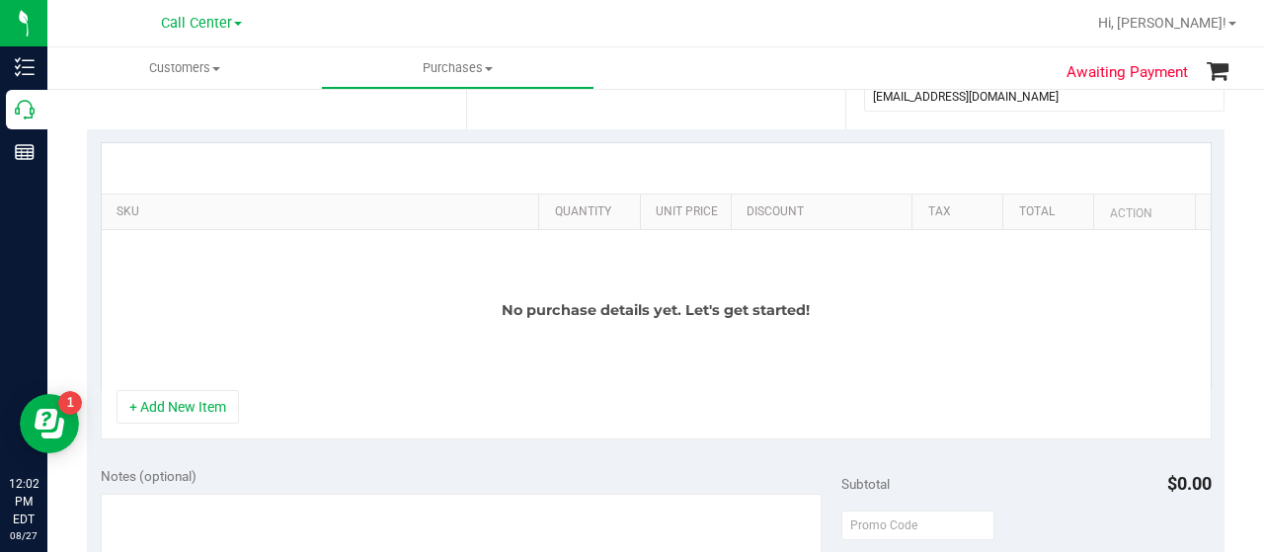
scroll to position [494, 0]
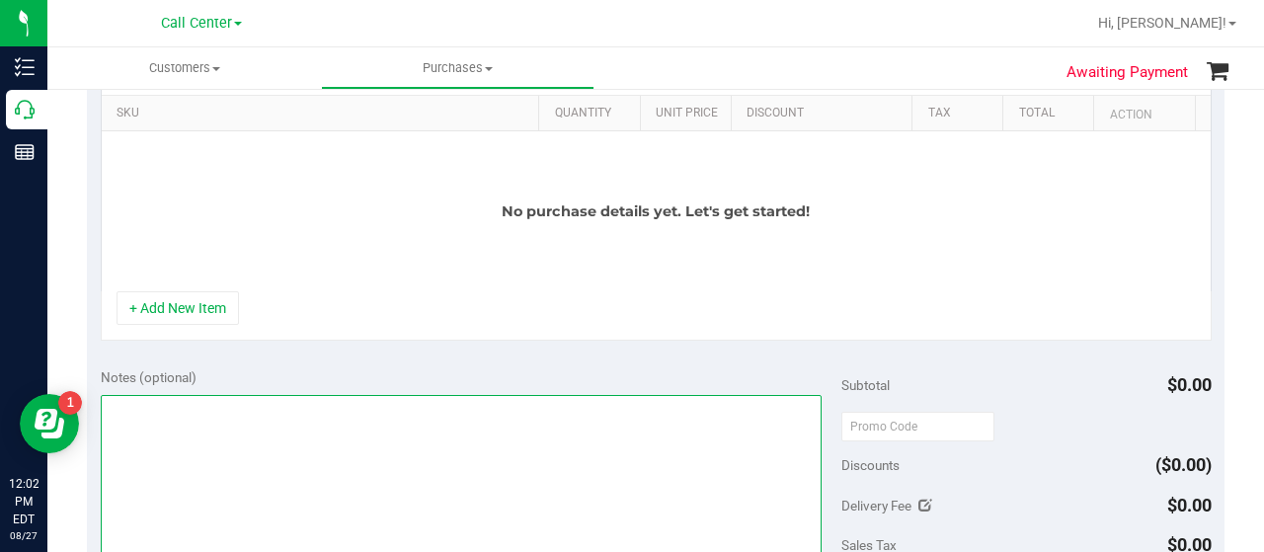
click at [206, 453] on textarea at bounding box center [461, 490] width 721 height 190
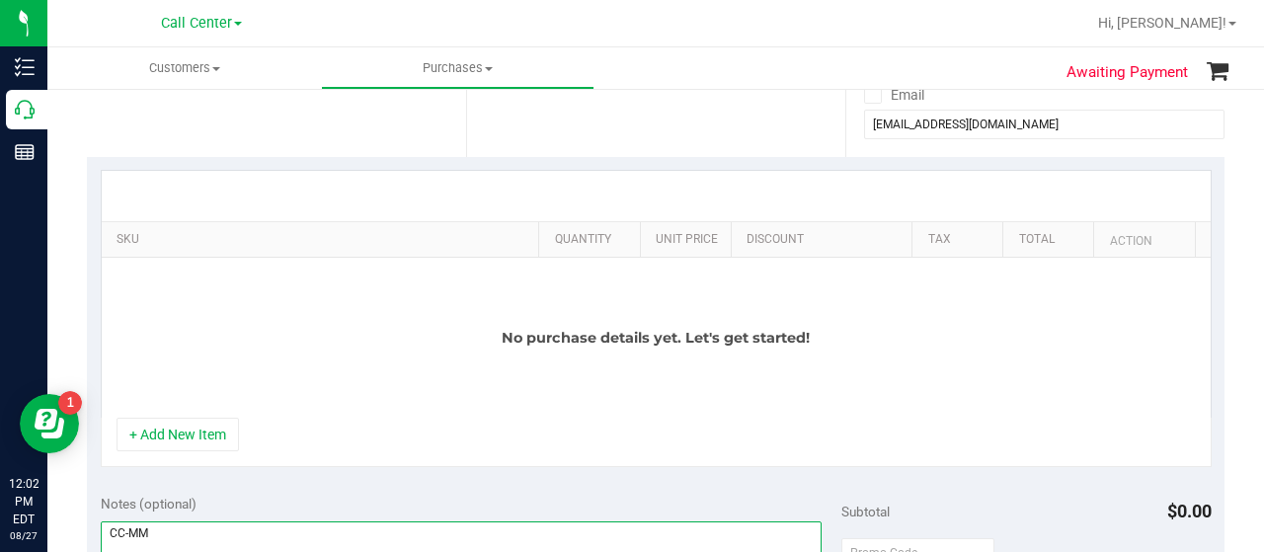
scroll to position [296, 0]
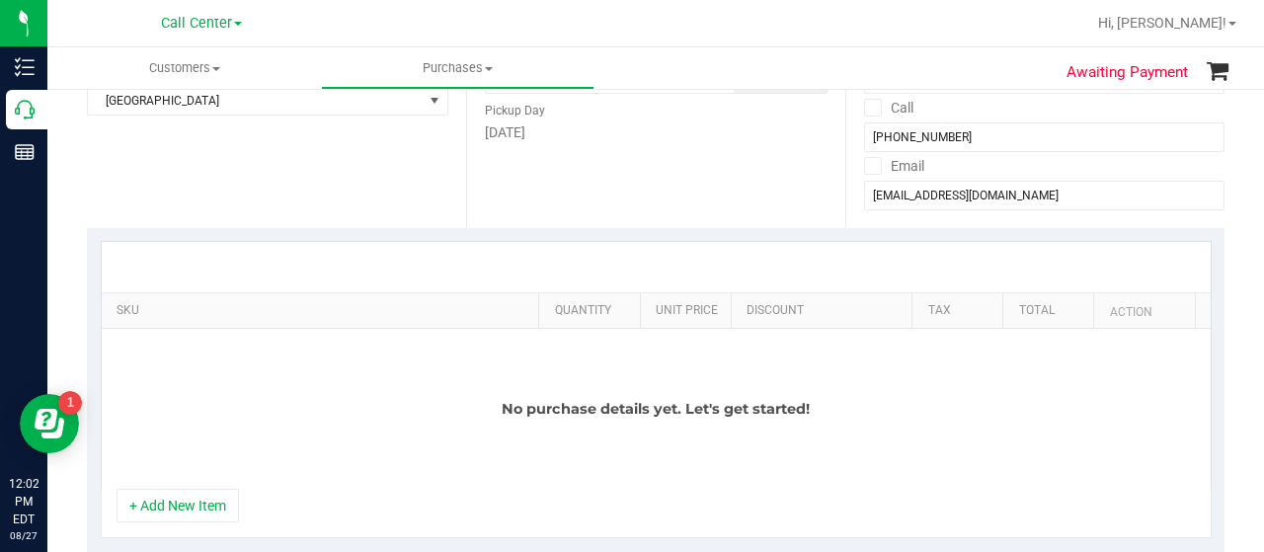
type textarea "CC-MM"
click at [187, 498] on button "+ Add New Item" at bounding box center [178, 506] width 122 height 34
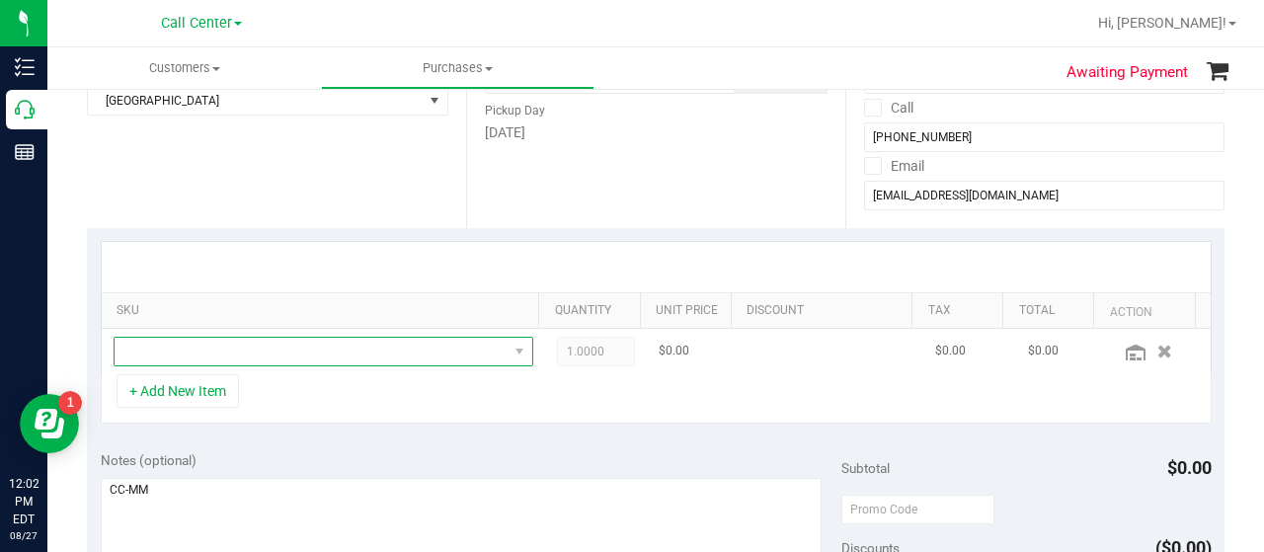
click at [245, 350] on span "NO DATA FOUND" at bounding box center [311, 352] width 393 height 28
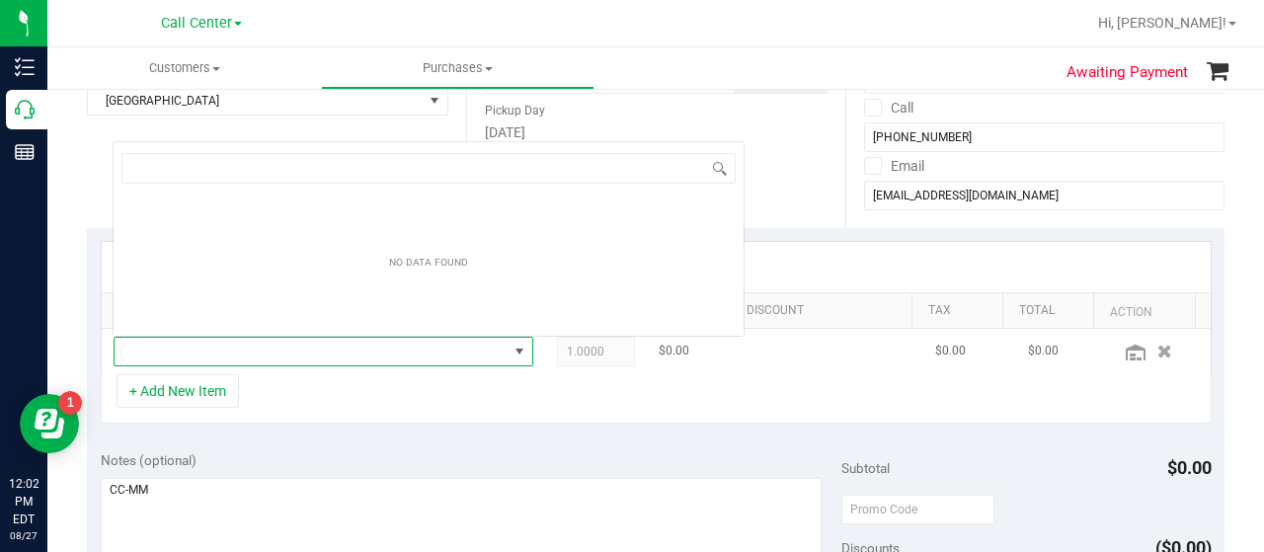
scroll to position [29, 398]
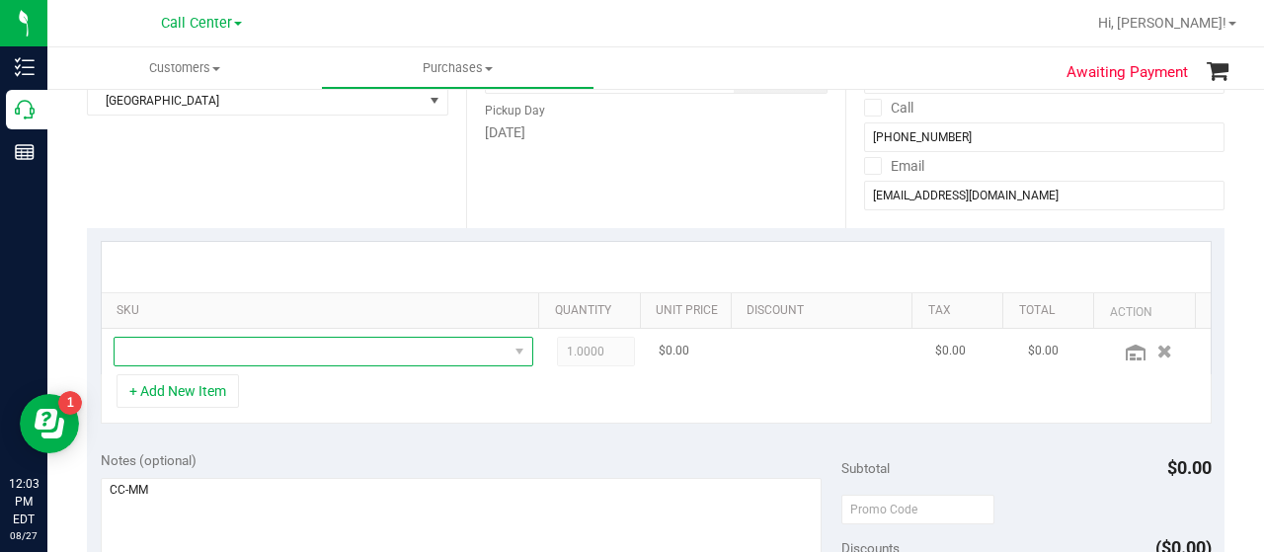
click at [228, 345] on span "NO DATA FOUND" at bounding box center [311, 352] width 393 height 28
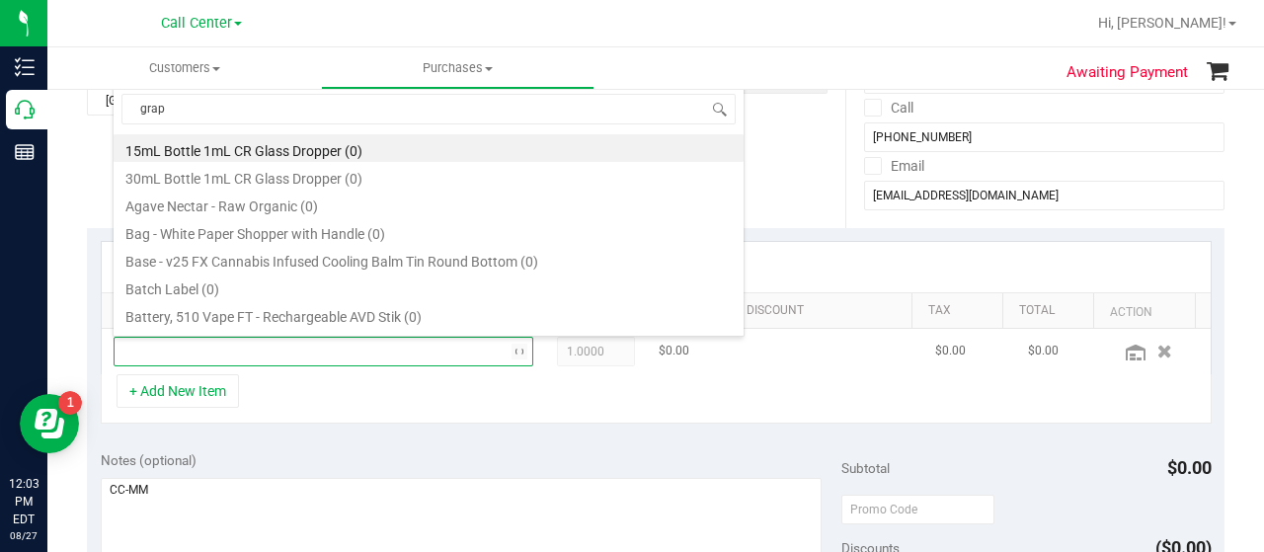
type input "grape"
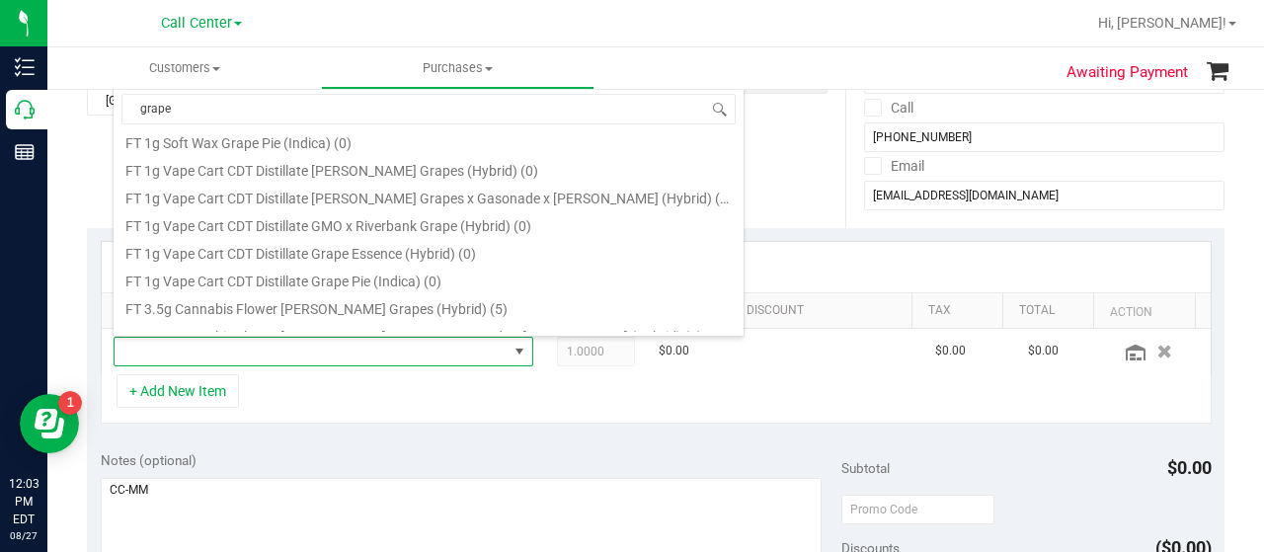
scroll to position [1185, 0]
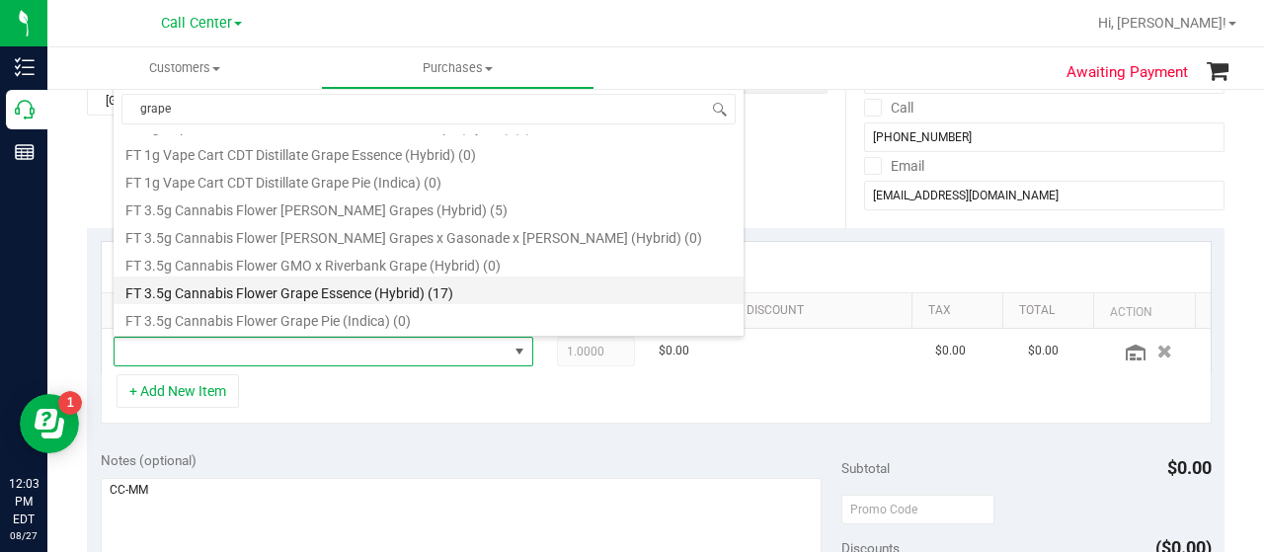
click at [355, 289] on li "FT 3.5g Cannabis Flower Grape Essence (Hybrid) (17)" at bounding box center [429, 290] width 630 height 28
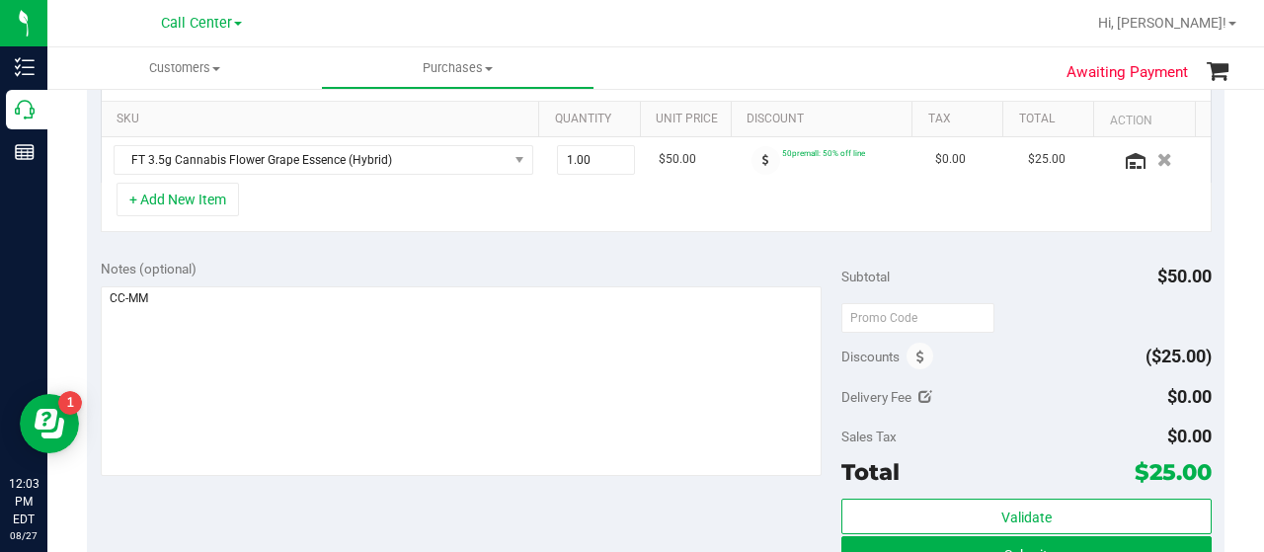
scroll to position [494, 0]
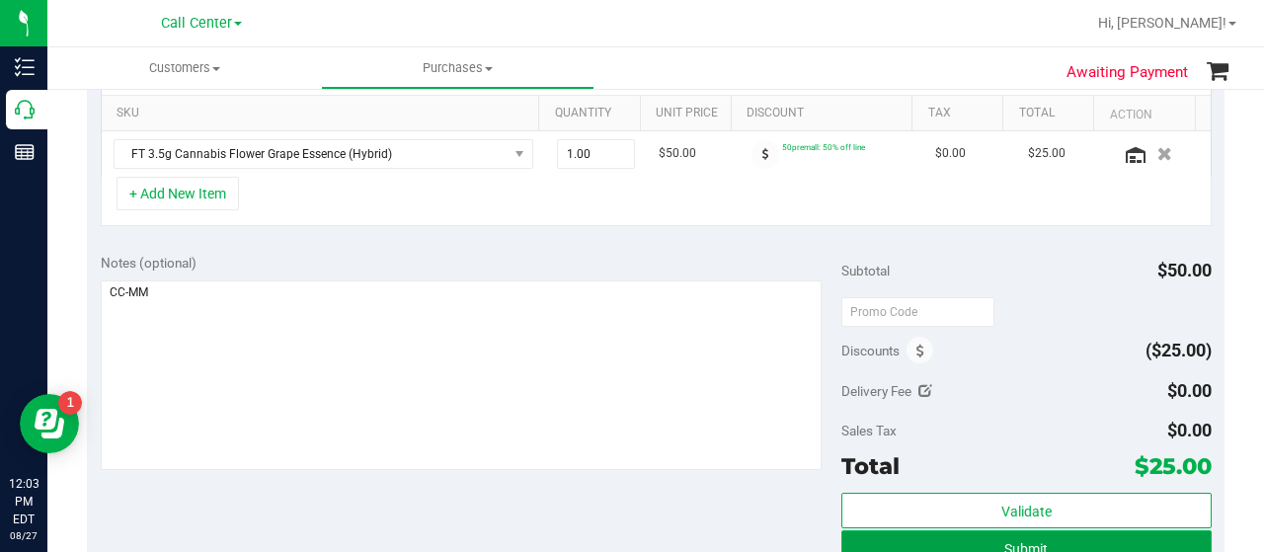
click at [893, 538] on button "Submit" at bounding box center [1026, 548] width 370 height 36
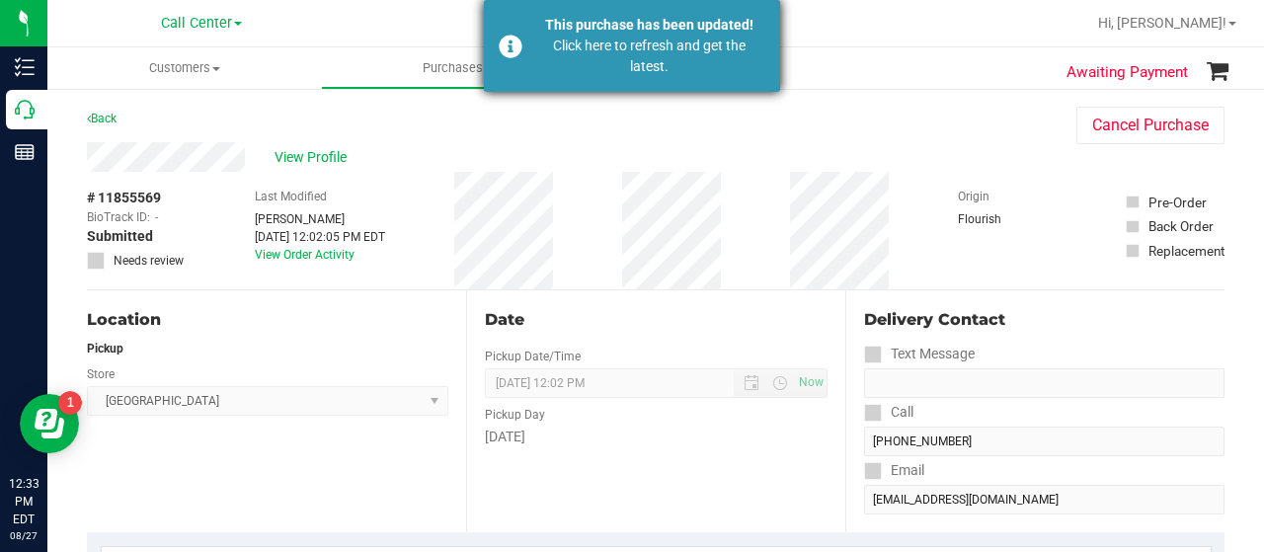
click at [506, 62] on div "This purchase has been updated! Click here to refresh and get the latest." at bounding box center [632, 46] width 296 height 92
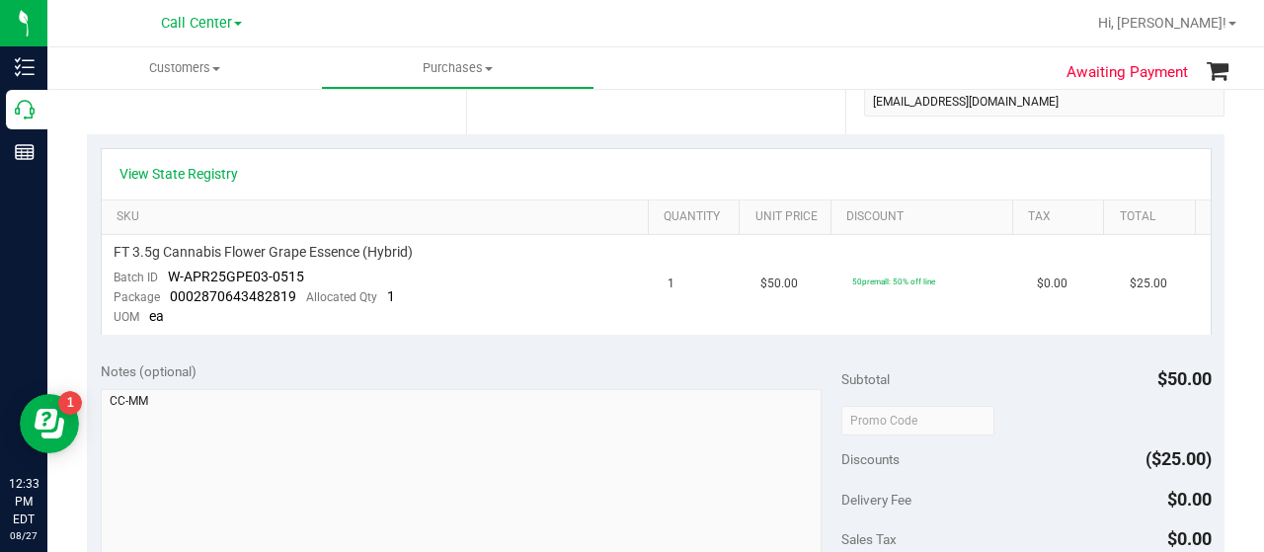
scroll to position [592, 0]
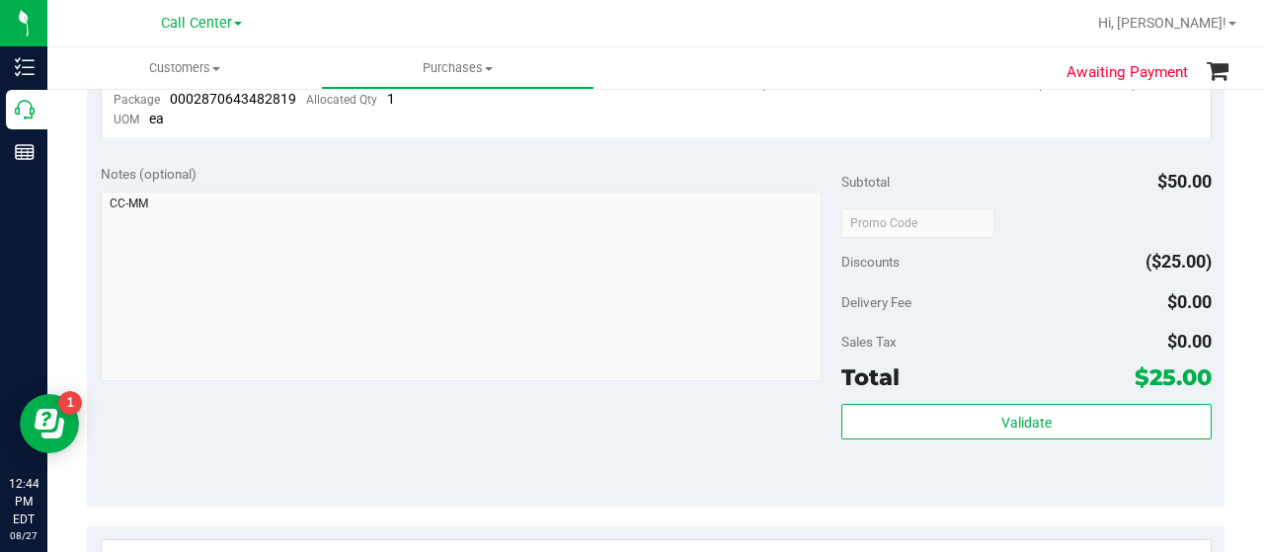
drag, startPoint x: 211, startPoint y: 181, endPoint x: 119, endPoint y: 141, distance: 100.0
click at [210, 181] on div "Notes (optional)" at bounding box center [471, 174] width 741 height 20
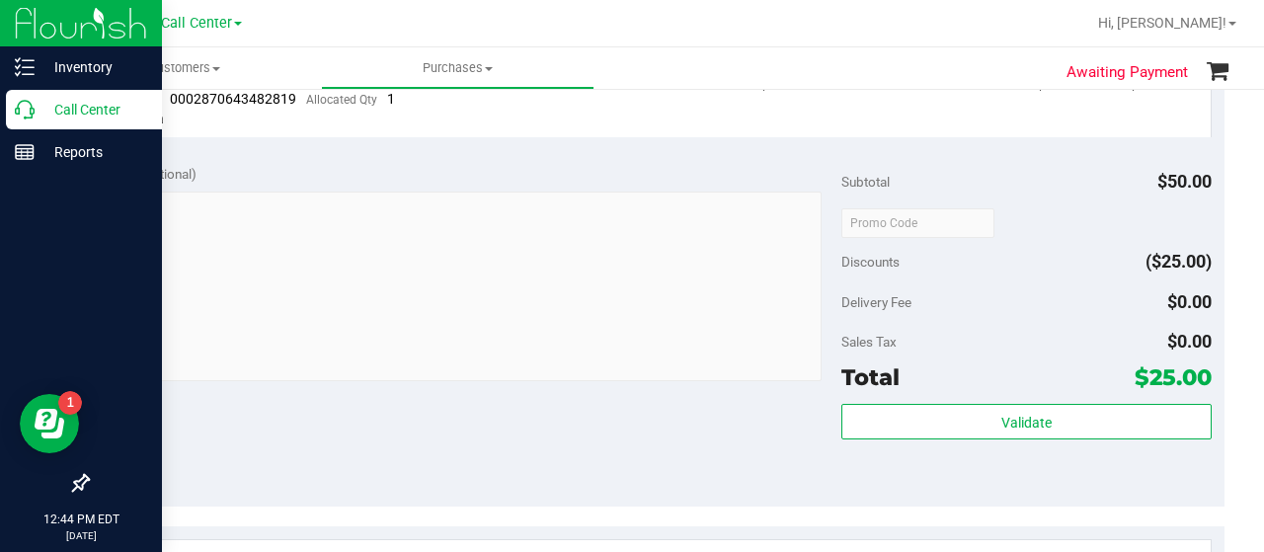
click at [29, 126] on div "Call Center" at bounding box center [84, 109] width 156 height 39
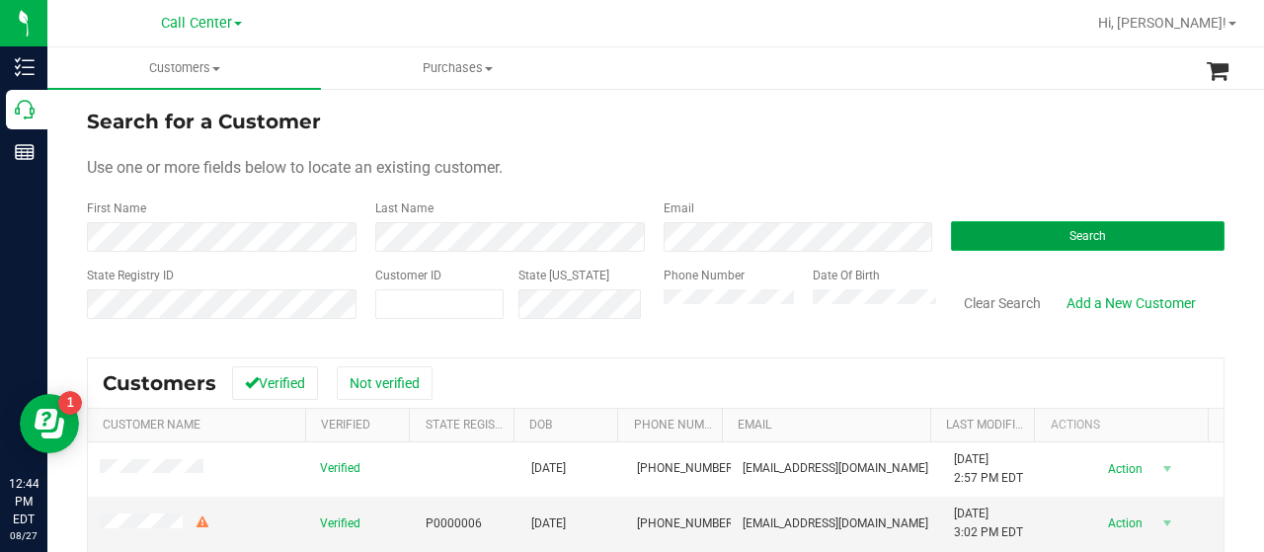
click at [951, 230] on button "Search" at bounding box center [1088, 236] width 274 height 30
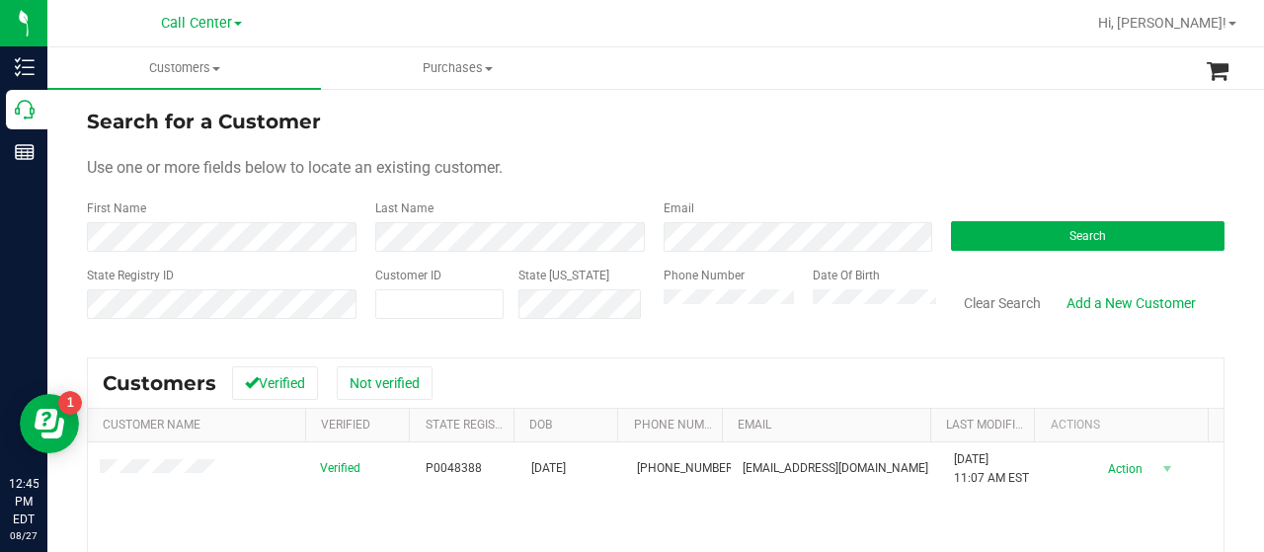
click at [298, 210] on div "First Name" at bounding box center [224, 225] width 274 height 52
click at [602, 329] on div "State Registry ID Customer ID State ID Phone Number Date Of Birth Clear Search …" at bounding box center [656, 302] width 1138 height 70
click at [993, 226] on button "Search" at bounding box center [1088, 236] width 274 height 30
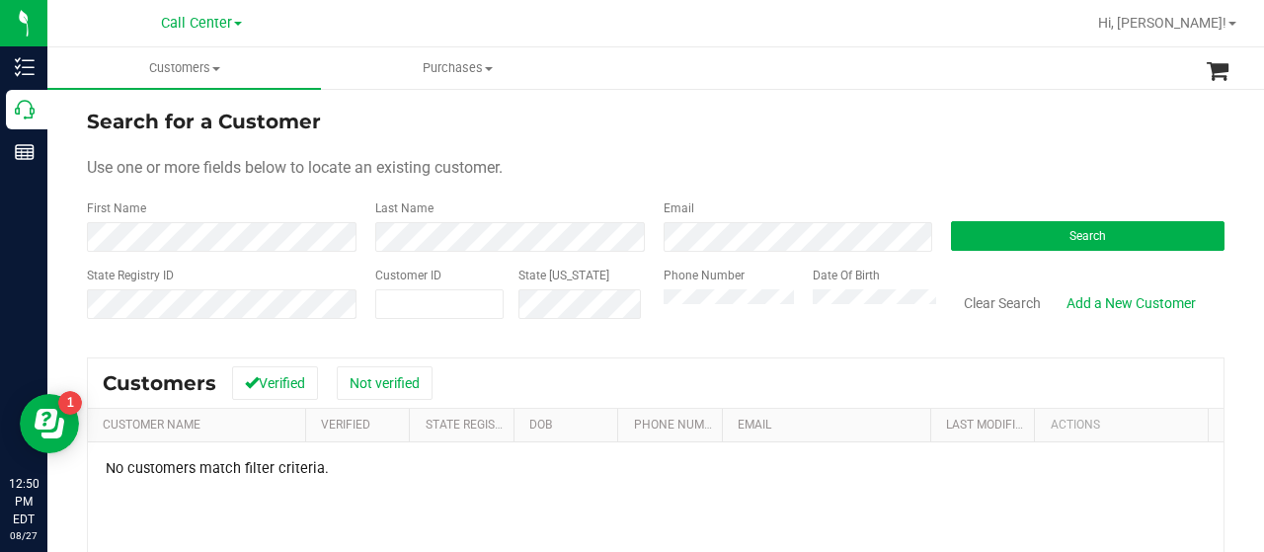
click at [621, 315] on div "State Registry ID Customer ID State ID Phone Number Date Of Birth Clear Search …" at bounding box center [656, 302] width 1138 height 70
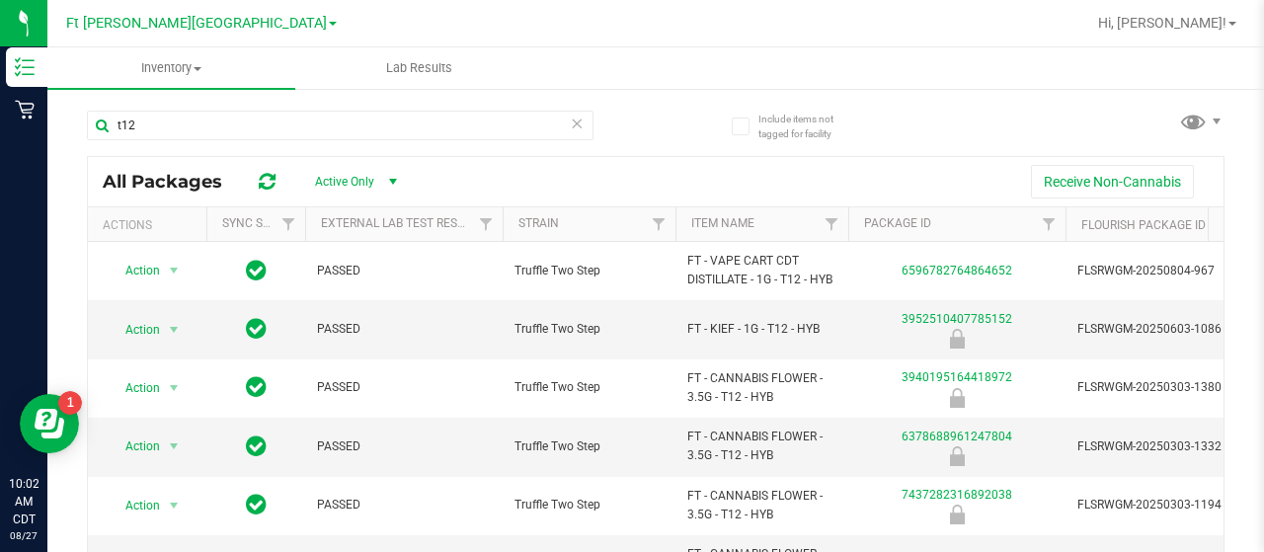
scroll to position [0, 90]
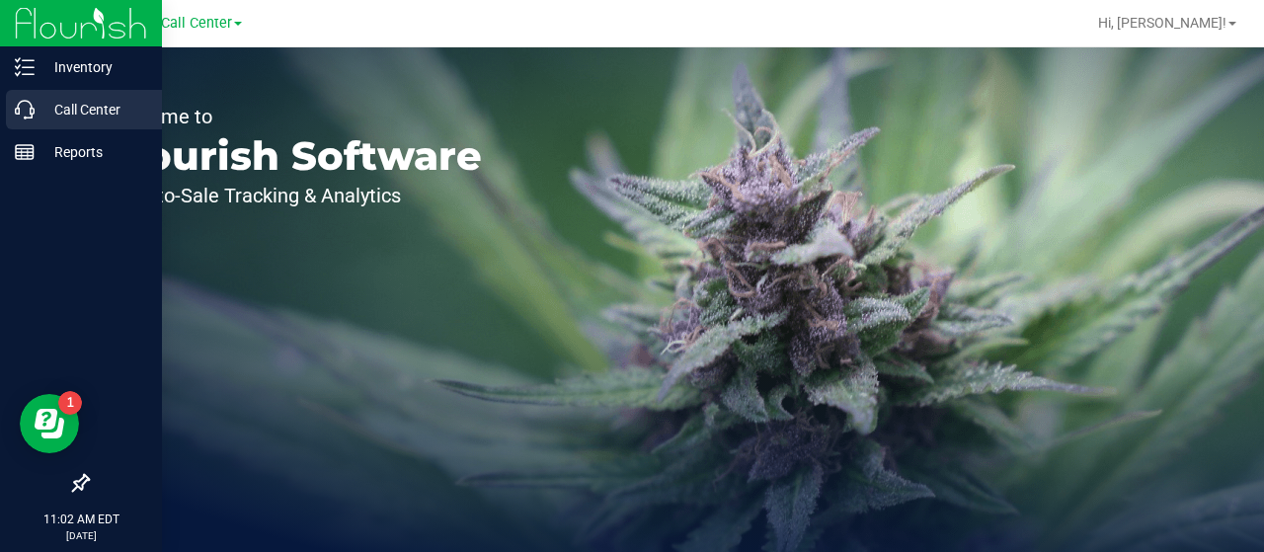
click at [88, 118] on p "Call Center" at bounding box center [94, 110] width 118 height 24
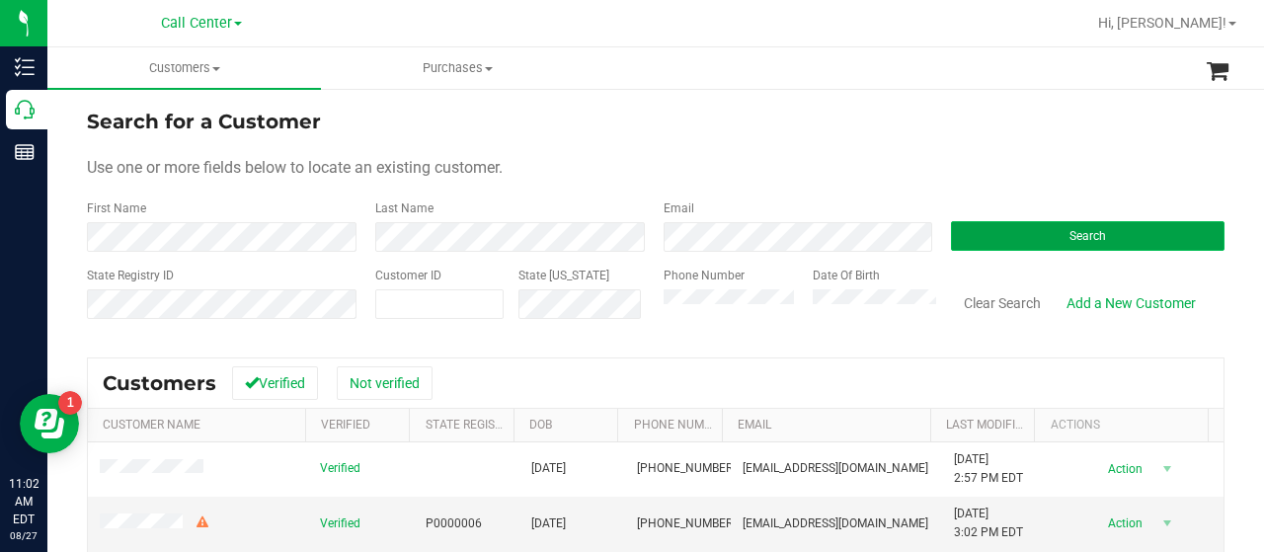
click at [984, 248] on button "Search" at bounding box center [1088, 236] width 274 height 30
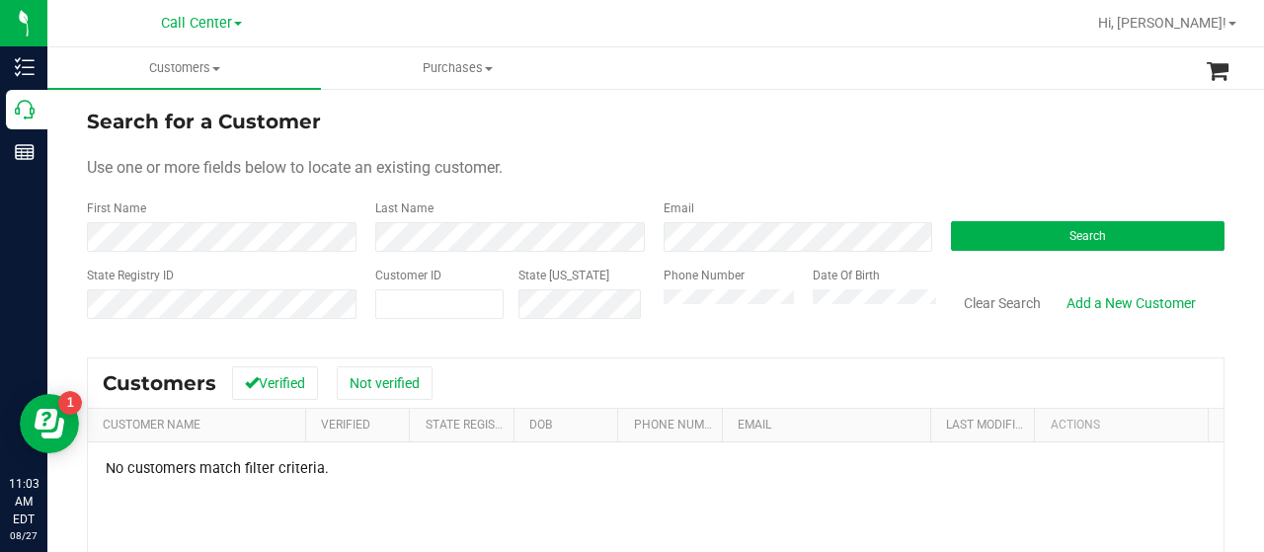
click at [626, 313] on div "State Registry ID Customer ID State [US_STATE] Phone Number Date Of Birth Clear…" at bounding box center [656, 302] width 1138 height 70
click at [1039, 222] on button "Search" at bounding box center [1088, 236] width 274 height 30
click at [1025, 223] on button "Search" at bounding box center [1088, 236] width 274 height 30
click at [74, 238] on div "Search for a Customer Use one or more fields below to locate an existing custom…" at bounding box center [655, 472] width 1217 height 771
click at [1013, 226] on button "Search" at bounding box center [1088, 236] width 274 height 30
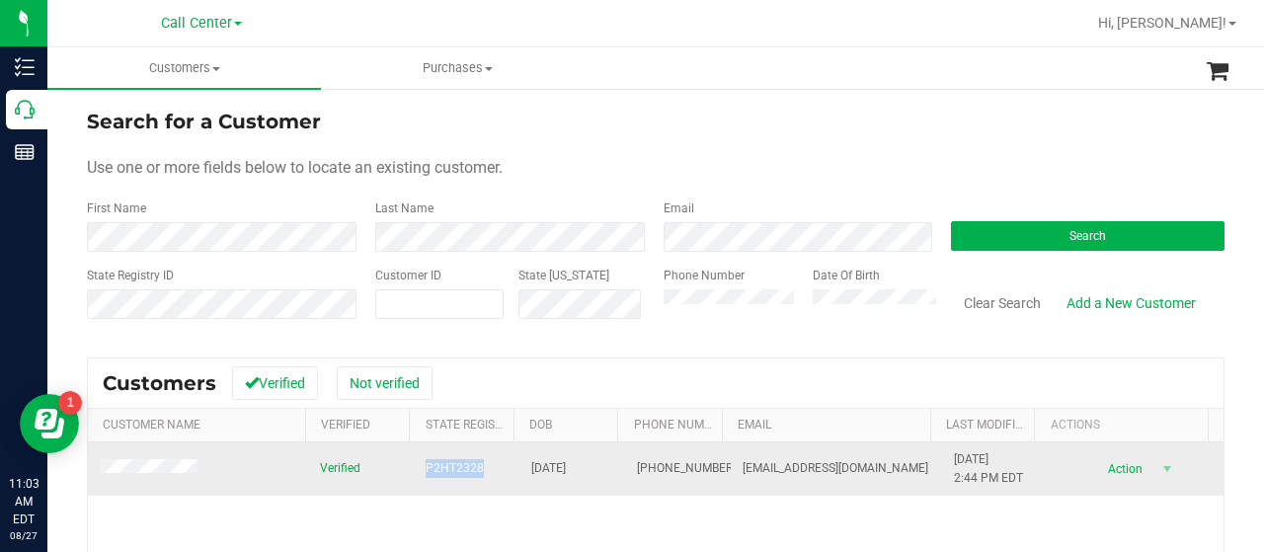
drag, startPoint x: 410, startPoint y: 468, endPoint x: 485, endPoint y: 469, distance: 75.1
click at [485, 469] on td "P2HT2328" at bounding box center [467, 468] width 106 height 53
copy span "P2HT2328"
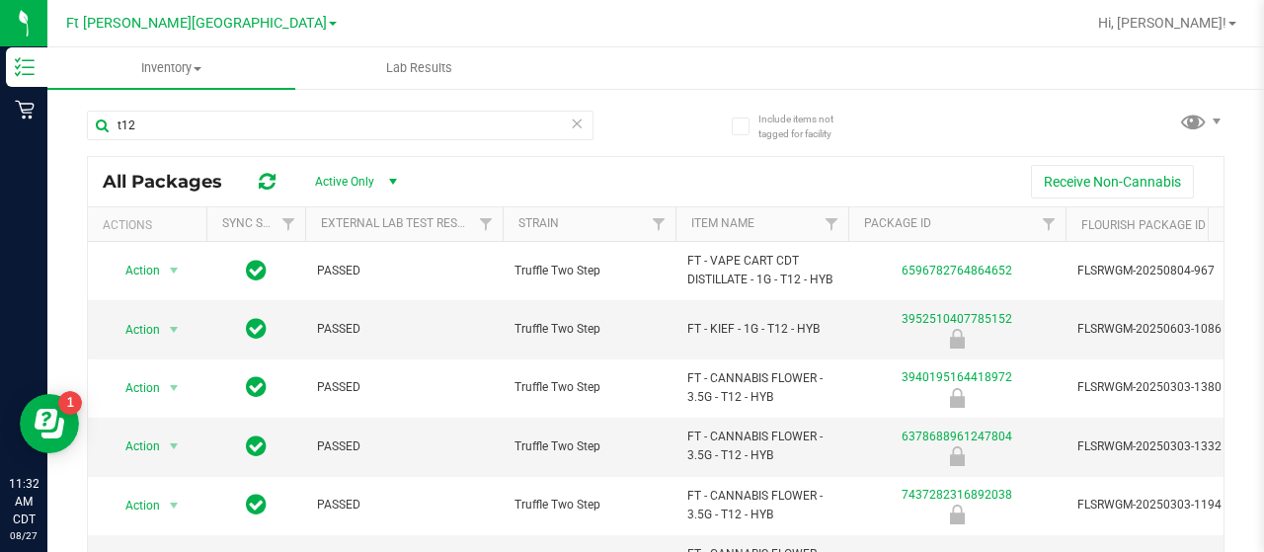
scroll to position [0, 90]
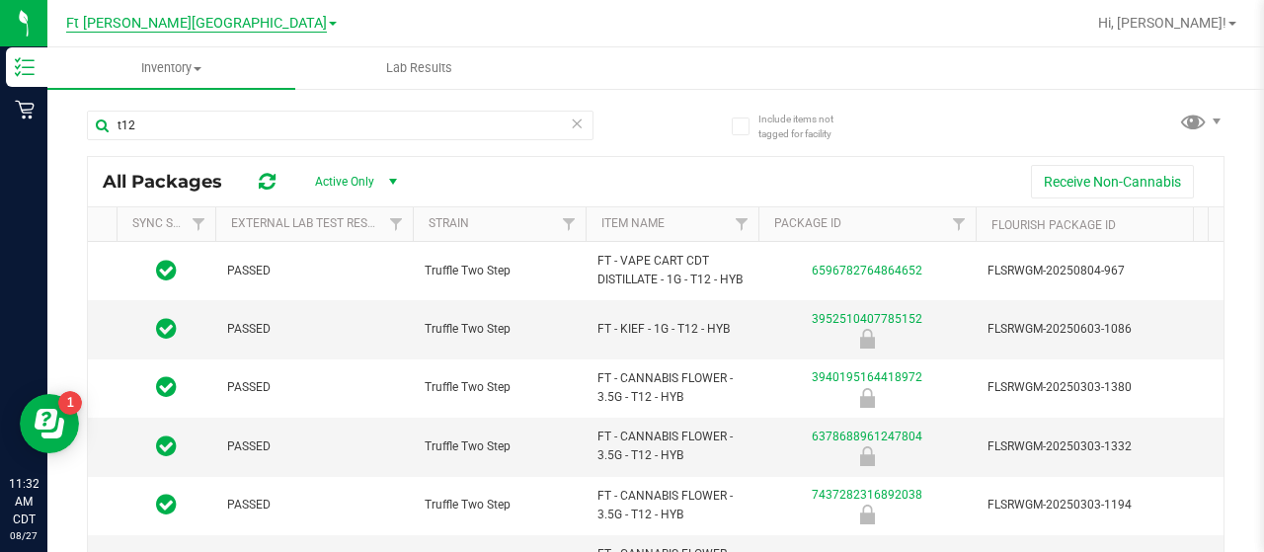
click at [230, 24] on span "Ft [PERSON_NAME][GEOGRAPHIC_DATA]" at bounding box center [196, 24] width 261 height 18
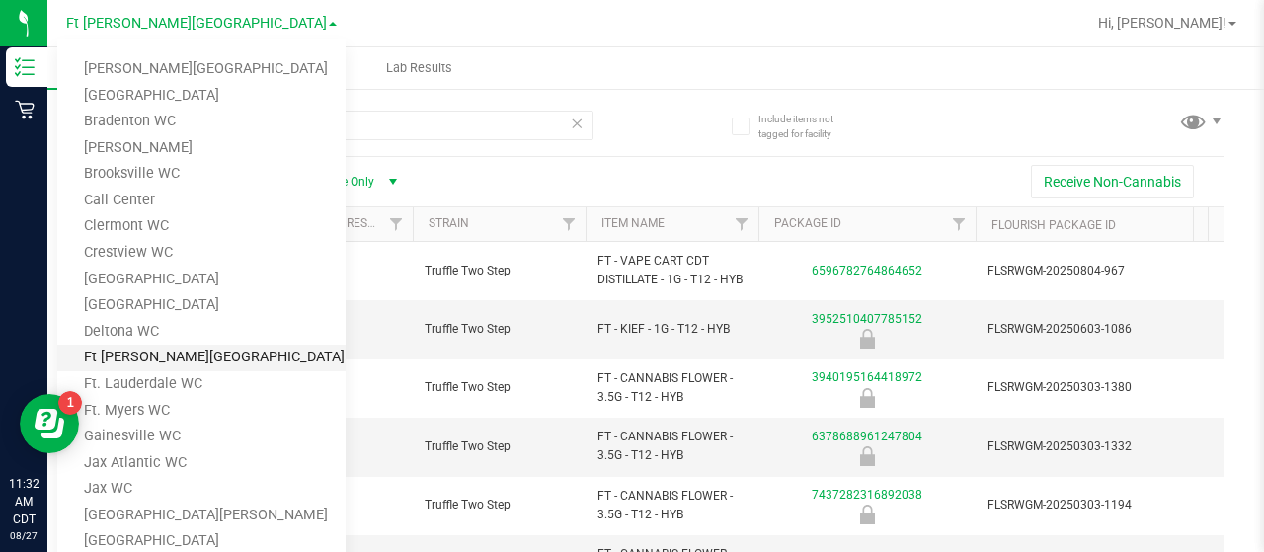
scroll to position [0, 0]
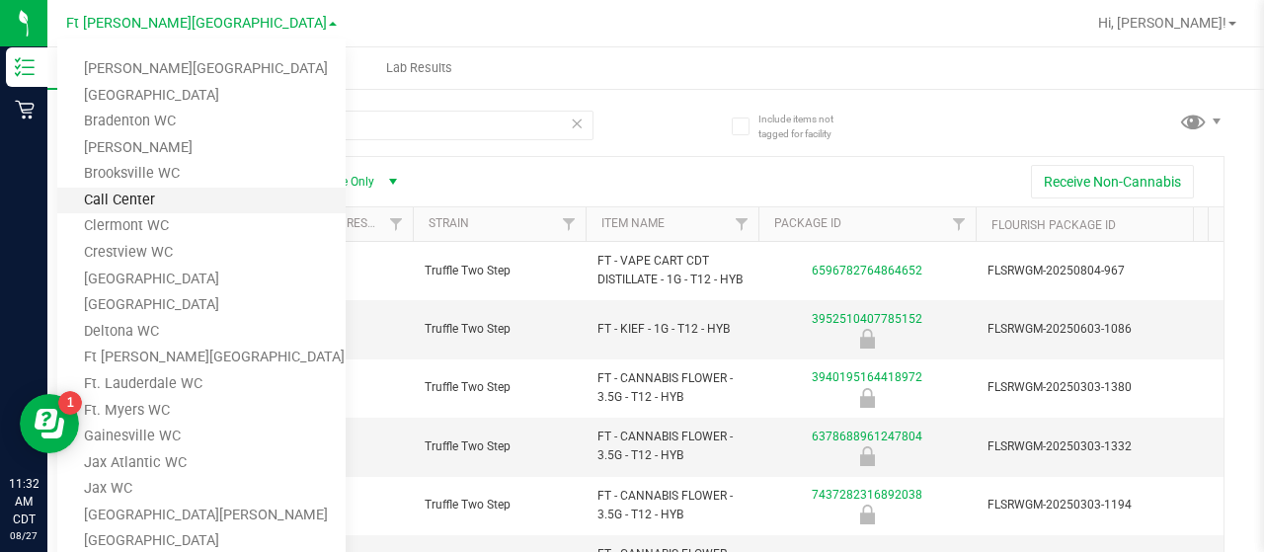
click at [137, 204] on link "Call Center" at bounding box center [201, 201] width 288 height 27
